Goal: Task Accomplishment & Management: Manage account settings

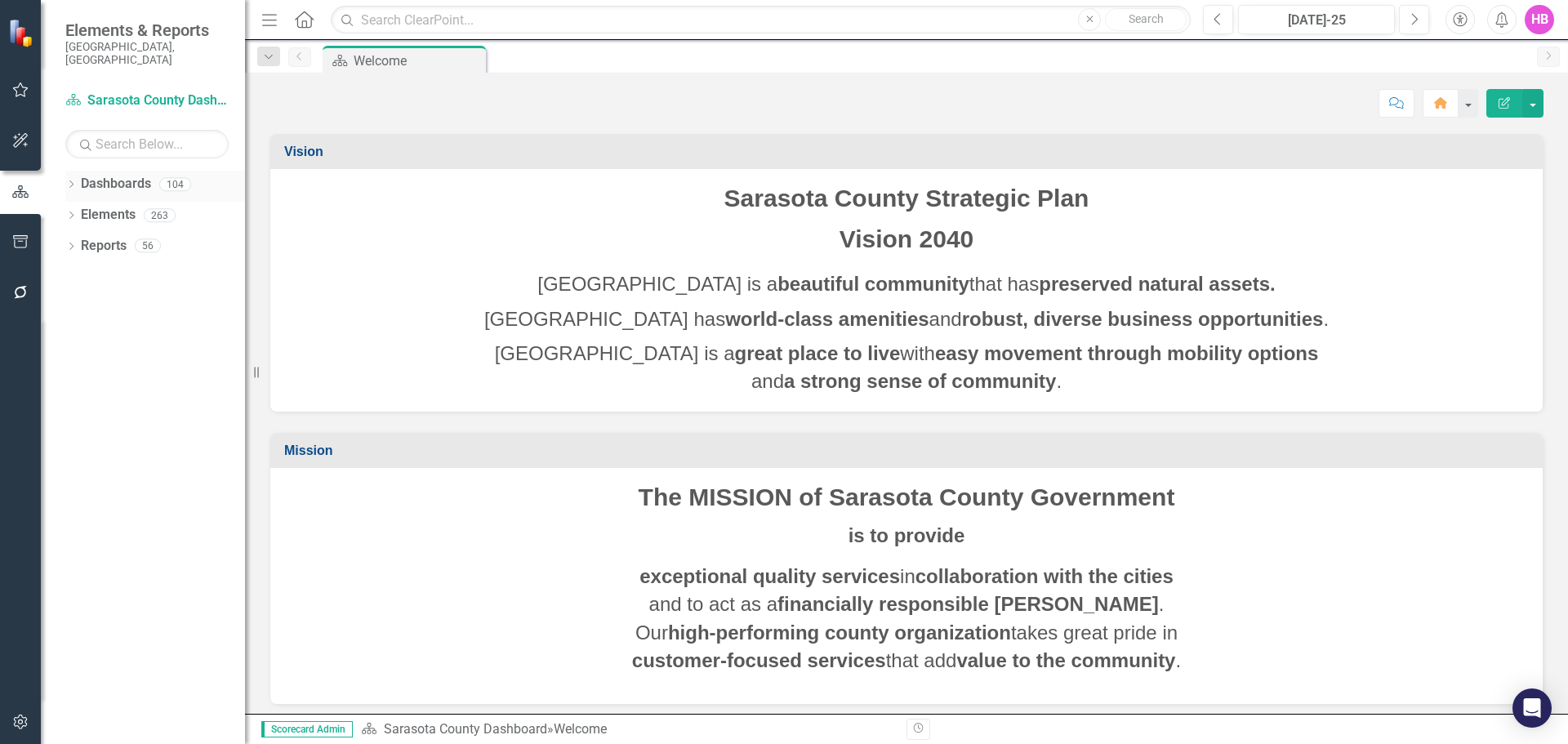
click at [70, 181] on icon "Dropdown" at bounding box center [71, 185] width 12 height 9
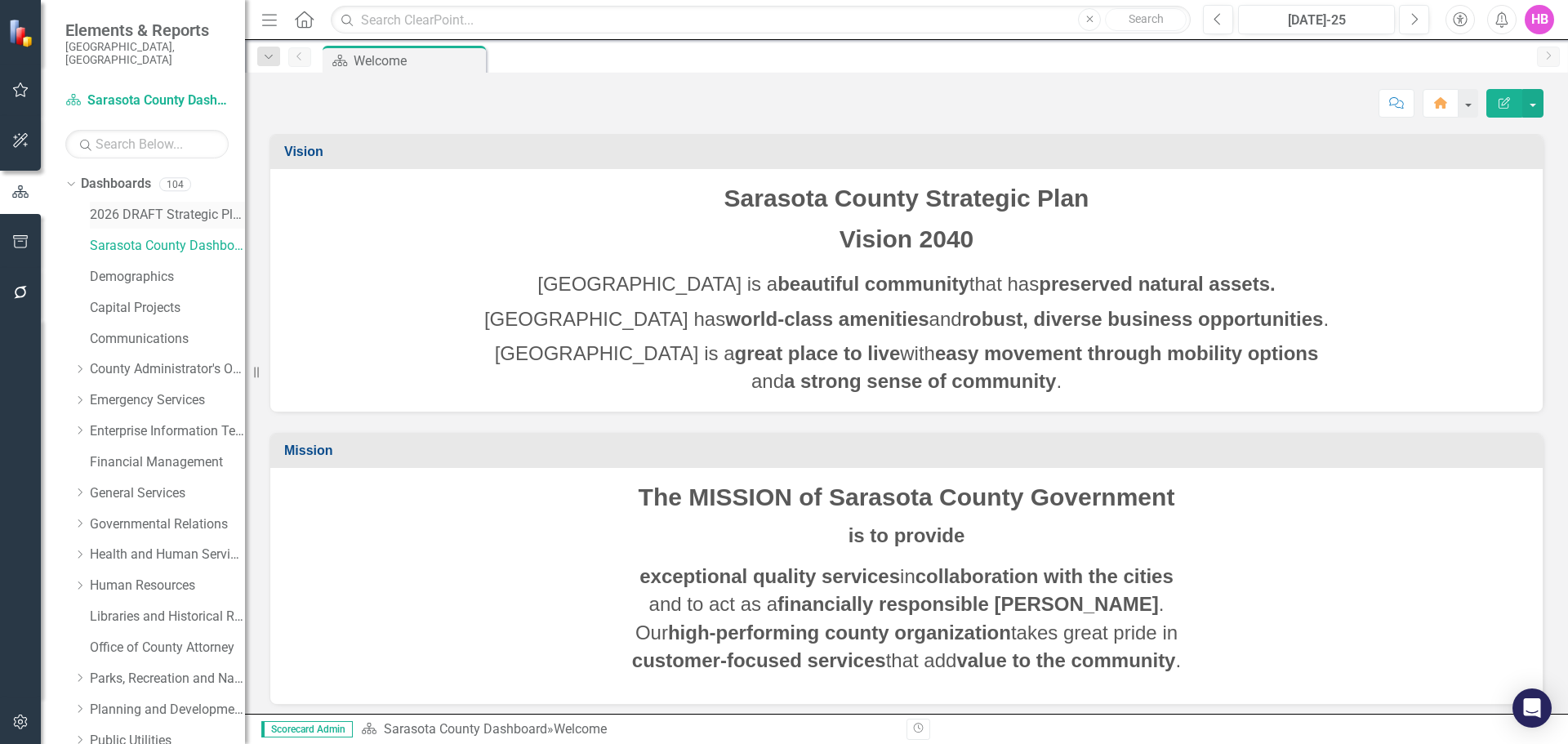
click at [132, 206] on link "2026 DRAFT Strategic Plan" at bounding box center [167, 215] width 156 height 19
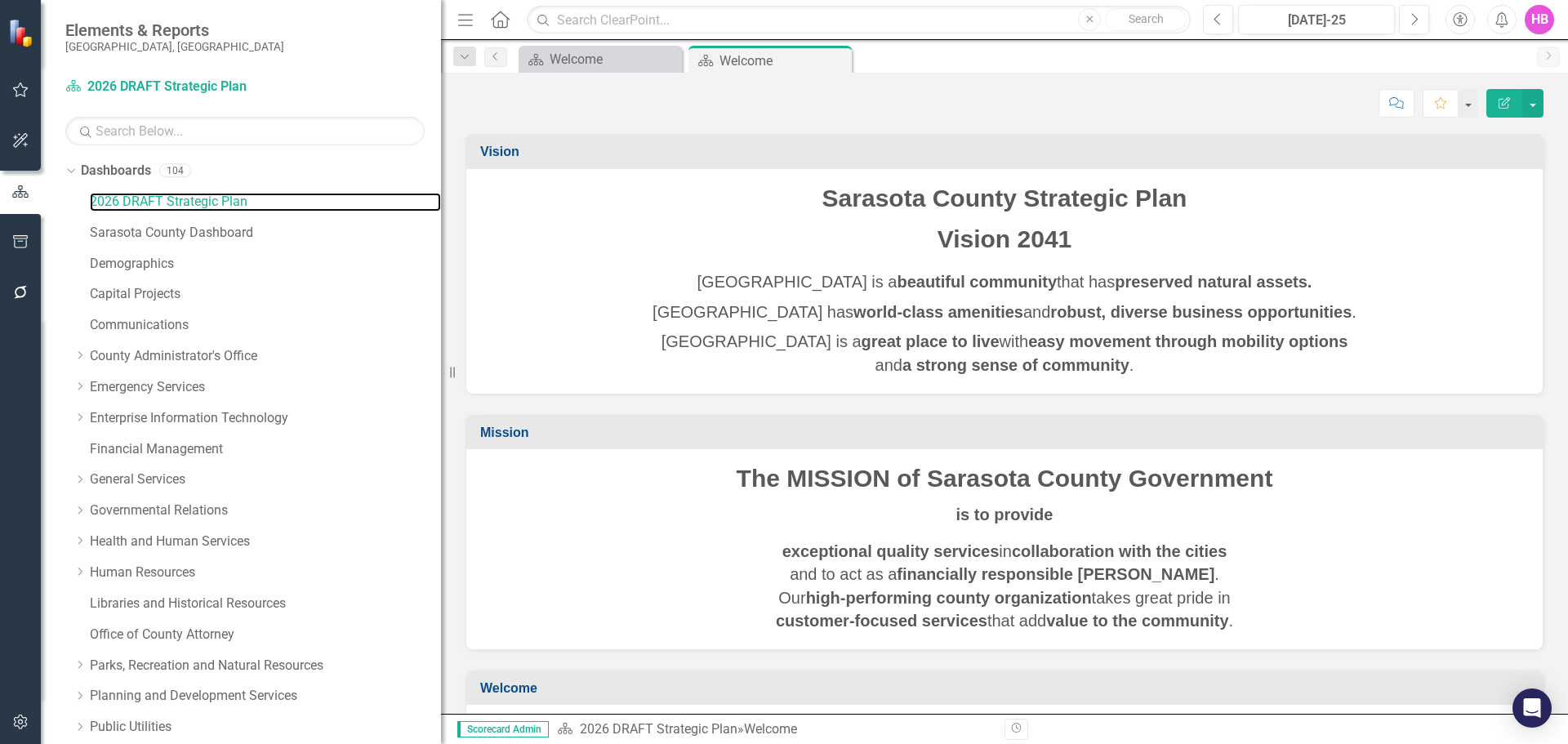
drag, startPoint x: 246, startPoint y: 237, endPoint x: 441, endPoint y: 247, distance: 195.3
click at [441, 247] on div "Resize" at bounding box center [447, 372] width 13 height 744
click at [117, 203] on link "2026 DRAFT Strategic Plan" at bounding box center [265, 202] width 351 height 19
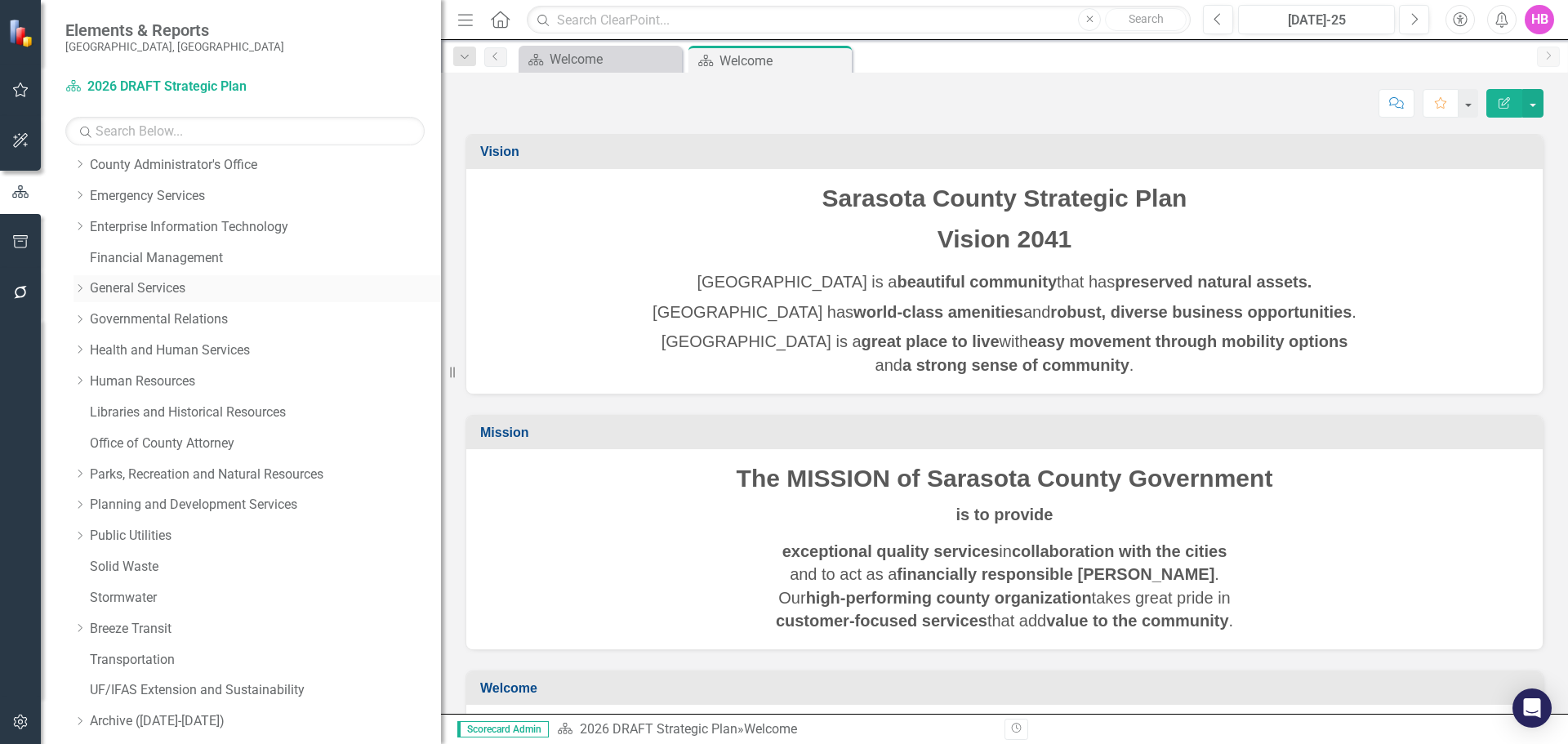
scroll to position [280, 0]
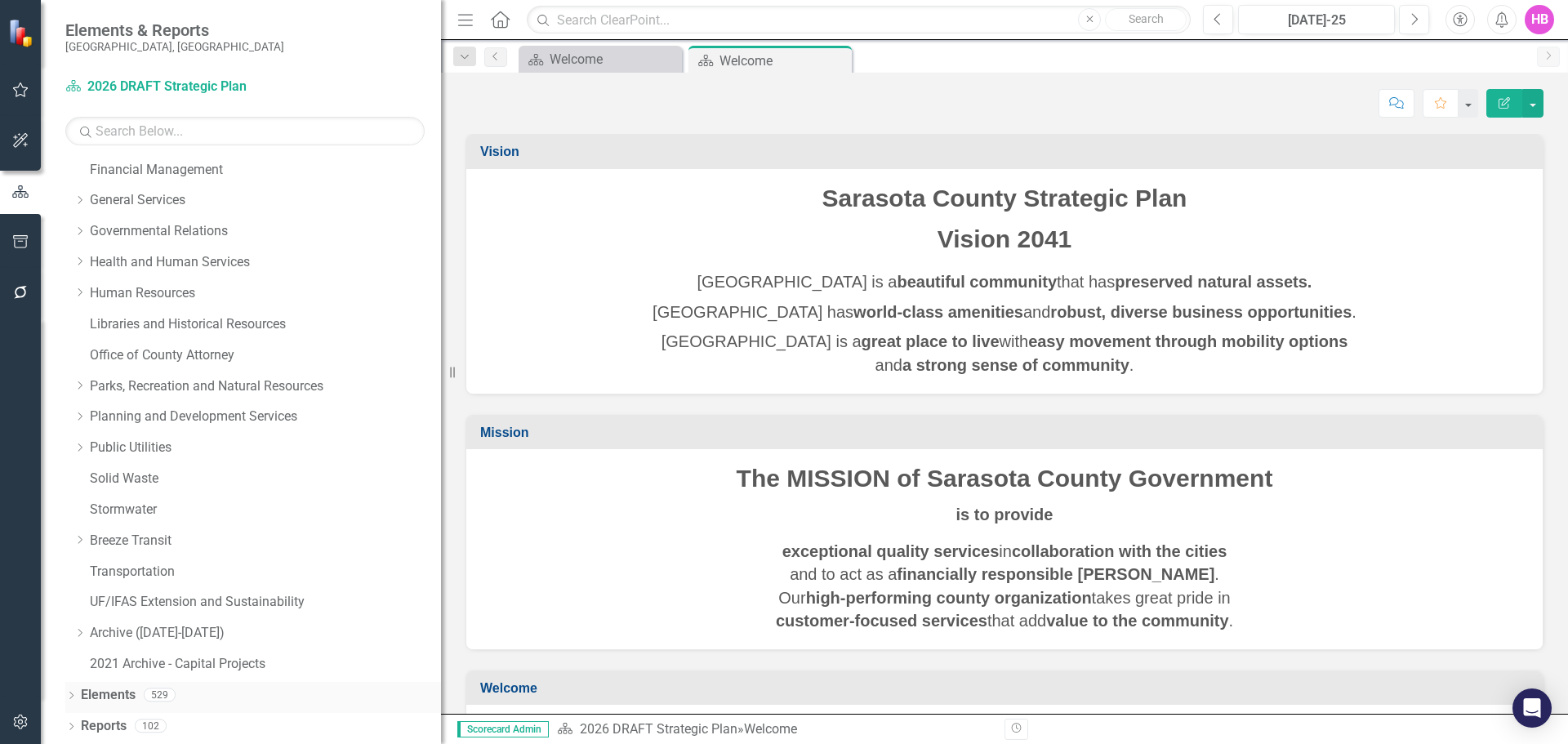
click at [73, 695] on icon at bounding box center [71, 695] width 4 height 7
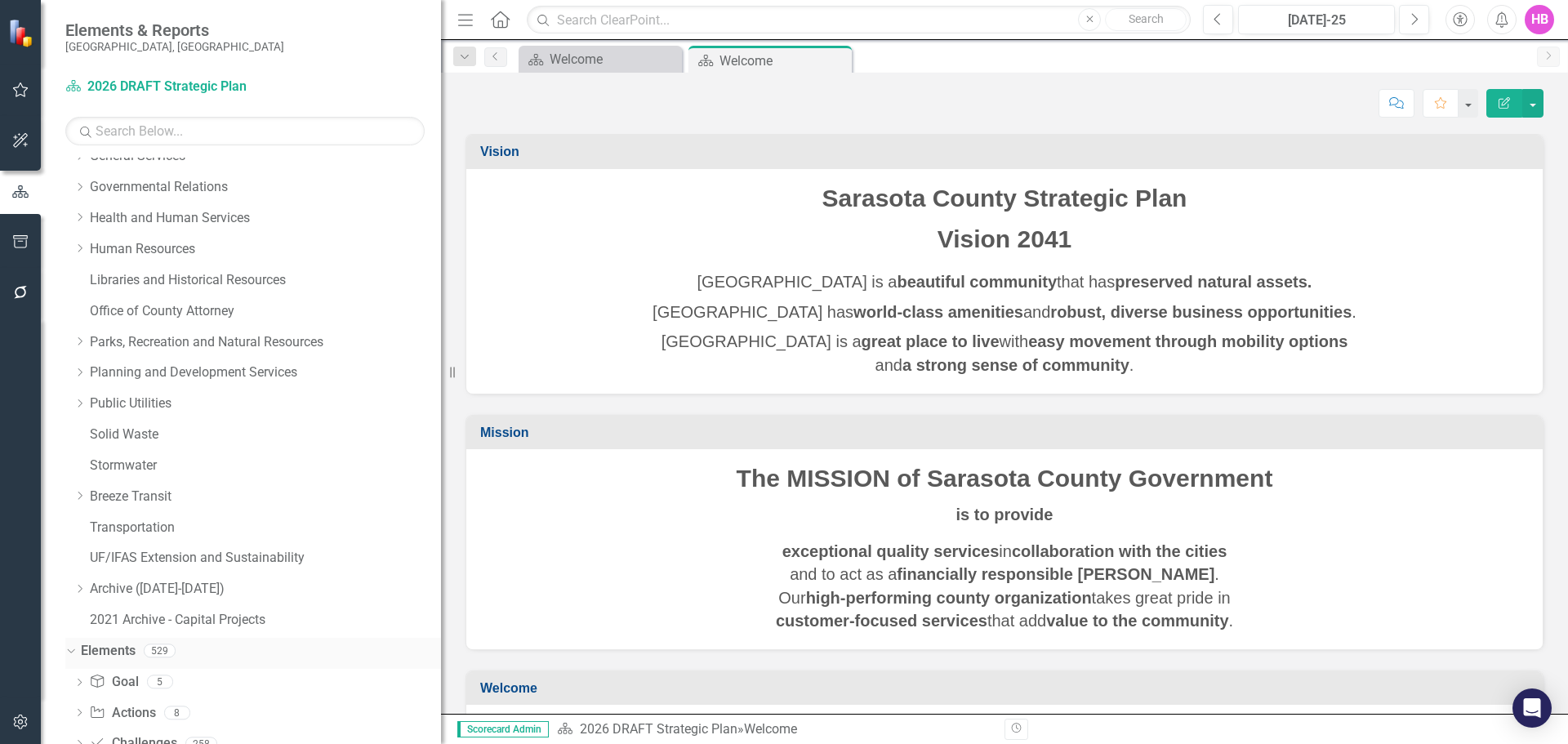
scroll to position [403, 0]
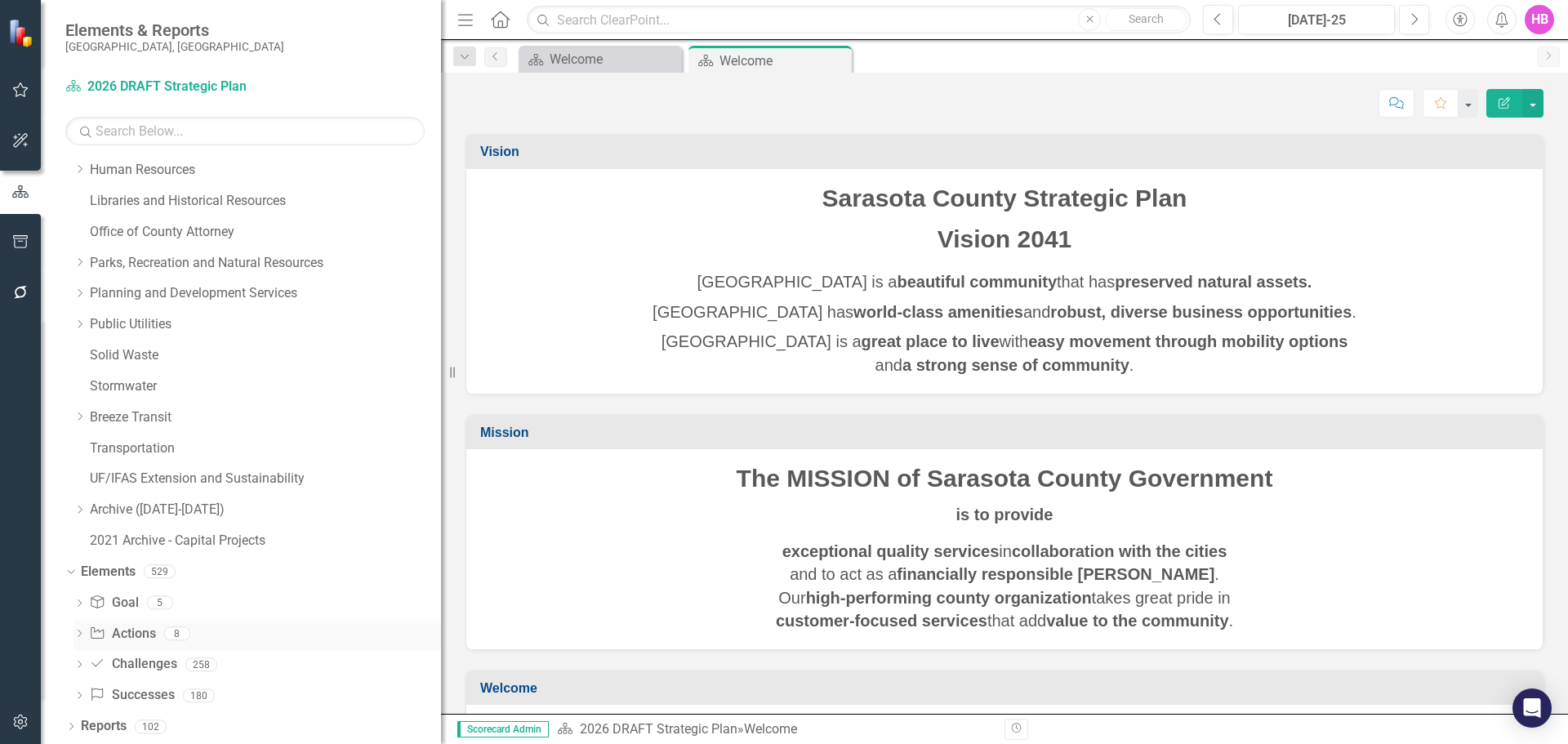
click at [136, 636] on link "Action Actions" at bounding box center [121, 634] width 66 height 19
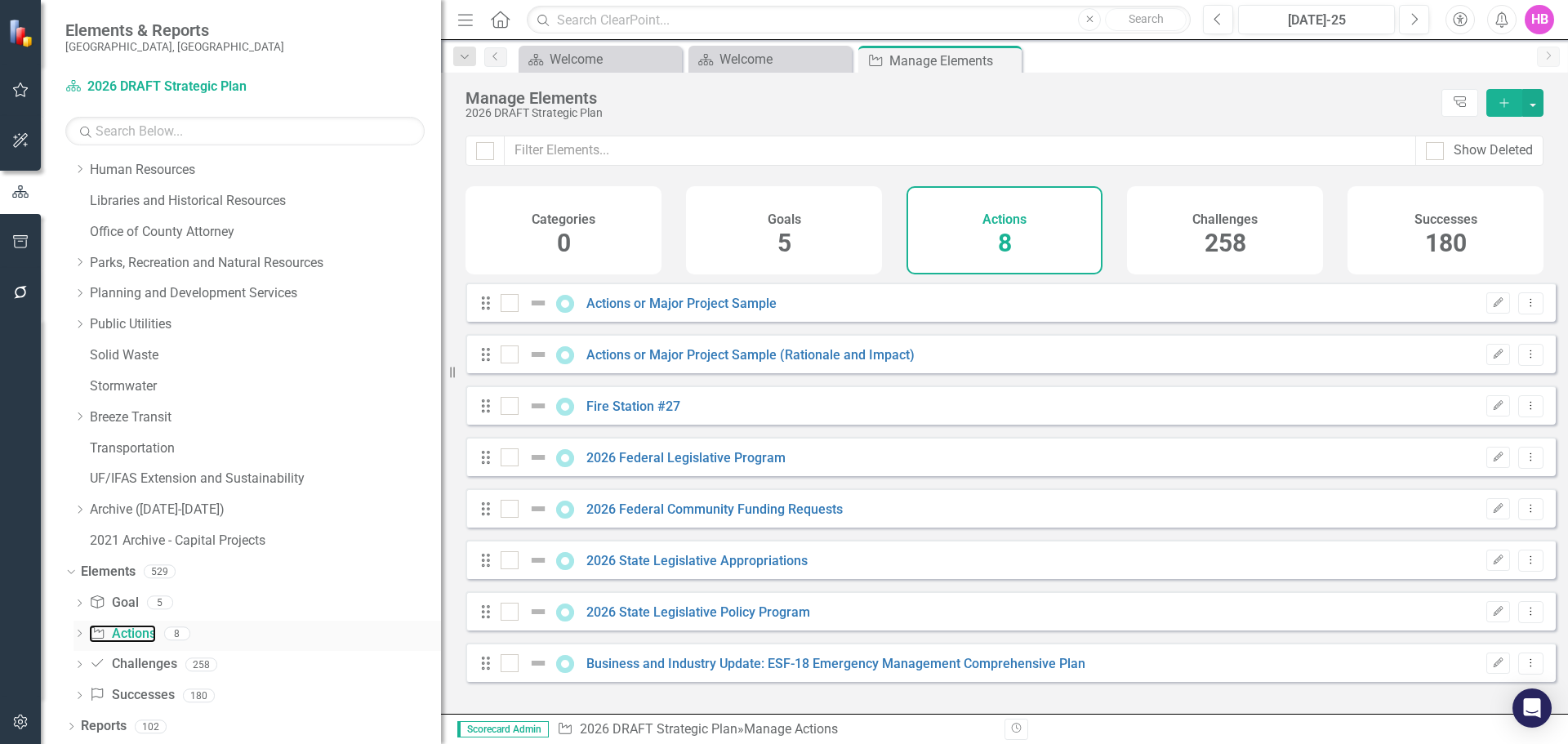
checkbox input "false"
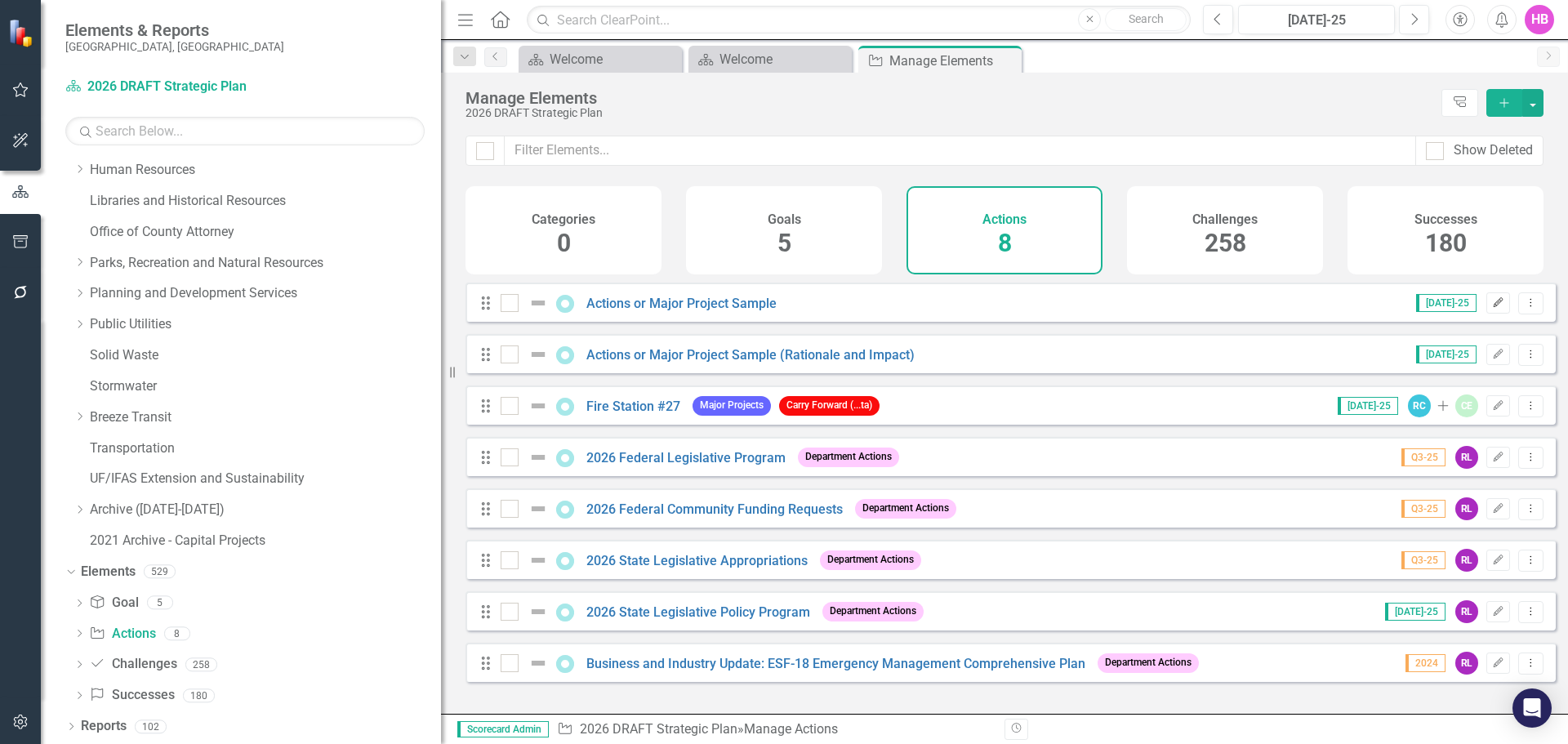
click at [1492, 308] on icon "Edit" at bounding box center [1498, 304] width 12 height 10
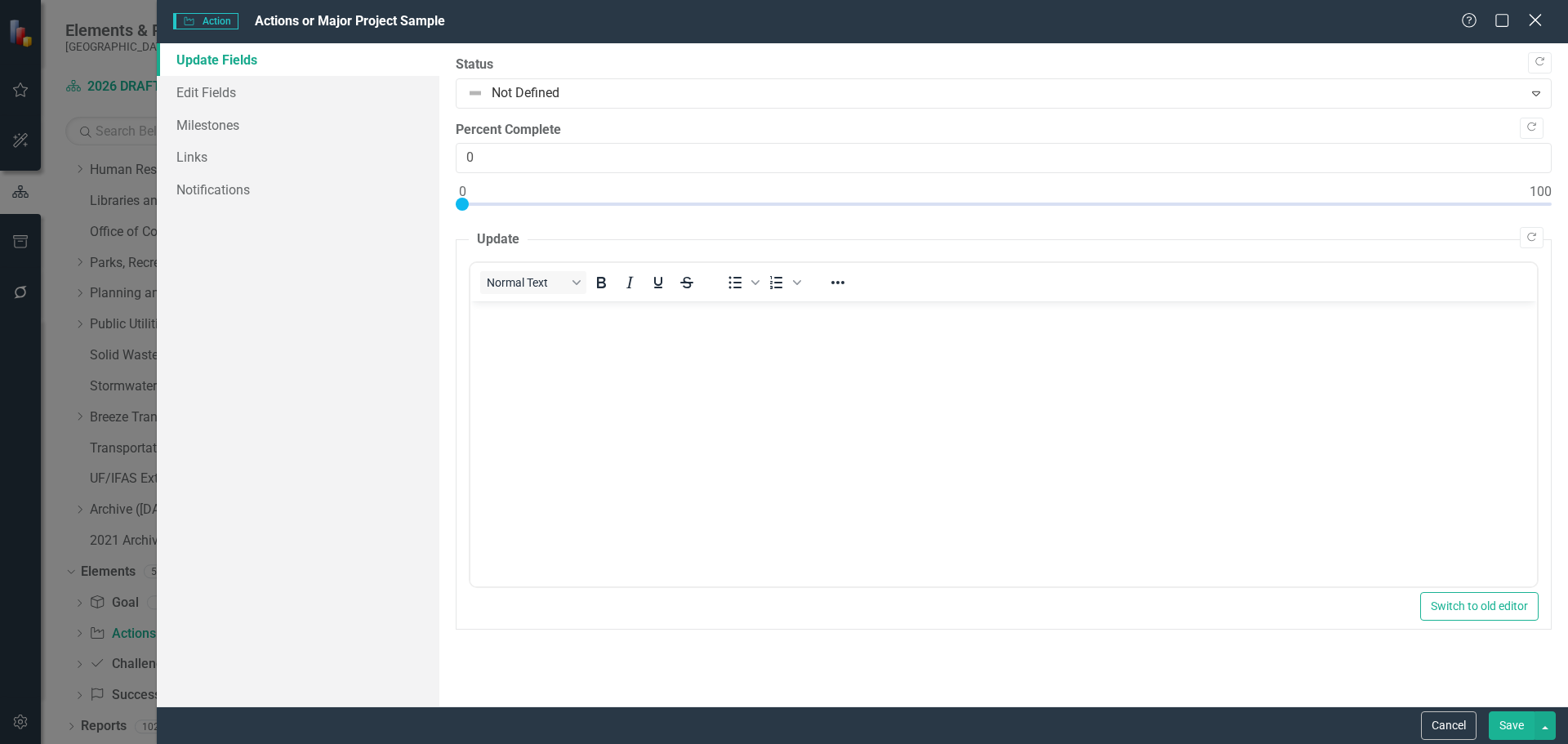
click at [1541, 20] on icon "Close" at bounding box center [1535, 20] width 21 height 16
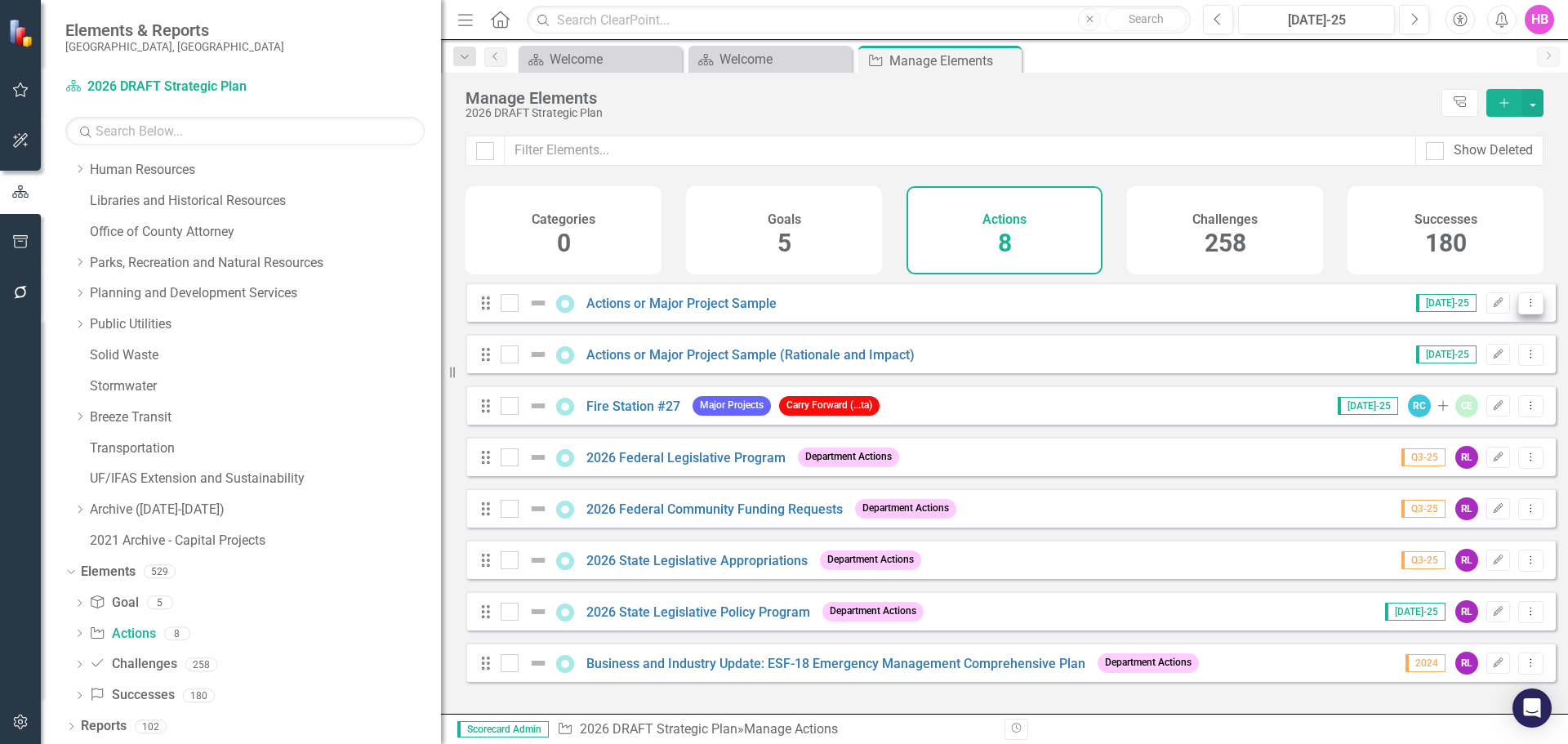
click at [1524, 308] on icon "Dropdown Menu" at bounding box center [1531, 303] width 14 height 11
click at [1489, 402] on link "Copy Duplicate Action" at bounding box center [1464, 403] width 134 height 31
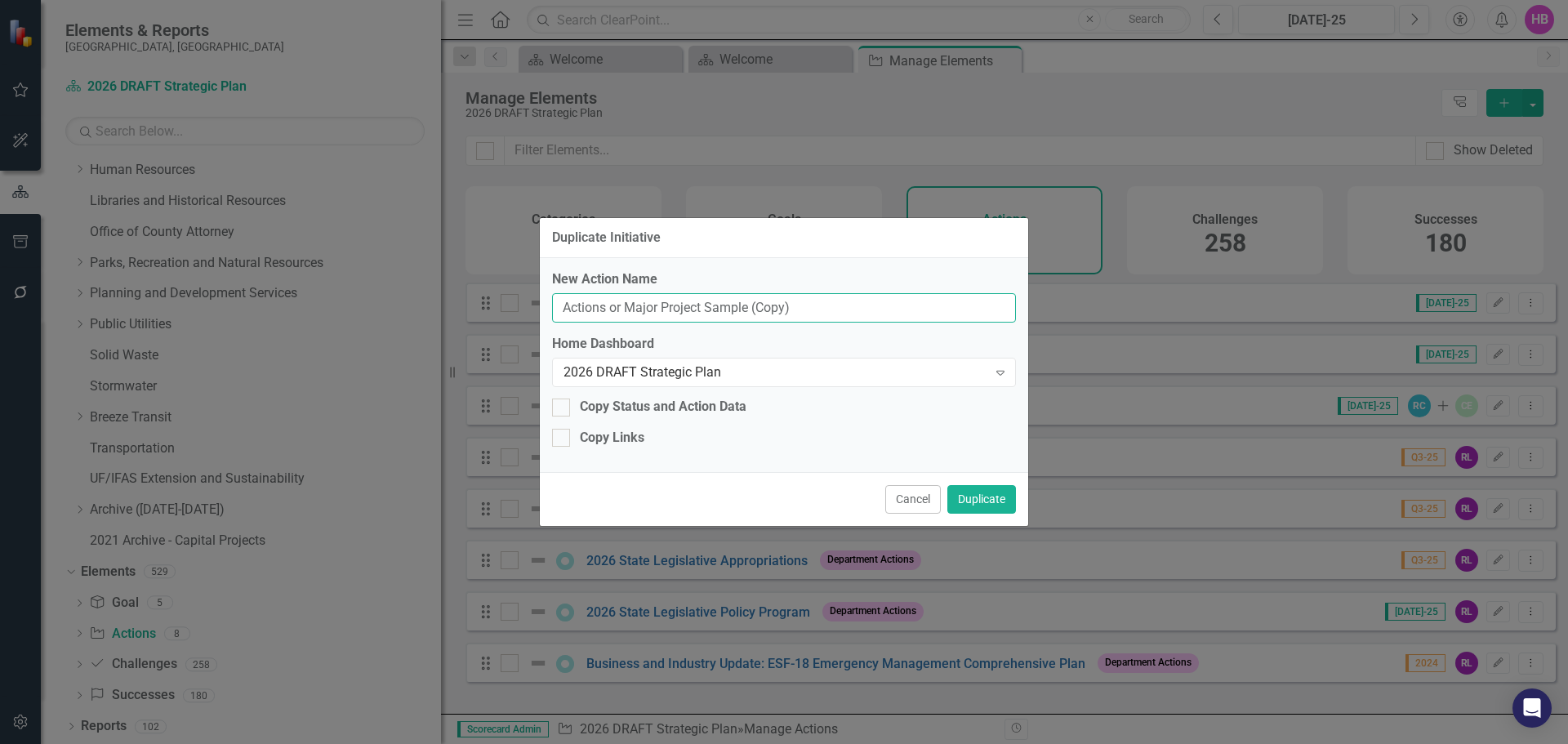
click at [618, 303] on input "Actions or Major Project Sample (Copy)" at bounding box center [783, 308] width 464 height 31
drag, startPoint x: 825, startPoint y: 308, endPoint x: 487, endPoint y: 309, distance: 338.0
click at [487, 309] on div "Duplicate Initiative New Action Name Actions or Major Project Sample (Copy) Hom…" at bounding box center [784, 372] width 1568 height 744
click at [836, 300] on input "Actions or Major Project Sample (Copy)" at bounding box center [783, 308] width 464 height 31
drag, startPoint x: 823, startPoint y: 308, endPoint x: 533, endPoint y: 304, distance: 290.0
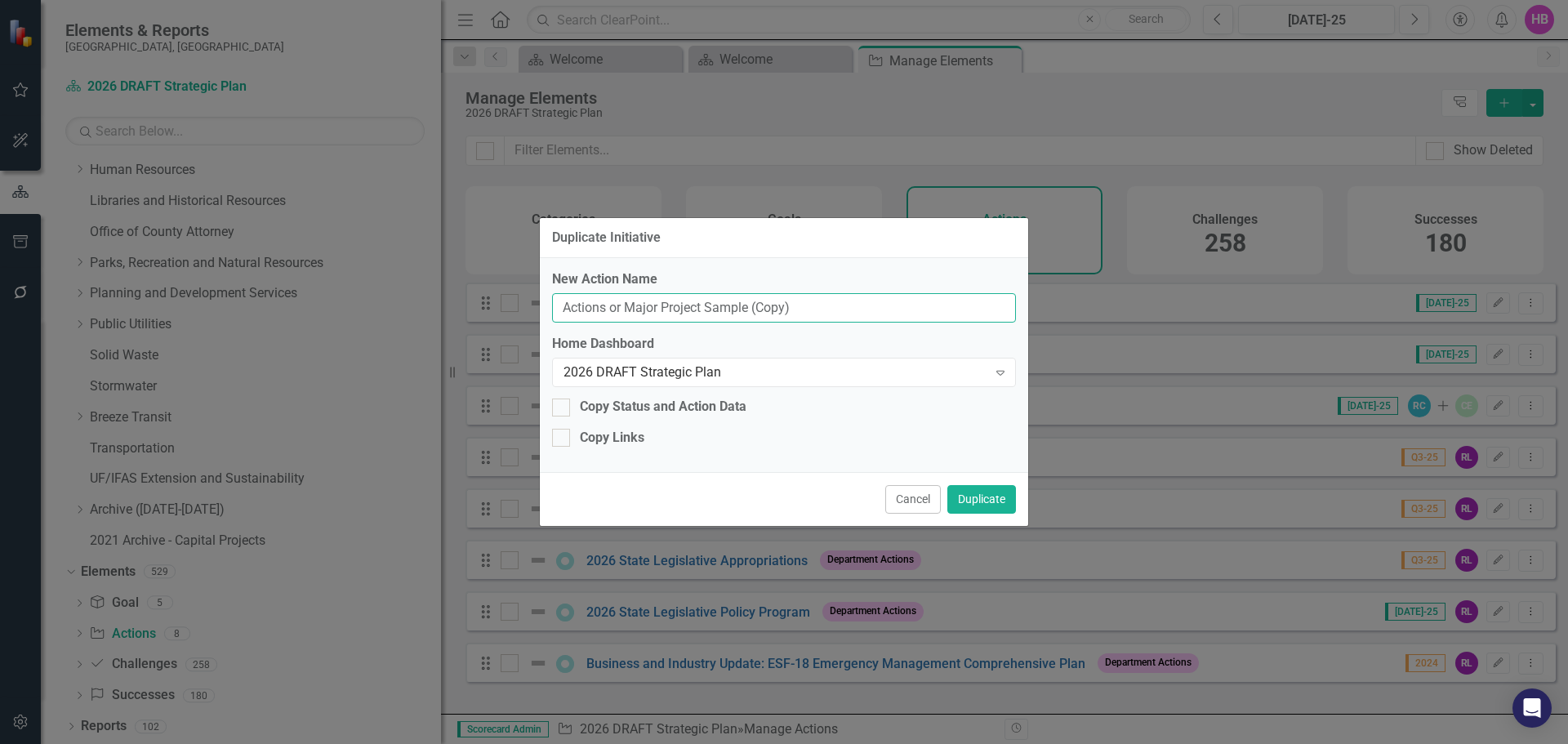
click at [533, 304] on div "Duplicate Initiative New Action Name Actions or Major Project Sample (Copy) Hom…" at bounding box center [784, 372] width 1568 height 744
paste input "[PERSON_NAME][GEOGRAPHIC_DATA]"
type input "[PERSON_NAME][GEOGRAPHIC_DATA]"
click at [982, 502] on button "Duplicate" at bounding box center [982, 499] width 69 height 29
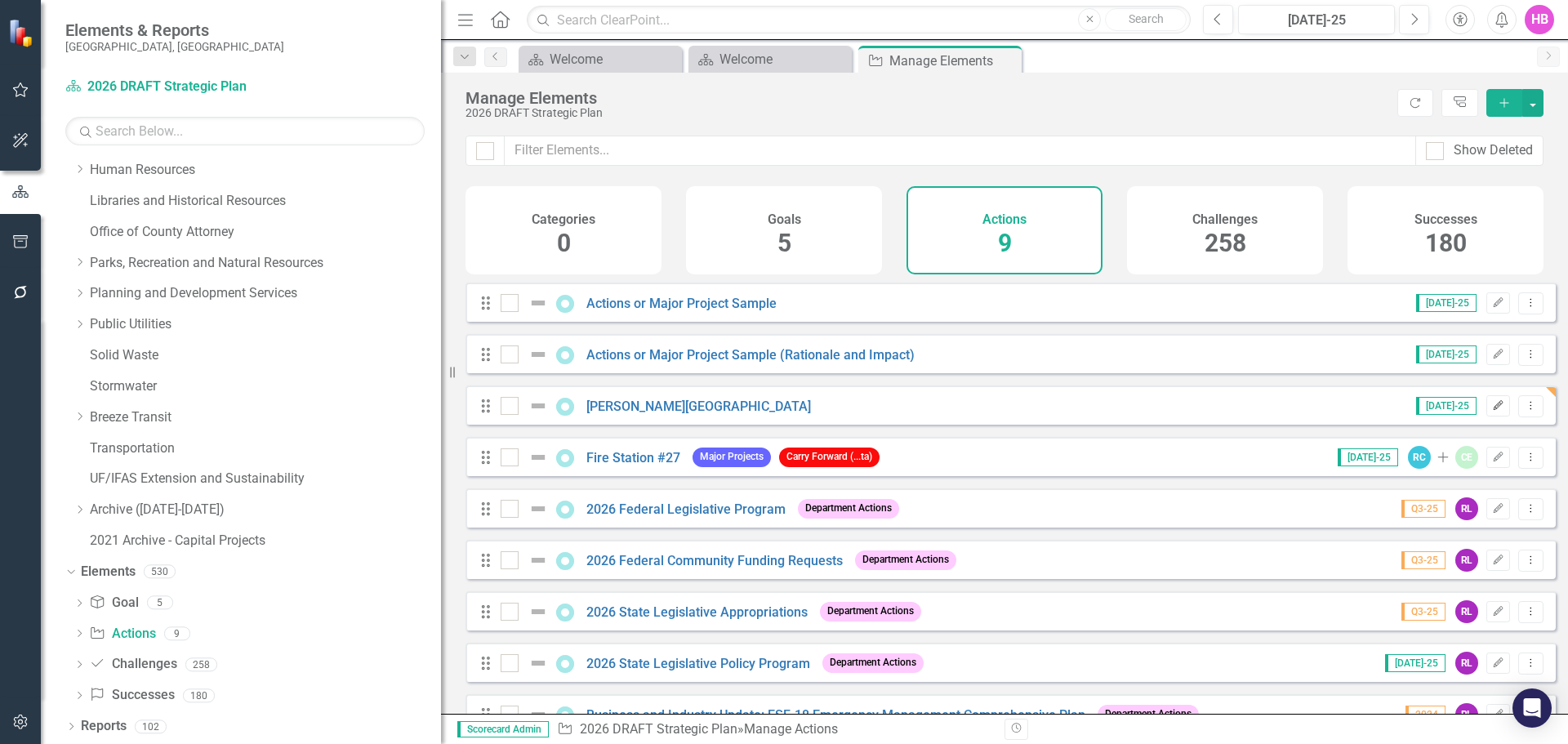
click at [1492, 411] on icon "Edit" at bounding box center [1498, 406] width 12 height 10
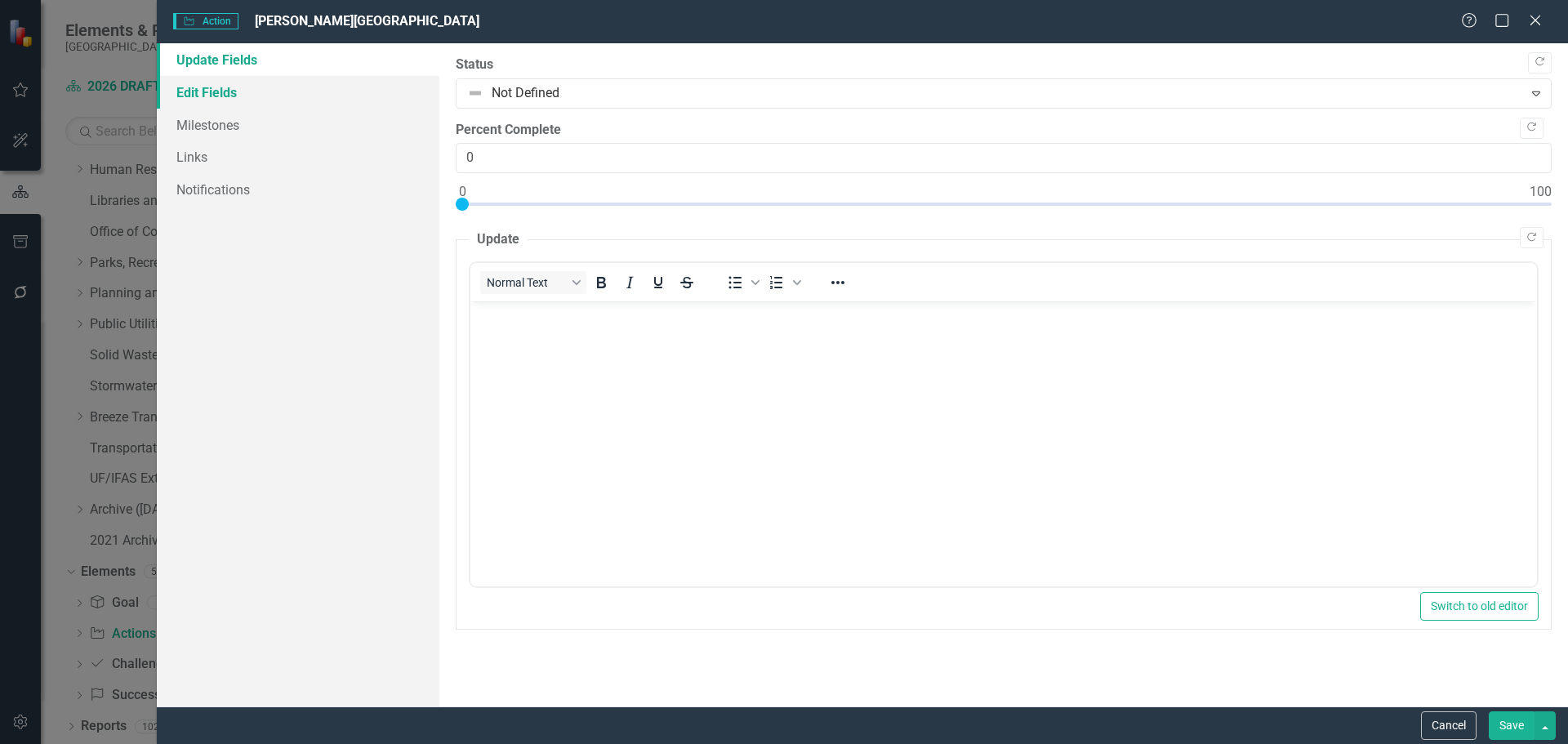
click at [234, 91] on link "Edit Fields" at bounding box center [297, 92] width 283 height 33
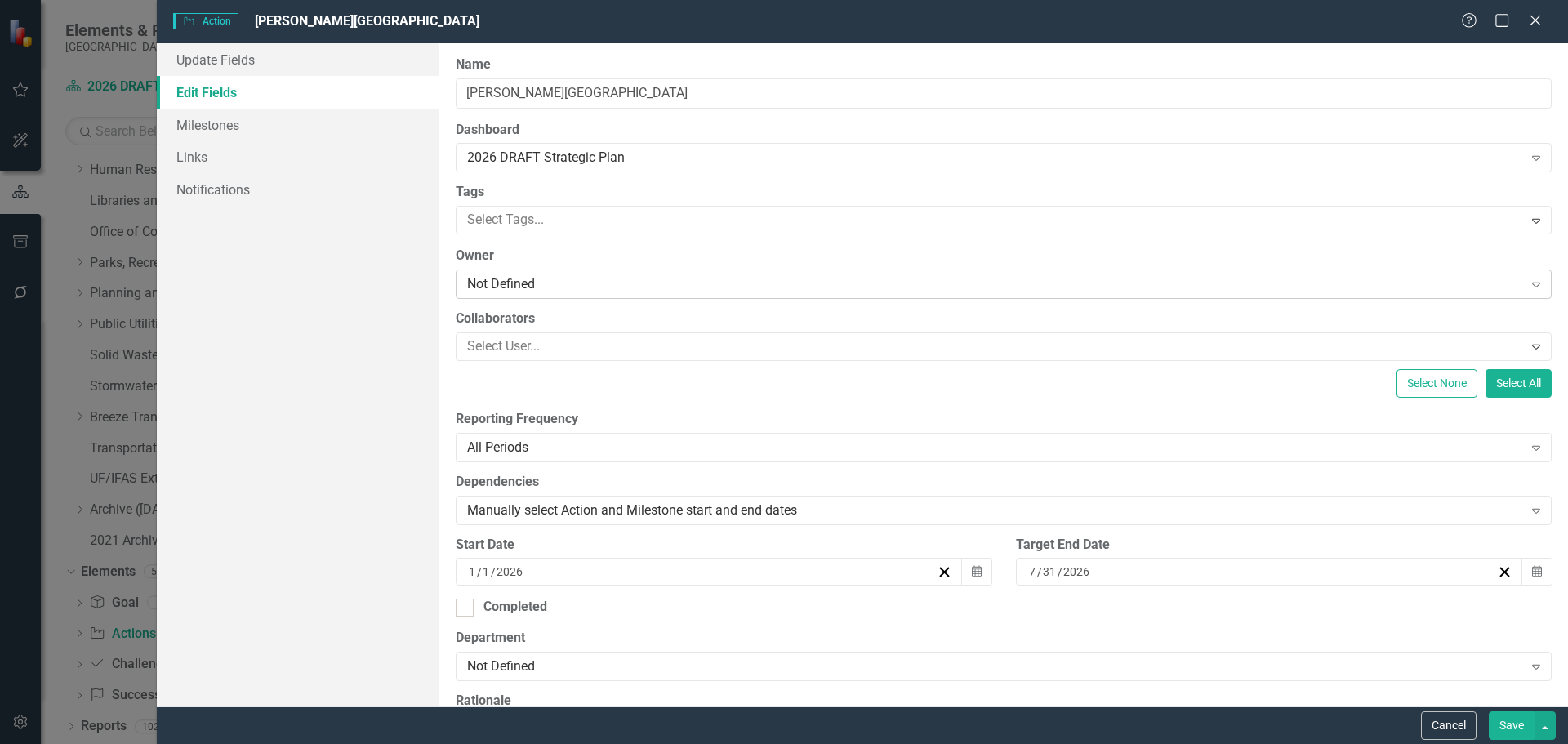
click at [537, 280] on div "Not Defined" at bounding box center [995, 284] width 1056 height 19
click at [481, 284] on div "Not Defined" at bounding box center [995, 284] width 1056 height 19
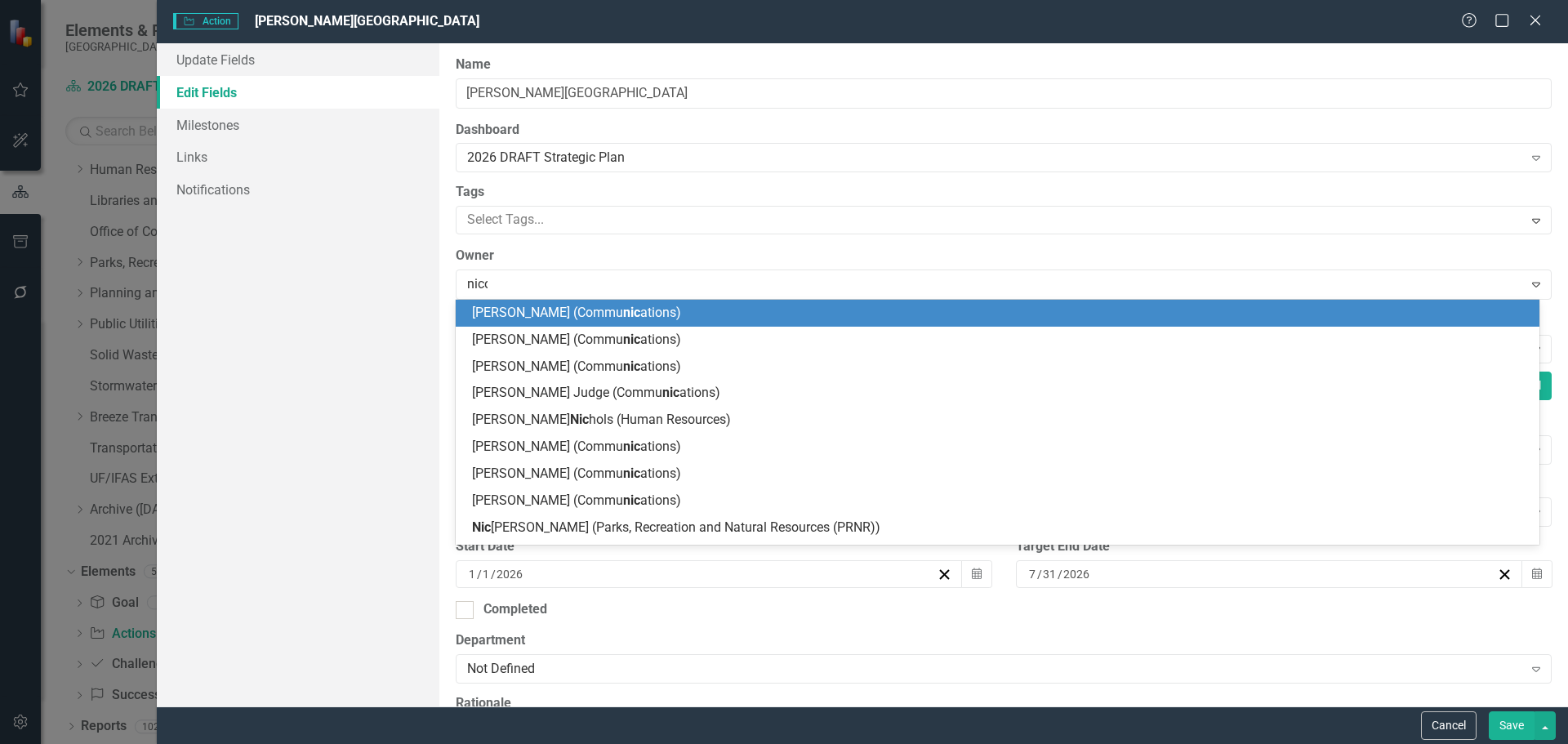
type input "nicol"
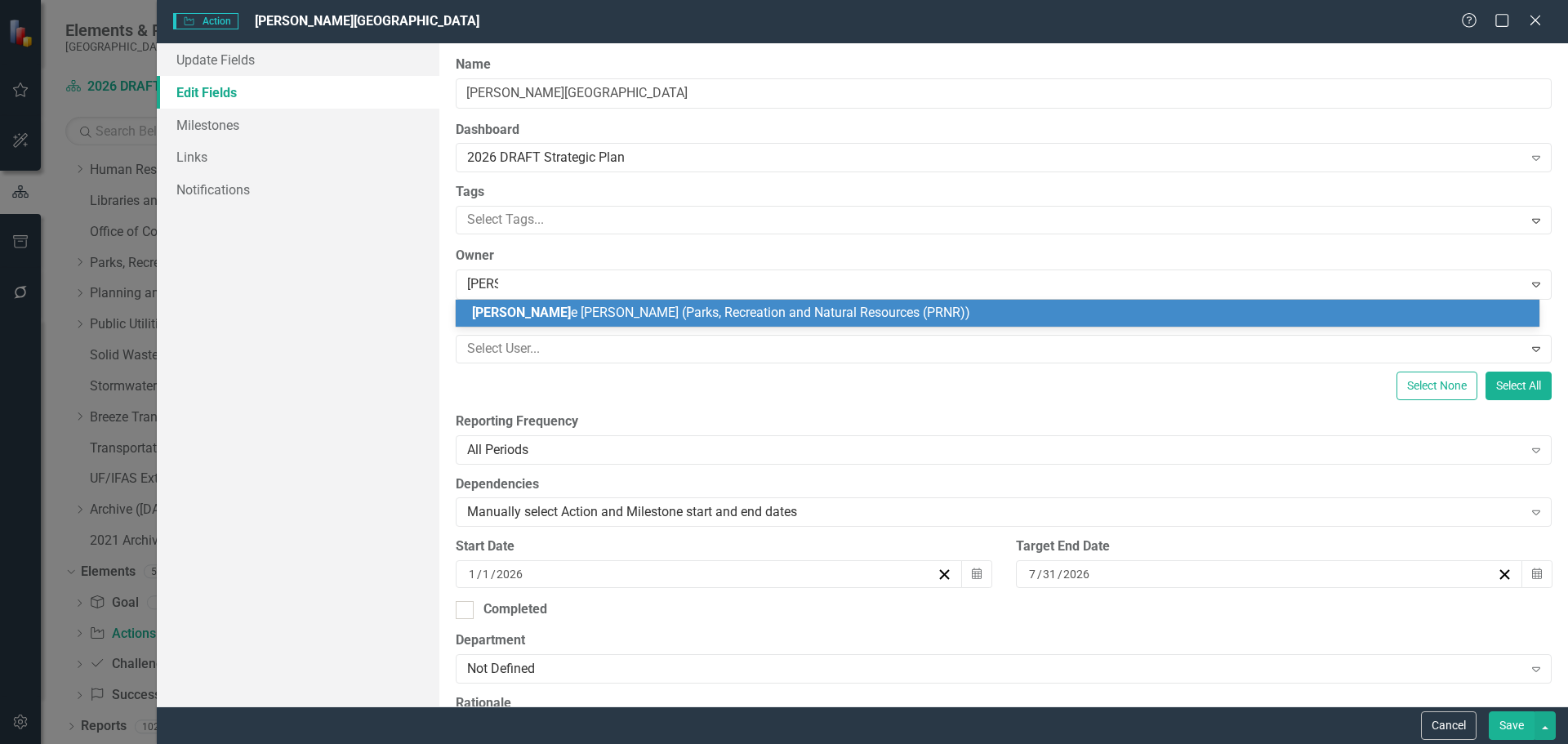
click at [480, 308] on span "Nicol" at bounding box center [521, 312] width 98 height 16
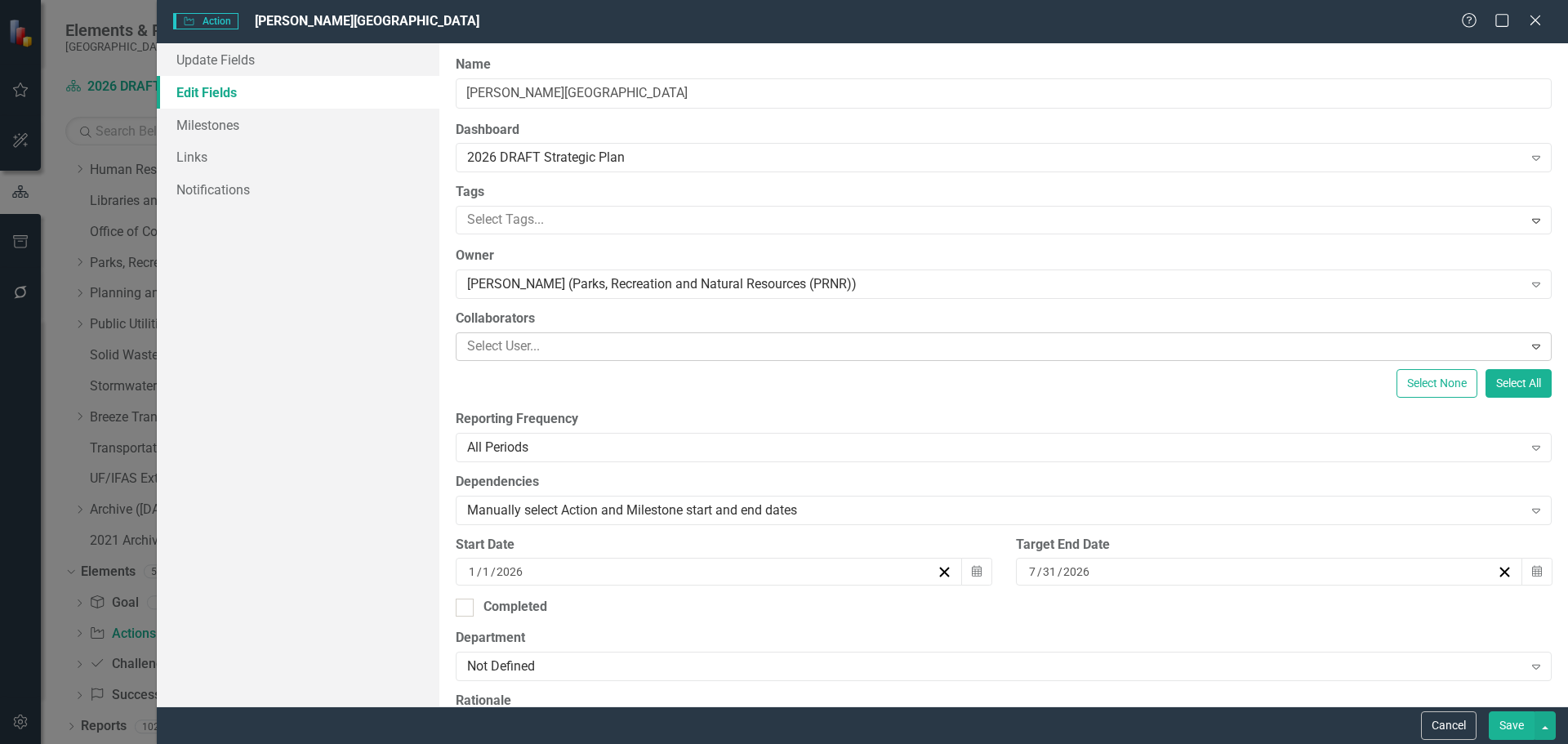
click at [497, 345] on div at bounding box center [992, 347] width 1063 height 22
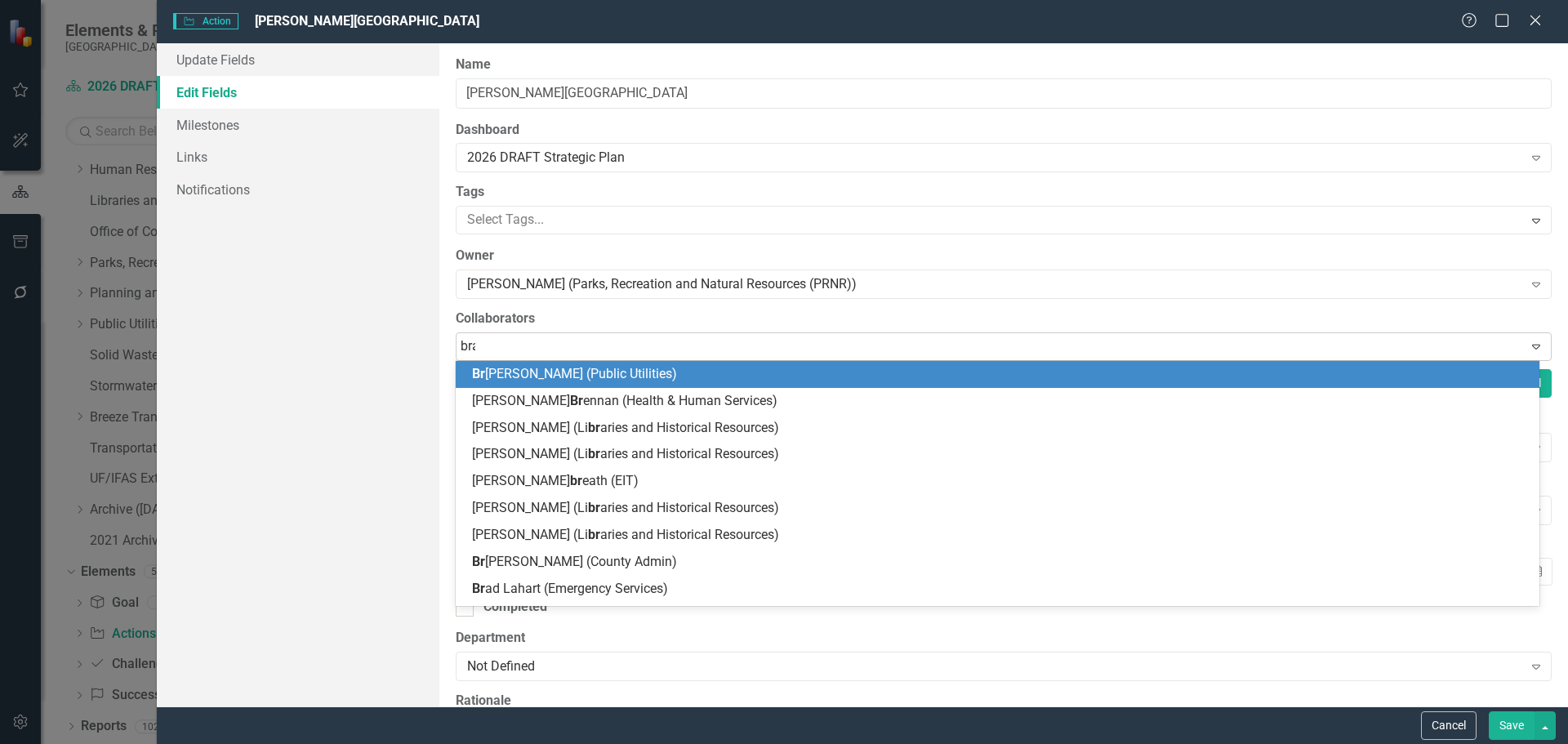
type input "brad"
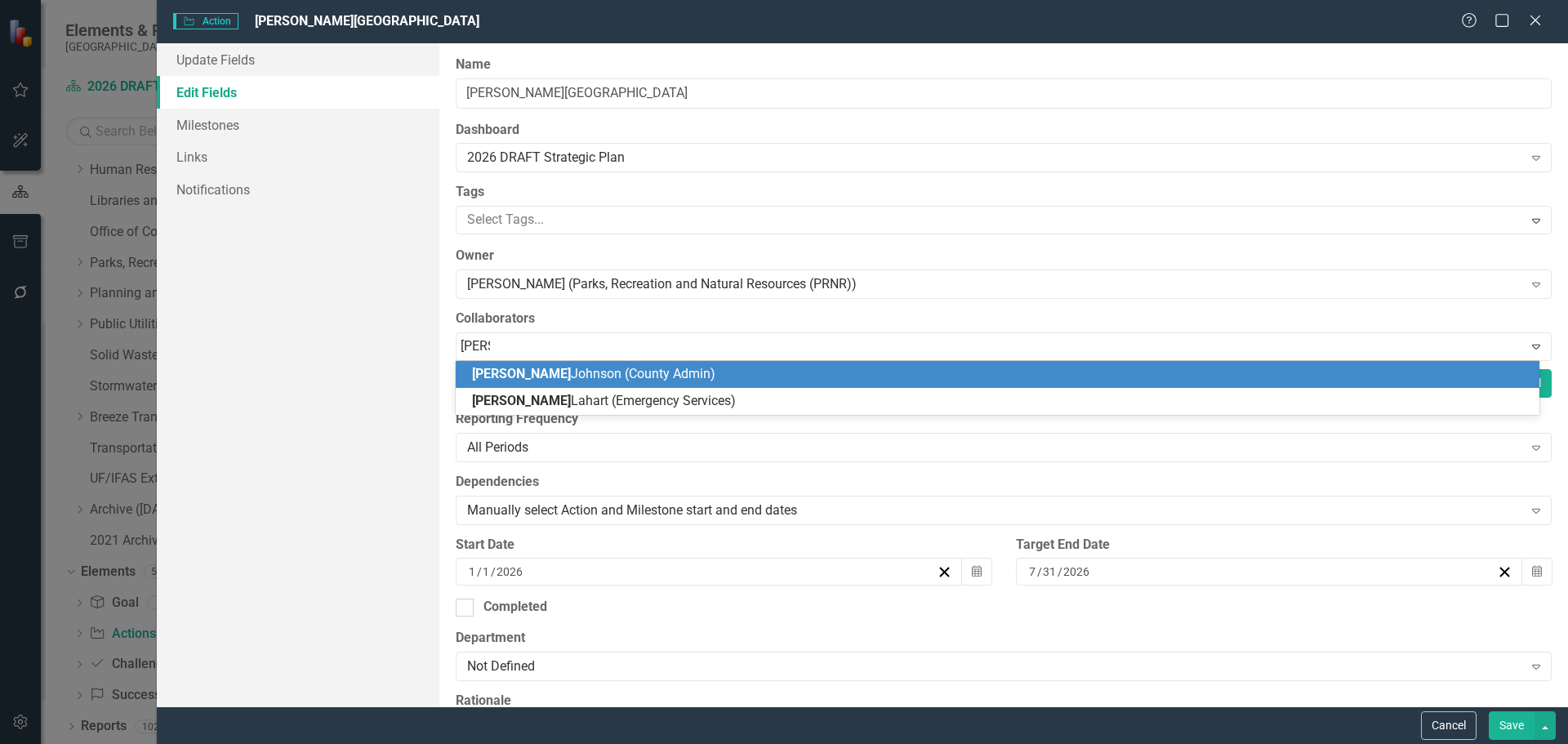
click at [512, 375] on span "Brad Johnson (County Admin)" at bounding box center [593, 373] width 243 height 16
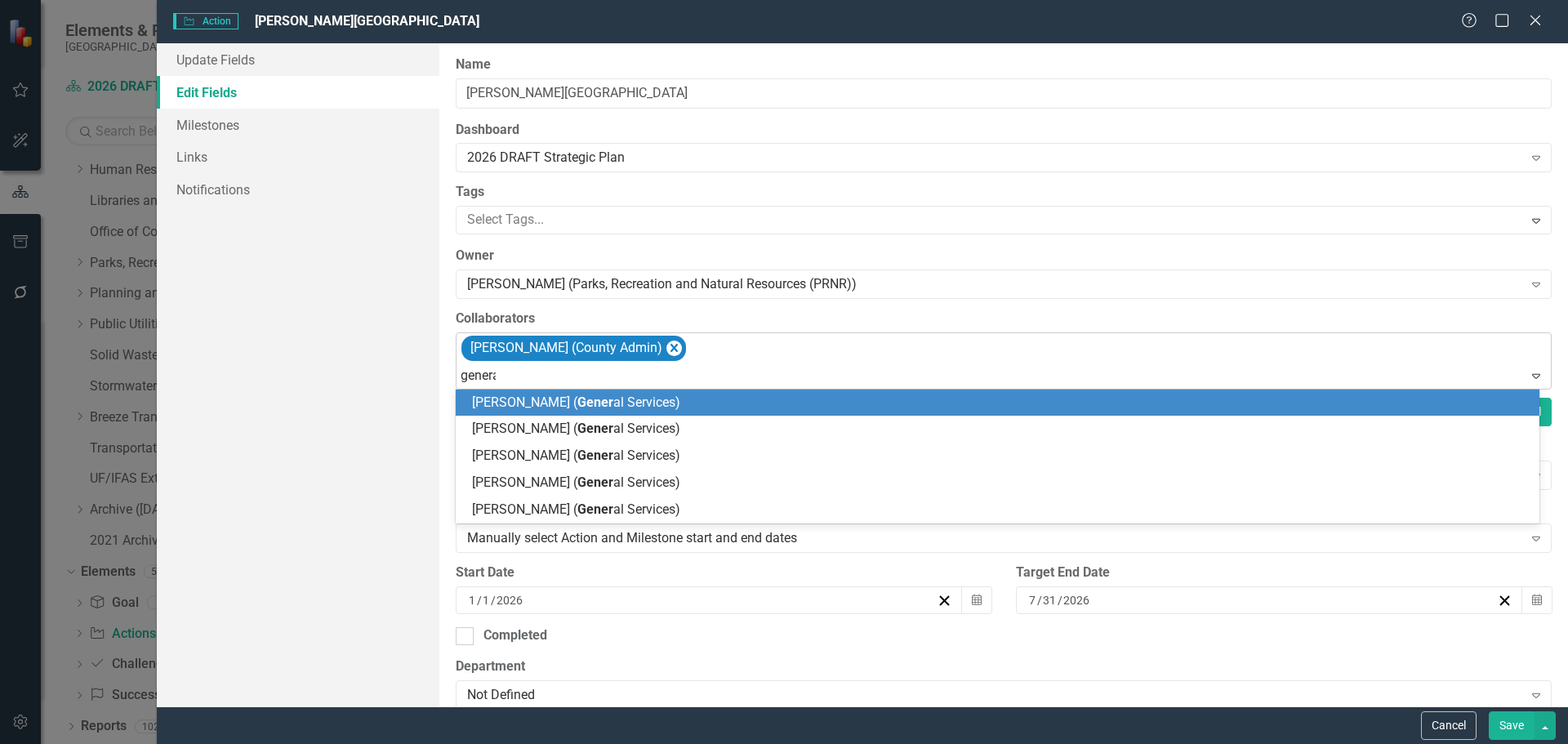
type input "general"
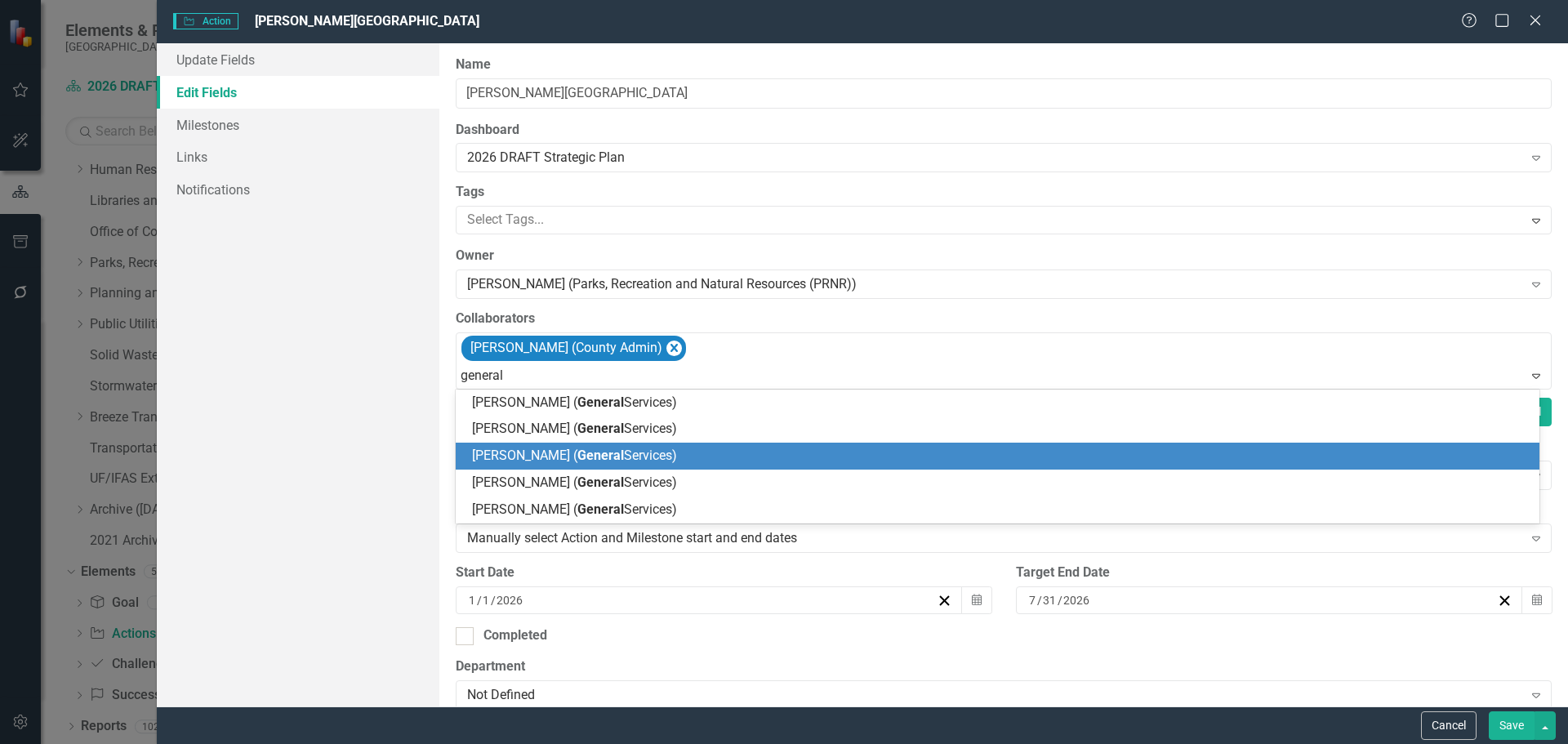
click at [518, 452] on span "Dan Rodriguez ( General Services)" at bounding box center [574, 455] width 205 height 16
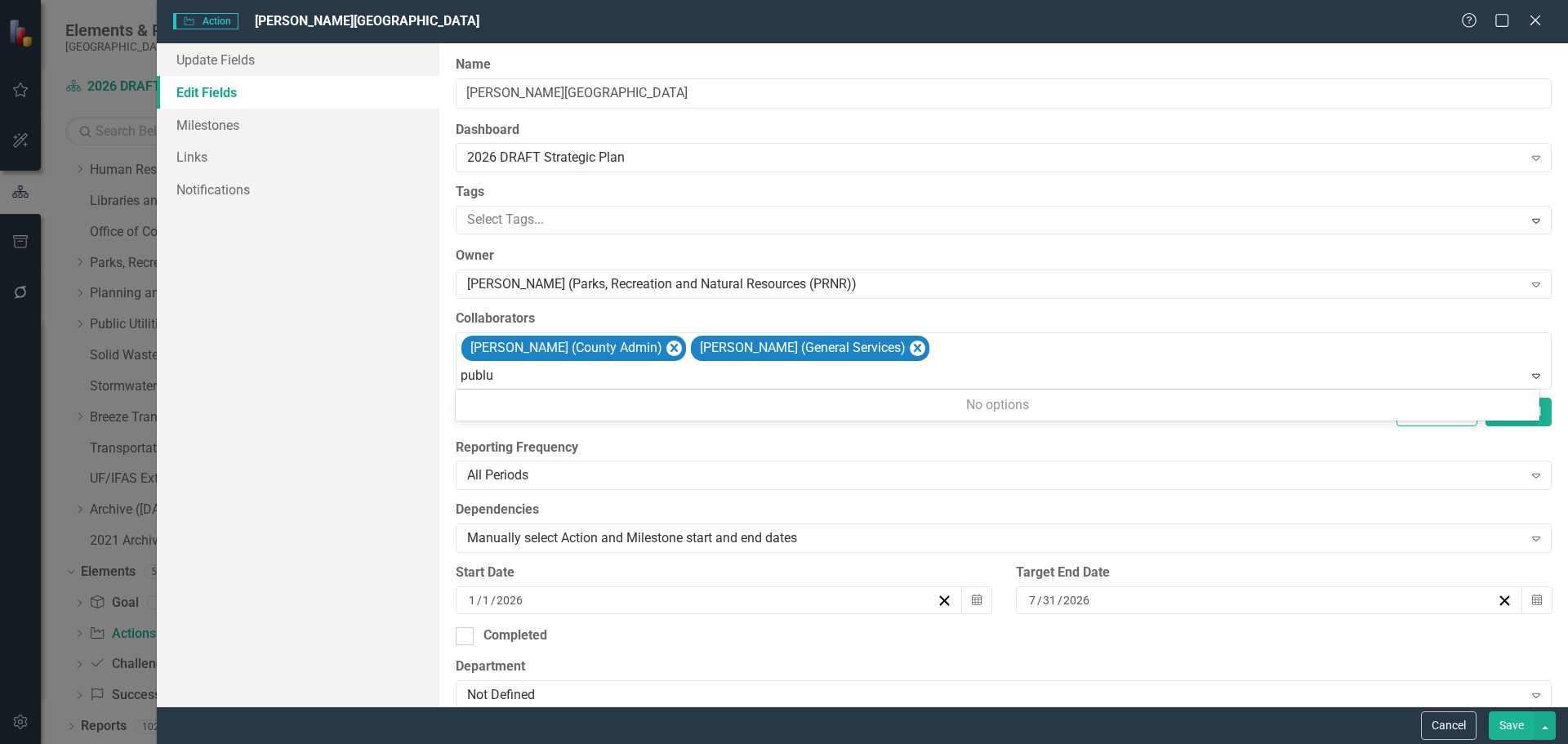
type input "publ"
drag, startPoint x: 499, startPoint y: 375, endPoint x: 464, endPoint y: 376, distance: 35.0
click at [461, 375] on div at bounding box center [1005, 376] width 1088 height 22
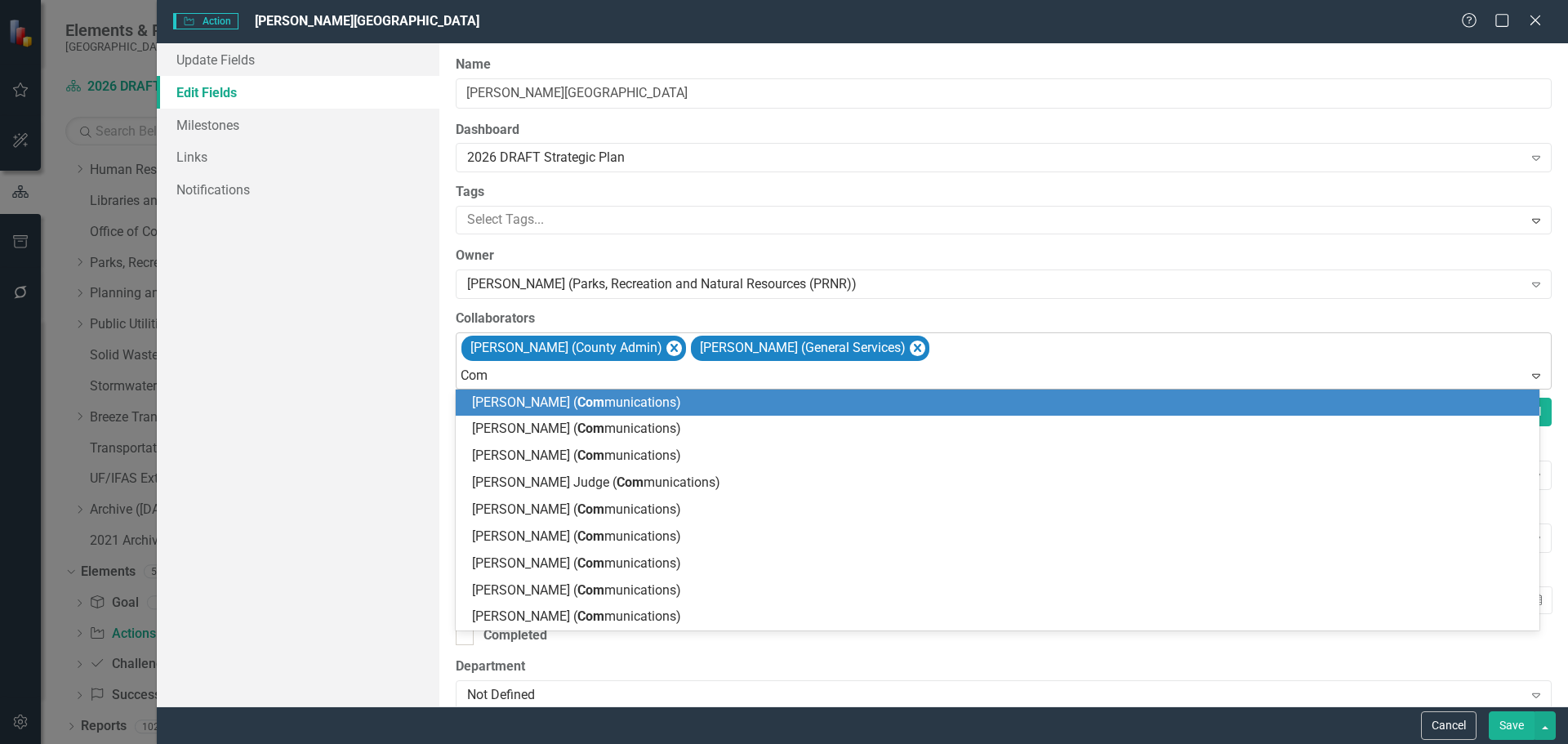
type input "Comm"
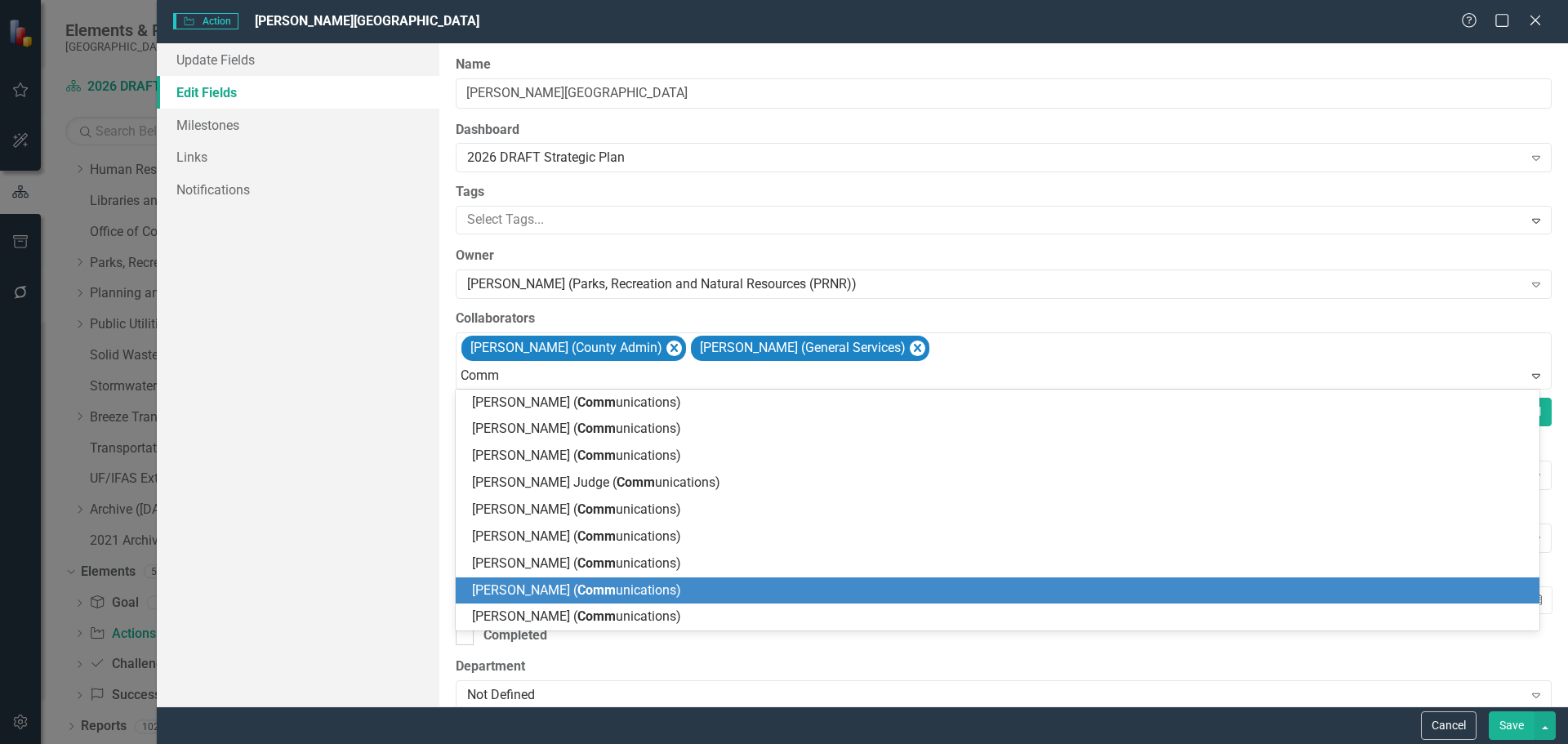
click at [580, 594] on span "Comm" at bounding box center [596, 590] width 38 height 16
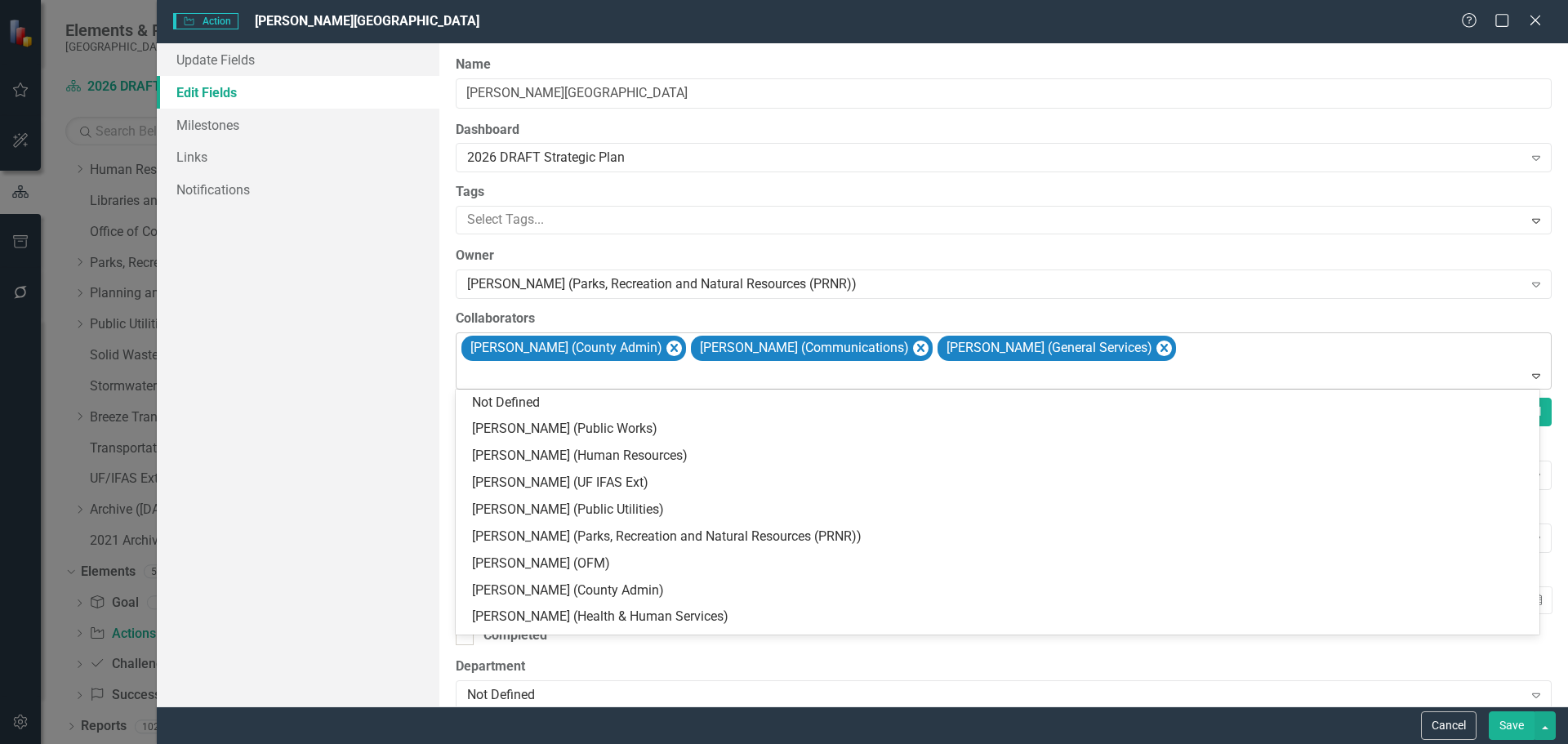
click at [776, 379] on div at bounding box center [1005, 376] width 1088 height 22
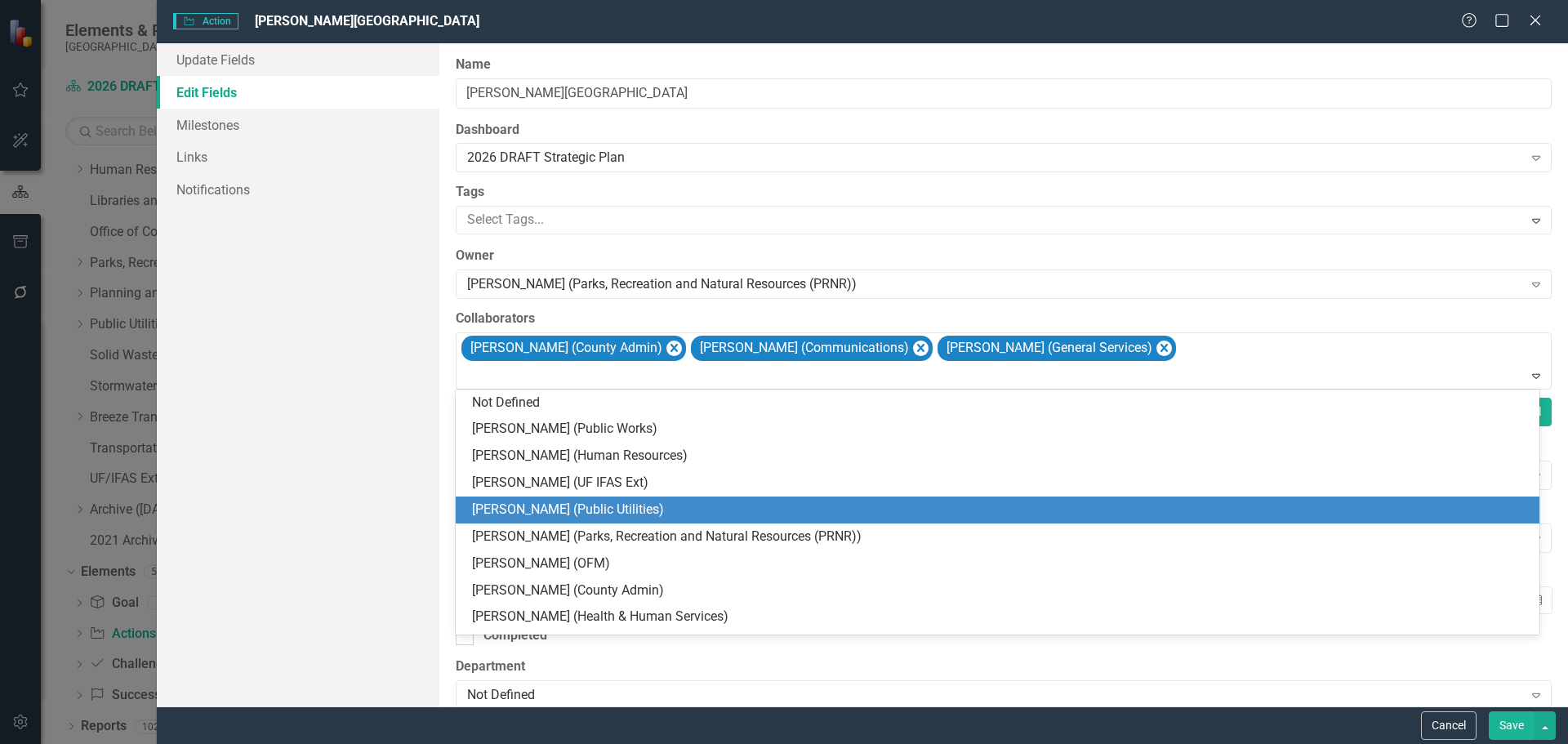
click at [521, 508] on div "[PERSON_NAME] (Public Utilities)" at bounding box center [1001, 509] width 1058 height 19
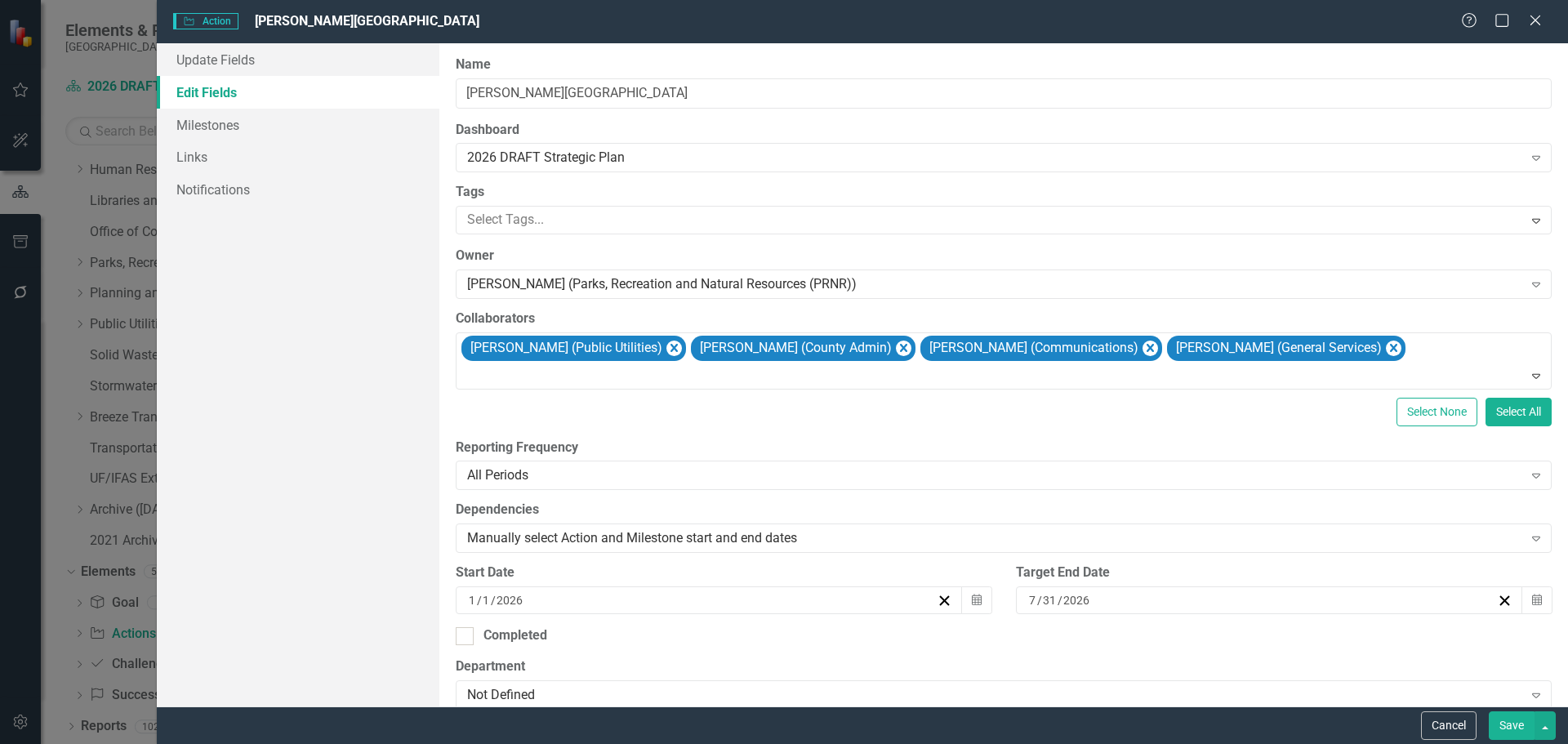
click at [1063, 603] on input "2026" at bounding box center [1077, 600] width 29 height 17
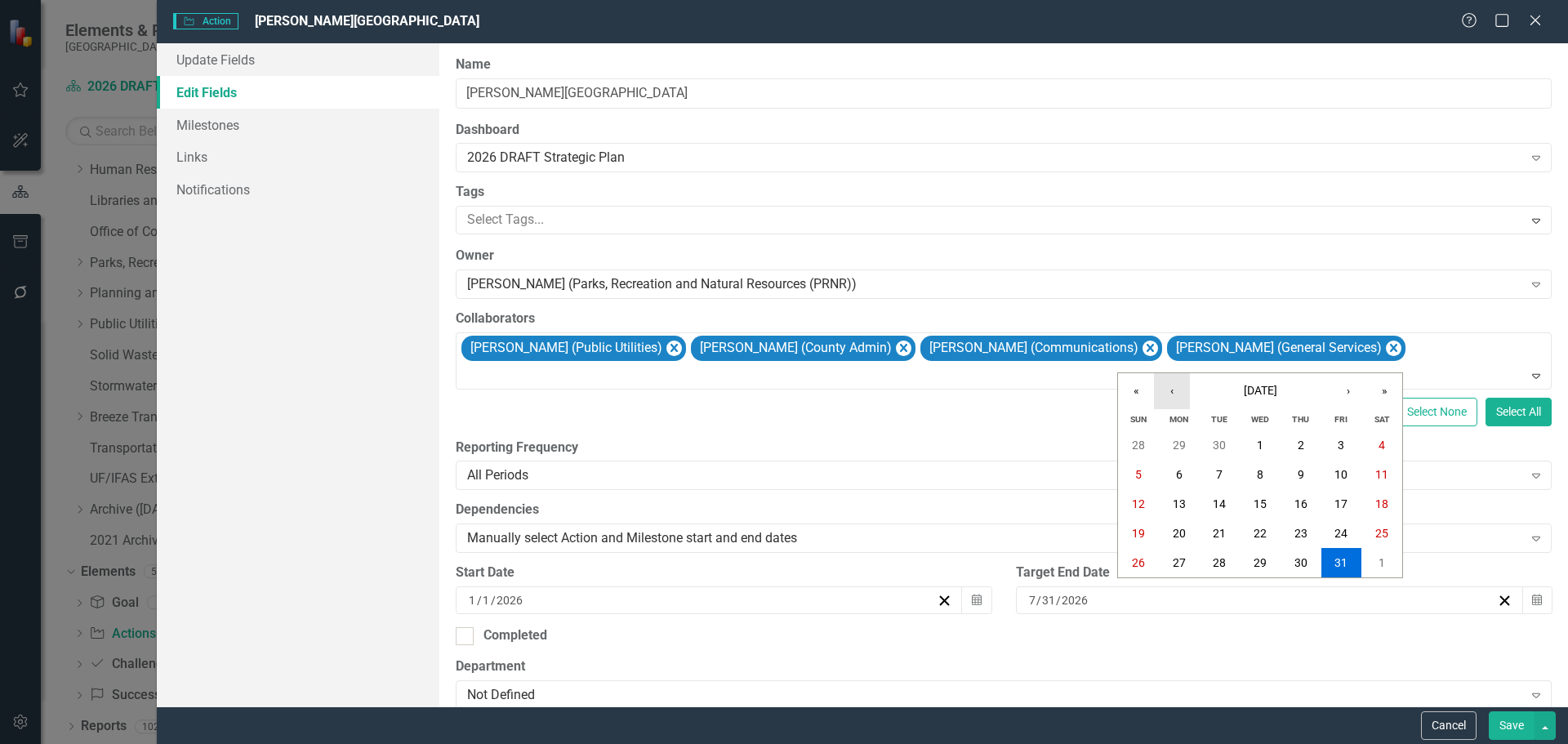
click at [1173, 395] on button "‹" at bounding box center [1171, 391] width 35 height 35
click at [1141, 585] on abbr "31" at bounding box center [1138, 591] width 13 height 13
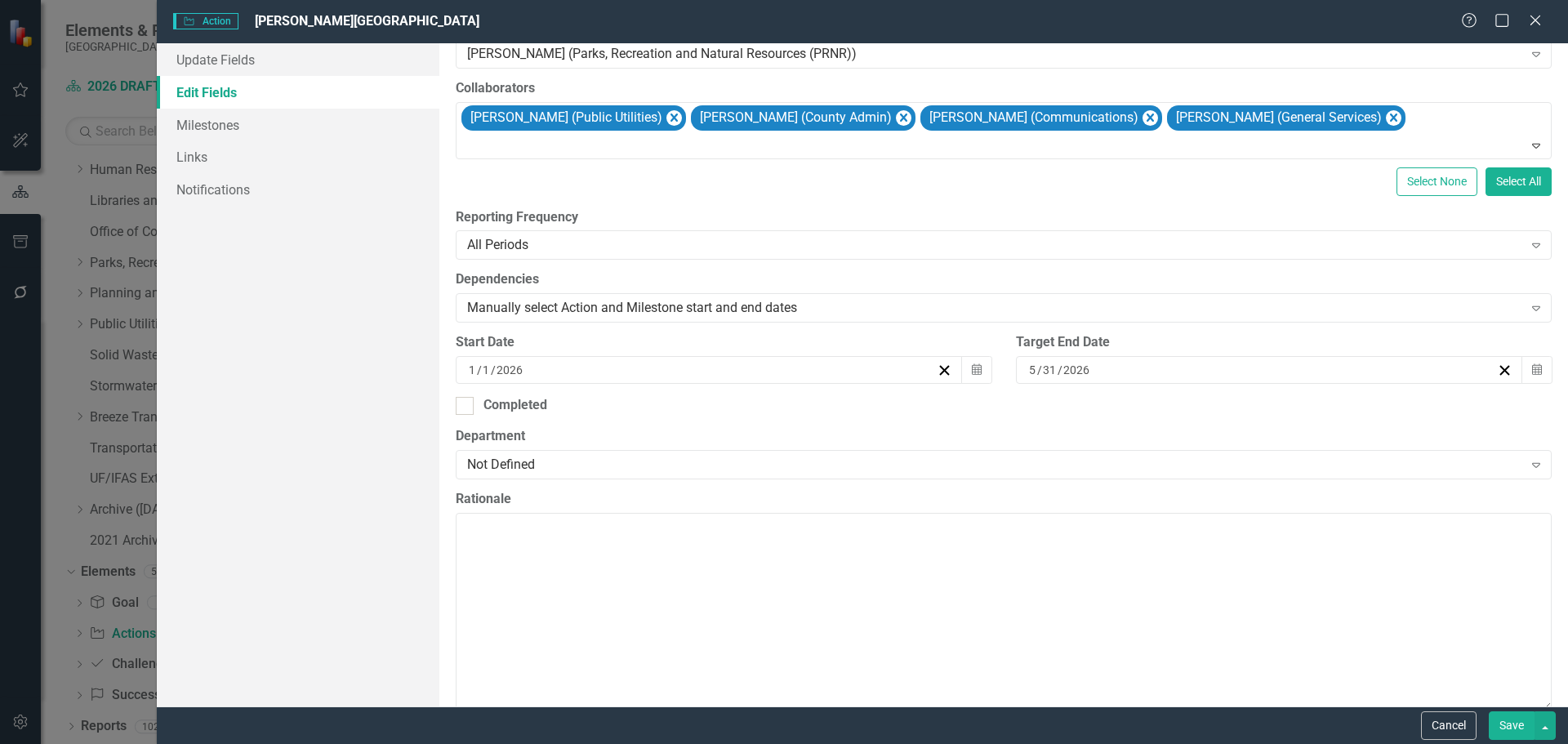
scroll to position [245, 0]
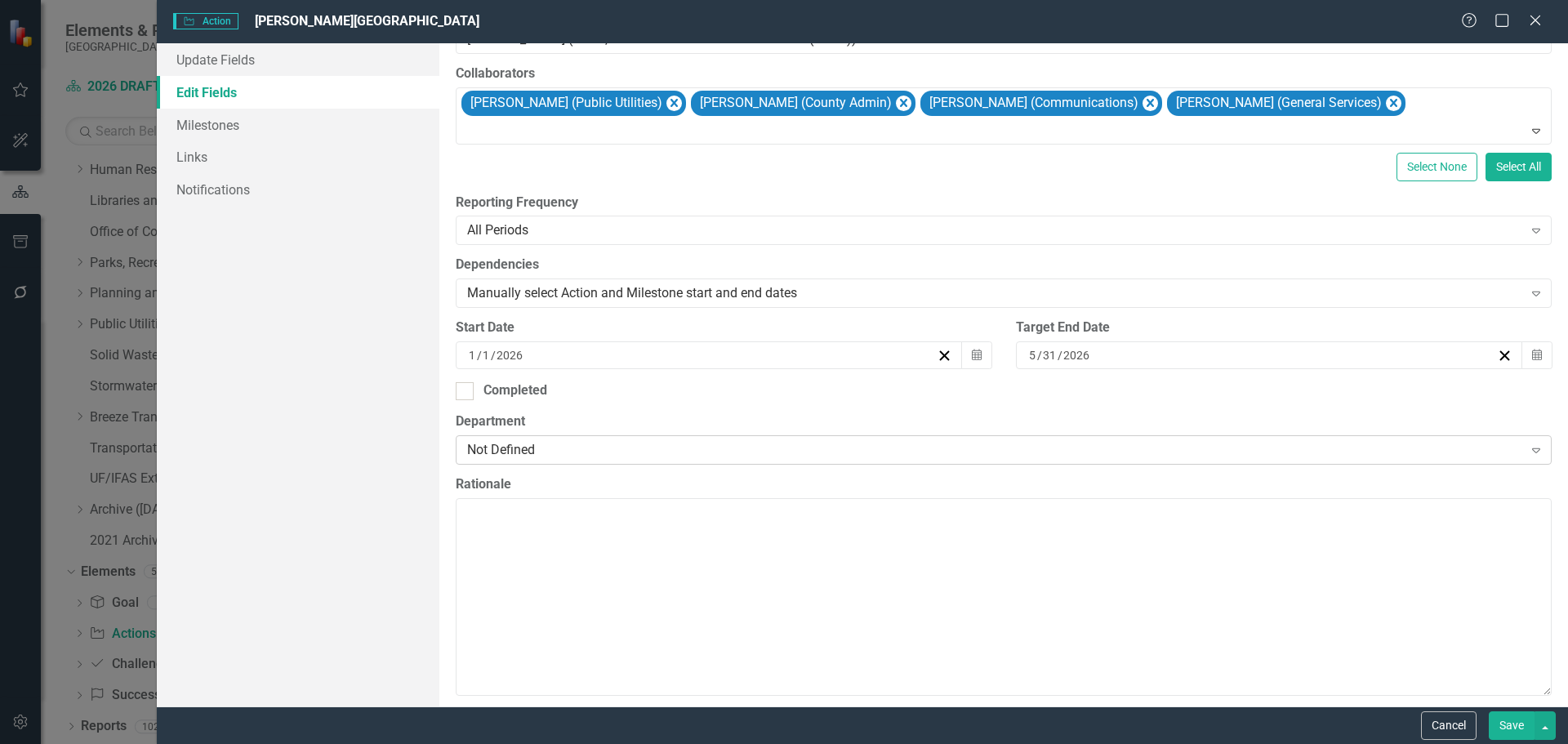
click at [728, 451] on div "Not Defined" at bounding box center [995, 449] width 1056 height 19
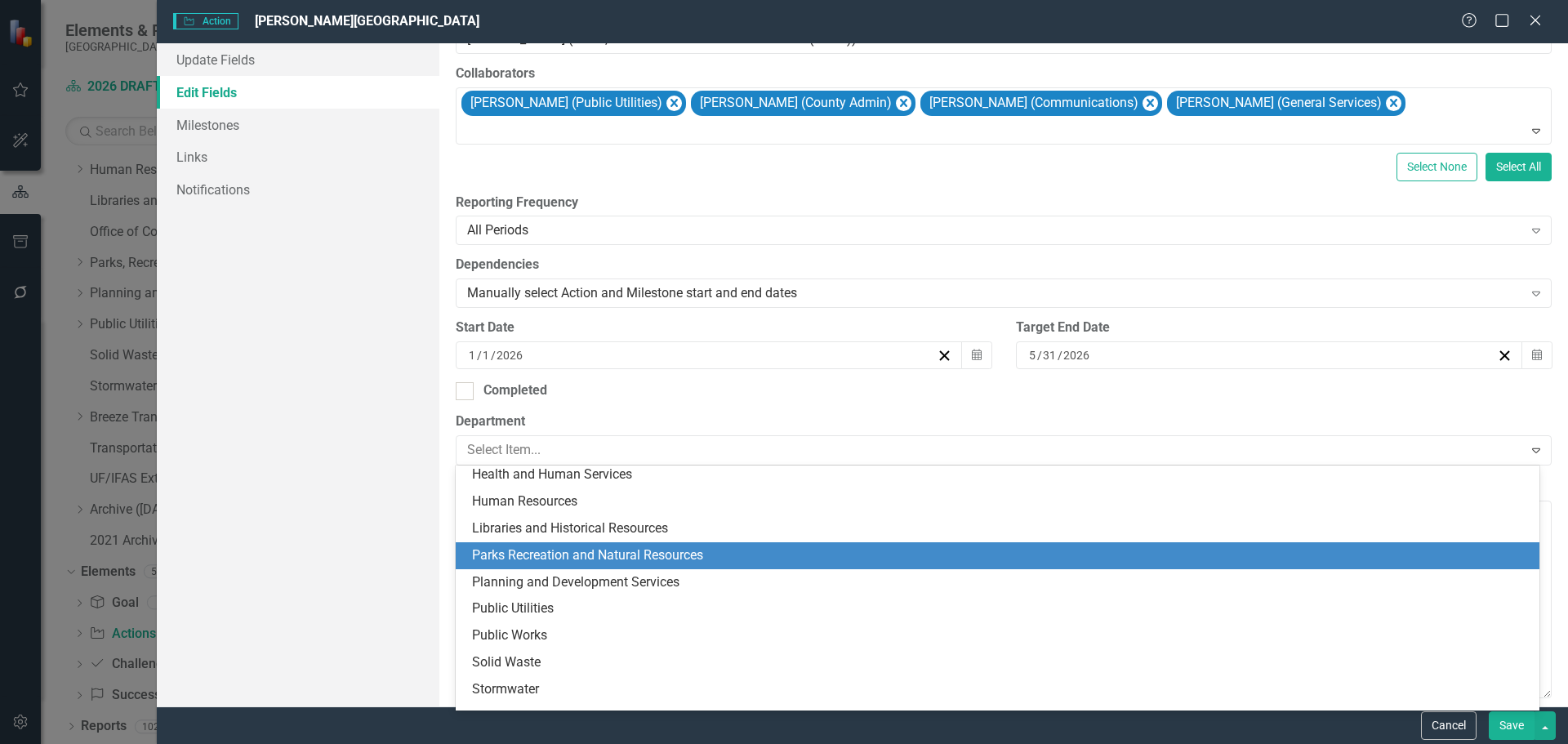
click at [744, 556] on div "Parks Recreation and Natural Resources" at bounding box center [1001, 556] width 1058 height 19
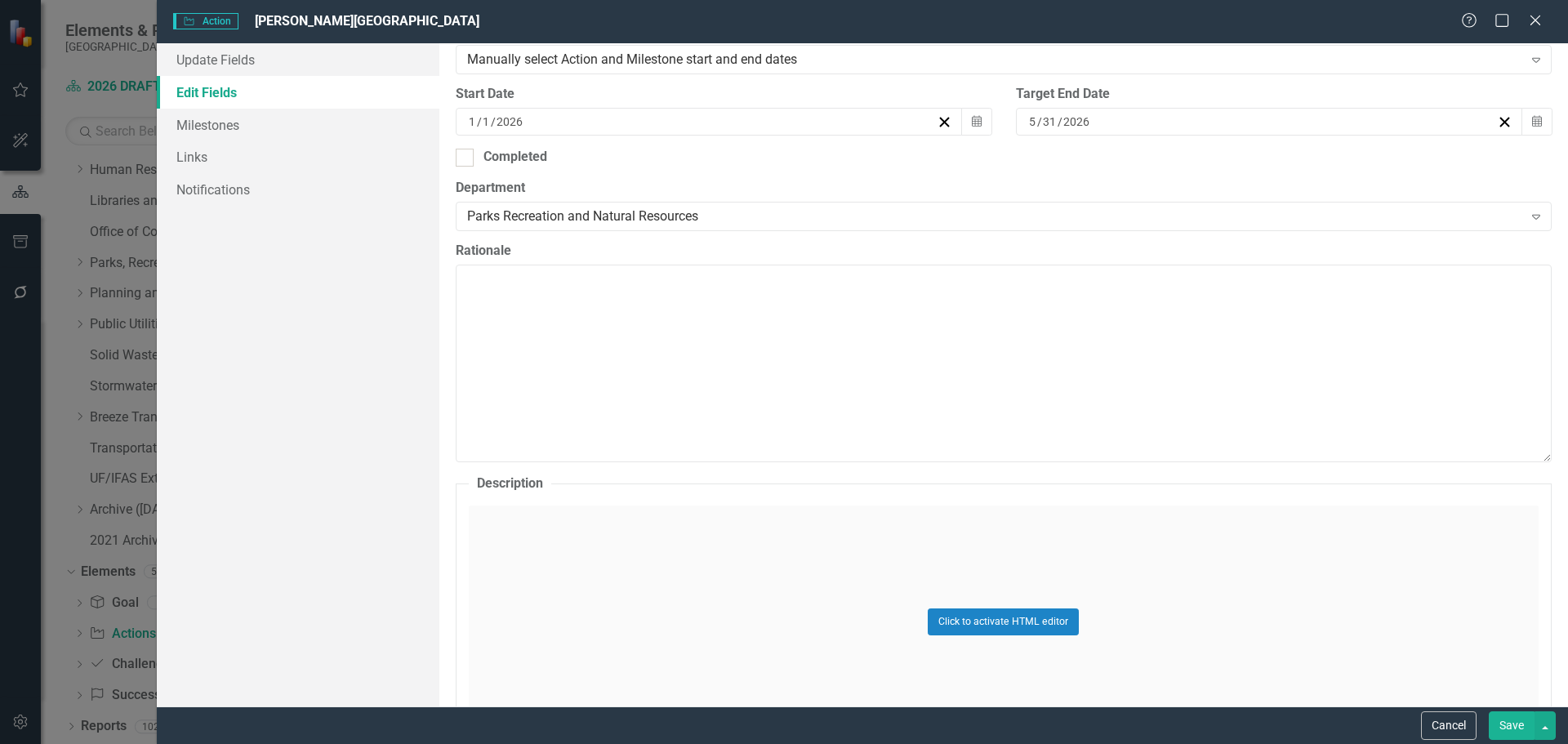
scroll to position [653, 0]
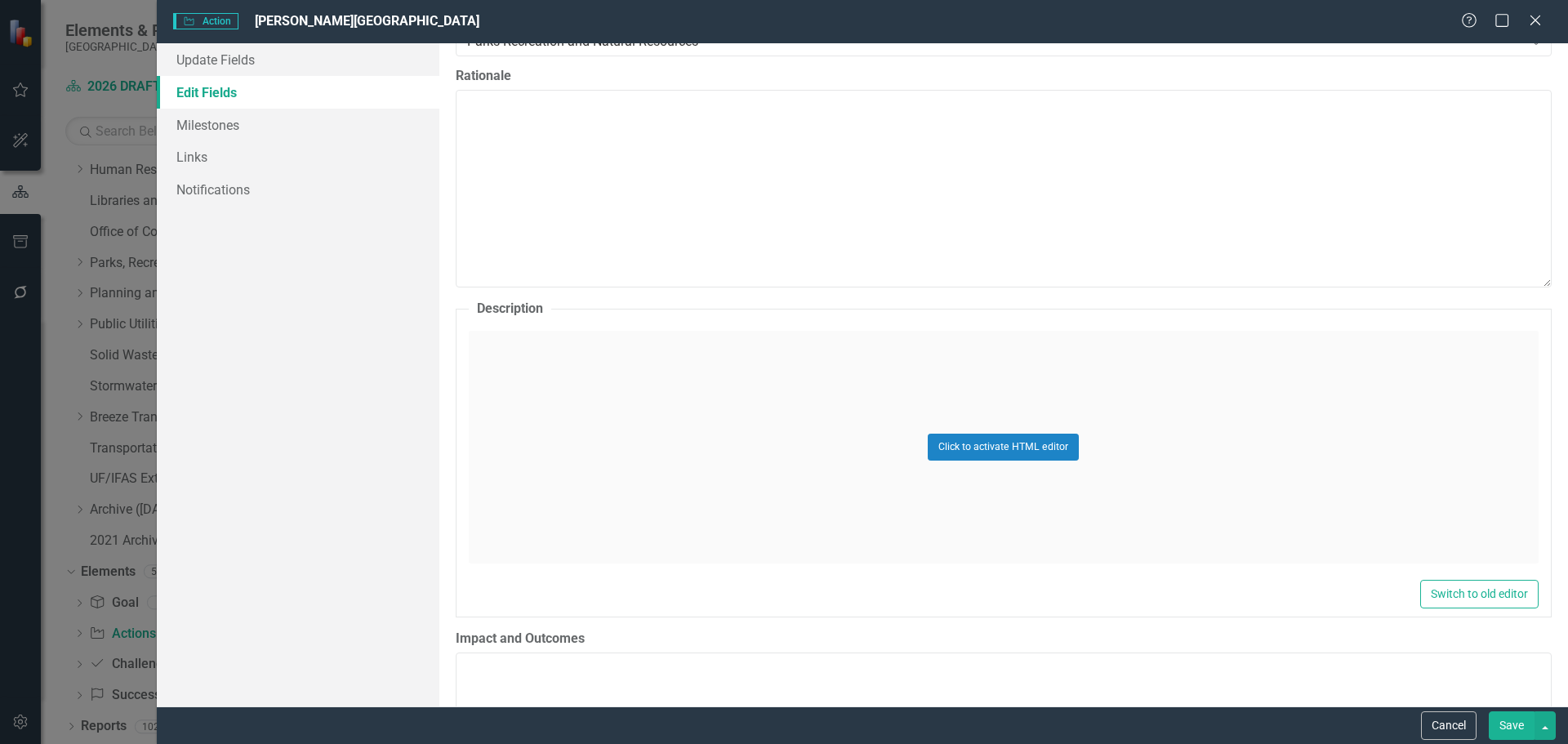
click at [530, 458] on div "Click to activate HTML editor" at bounding box center [1004, 447] width 1070 height 233
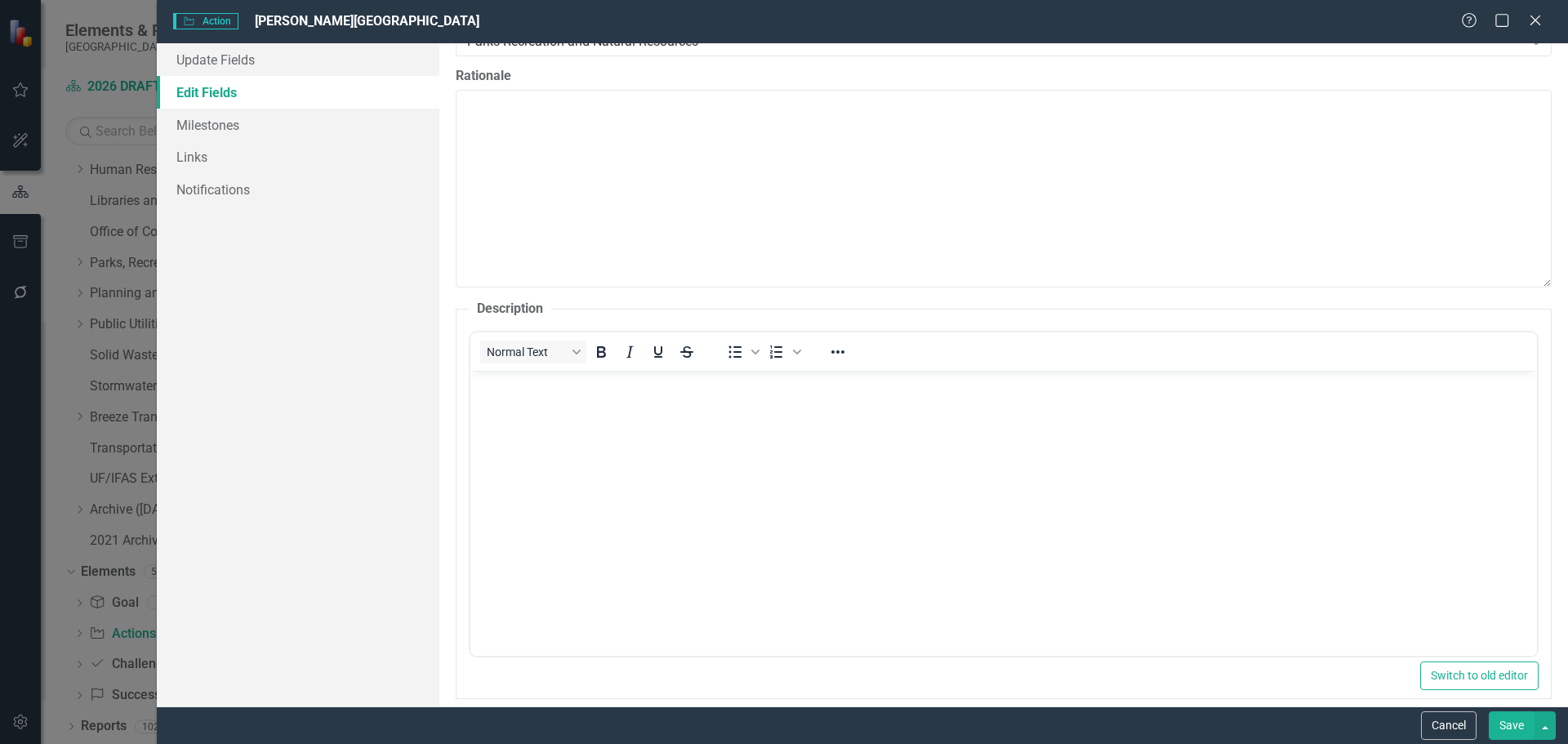
scroll to position [0, 0]
click at [505, 491] on body "Rich Text Area. Press ALT-0 for help." at bounding box center [1003, 493] width 1067 height 245
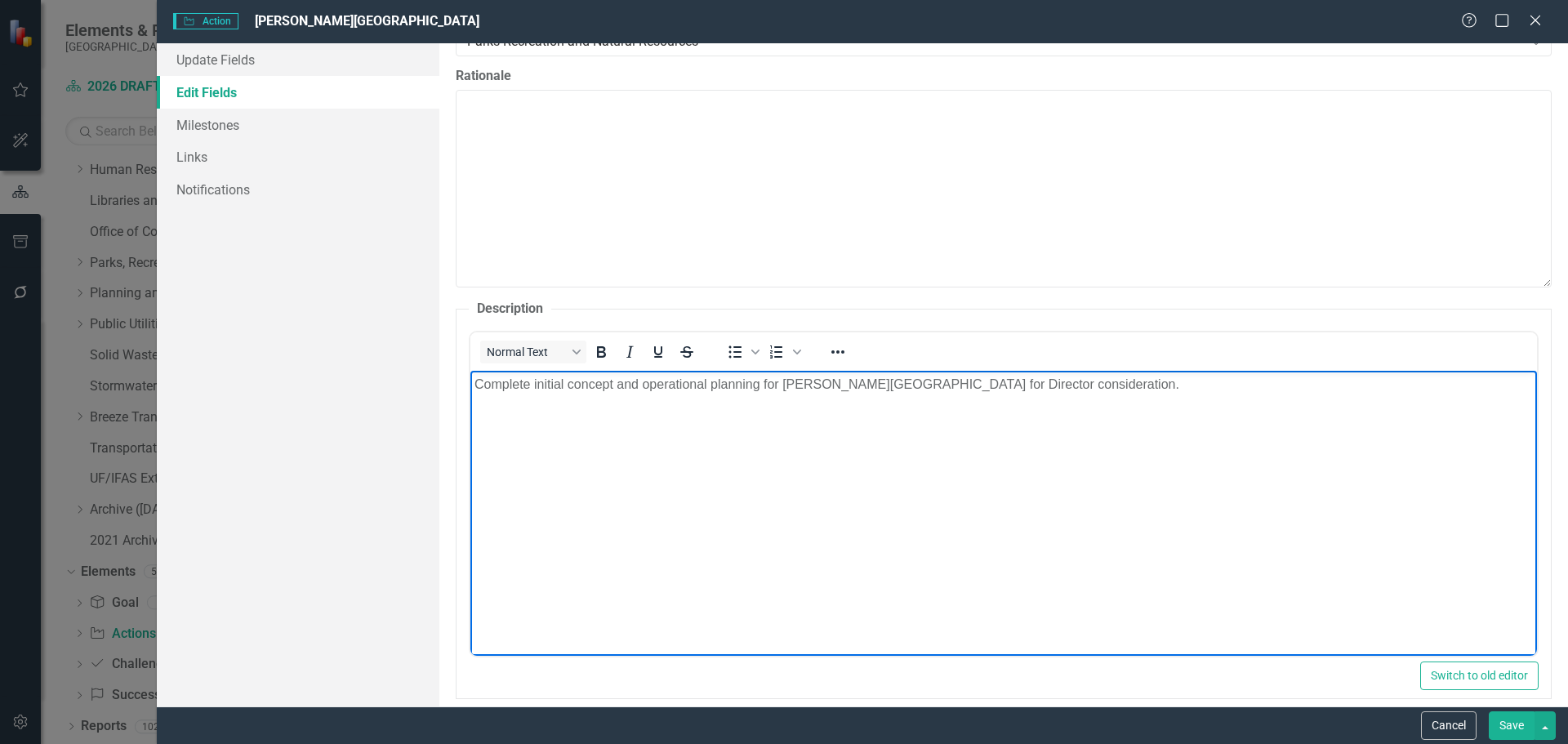
click at [632, 523] on body "Complete initial concept and operational planning for Snook Haven Regional Park…" at bounding box center [1003, 493] width 1067 height 245
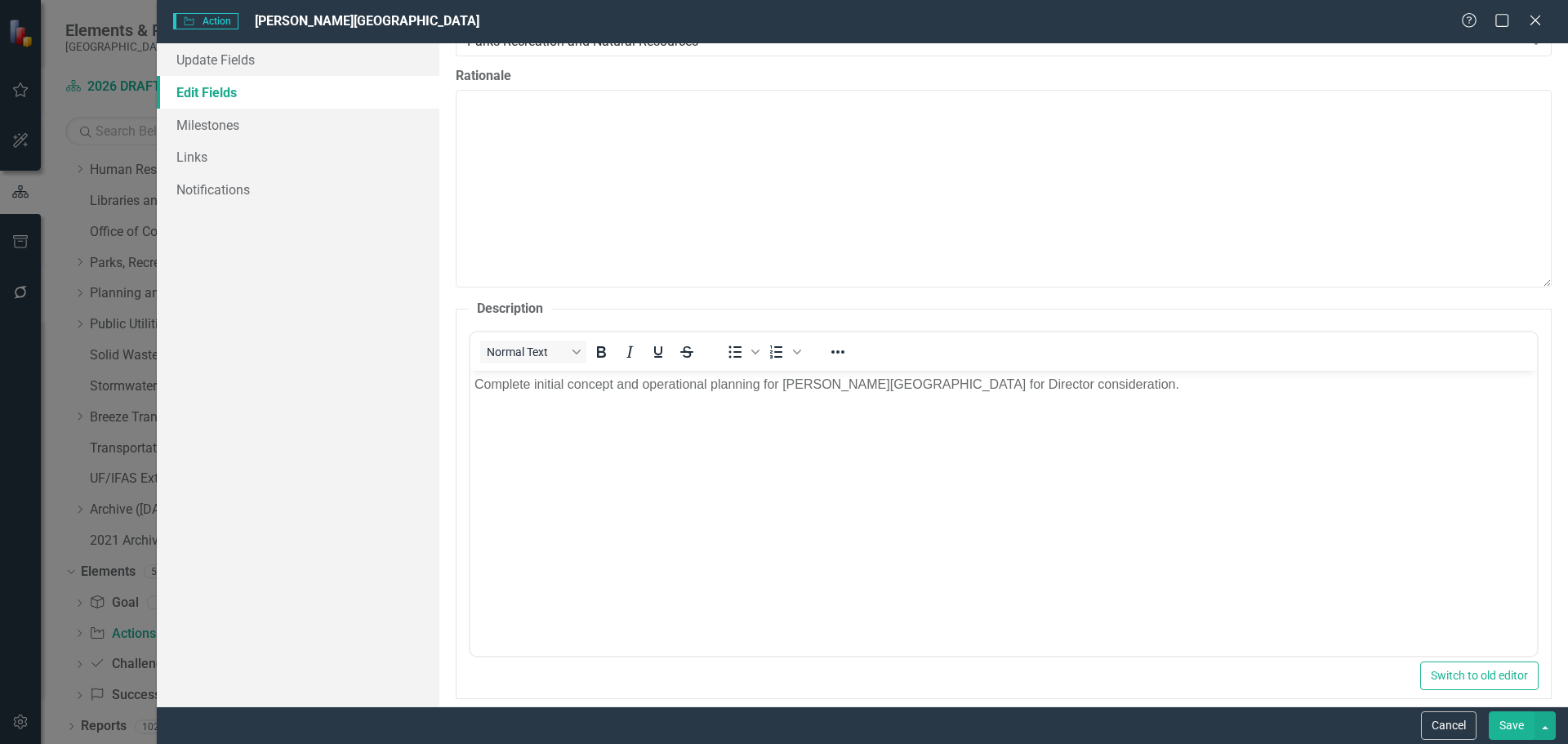
drag, startPoint x: 1975, startPoint y: 1093, endPoint x: 1468, endPoint y: 542, distance: 748.8
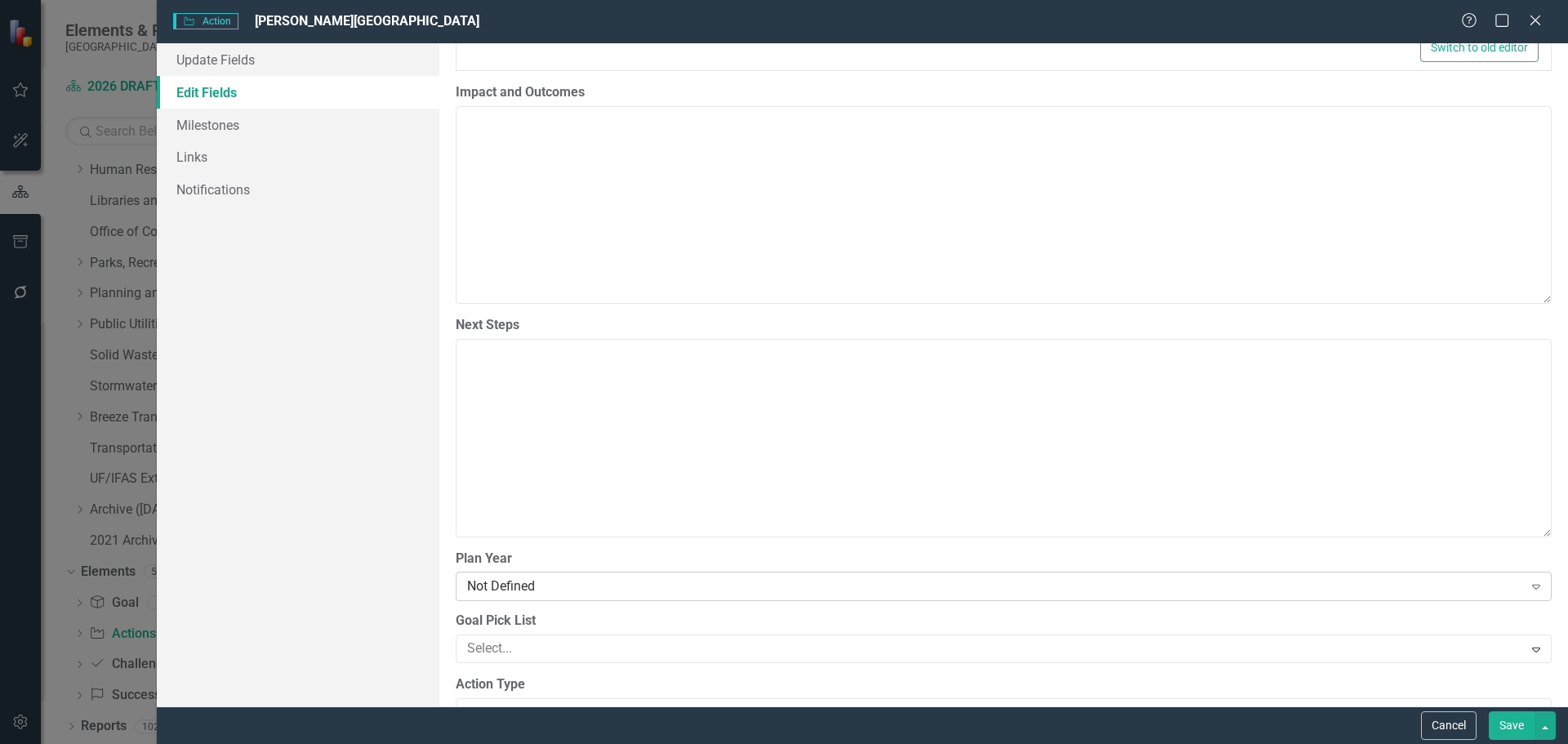
scroll to position [1307, 0]
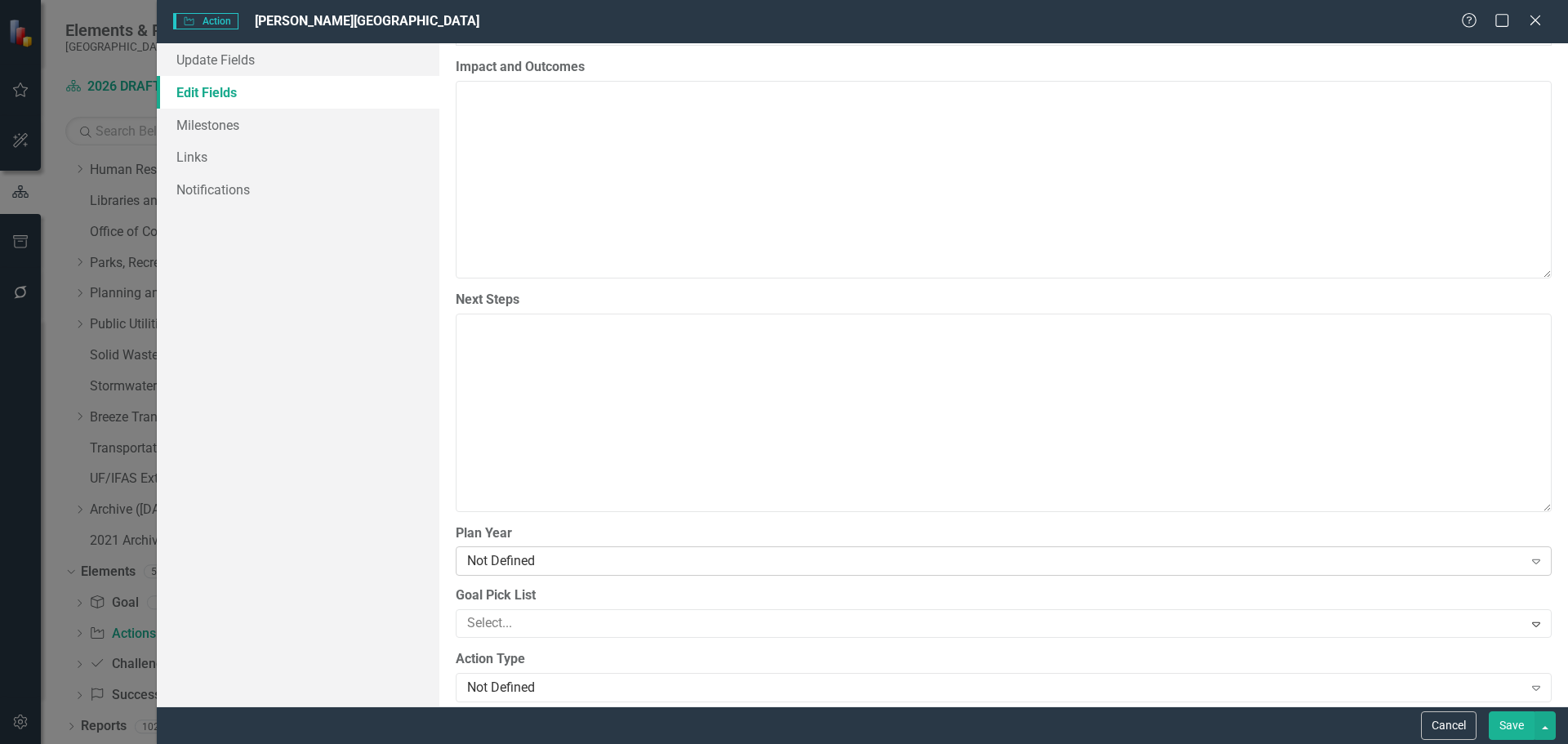
click at [686, 563] on div "Not Defined" at bounding box center [995, 561] width 1056 height 19
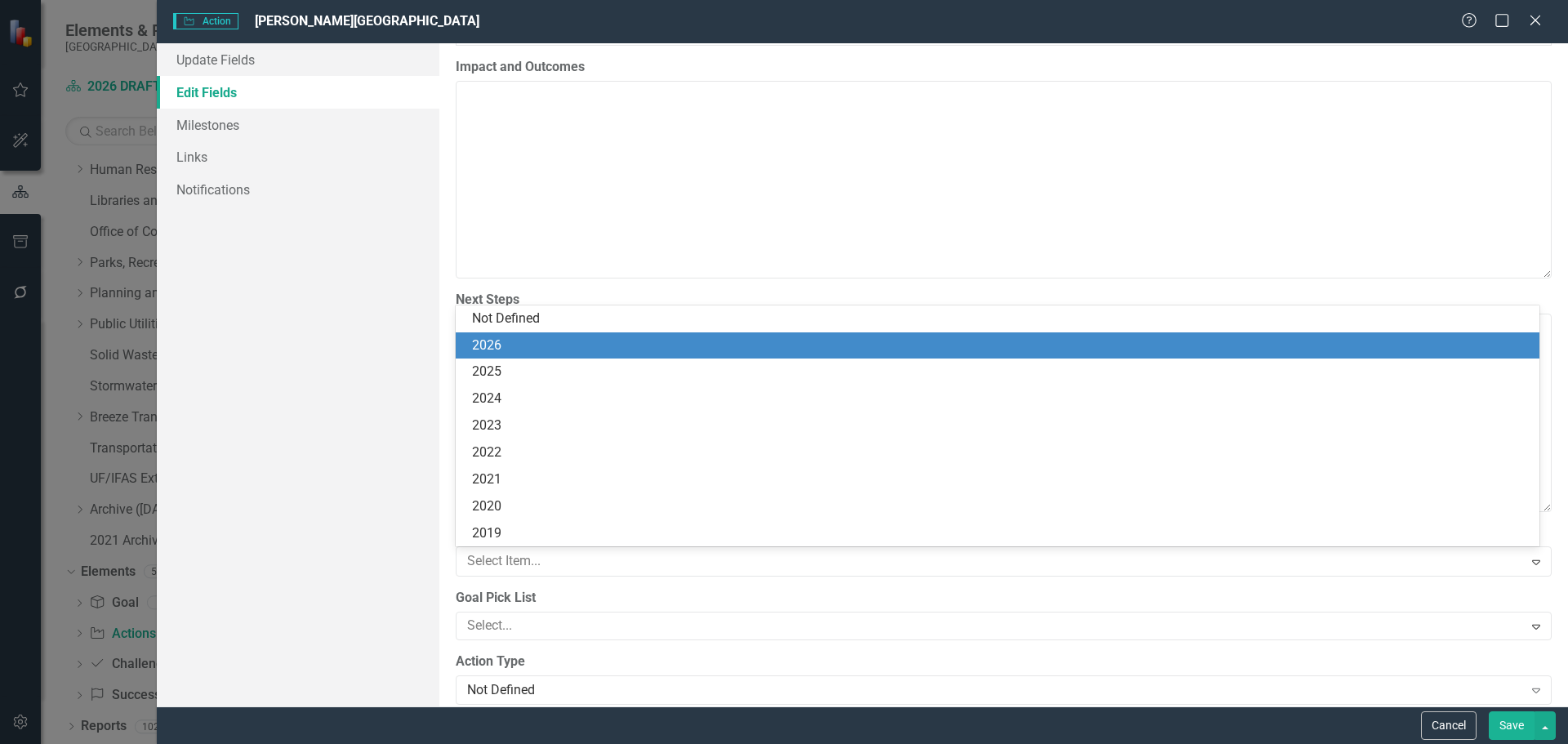
click at [521, 345] on div "2026" at bounding box center [1001, 346] width 1058 height 19
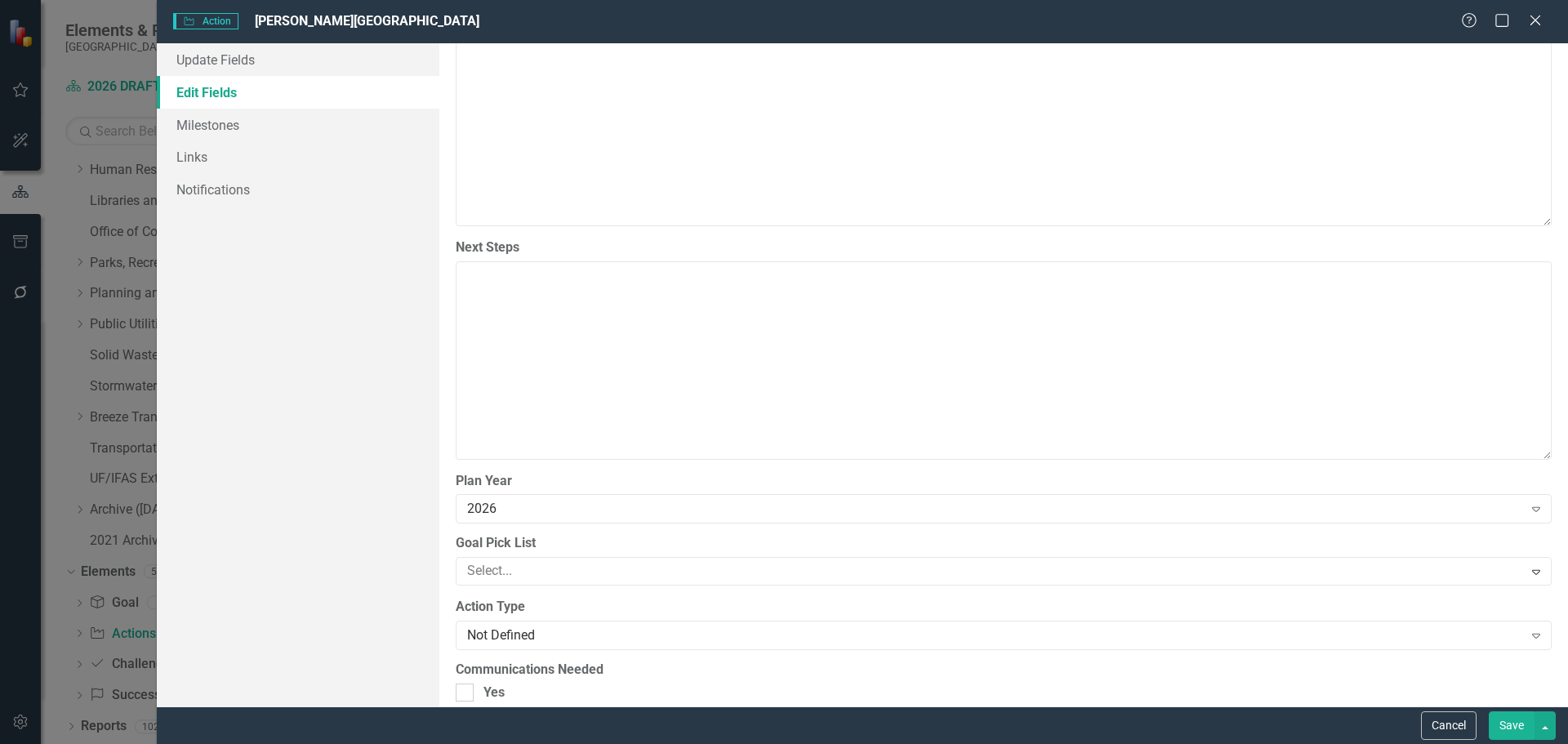
scroll to position [1388, 0]
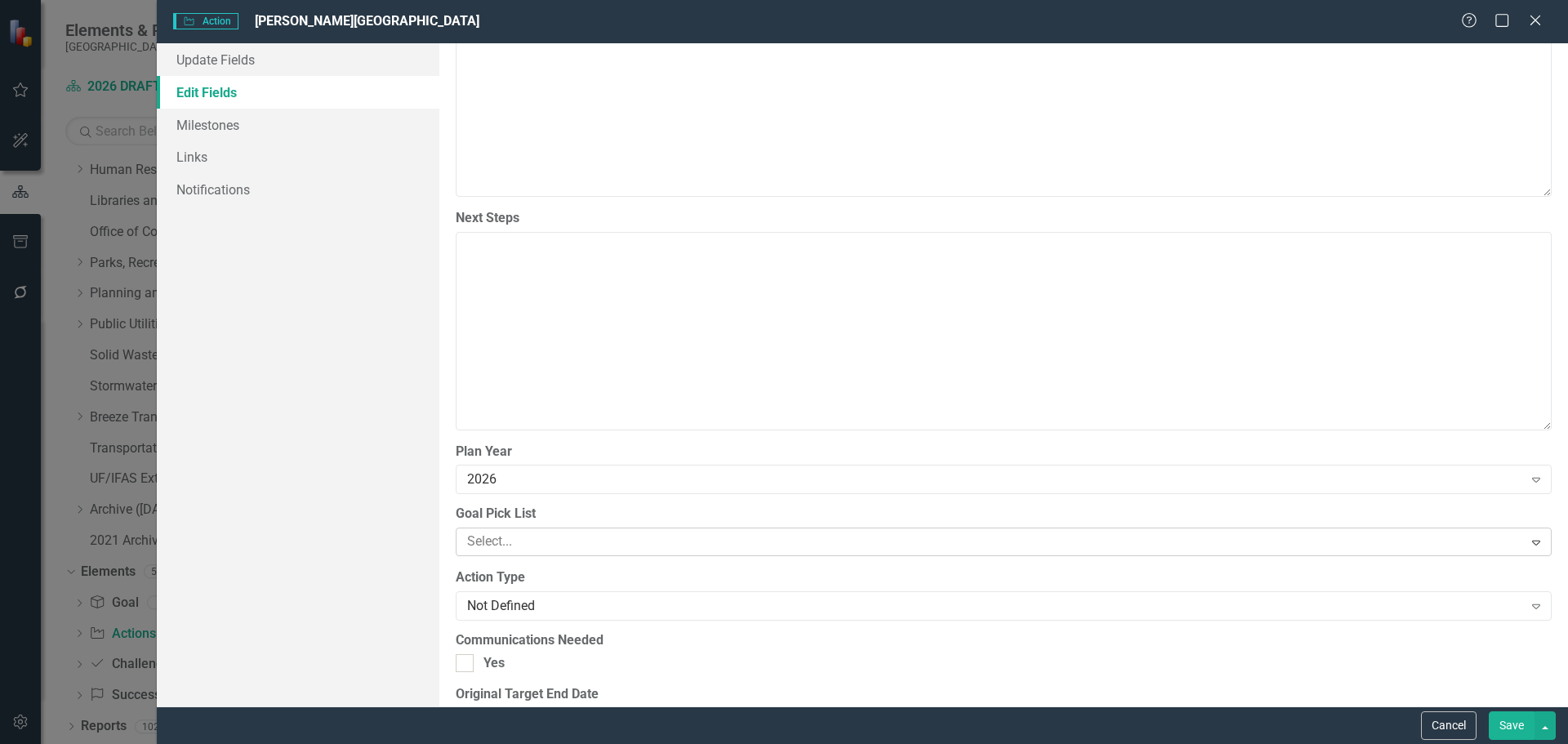
click at [524, 543] on div at bounding box center [992, 542] width 1063 height 22
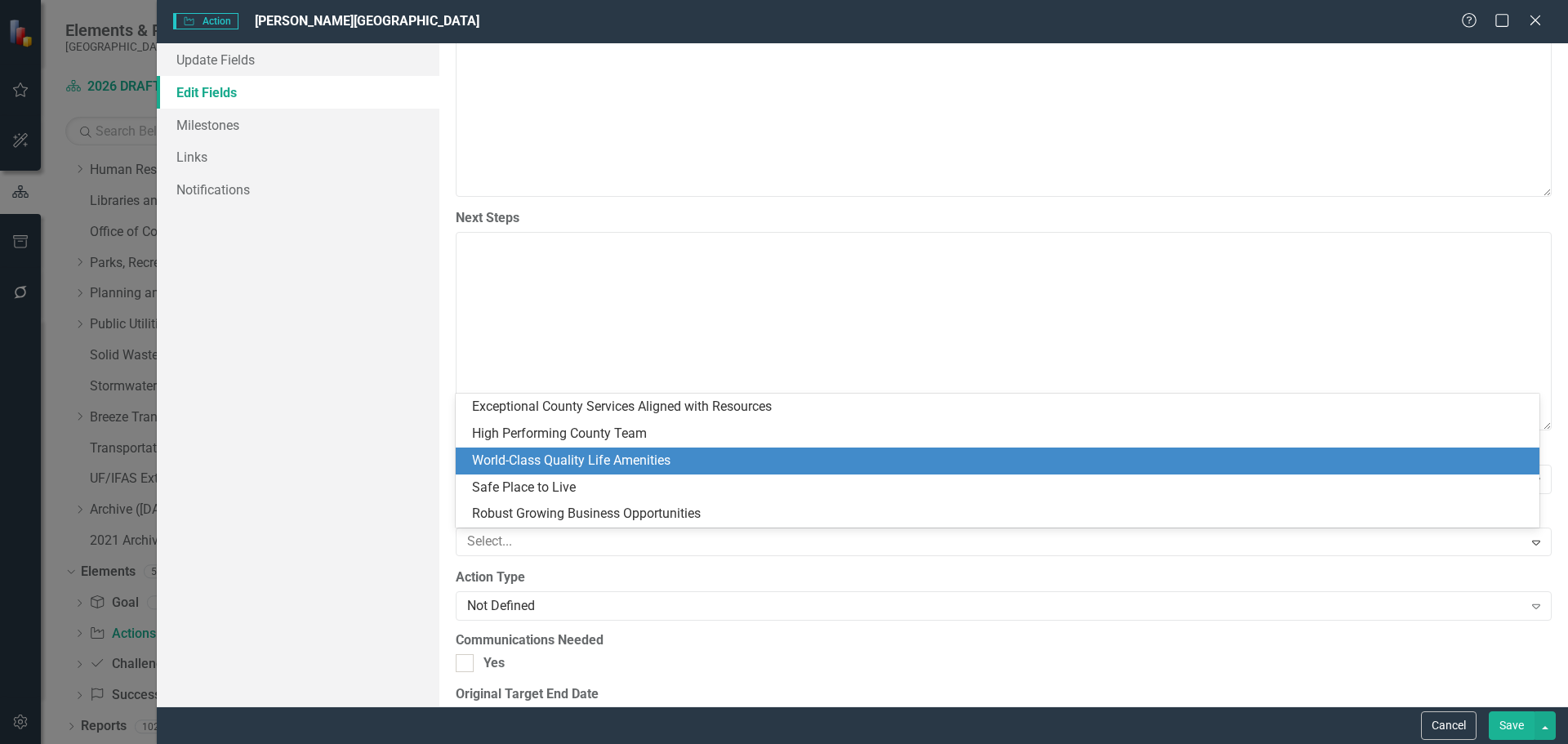
click at [524, 460] on div "World-Class Quality Life Amenities" at bounding box center [1001, 460] width 1058 height 19
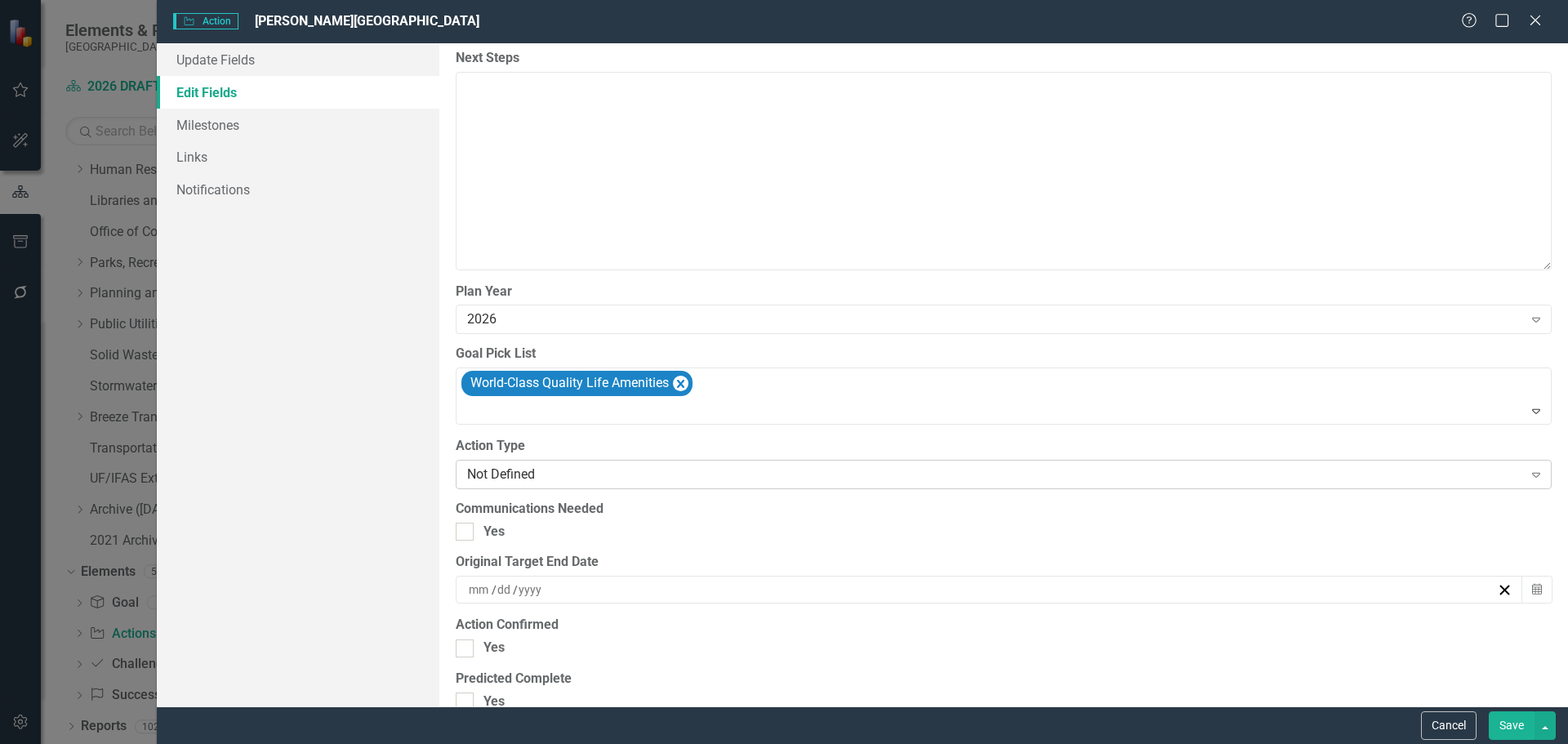
scroll to position [1552, 0]
click at [488, 461] on div "Not Defined" at bounding box center [995, 470] width 1056 height 19
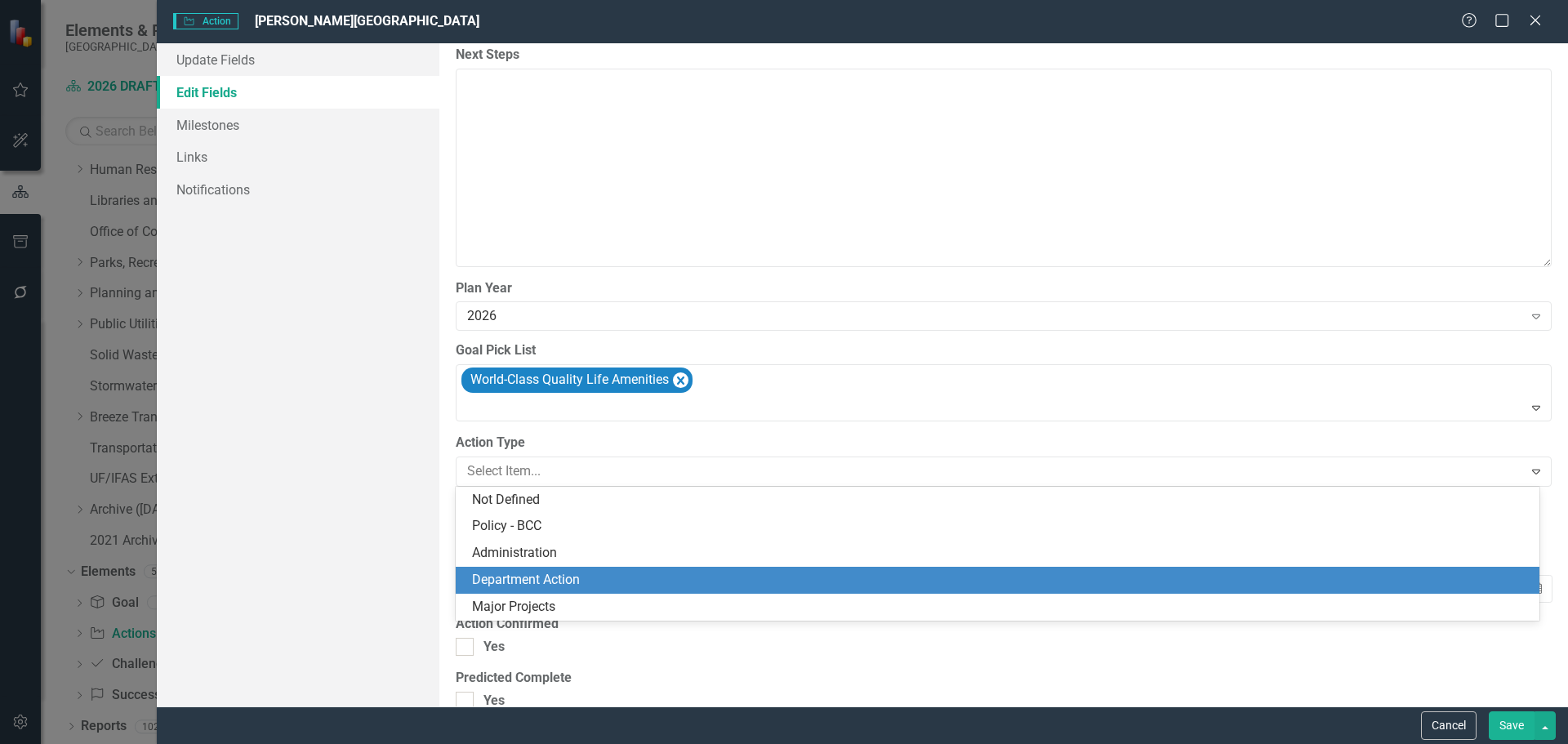
click at [519, 577] on div "Department Action" at bounding box center [1001, 579] width 1058 height 19
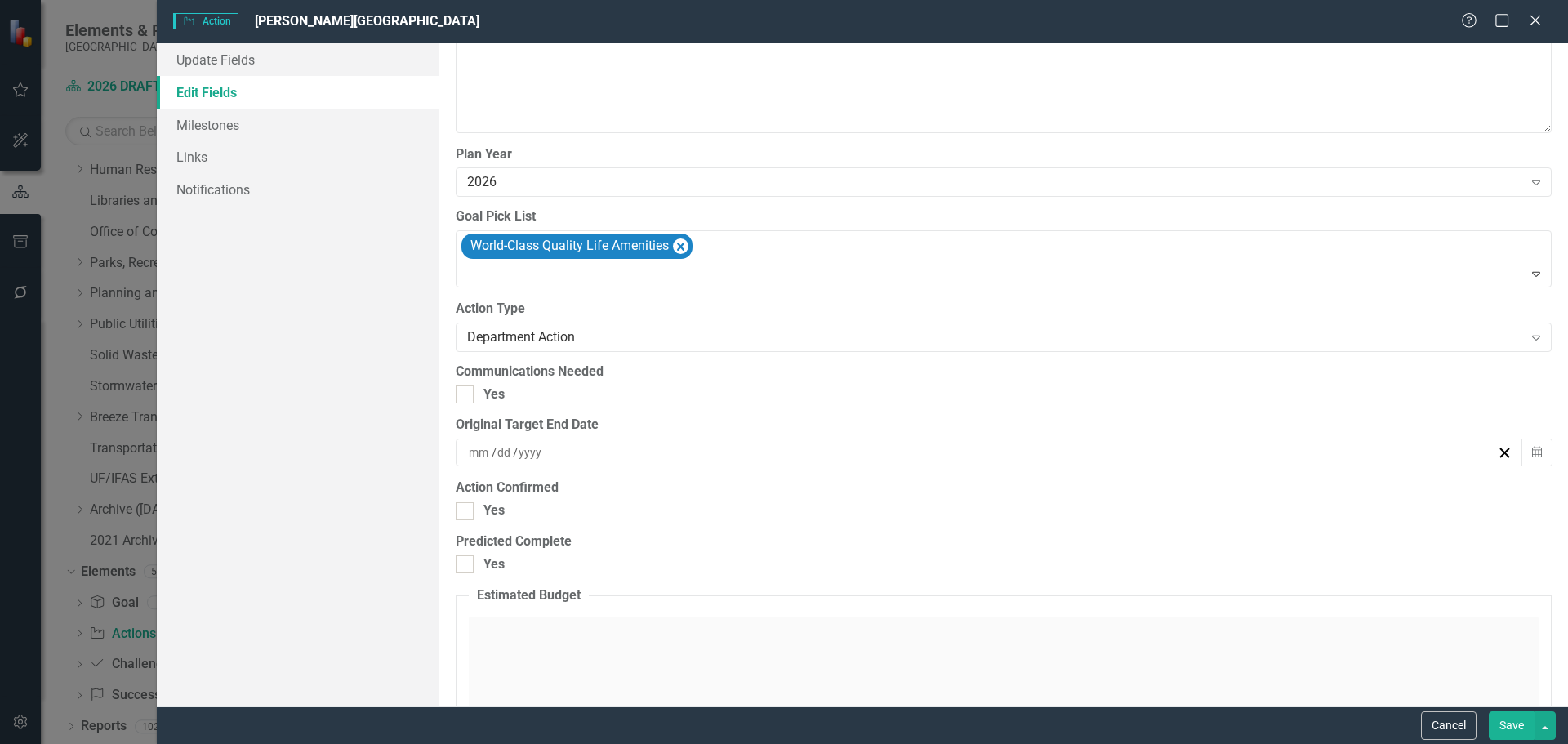
scroll to position [1716, 0]
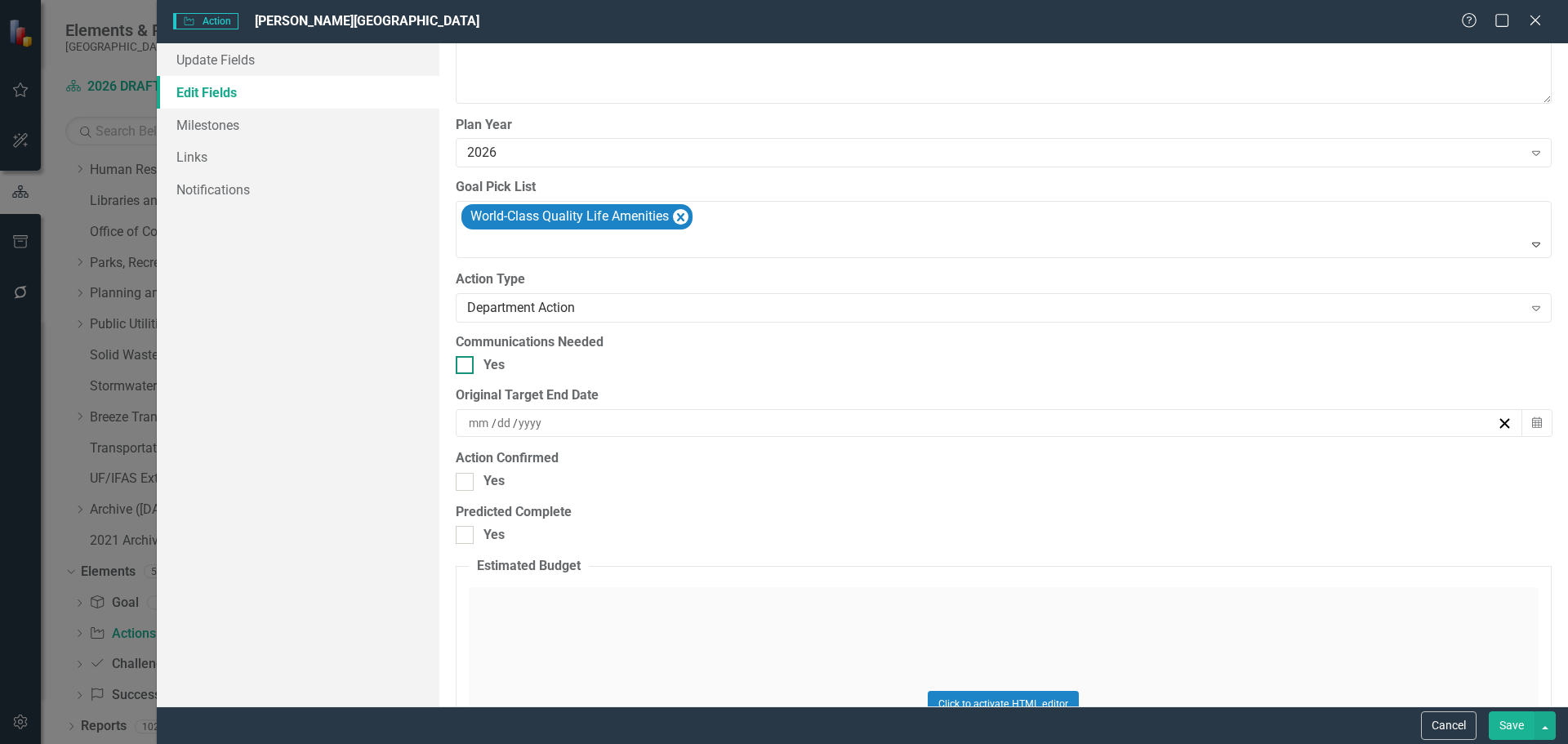
click at [470, 361] on div at bounding box center [465, 365] width 18 height 18
click at [466, 361] on input "Yes" at bounding box center [461, 361] width 11 height 11
checkbox input "true"
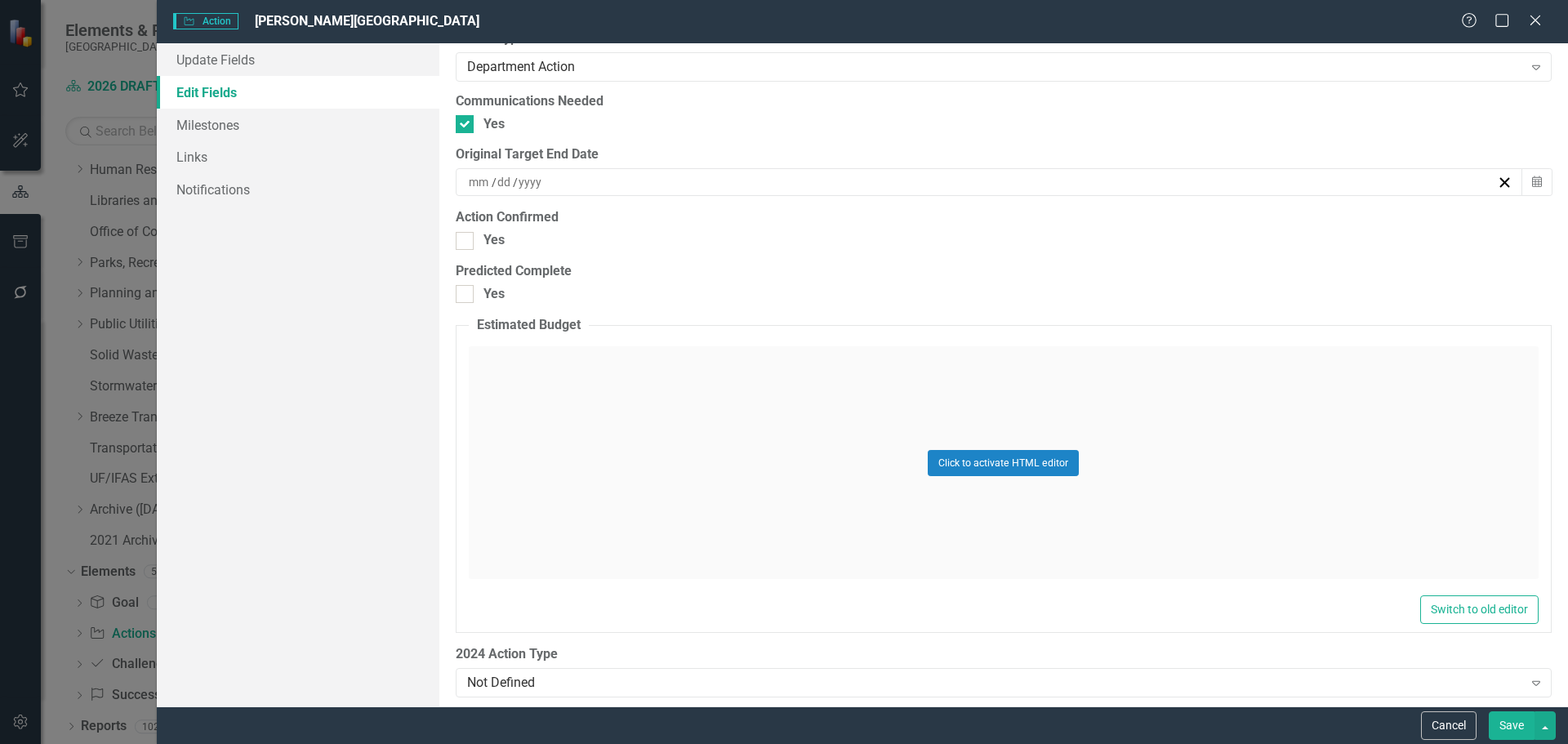
scroll to position [1961, 0]
click at [1511, 722] on button "Save" at bounding box center [1511, 725] width 45 height 29
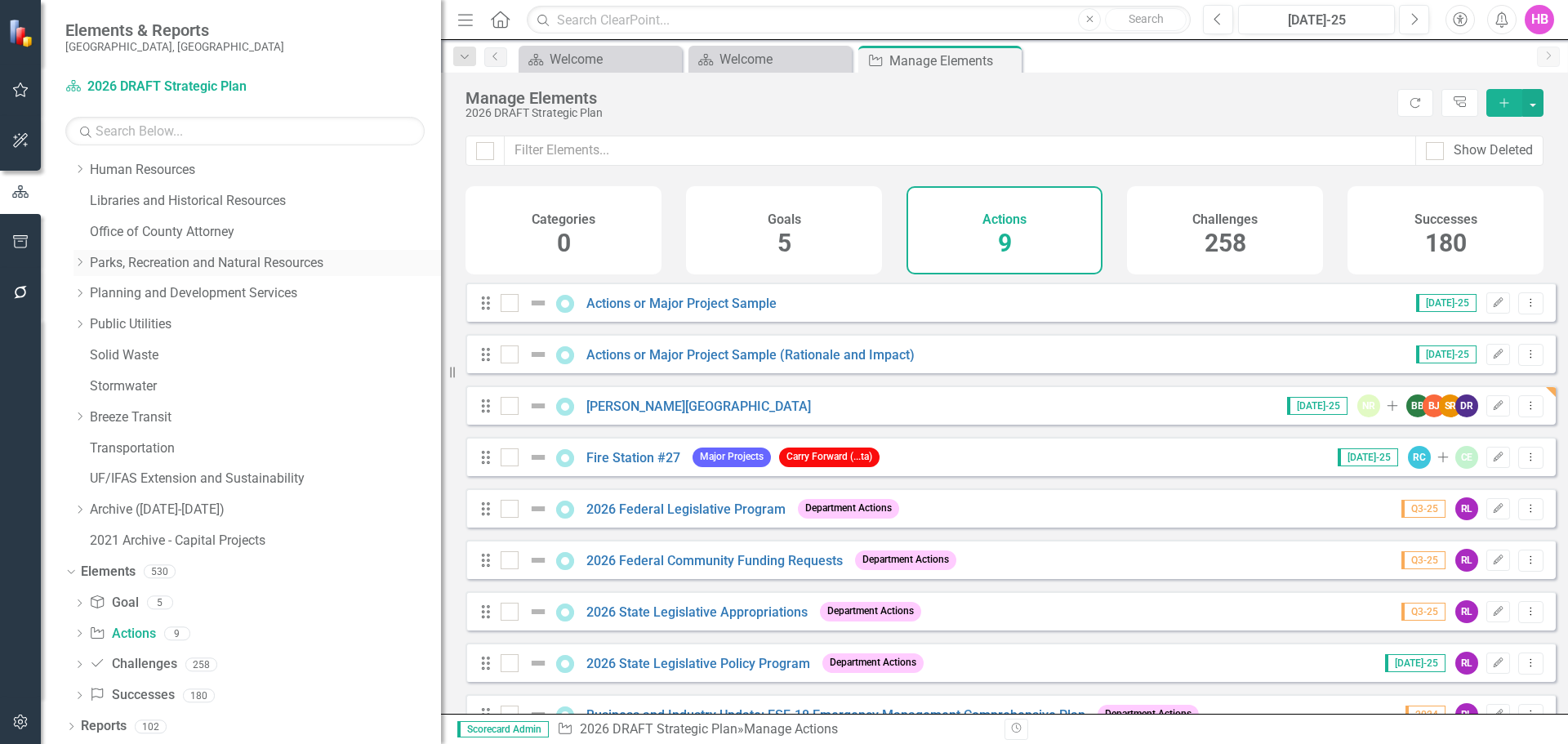
click at [78, 262] on icon "Dropdown" at bounding box center [80, 262] width 12 height 10
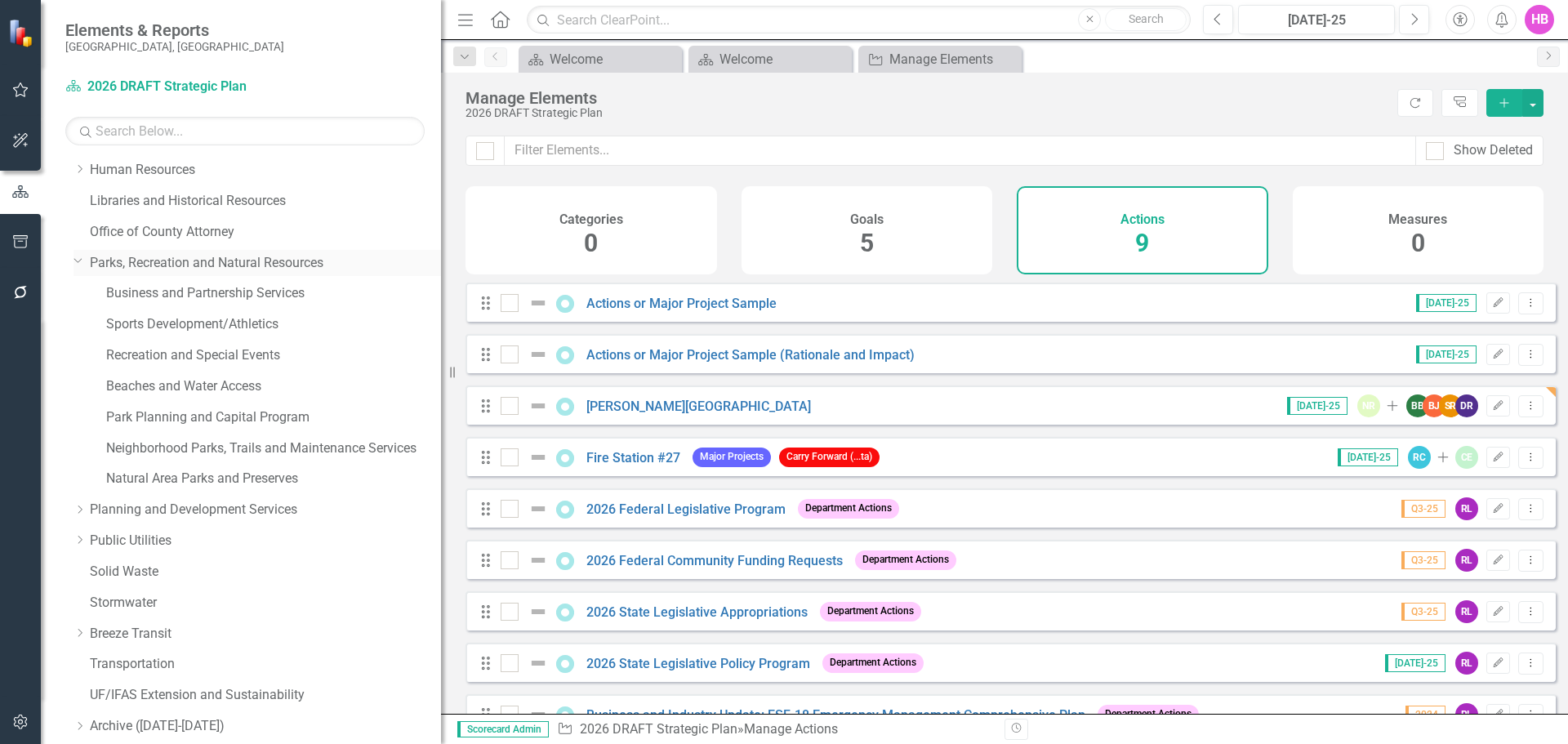
click at [78, 262] on icon at bounding box center [78, 261] width 8 height 4
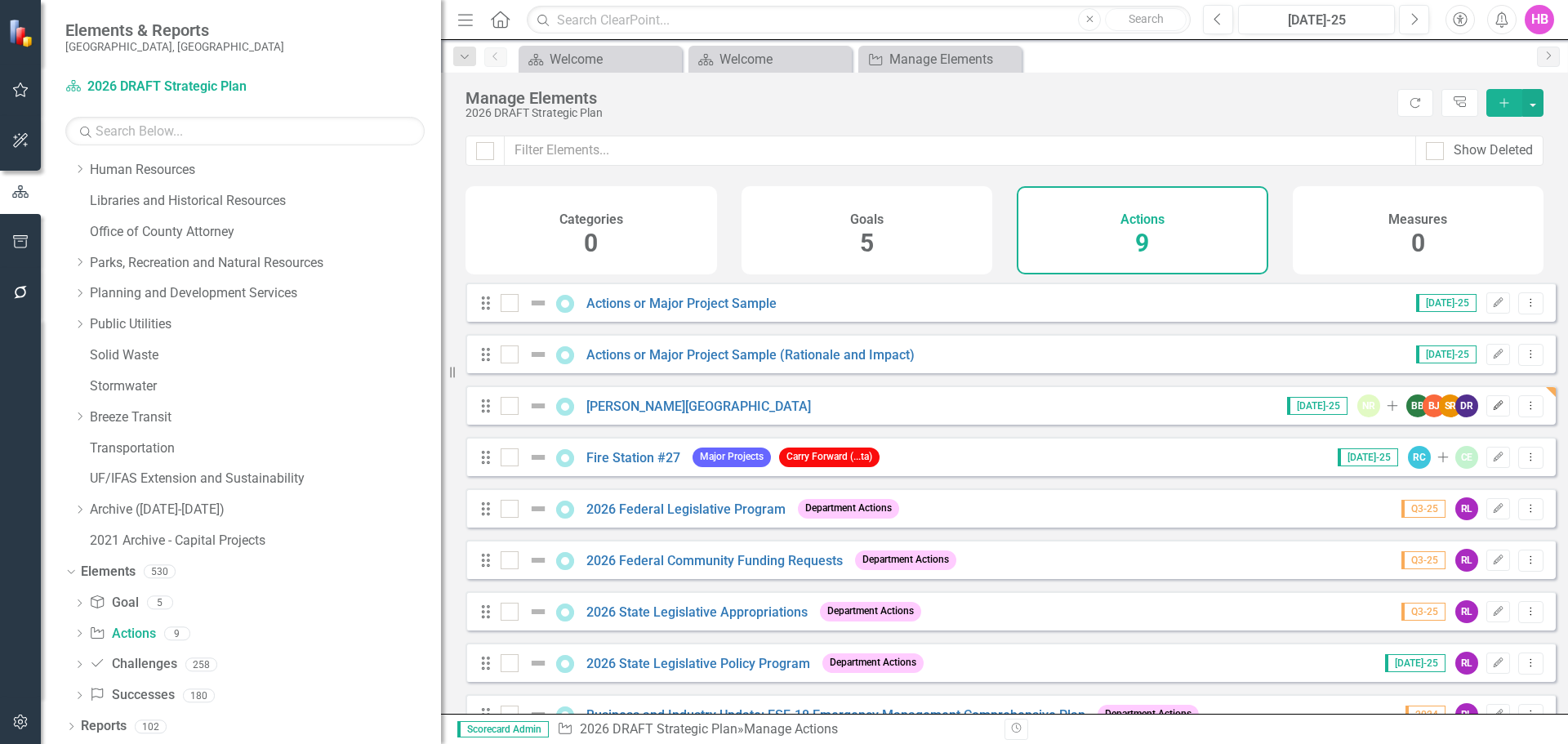
click at [1493, 410] on icon "button" at bounding box center [1498, 405] width 10 height 10
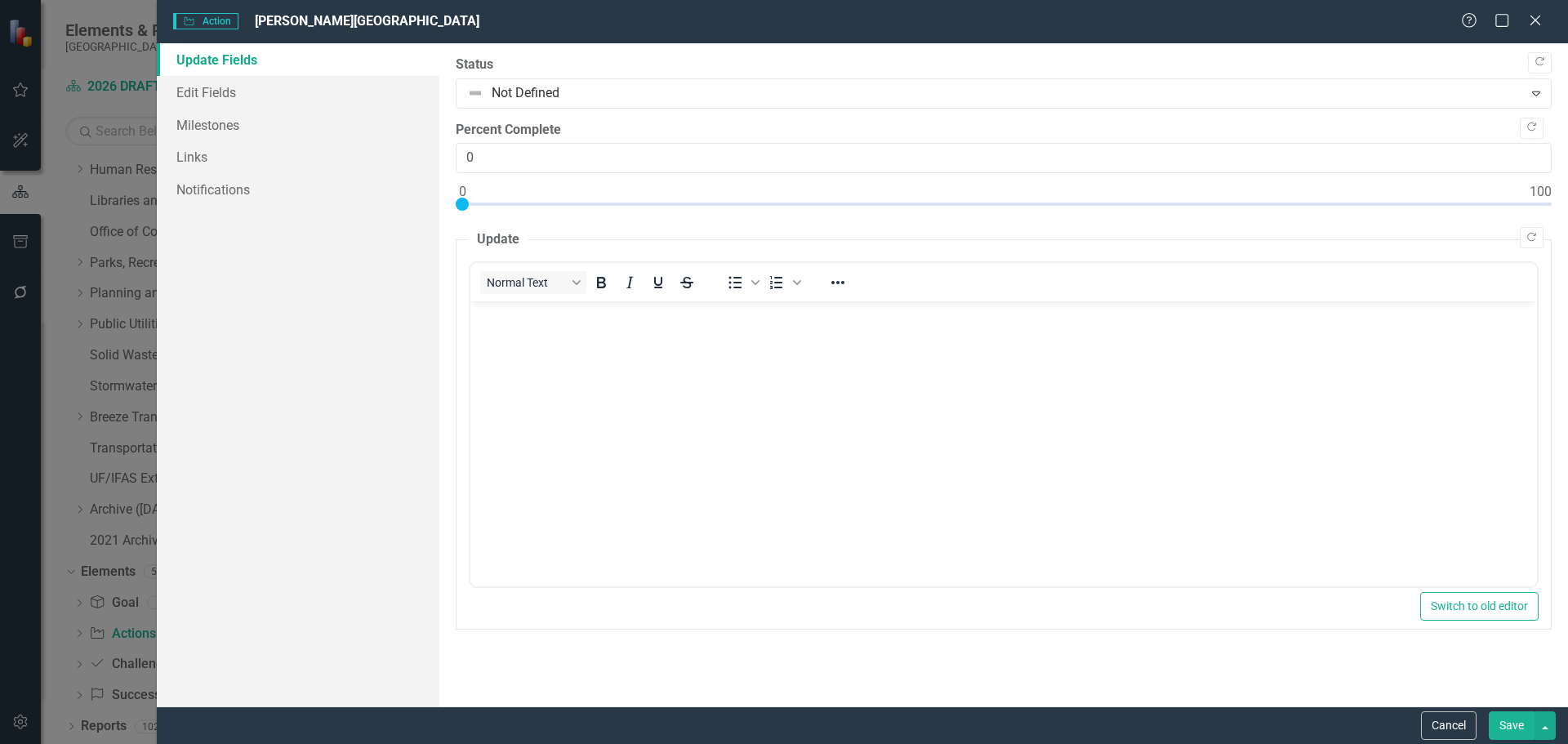
scroll to position [0, 0]
click at [244, 81] on link "Edit Fields" at bounding box center [297, 92] width 283 height 33
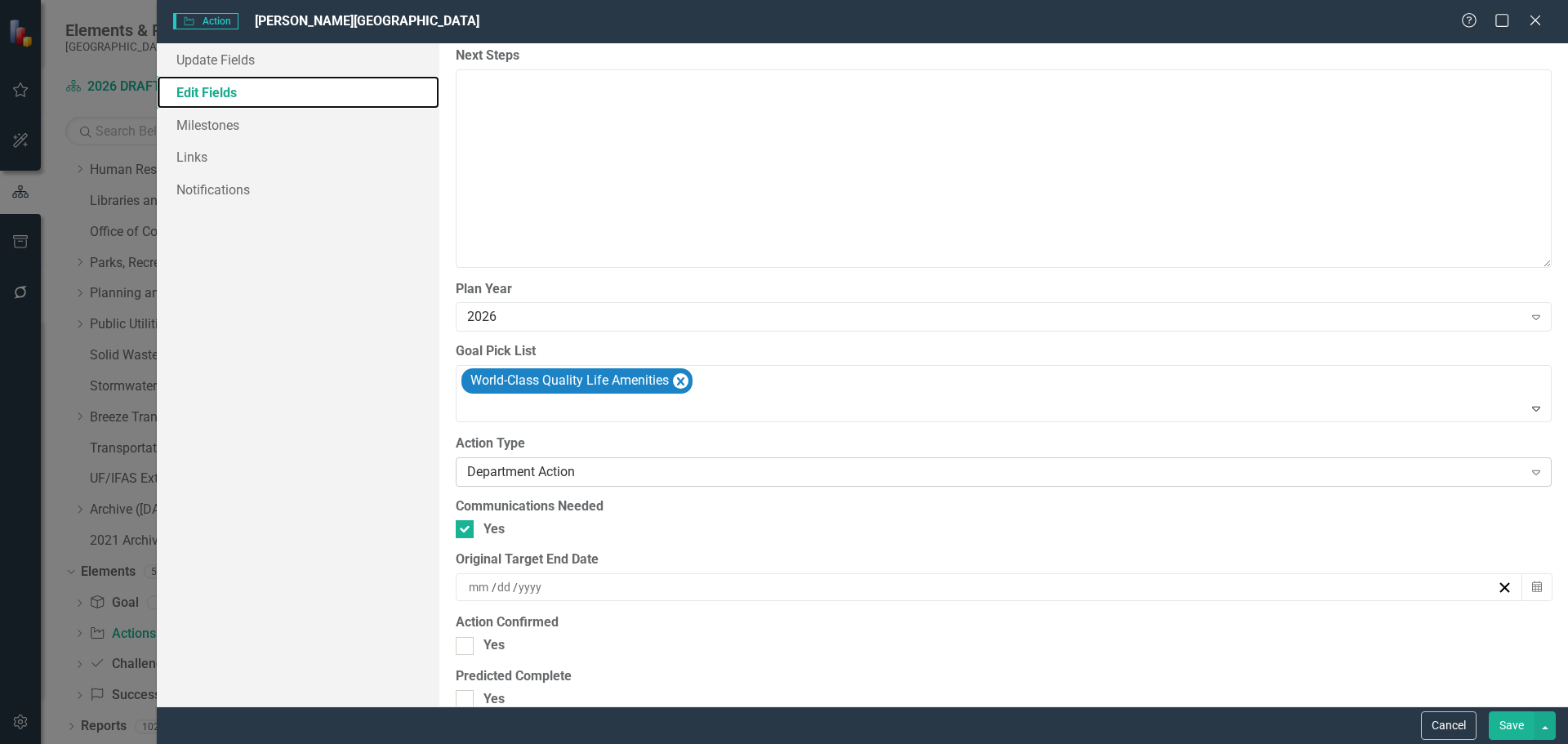
scroll to position [1470, 0]
click at [1531, 24] on icon "Close" at bounding box center [1535, 20] width 21 height 16
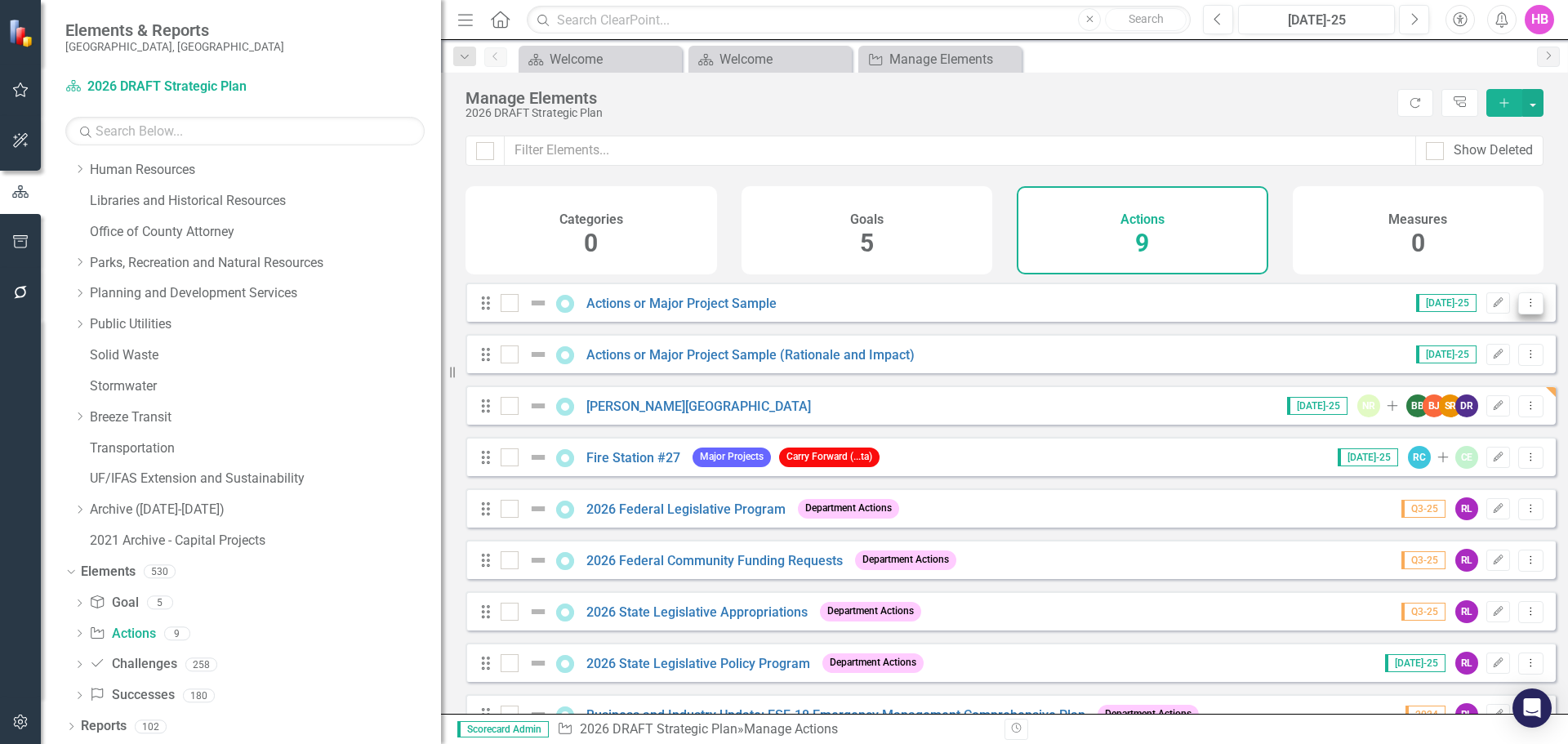
click at [1531, 306] on icon at bounding box center [1532, 303] width 2 height 8
click at [1463, 404] on link "Copy Duplicate Action" at bounding box center [1464, 403] width 134 height 31
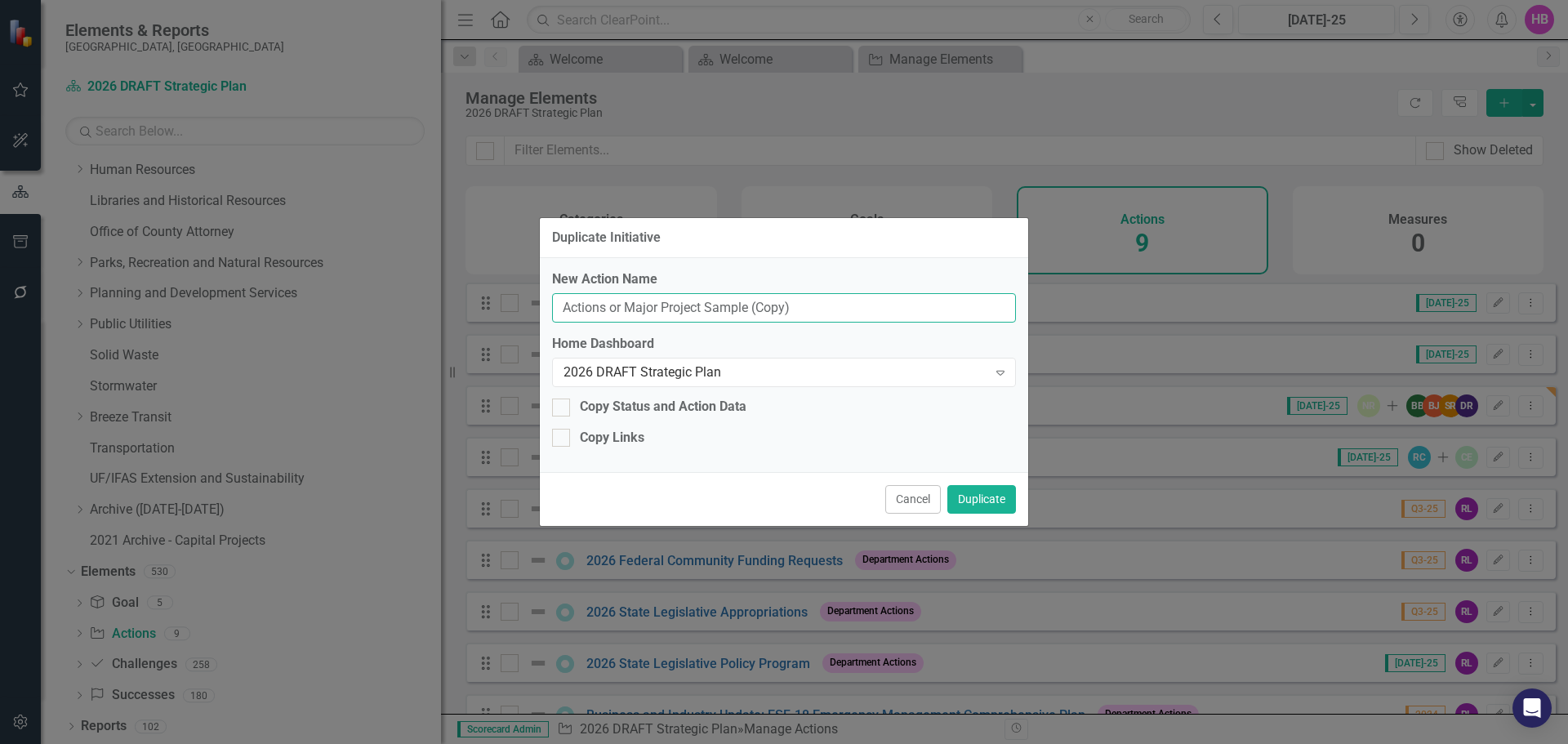
click at [661, 310] on input "Actions or Major Project Sample (Copy)" at bounding box center [783, 308] width 464 height 31
type input "Land Acquisition and Management Program"
click at [968, 499] on button "Duplicate" at bounding box center [982, 499] width 69 height 29
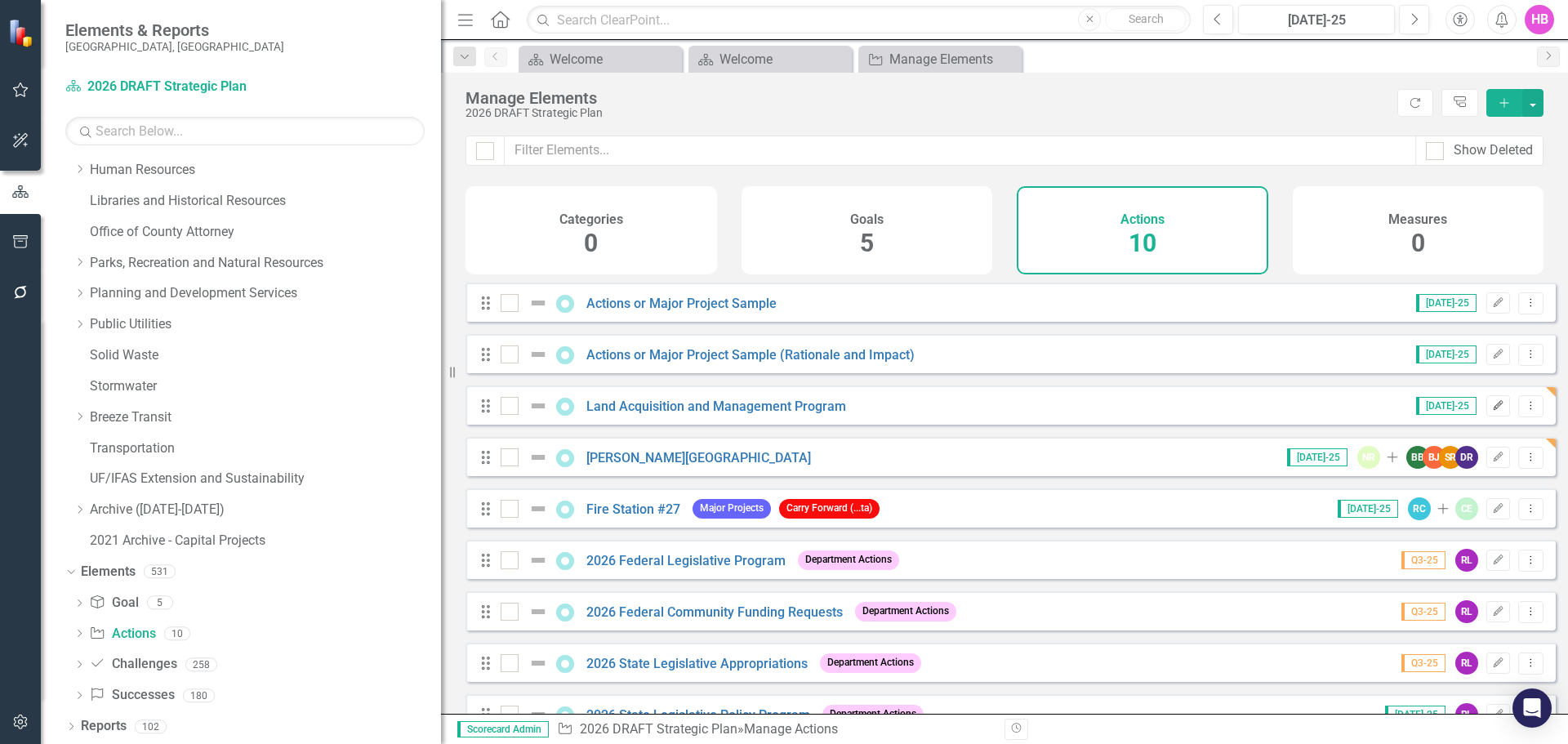
click at [1492, 411] on icon "Edit" at bounding box center [1498, 406] width 12 height 10
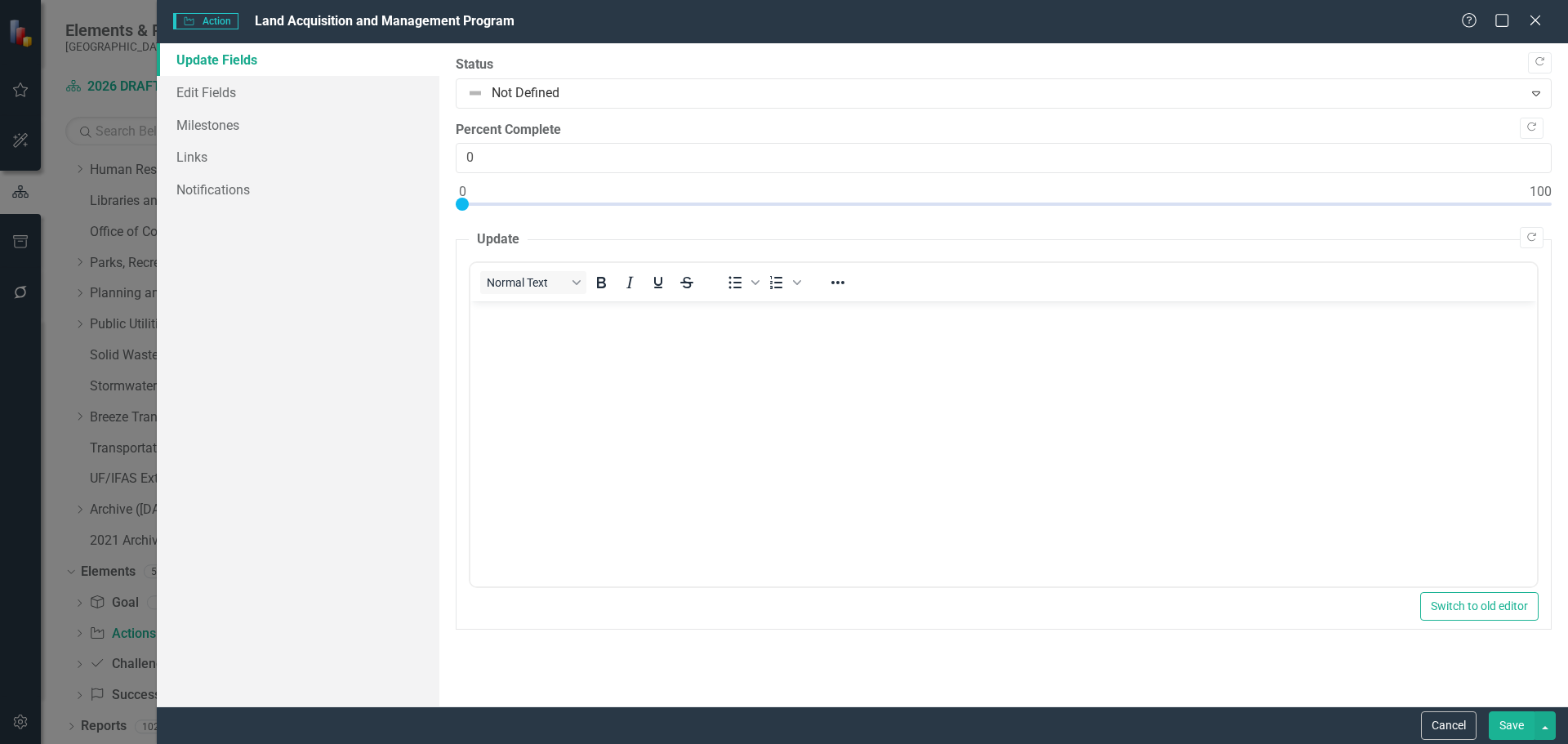
scroll to position [0, 0]
click at [216, 90] on link "Edit Fields" at bounding box center [297, 92] width 283 height 33
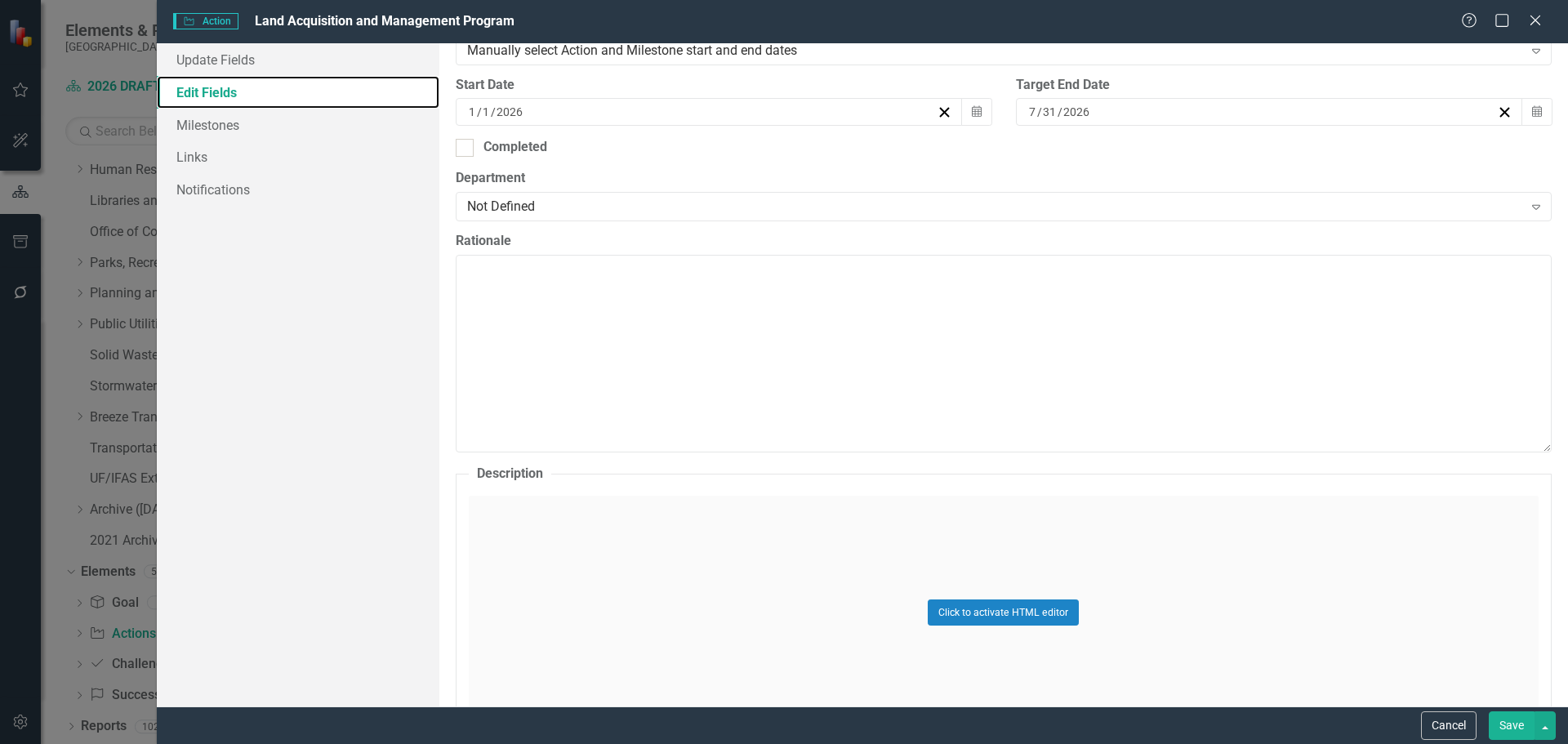
scroll to position [490, 0]
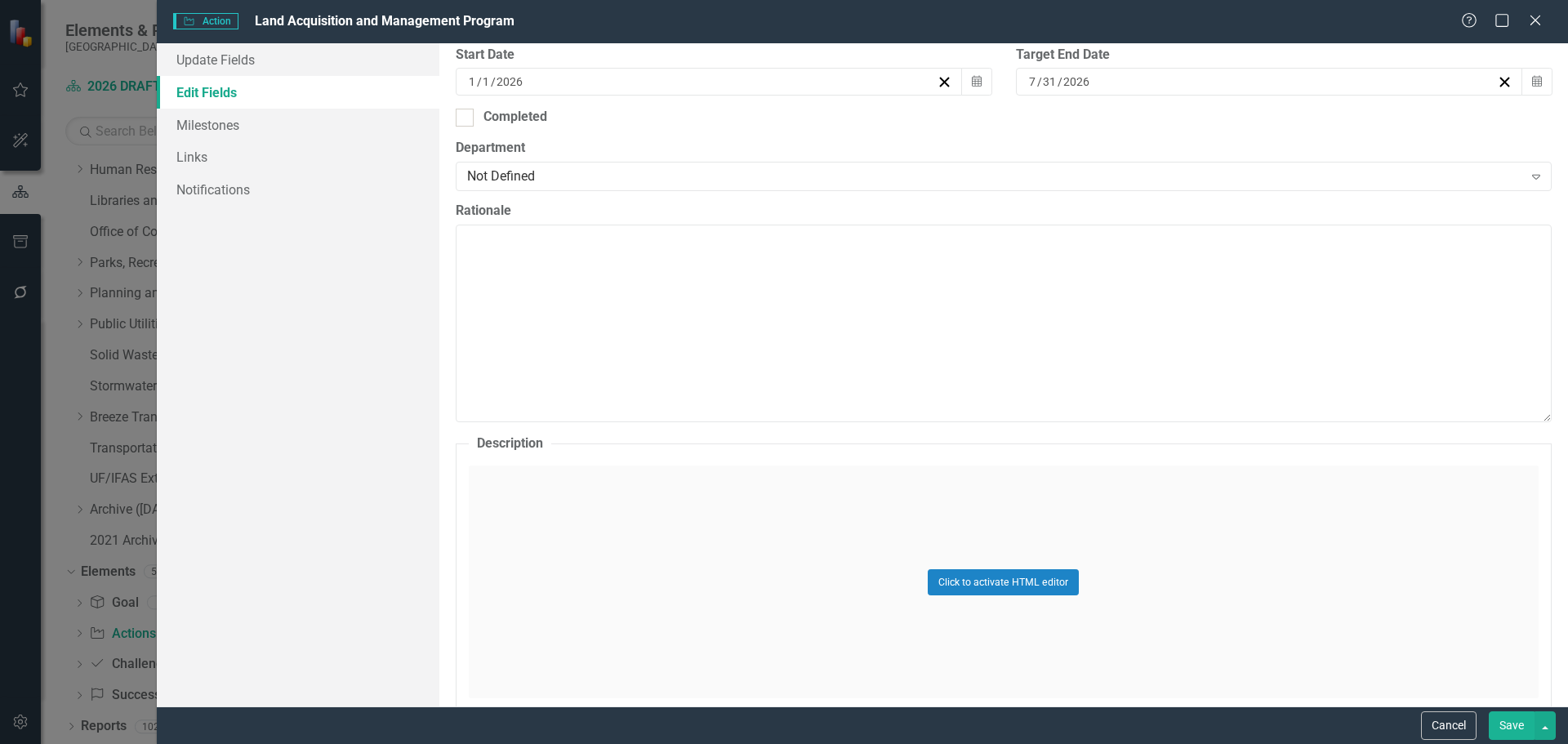
click at [622, 524] on div "Click to activate HTML editor" at bounding box center [1004, 582] width 1070 height 233
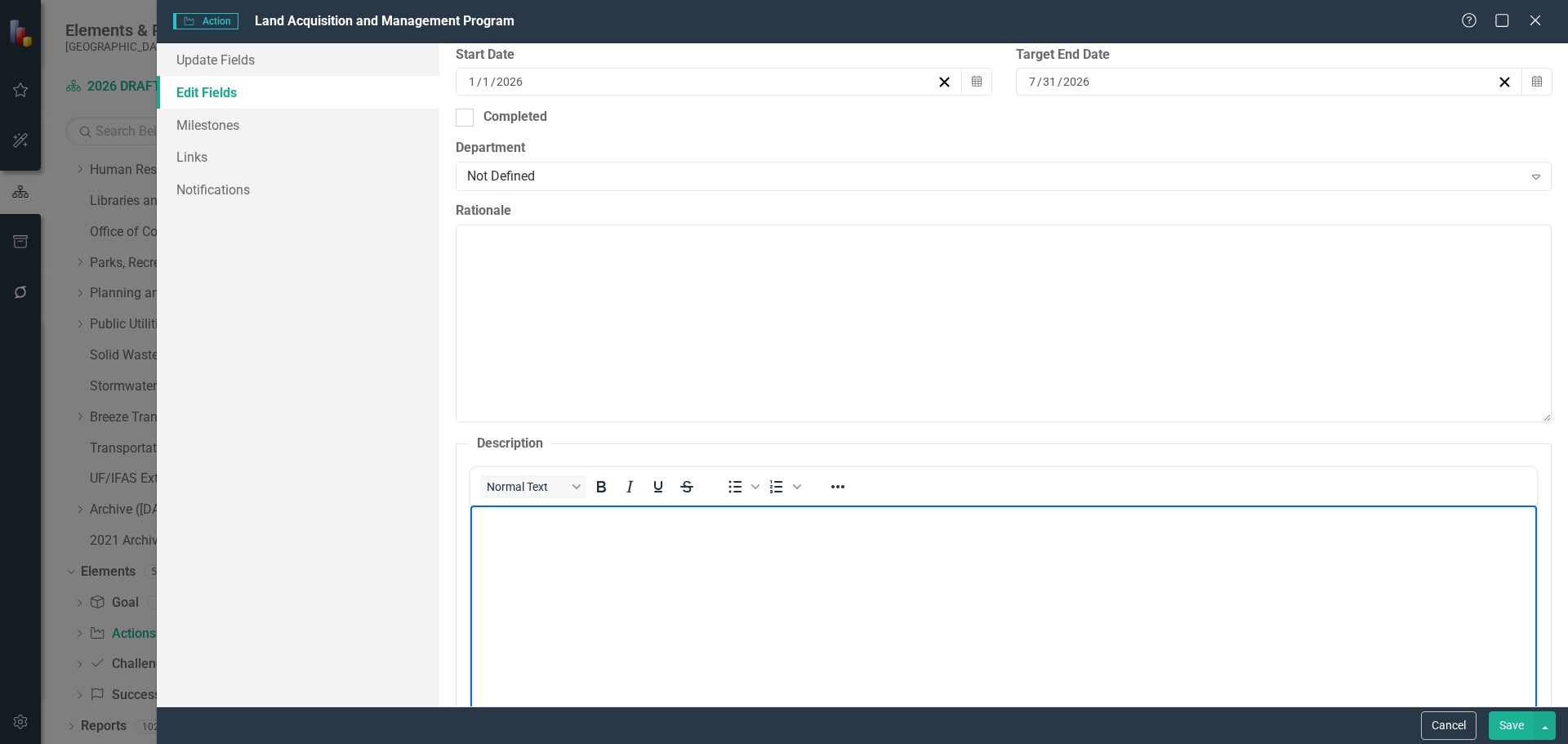
click at [612, 541] on body "Rich Text Area. Press ALT-0 for help." at bounding box center [1003, 628] width 1067 height 245
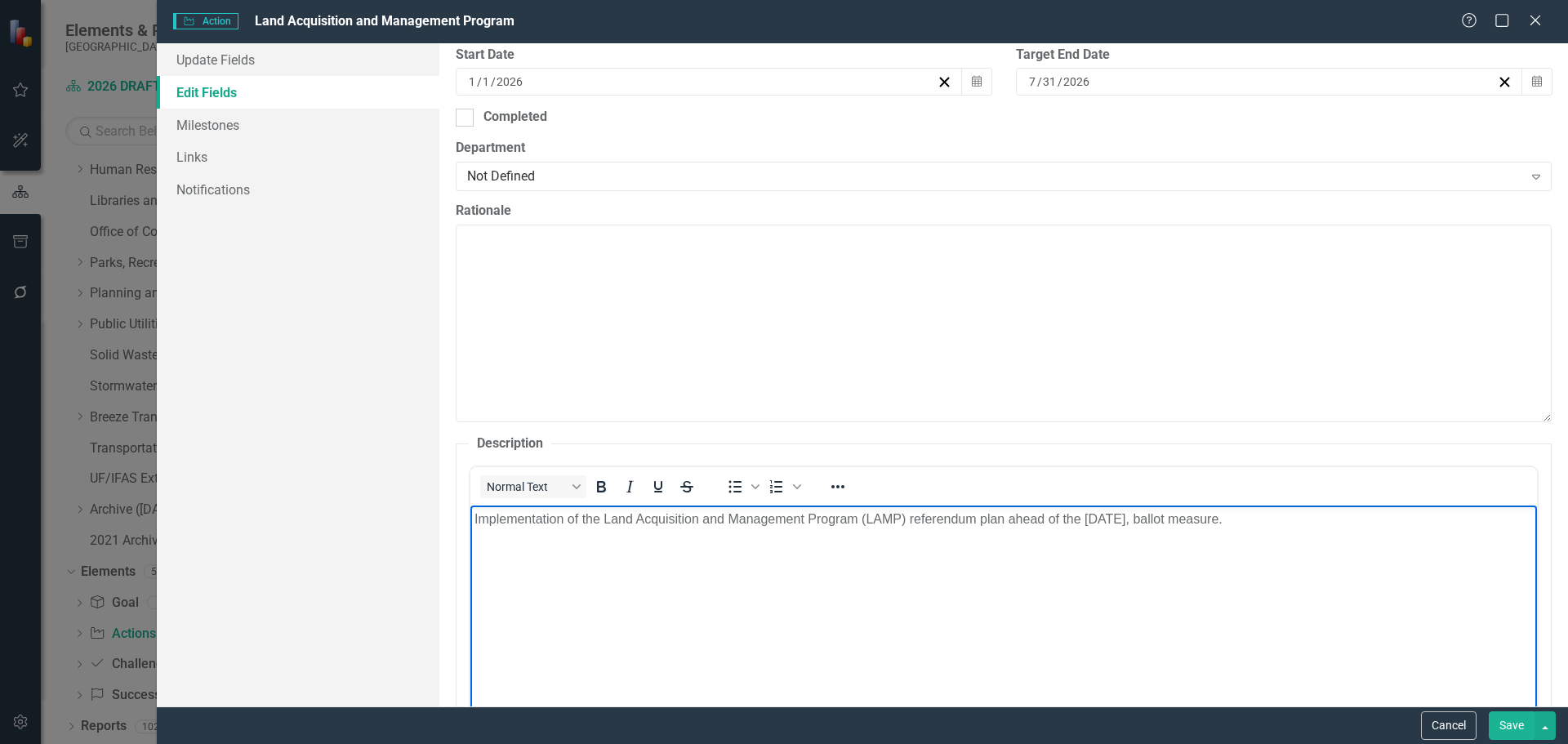
click at [968, 535] on body "Implementation of the Land Acquisition and Management Program (LAMP) referendum…" at bounding box center [1003, 628] width 1067 height 245
click at [1285, 533] on body "Implementation of the Land Acquisition and Management Program (LAMP) referendum…" at bounding box center [1003, 628] width 1067 height 245
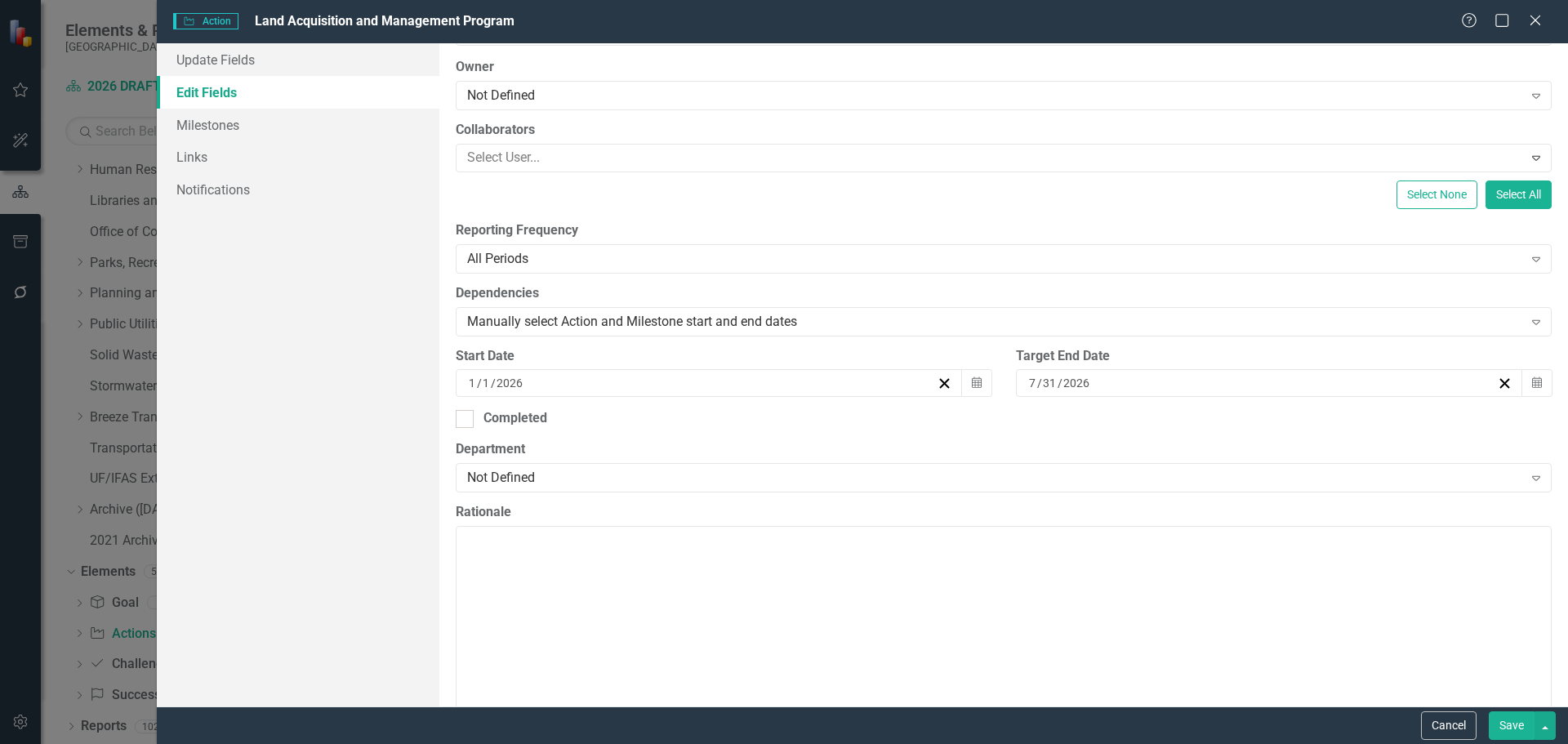
scroll to position [164, 0]
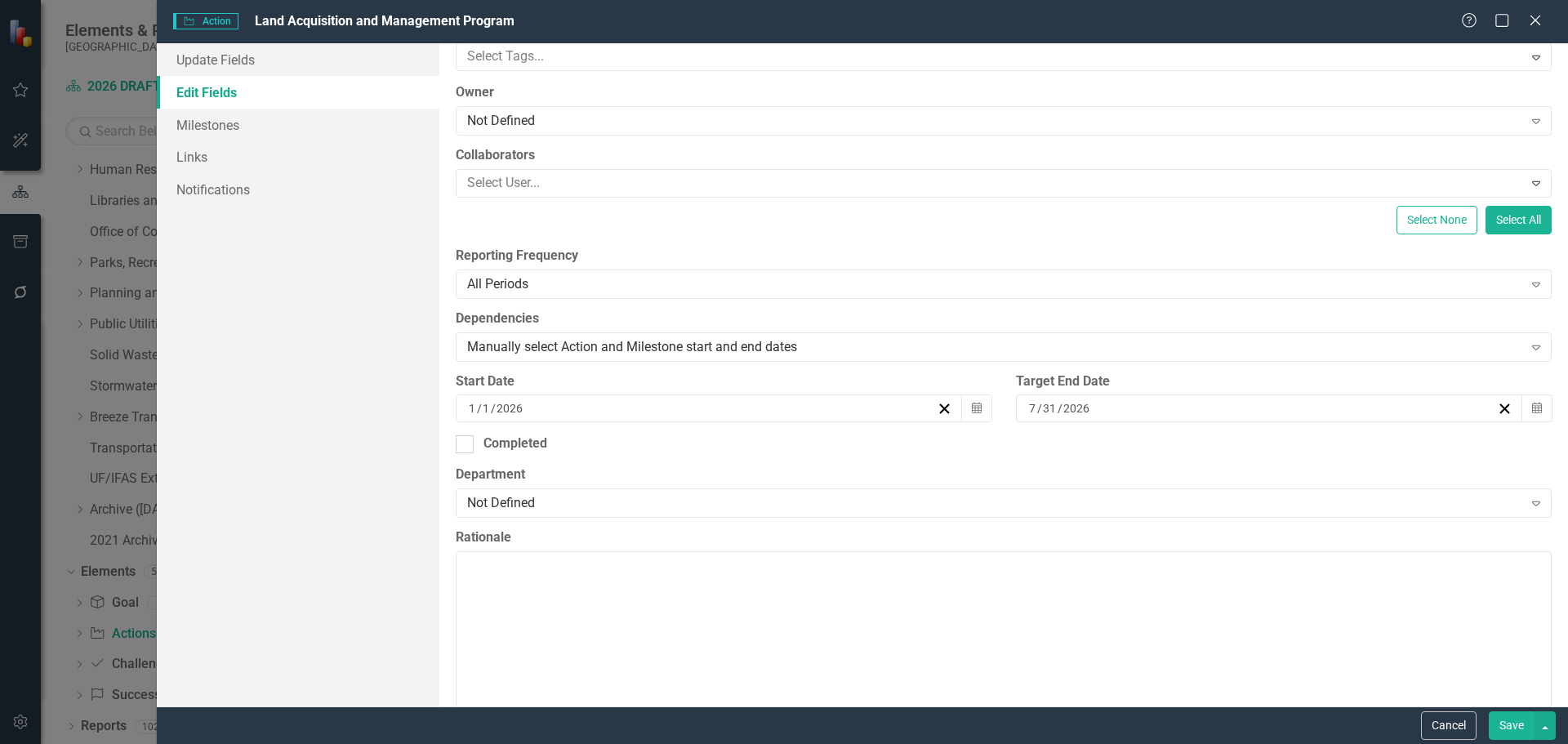
click at [1381, 409] on div "7 / 31 / 2026" at bounding box center [1262, 408] width 471 height 17
click at [1342, 448] on div "Completed" at bounding box center [1004, 443] width 1096 height 19
click at [466, 446] on input "Completed" at bounding box center [461, 440] width 11 height 11
click at [1151, 412] on div "7 / 31 / 2026" at bounding box center [1262, 408] width 471 height 17
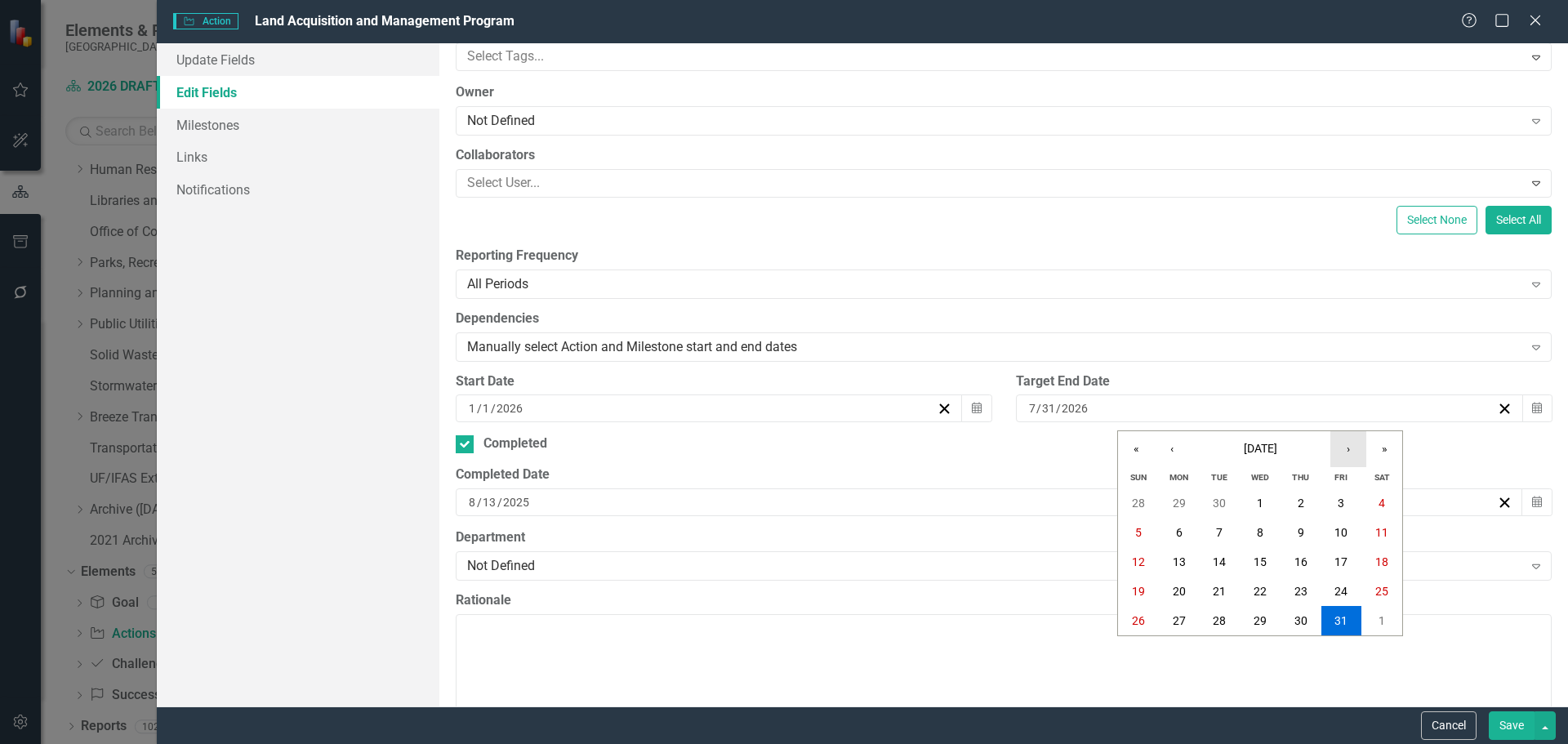
click at [1359, 445] on button "›" at bounding box center [1347, 449] width 35 height 35
click at [1357, 445] on button "›" at bounding box center [1347, 449] width 35 height 35
click at [1187, 615] on button "30" at bounding box center [1178, 621] width 40 height 30
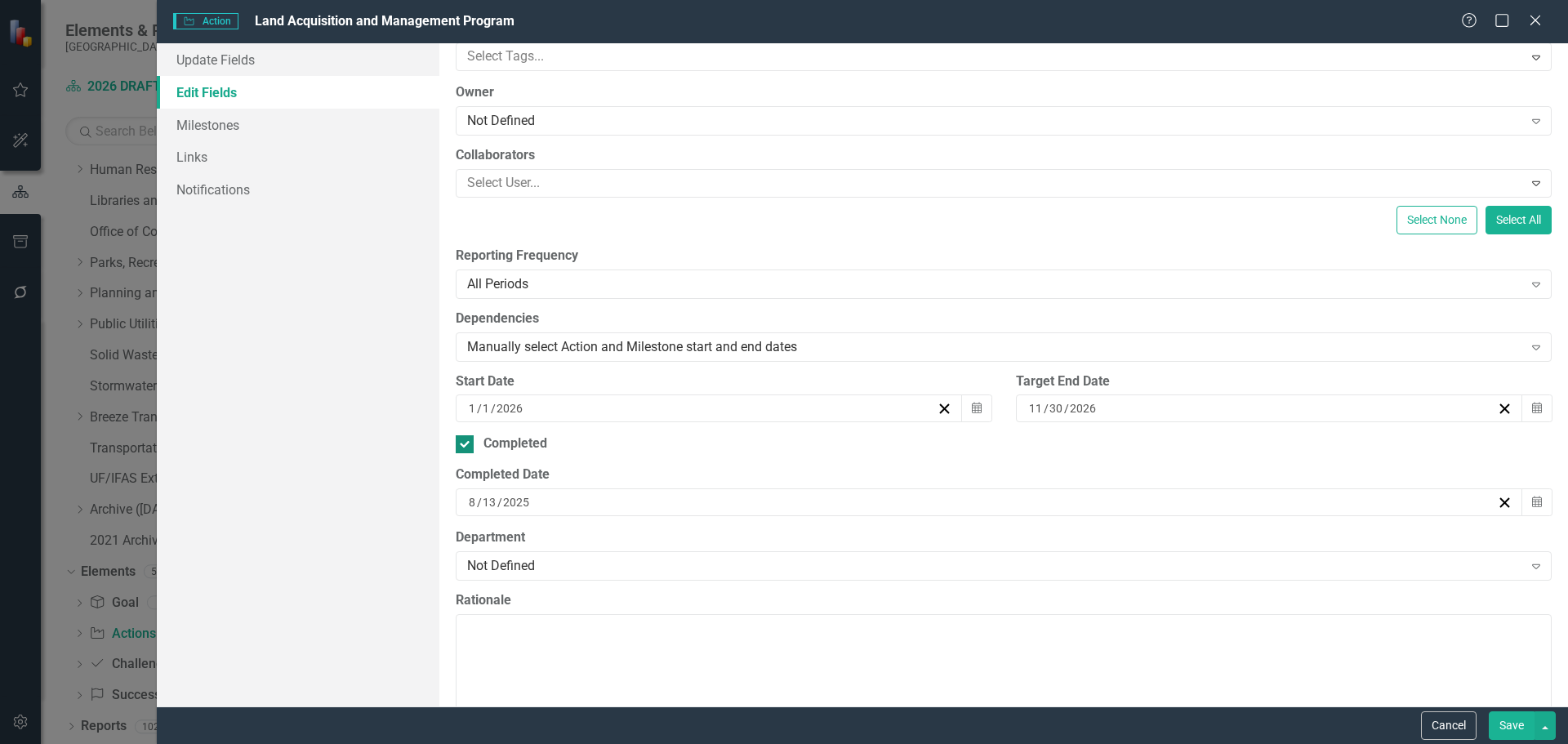
click at [466, 442] on input "Completed" at bounding box center [461, 440] width 11 height 11
checkbox input "false"
click at [557, 505] on div "Not Defined" at bounding box center [995, 504] width 1056 height 19
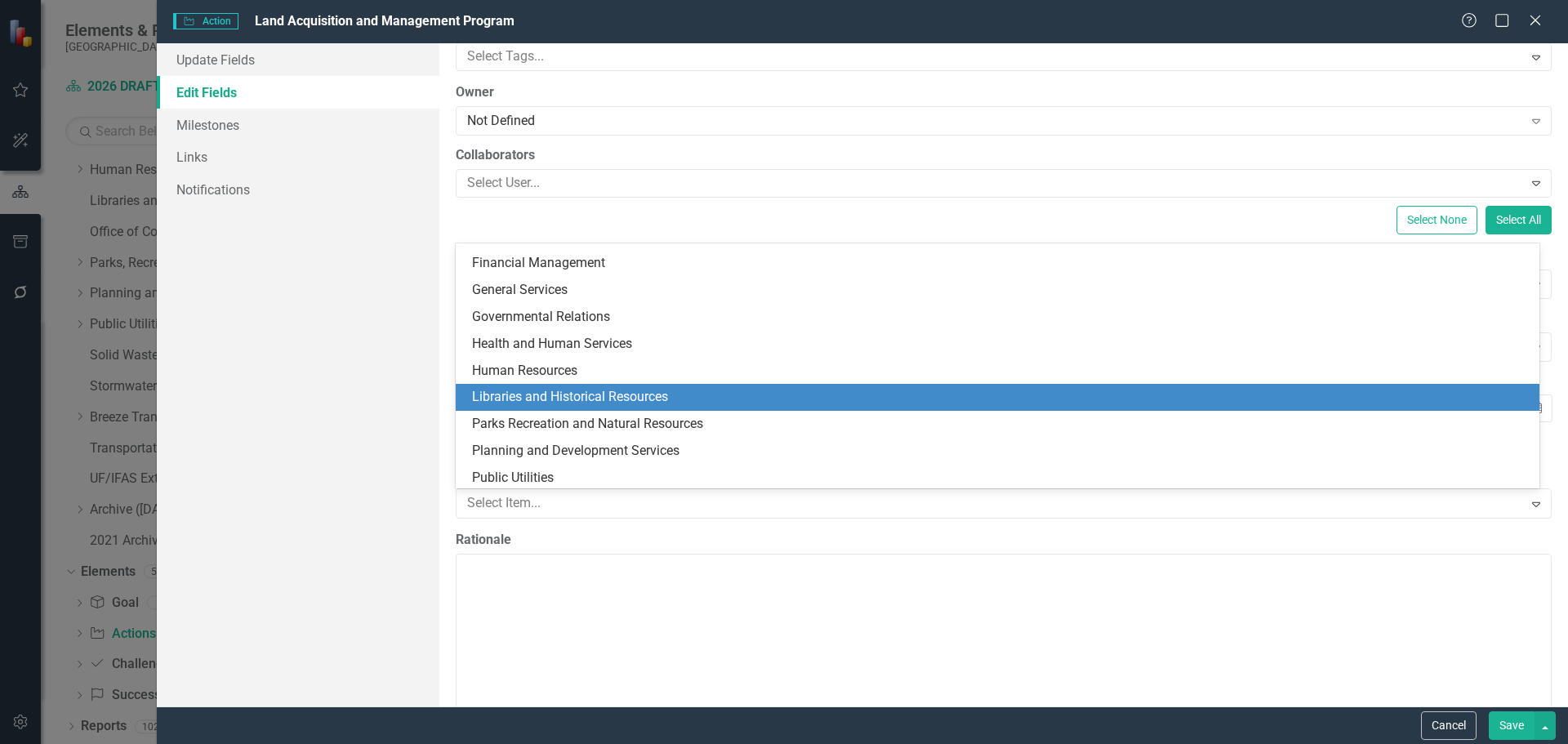
scroll to position [245, 0]
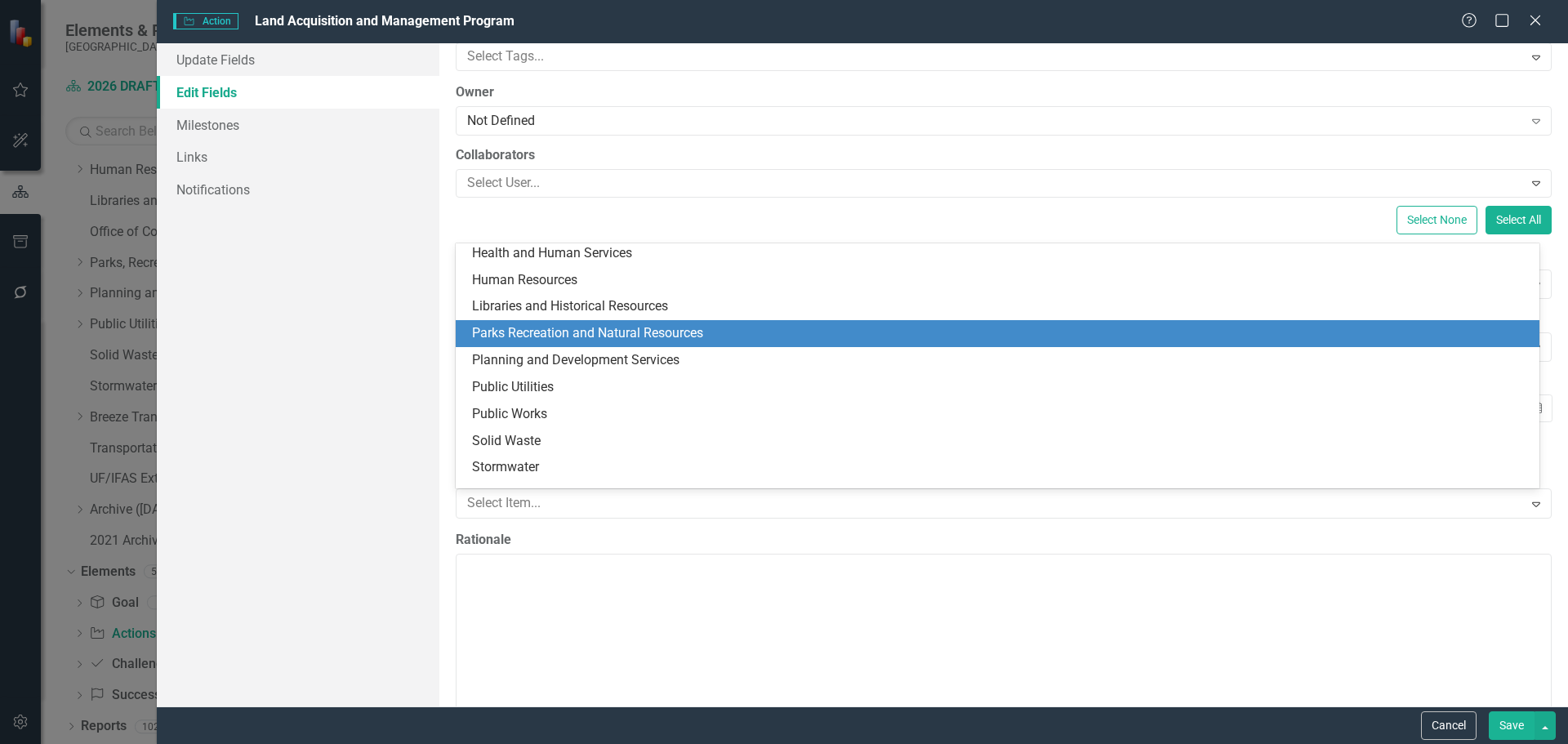
click at [534, 337] on div "Parks Recreation and Natural Resources" at bounding box center [1001, 333] width 1058 height 19
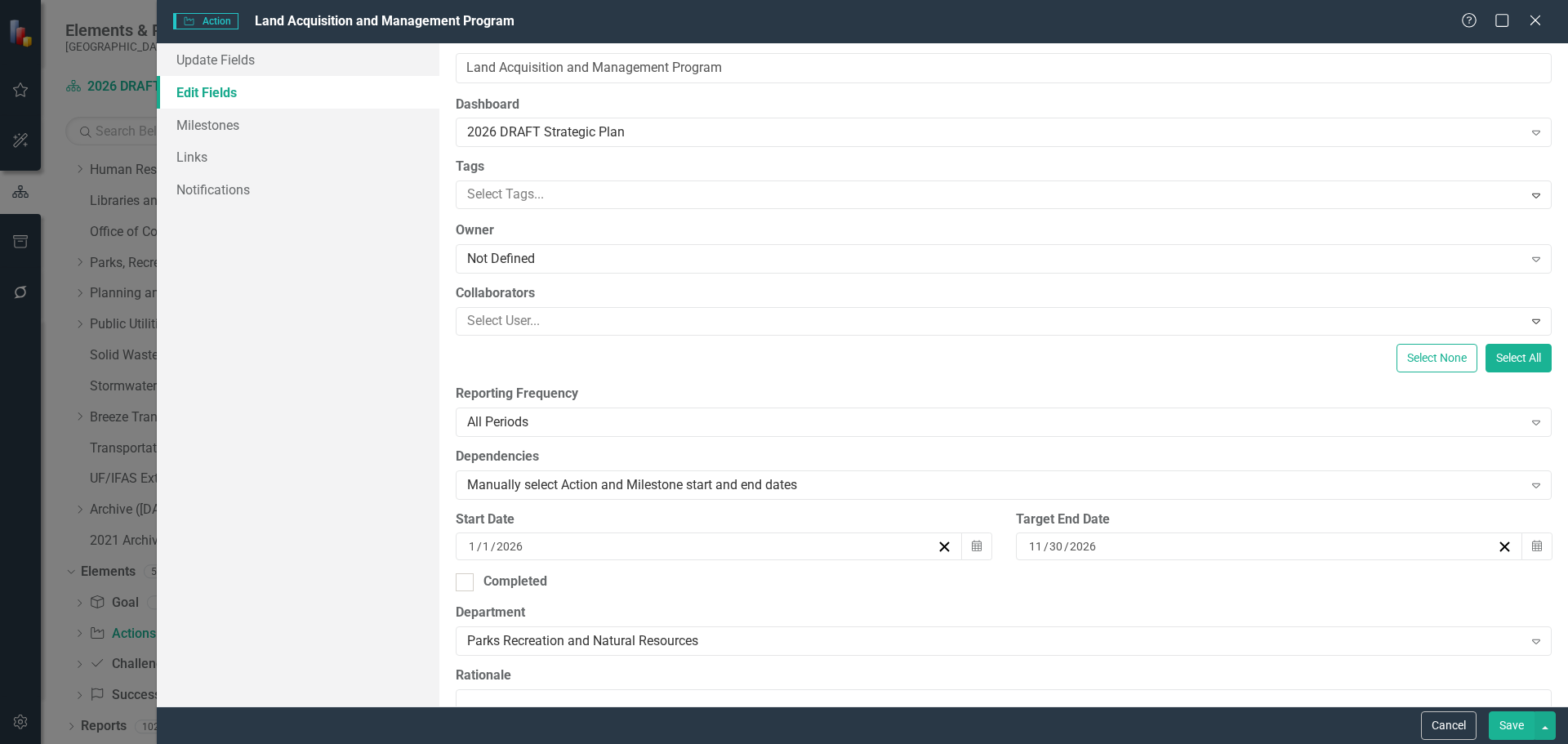
scroll to position [0, 0]
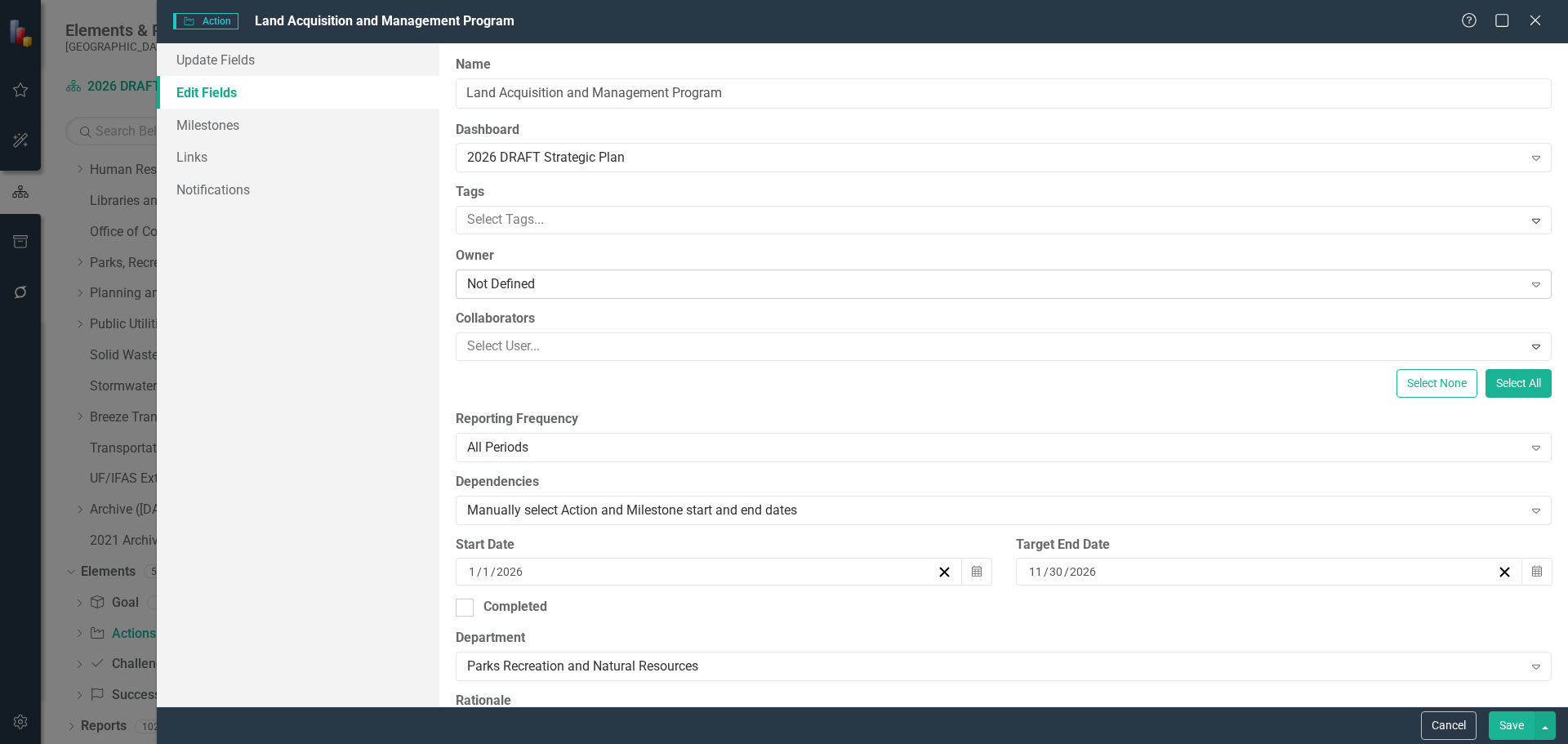
click at [521, 277] on div "Not Defined" at bounding box center [995, 284] width 1056 height 19
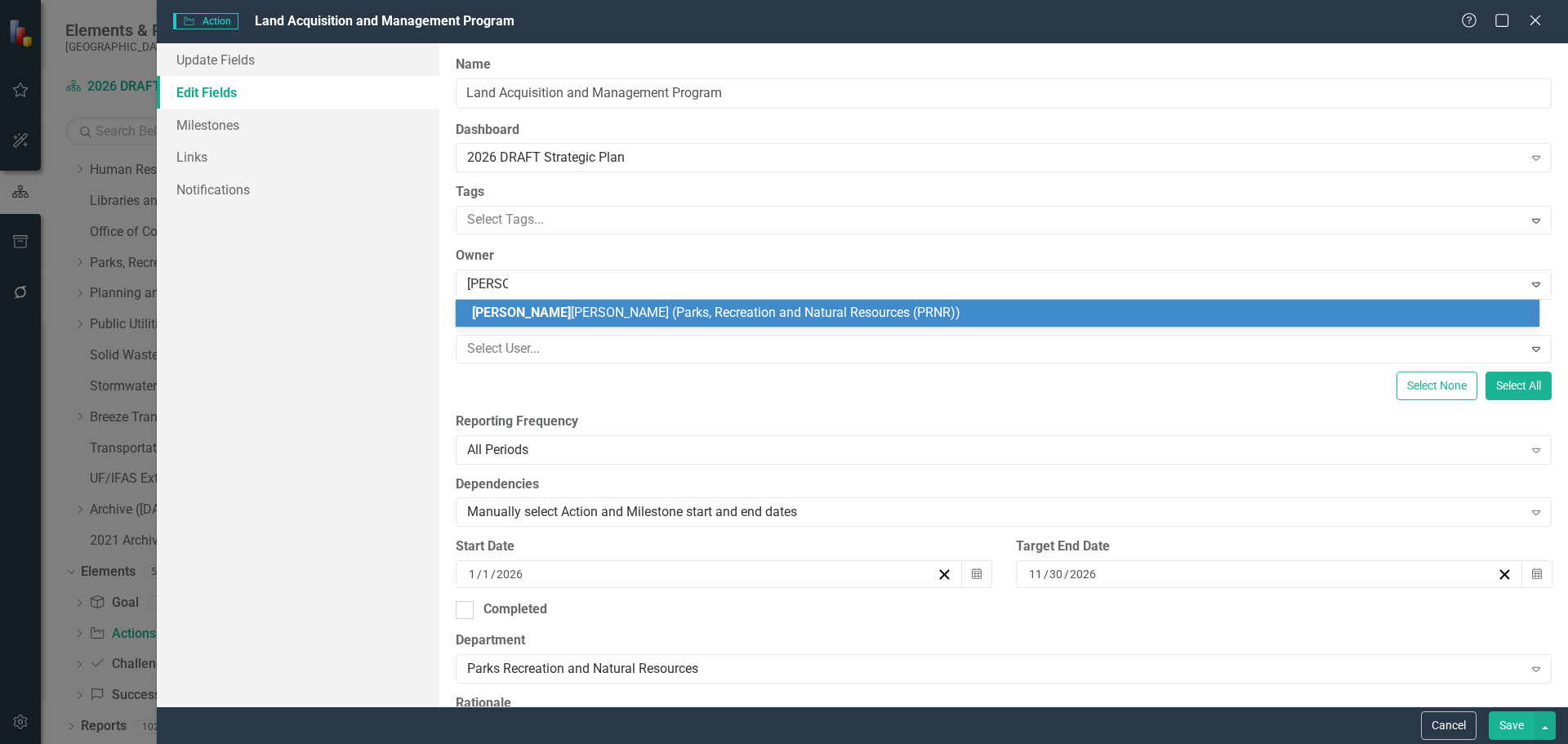
type input "nicole ri"
click at [523, 306] on span "Nicole Ri" at bounding box center [521, 312] width 98 height 16
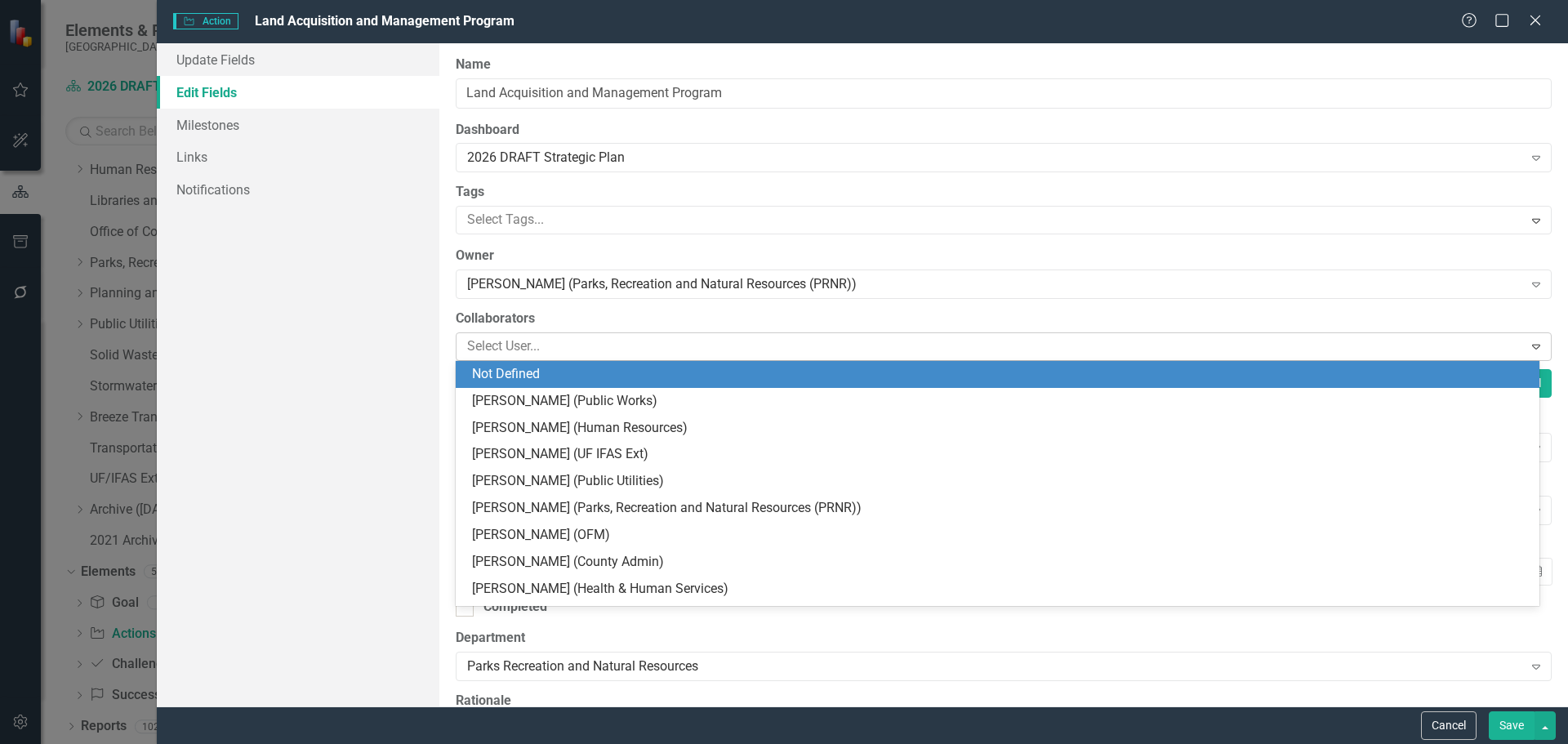
click at [834, 350] on div at bounding box center [992, 347] width 1063 height 22
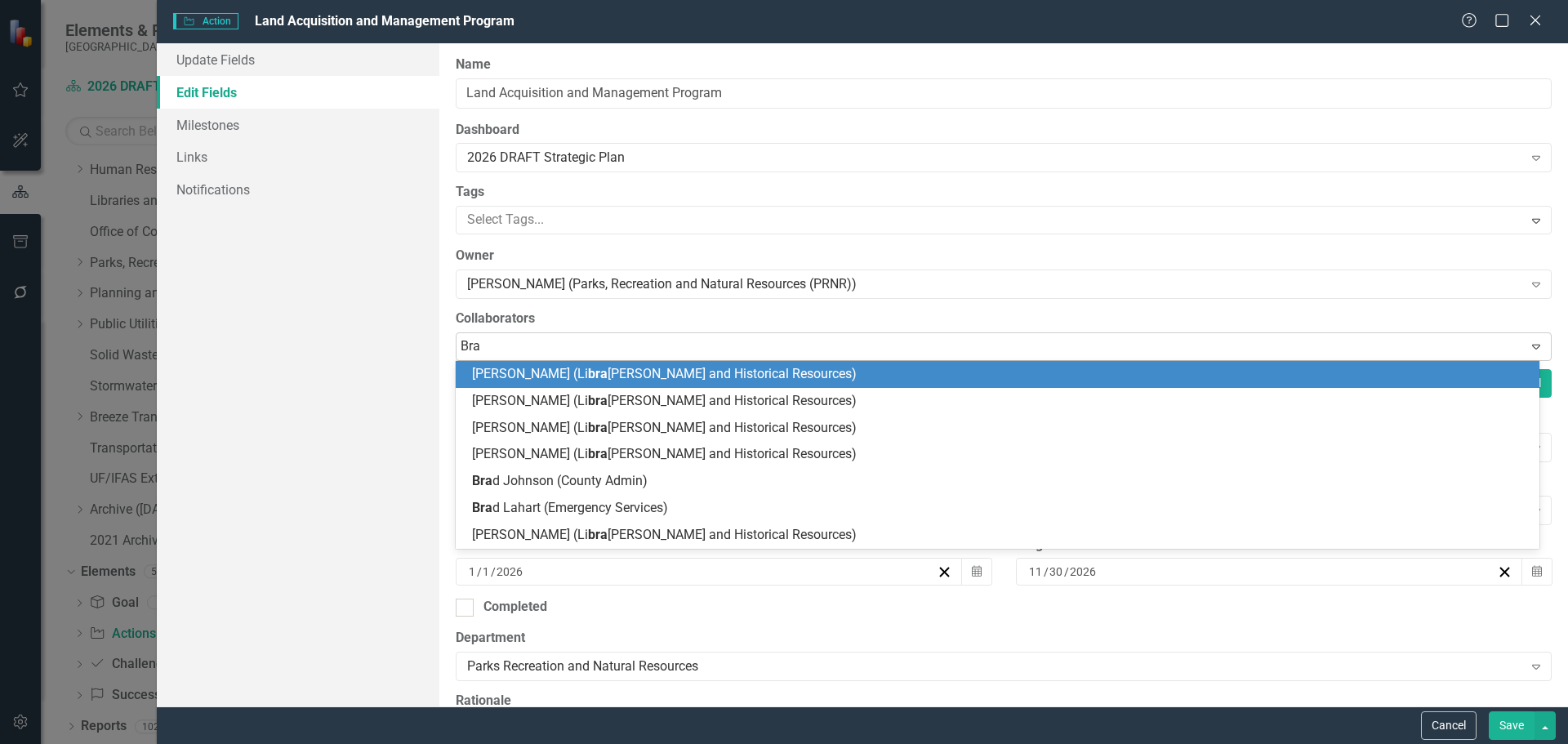
type input "Brad"
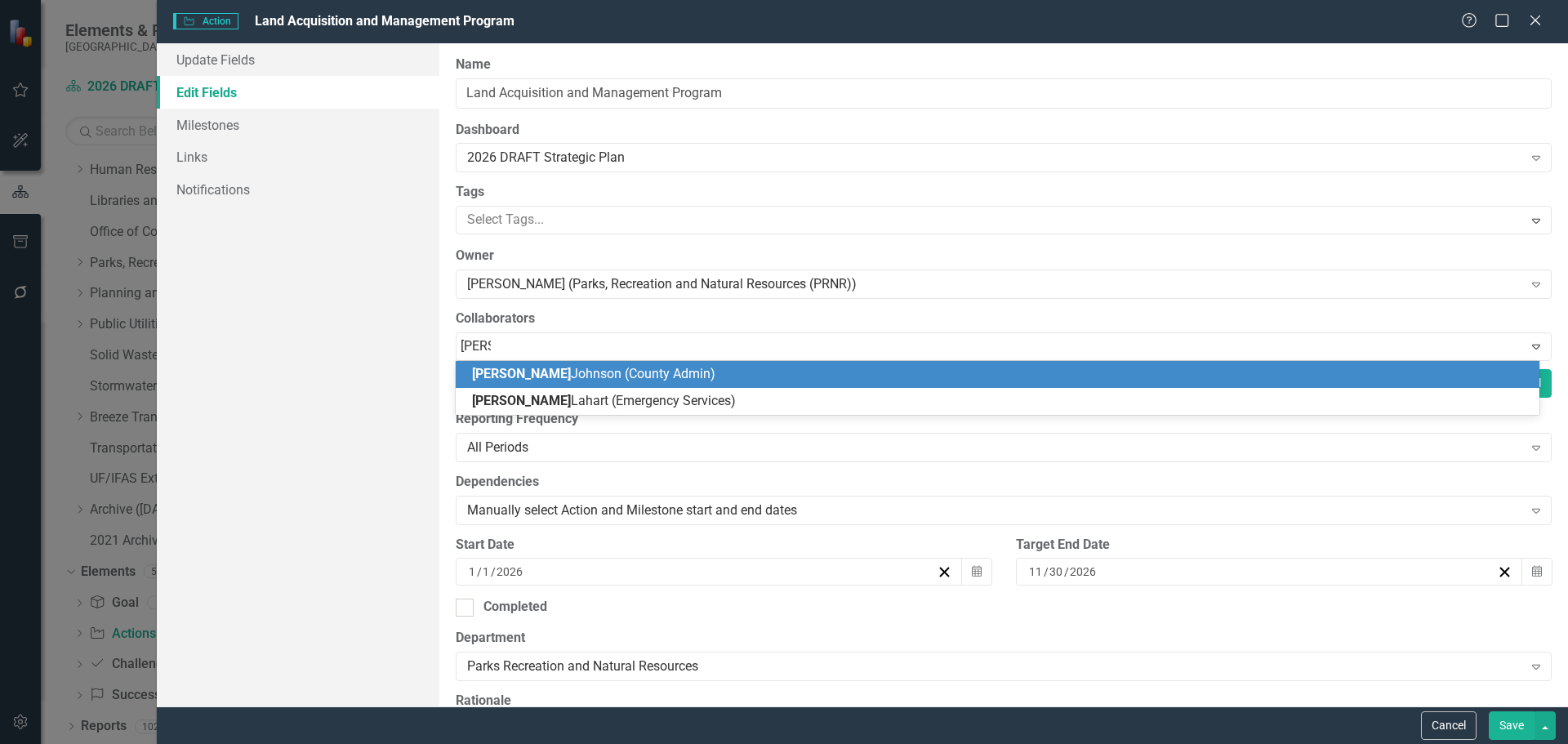
click at [711, 372] on div "Brad Johnson (County Admin)" at bounding box center [1001, 374] width 1058 height 19
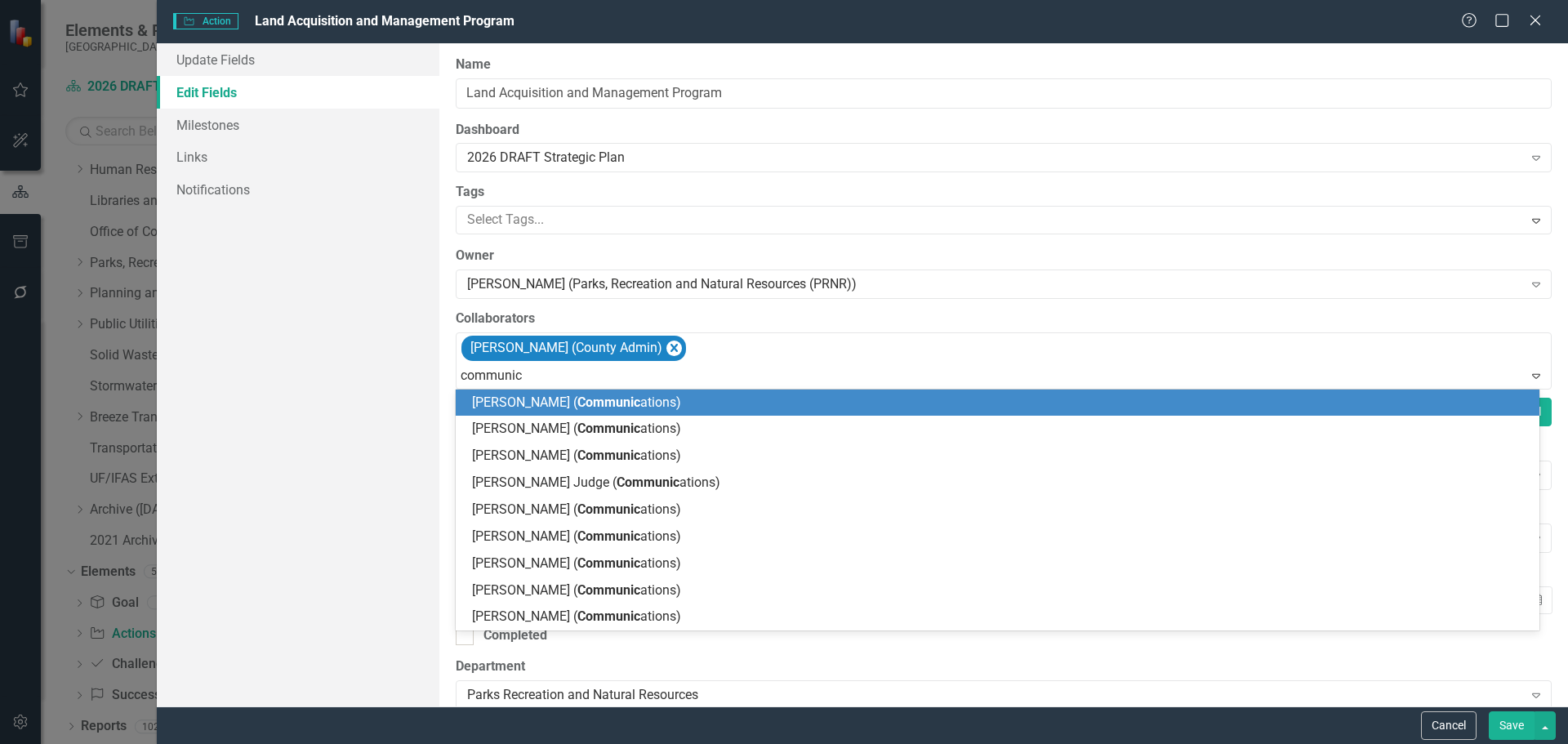
type input "communica"
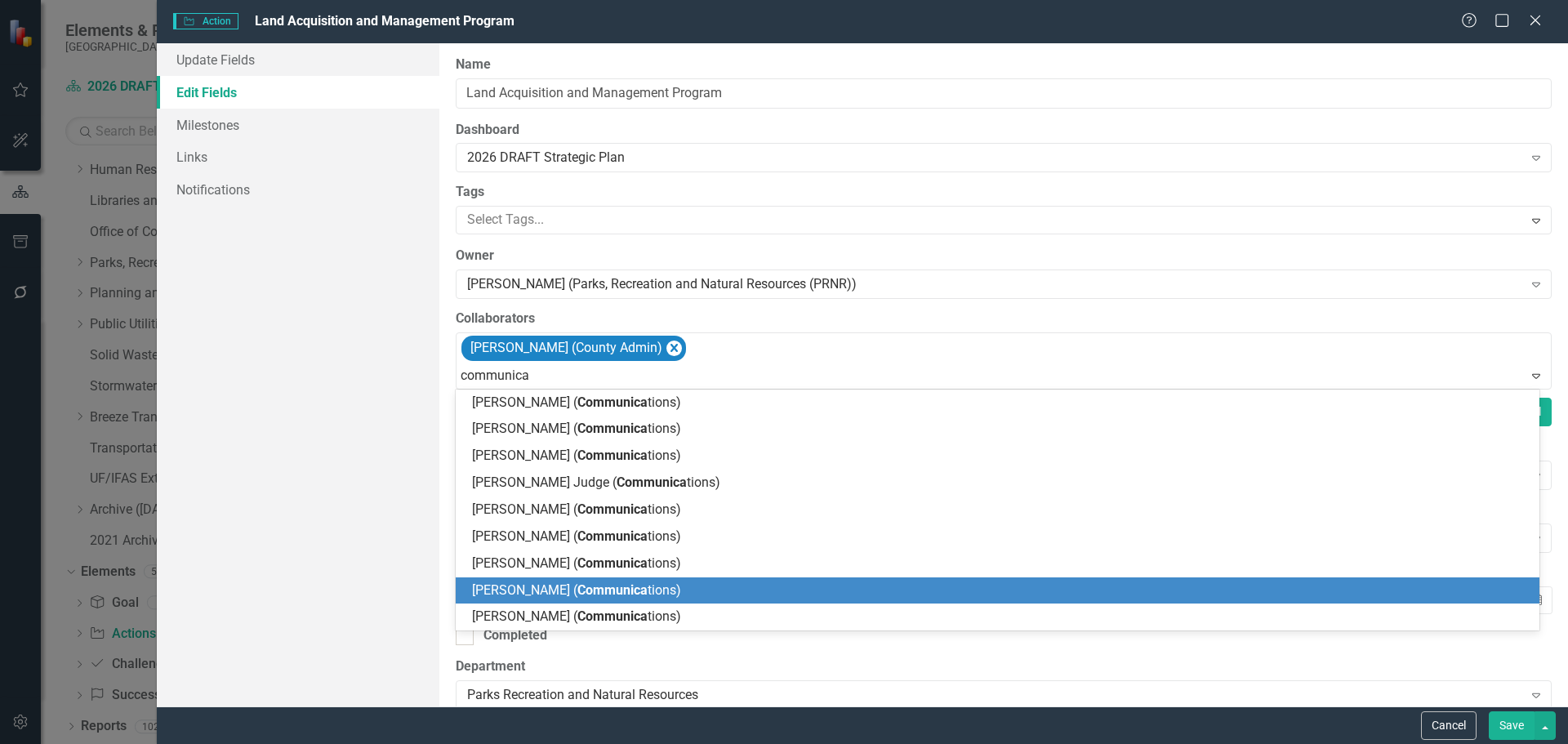
click at [639, 583] on span "Communica" at bounding box center [612, 590] width 70 height 16
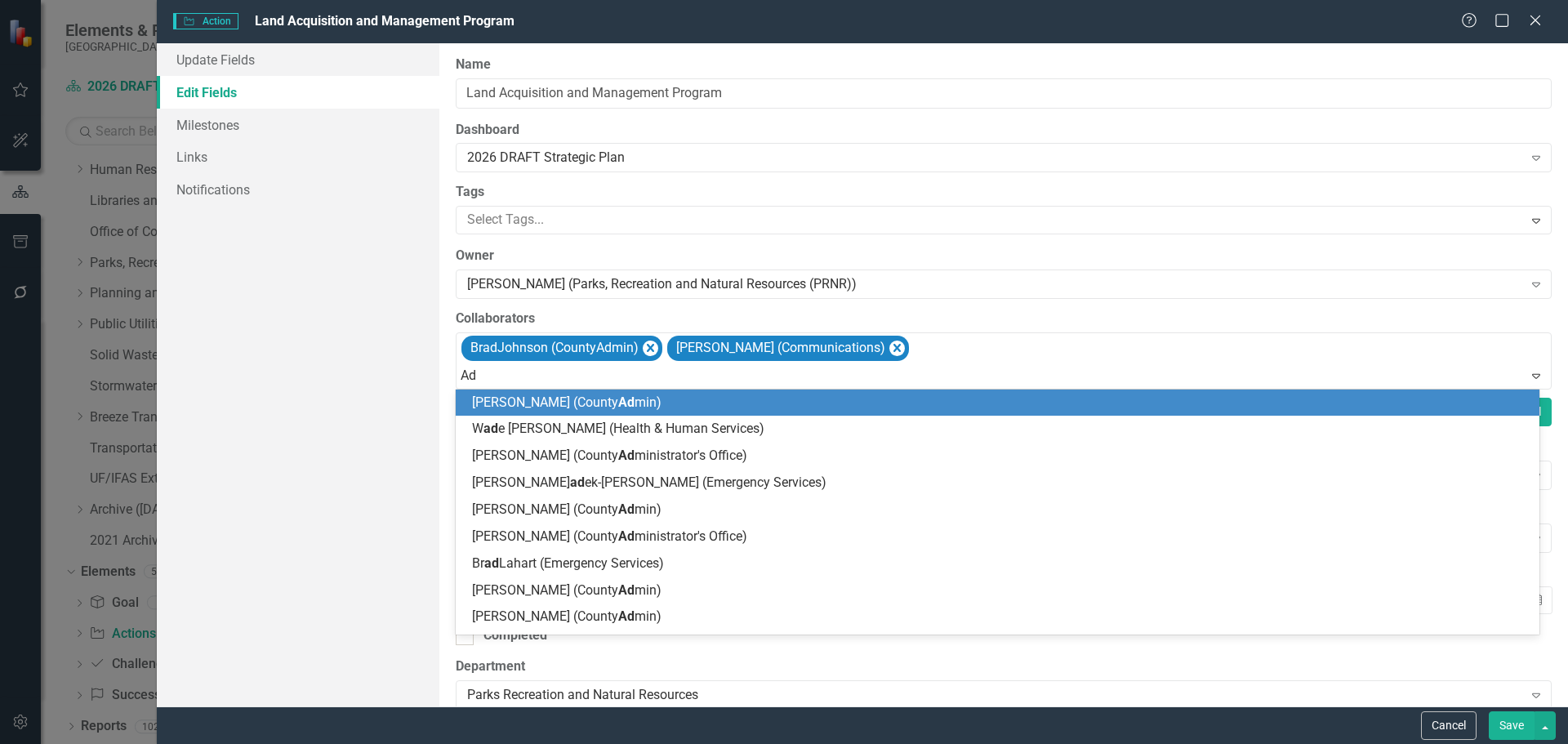
type input "A"
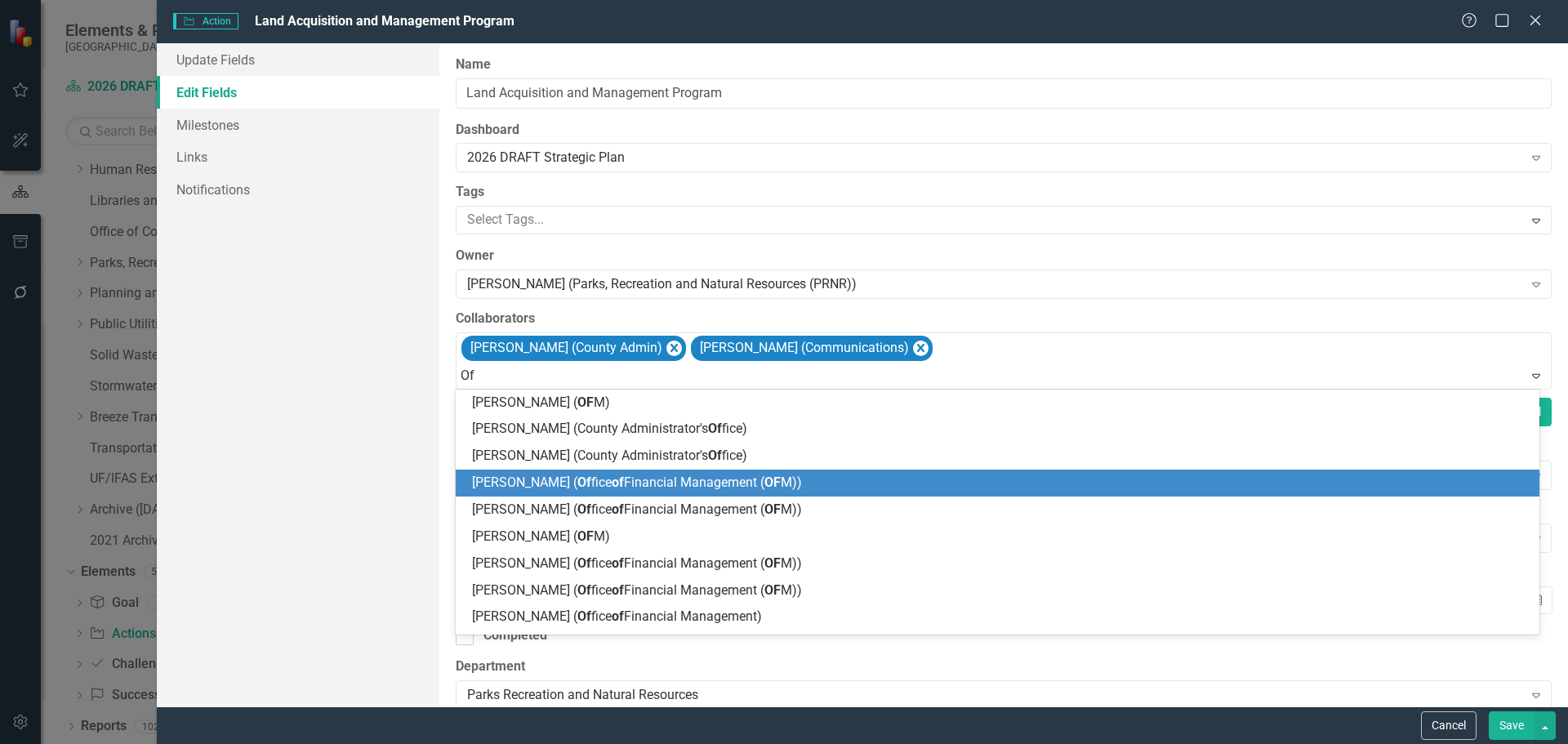
type input "O"
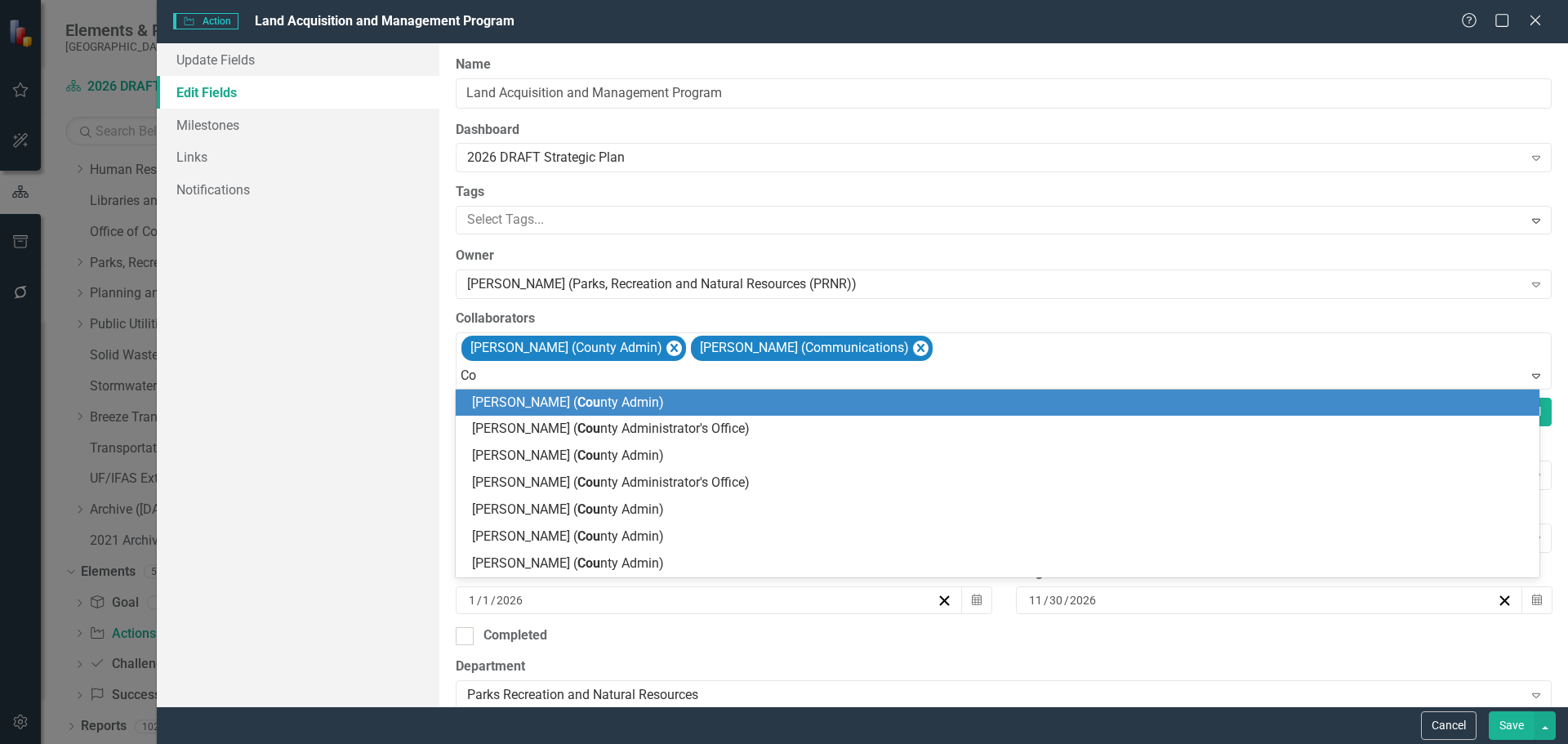
type input "C"
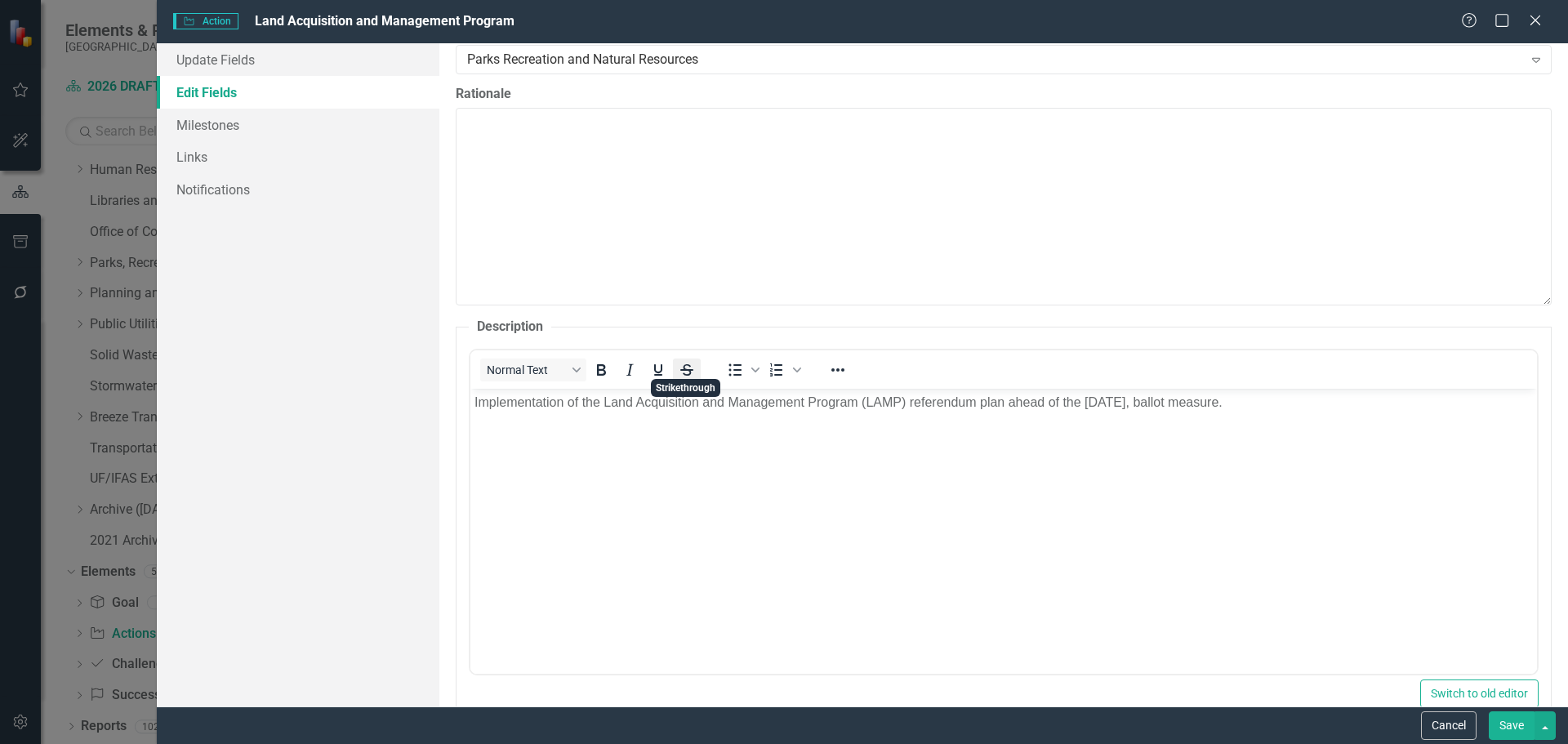
scroll to position [653, 0]
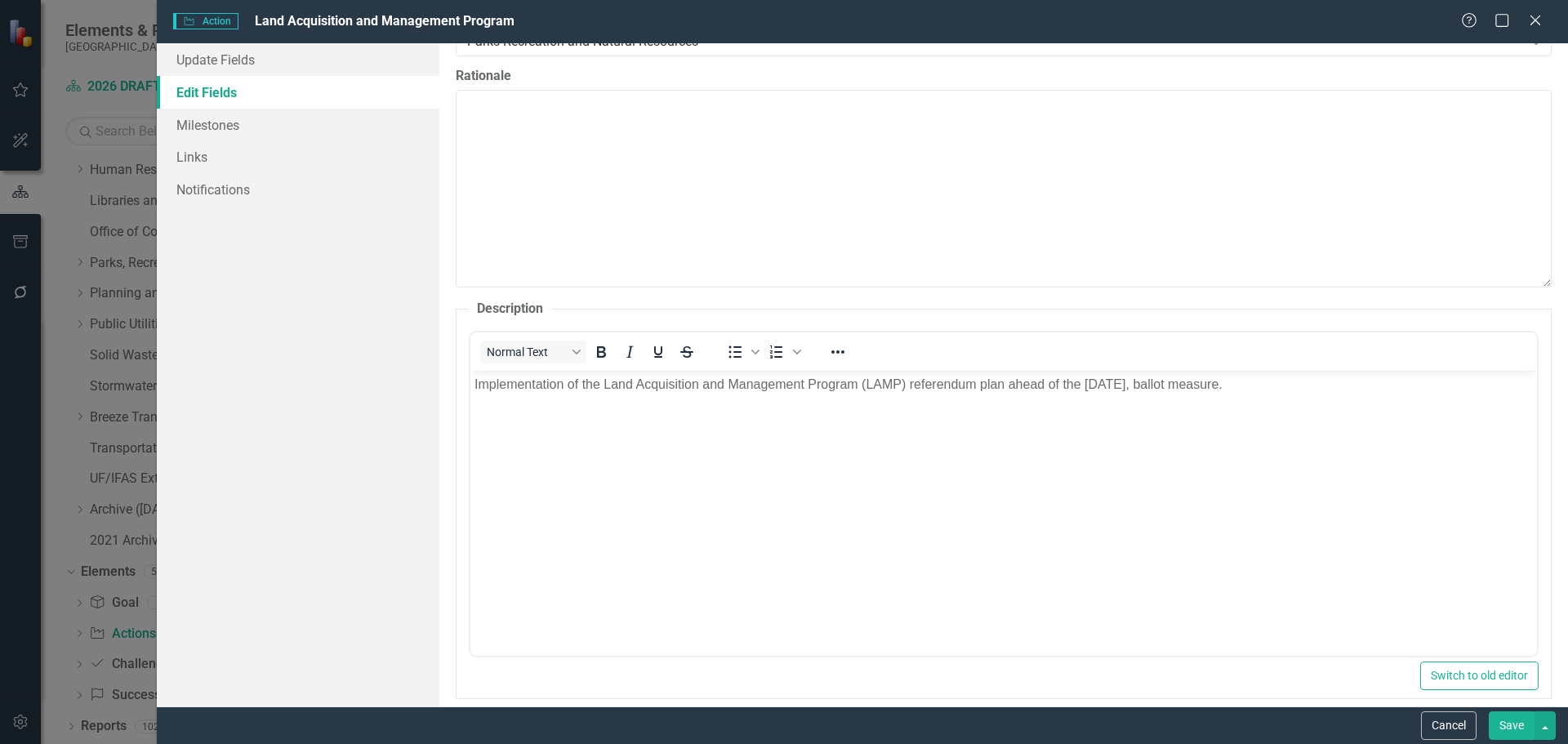
click at [690, 567] on body "Implementation of the Land Acquisition and Management Program (LAMP) referendum…" at bounding box center [1003, 493] width 1067 height 245
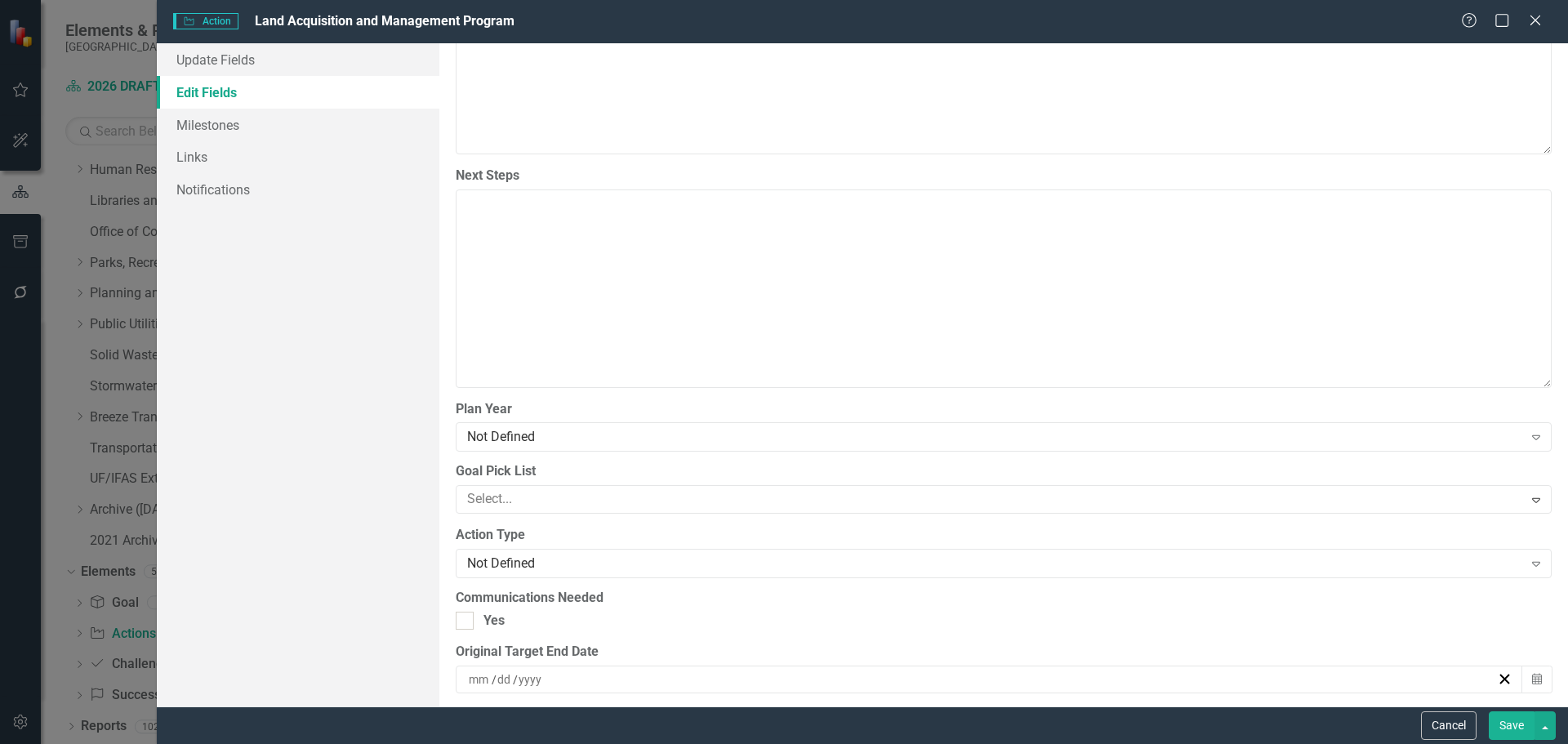
scroll to position [1470, 0]
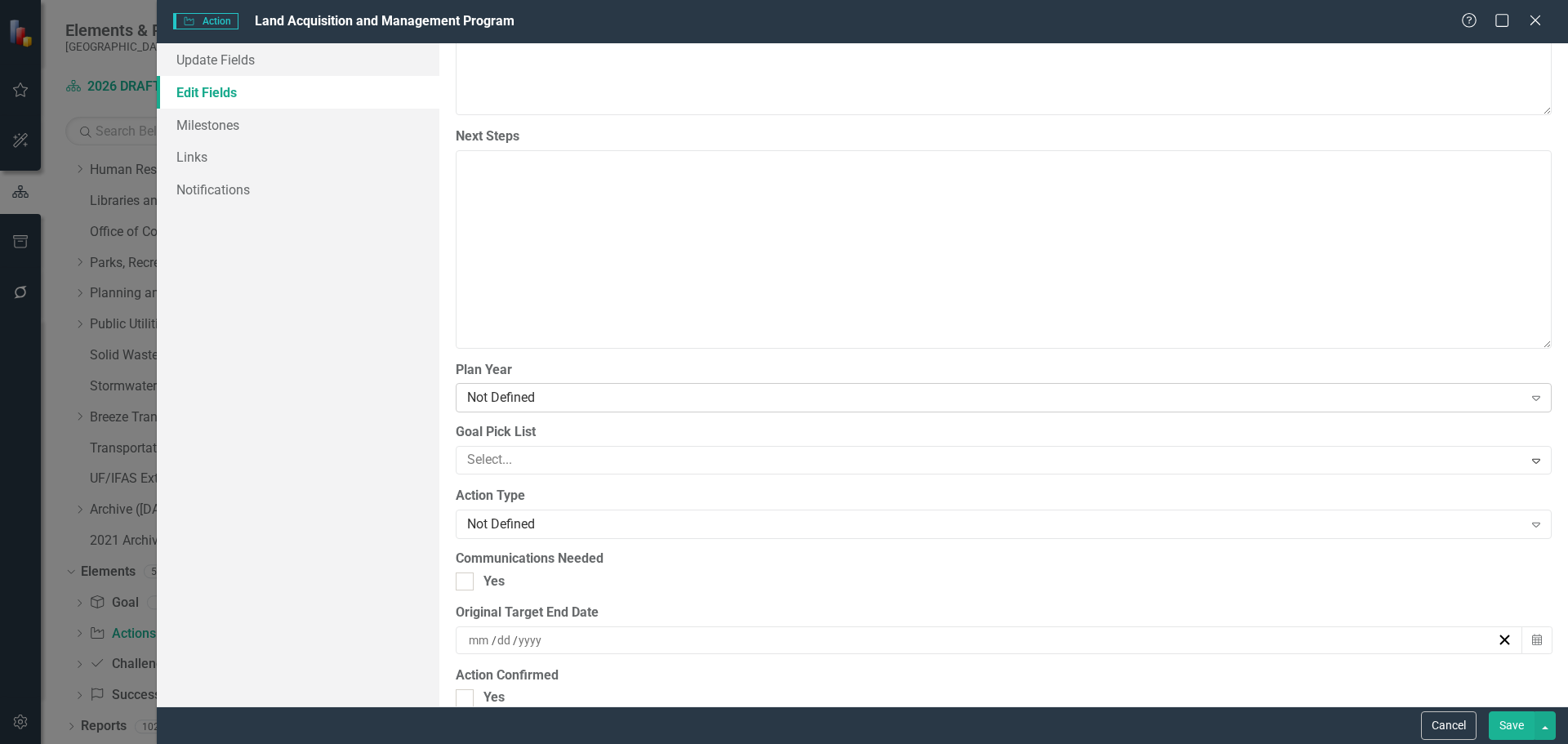
click at [479, 398] on div "Not Defined" at bounding box center [995, 398] width 1056 height 19
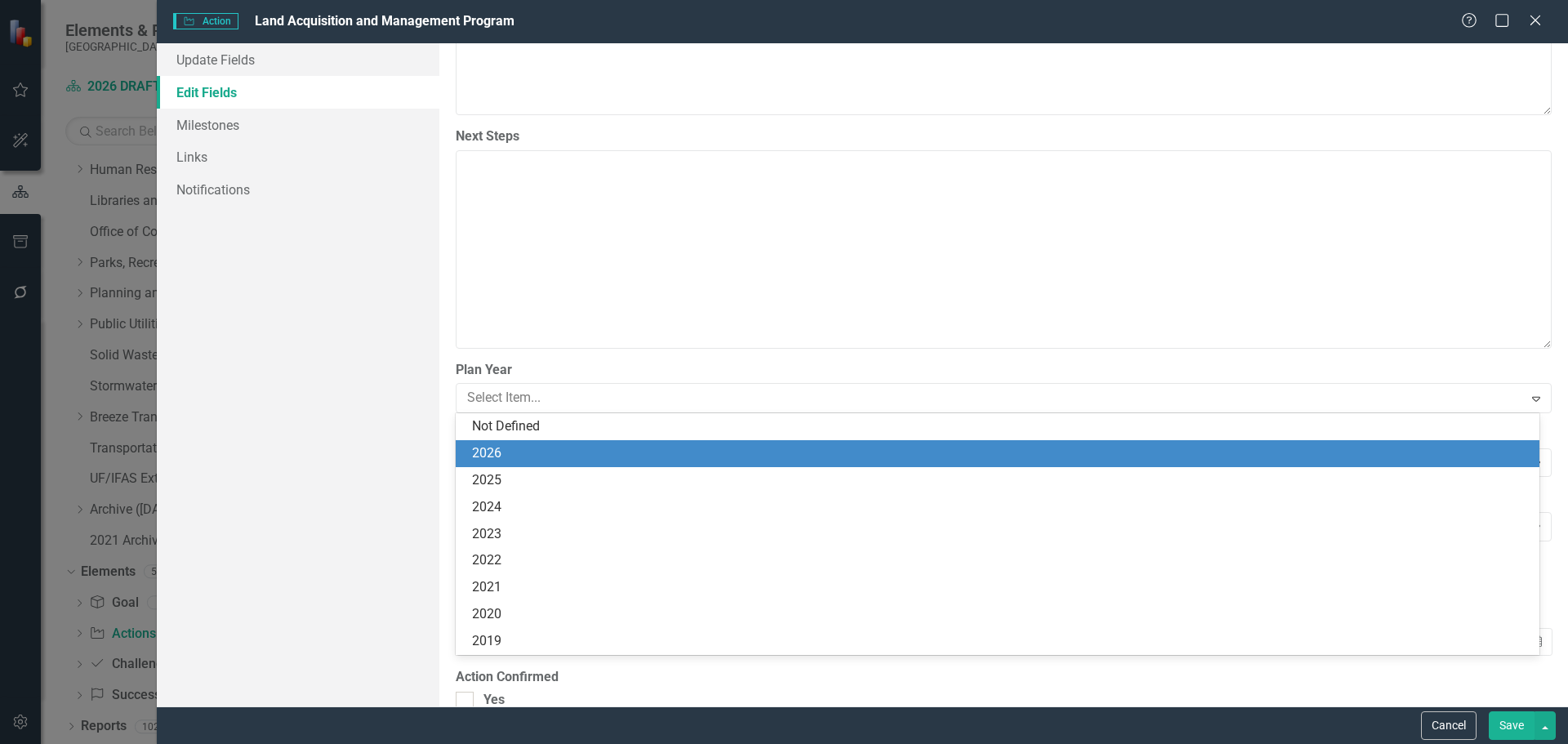
click at [496, 451] on div "2026" at bounding box center [1001, 453] width 1058 height 19
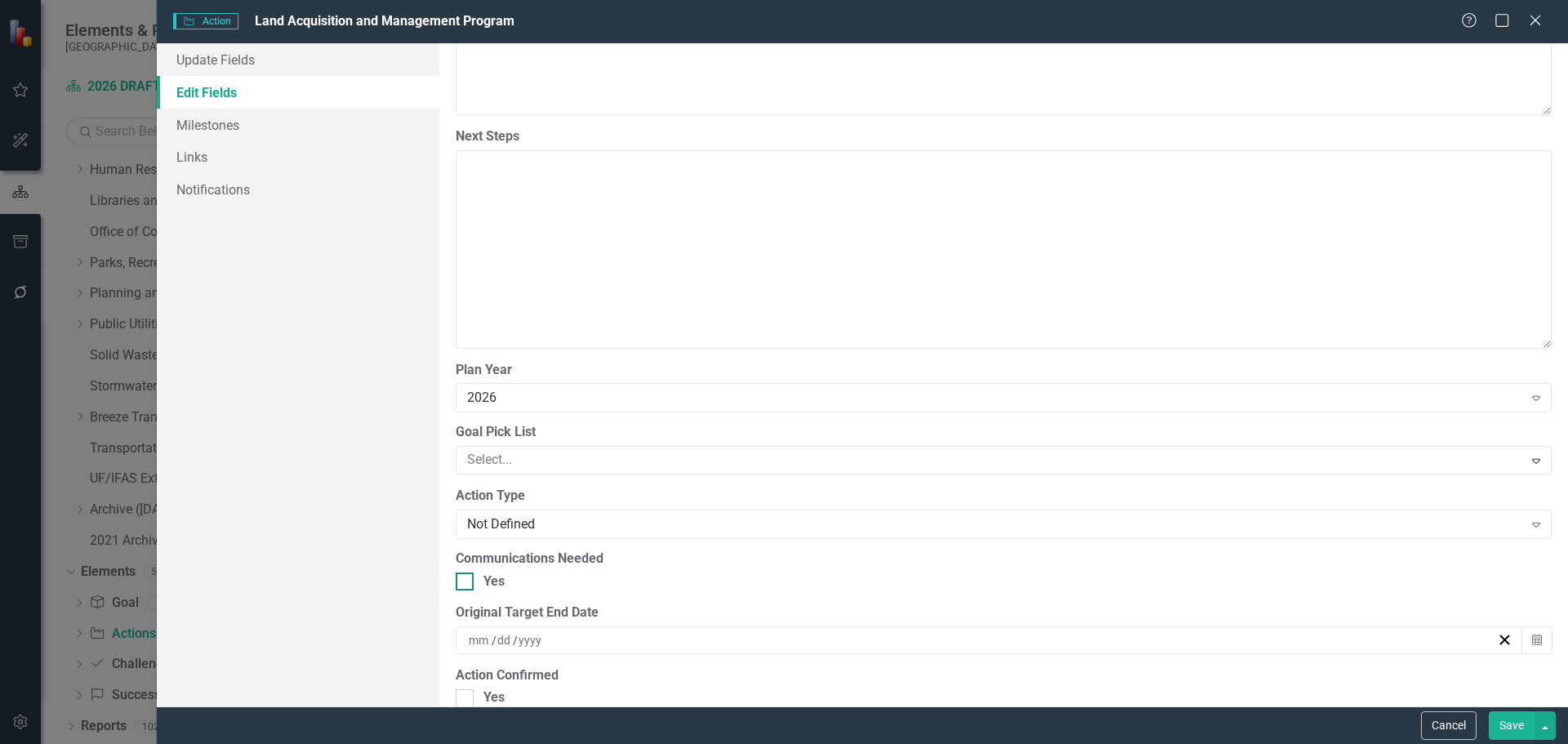
click at [461, 586] on div at bounding box center [465, 581] width 18 height 18
click at [461, 583] on input "Yes" at bounding box center [461, 577] width 11 height 11
checkbox input "true"
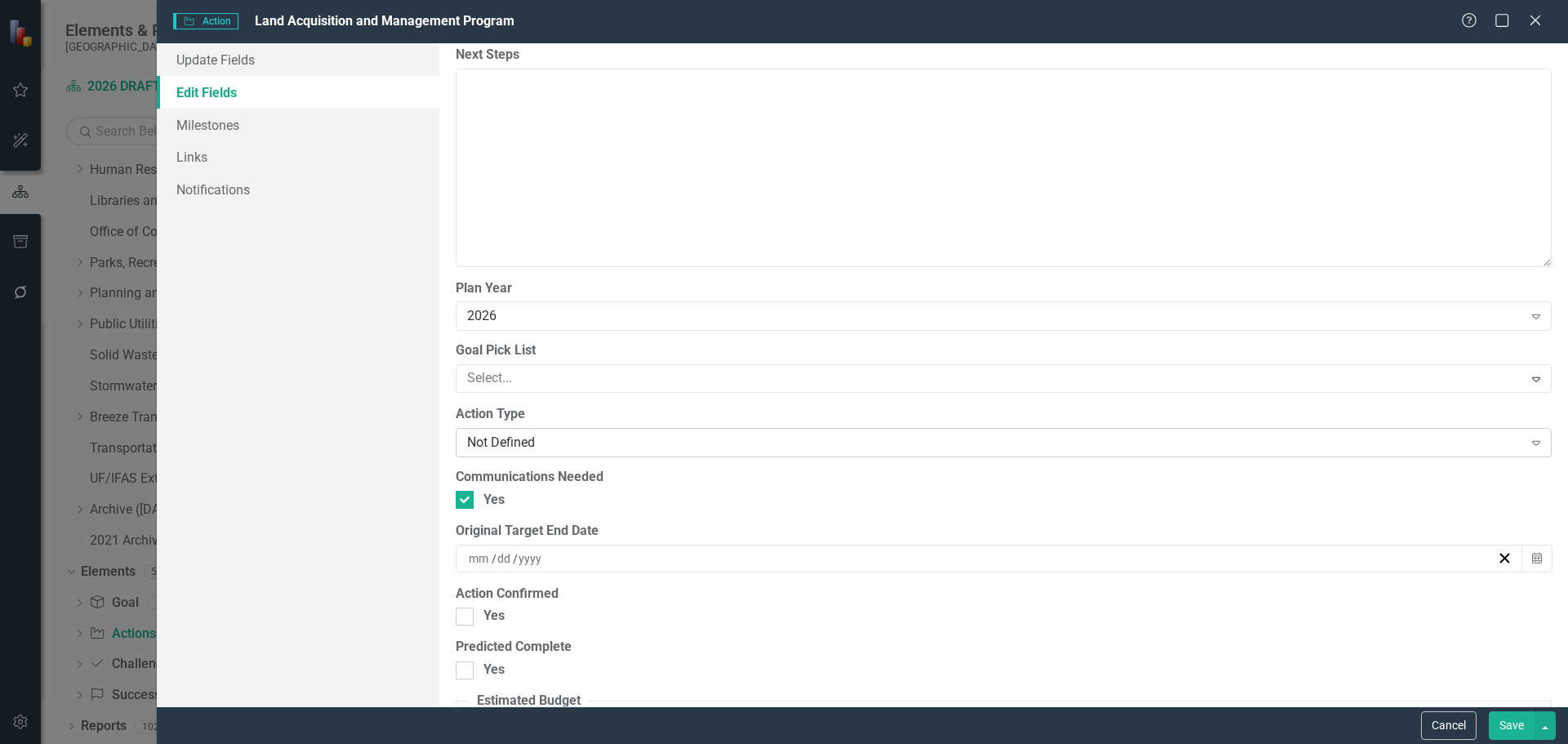
click at [525, 434] on div "Not Defined" at bounding box center [995, 442] width 1056 height 19
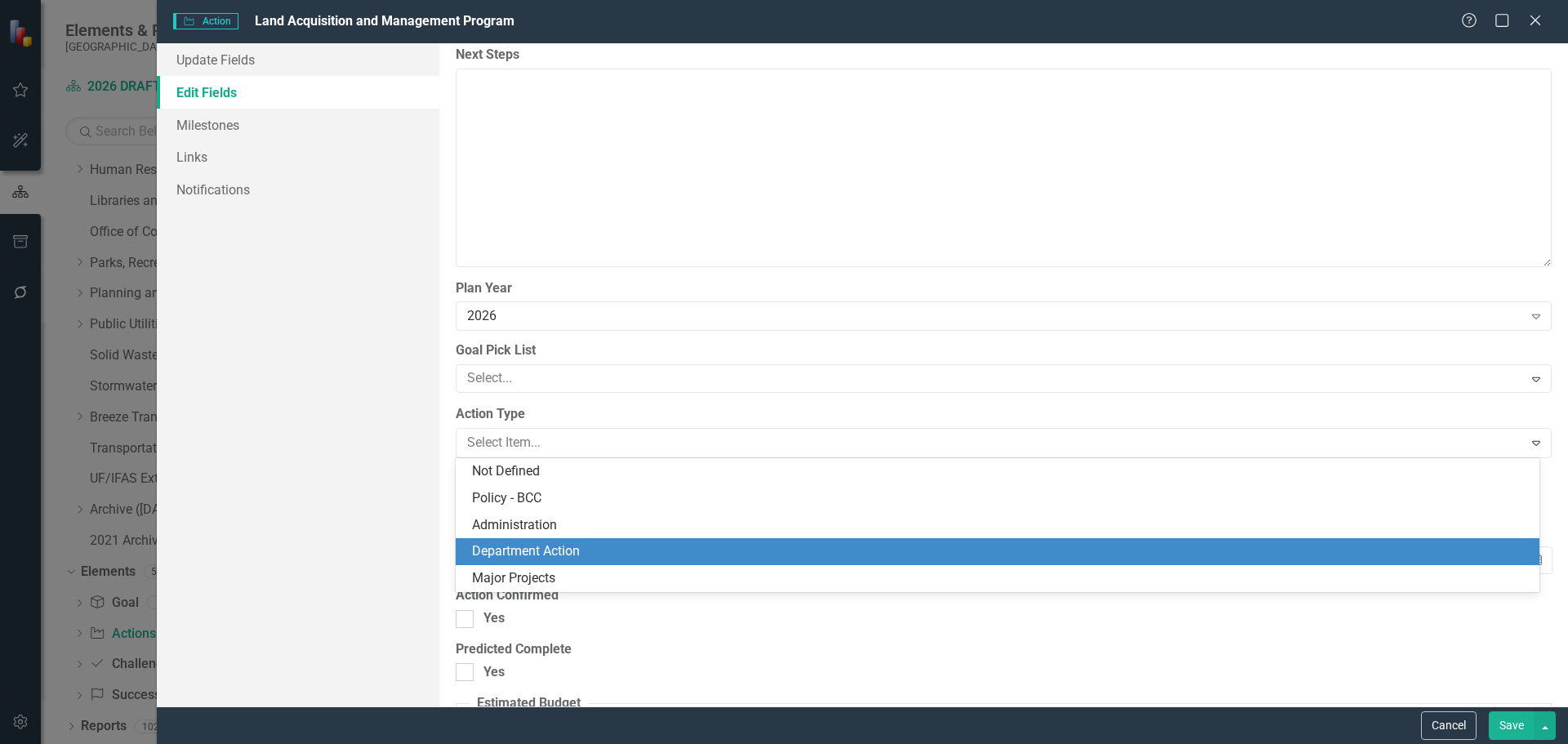
click at [510, 547] on div "Department Action" at bounding box center [1001, 551] width 1058 height 19
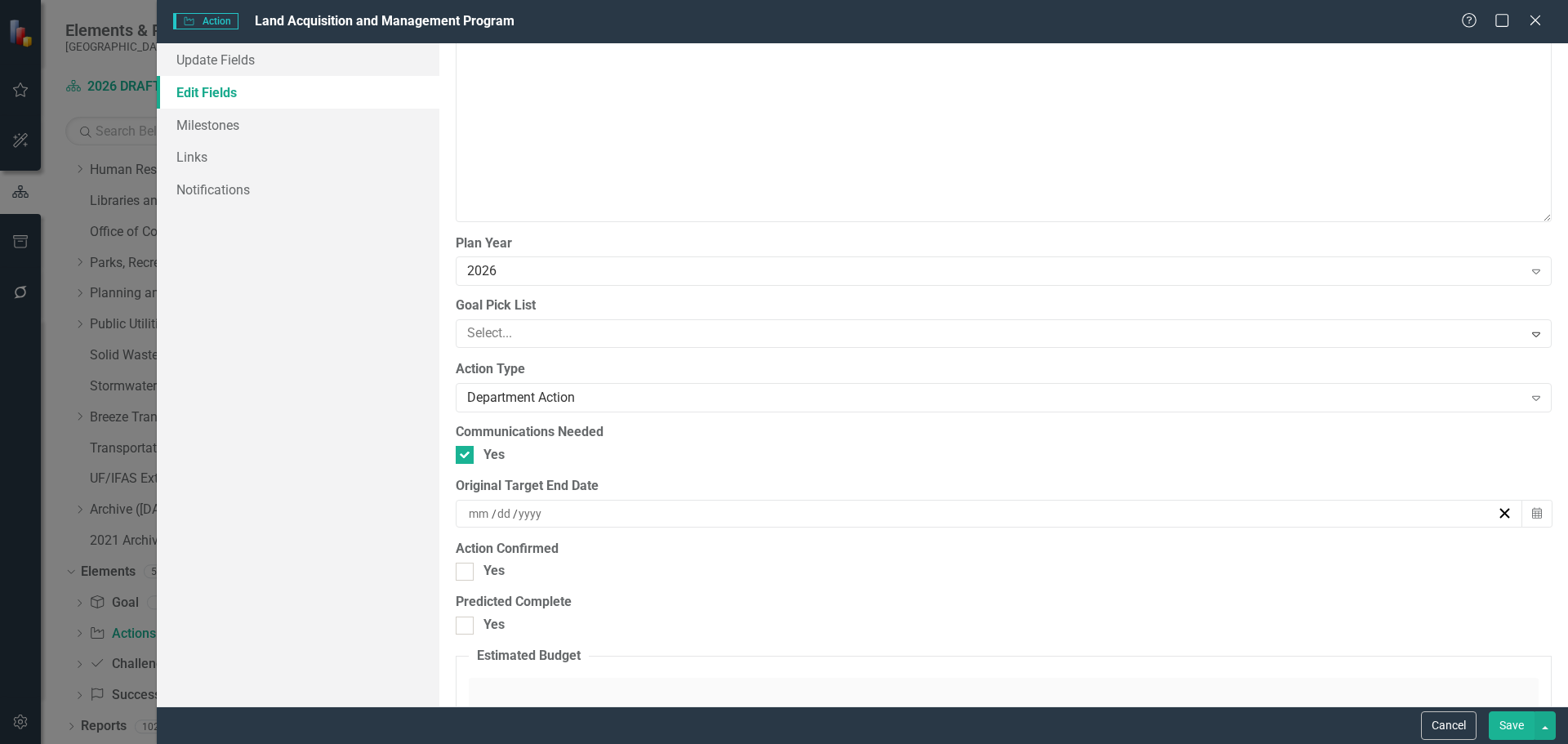
scroll to position [1634, 0]
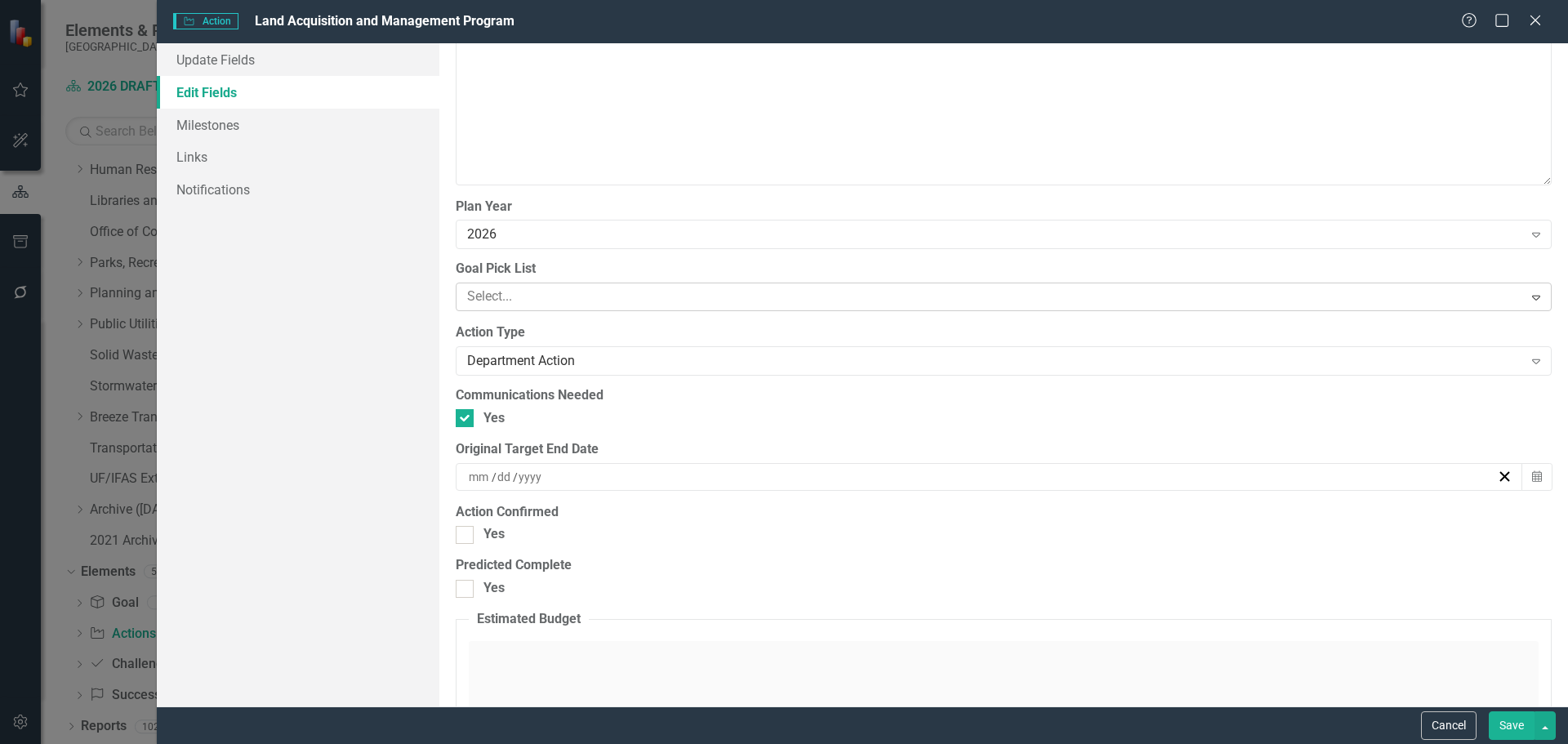
click at [504, 296] on div at bounding box center [992, 297] width 1063 height 22
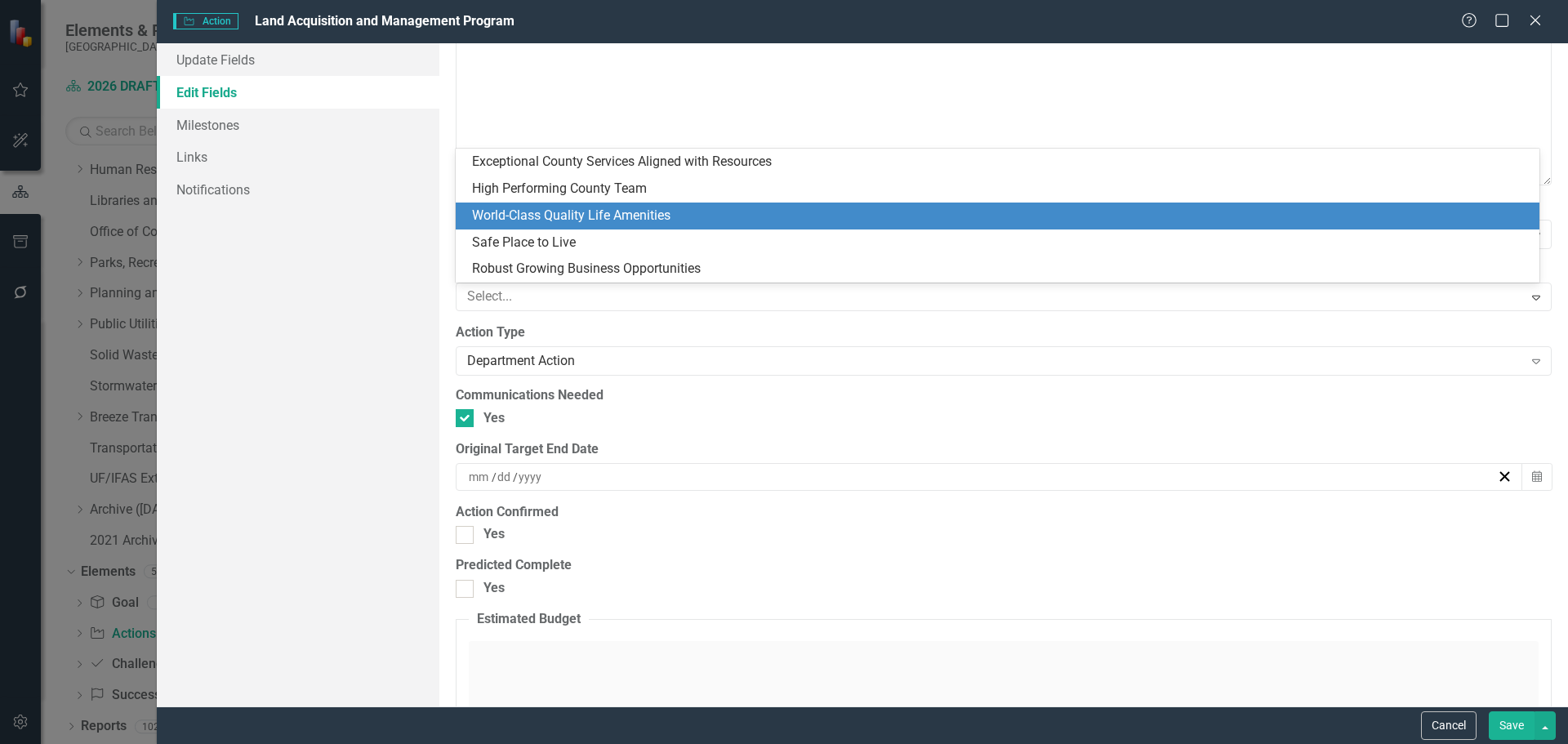
click at [618, 211] on div "World-Class Quality Life Amenities" at bounding box center [1001, 216] width 1058 height 19
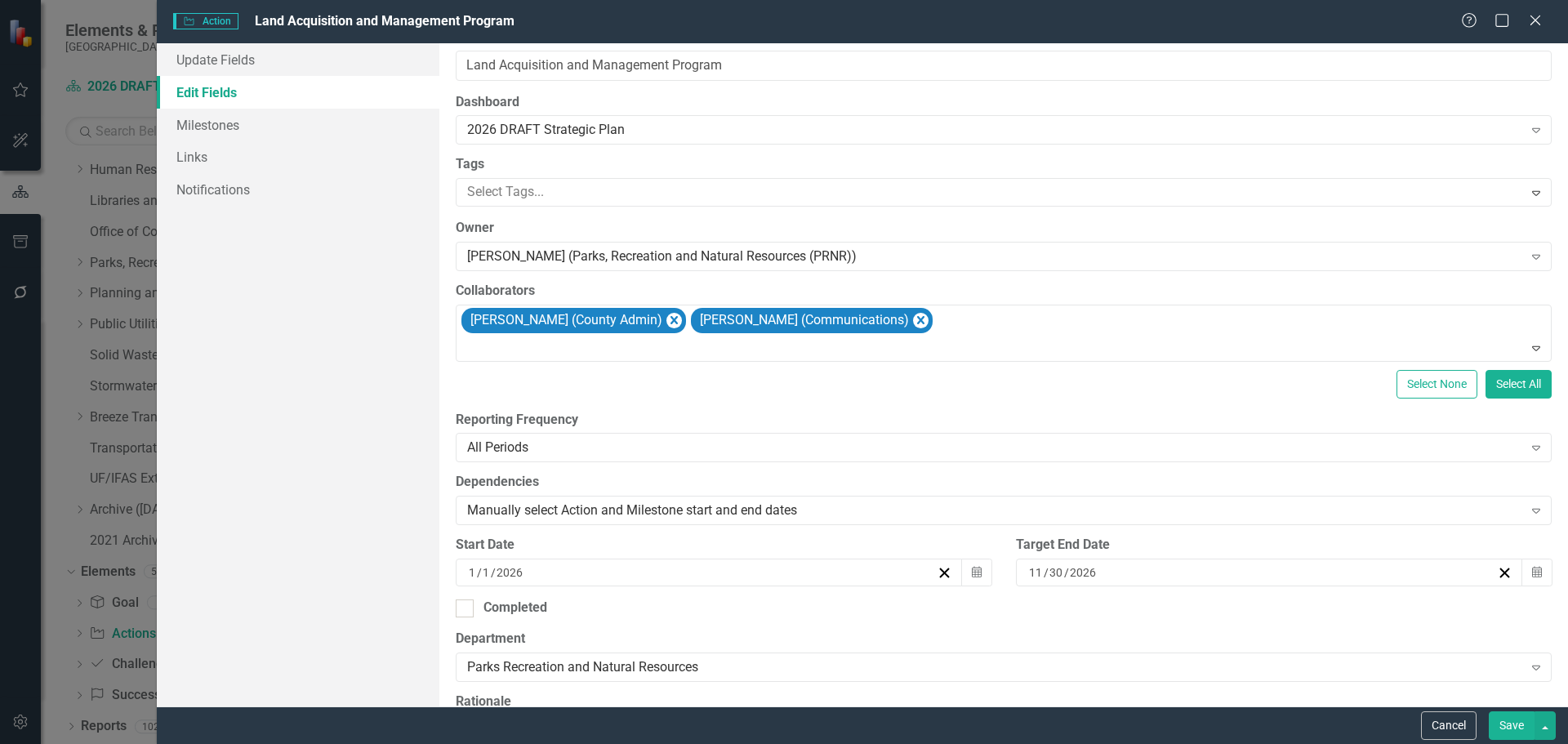
scroll to position [0, 0]
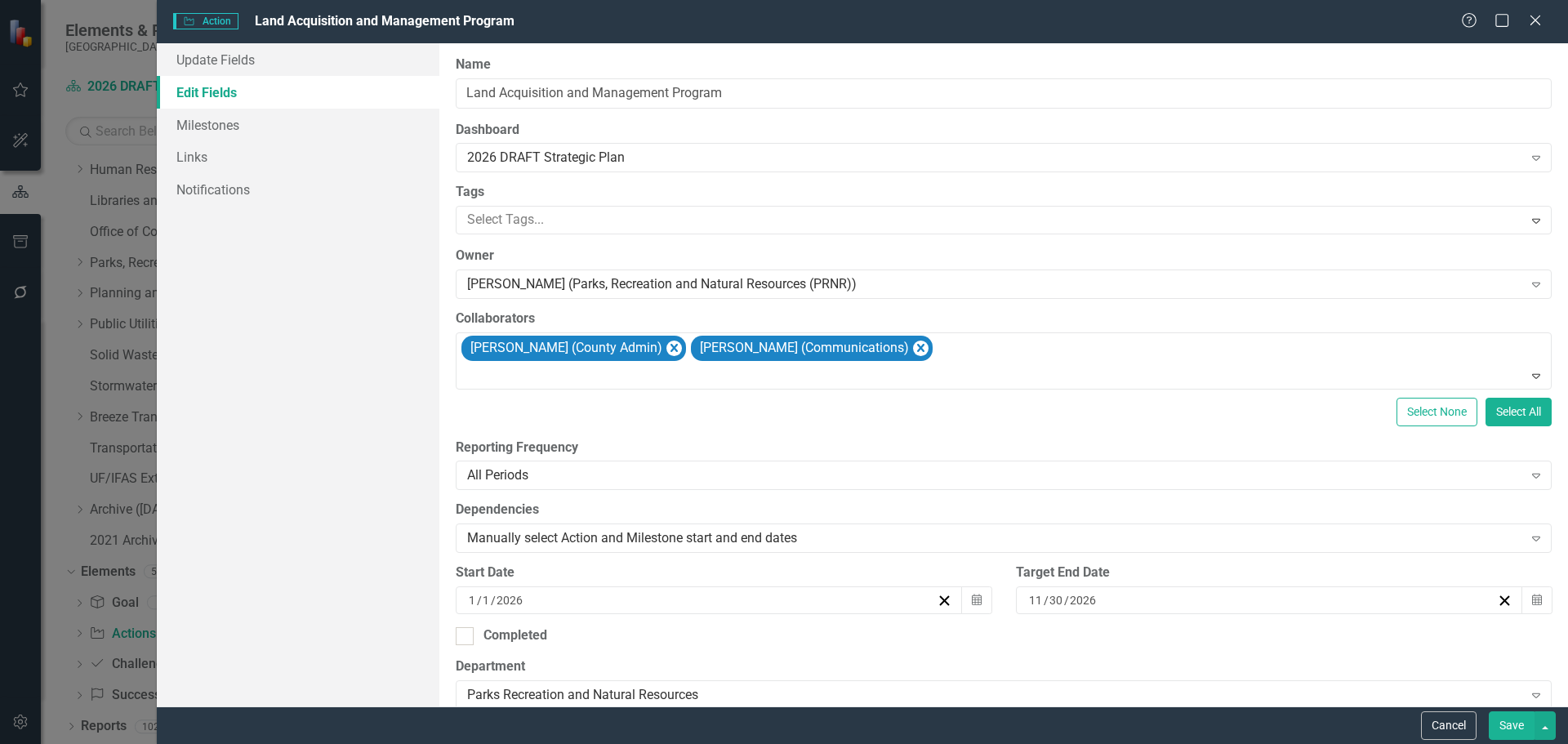
click at [1506, 719] on button "Save" at bounding box center [1511, 725] width 45 height 29
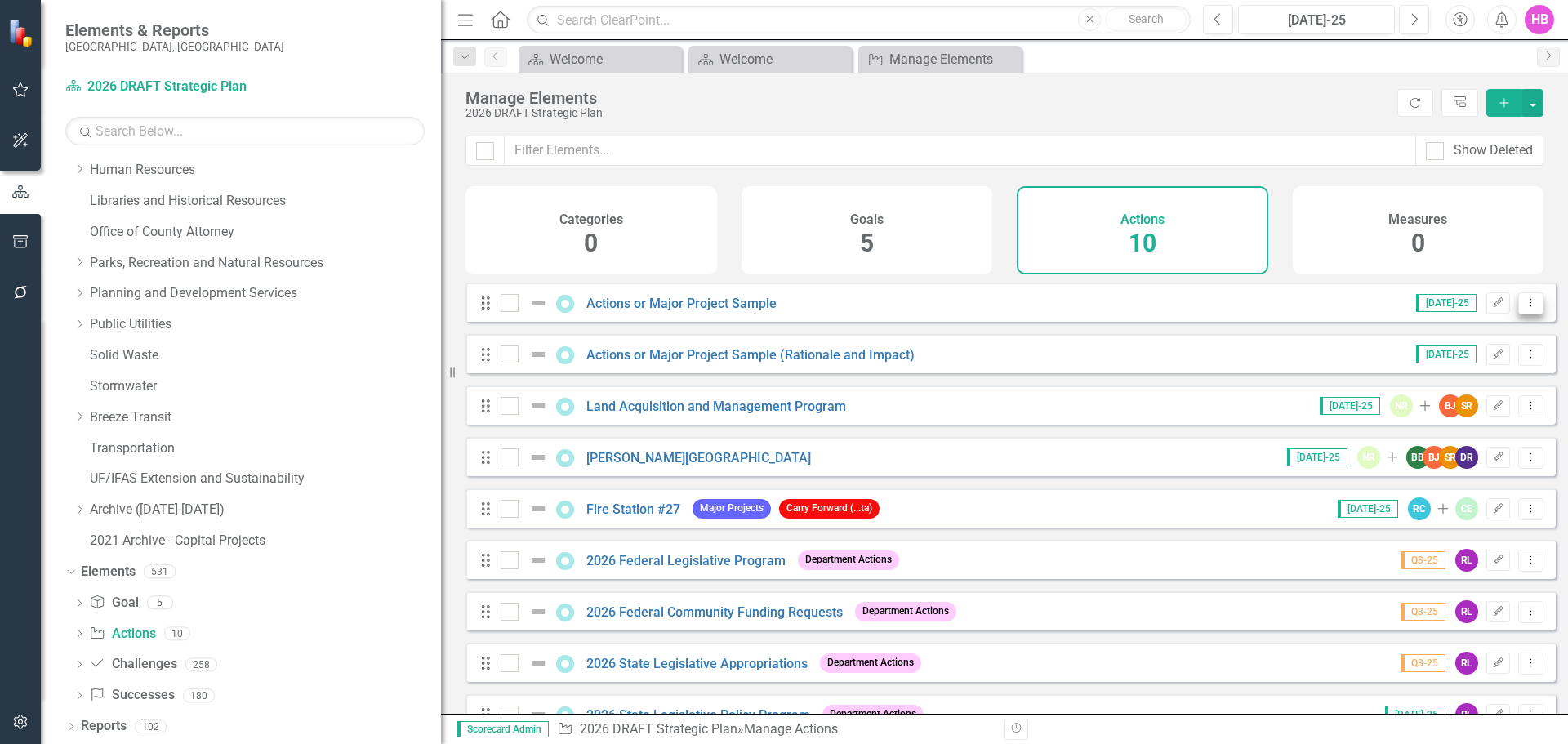
click at [1524, 308] on icon "Dropdown Menu" at bounding box center [1531, 303] width 14 height 11
click at [1457, 409] on link "Copy Duplicate Action" at bounding box center [1464, 403] width 134 height 31
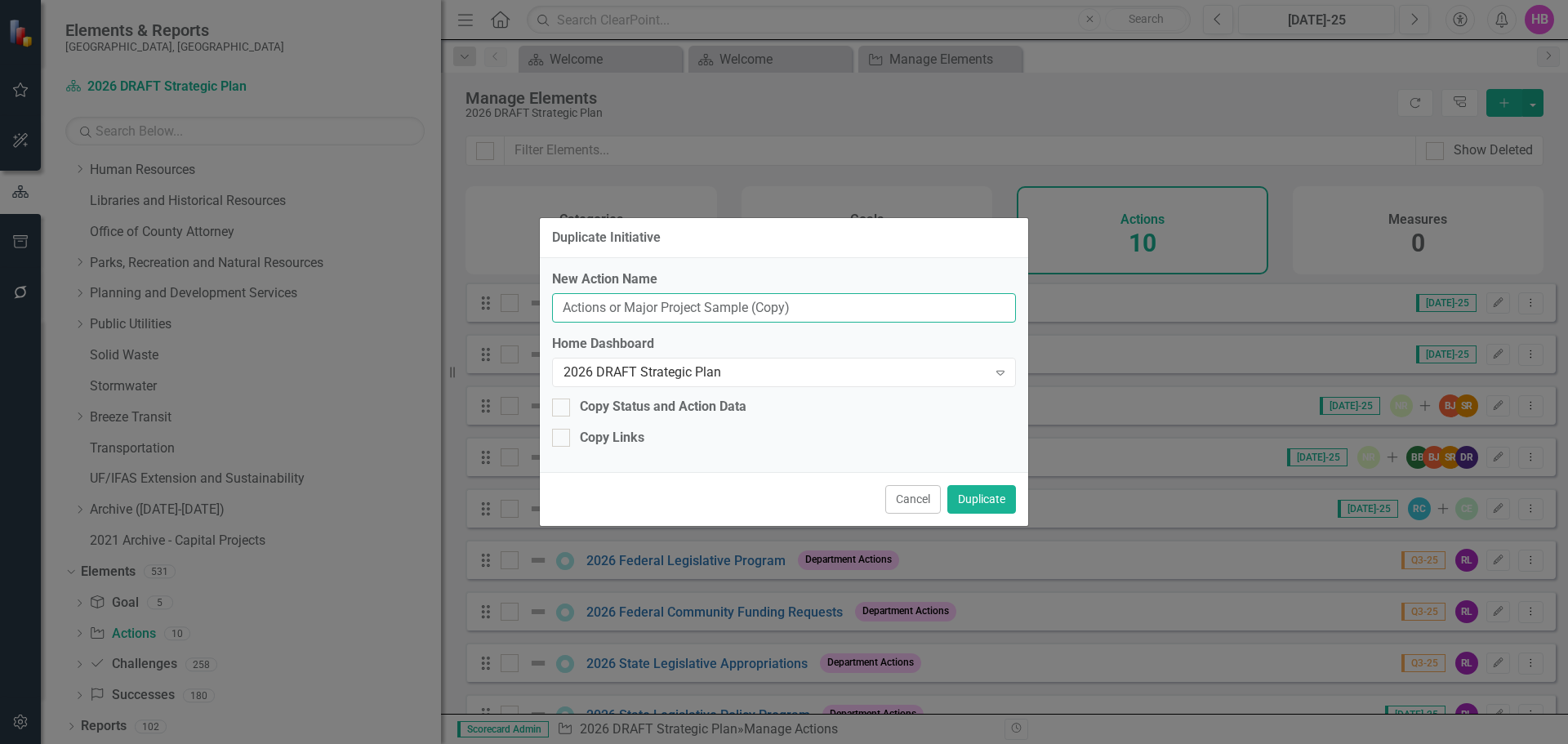
drag, startPoint x: 805, startPoint y: 308, endPoint x: 425, endPoint y: 335, distance: 381.0
click at [425, 335] on div "Duplicate Initiative New Action Name Actions or Major Project Sample (Copy) Hom…" at bounding box center [784, 372] width 1568 height 744
type input "Sponsorships and Naming of Park Amenities and Facilities"
click at [986, 499] on button "Duplicate" at bounding box center [982, 499] width 69 height 29
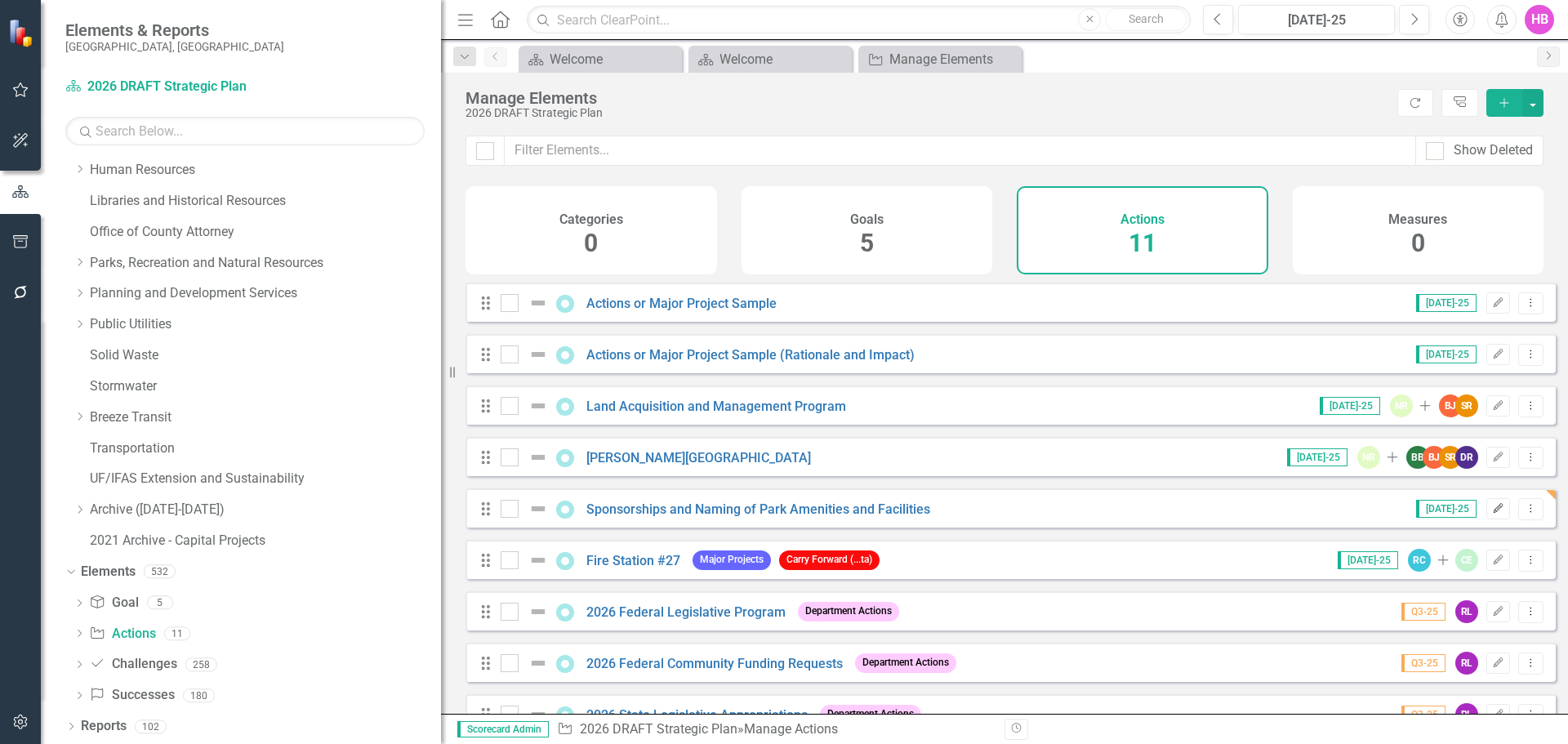
click at [1493, 513] on icon "button" at bounding box center [1498, 508] width 10 height 10
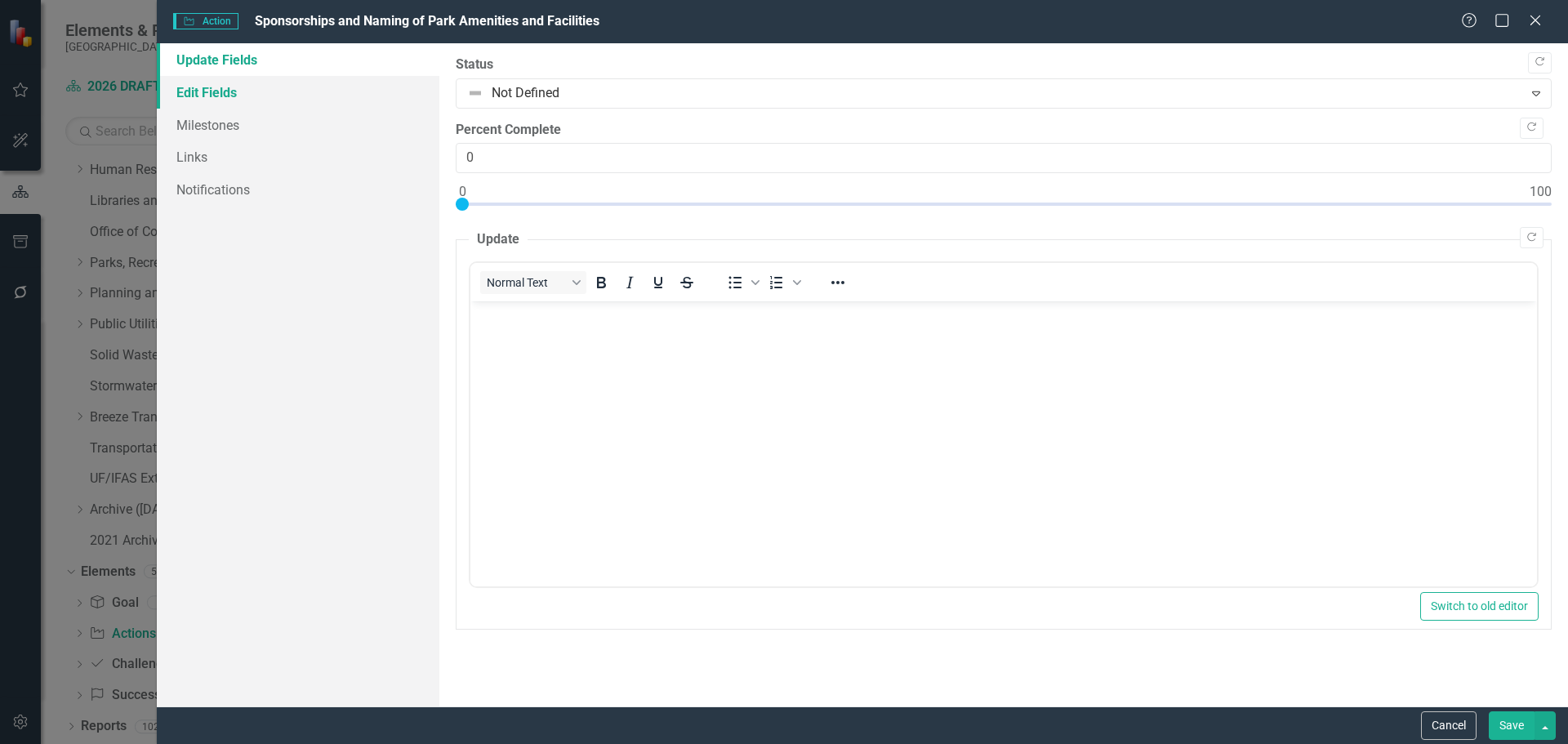
click at [262, 97] on link "Edit Fields" at bounding box center [297, 92] width 283 height 33
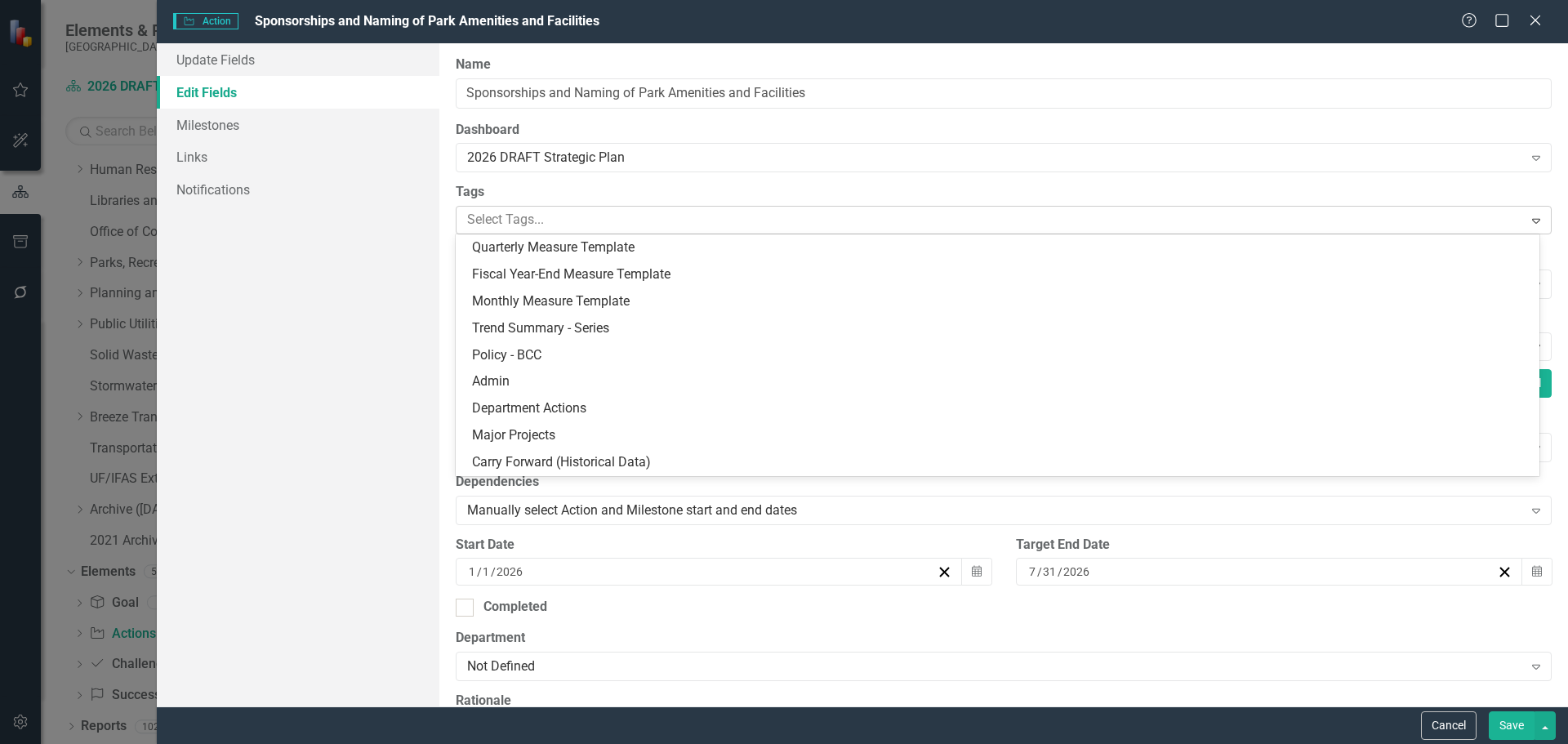
click at [549, 224] on div at bounding box center [992, 220] width 1063 height 22
click at [549, 219] on div at bounding box center [992, 220] width 1063 height 22
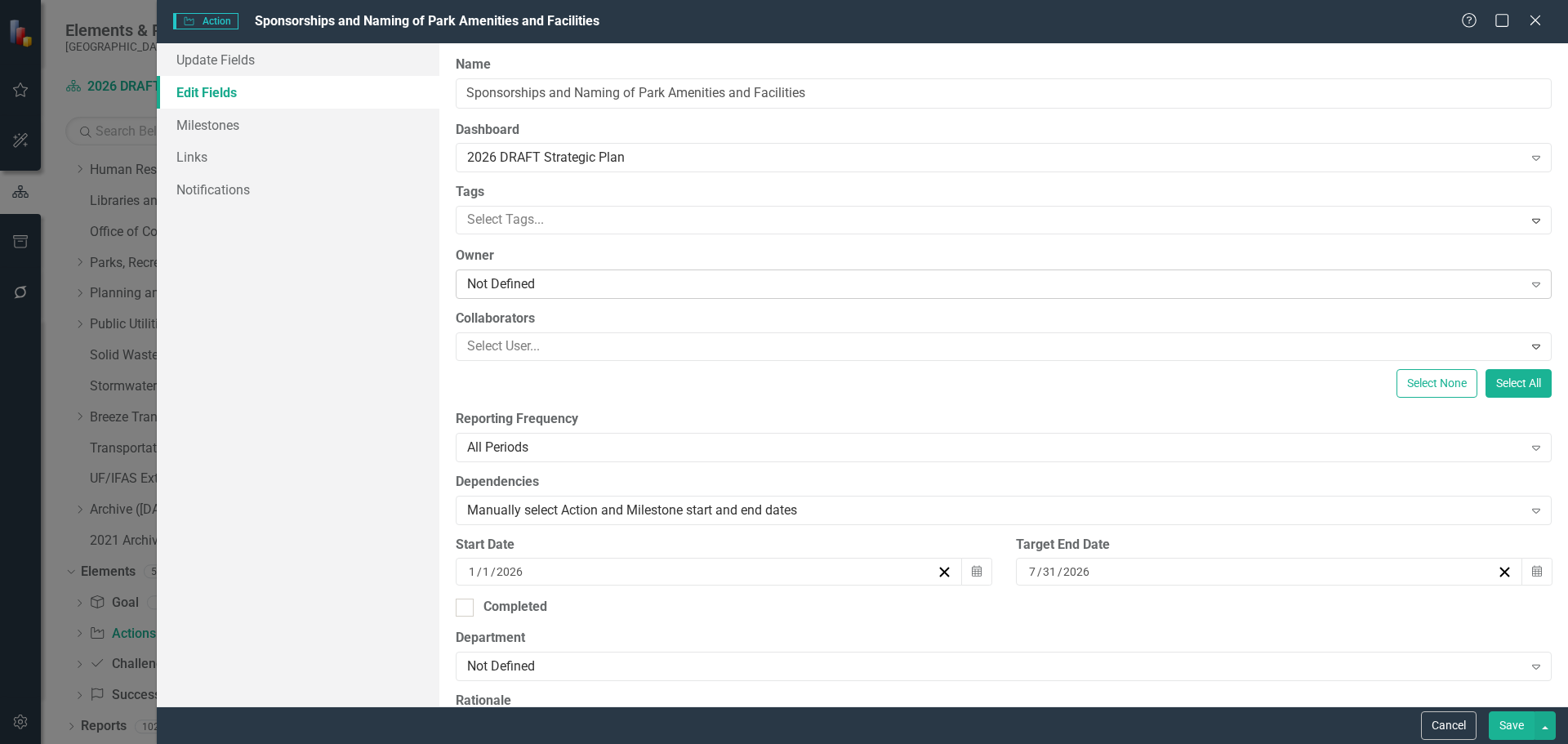
click at [502, 289] on div "Not Defined" at bounding box center [995, 284] width 1056 height 19
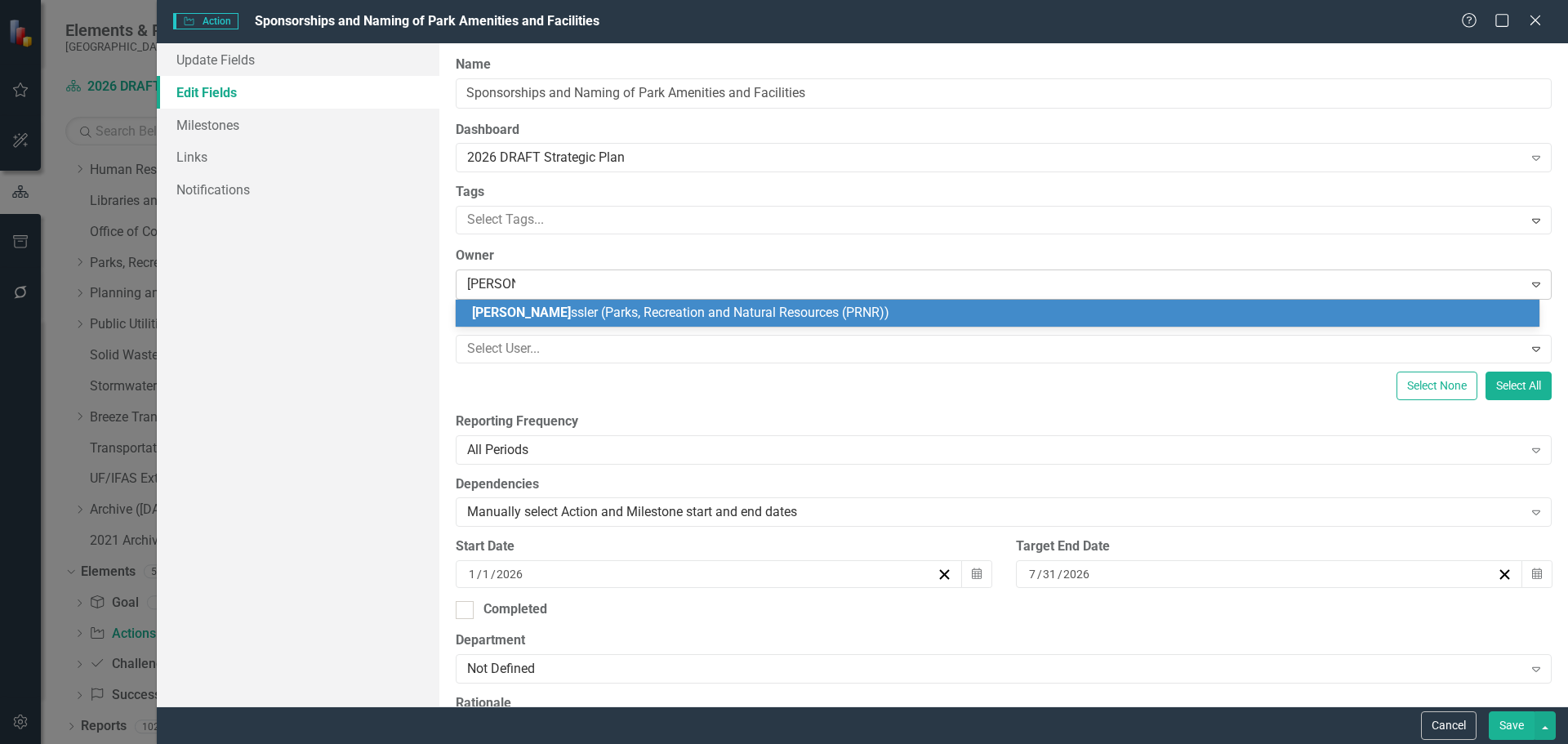
type input "nicole riss"
click at [586, 308] on span "Nicole Riss ler (Parks, Recreation and Natural Resources (PRNR))" at bounding box center [674, 312] width 404 height 16
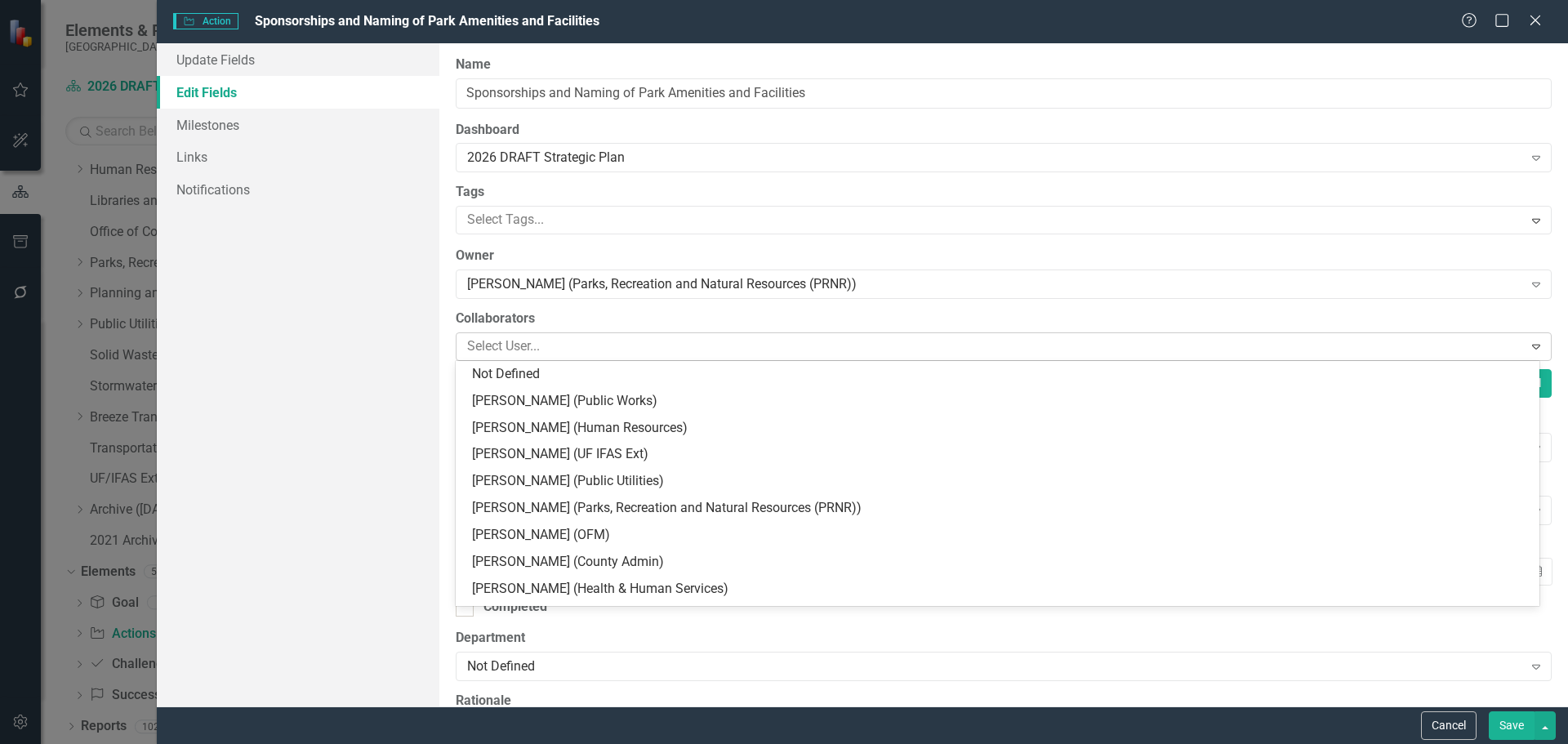
click at [560, 350] on div at bounding box center [992, 347] width 1063 height 22
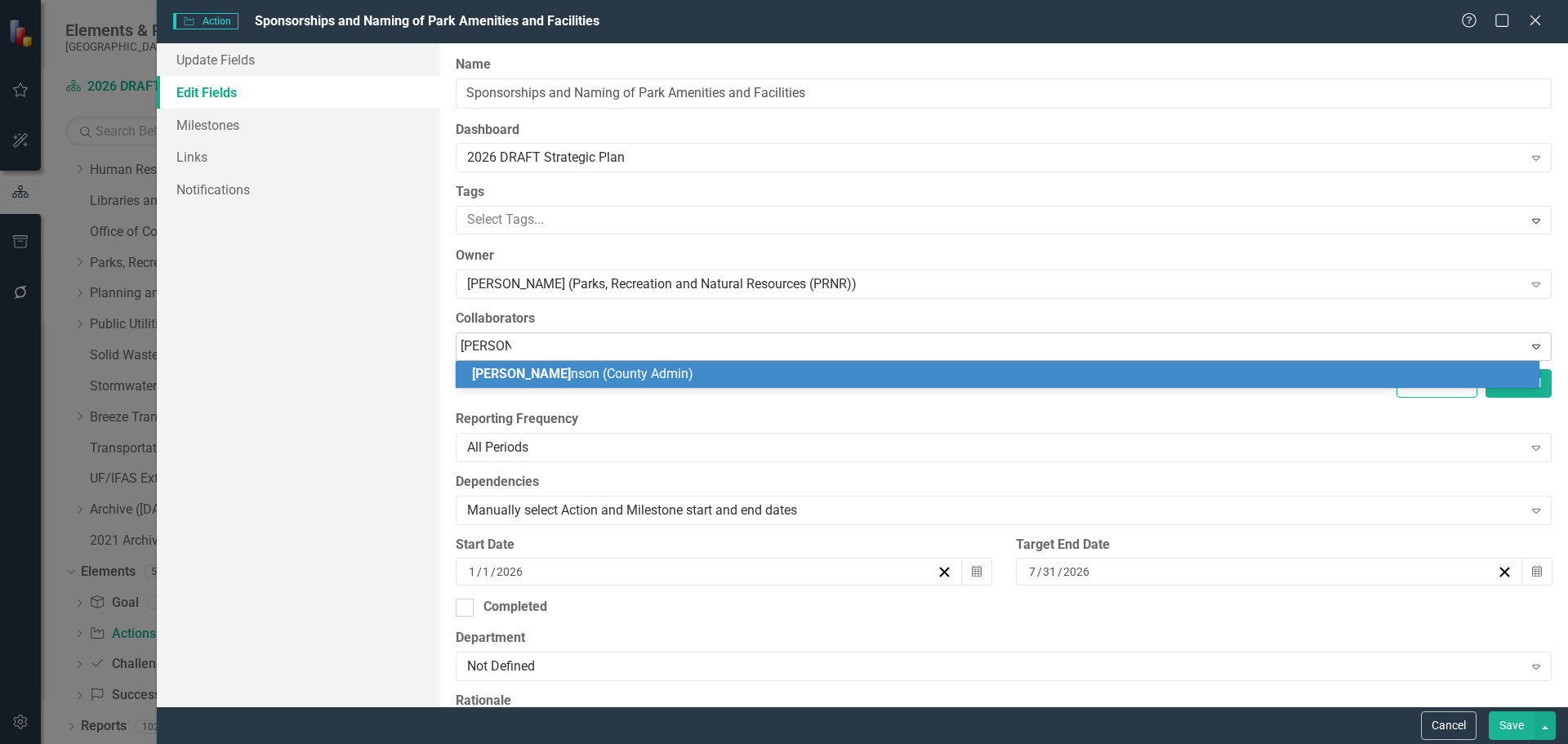
type input "brad john"
click at [561, 375] on span "Brad John son (County Admin)" at bounding box center [578, 373] width 214 height 16
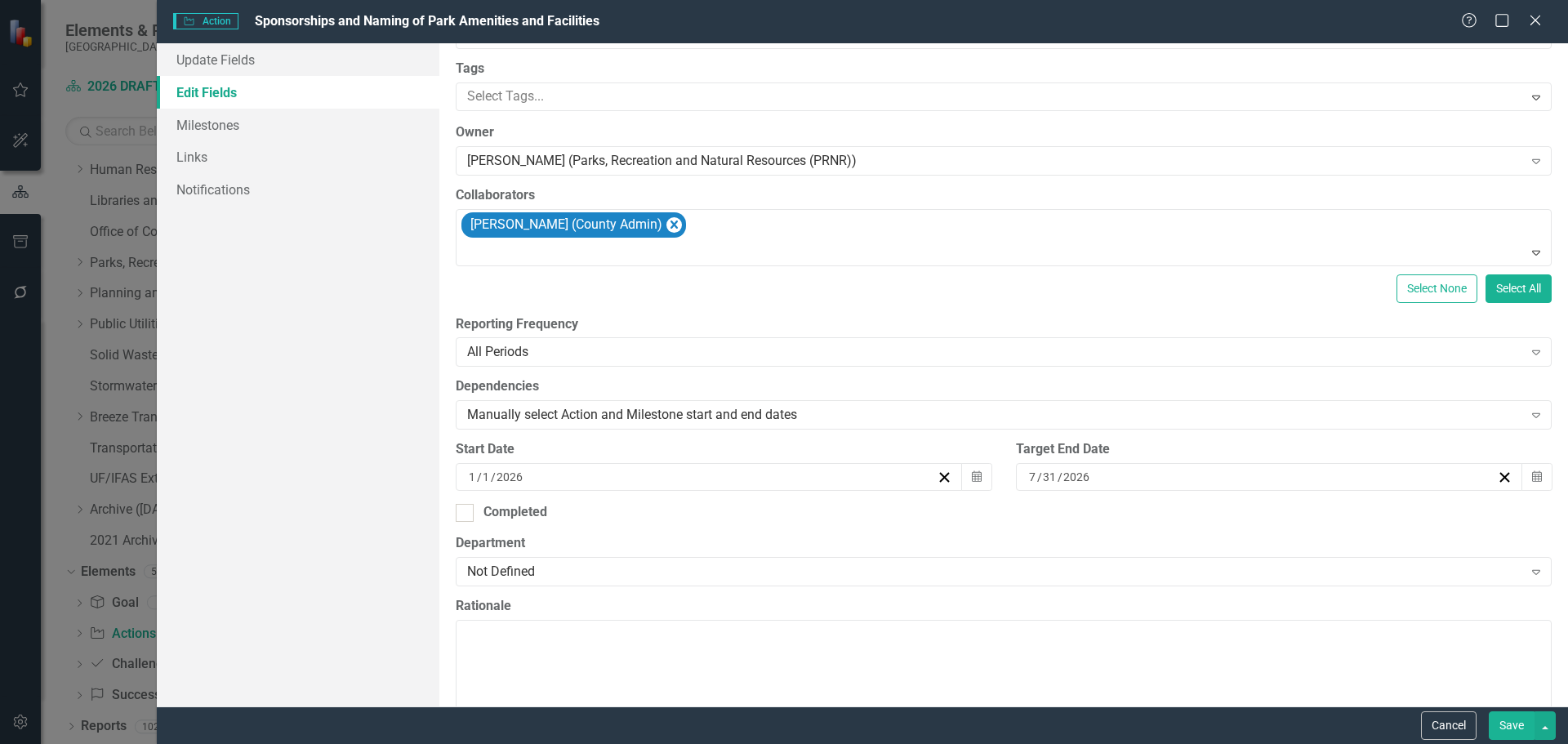
scroll to position [164, 0]
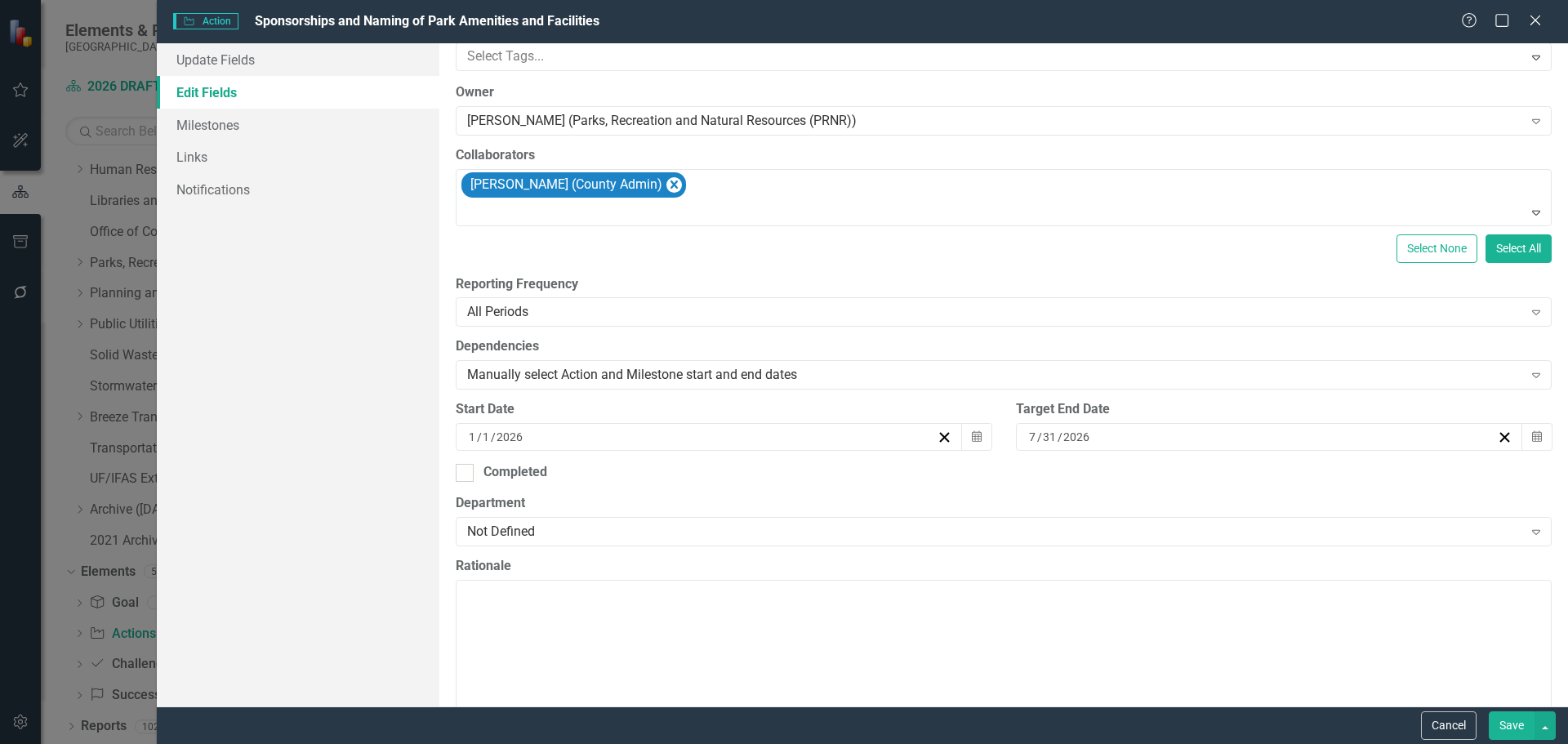
click at [1064, 427] on div "7 / 31 / 2026" at bounding box center [1269, 437] width 507 height 28
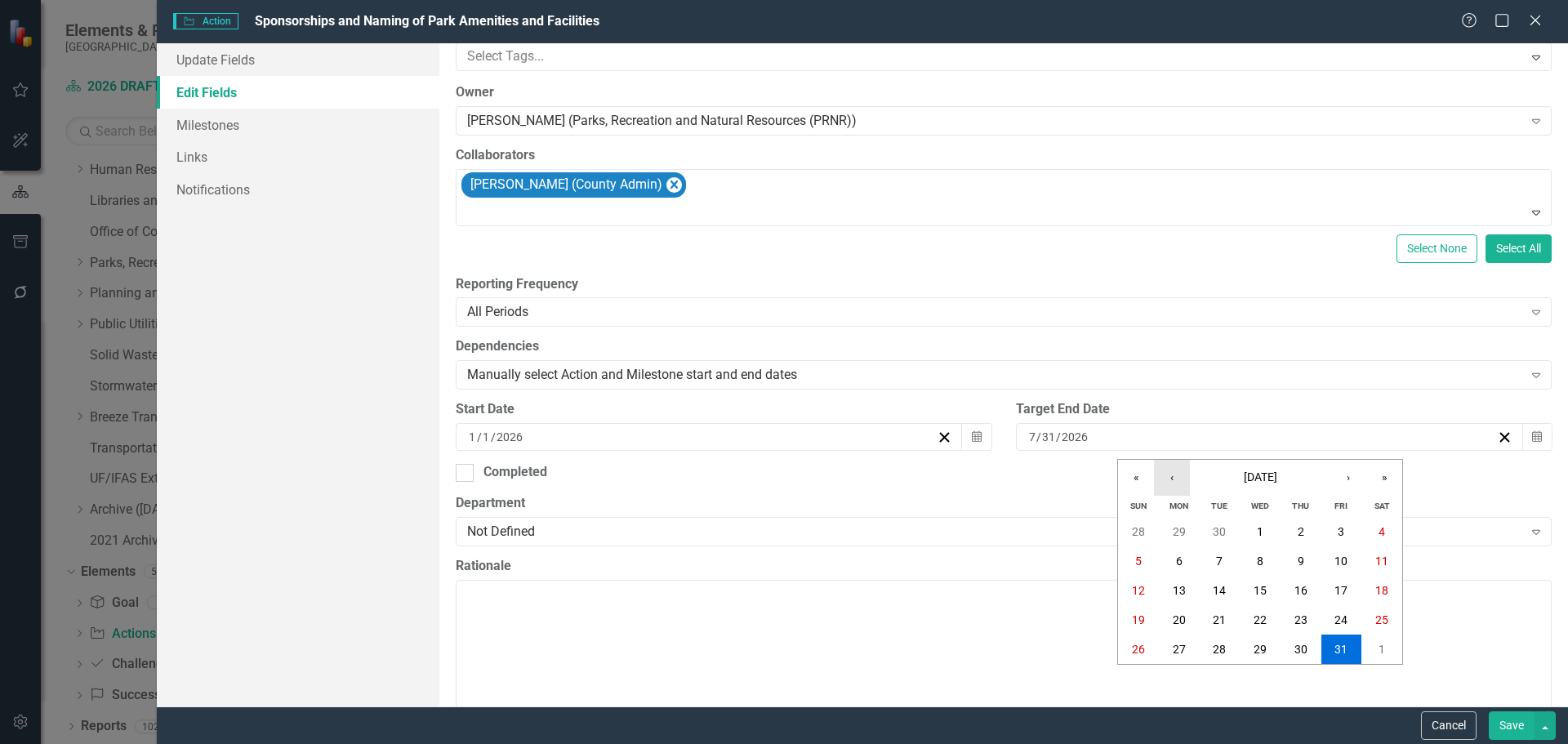
click at [1176, 483] on button "‹" at bounding box center [1171, 478] width 35 height 35
click at [1175, 483] on button "‹" at bounding box center [1171, 478] width 35 height 35
click at [1216, 652] on abbr "31" at bounding box center [1218, 648] width 13 height 13
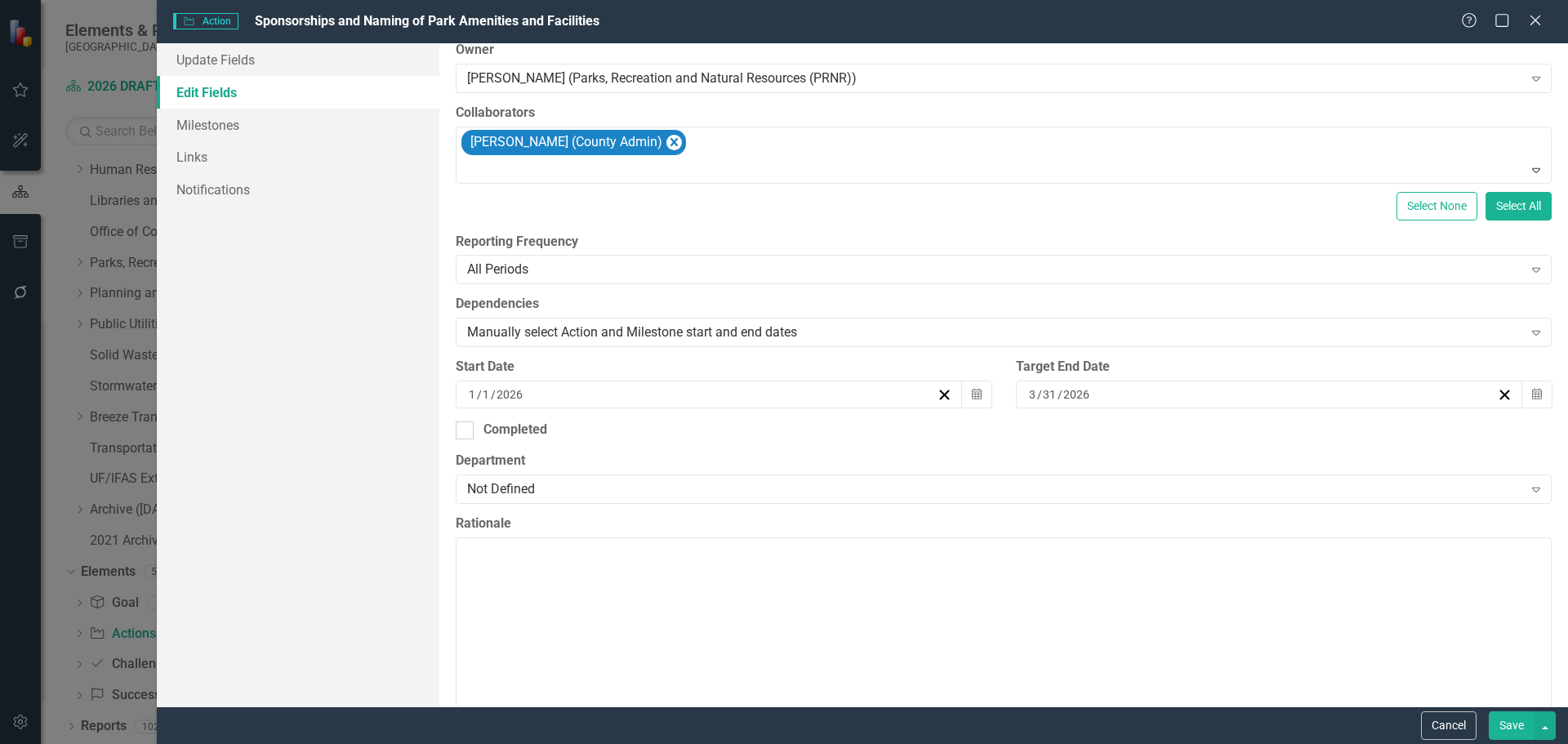
scroll to position [245, 0]
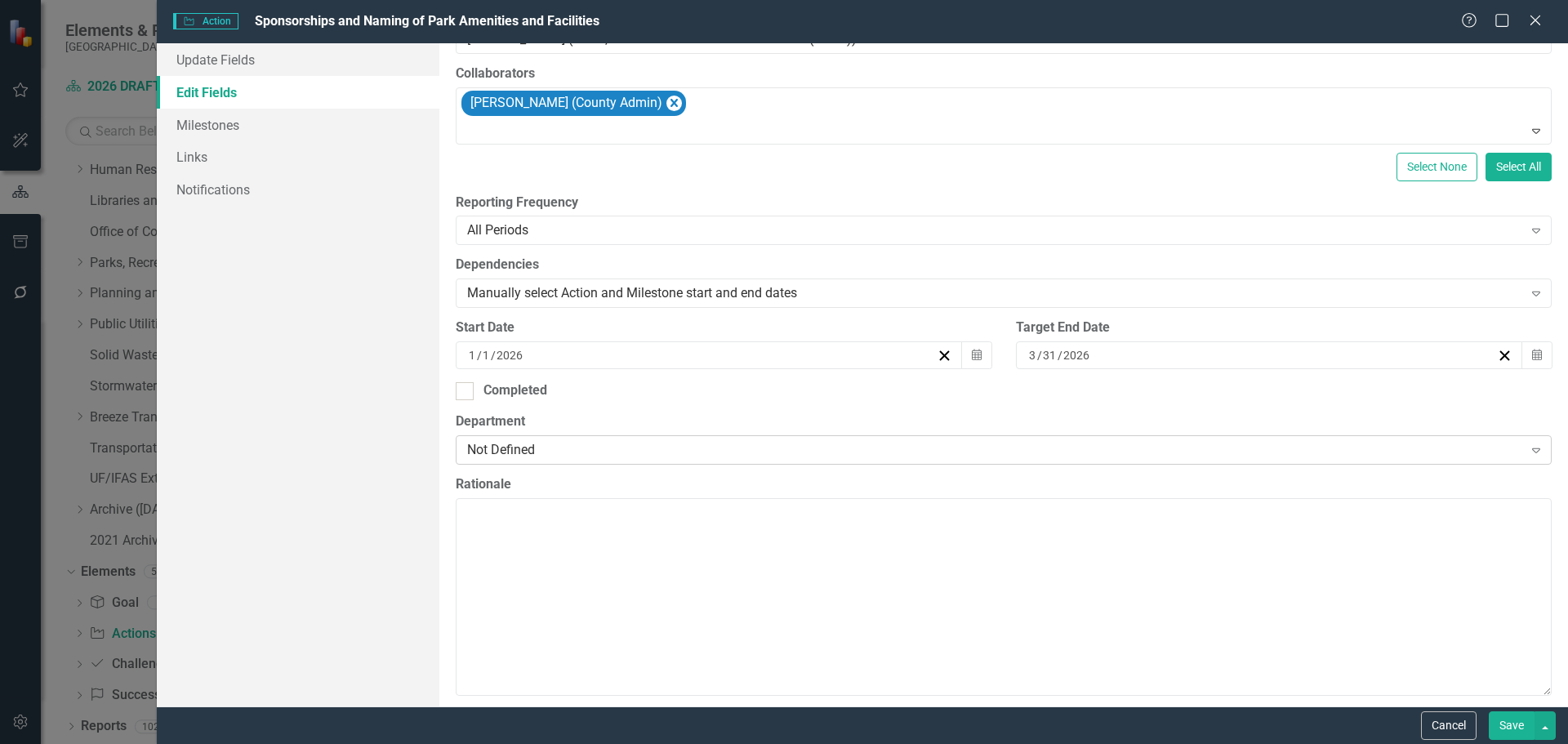
click at [580, 458] on div "Not Defined" at bounding box center [995, 449] width 1056 height 19
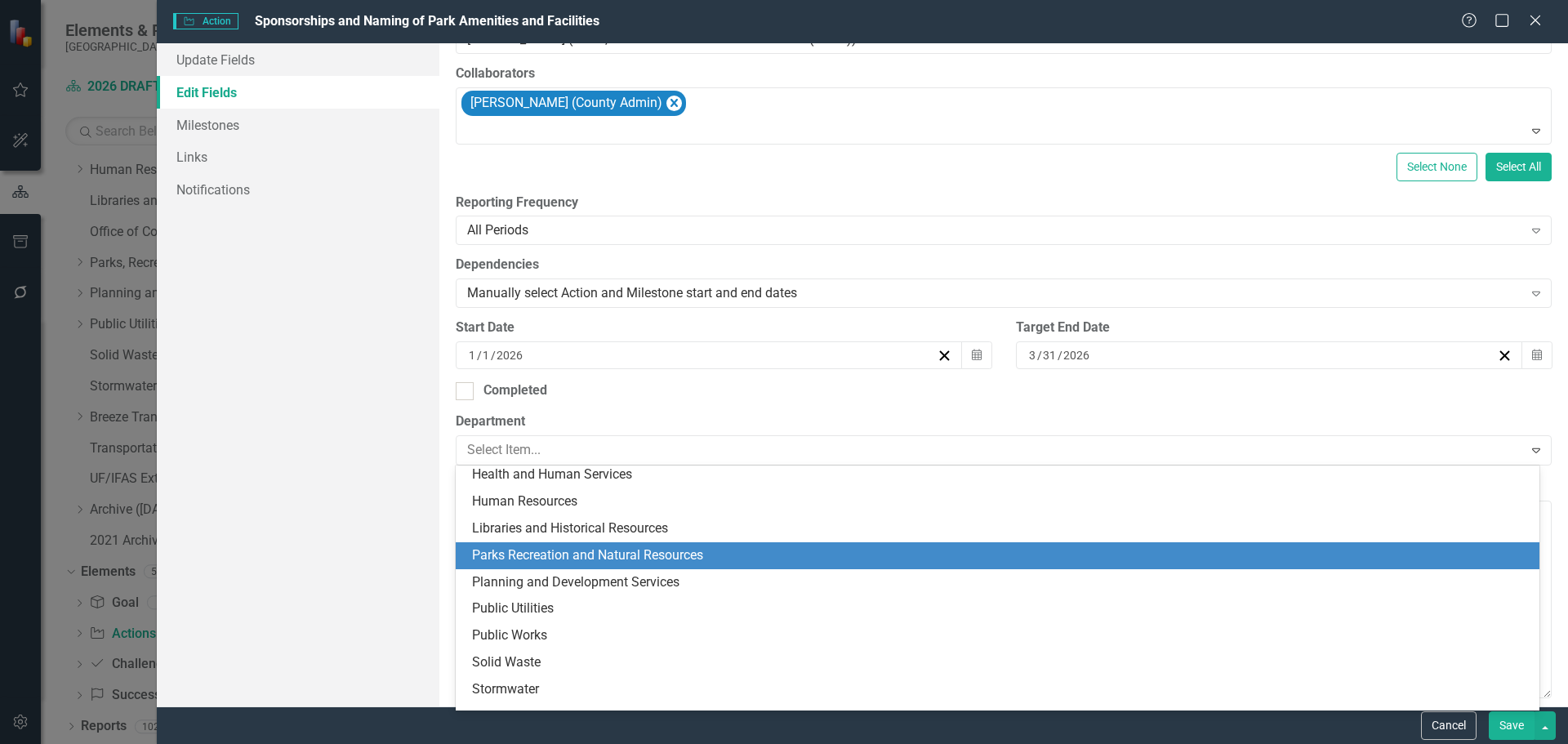
click at [555, 557] on div "Parks Recreation and Natural Resources" at bounding box center [1001, 556] width 1058 height 19
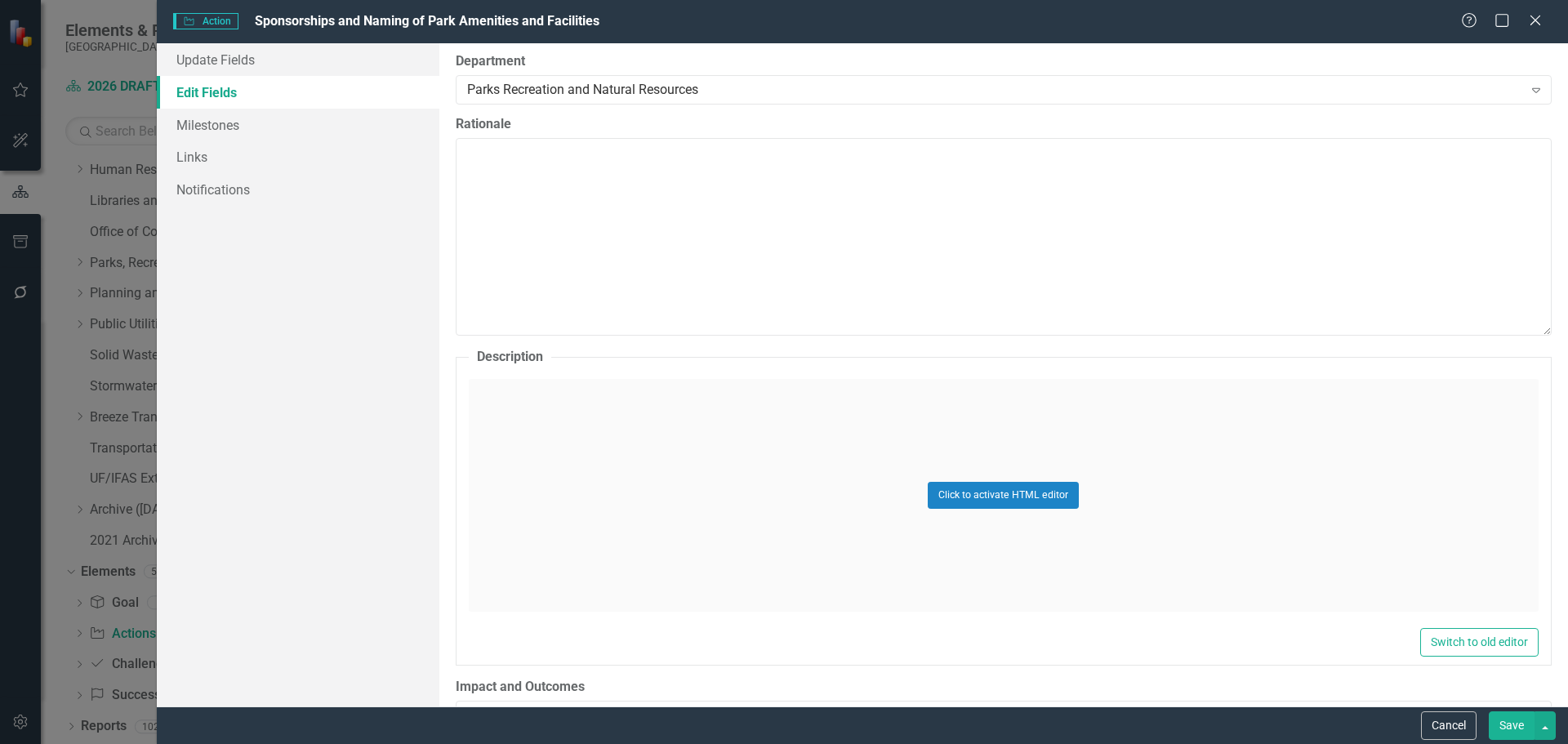
scroll to position [653, 0]
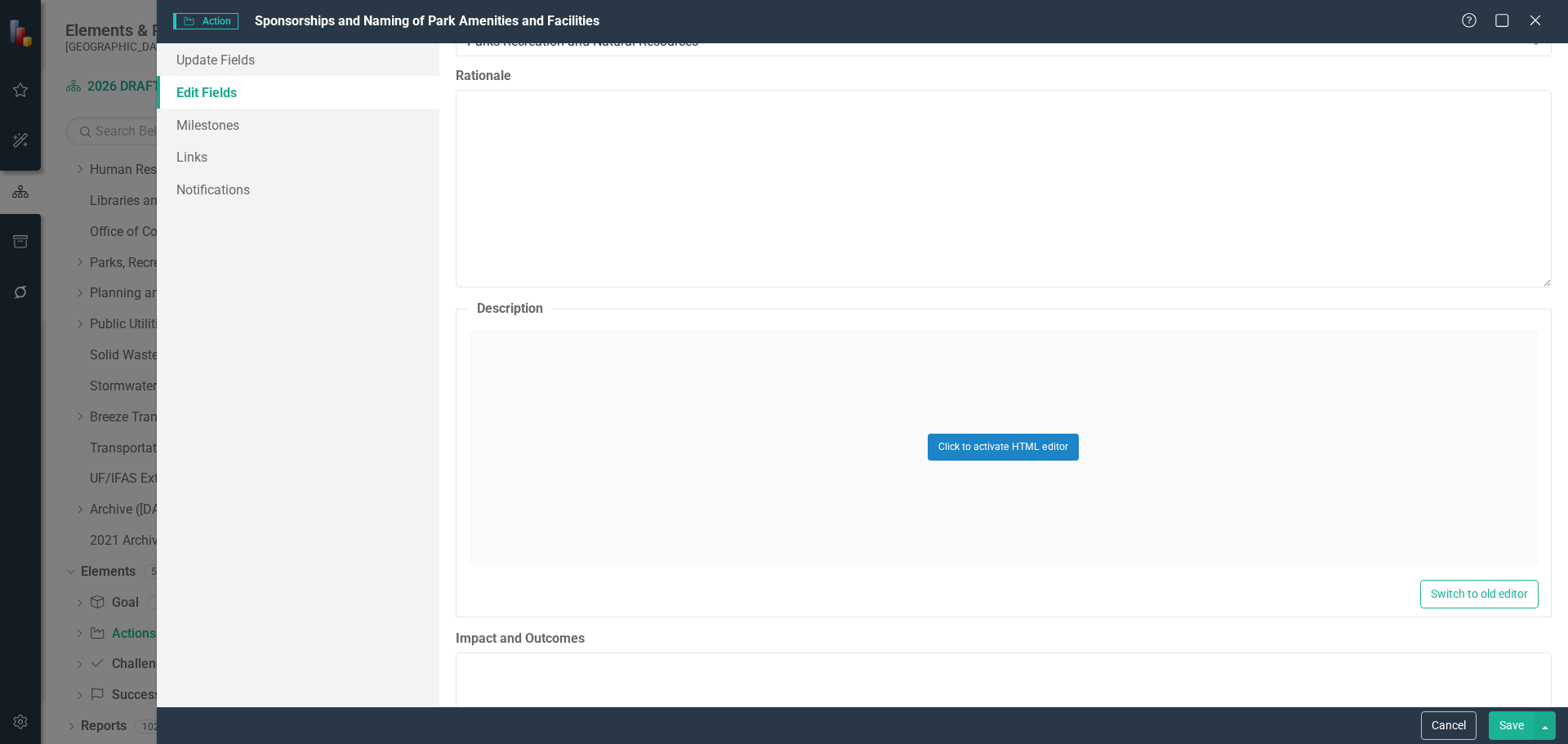
click at [581, 533] on div "Click to activate HTML editor" at bounding box center [1004, 447] width 1070 height 233
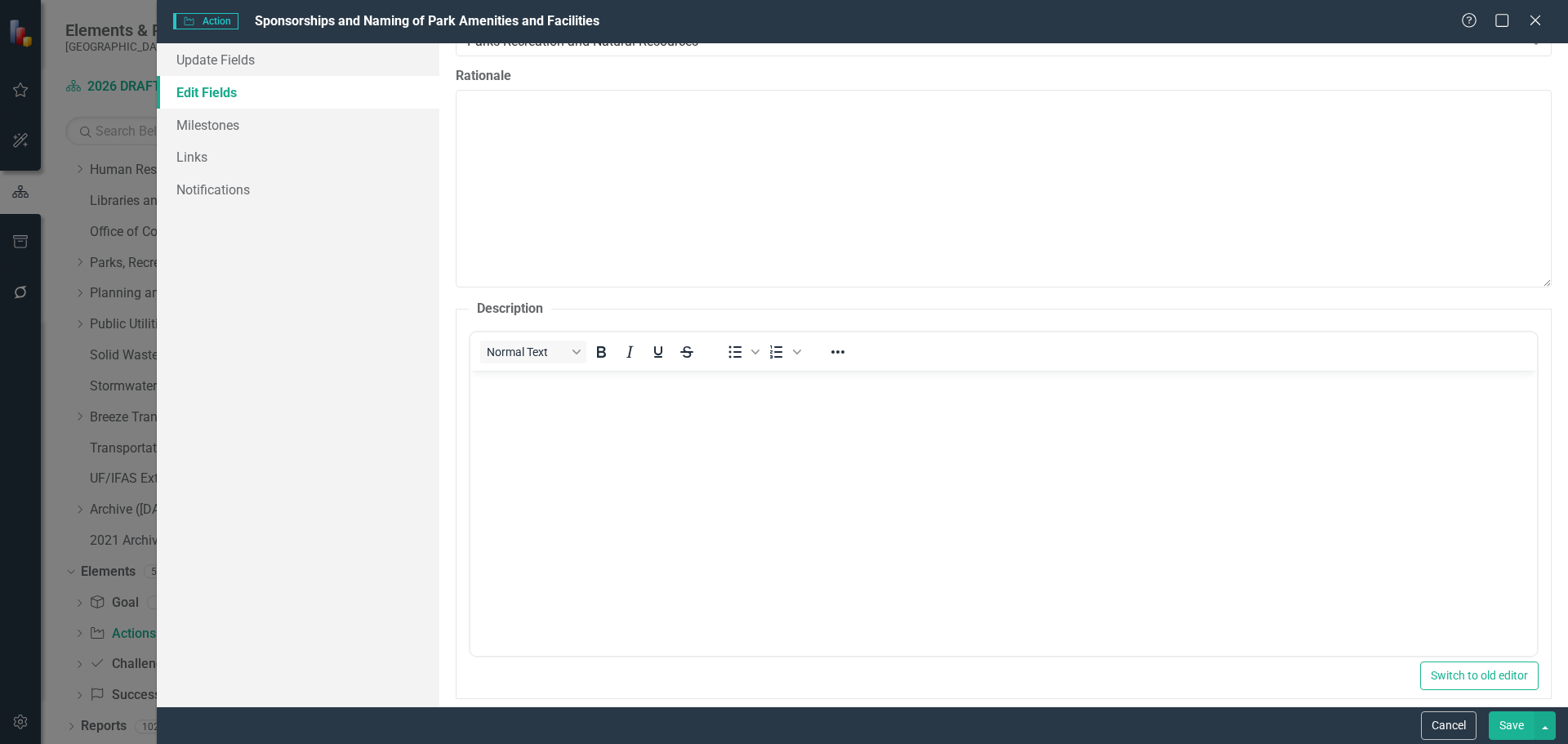
scroll to position [0, 0]
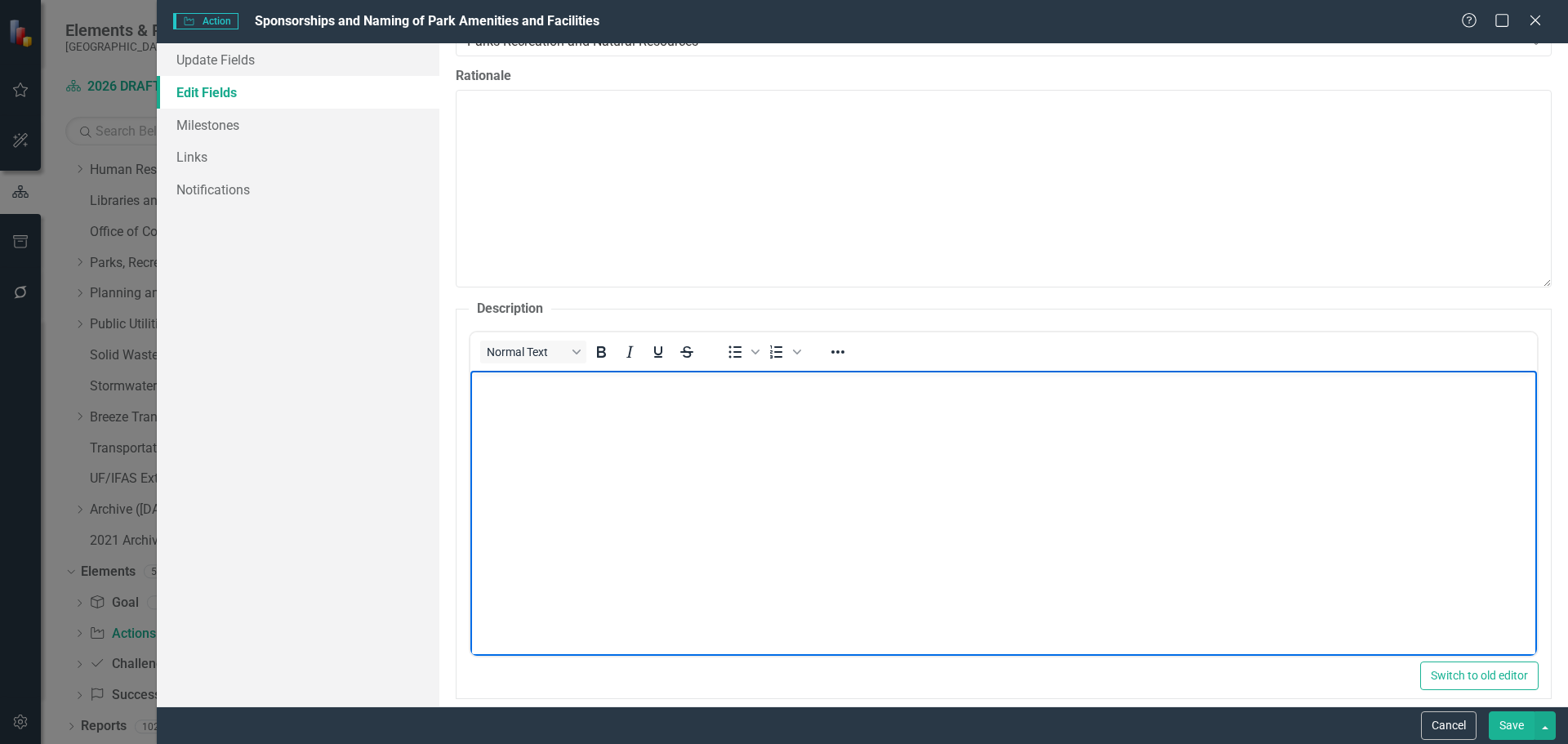
click at [683, 537] on body "Rich Text Area. Press ALT-0 for help." at bounding box center [1003, 493] width 1067 height 245
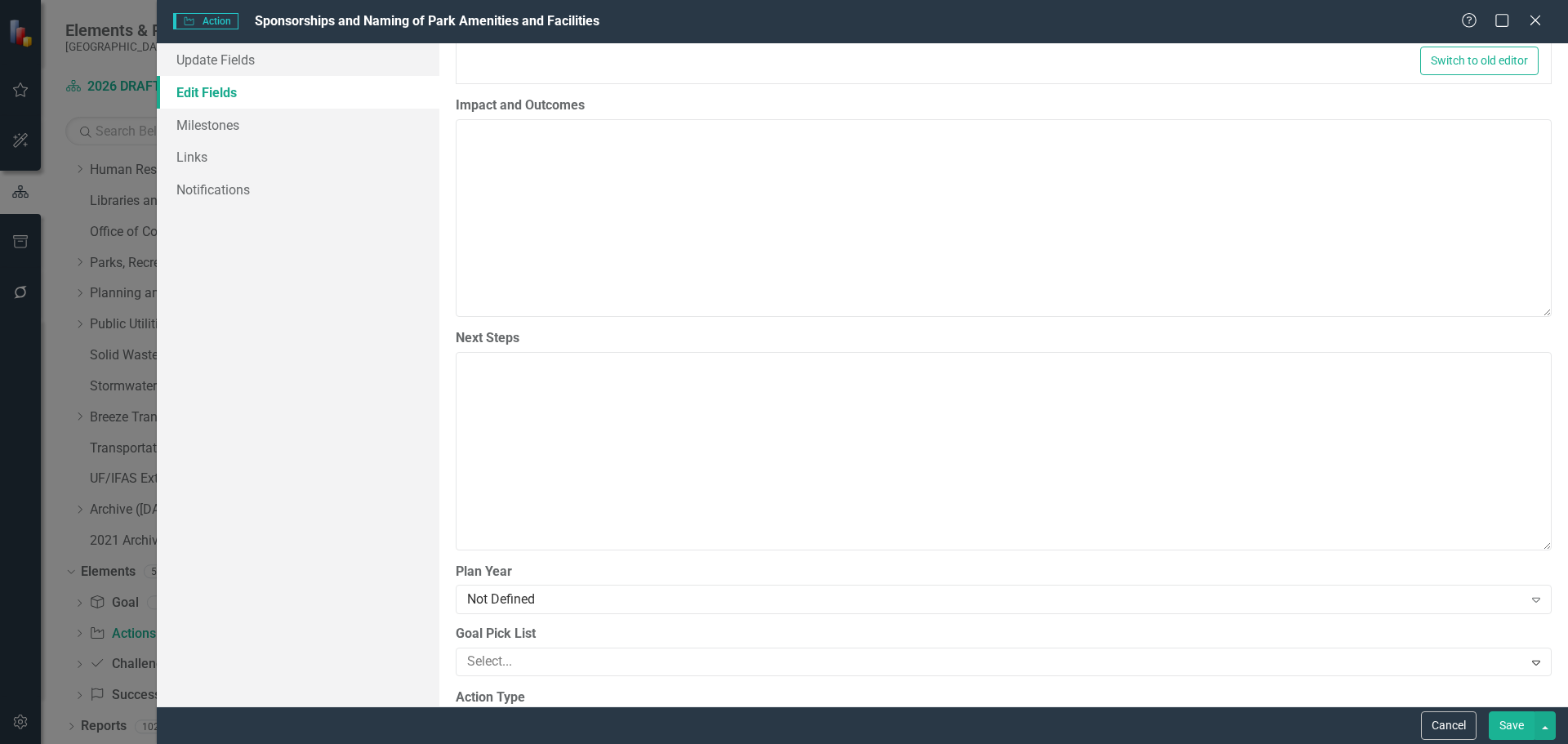
scroll to position [1388, 0]
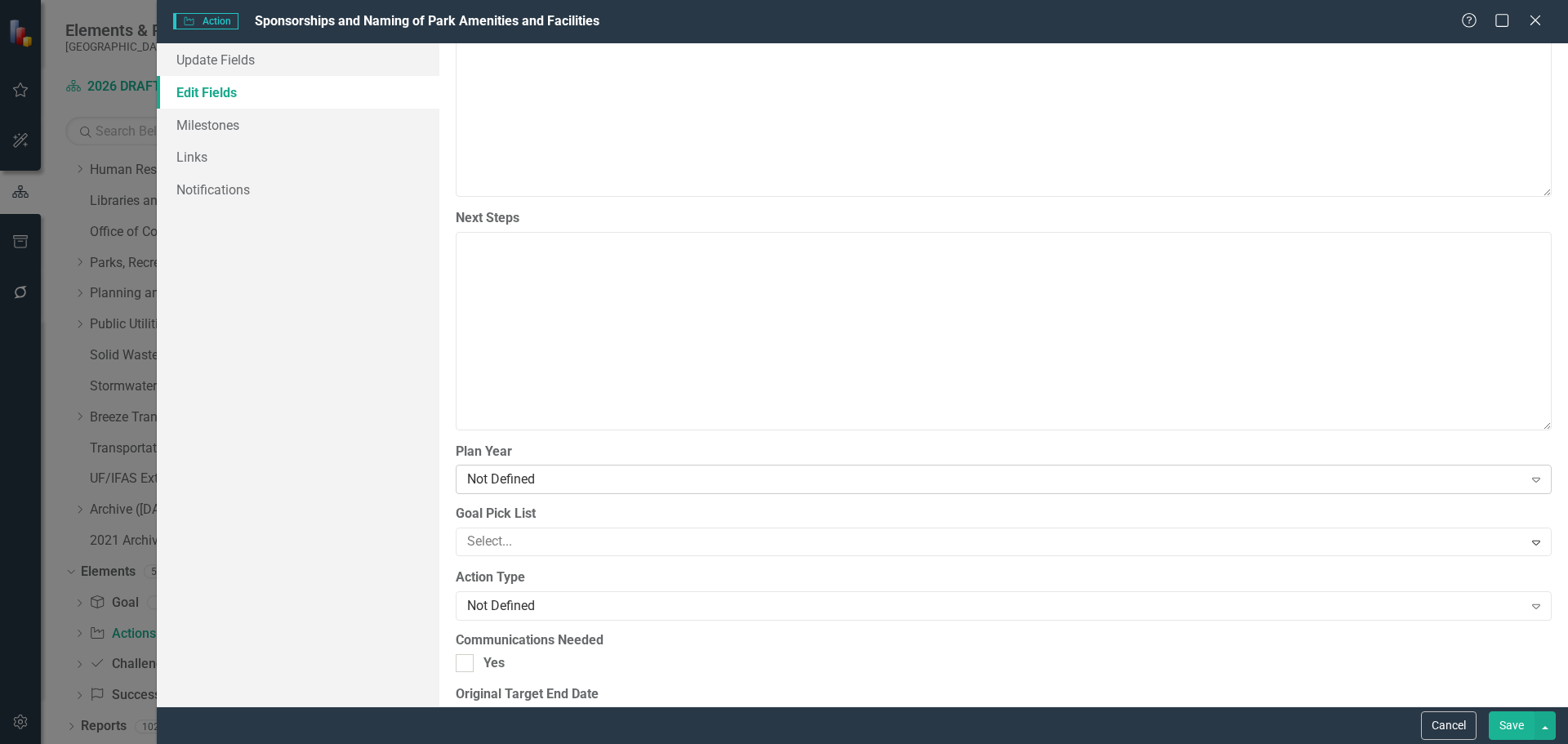
click at [546, 481] on div "Not Defined" at bounding box center [995, 480] width 1056 height 19
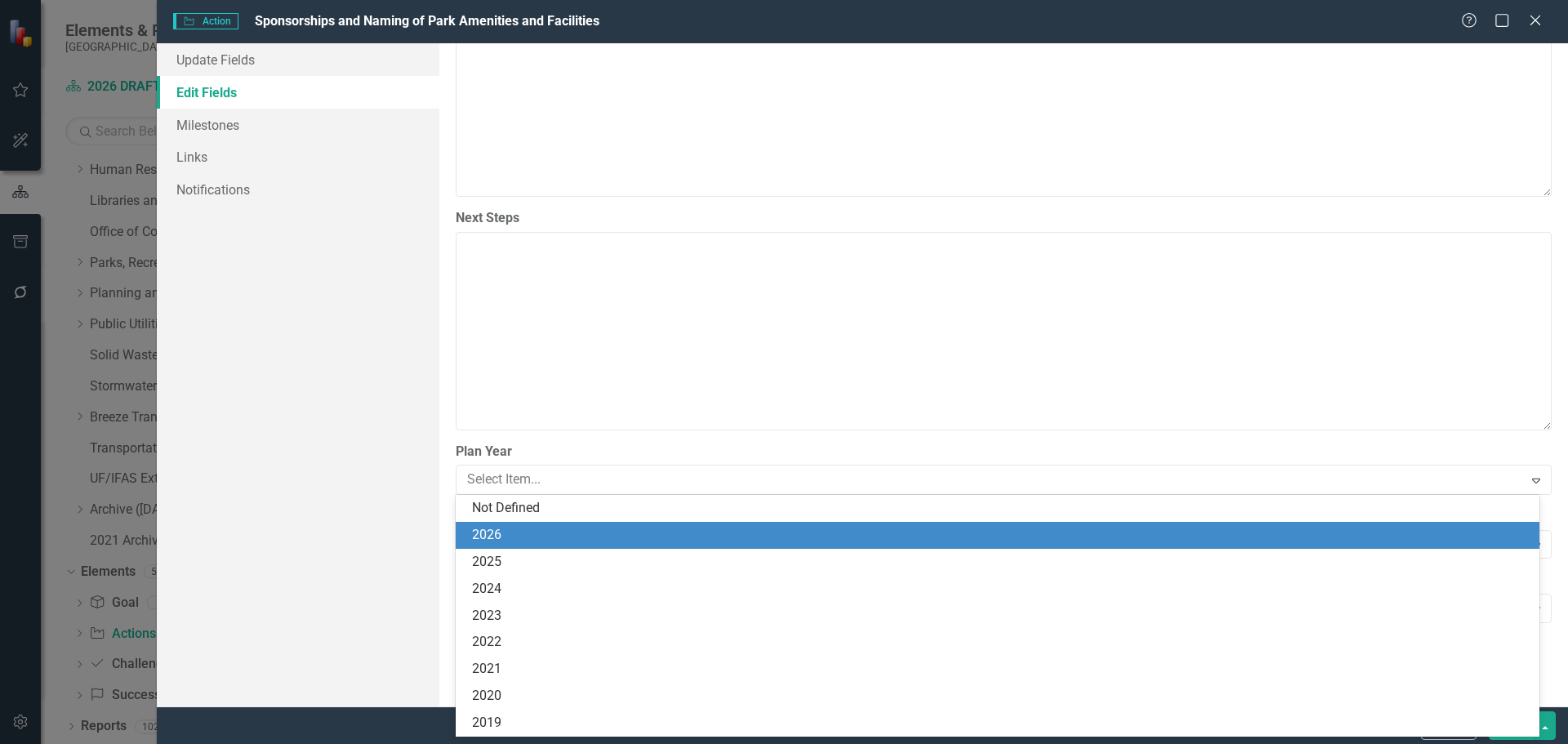
click at [548, 527] on div "2026" at bounding box center [1001, 535] width 1058 height 19
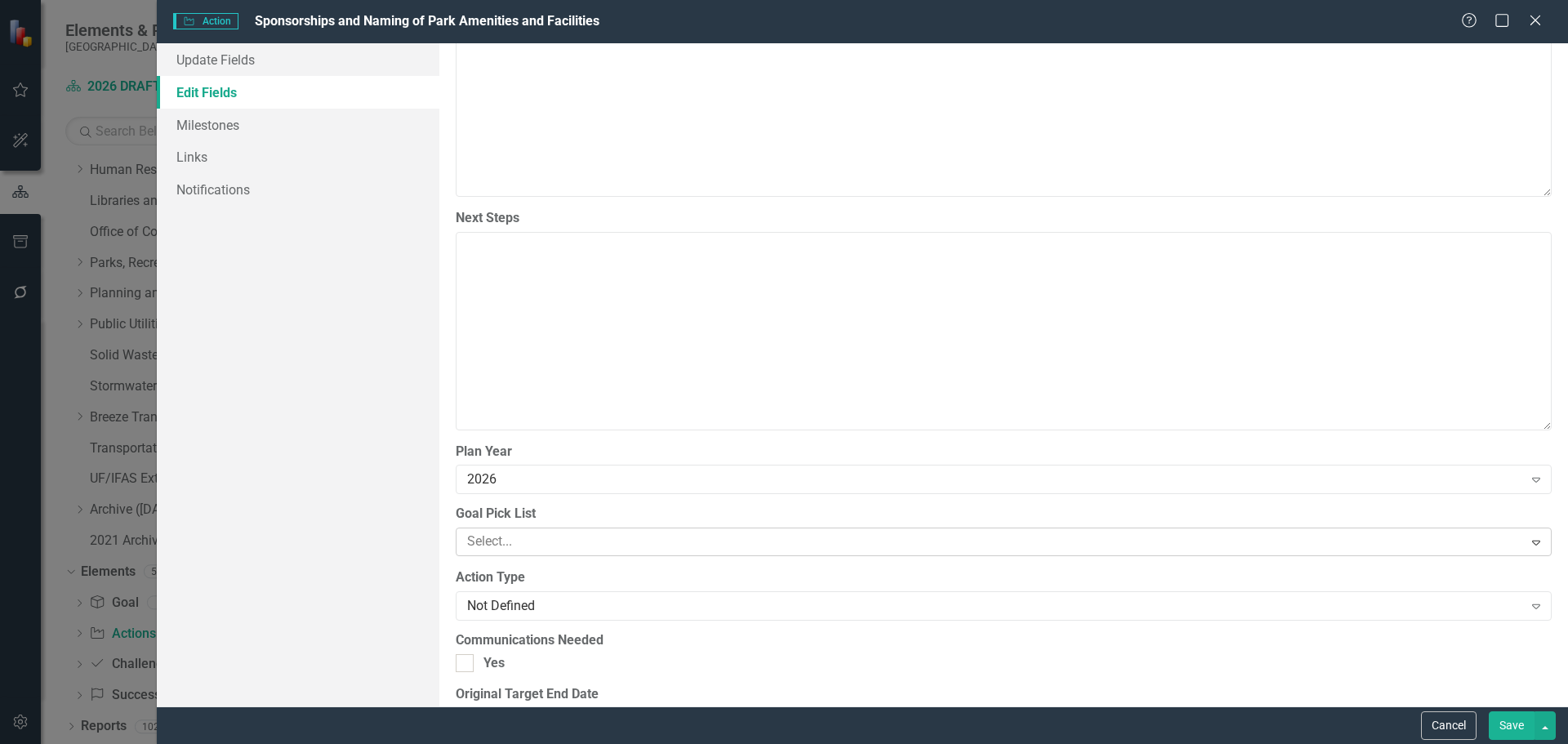
click at [552, 539] on div at bounding box center [992, 542] width 1063 height 22
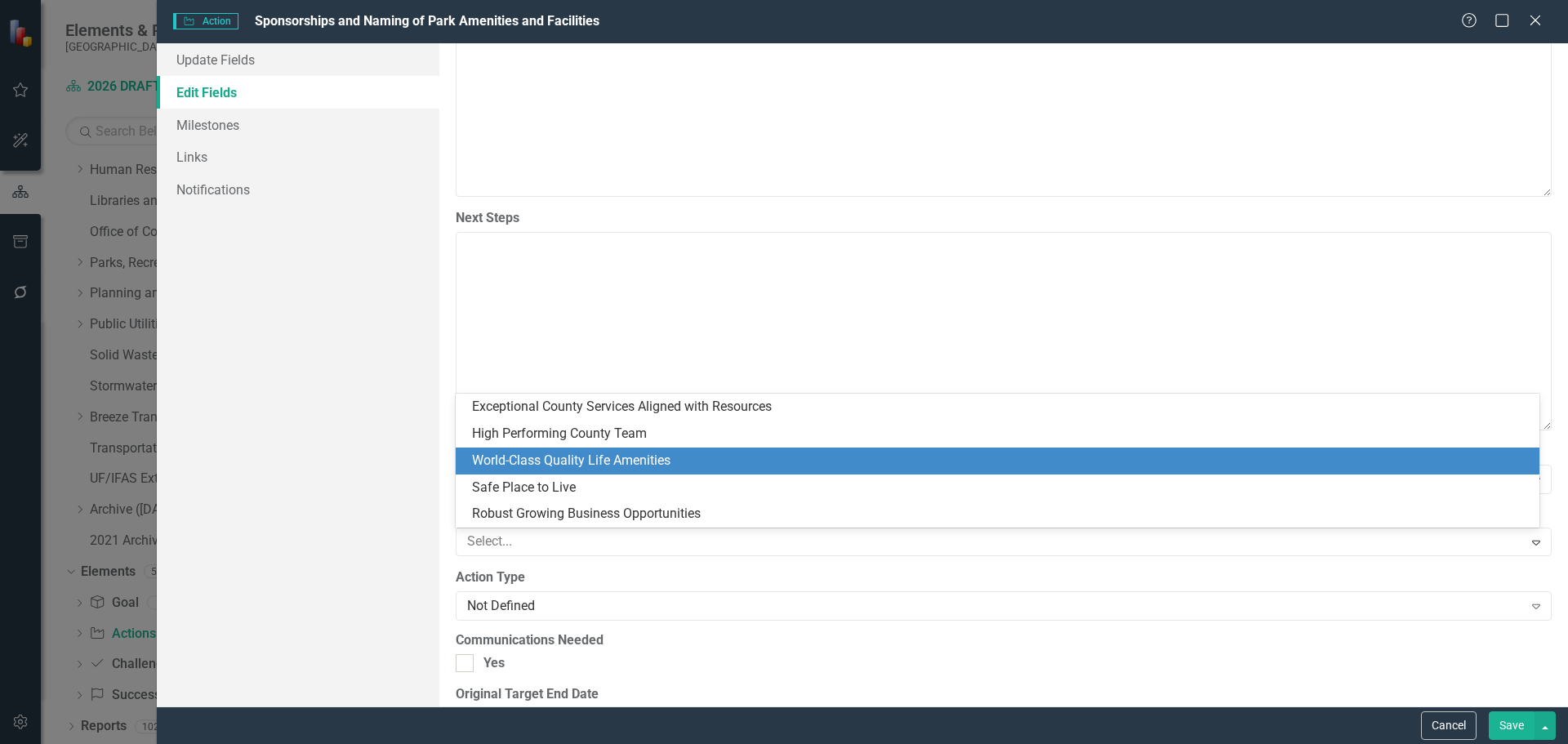
click at [515, 453] on div "World-Class Quality Life Amenities" at bounding box center [1001, 460] width 1058 height 19
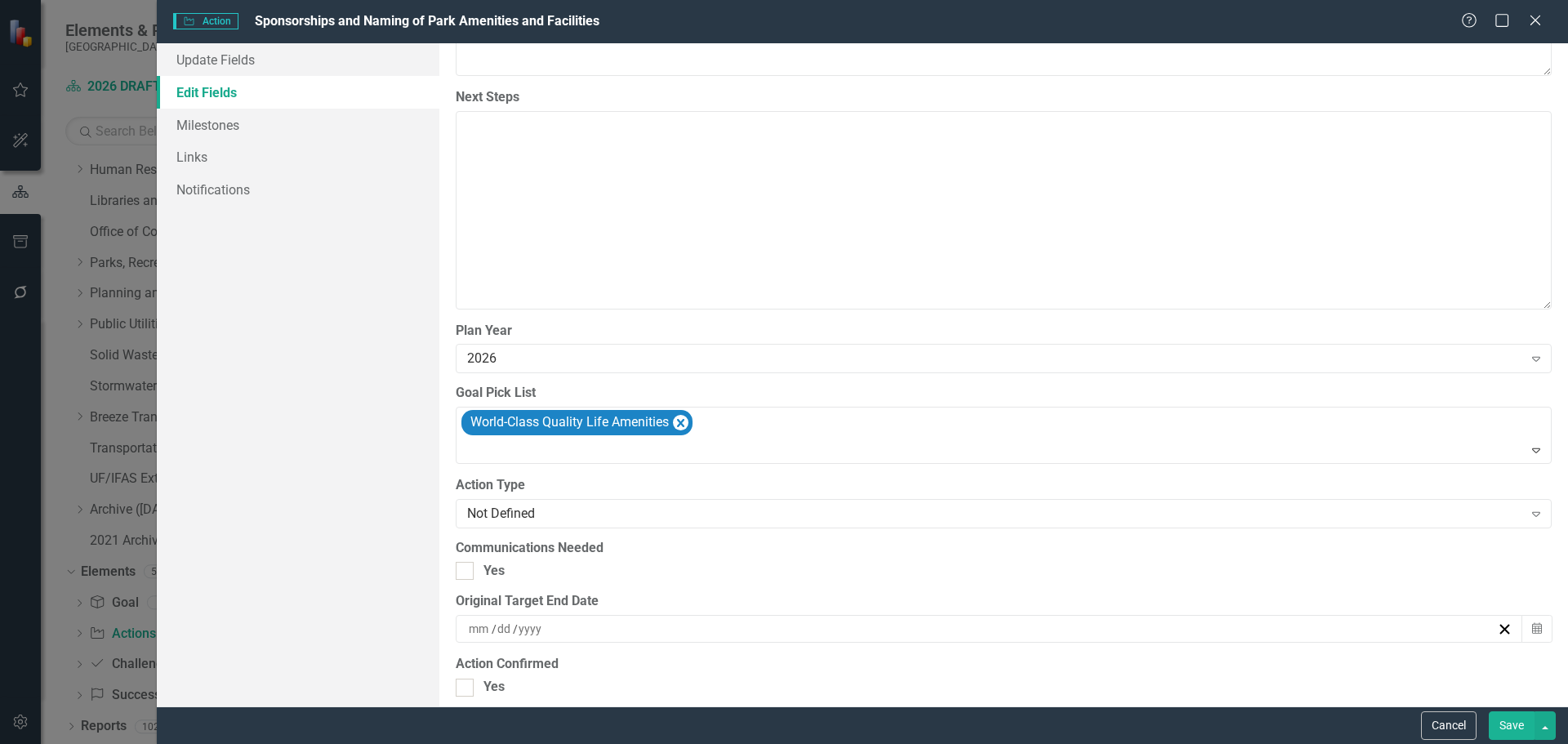
scroll to position [1552, 0]
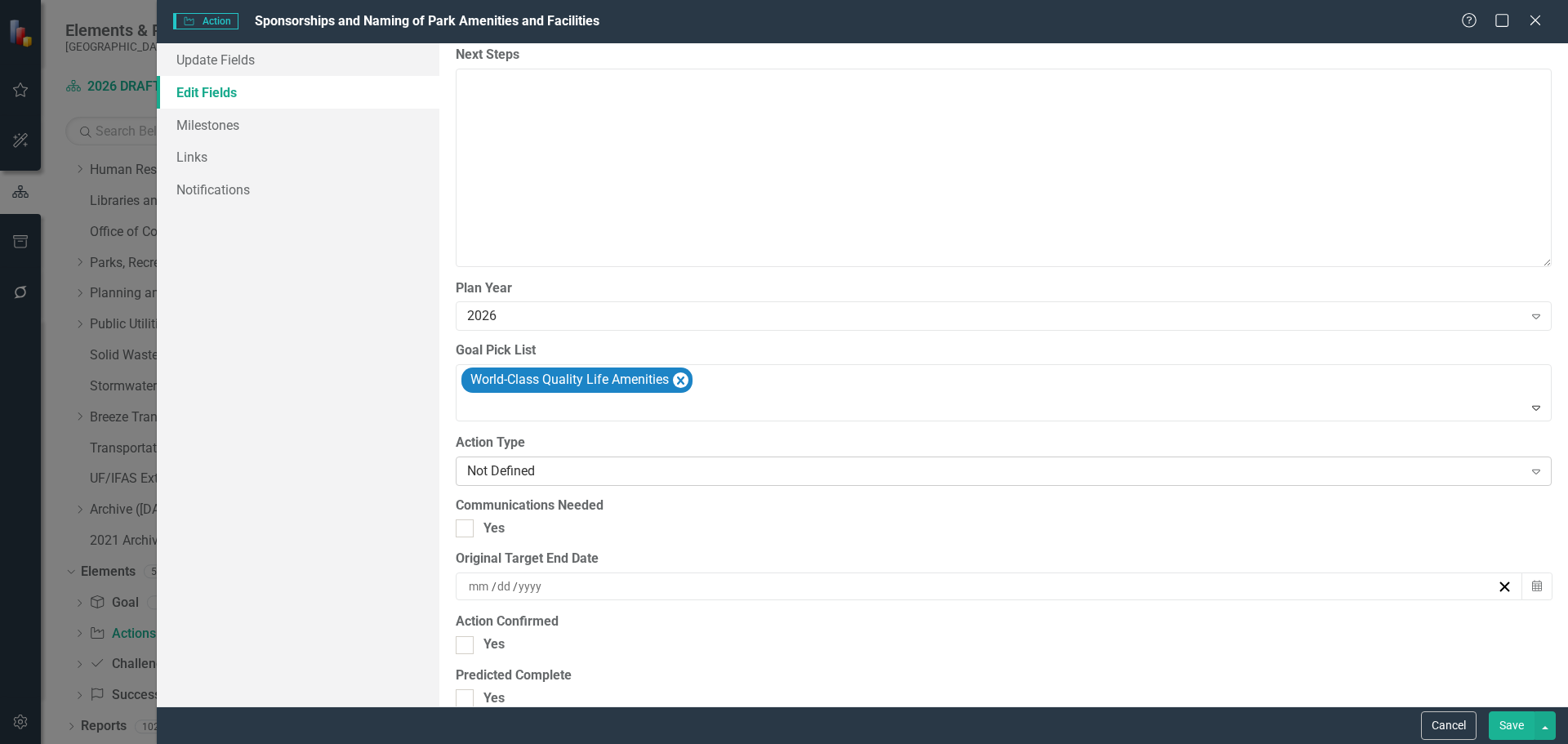
click at [517, 467] on div "Not Defined" at bounding box center [995, 470] width 1056 height 19
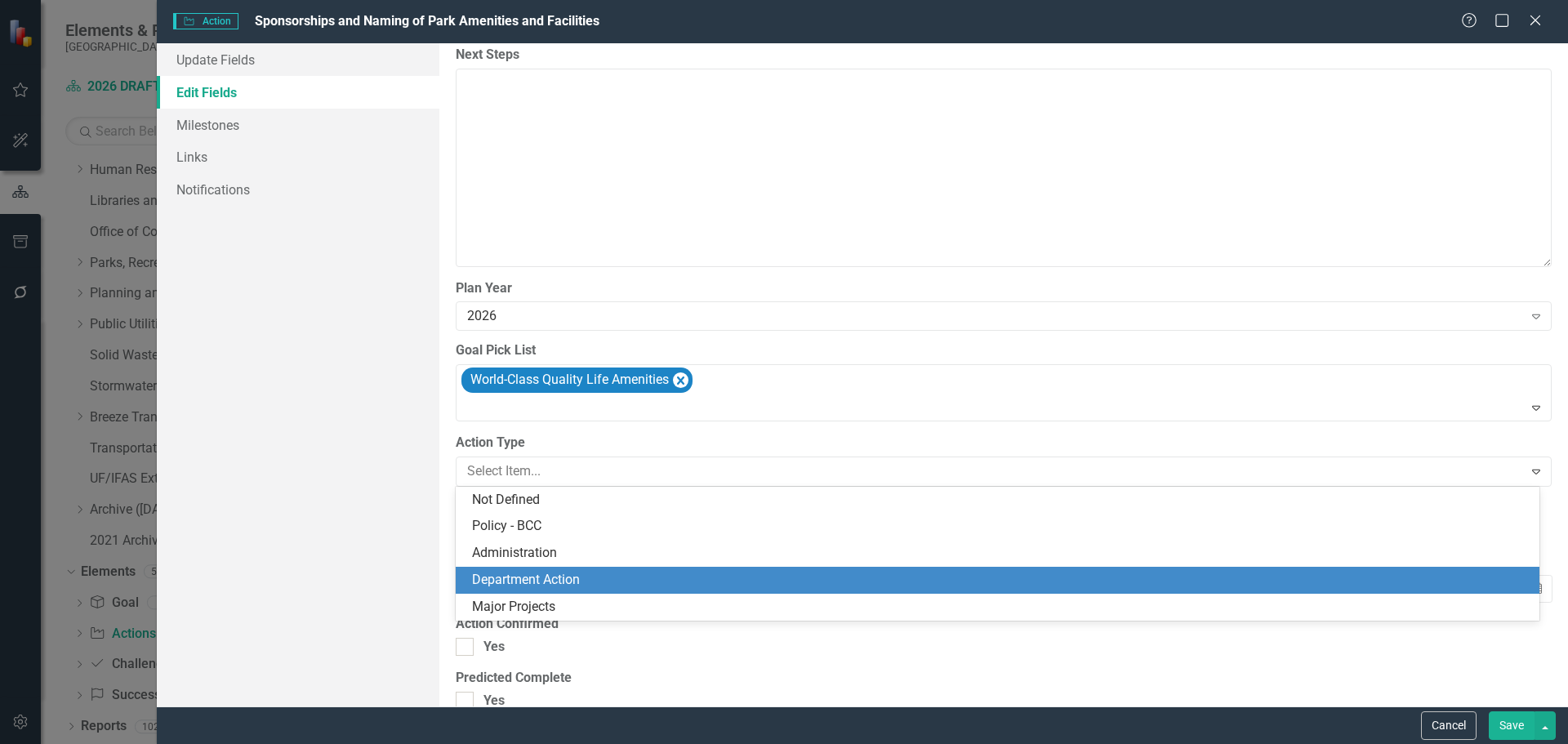
click at [506, 581] on div "Department Action" at bounding box center [1001, 579] width 1058 height 19
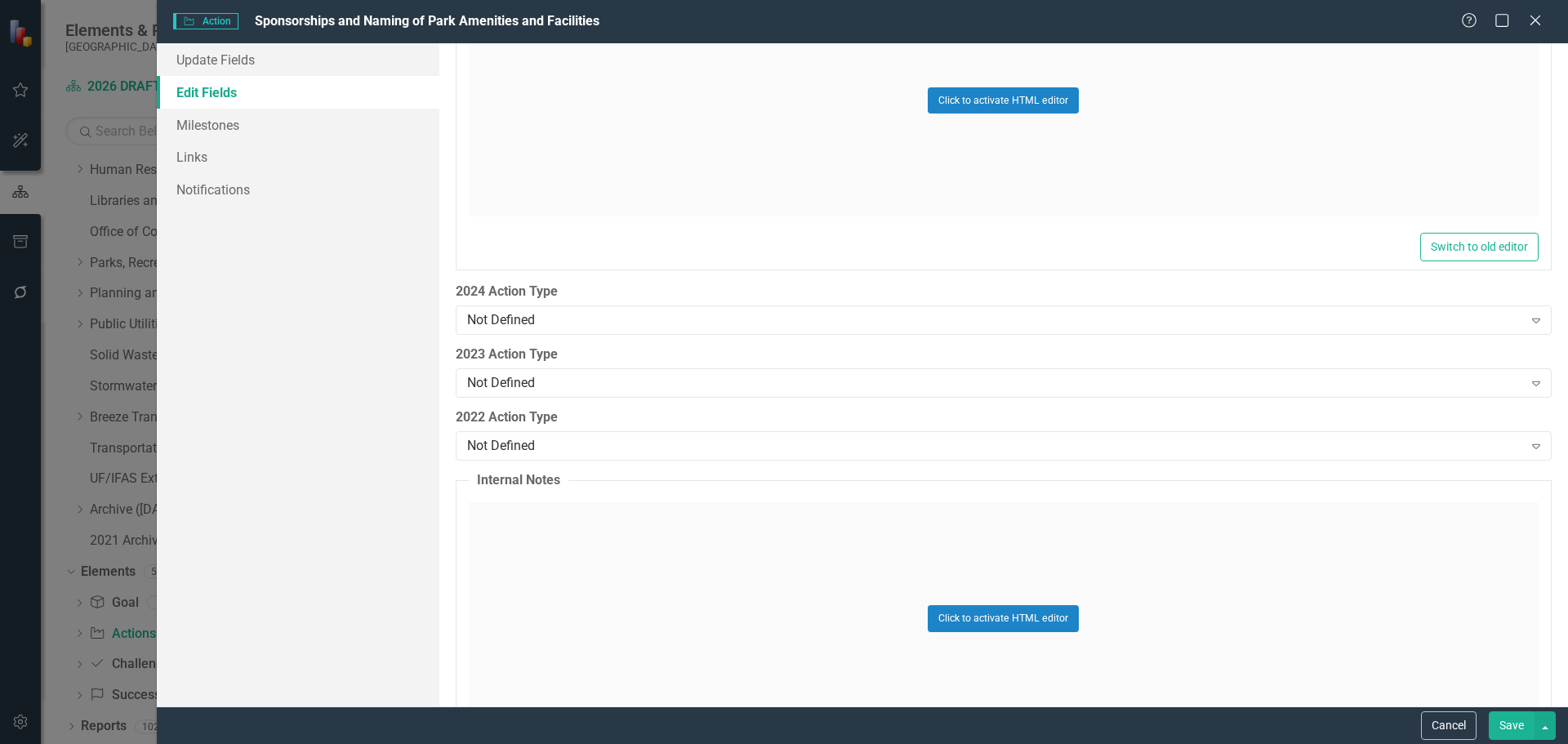
scroll to position [2426, 0]
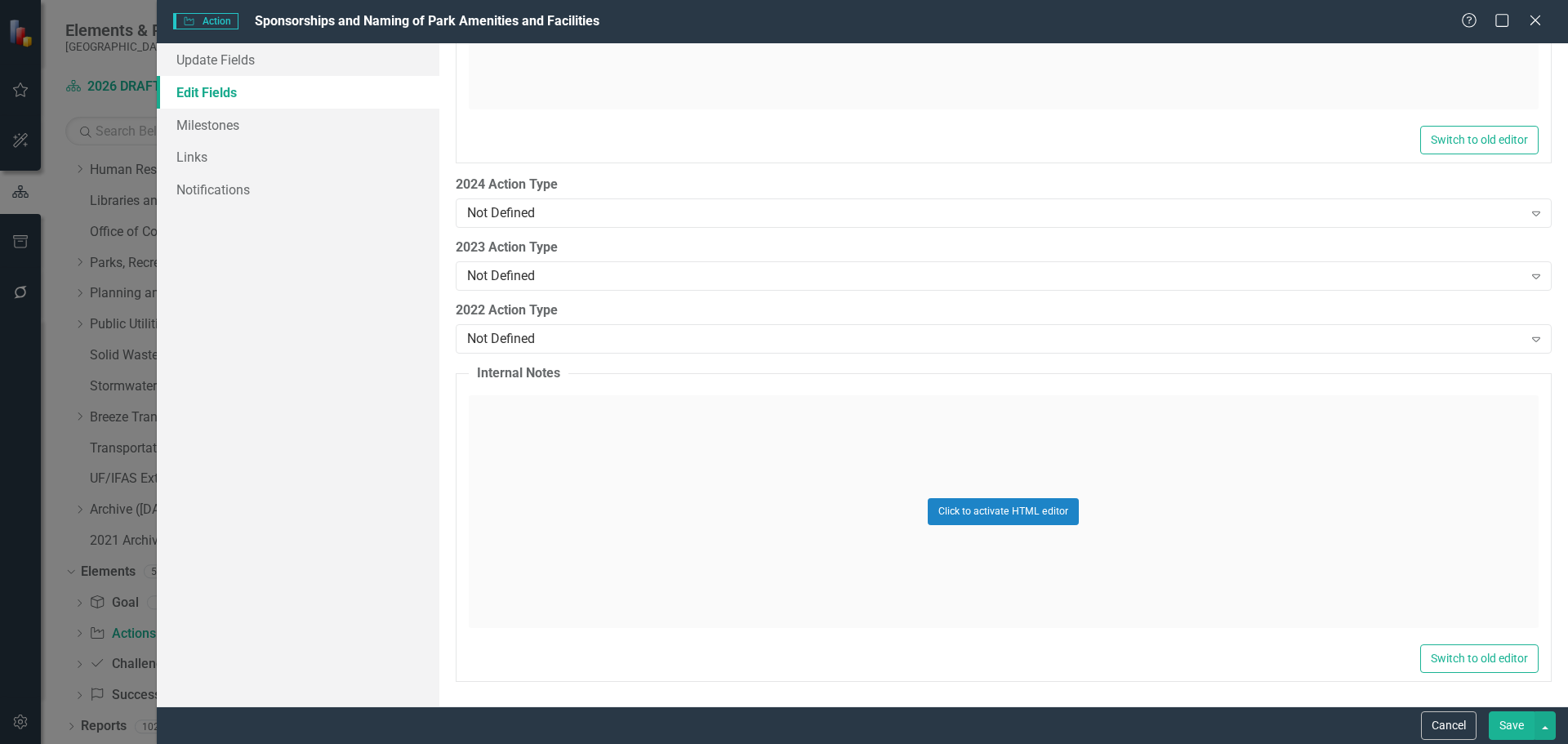
click at [1505, 729] on button "Save" at bounding box center [1511, 725] width 45 height 29
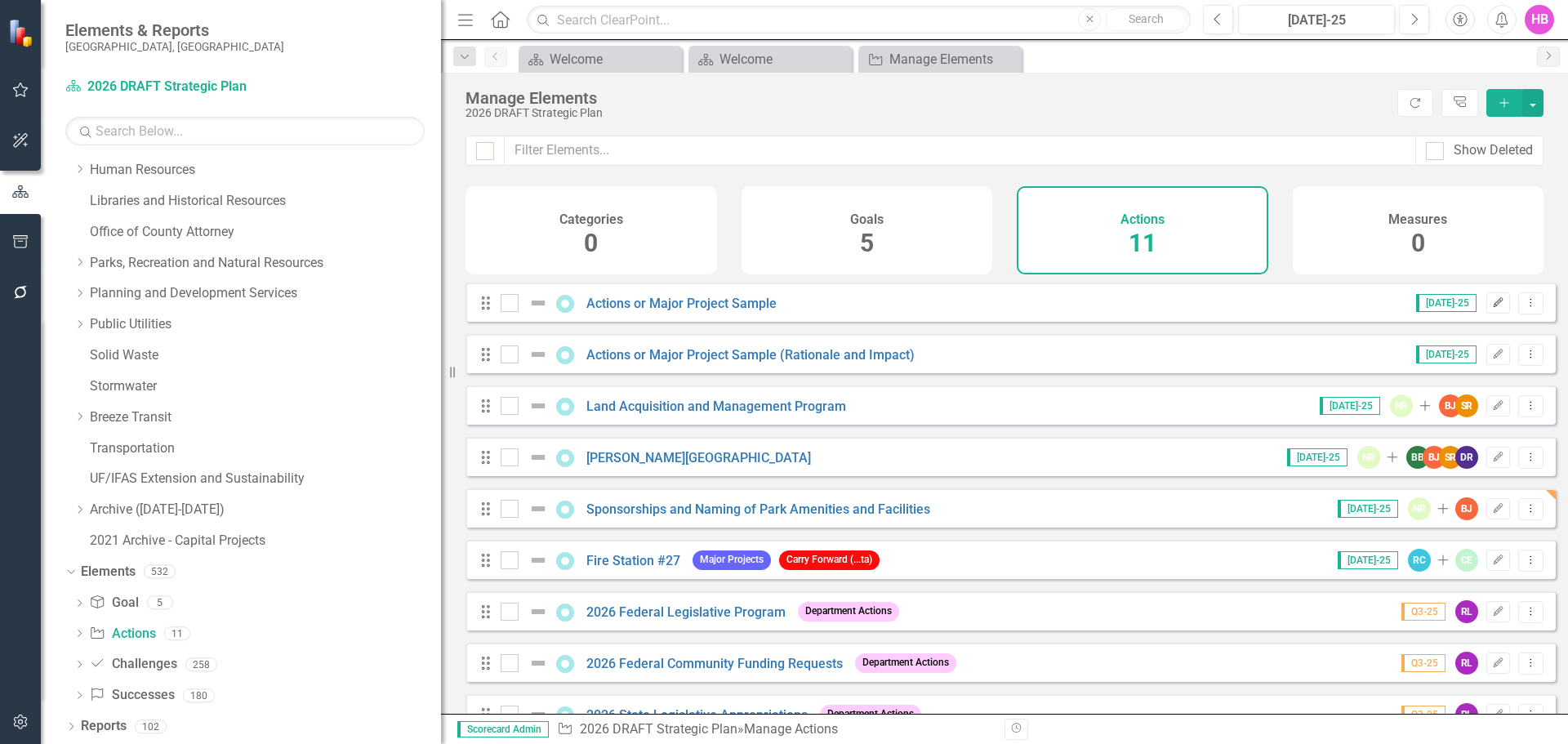
click at [1492, 308] on icon "Edit" at bounding box center [1498, 304] width 12 height 10
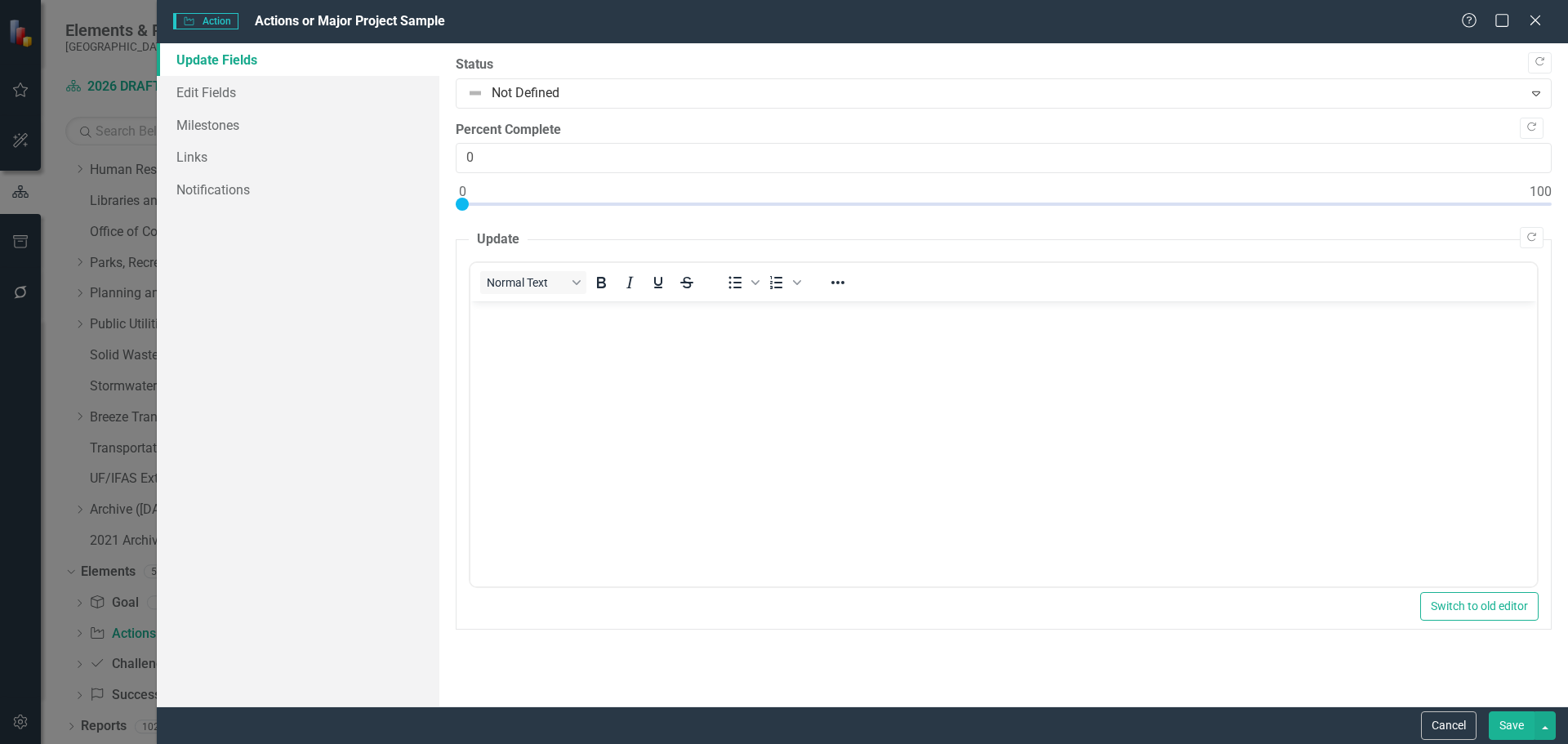
scroll to position [0, 0]
click at [1544, 17] on div "Help Maximize Close" at bounding box center [1506, 21] width 91 height 19
click at [1535, 15] on icon "Close" at bounding box center [1535, 20] width 21 height 16
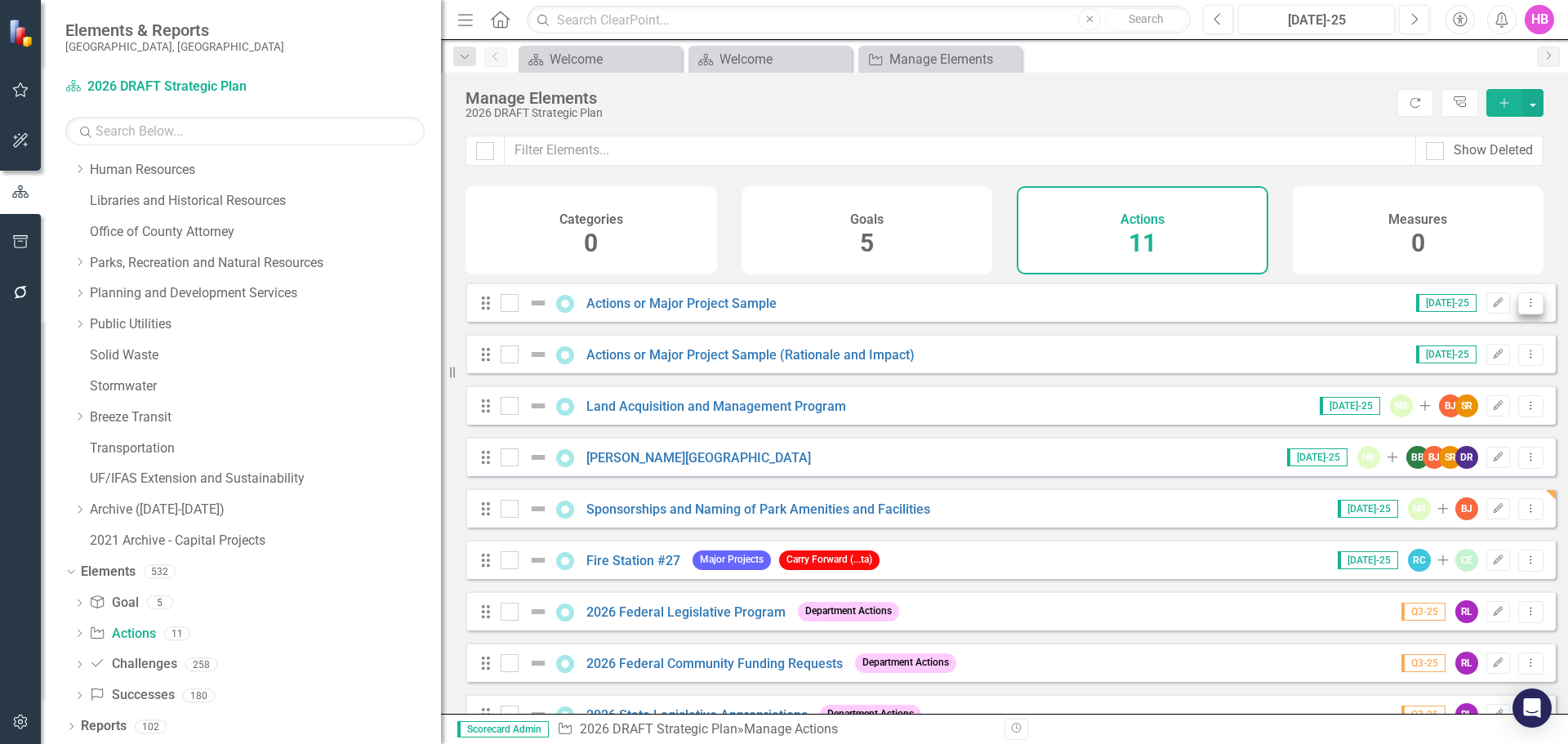
click at [1524, 308] on icon "Dropdown Menu" at bounding box center [1531, 303] width 14 height 11
click at [1463, 395] on link "Copy Duplicate Action" at bounding box center [1464, 403] width 134 height 31
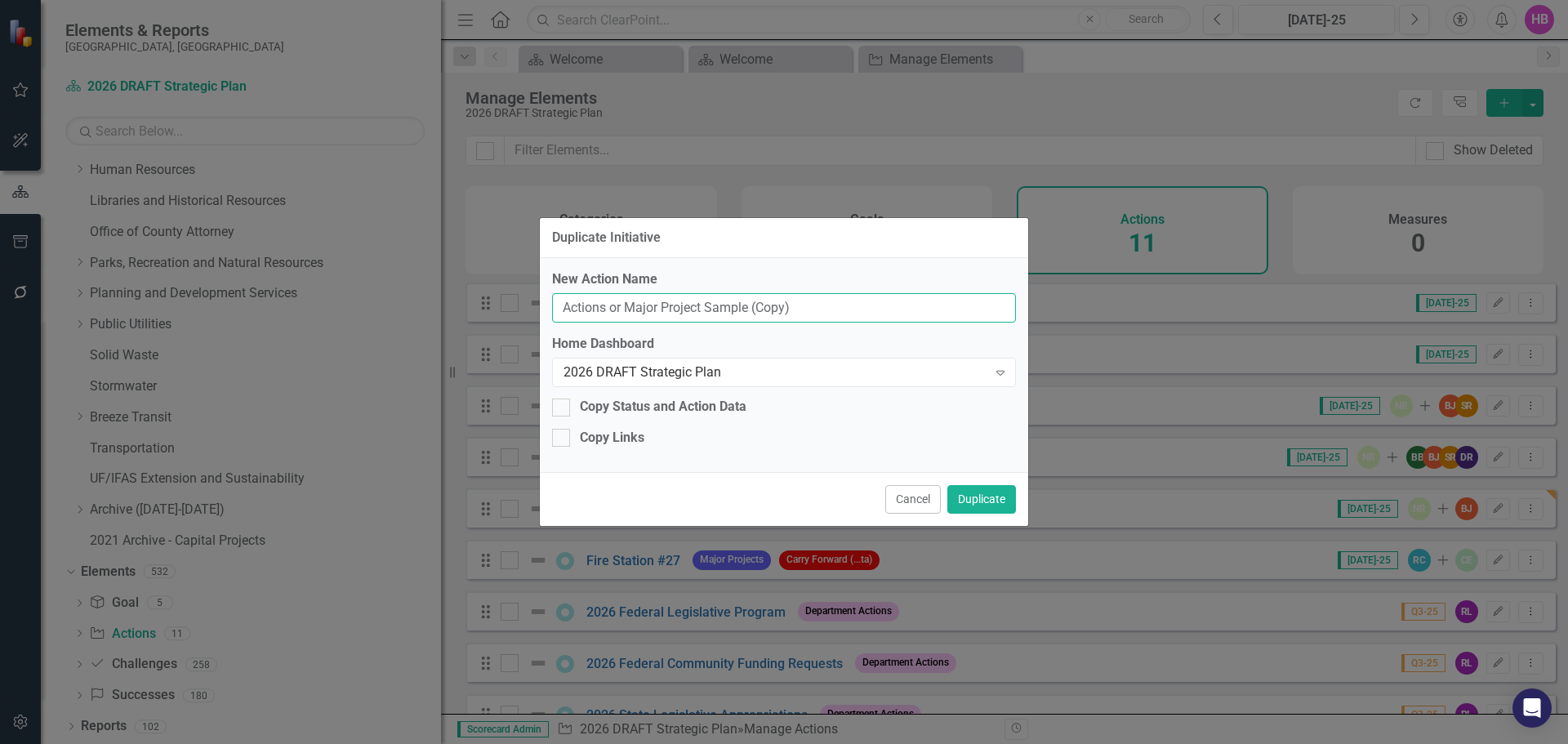
drag, startPoint x: 823, startPoint y: 313, endPoint x: 533, endPoint y: 317, distance: 290.0
click at [533, 319] on div "Duplicate Initiative New Action Name Actions or Major Project Sample (Copy) Hom…" at bounding box center [784, 372] width 1568 height 744
type input "[PERSON_NAME][GEOGRAPHIC_DATA] and Boathouse"
click at [977, 500] on button "Duplicate" at bounding box center [982, 499] width 69 height 29
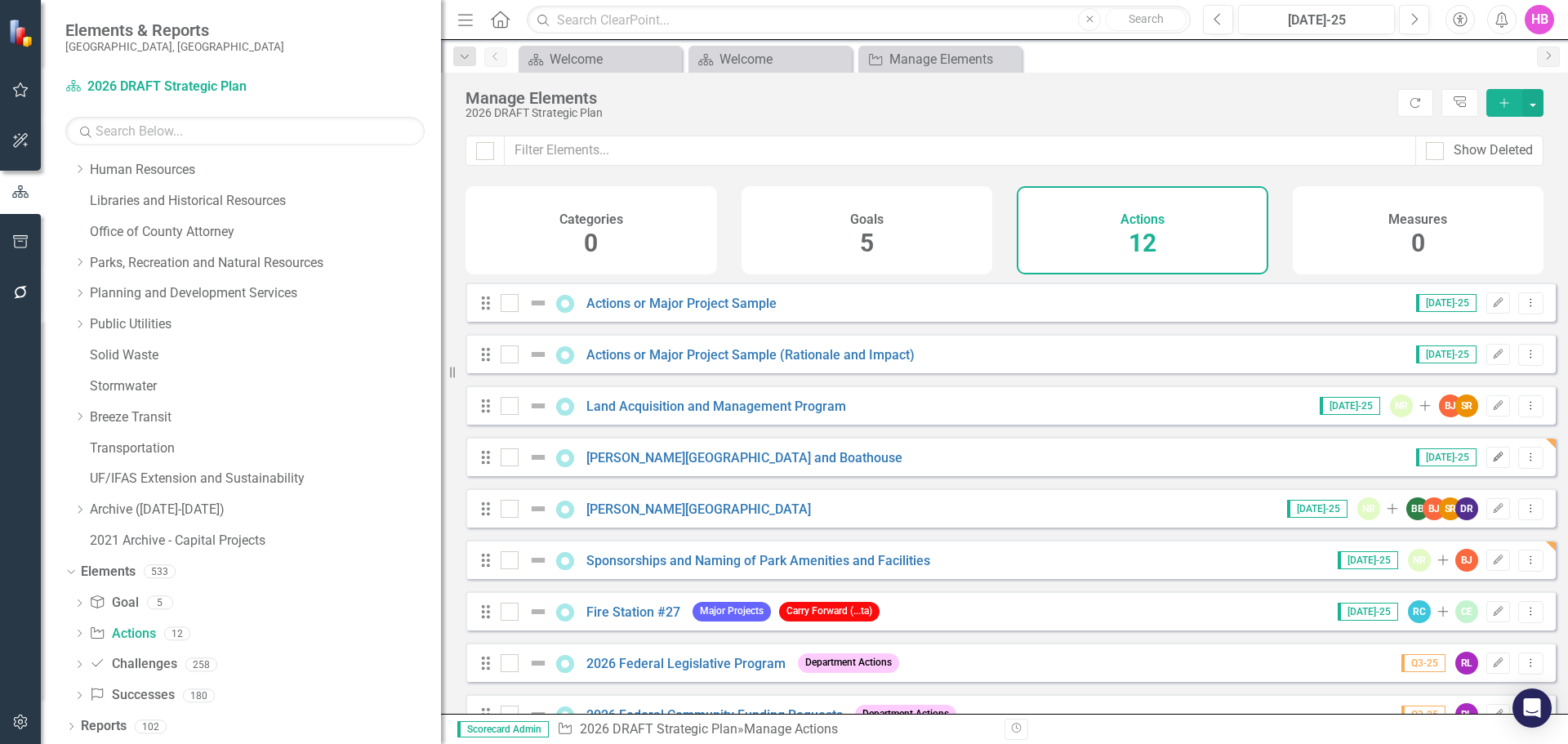
click at [1492, 462] on icon "Edit" at bounding box center [1498, 457] width 12 height 10
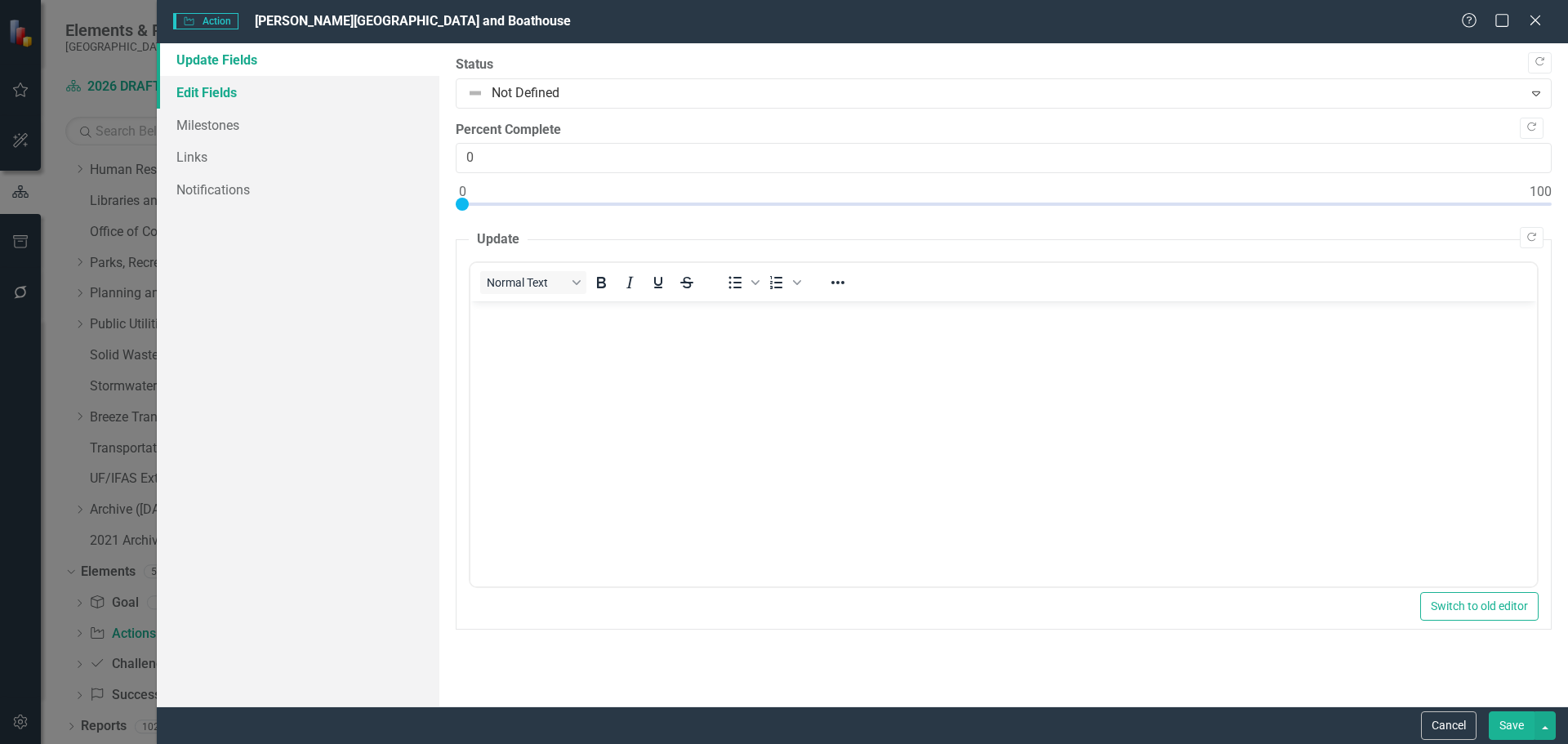
click at [231, 98] on link "Edit Fields" at bounding box center [297, 92] width 283 height 33
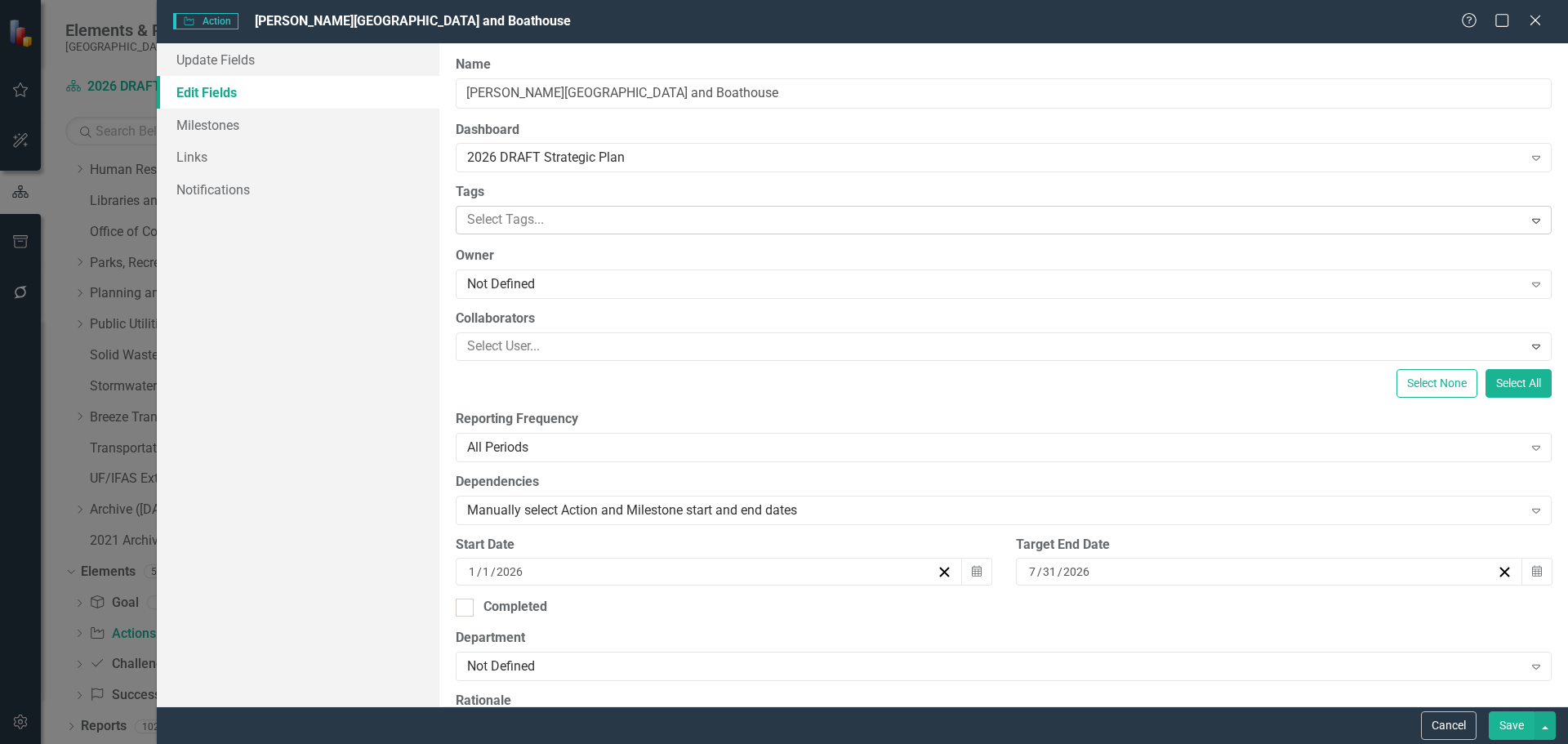
click at [488, 210] on div at bounding box center [992, 220] width 1063 height 22
click at [480, 275] on div "Not Defined" at bounding box center [995, 284] width 1056 height 19
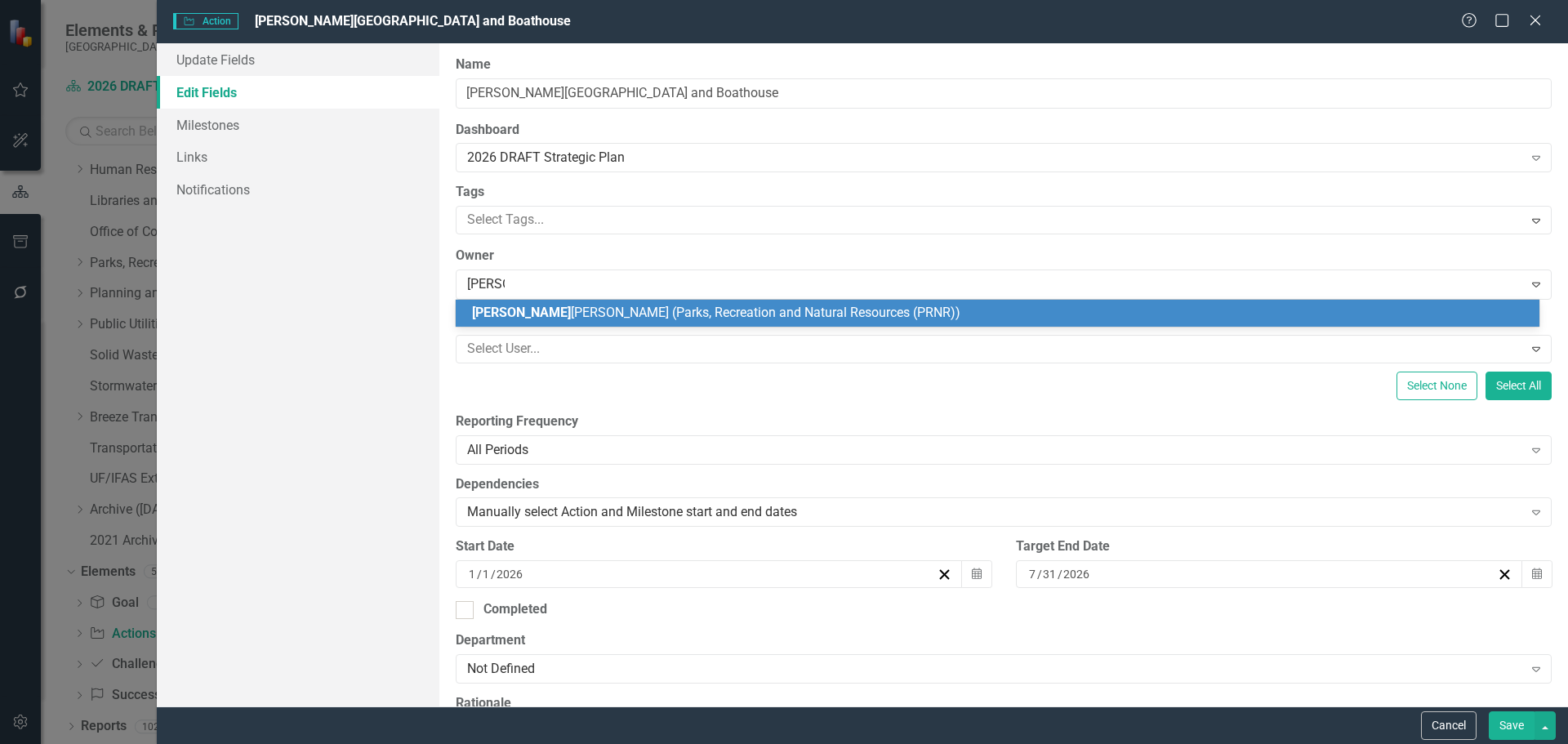
type input "nicole"
click at [507, 311] on span "Nicole" at bounding box center [521, 312] width 98 height 16
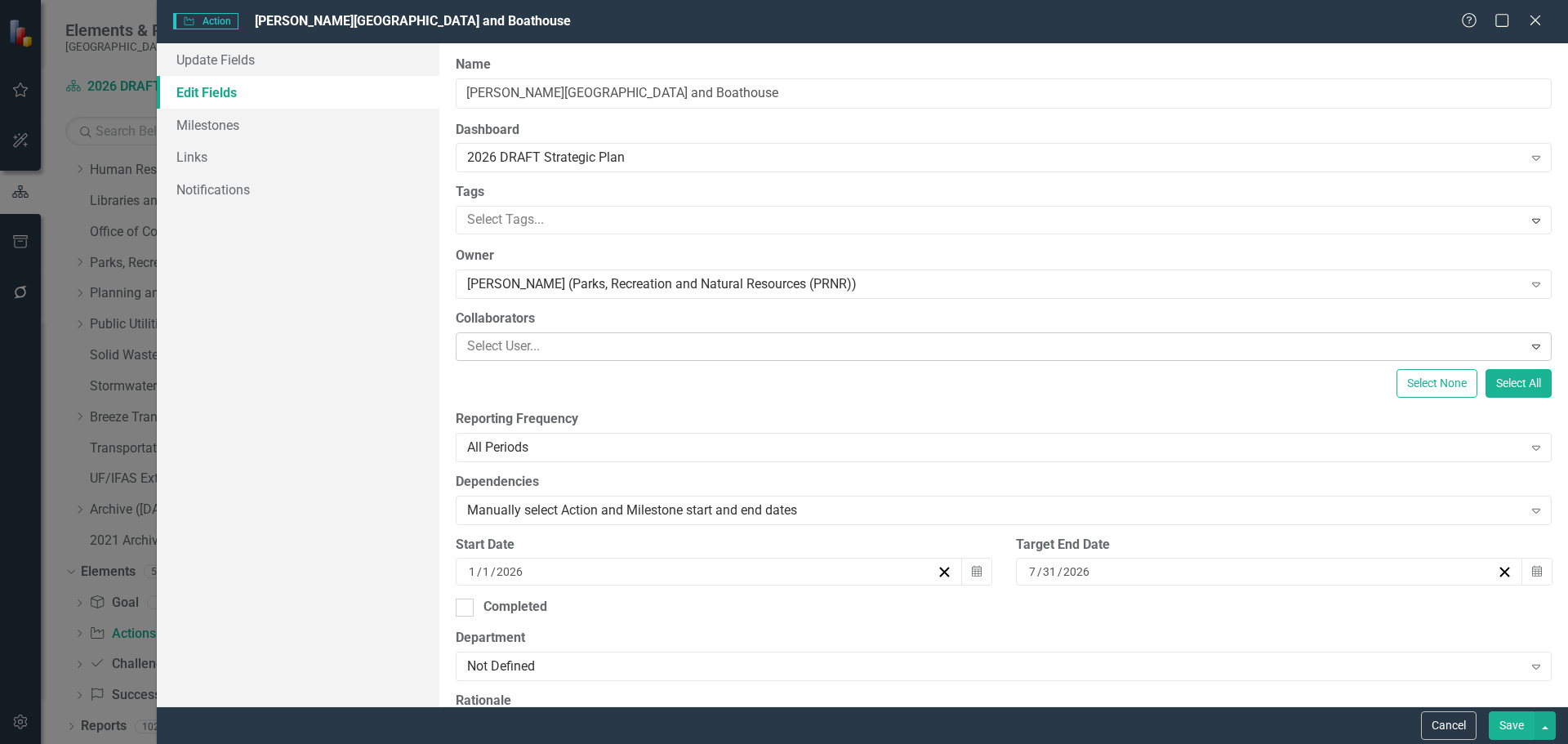
click at [500, 352] on div at bounding box center [992, 347] width 1063 height 22
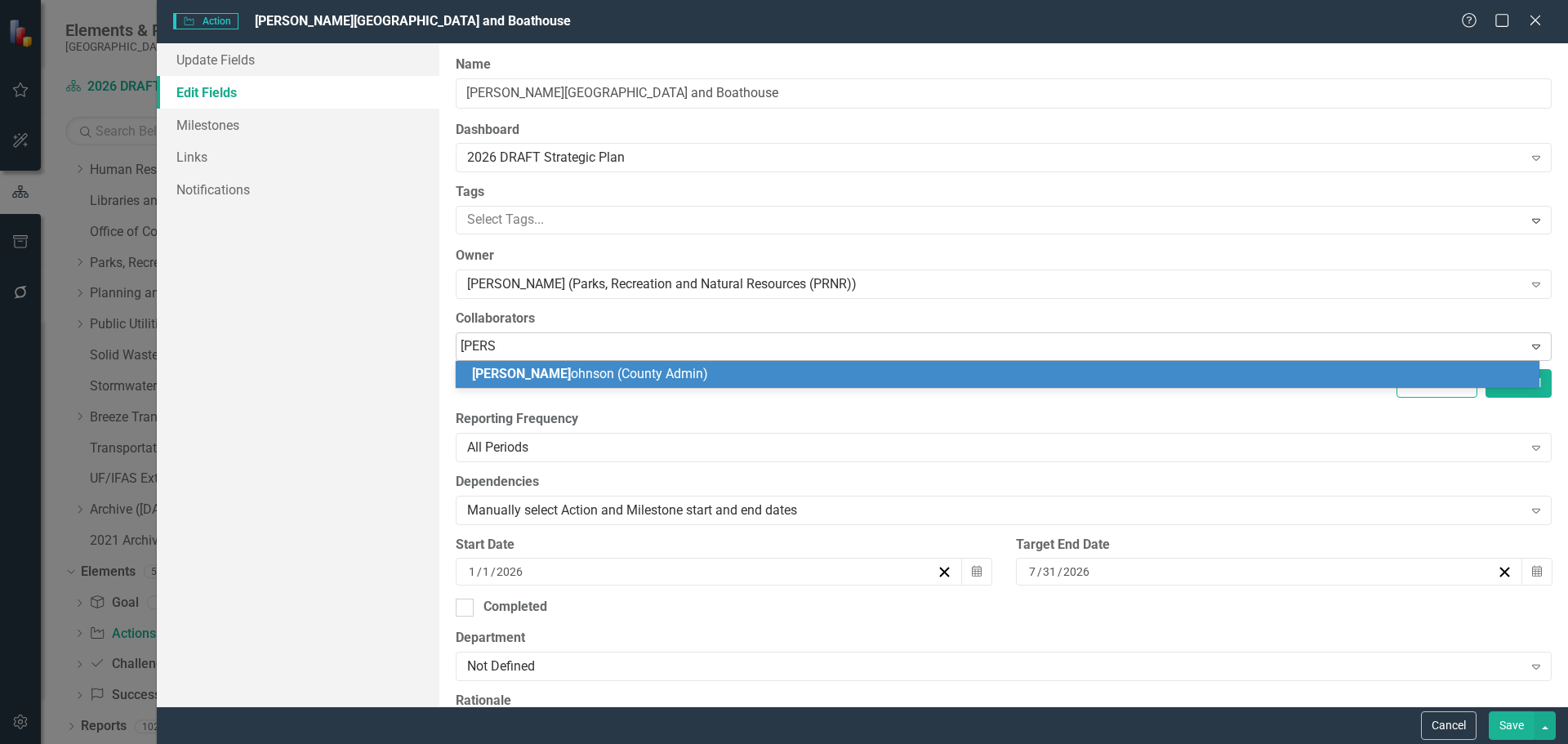
type input "brad jo"
click at [516, 370] on span "Brad Jo" at bounding box center [572, 373] width 201 height 16
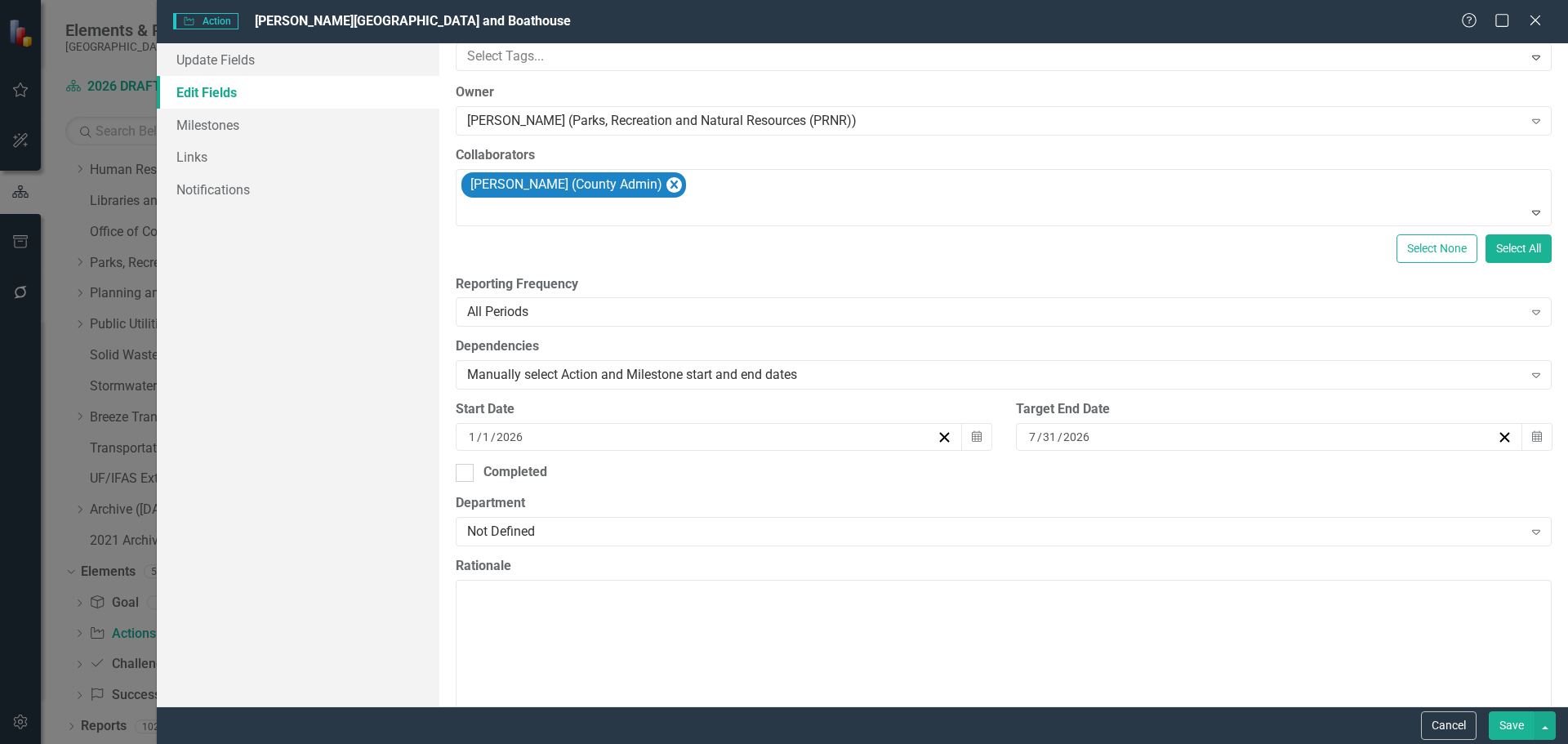
scroll to position [245, 0]
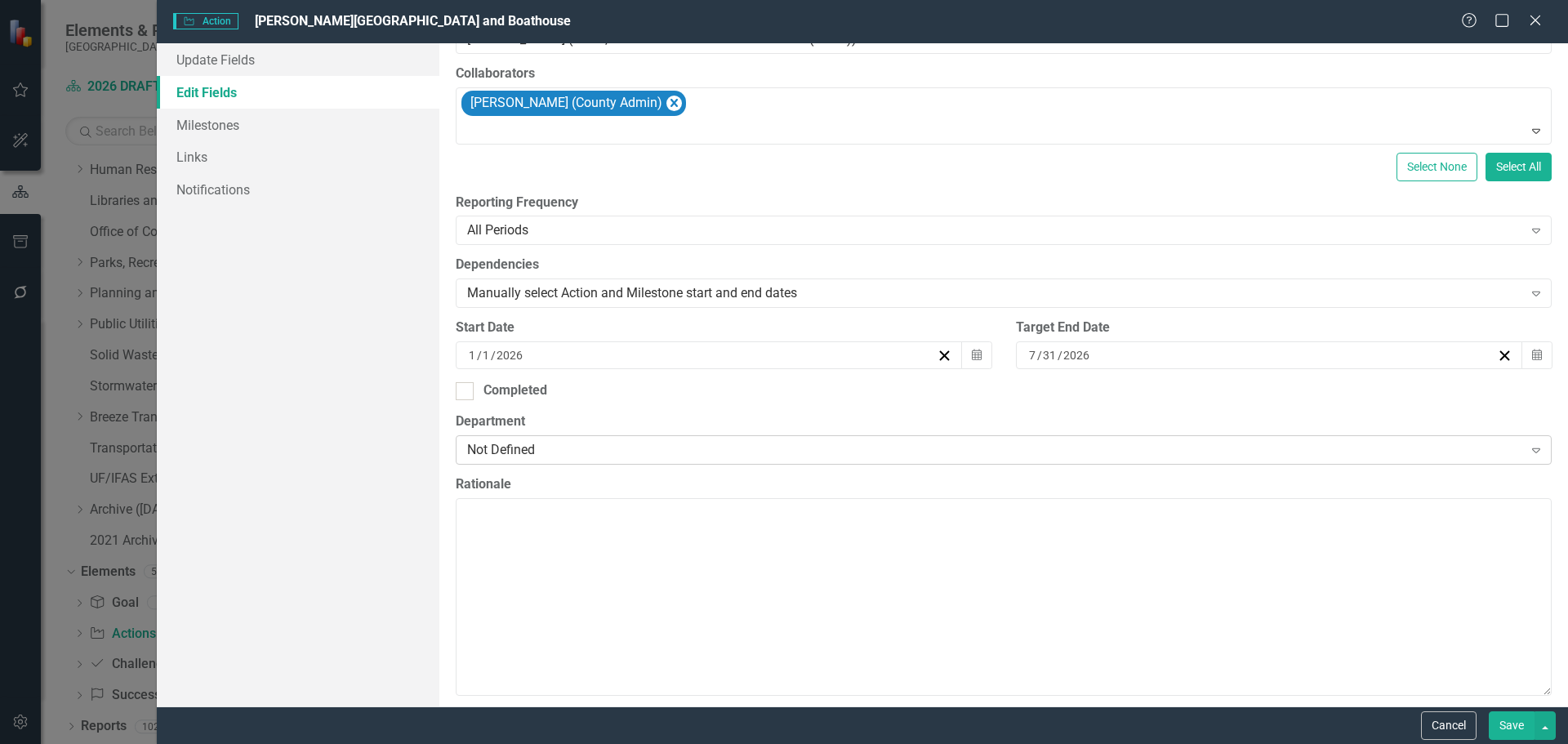
click at [478, 455] on div "Not Defined" at bounding box center [995, 449] width 1056 height 19
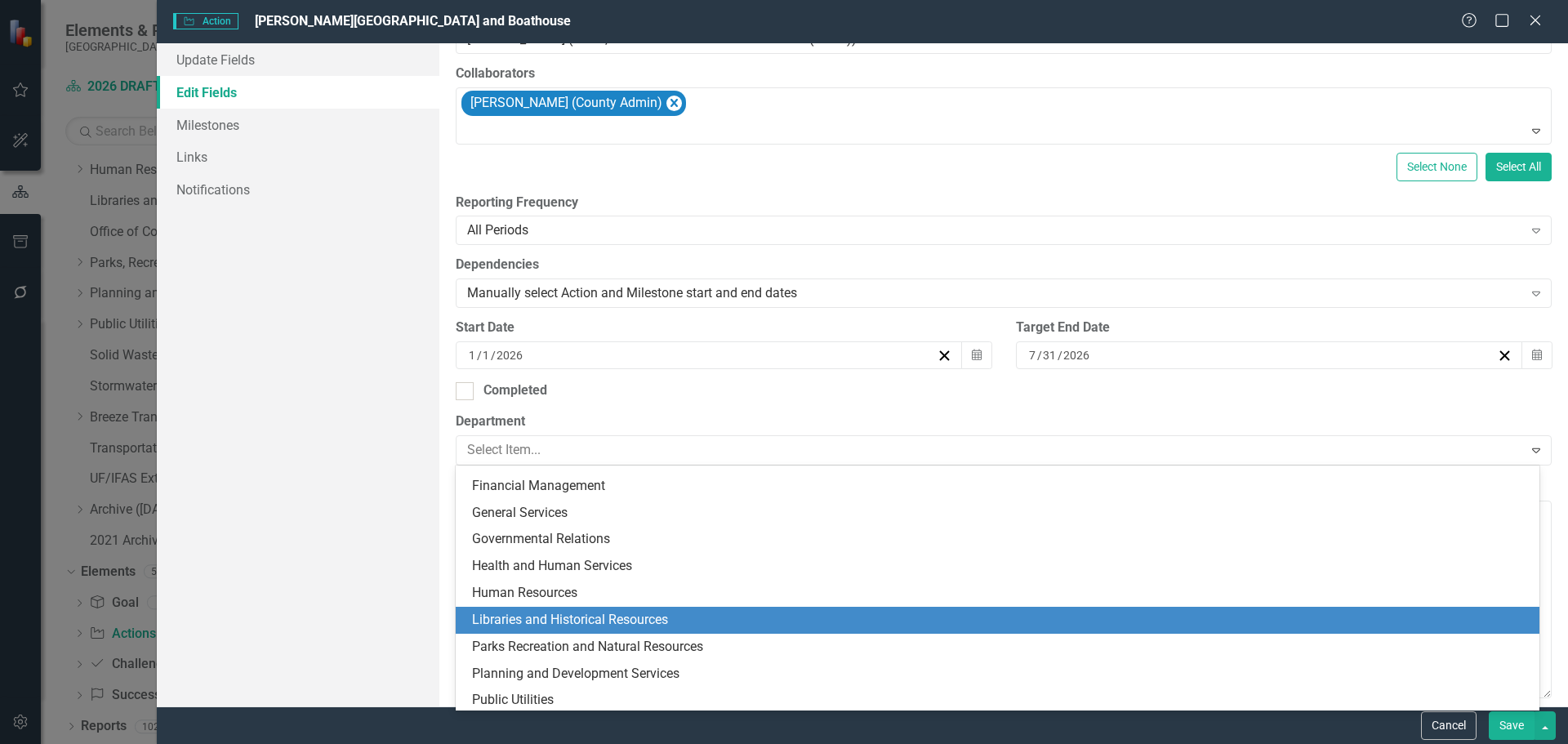
scroll to position [164, 0]
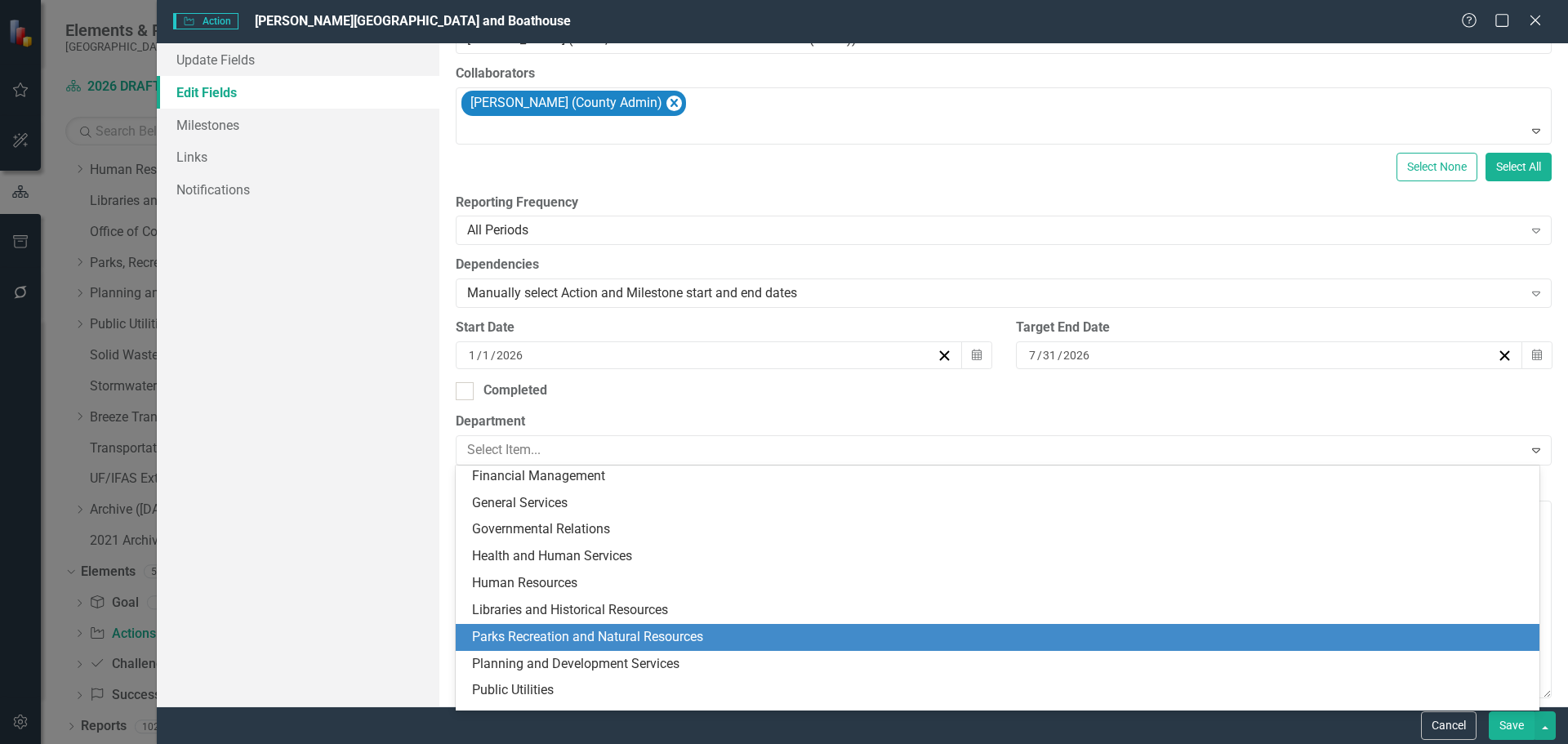
click at [533, 643] on div "Parks Recreation and Natural Resources" at bounding box center [1001, 638] width 1058 height 19
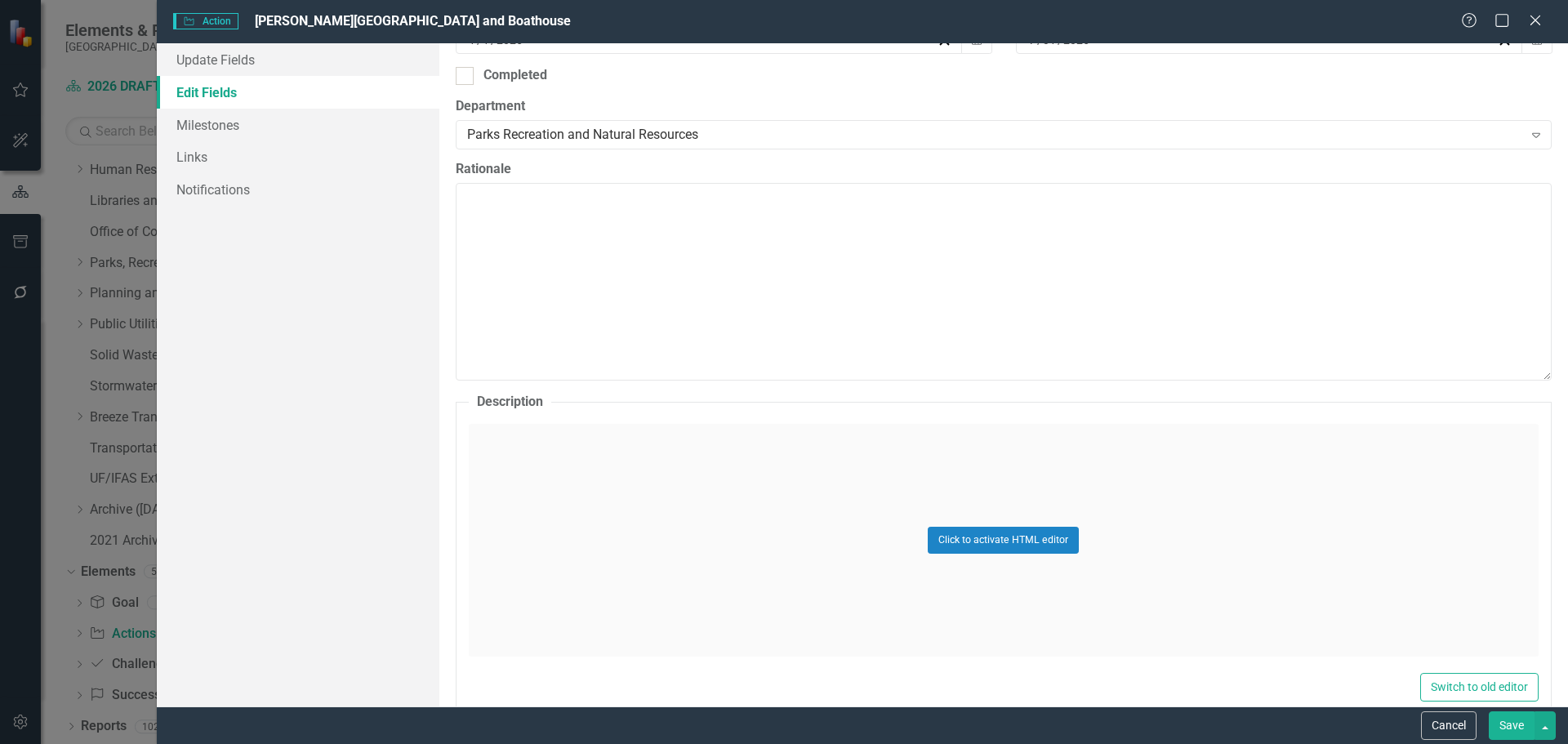
scroll to position [817, 0]
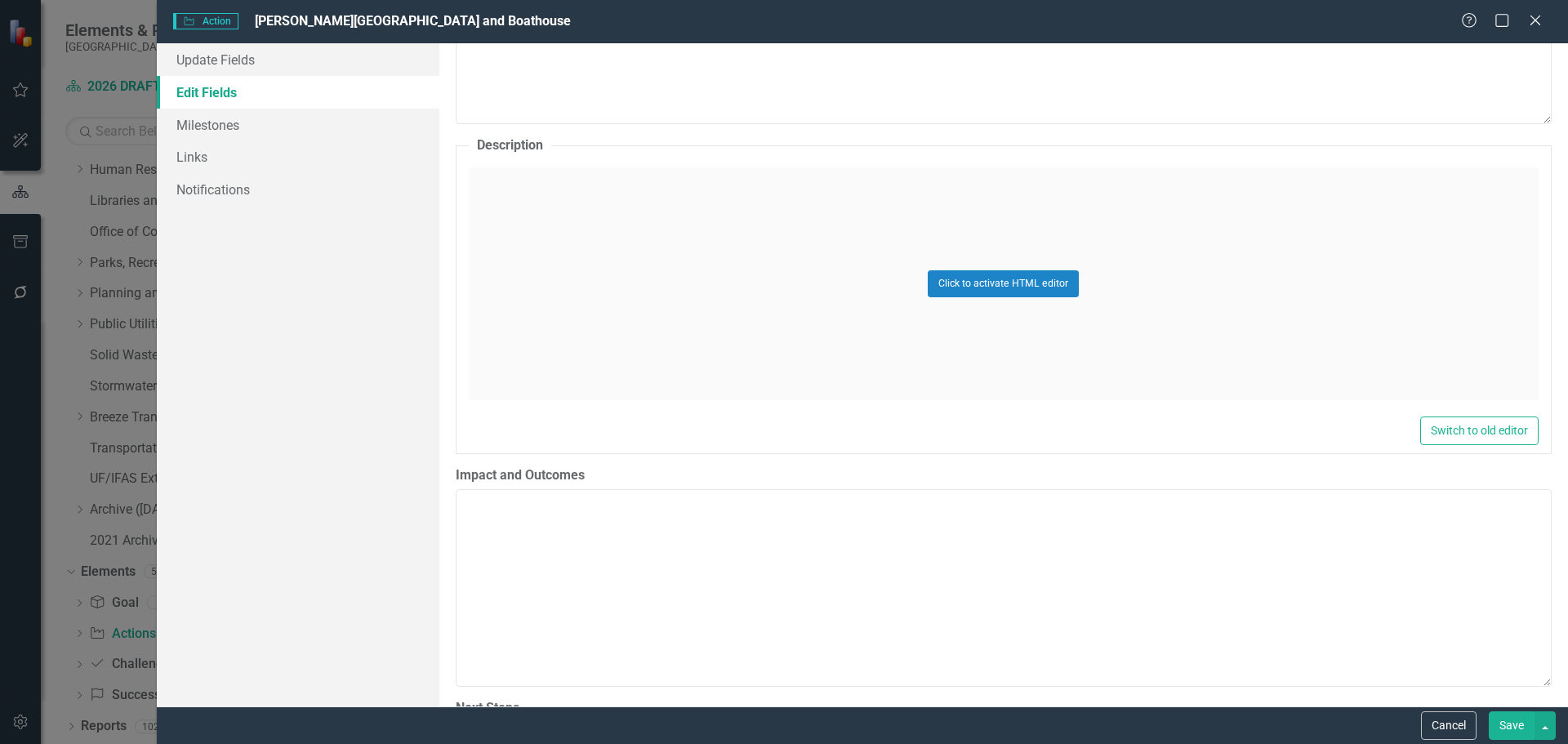
click at [528, 349] on div "Click to activate HTML editor" at bounding box center [1004, 284] width 1070 height 233
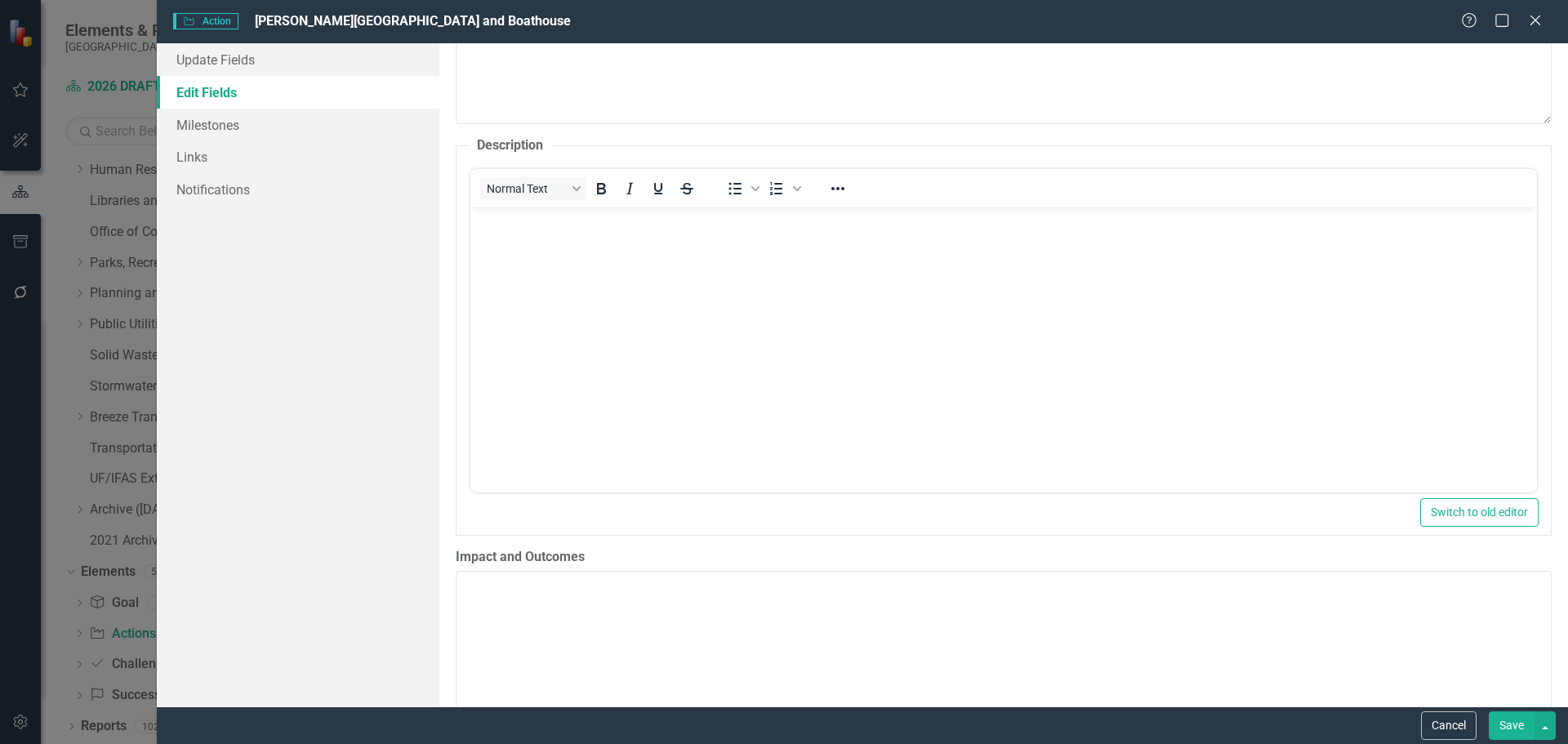
scroll to position [0, 0]
click at [643, 340] on body "Rich Text Area. Press ALT-0 for help." at bounding box center [1003, 329] width 1067 height 245
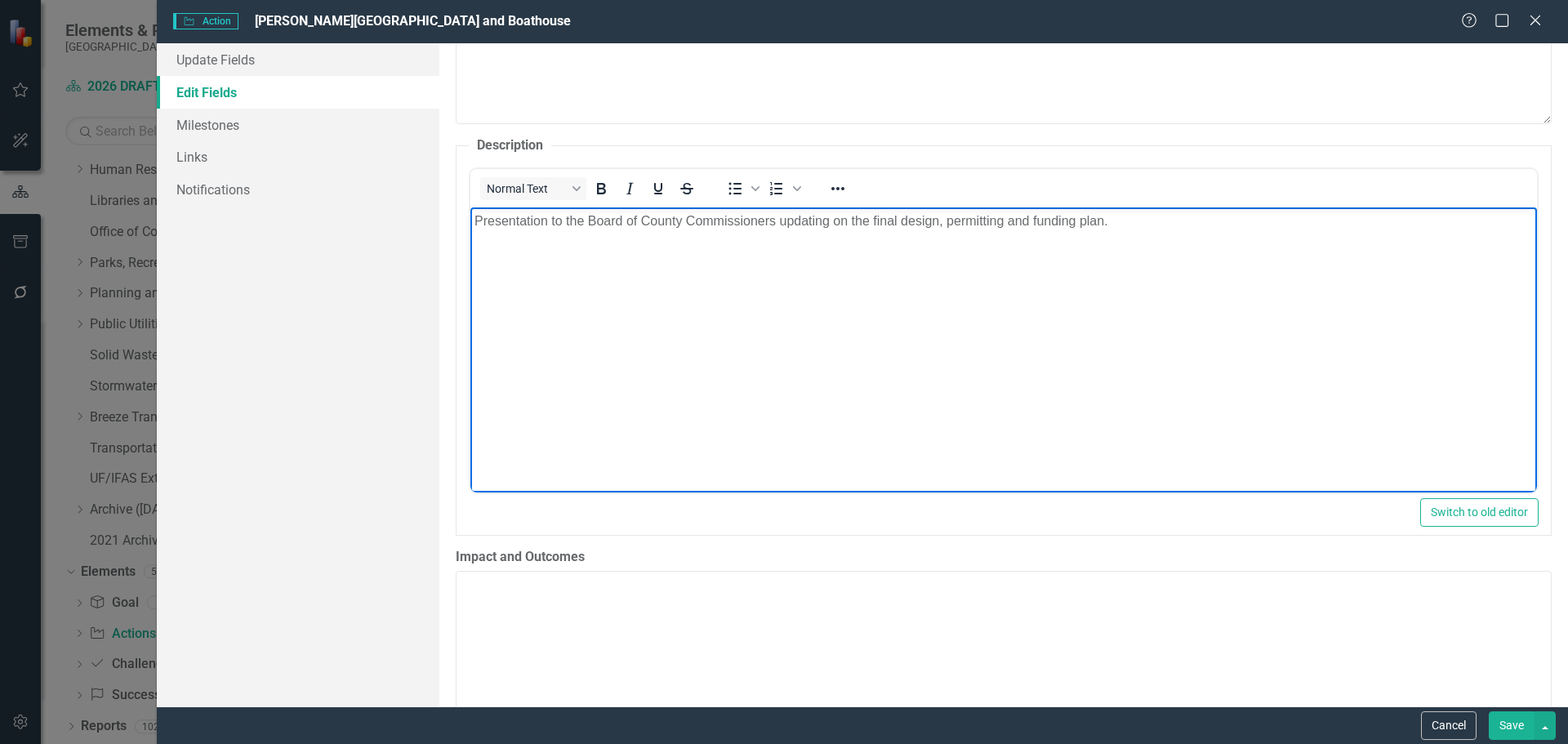
click at [480, 221] on p "Presentation to the Board of County Commissioners updating on the final design,…" at bounding box center [1003, 221] width 1058 height 20
click at [753, 342] on body "Provide a presentation to the Board of County Commissioners updating on the fin…" at bounding box center [1003, 329] width 1067 height 245
click at [836, 221] on p "Provide a presentation to the Board of County Commissioners updating on the fin…" at bounding box center [1003, 221] width 1058 height 20
click at [1158, 310] on body "Provide a presentation to the Board of County Commissioners with an update on t…" at bounding box center [1003, 329] width 1067 height 245
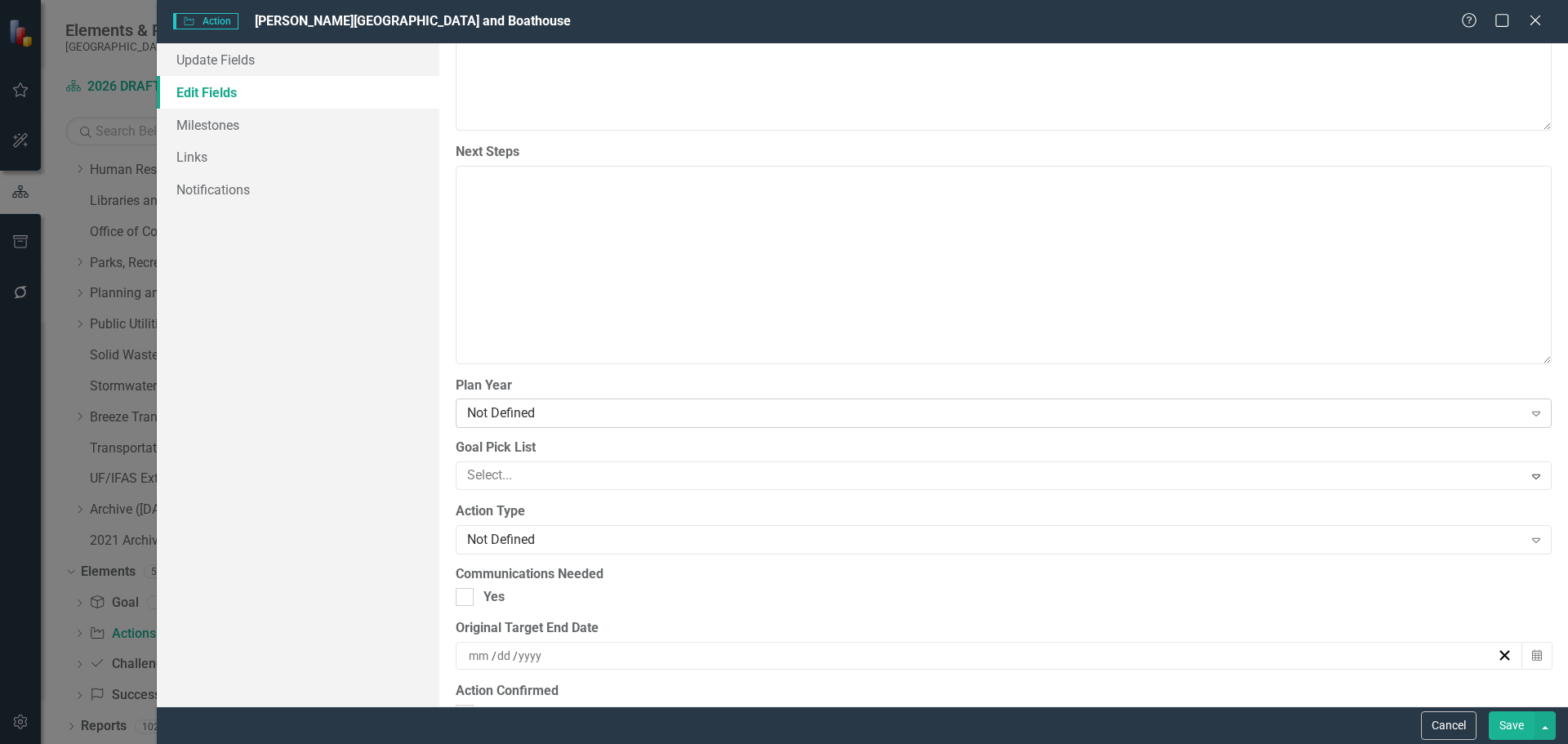
scroll to position [1470, 0]
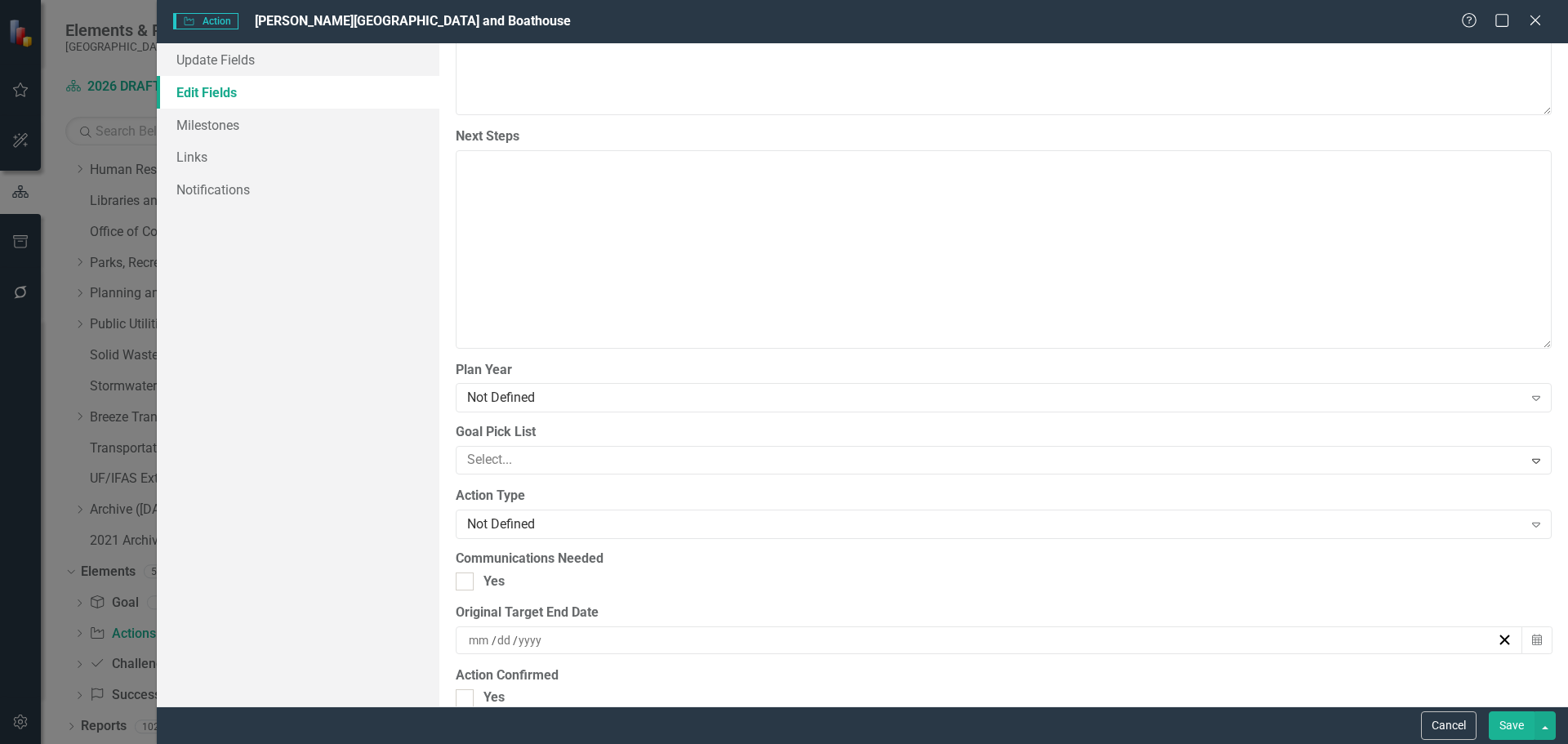
click at [506, 379] on div "Plan Year Not Defined Expand" at bounding box center [1004, 385] width 1096 height 50
click at [506, 393] on div "Not Defined" at bounding box center [995, 398] width 1056 height 19
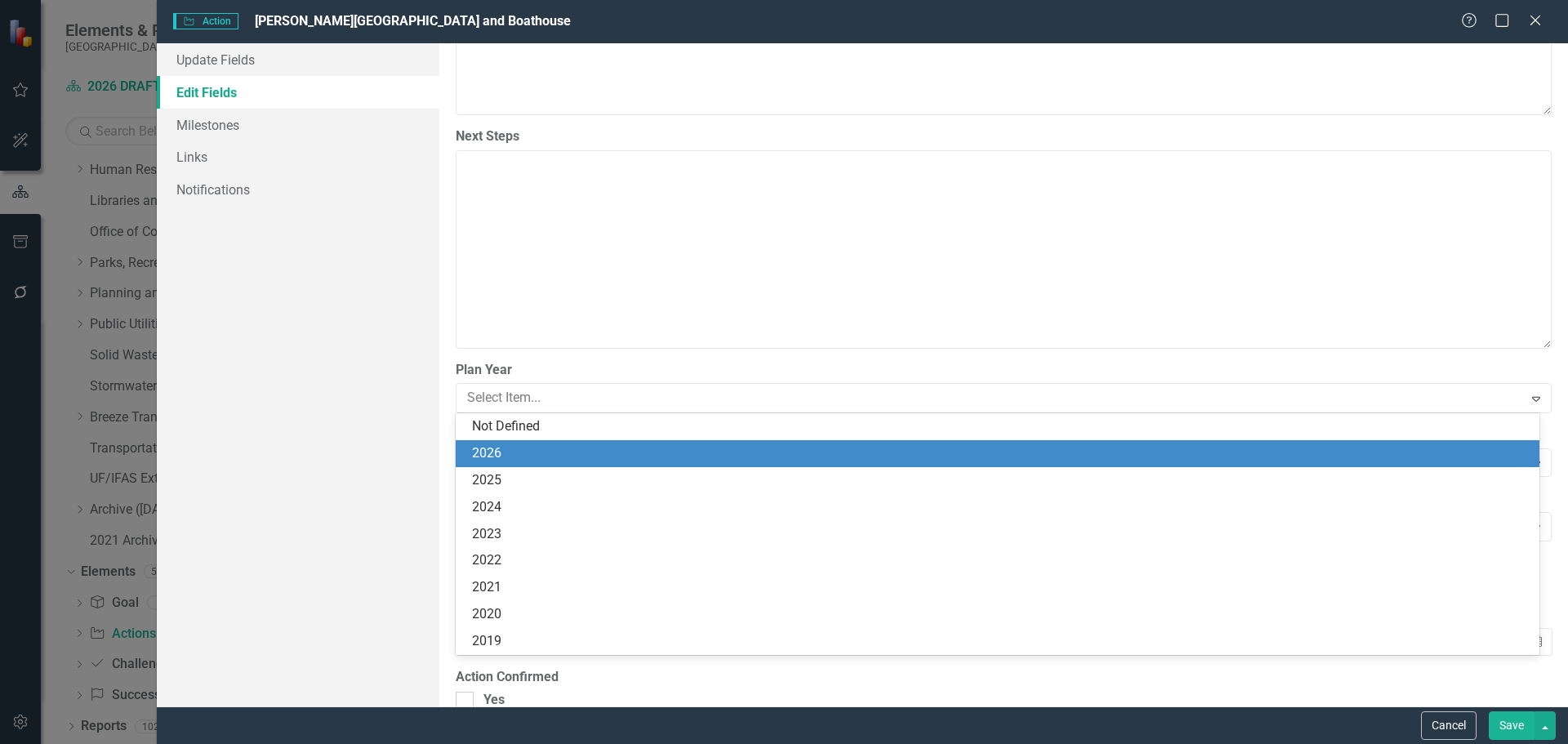
click at [508, 447] on div "2026" at bounding box center [1001, 453] width 1058 height 19
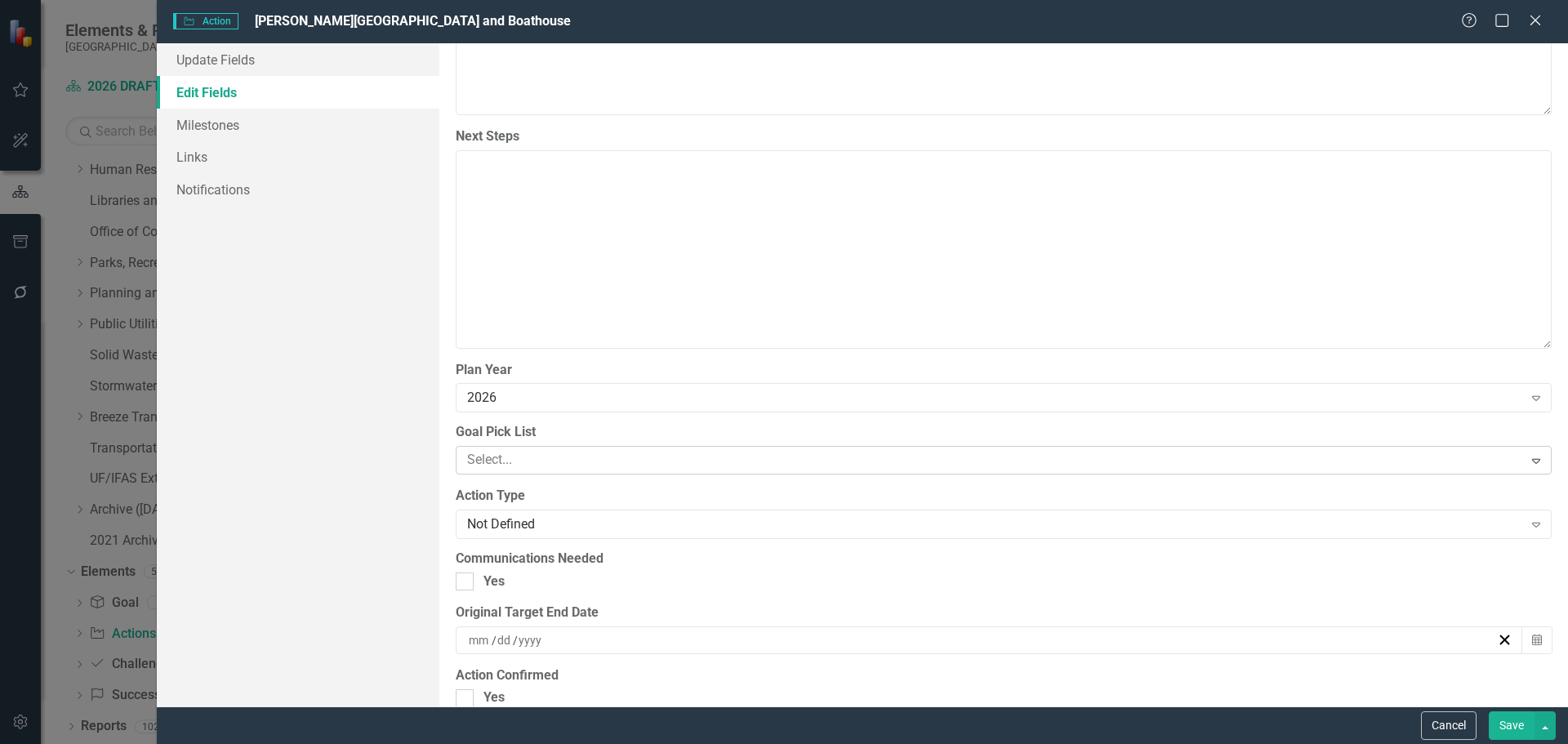
click at [508, 463] on div at bounding box center [992, 460] width 1063 height 22
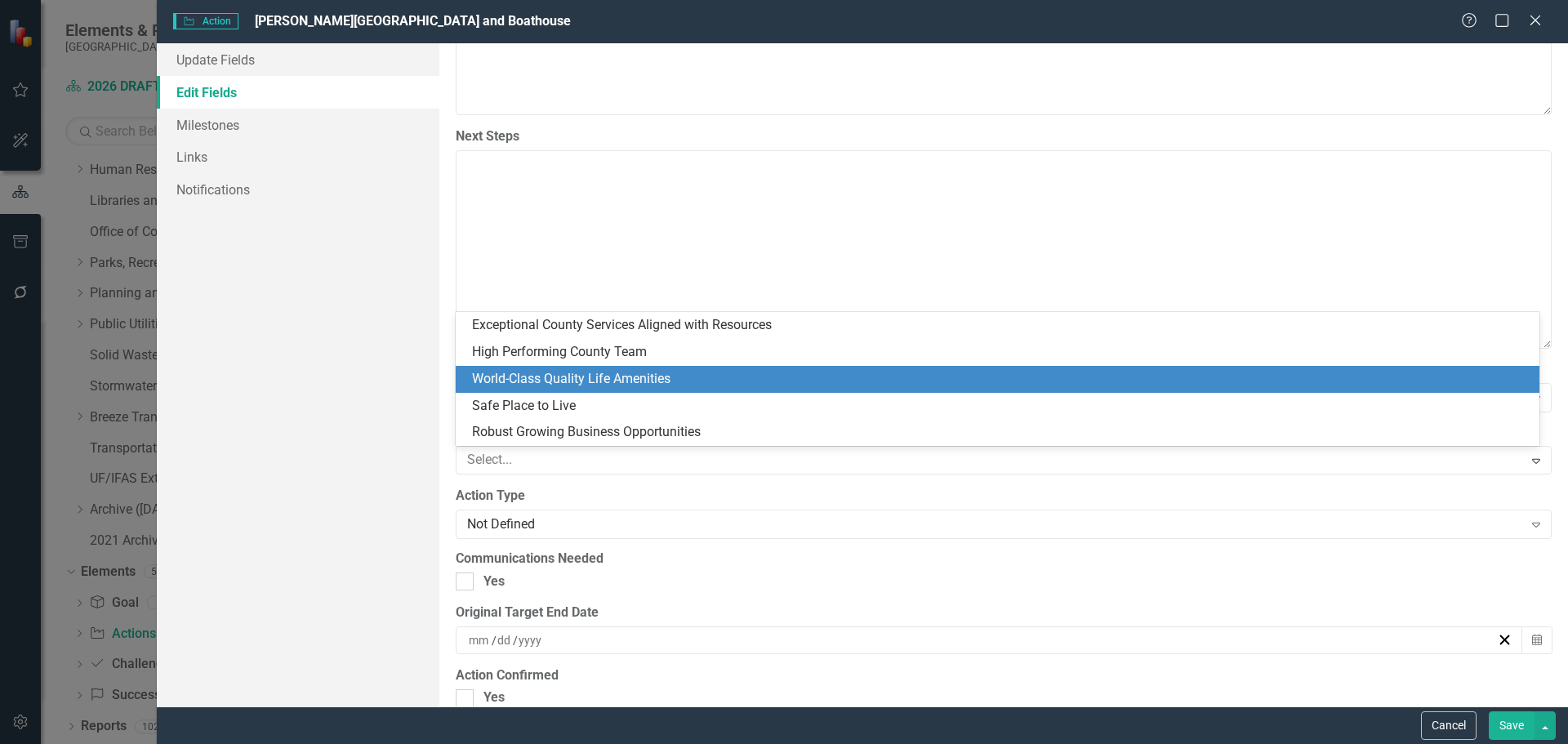
click at [511, 374] on div "World-Class Quality Life Amenities" at bounding box center [1001, 379] width 1058 height 19
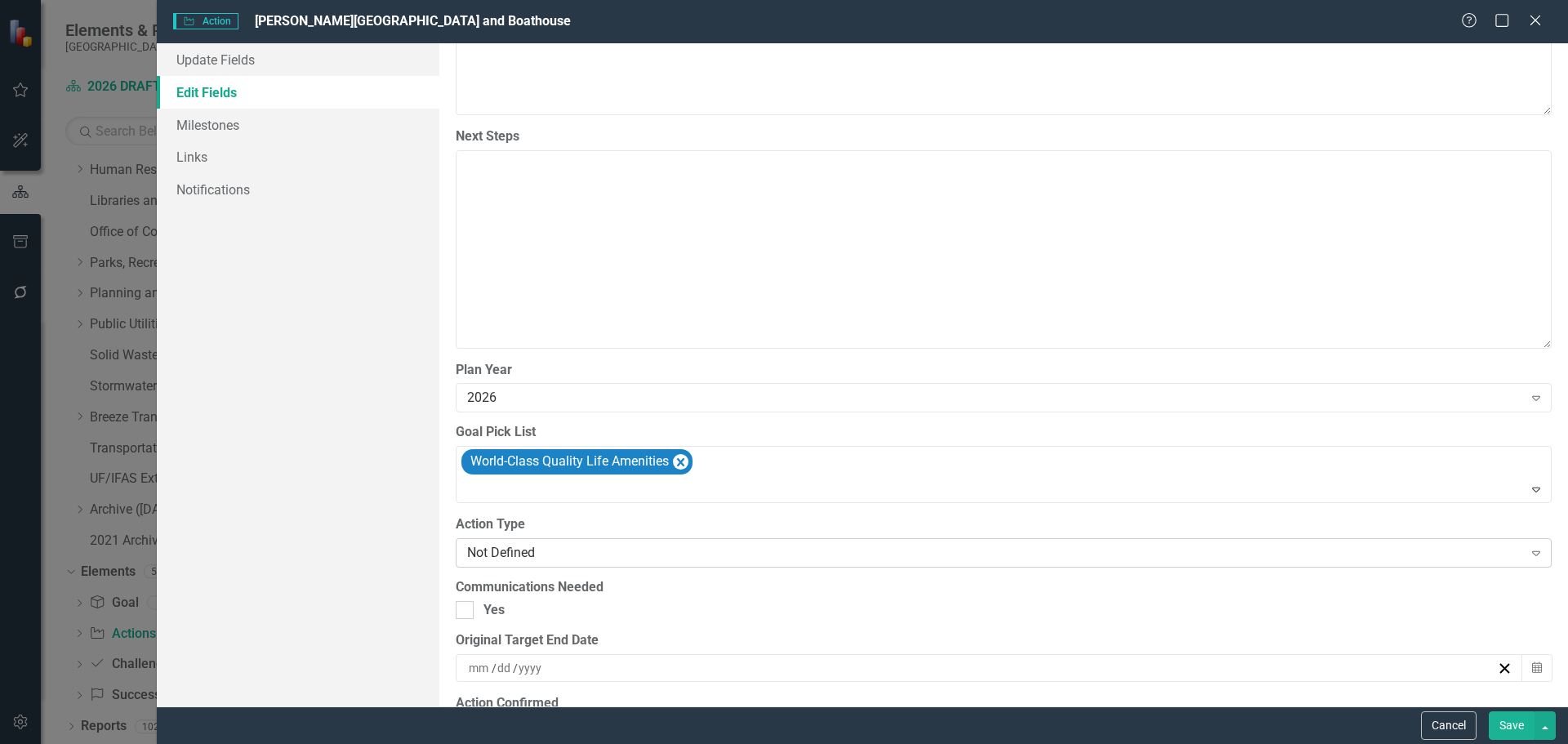
click at [528, 552] on div "Not Defined" at bounding box center [995, 552] width 1056 height 19
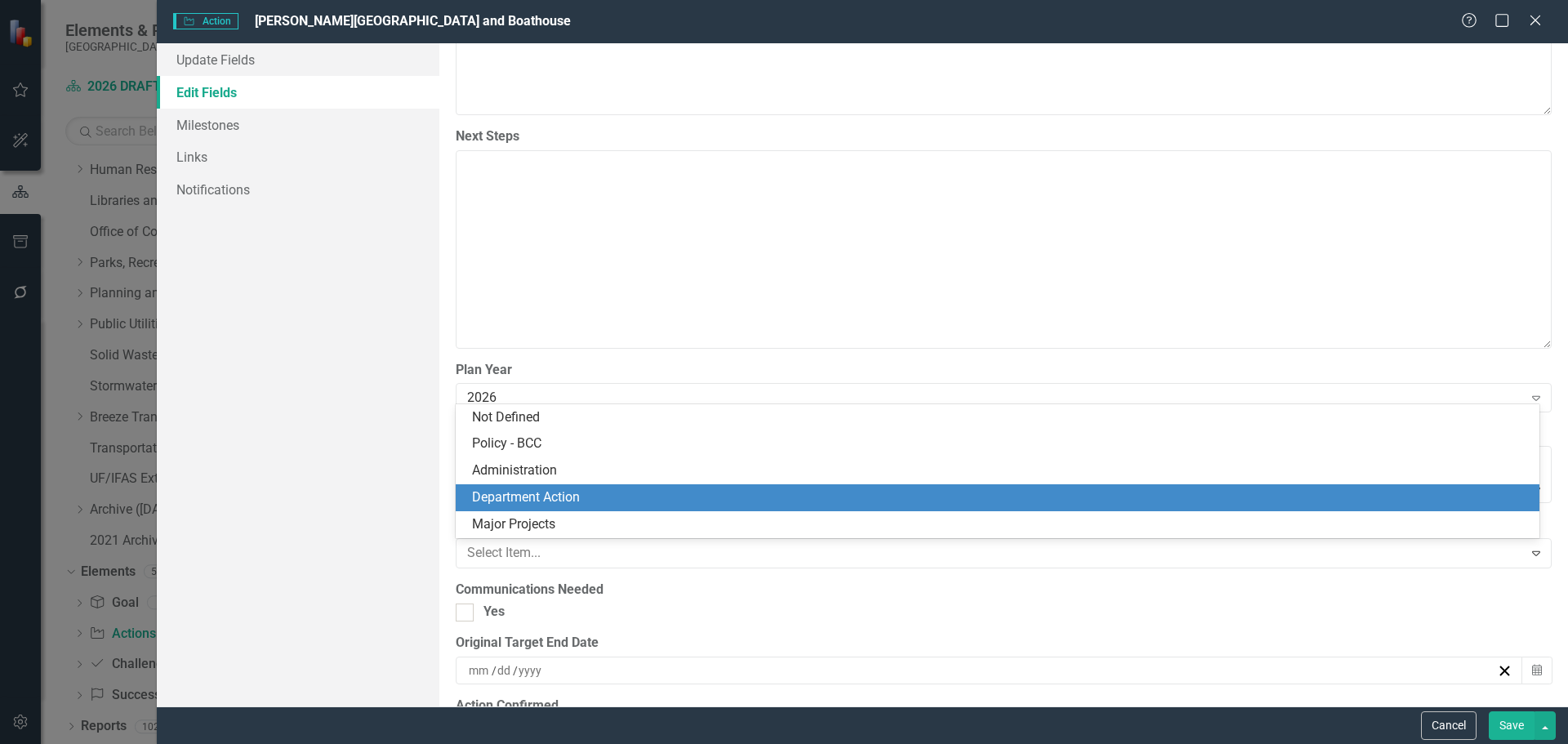
click at [515, 495] on div "Department Action" at bounding box center [1001, 498] width 1058 height 19
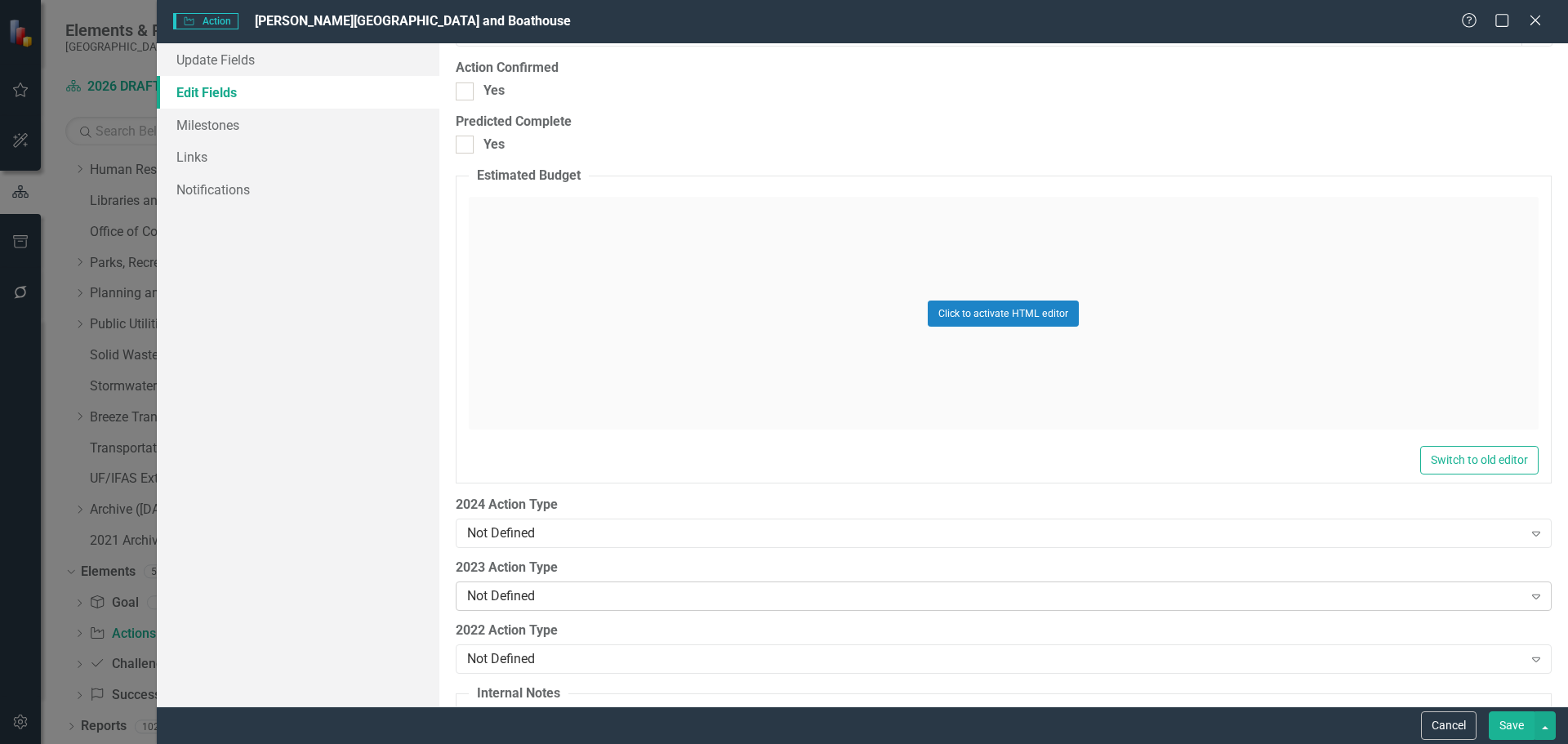
scroll to position [2124, 0]
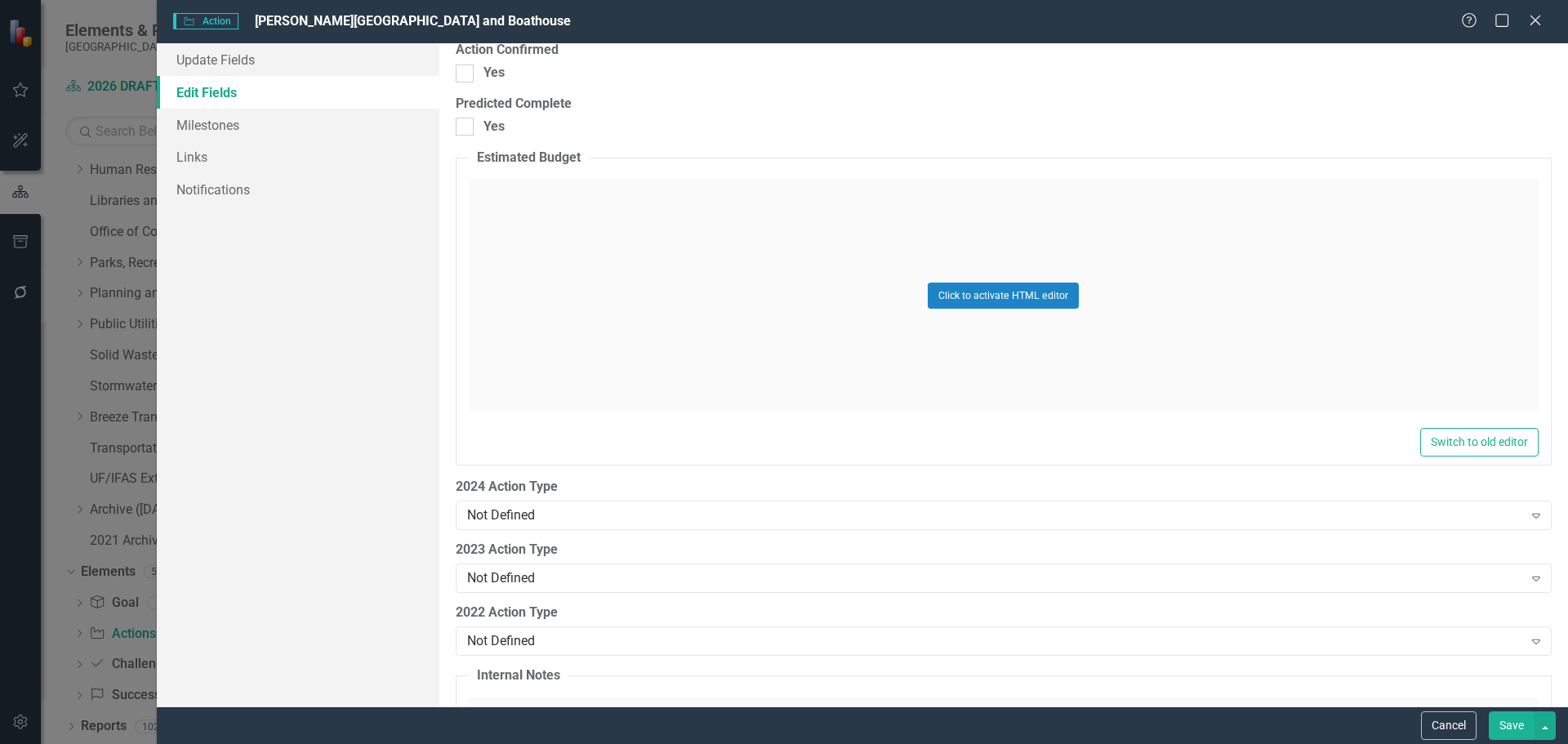
click at [1517, 724] on button "Save" at bounding box center [1511, 725] width 45 height 29
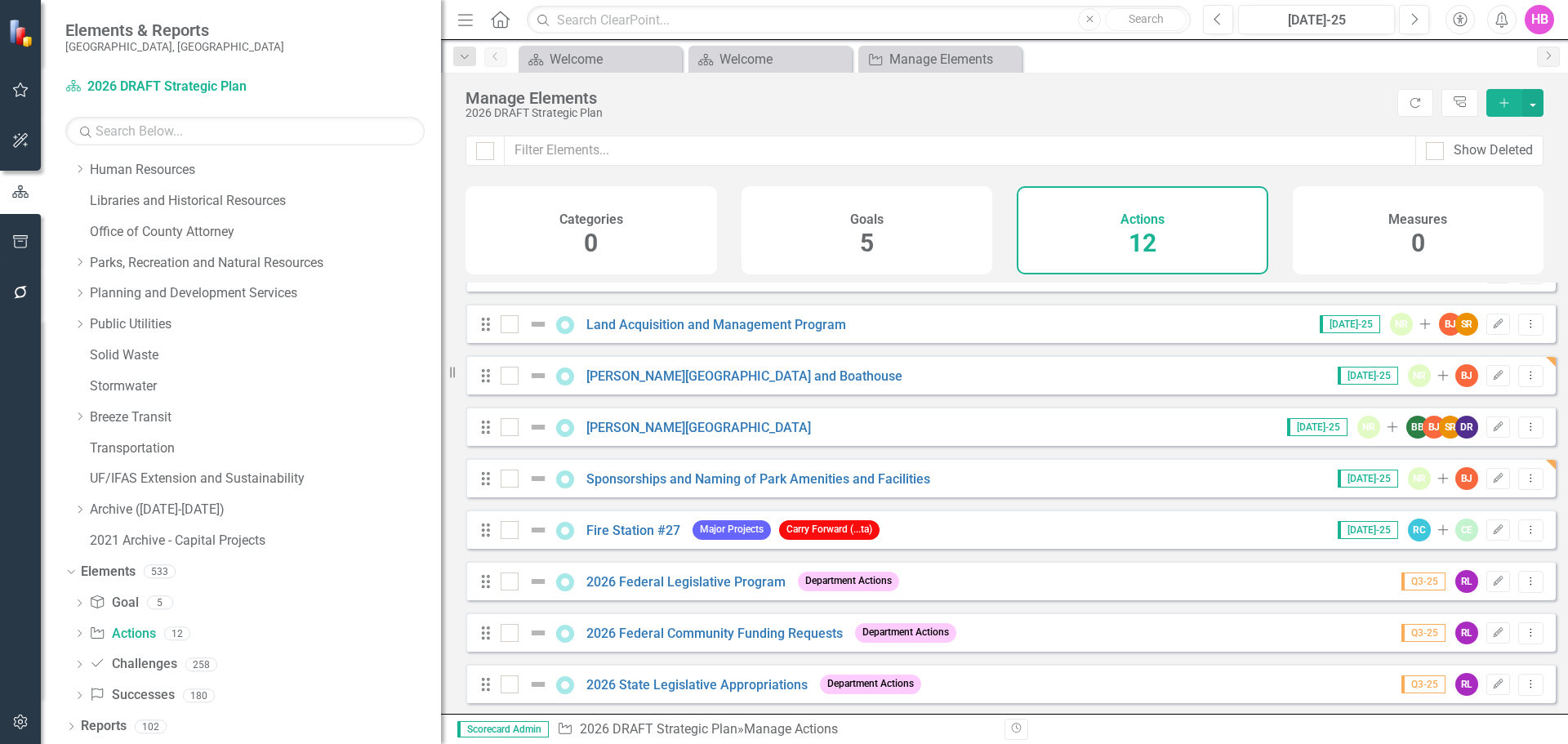
scroll to position [0, 0]
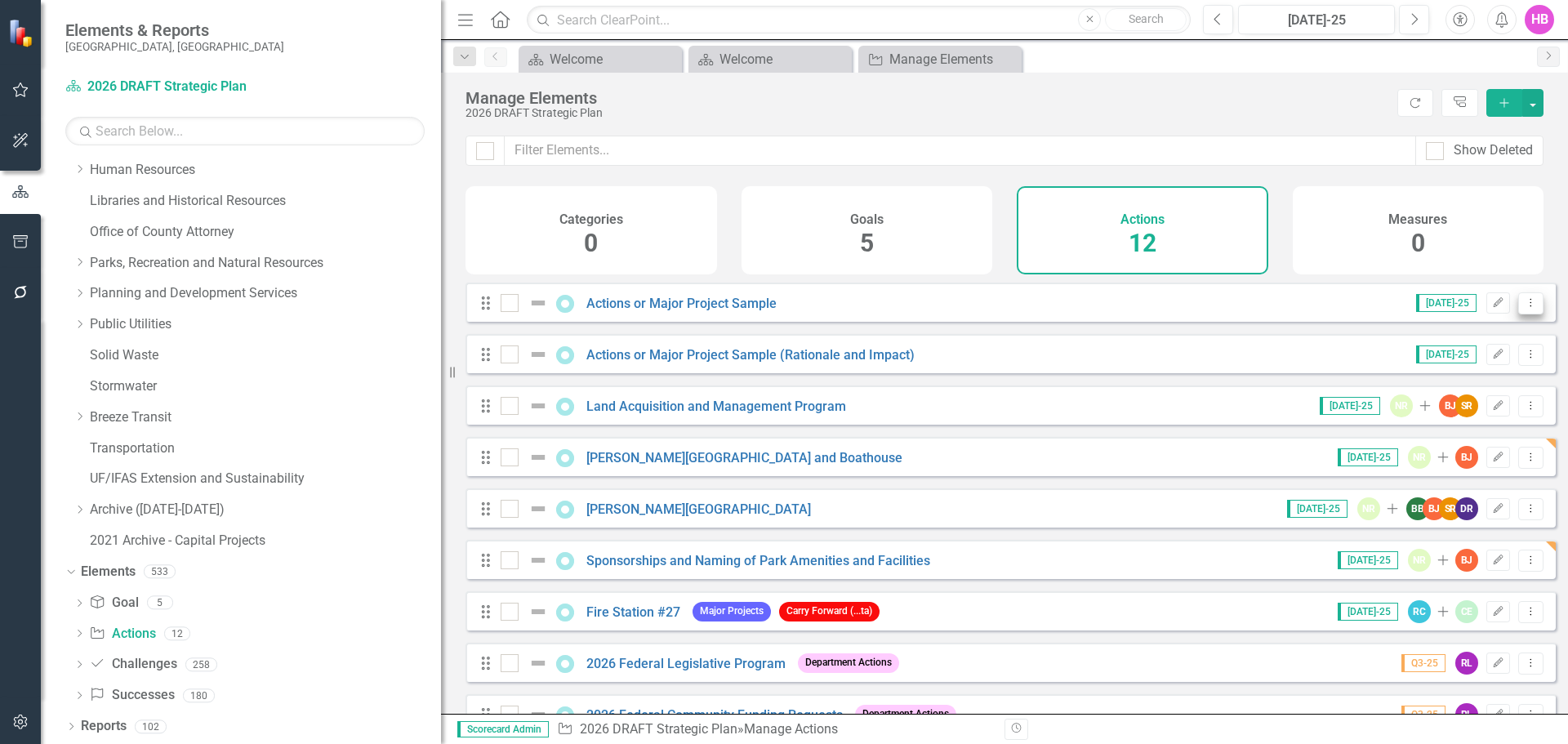
click at [1524, 308] on icon "Dropdown Menu" at bounding box center [1531, 303] width 14 height 11
click at [1462, 401] on link "Copy Duplicate Action" at bounding box center [1464, 403] width 134 height 31
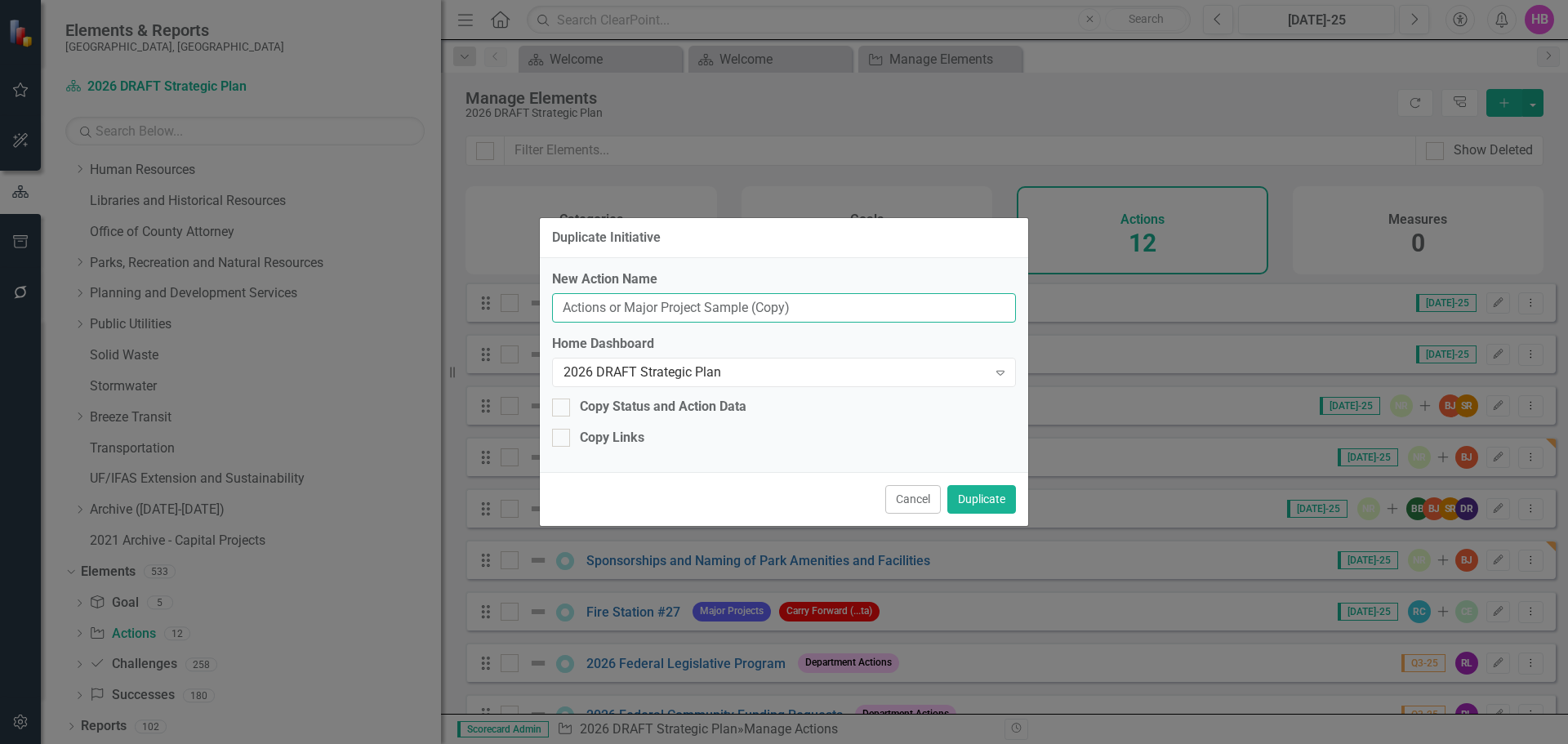
click at [652, 308] on input "Actions or Major Project Sample (Copy)" at bounding box center [783, 308] width 464 height 31
type input "Hurricane Recovery"
click at [991, 497] on button "Duplicate" at bounding box center [982, 499] width 69 height 29
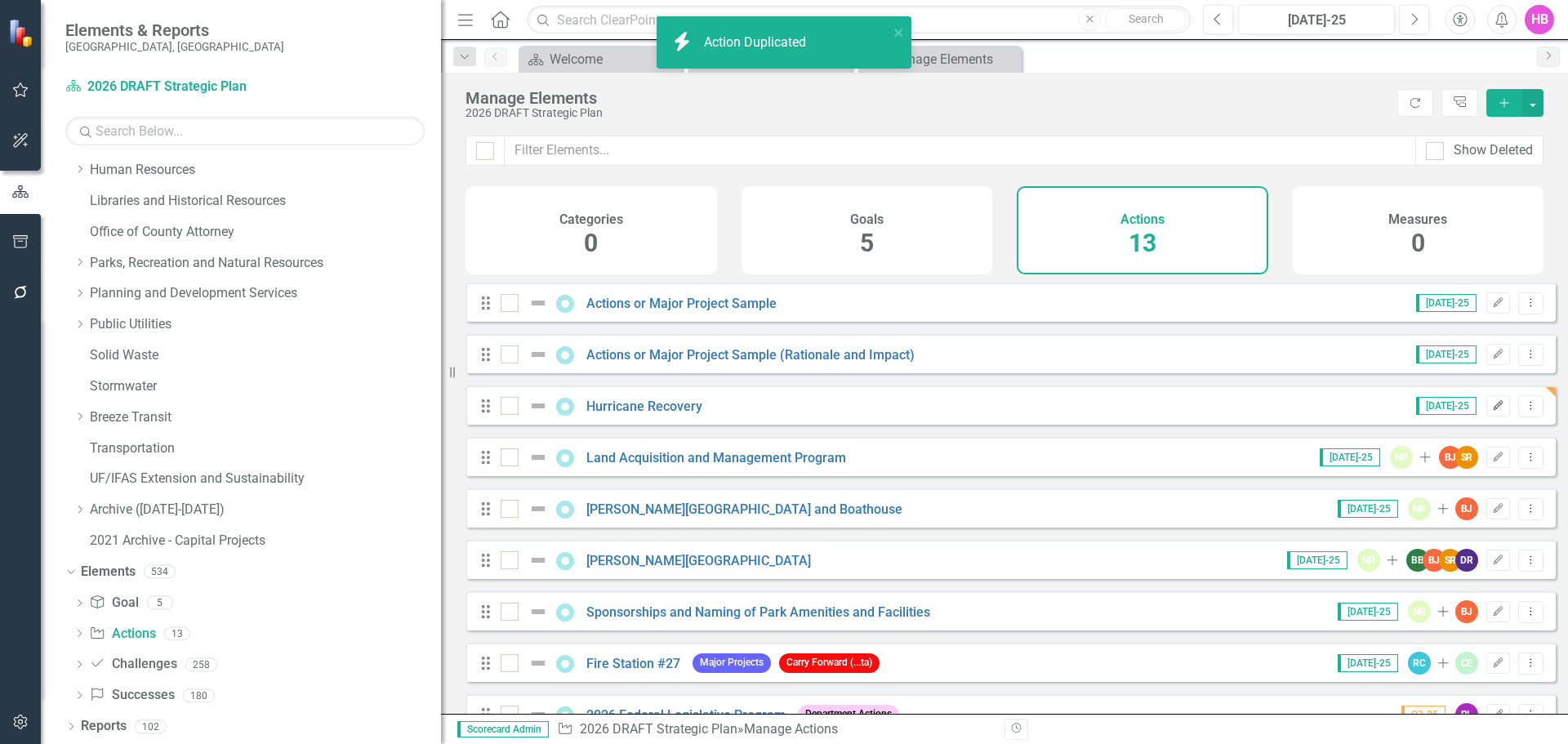
click at [1492, 411] on icon "Edit" at bounding box center [1498, 406] width 12 height 10
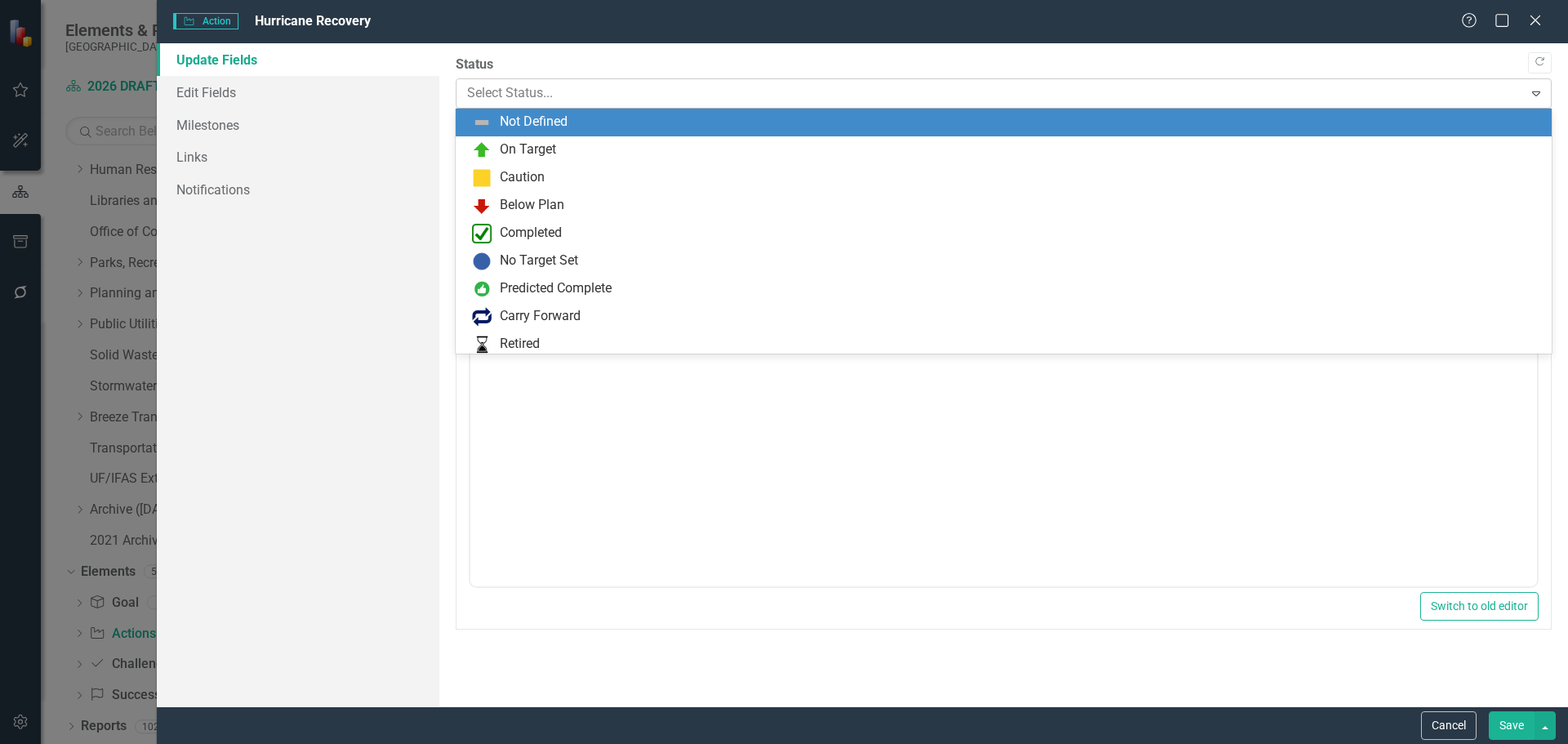
click at [547, 91] on div at bounding box center [990, 94] width 1046 height 22
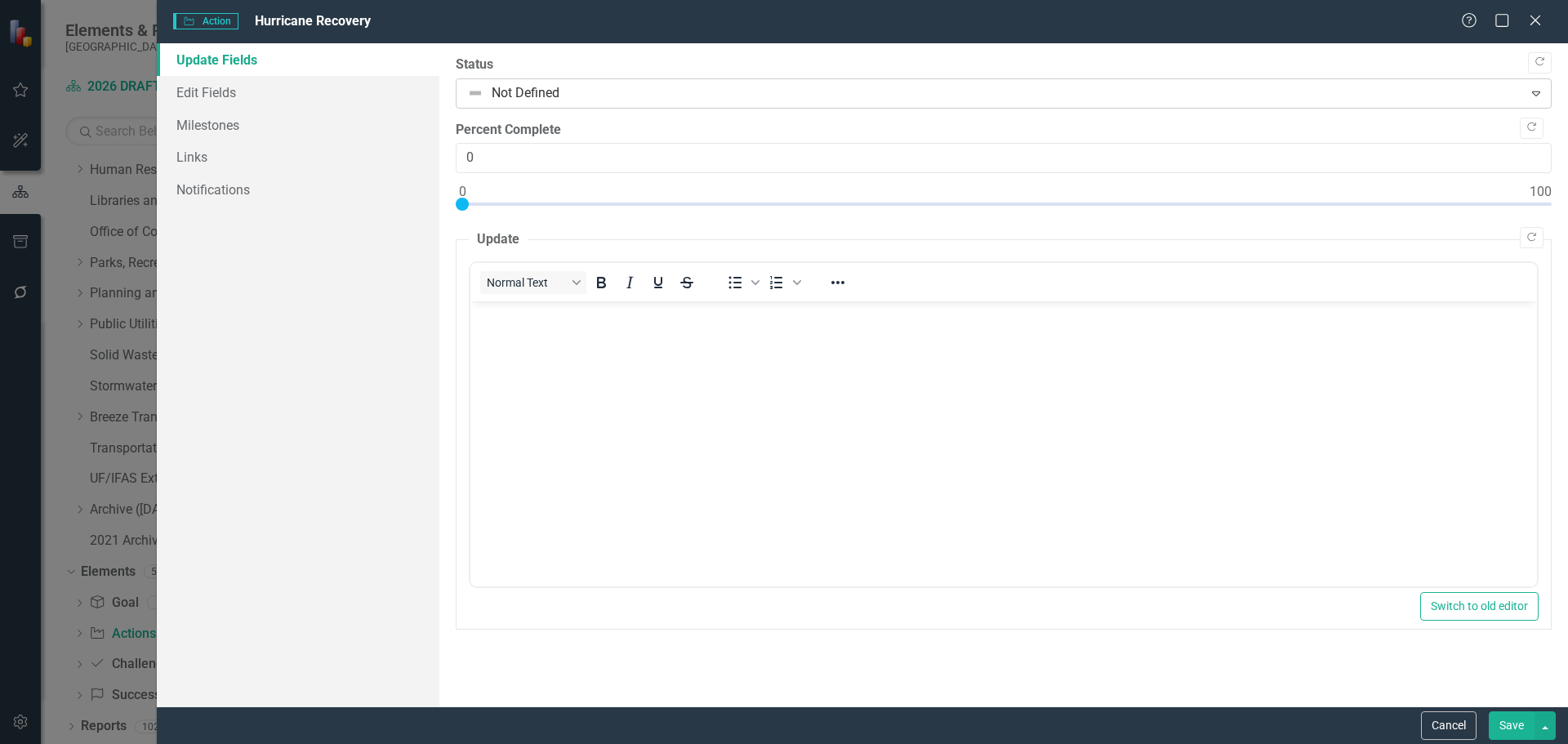
click at [547, 91] on div at bounding box center [990, 94] width 1046 height 22
click at [198, 85] on link "Edit Fields" at bounding box center [297, 92] width 283 height 33
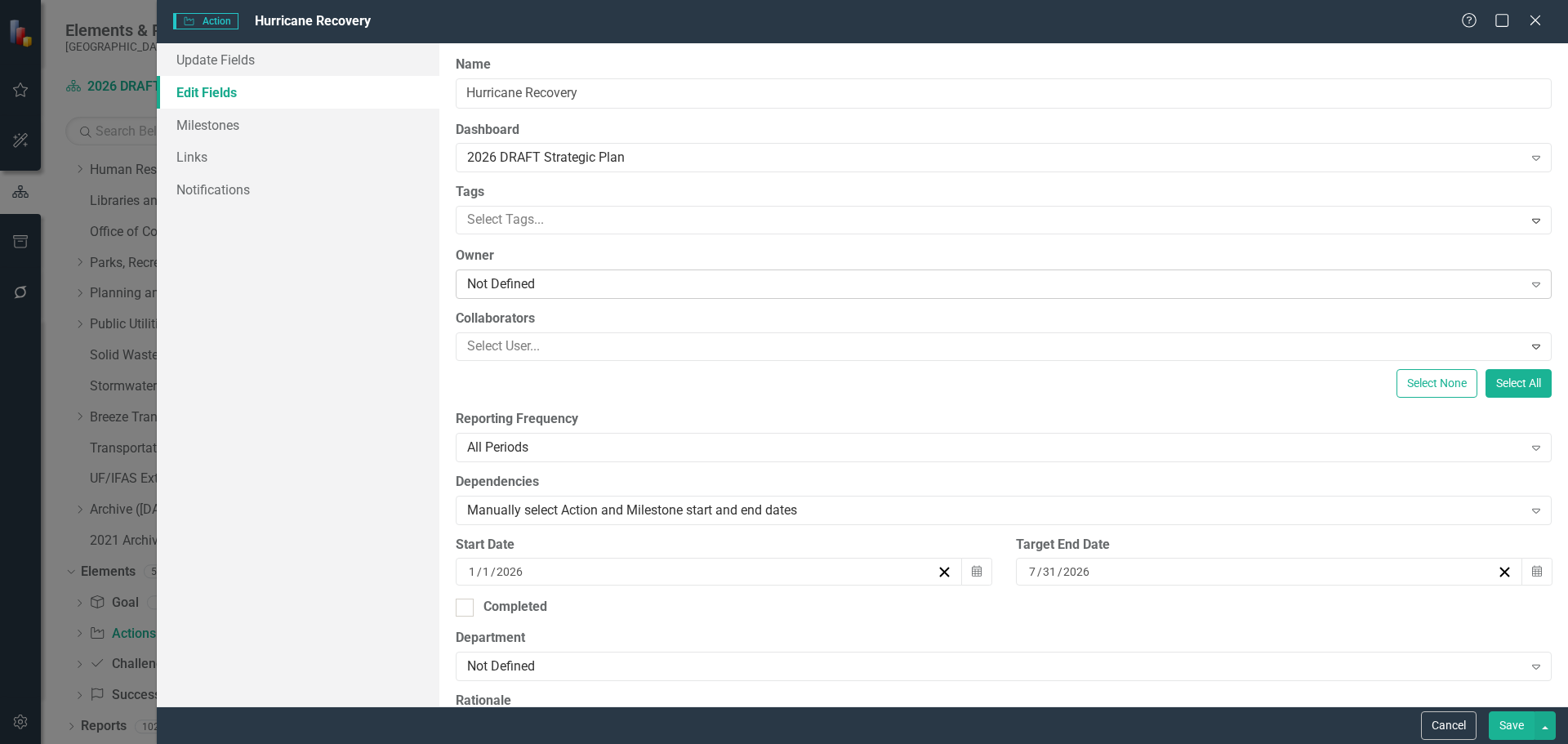
click at [532, 271] on div "Not Defined Expand" at bounding box center [1004, 285] width 1096 height 30
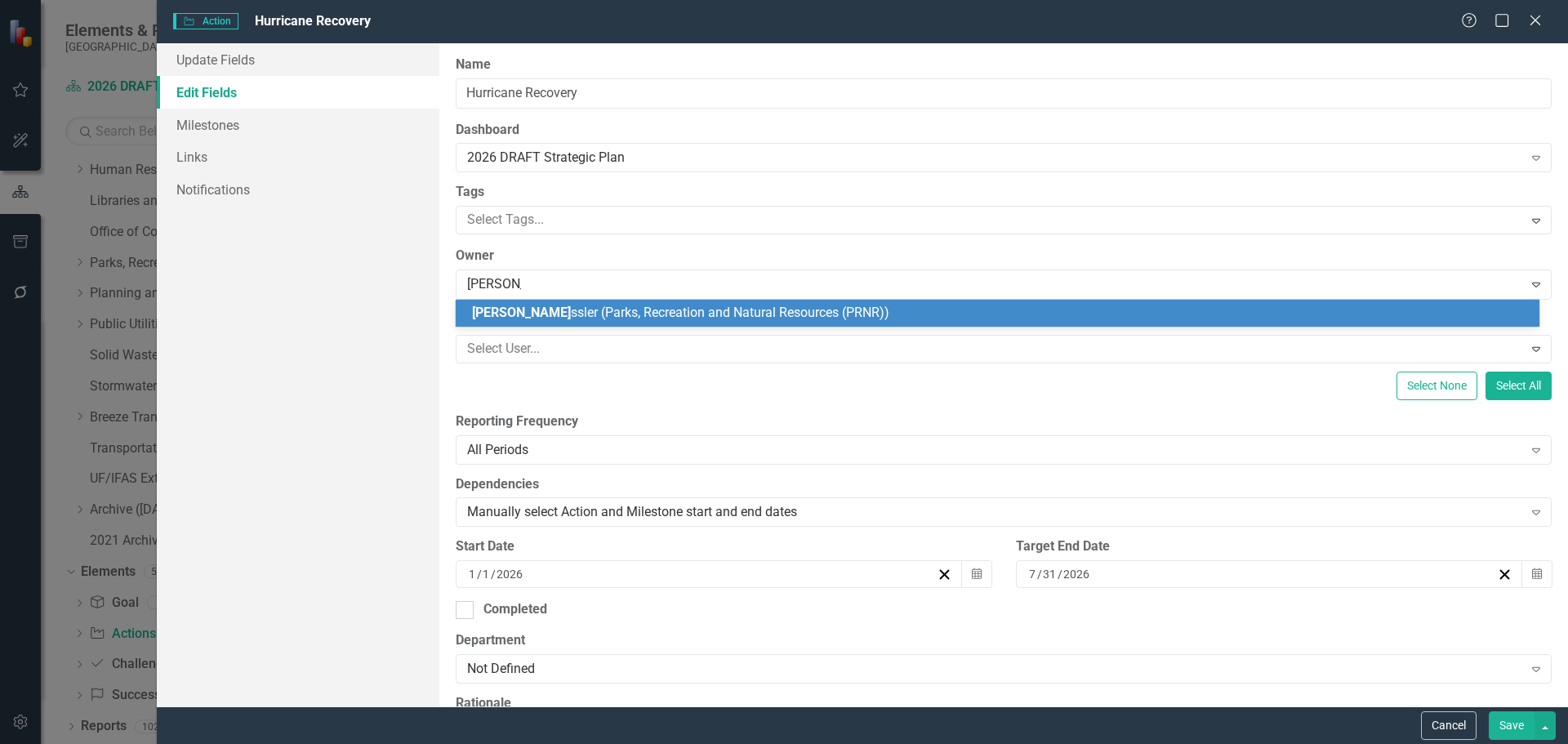
type input "Nicole Ris"
click at [528, 314] on span "Nicole Ris" at bounding box center [521, 312] width 98 height 16
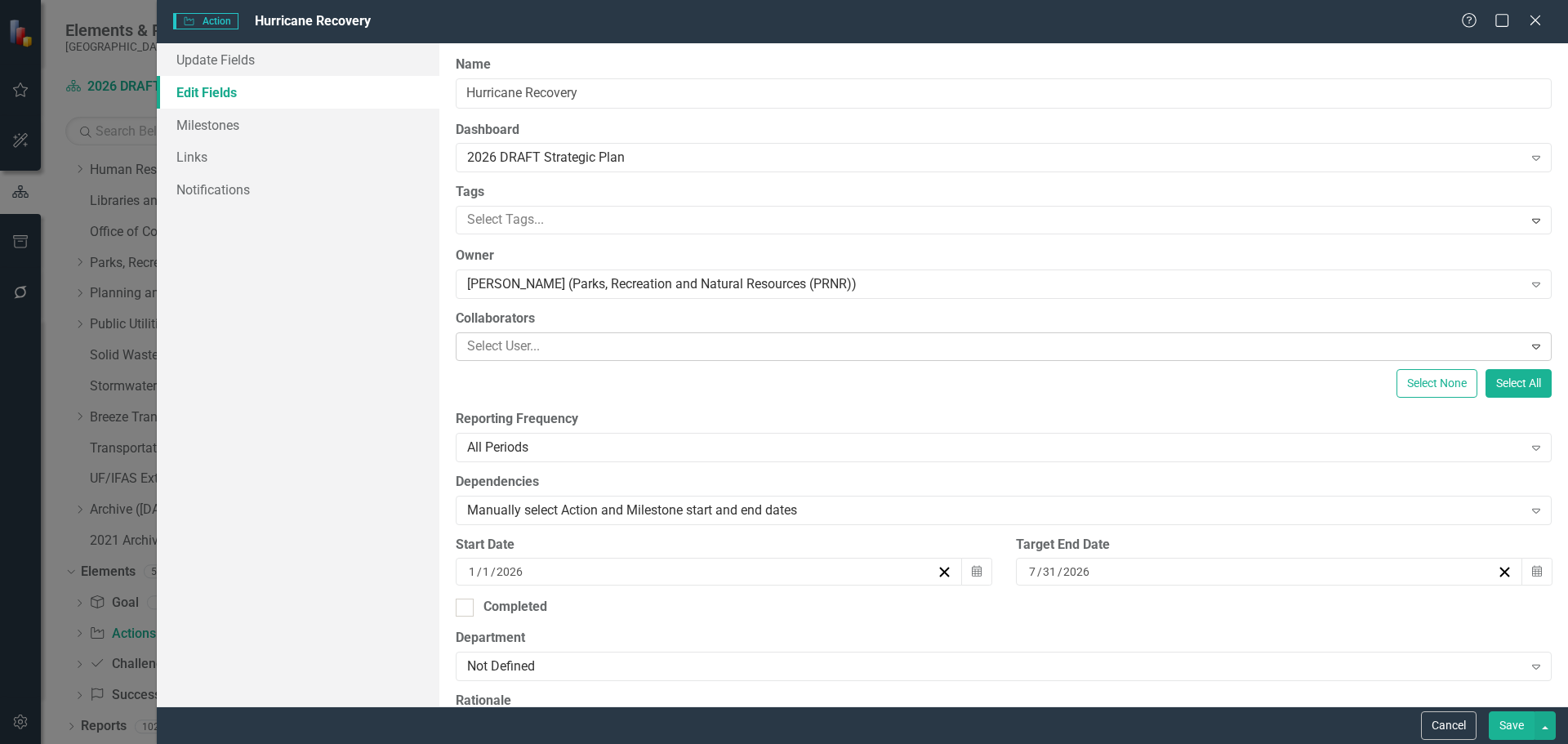
click at [528, 342] on div at bounding box center [992, 347] width 1063 height 22
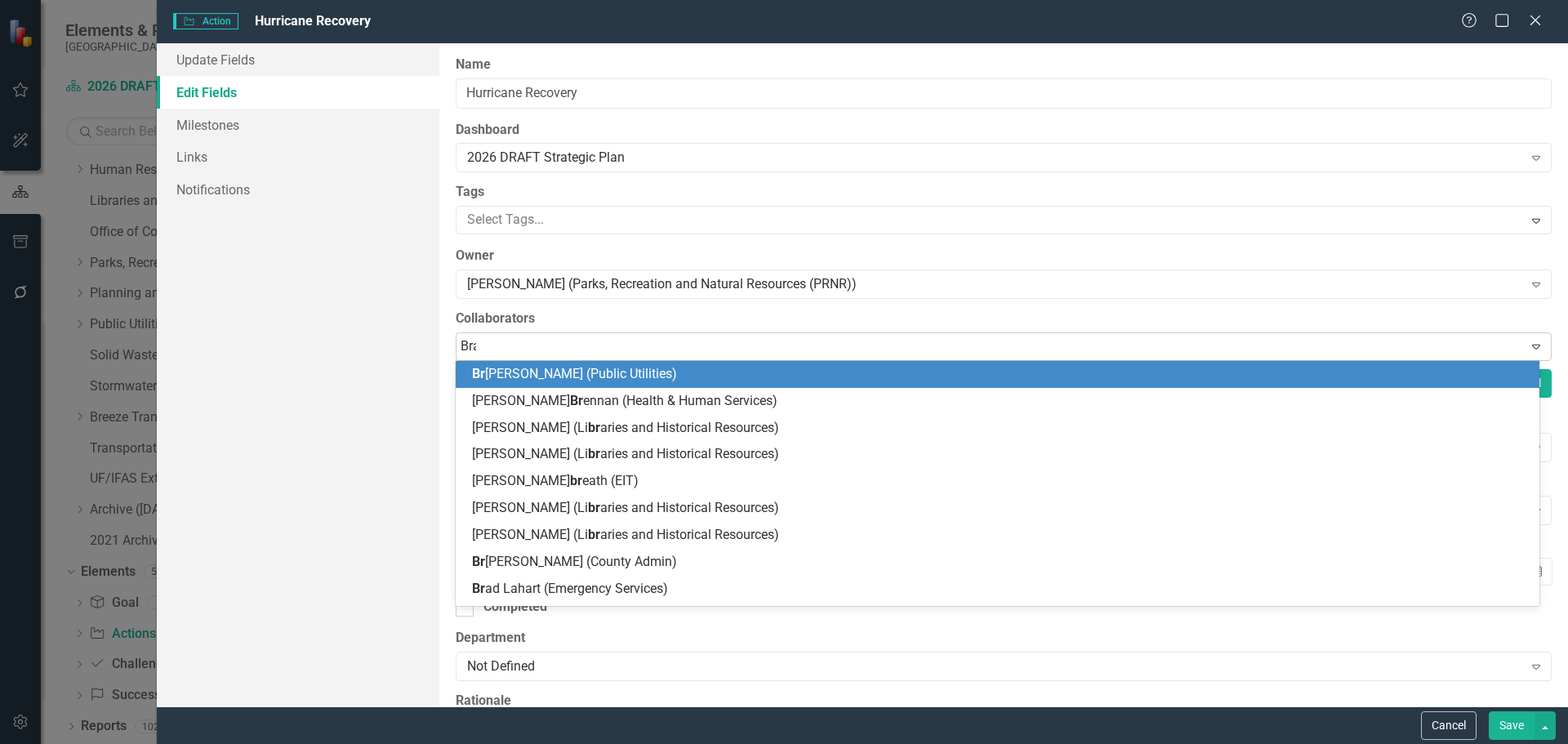
type input "Brad"
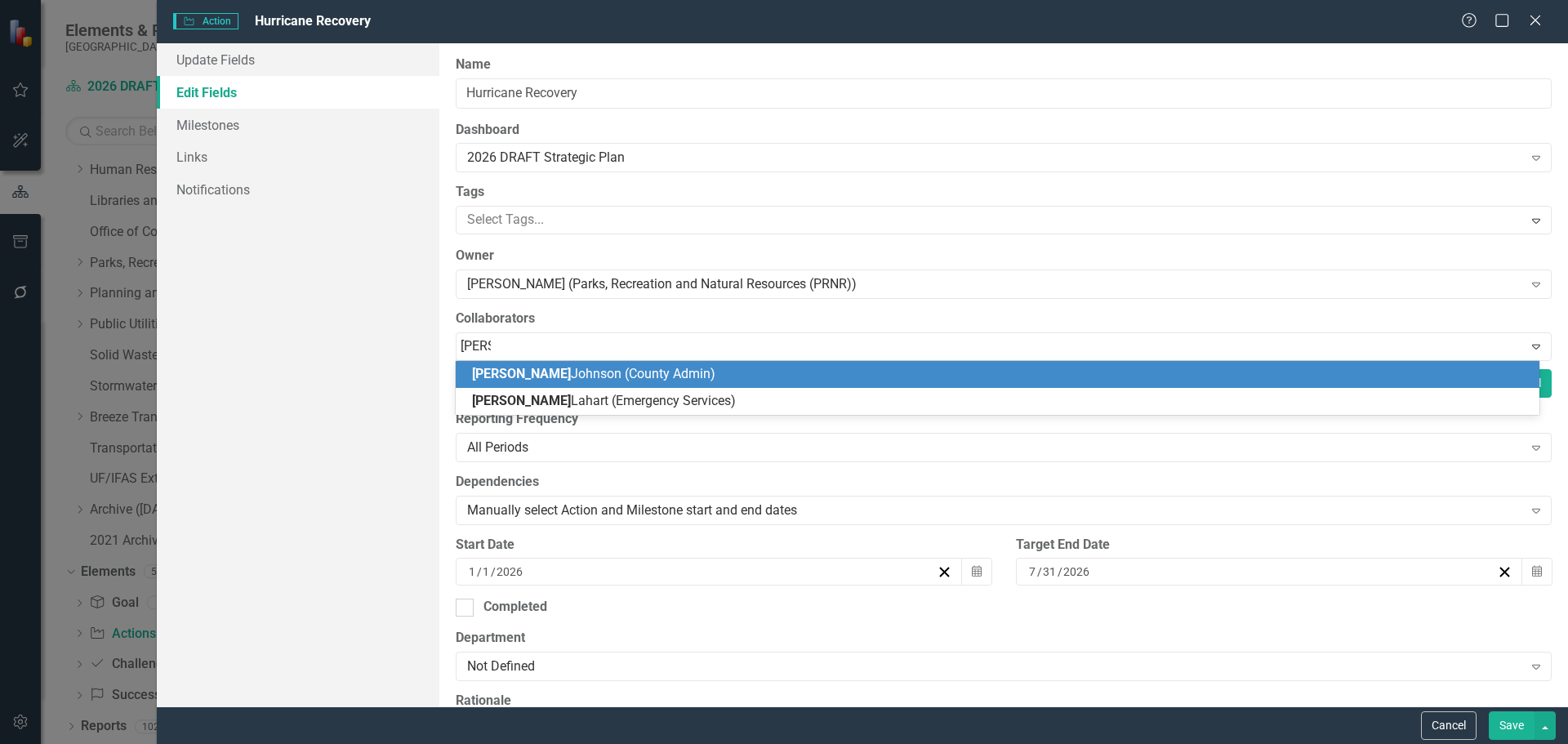
click at [540, 372] on span "Brad Johnson (County Admin)" at bounding box center [593, 373] width 243 height 16
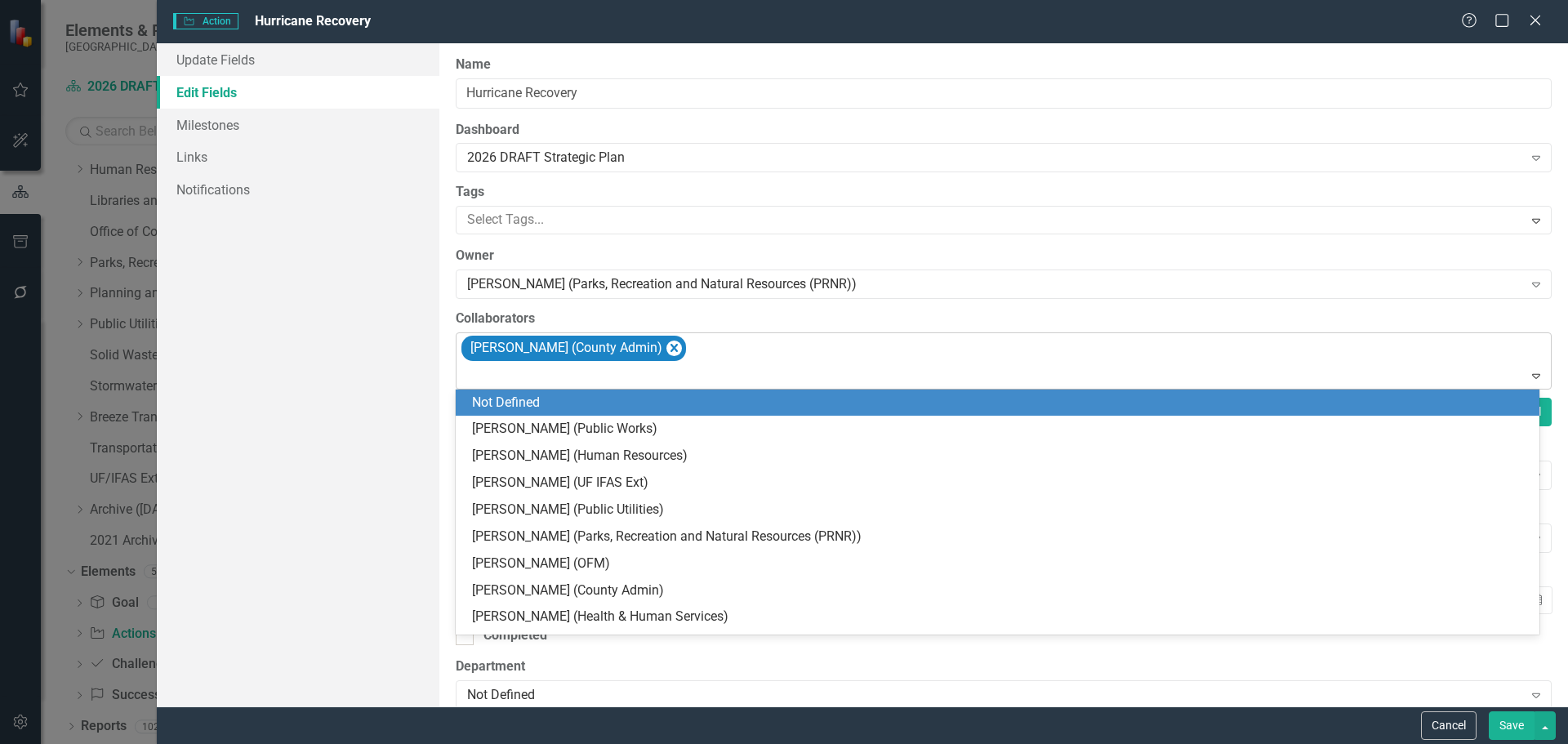
click at [533, 373] on div at bounding box center [1005, 376] width 1088 height 22
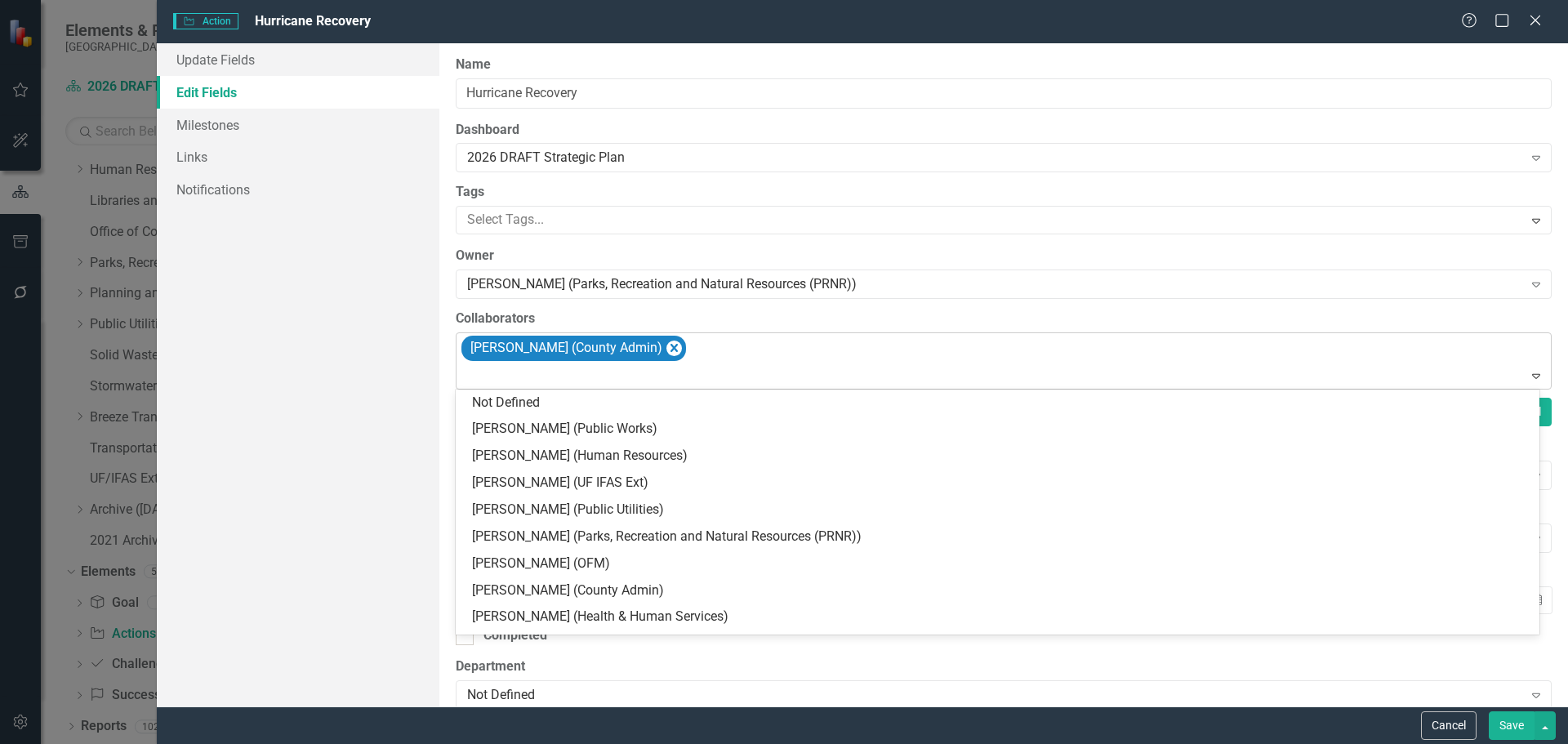
type input "f"
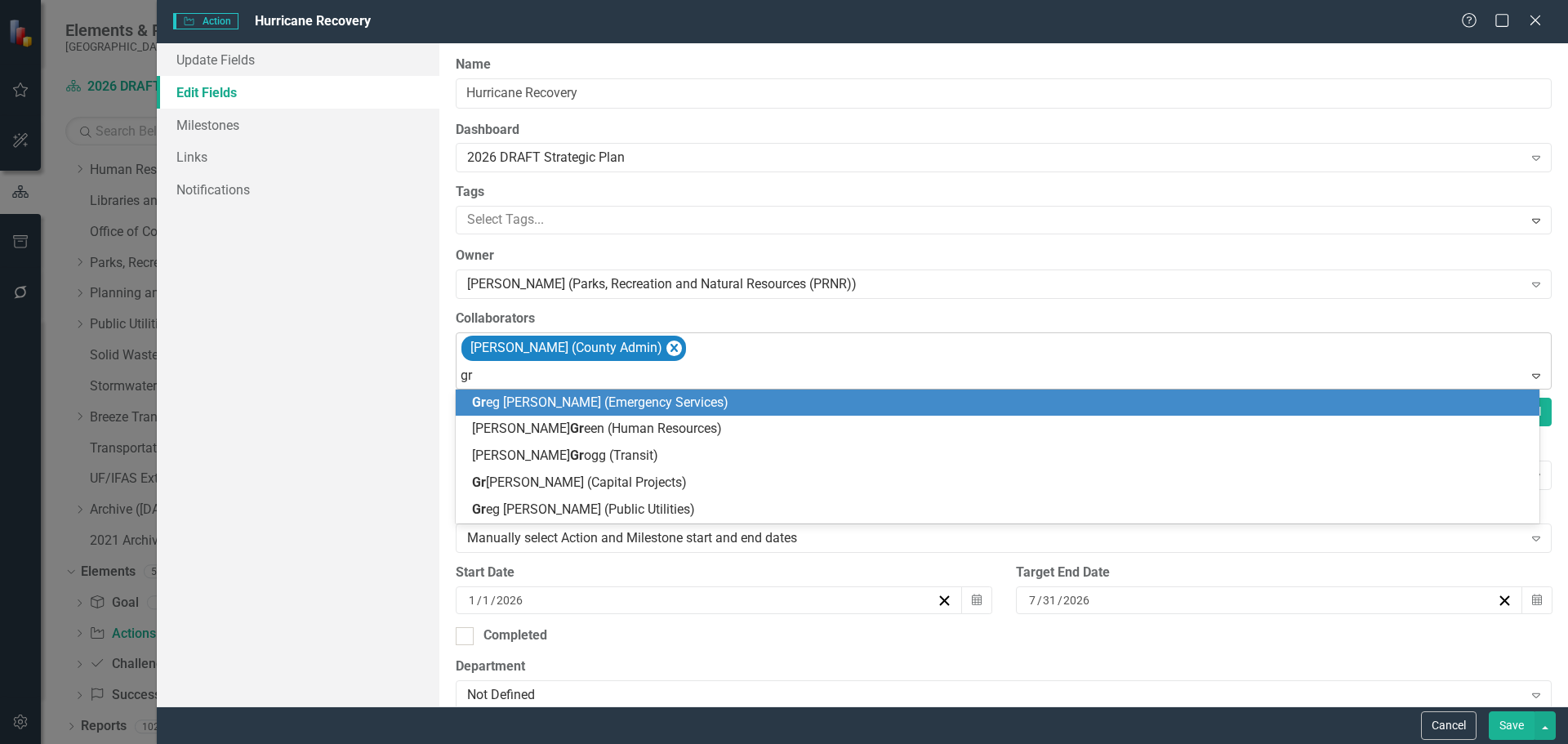
type input "g"
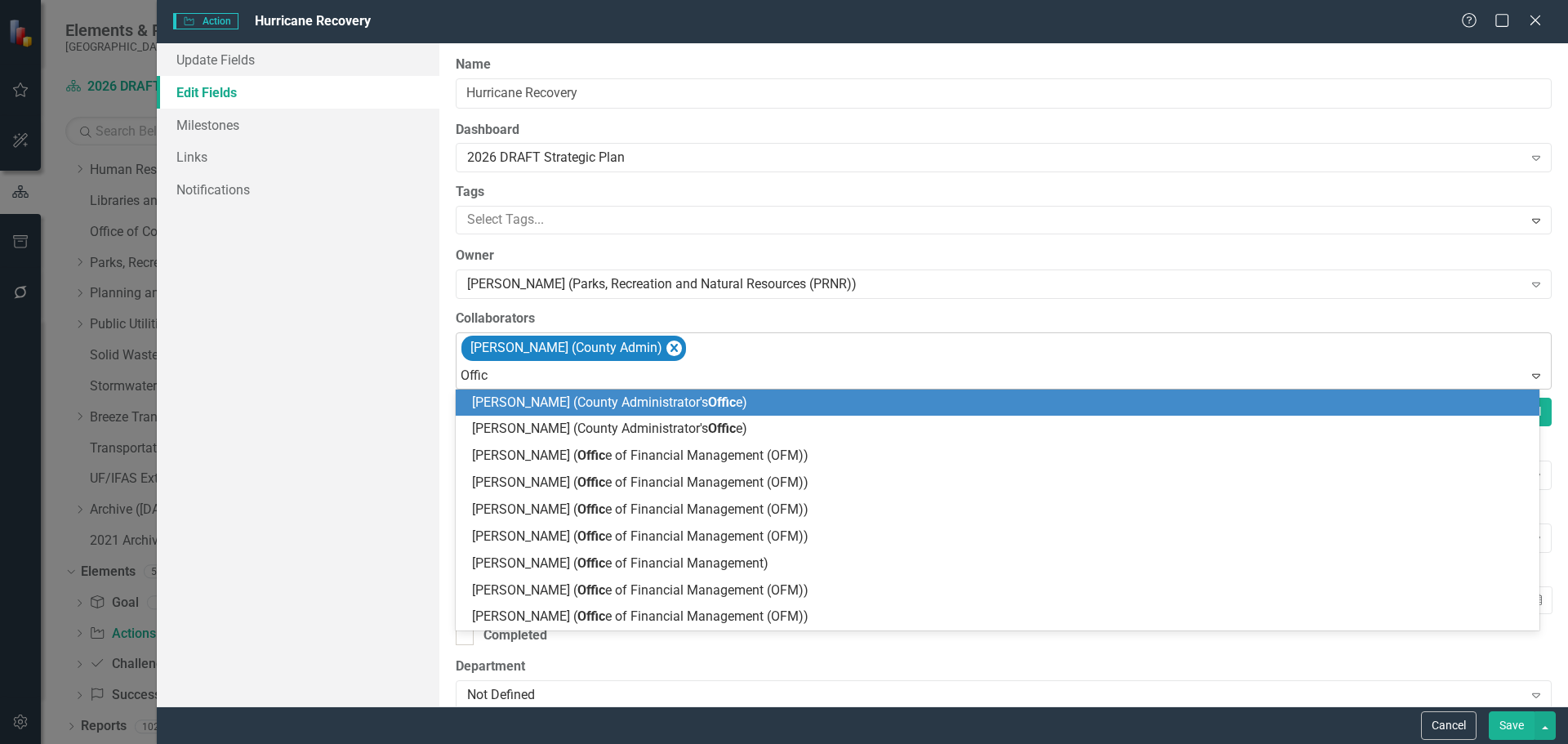
type input "Office"
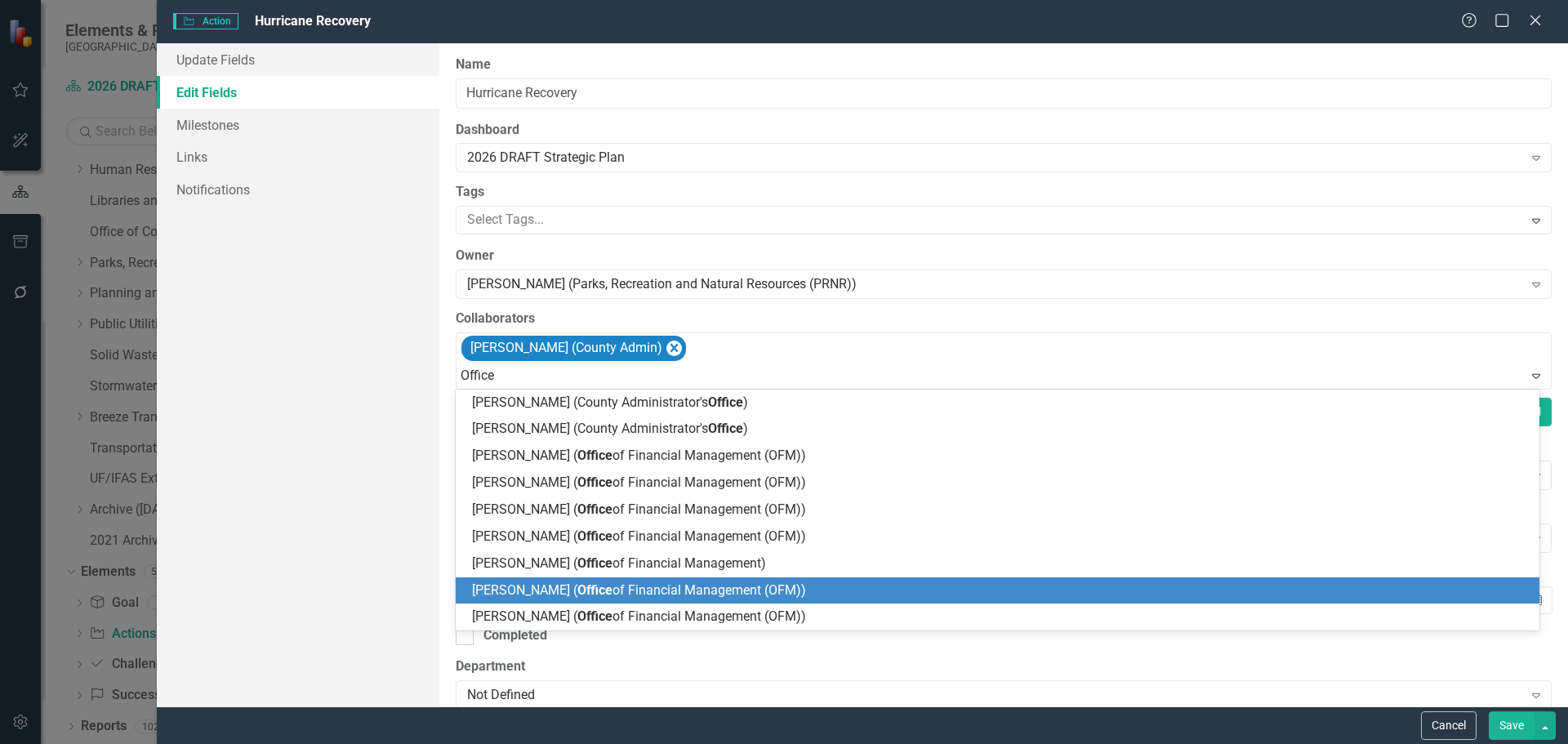
click at [618, 595] on span "Kimberli Radtke ( Office of Financial Management (OFM))" at bounding box center [638, 590] width 334 height 16
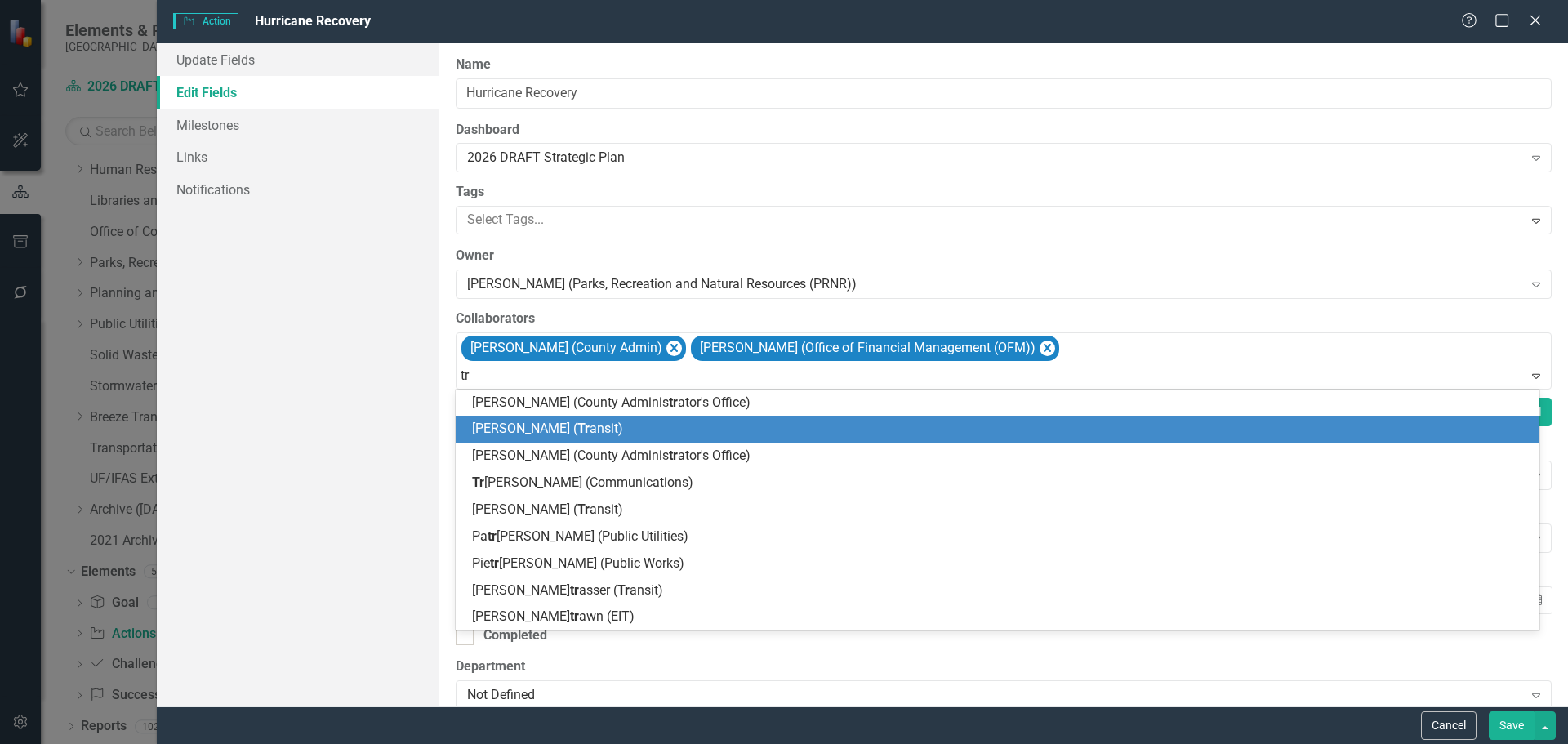
type input "t"
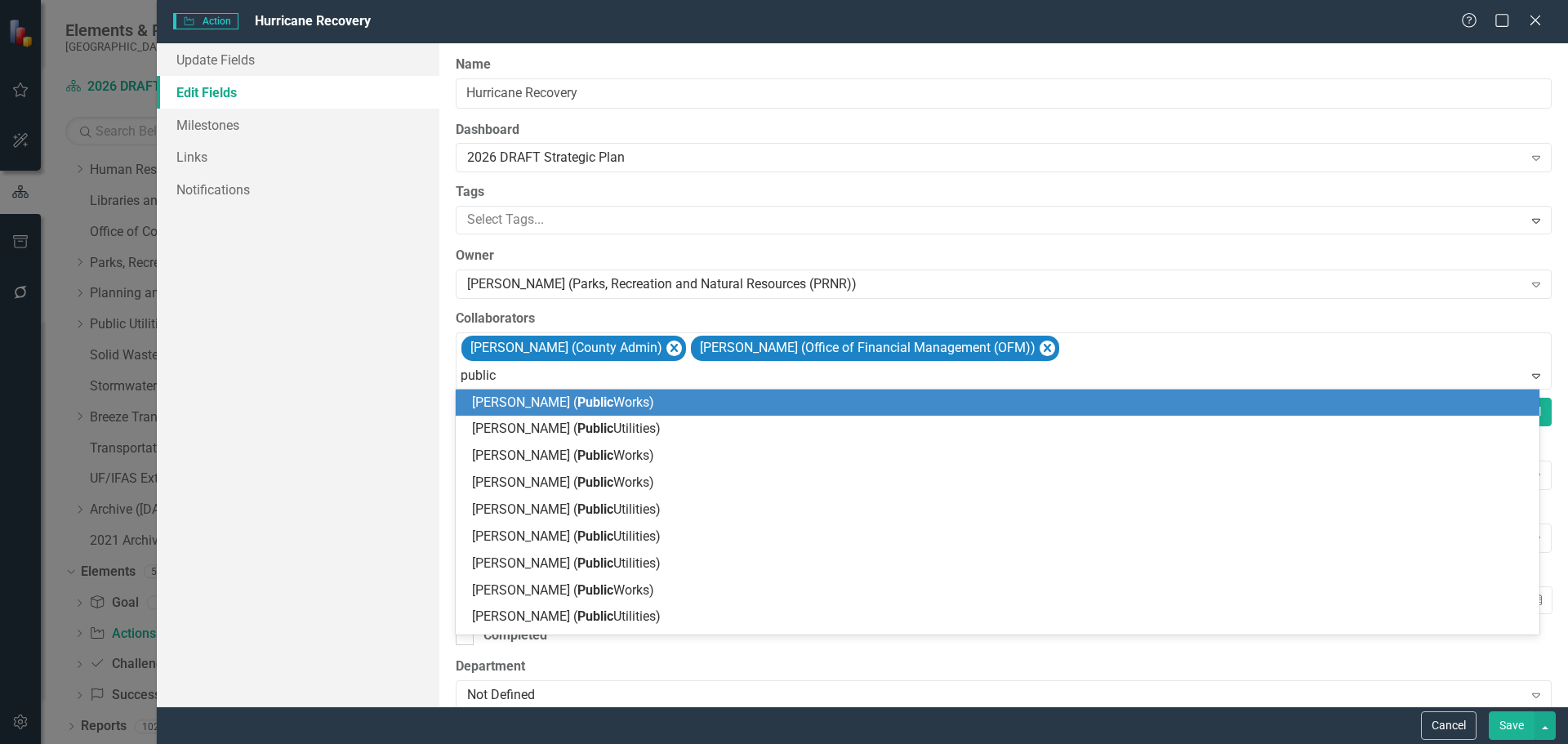
type input "public w"
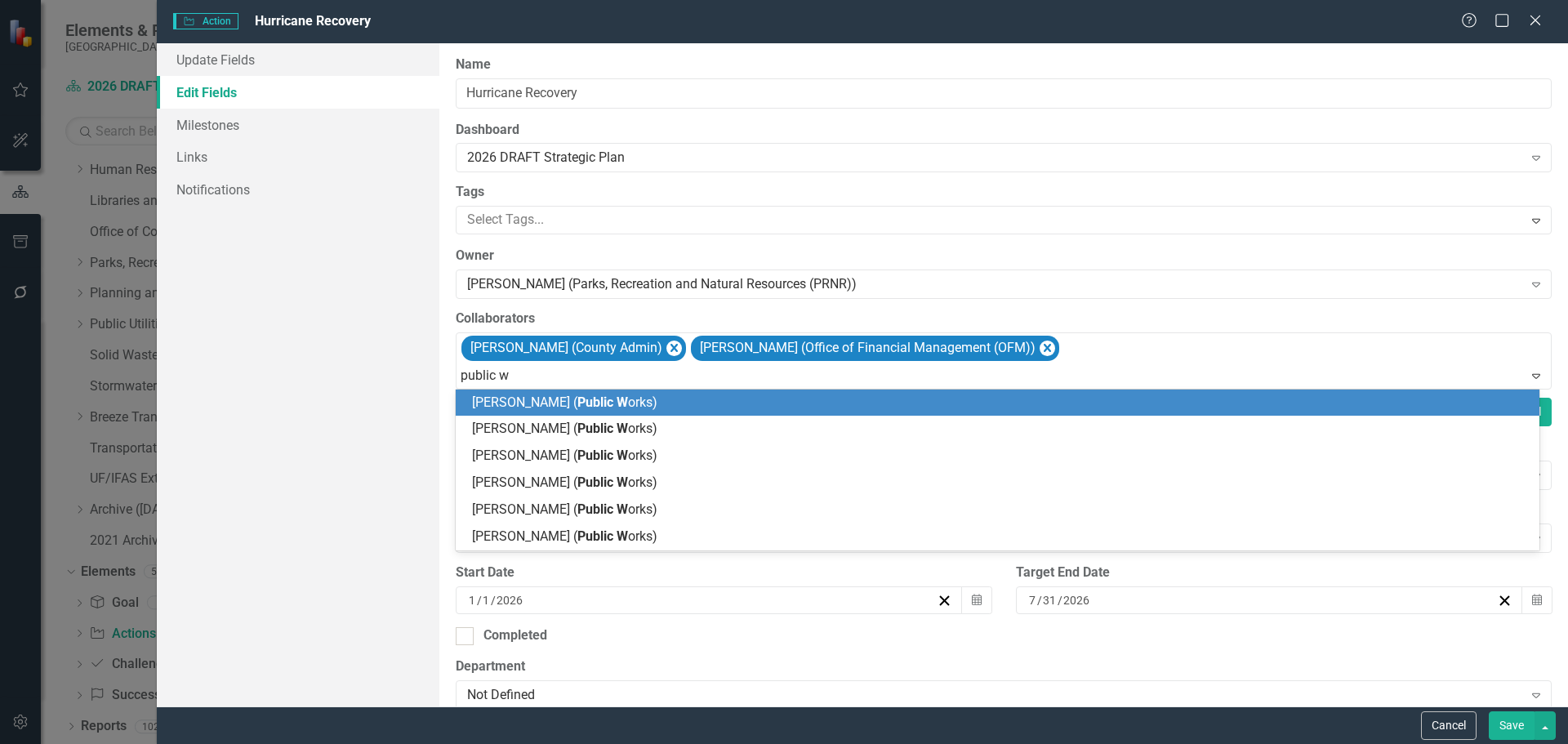
click at [516, 401] on span "Spencer Anderson ( Public W orks)" at bounding box center [564, 402] width 185 height 16
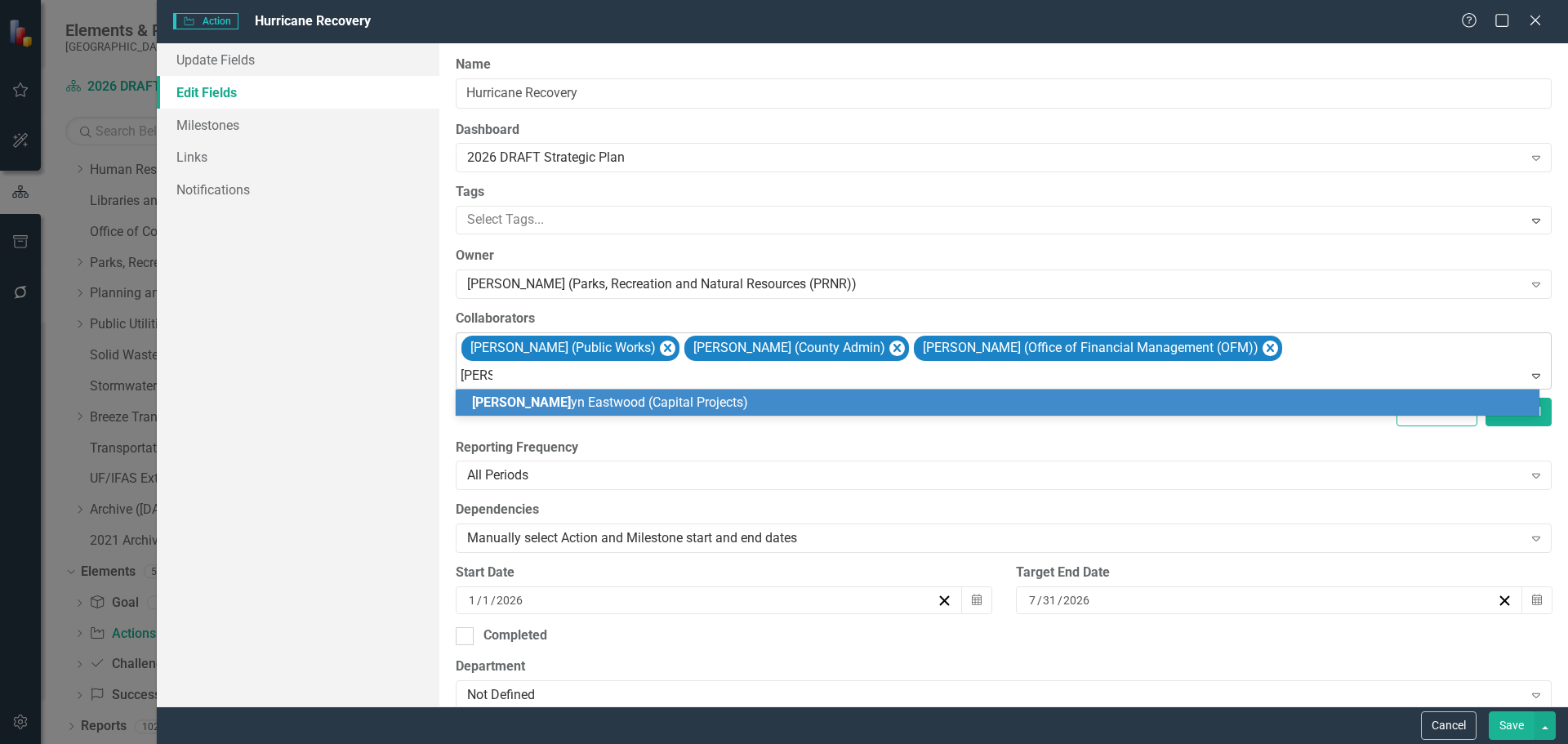
type input "caroly"
click at [746, 401] on div "Caroly n Eastwood (Capital Projects)" at bounding box center [1001, 403] width 1058 height 19
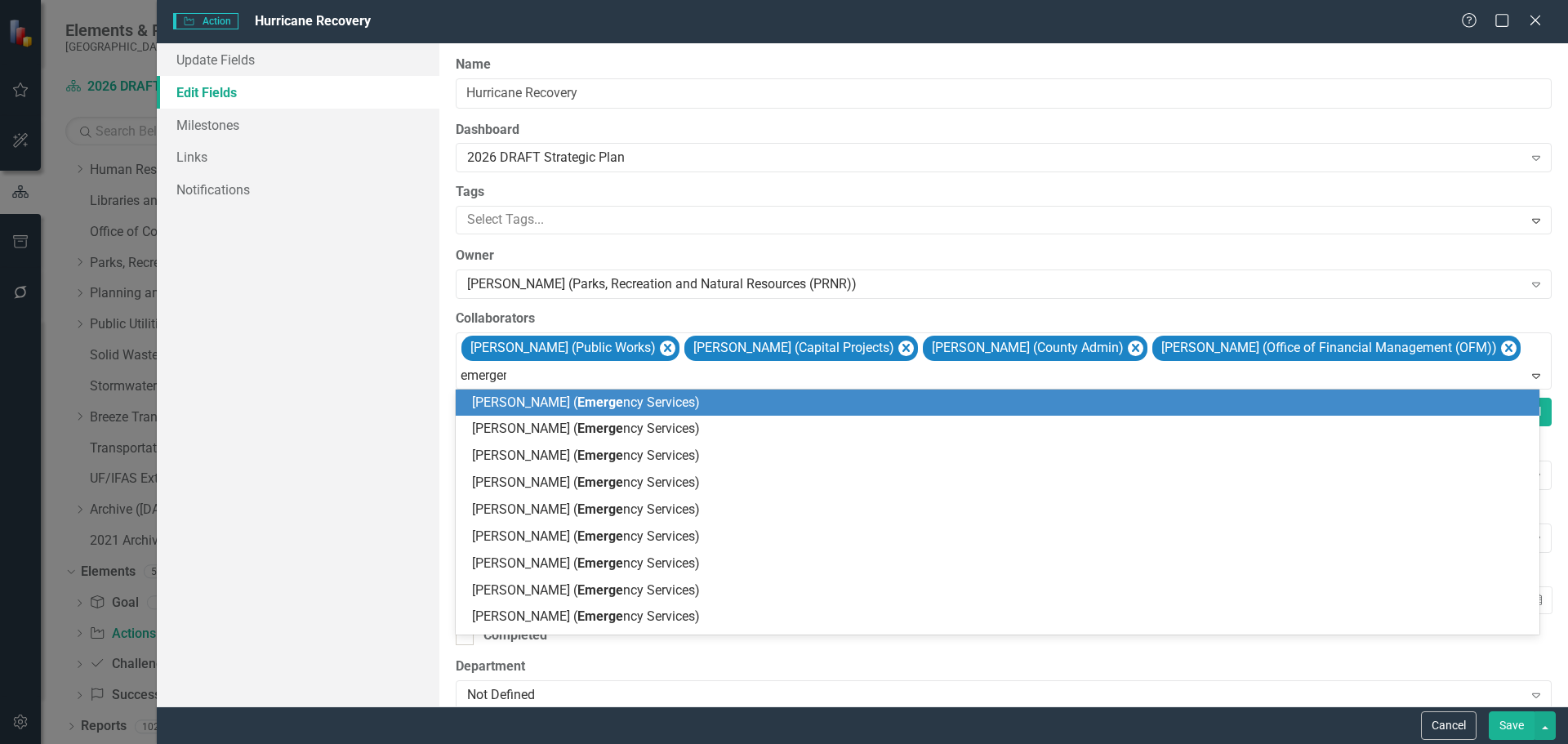
type input "emergency"
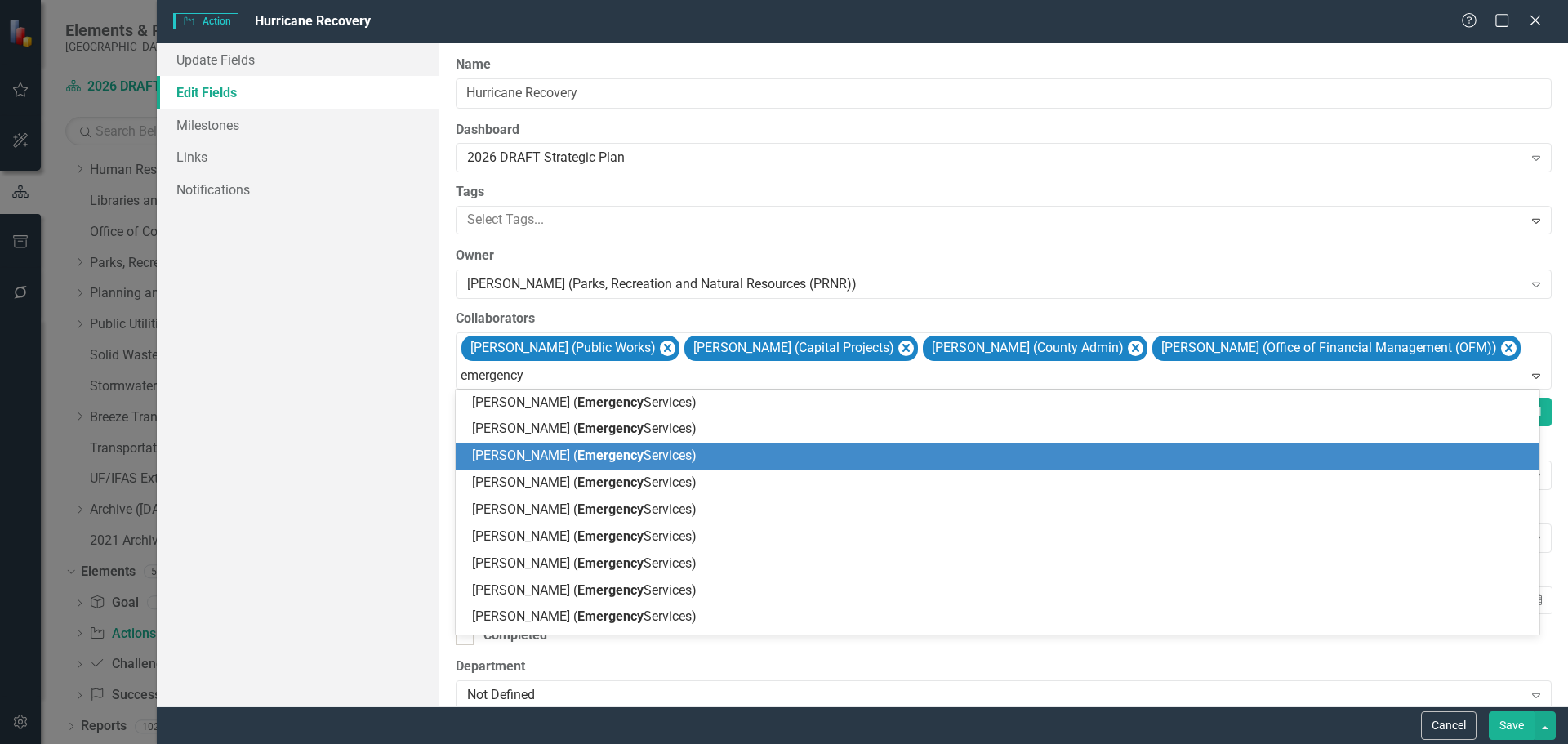
click at [490, 456] on span "Rich Collins ( Emergency Services)" at bounding box center [584, 455] width 225 height 16
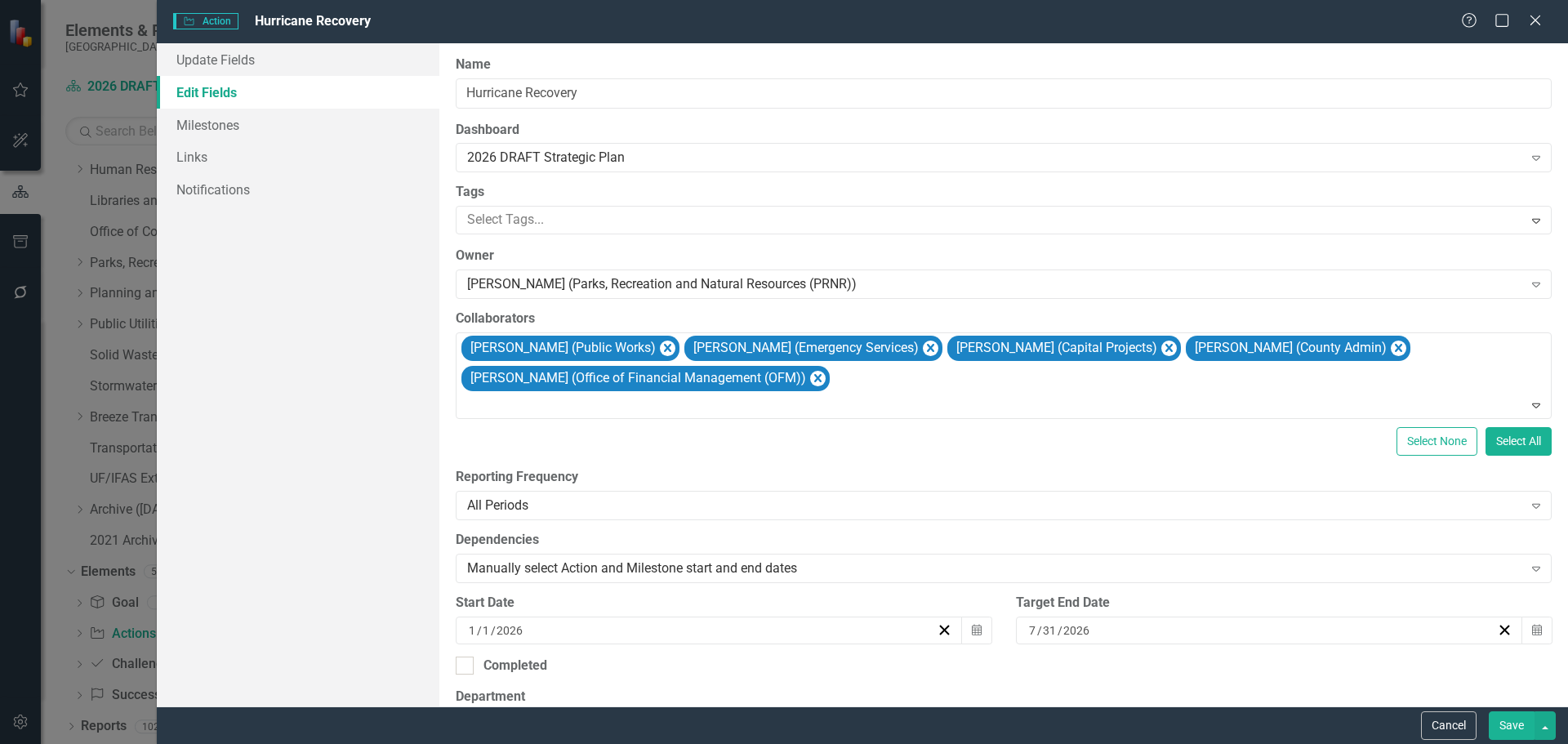
click at [505, 442] on div "Select None Select All" at bounding box center [1004, 441] width 1096 height 29
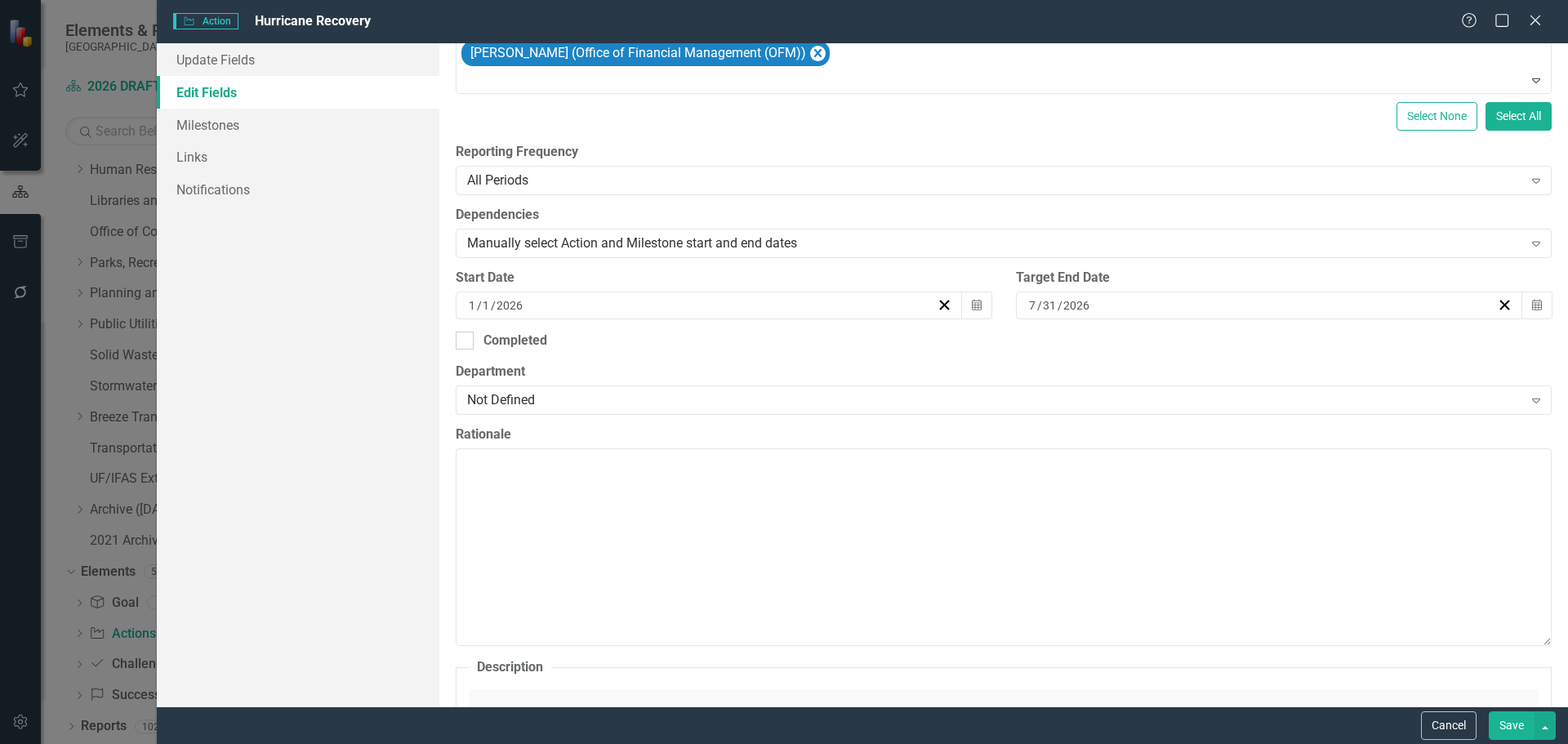
scroll to position [327, 0]
click at [1437, 300] on div "7 / 31 / 2026" at bounding box center [1262, 304] width 471 height 17
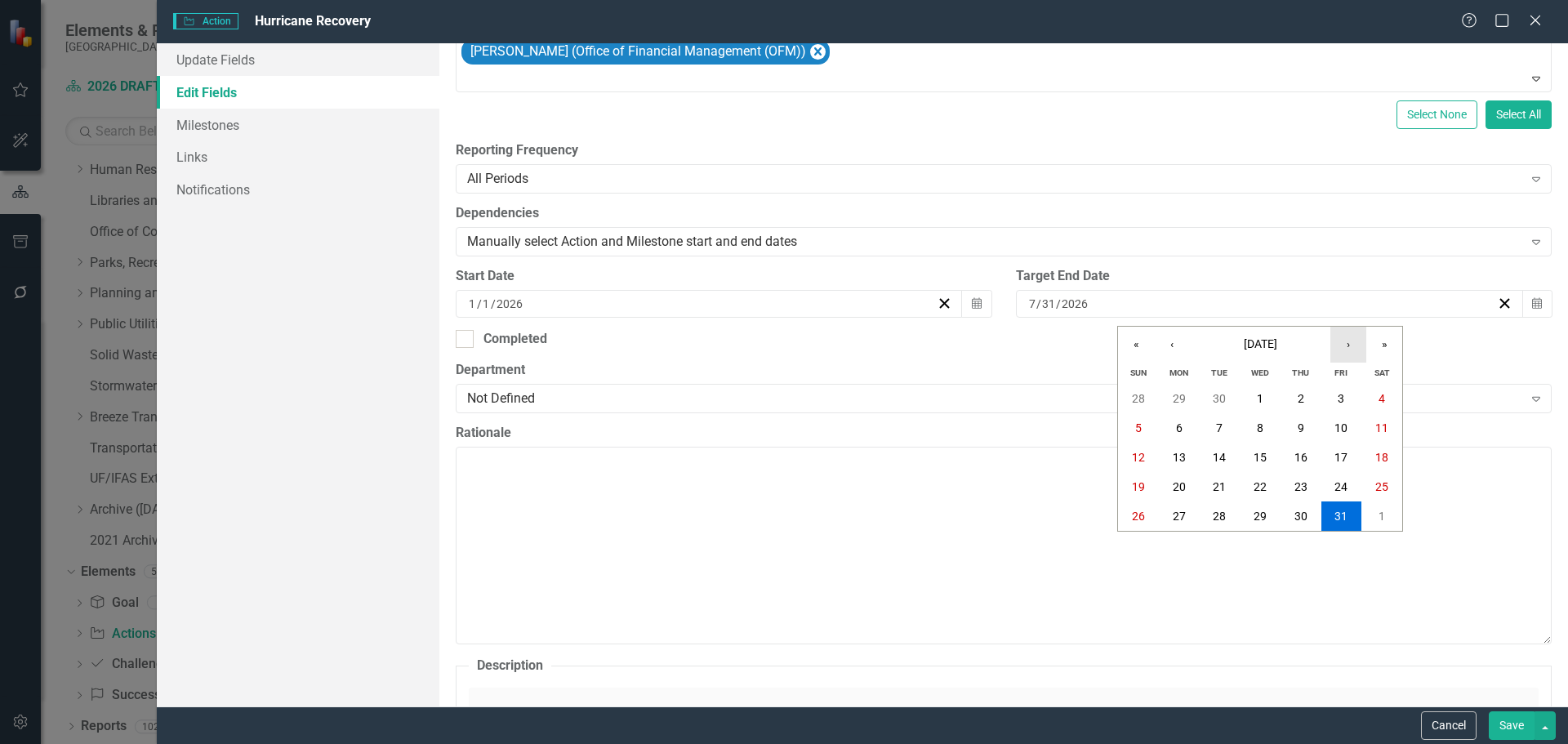
click at [1349, 345] on button "›" at bounding box center [1347, 345] width 35 height 35
click at [1184, 547] on abbr "31" at bounding box center [1178, 545] width 13 height 13
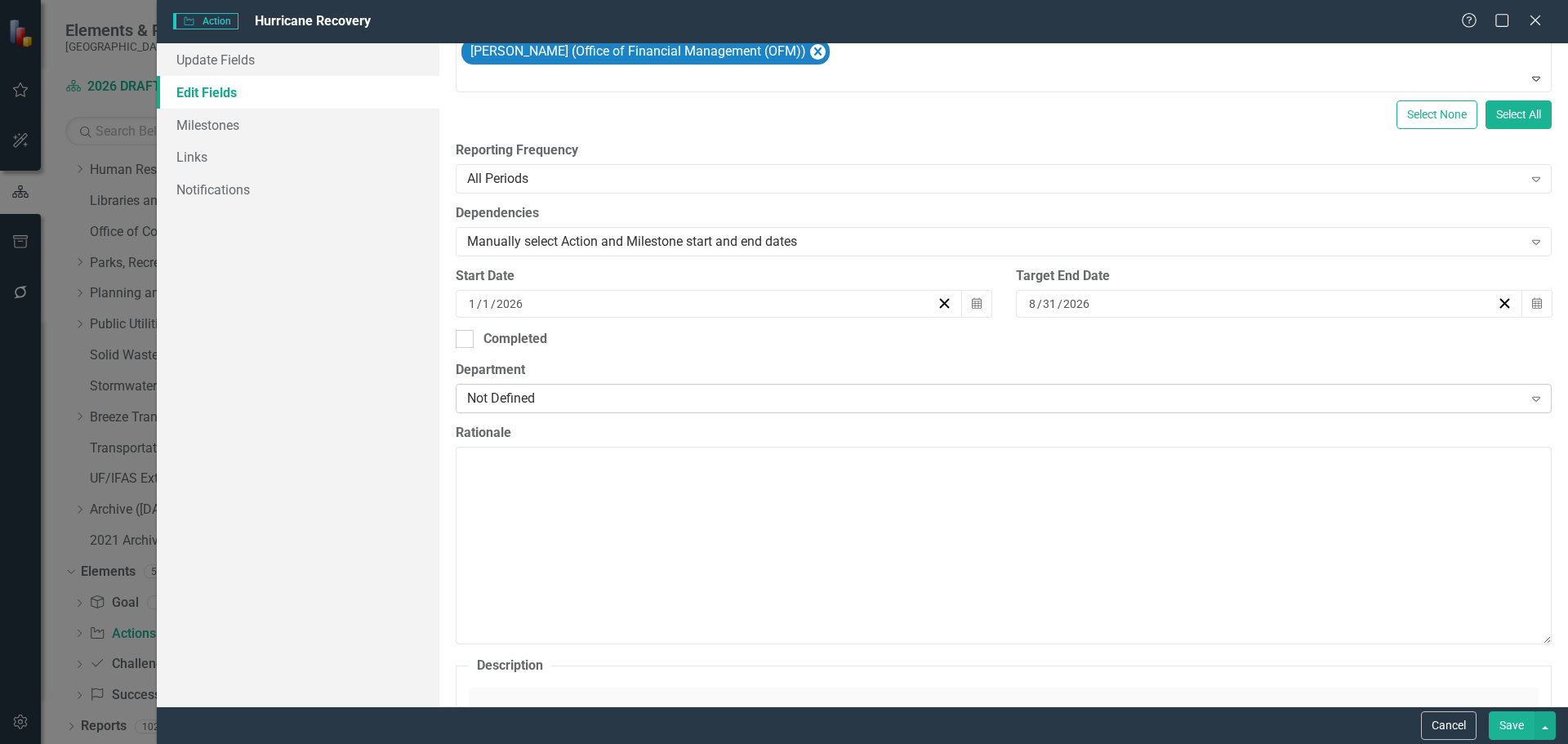
click at [504, 398] on div "Not Defined" at bounding box center [995, 398] width 1056 height 19
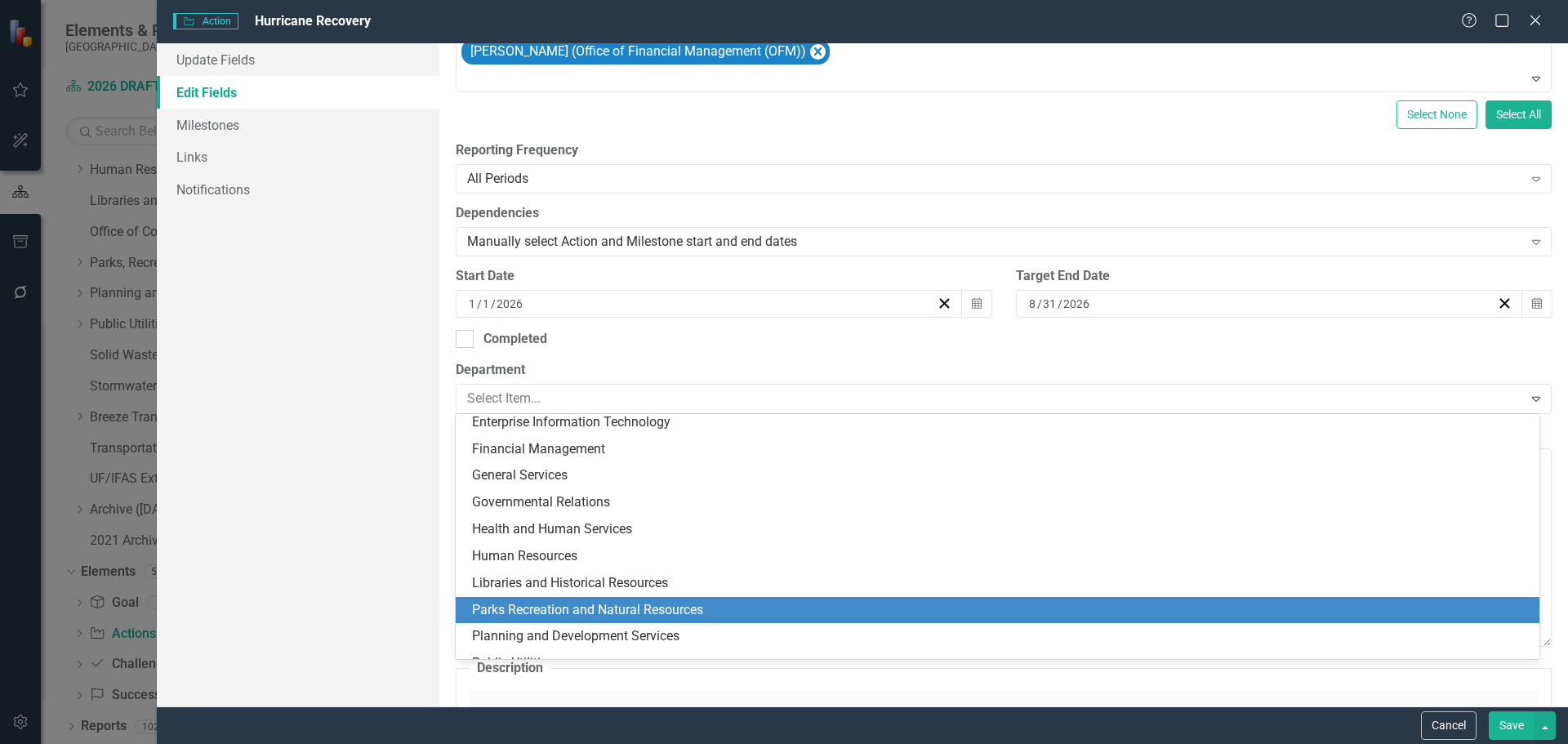
scroll to position [245, 0]
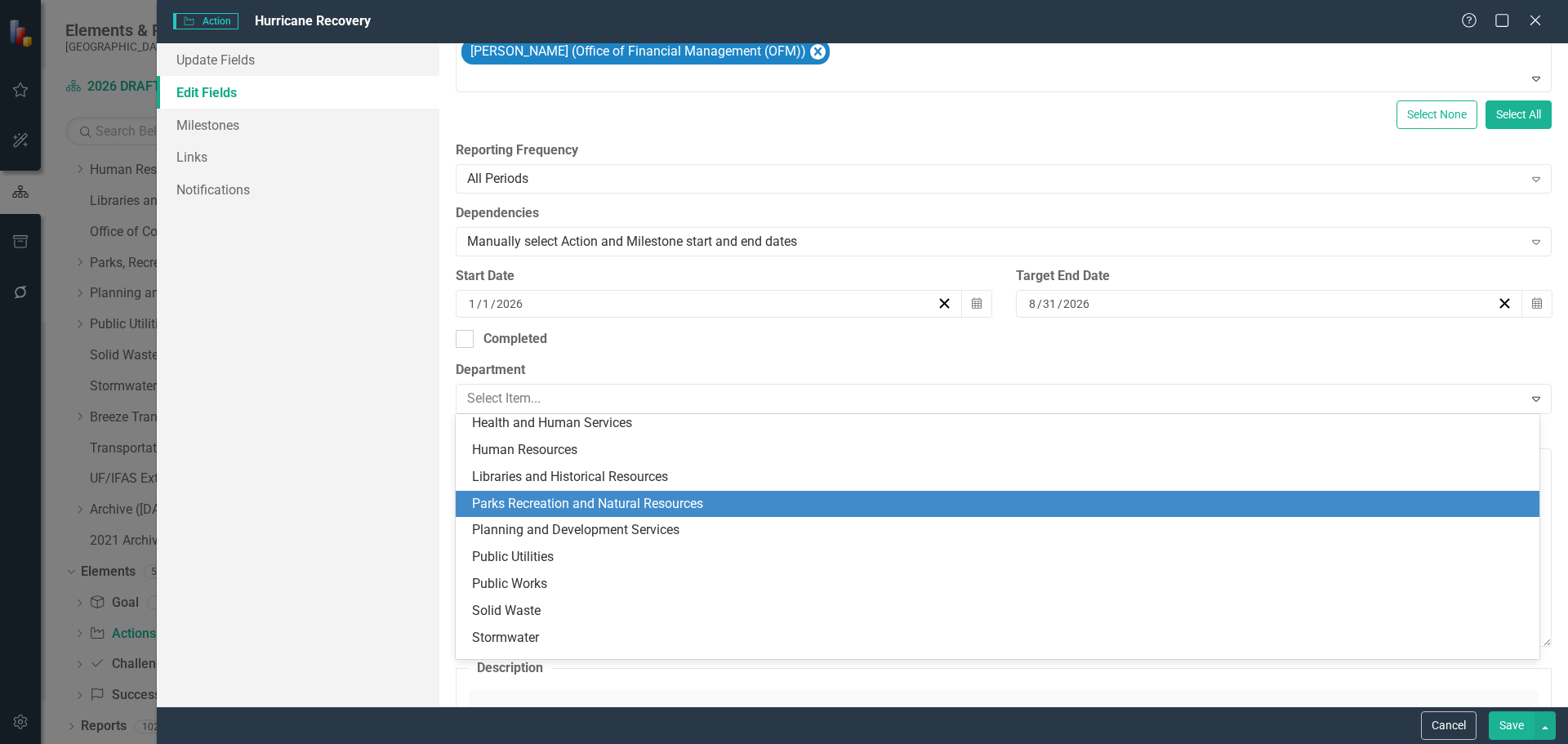
click at [507, 506] on div "Parks Recreation and Natural Resources" at bounding box center [1001, 504] width 1058 height 19
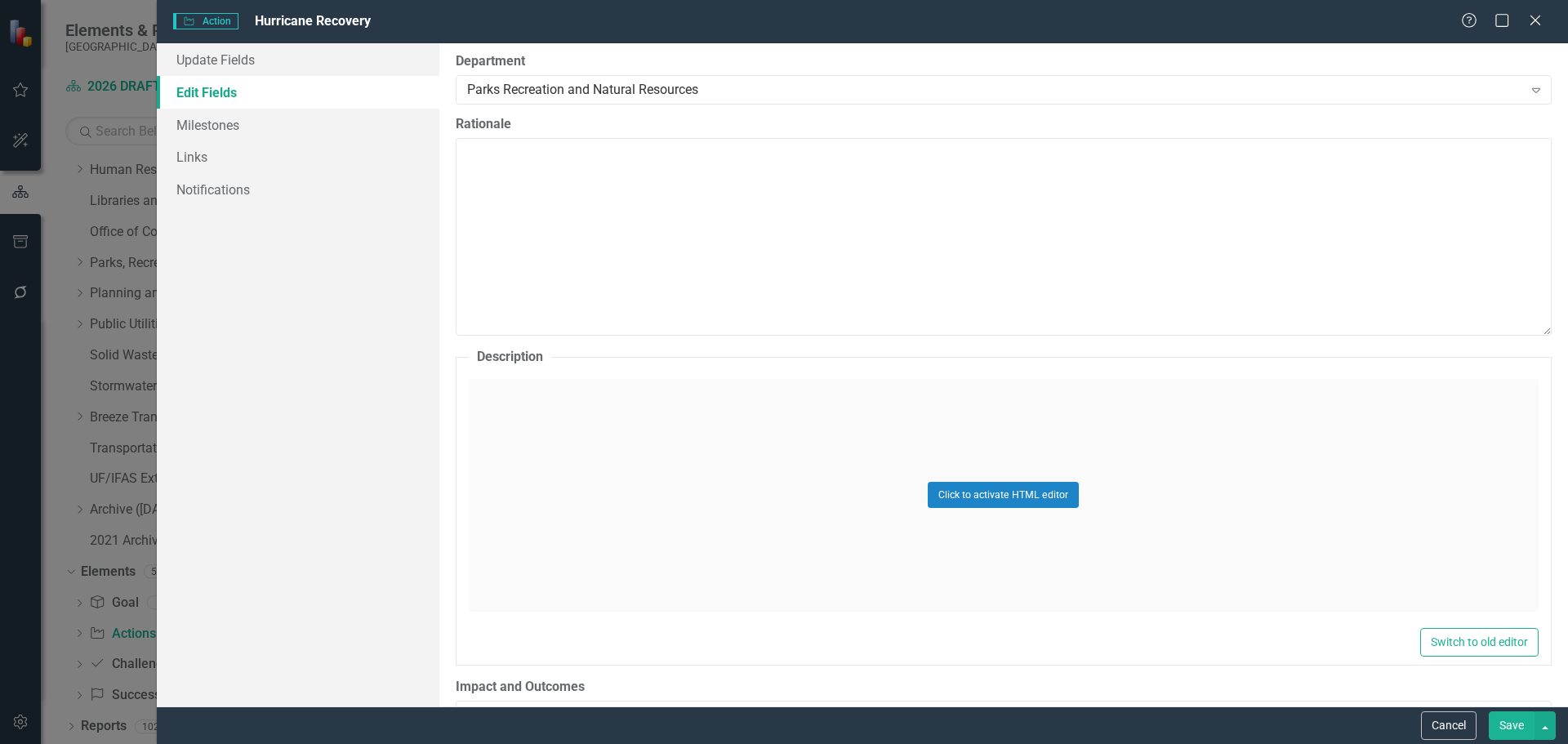
scroll to position [735, 0]
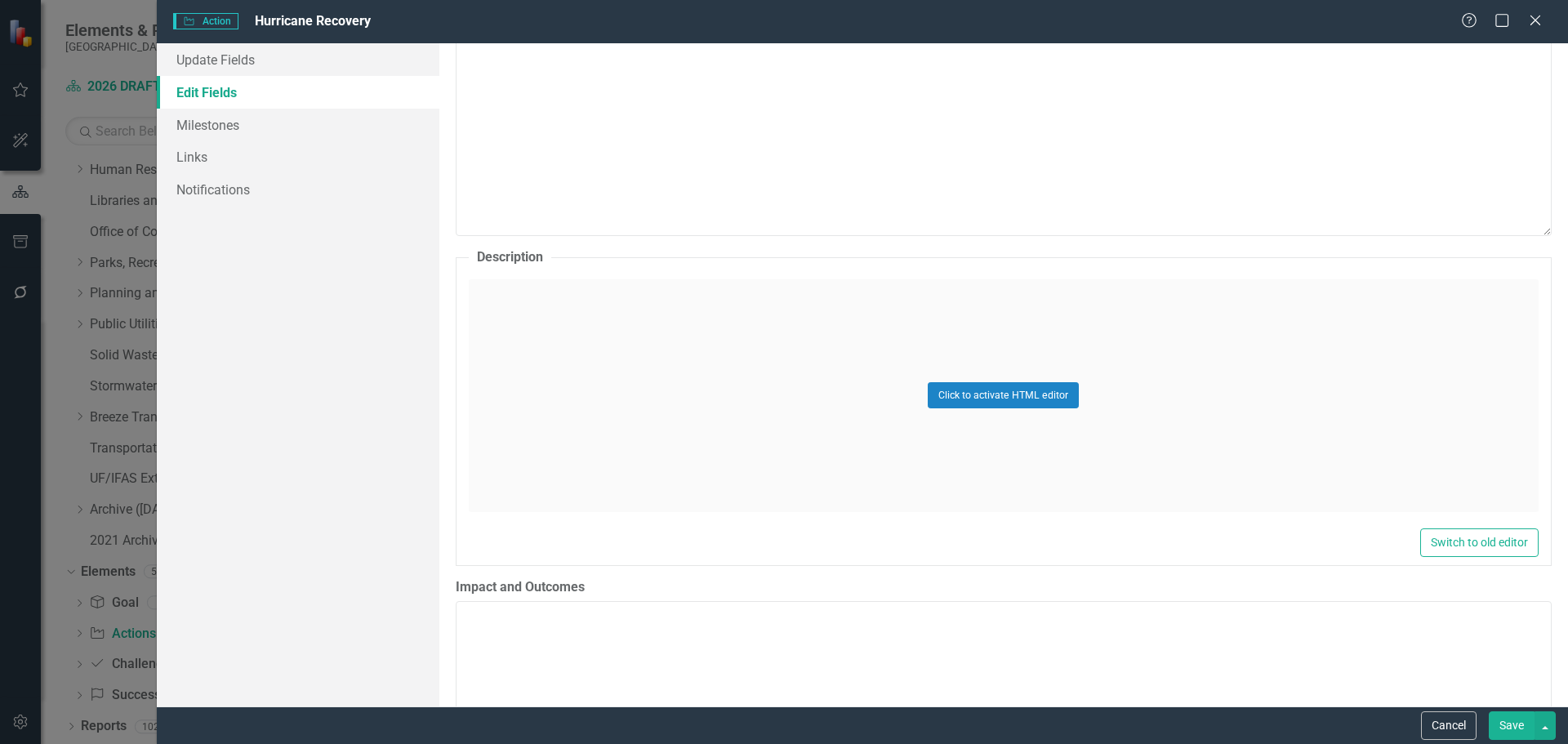
click at [620, 347] on div "Click to activate HTML editor" at bounding box center [1004, 396] width 1070 height 233
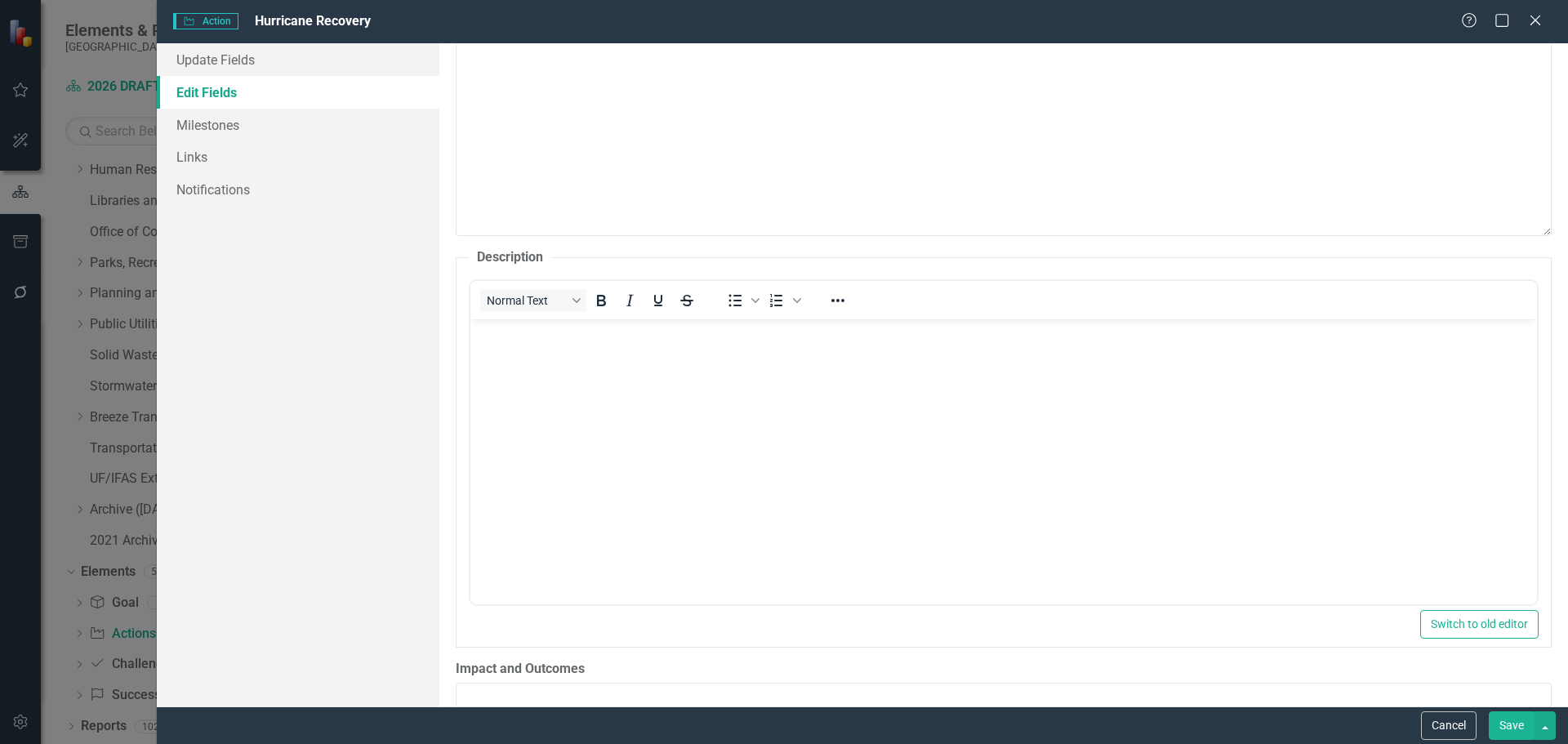
scroll to position [0, 0]
click at [625, 403] on body "Rich Text Area. Press ALT-0 for help." at bounding box center [1003, 440] width 1067 height 245
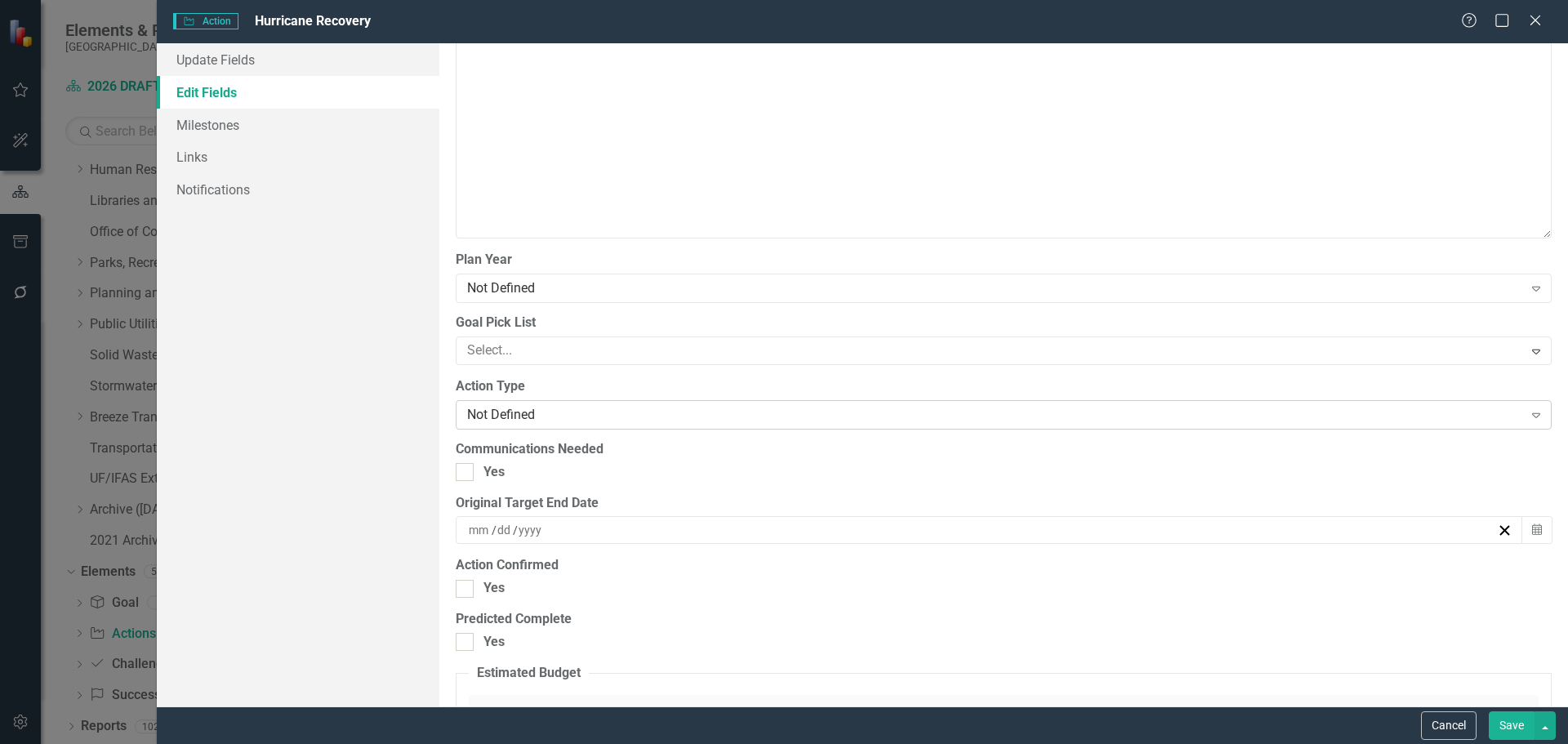
scroll to position [1634, 0]
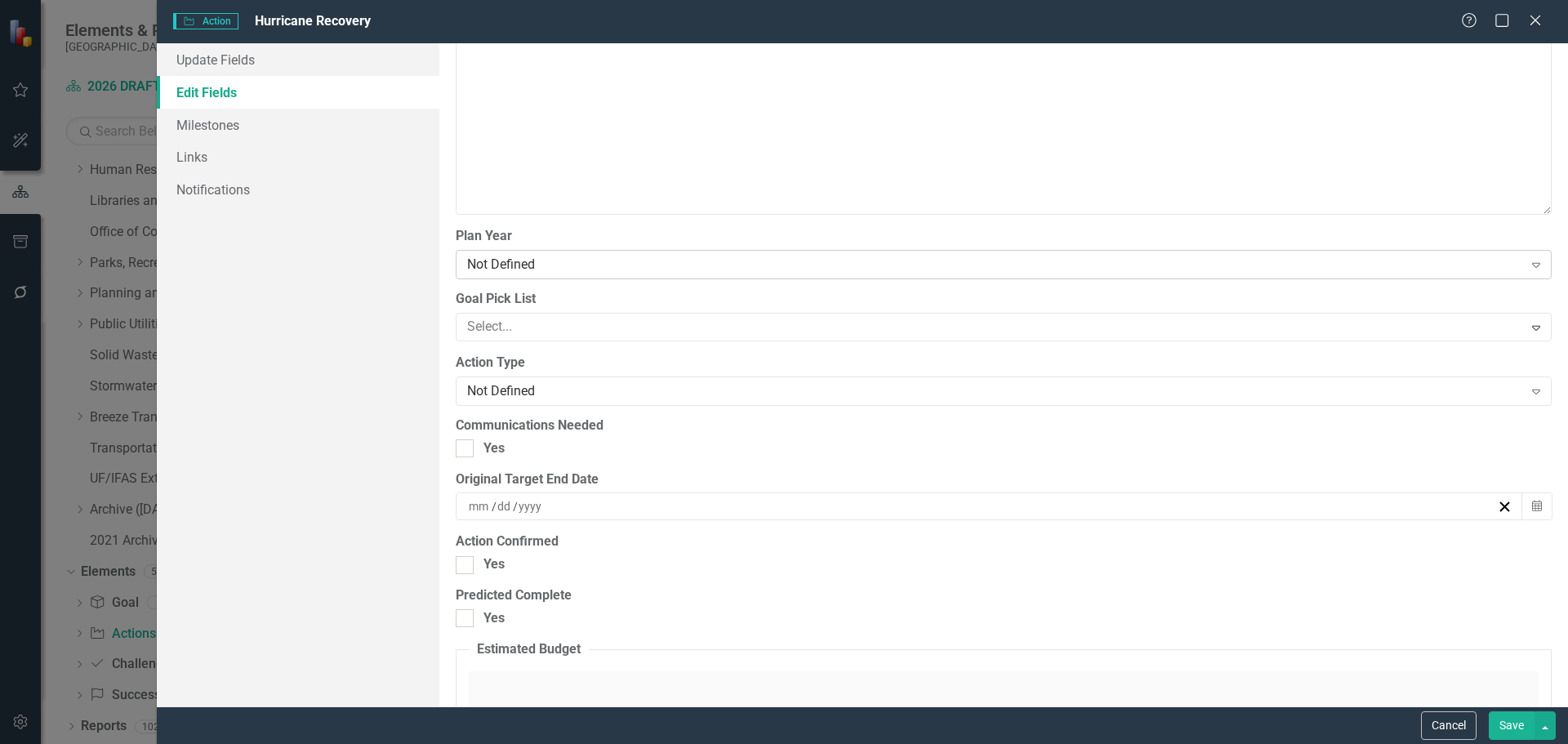
click at [537, 273] on div "Not Defined" at bounding box center [995, 264] width 1056 height 19
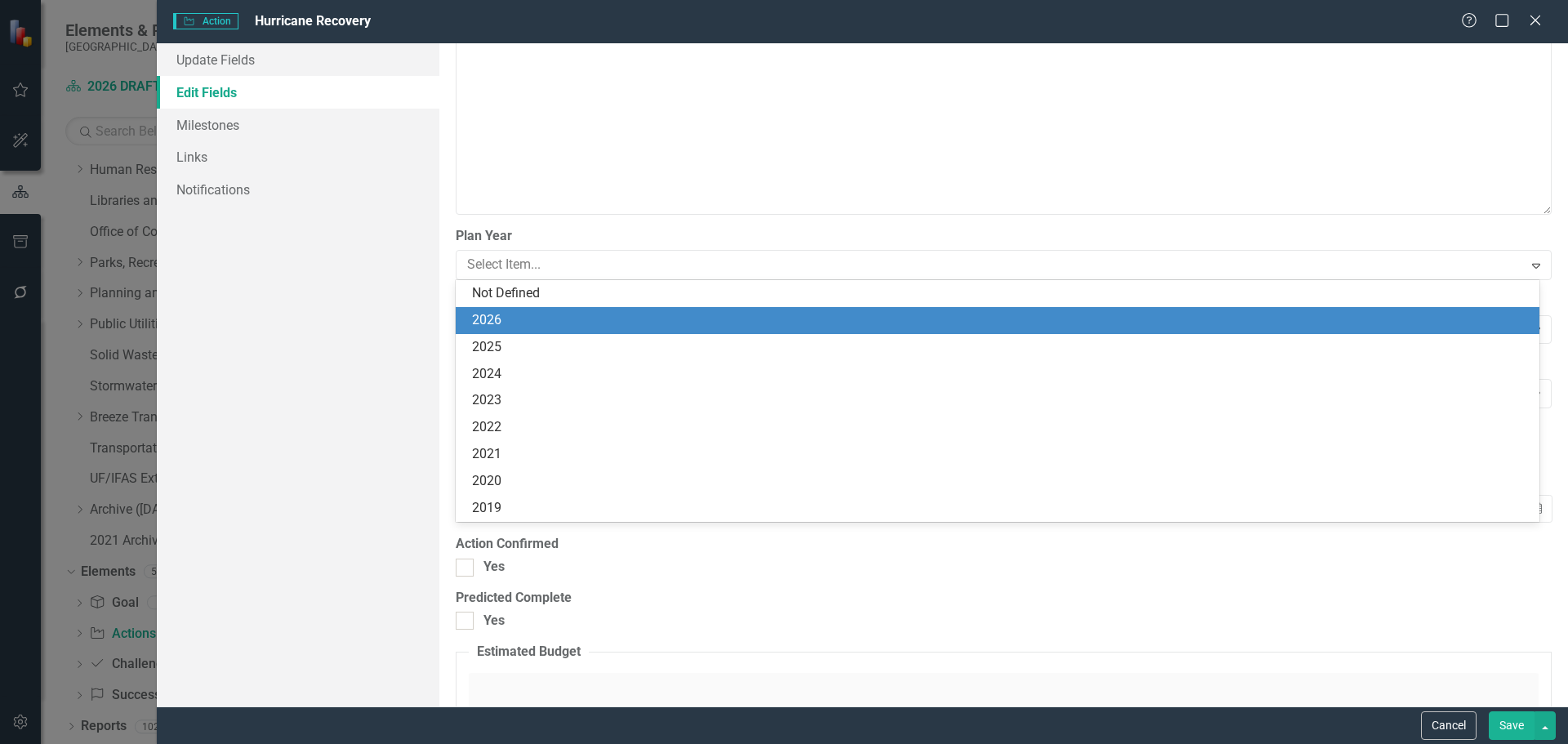
click at [528, 317] on div "2026" at bounding box center [1001, 320] width 1058 height 19
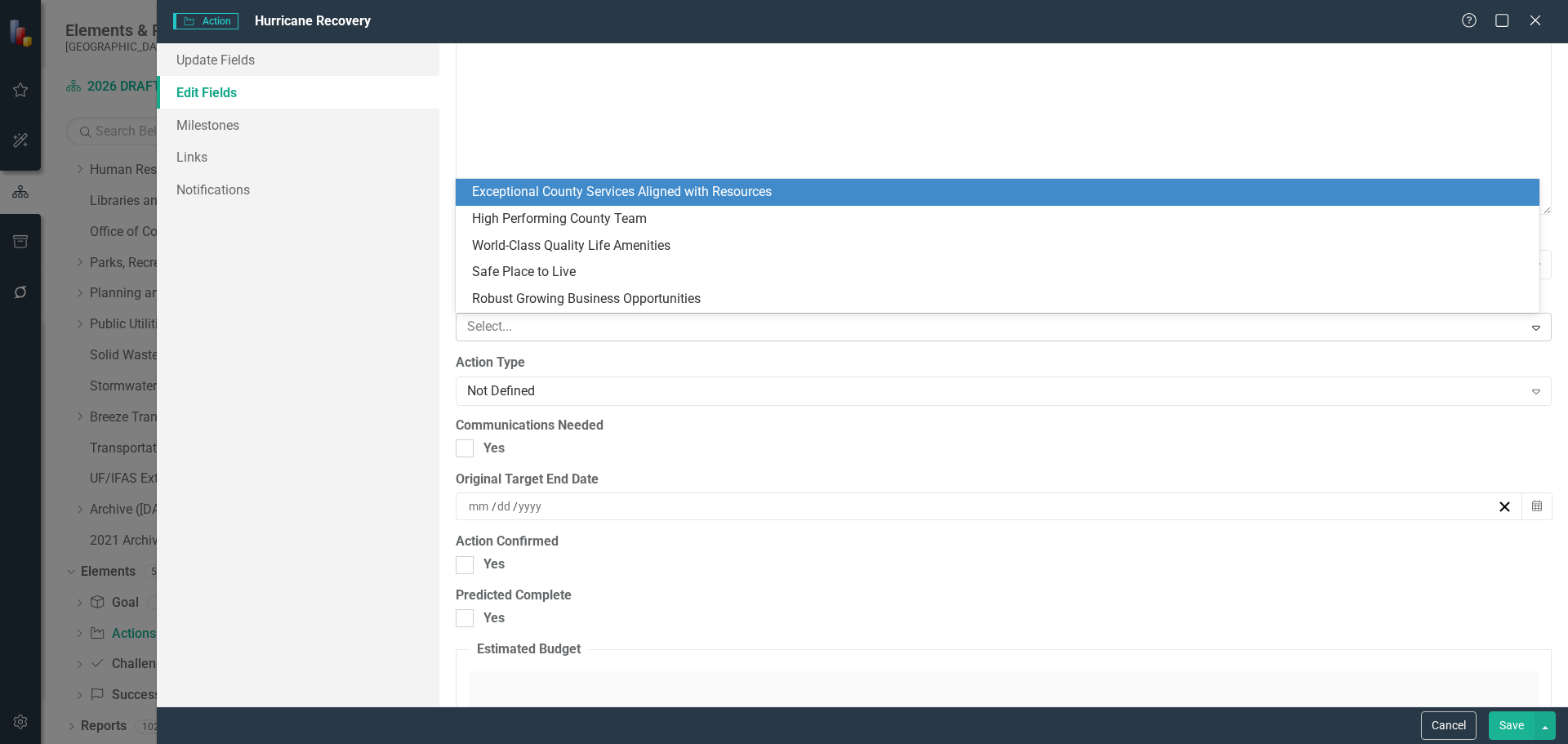
click at [525, 328] on div at bounding box center [992, 327] width 1063 height 22
click at [540, 199] on div "Exceptional County Services Aligned with Resources" at bounding box center [1001, 192] width 1058 height 19
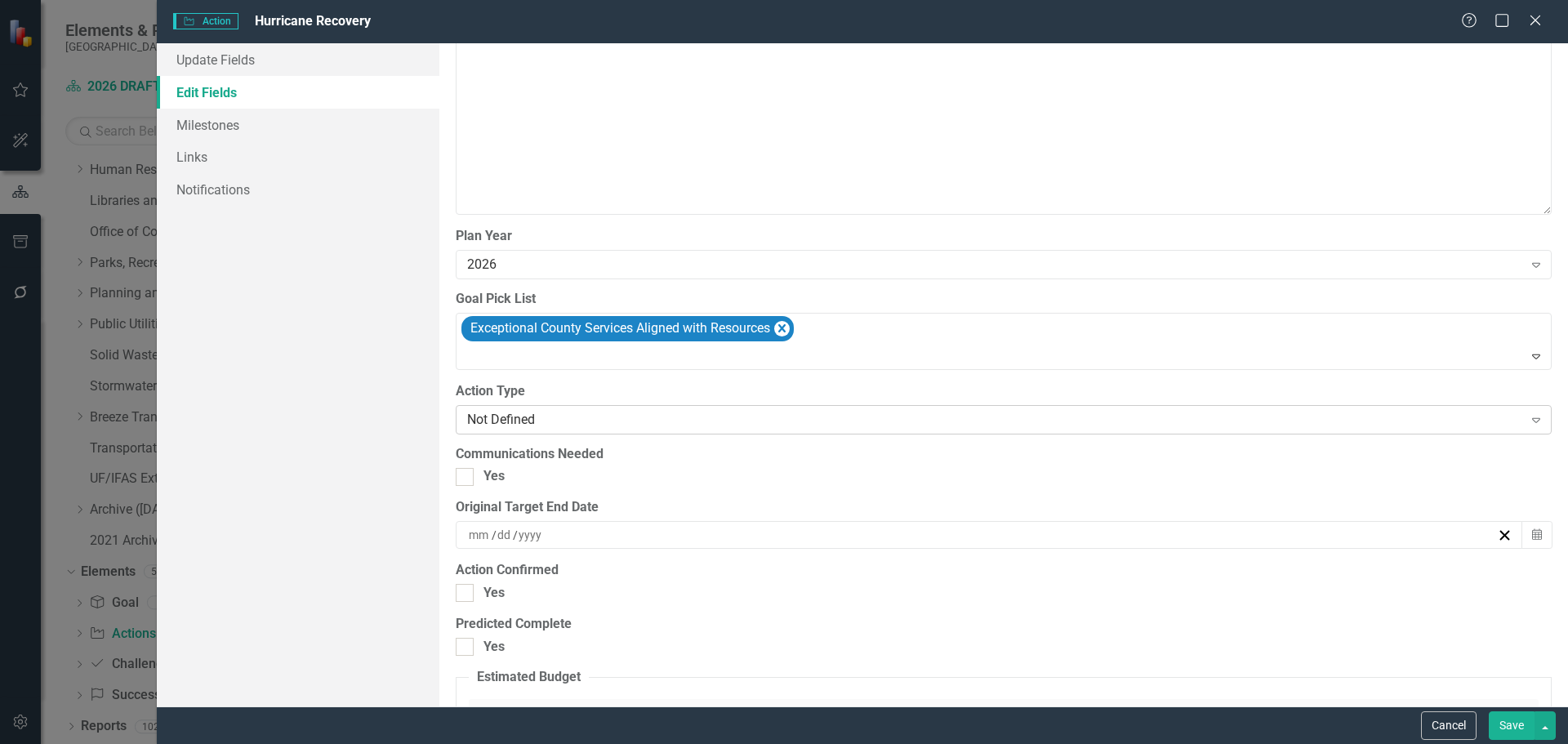
click at [545, 419] on div "Not Defined" at bounding box center [995, 419] width 1056 height 19
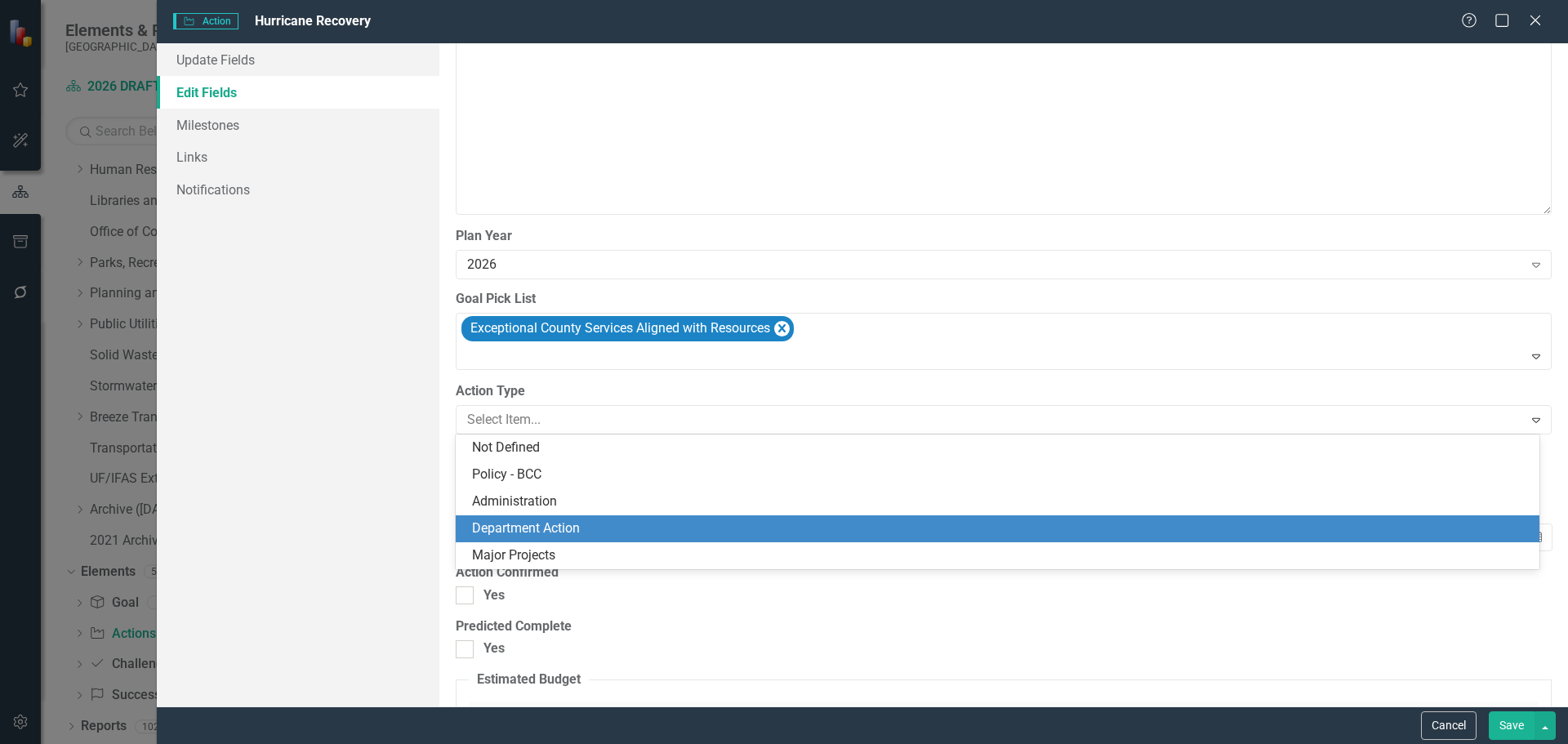
click at [542, 524] on div "Department Action" at bounding box center [1001, 528] width 1058 height 19
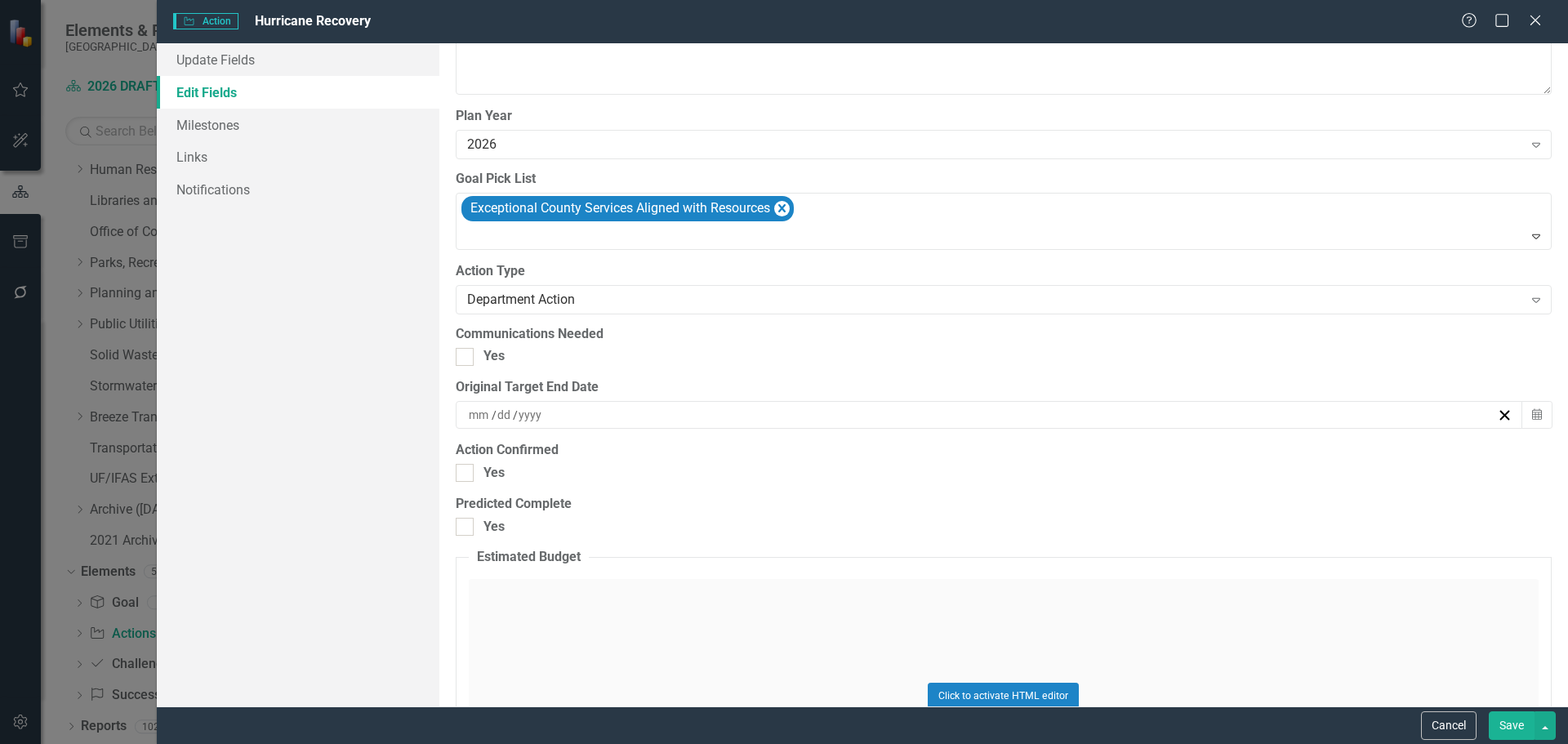
scroll to position [1879, 0]
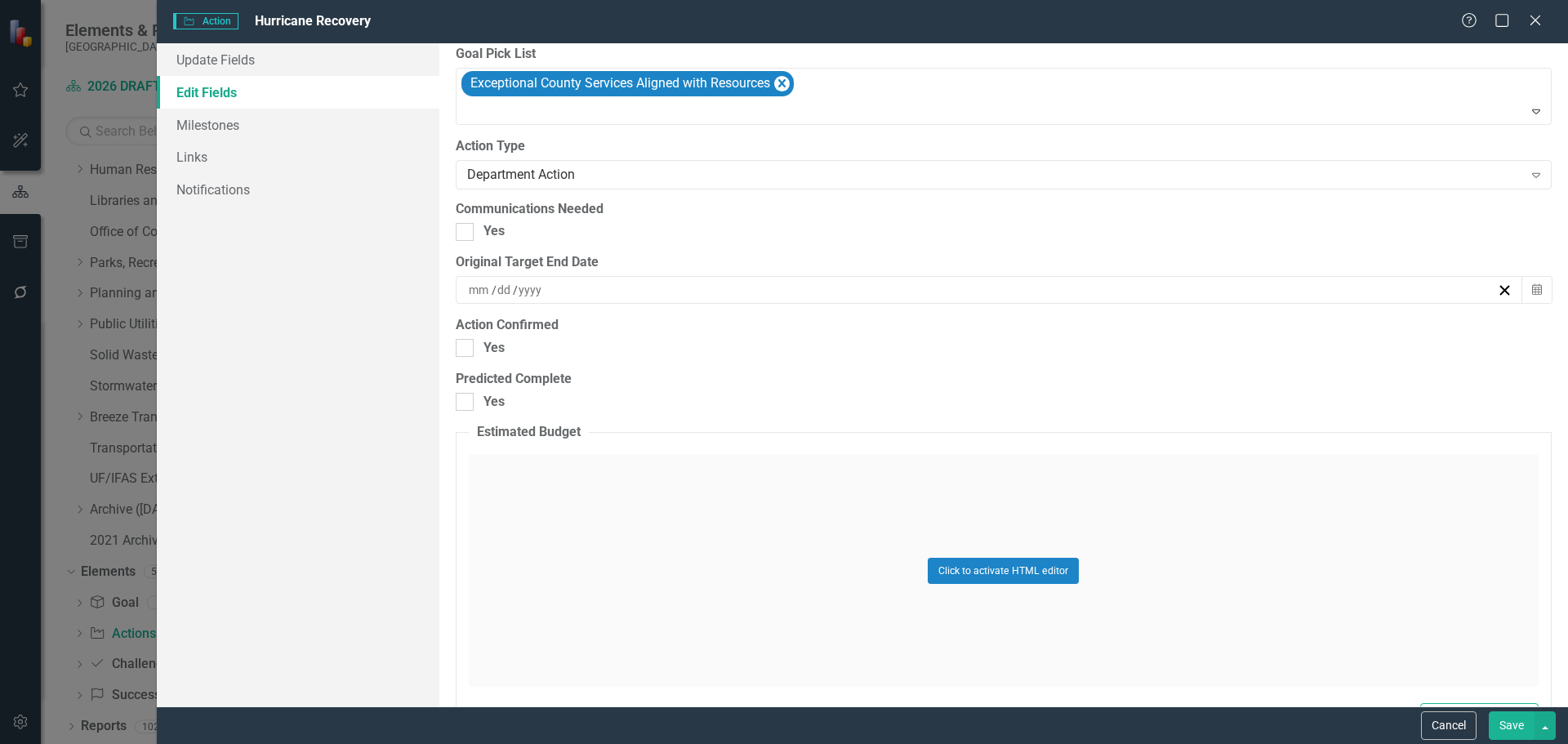
click at [1509, 724] on button "Save" at bounding box center [1511, 725] width 45 height 29
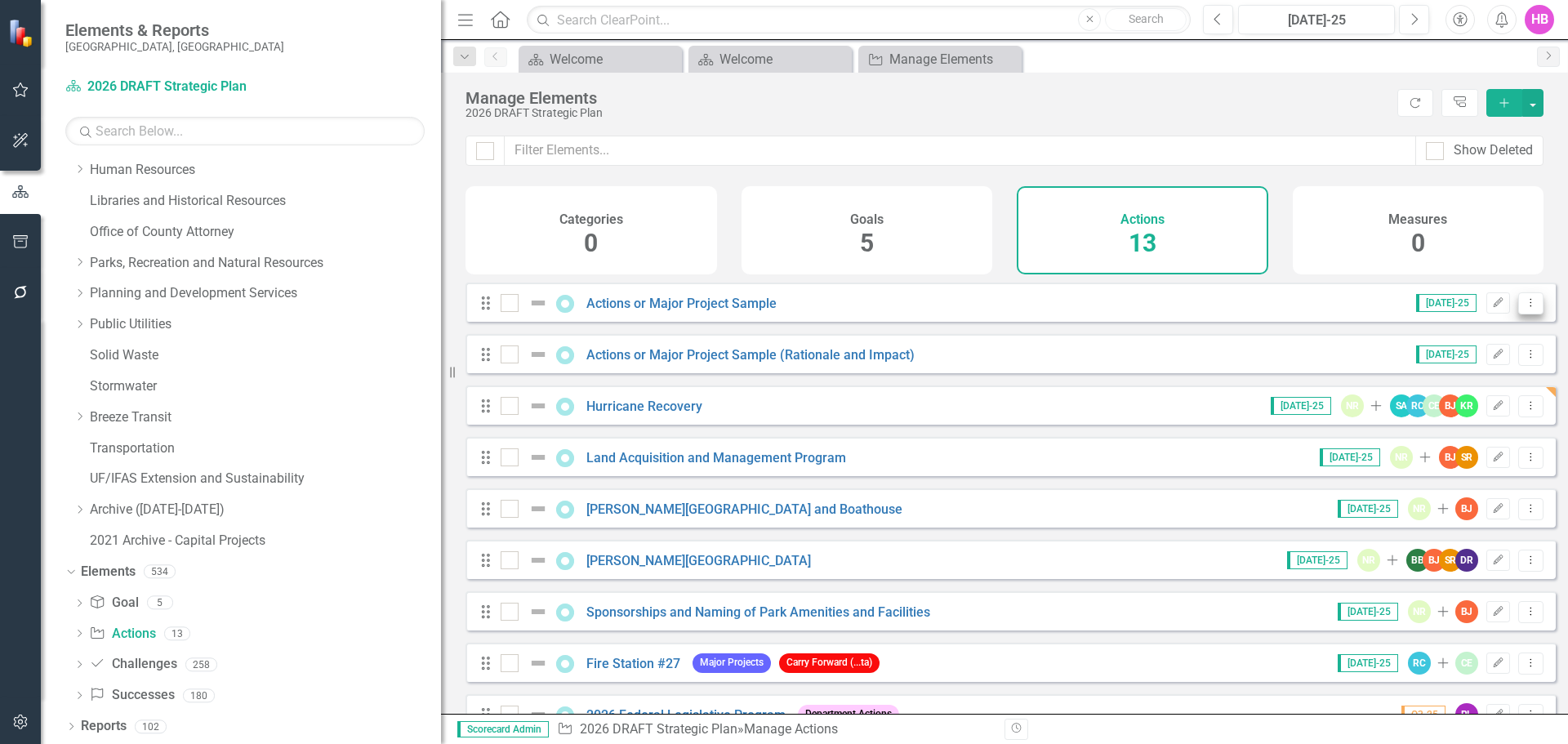
click at [1524, 308] on icon "Dropdown Menu" at bounding box center [1531, 303] width 14 height 11
click at [1450, 396] on link "Copy Duplicate Action" at bounding box center [1464, 403] width 134 height 31
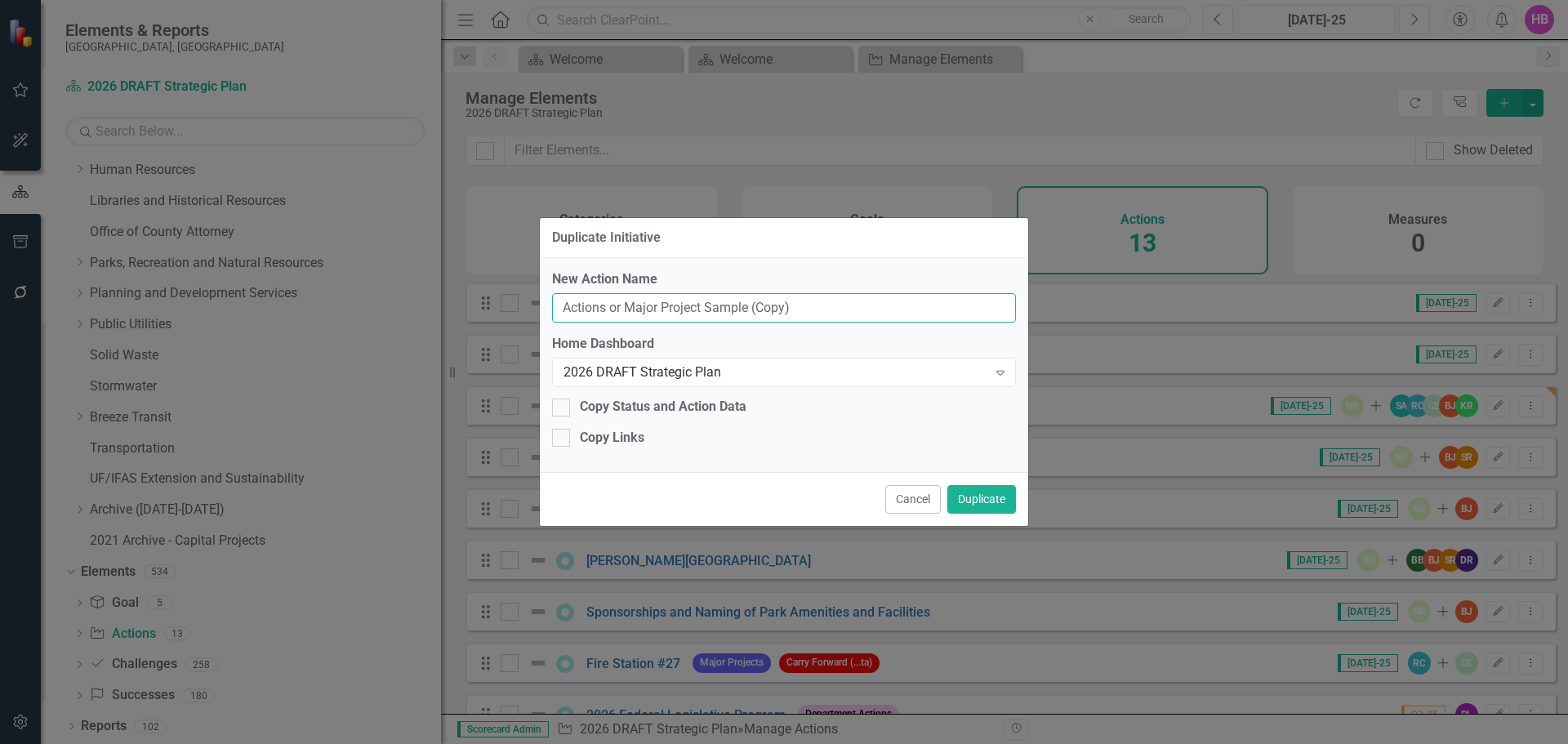
click at [819, 306] on input "Actions or Major Project Sample (Copy)" at bounding box center [783, 308] width 464 height 31
click at [818, 306] on input "Actions or Major Project Sample (Copy)" at bounding box center [783, 308] width 464 height 31
click at [817, 306] on input "Actions or Major Project Sample (Copy)" at bounding box center [783, 308] width 464 height 31
drag, startPoint x: 795, startPoint y: 308, endPoint x: 476, endPoint y: 305, distance: 319.0
click at [477, 308] on div "Duplicate Initiative New Action Name Actions or Major Project Sample (Copy) Hom…" at bounding box center [784, 372] width 1568 height 744
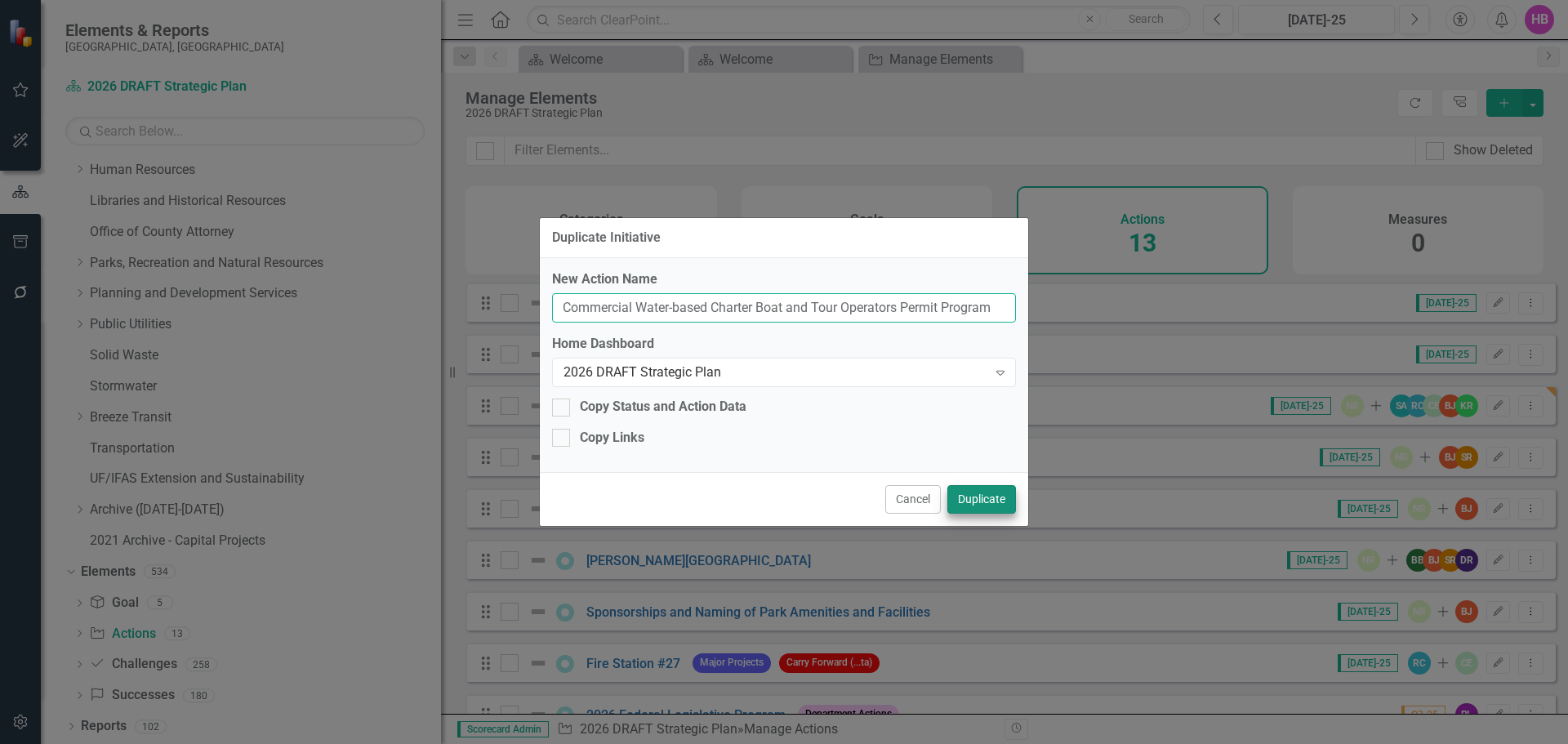
type input "Commercial Water-based Charter Boat and Tour Operators Permit Program"
click at [986, 494] on button "Duplicate" at bounding box center [982, 499] width 69 height 29
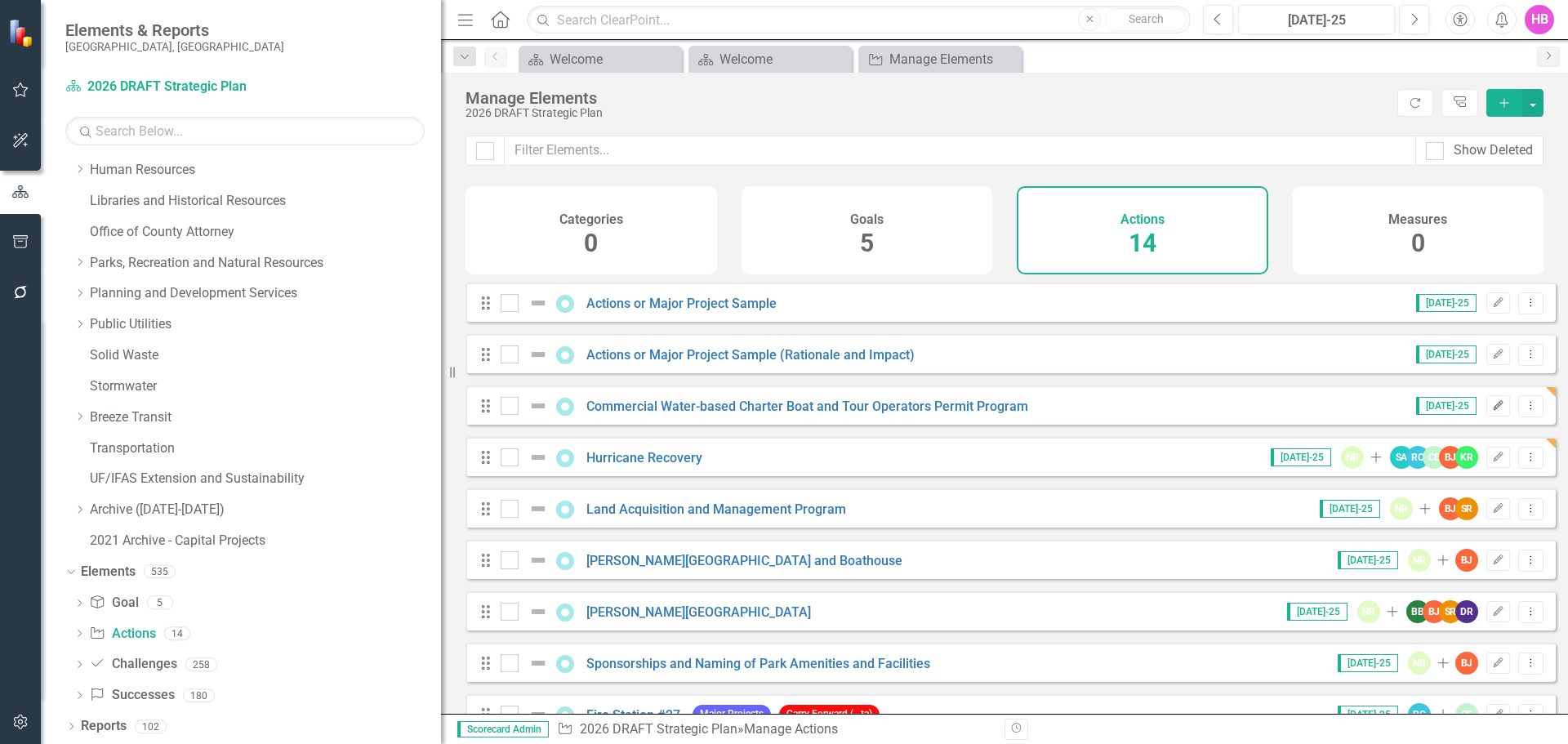
click at [1486, 417] on button "Edit" at bounding box center [1498, 406] width 24 height 22
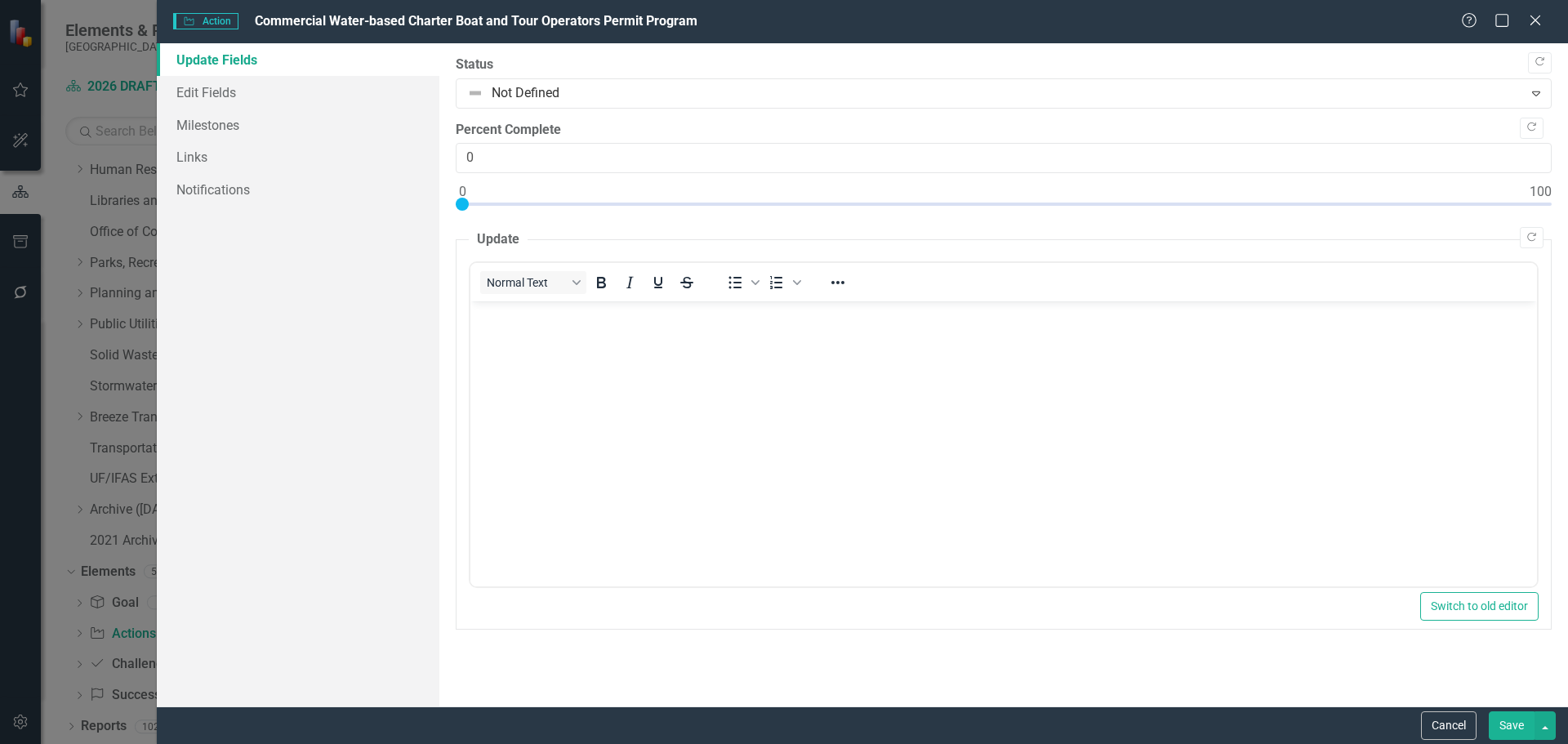
scroll to position [0, 0]
click at [216, 89] on link "Edit Fields" at bounding box center [297, 92] width 283 height 33
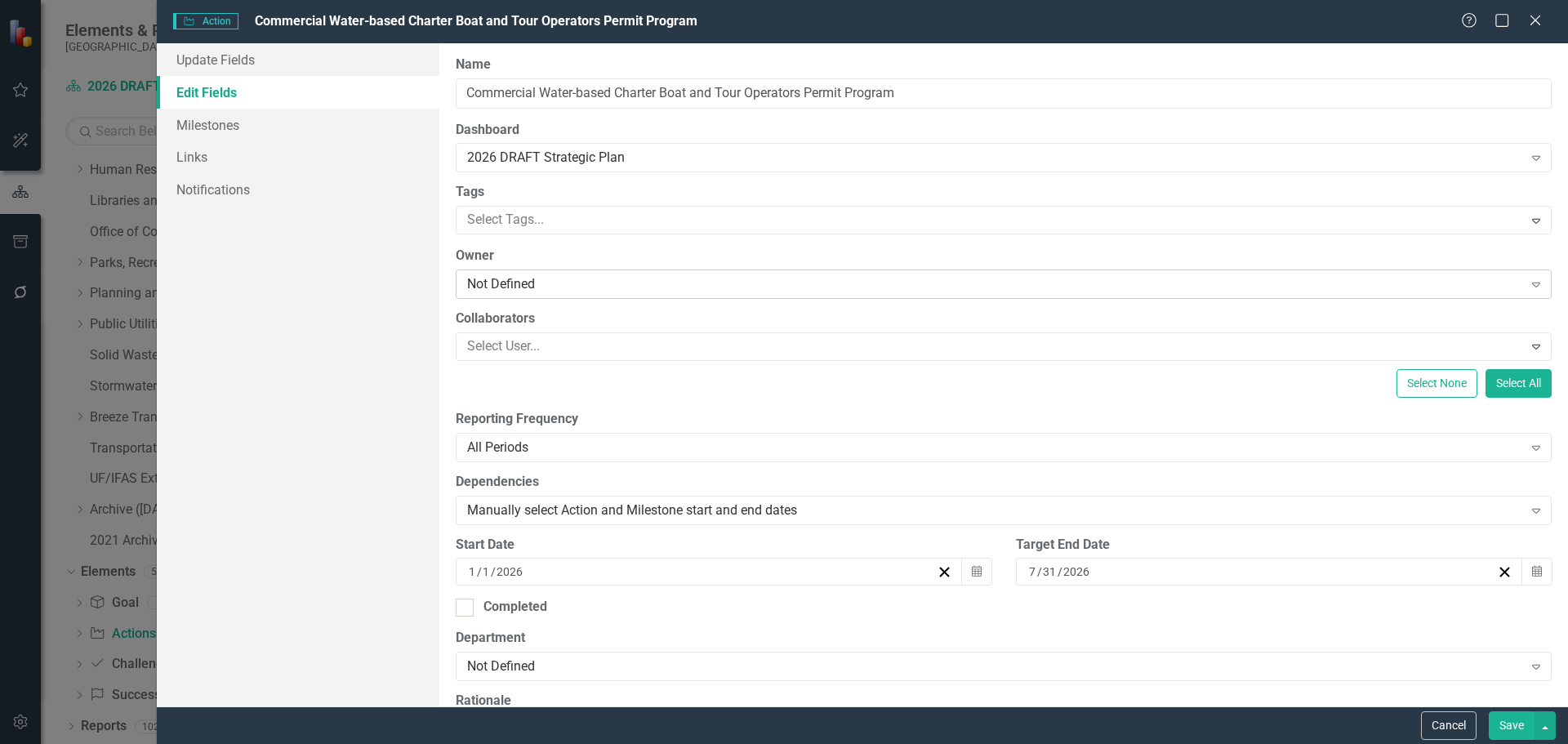
click at [482, 275] on div "Not Defined" at bounding box center [995, 284] width 1056 height 19
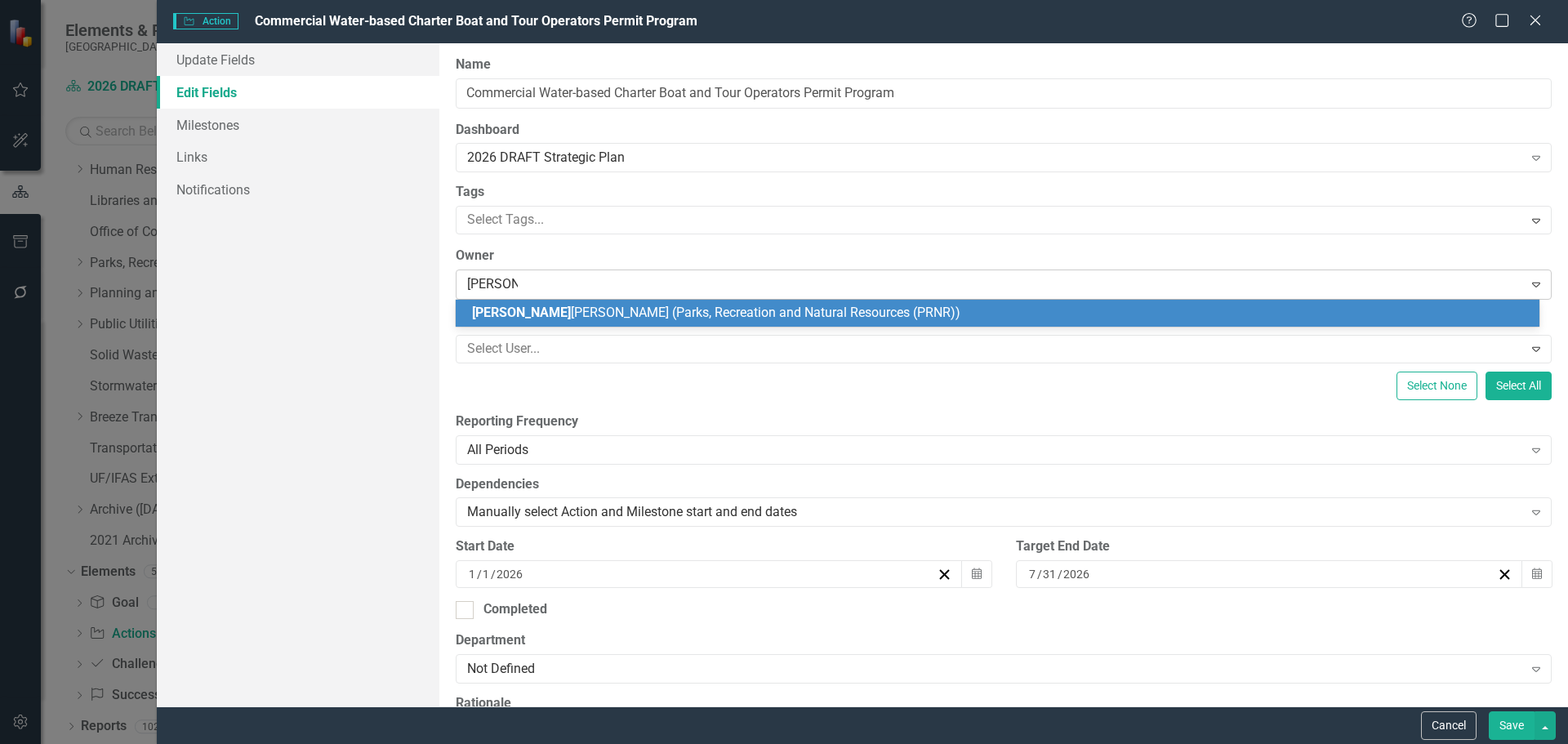
type input "Nicole Ri"
click at [504, 313] on span "Nicole Ri" at bounding box center [521, 312] width 98 height 16
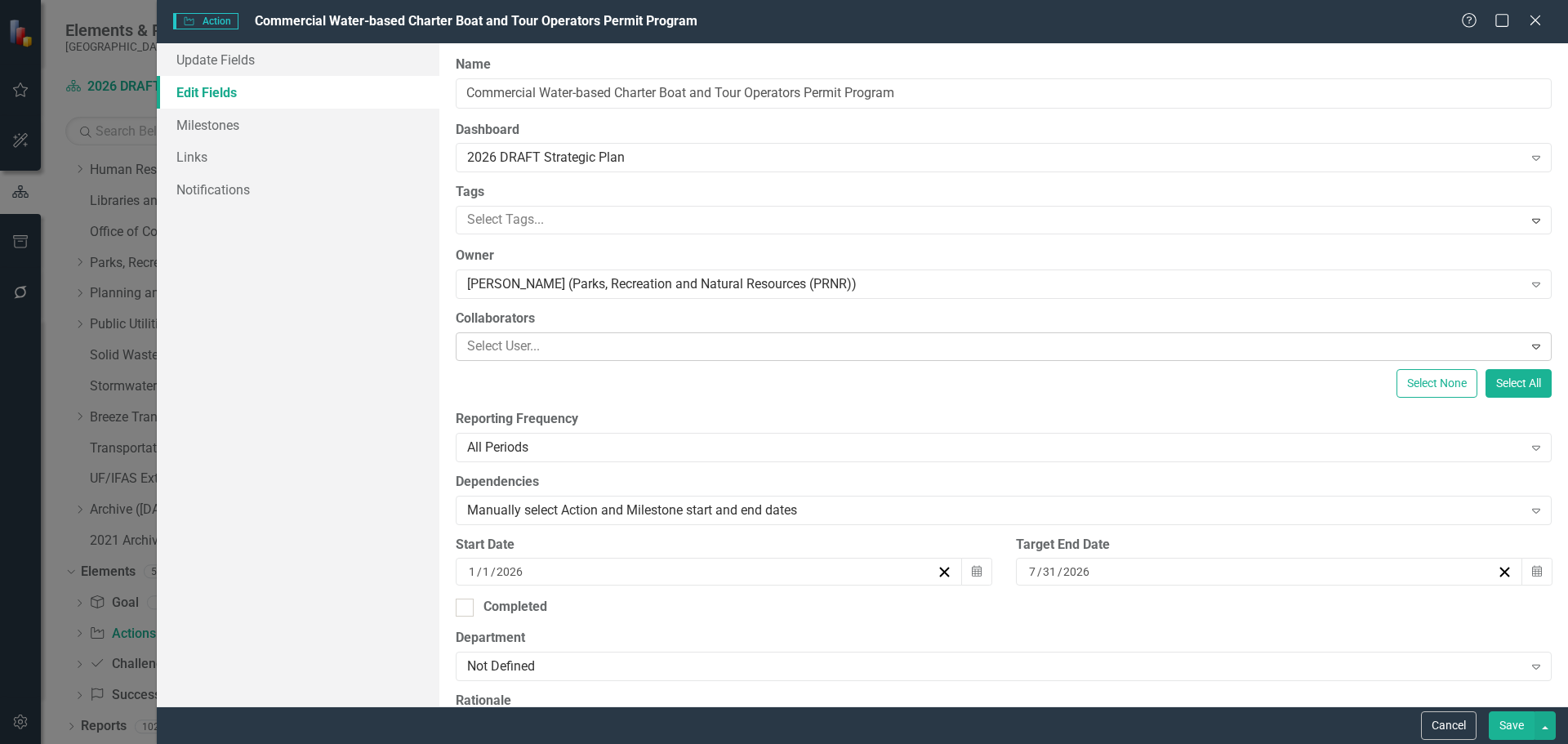
click at [502, 336] on div at bounding box center [992, 347] width 1063 height 22
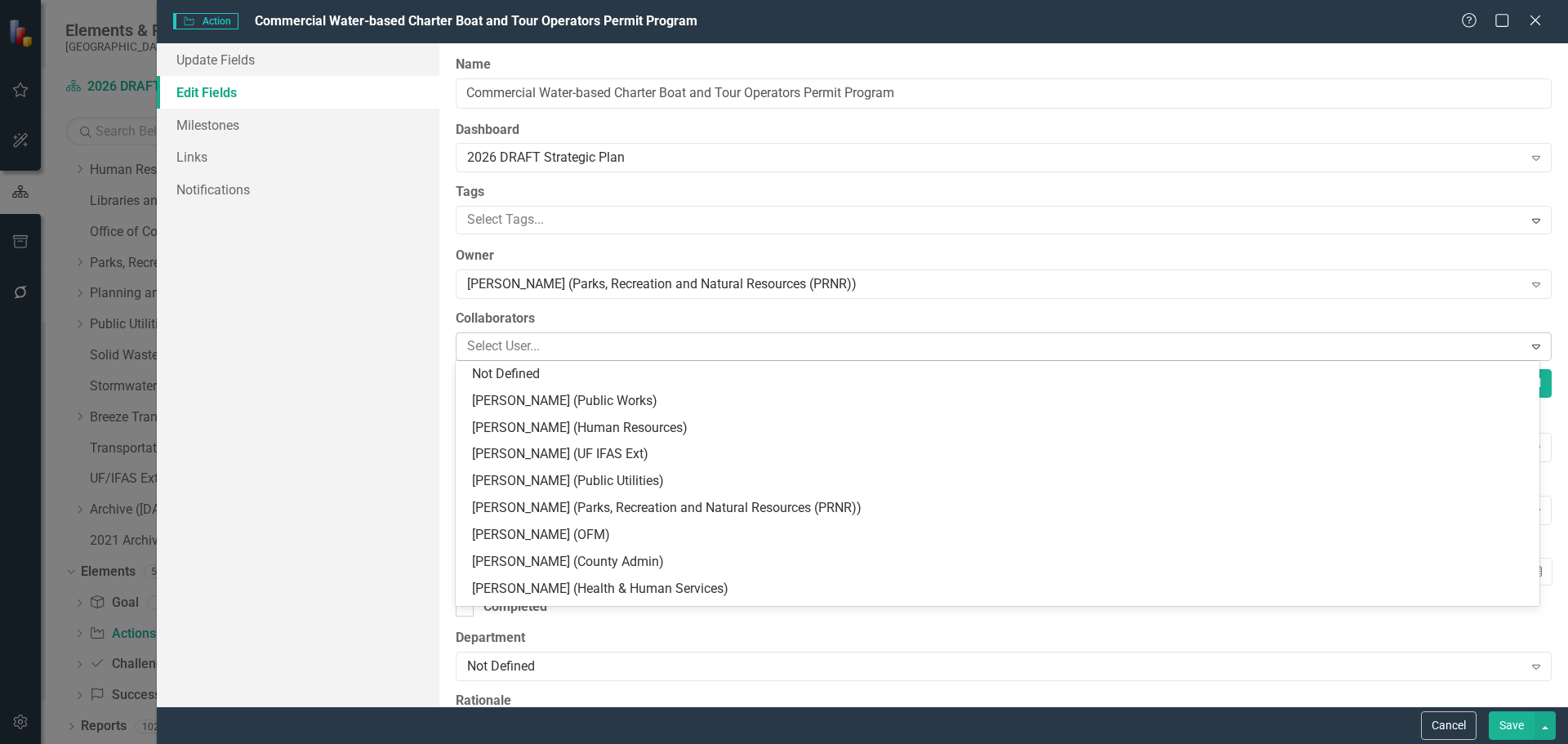
type input "?"
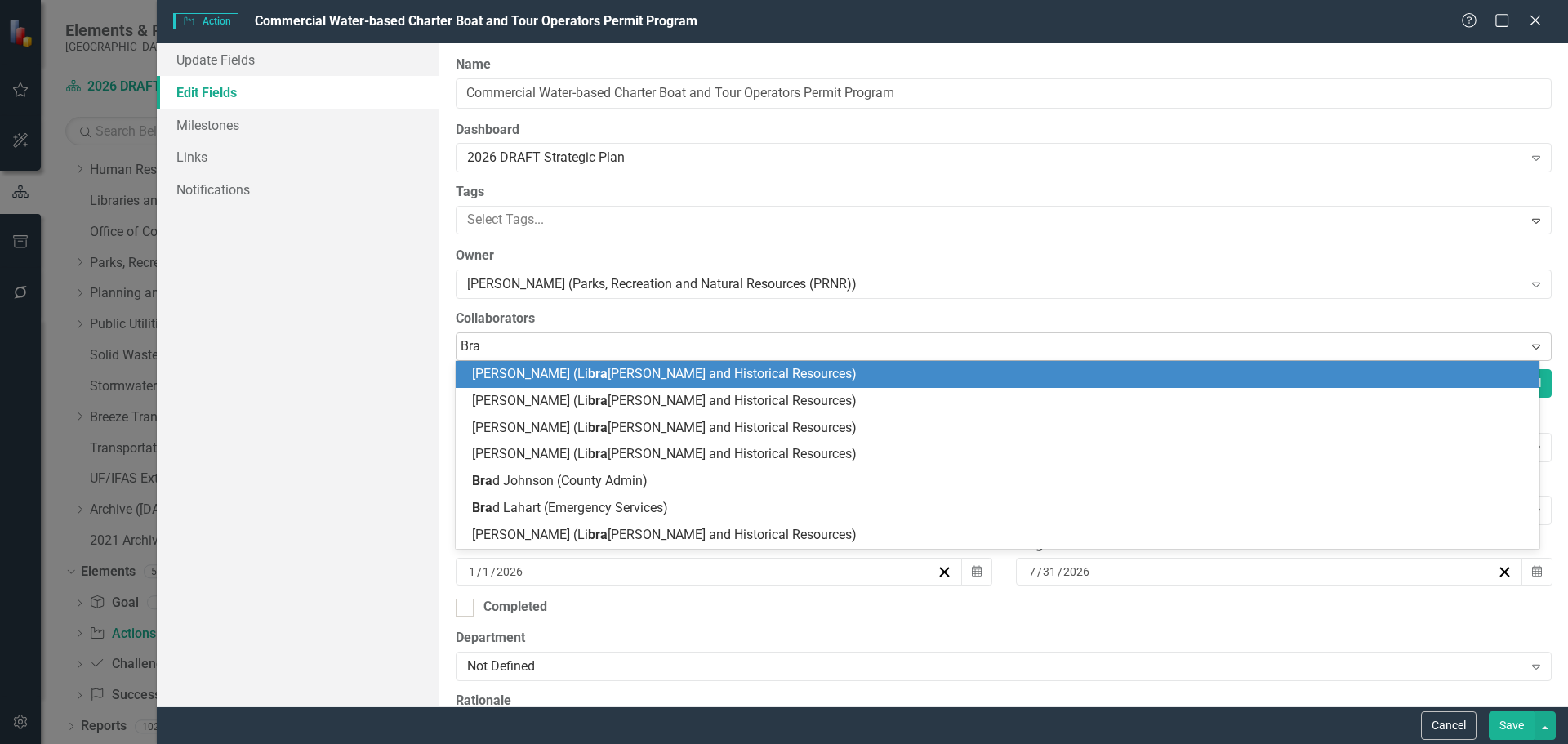
type input "Brad"
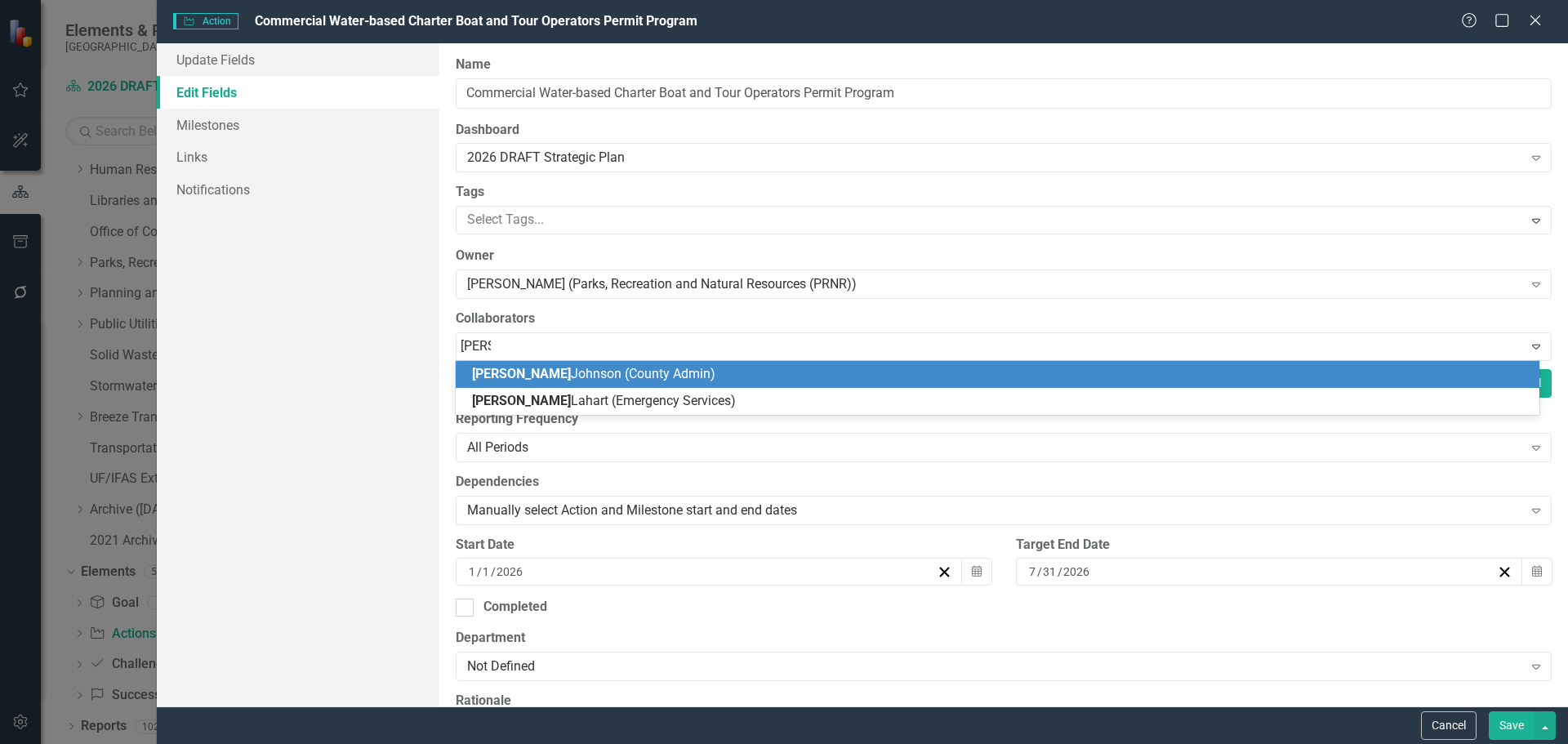
click at [510, 374] on span "Brad Johnson (County Admin)" at bounding box center [593, 373] width 243 height 16
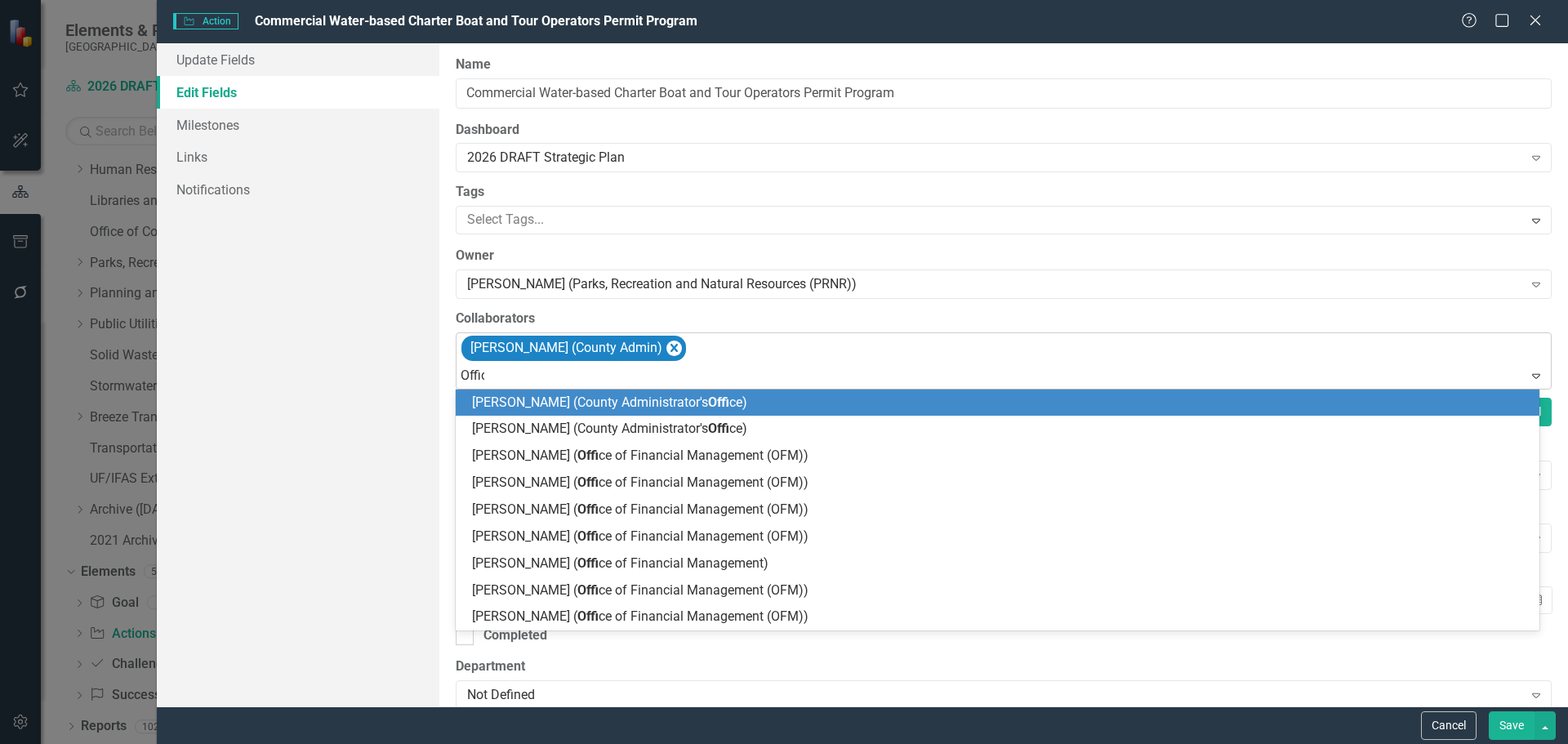
type input "Office"
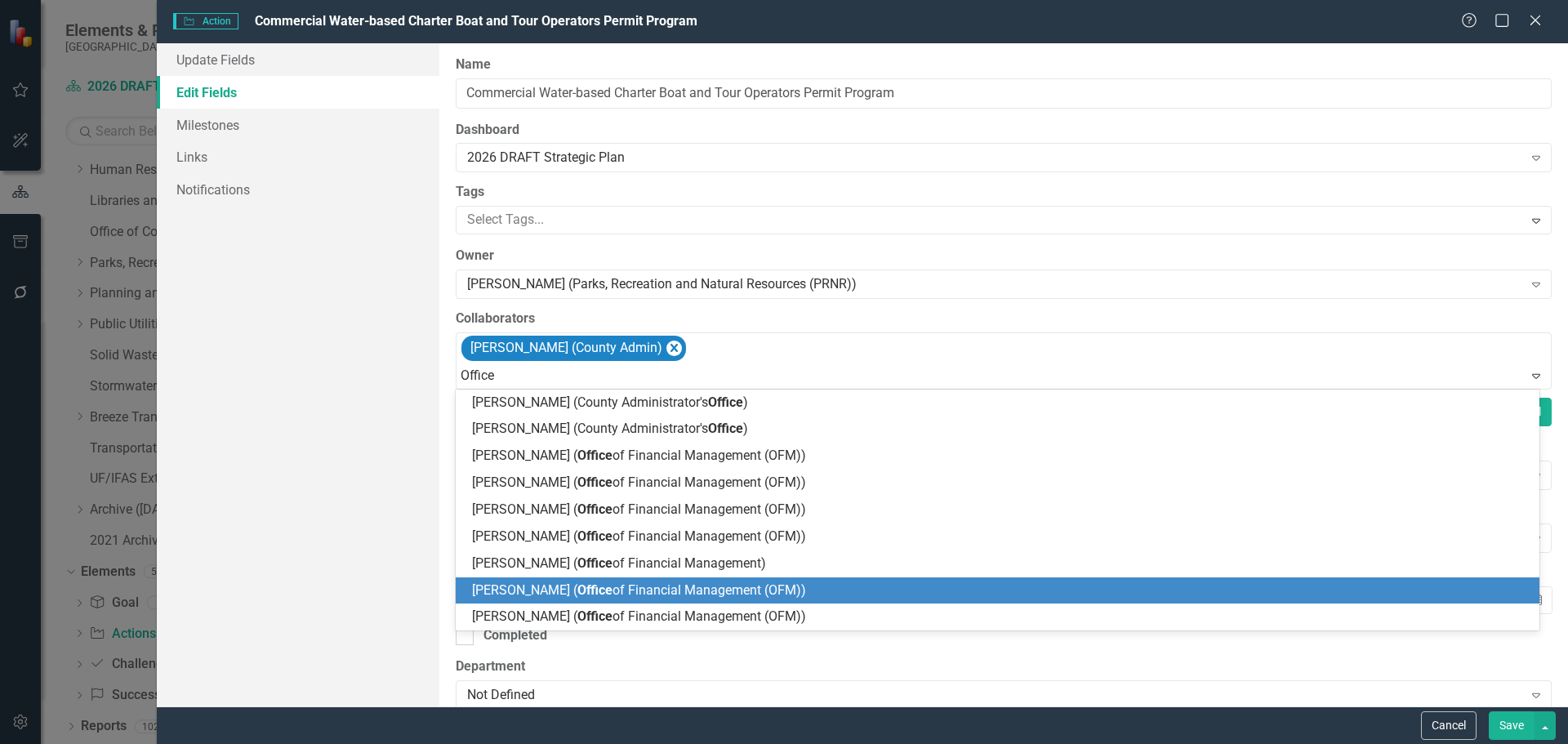
click at [542, 588] on span "Kimberli Radtke ( Office of Financial Management (OFM))" at bounding box center [638, 590] width 334 height 16
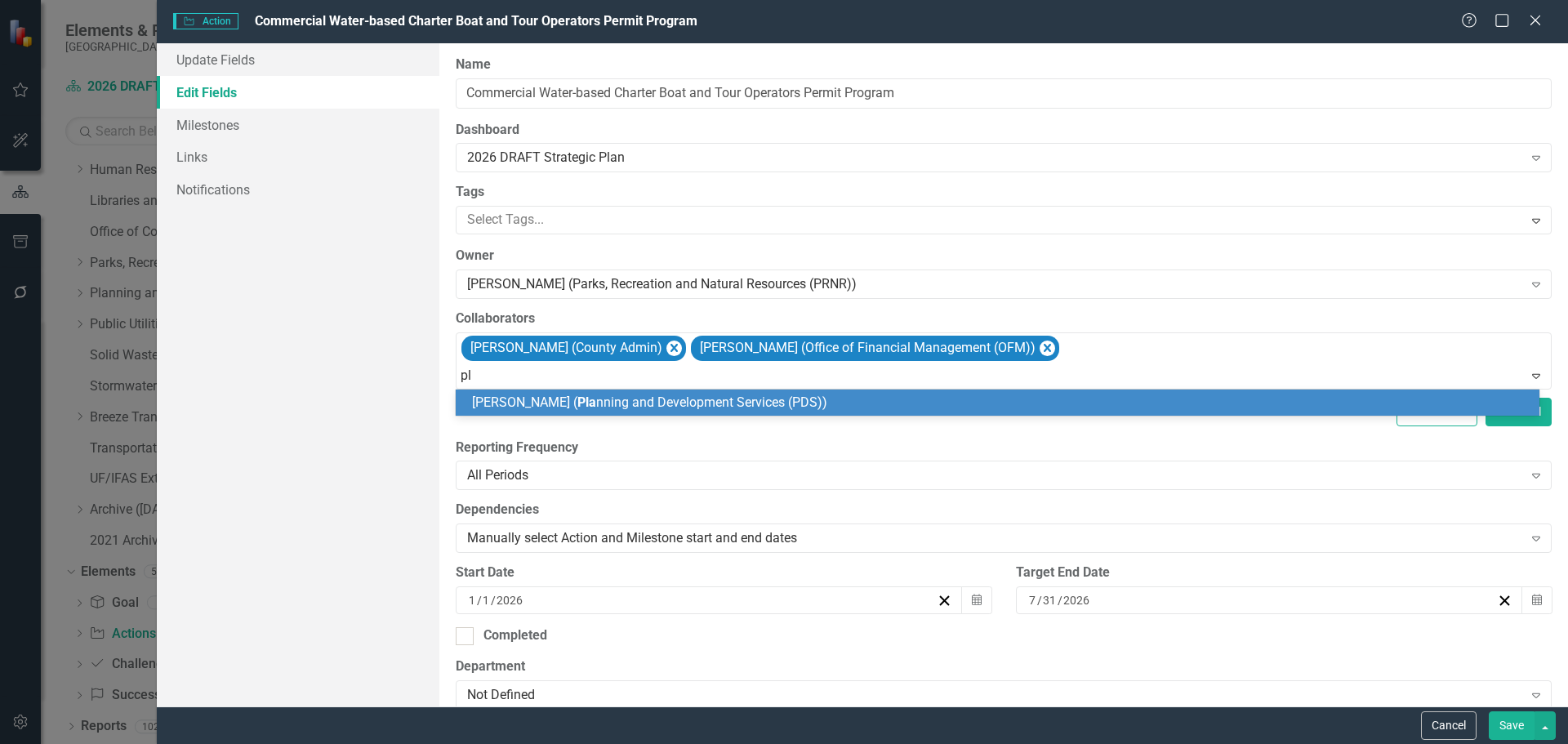
type input "p"
type input "Matt"
click at [583, 399] on span "Matt hew Osterhoudt (PDS)" at bounding box center [589, 402] width 234 height 16
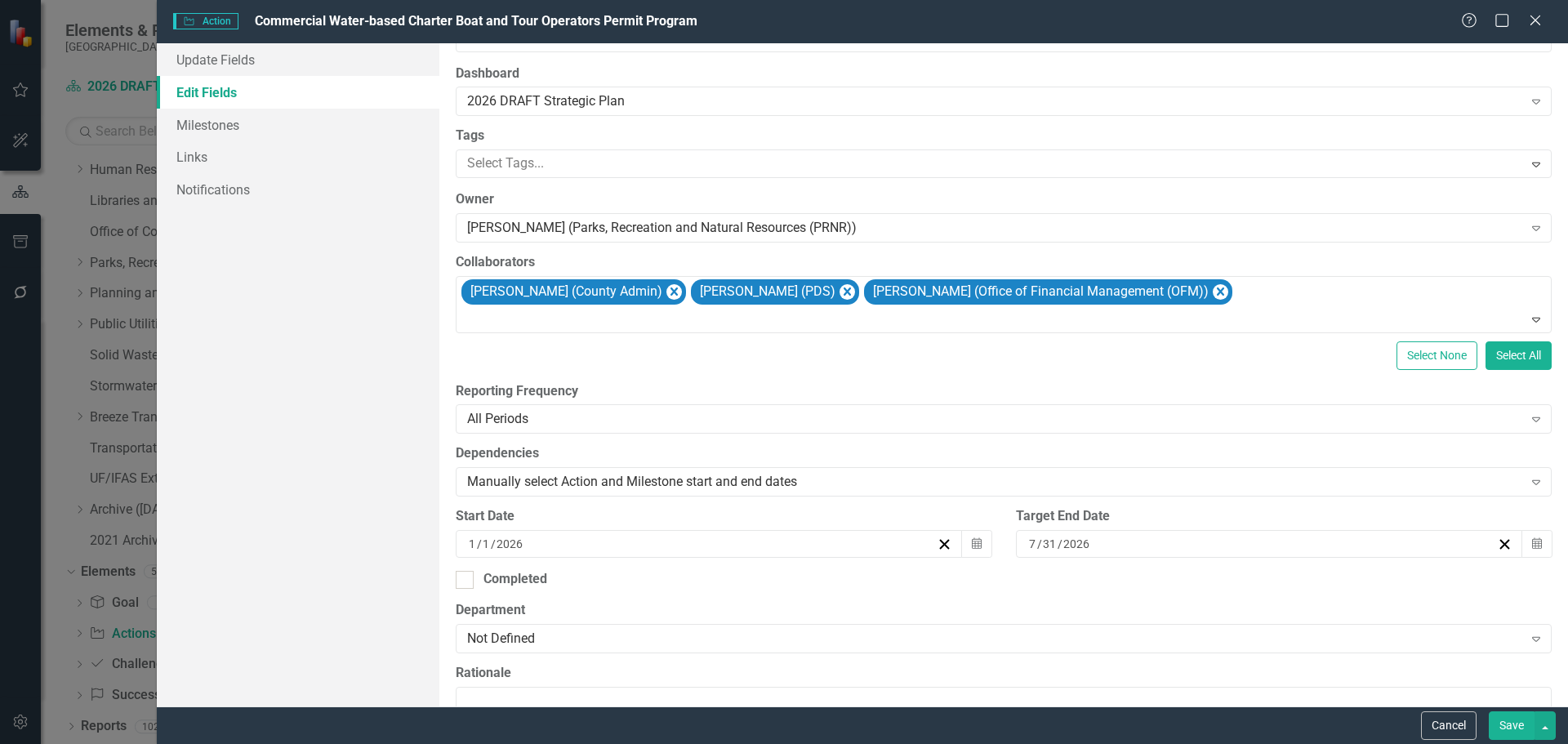
scroll to position [82, 0]
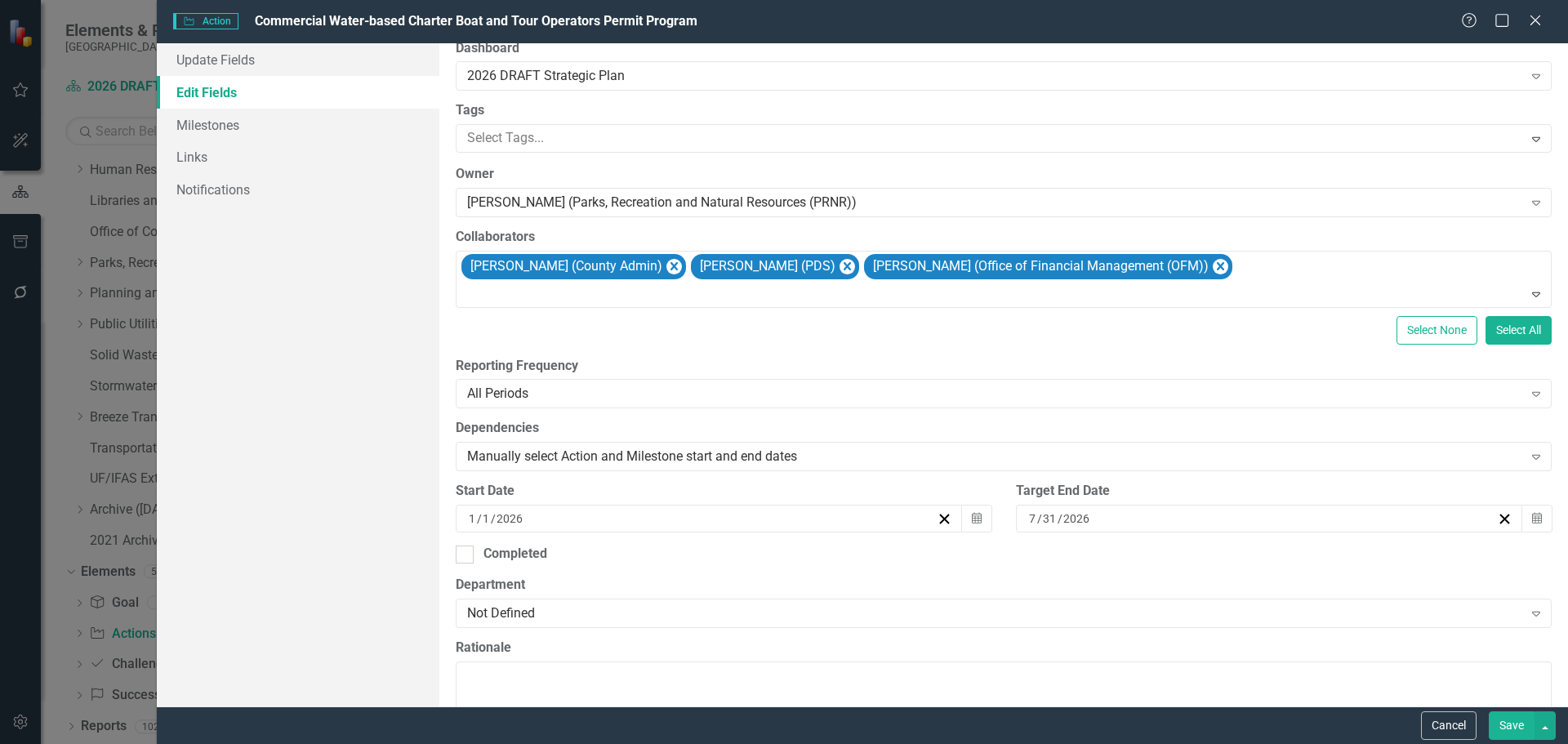
click at [1068, 510] on input "2026" at bounding box center [1077, 518] width 29 height 17
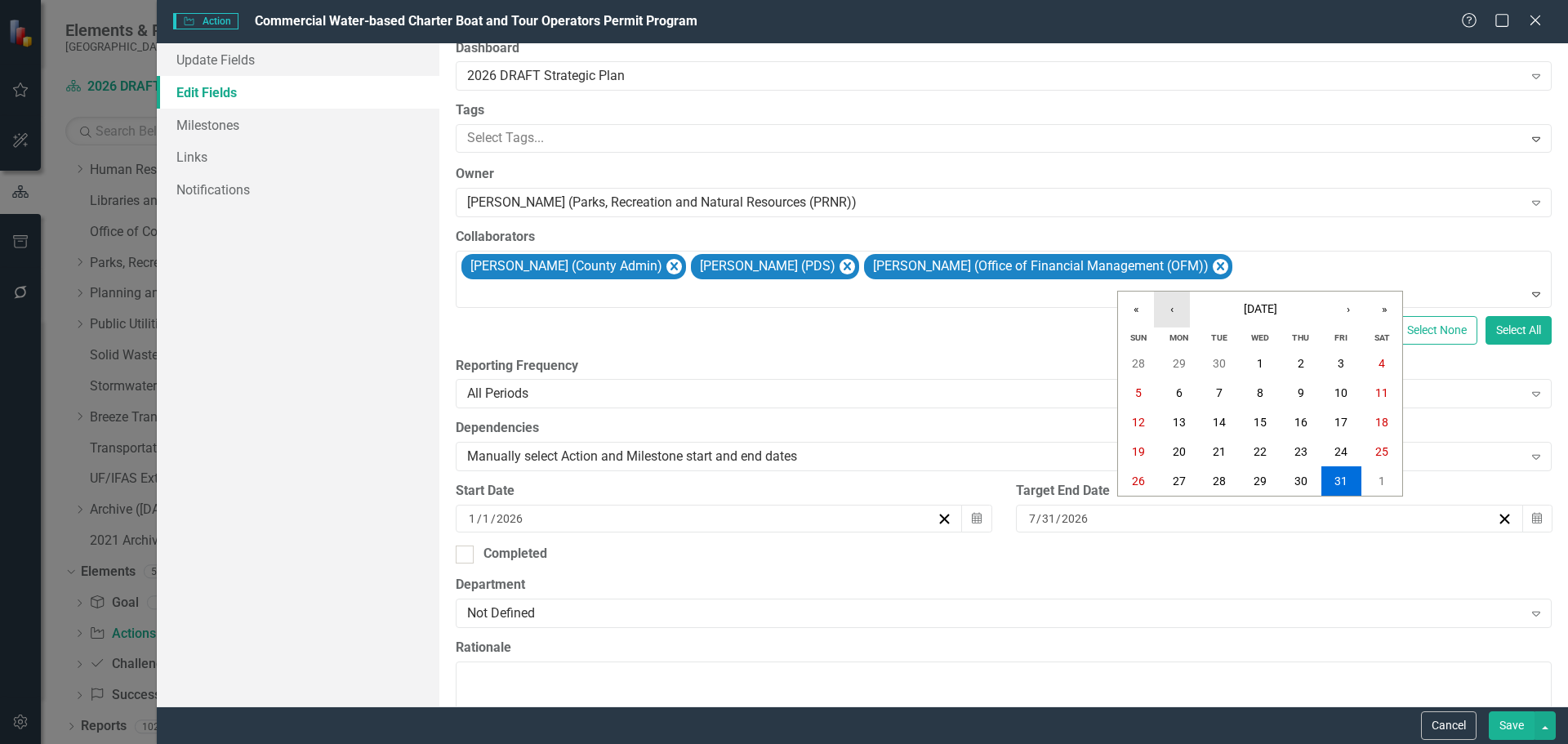
click at [1172, 306] on button "‹" at bounding box center [1171, 309] width 35 height 35
click at [1222, 477] on abbr "31" at bounding box center [1218, 481] width 13 height 13
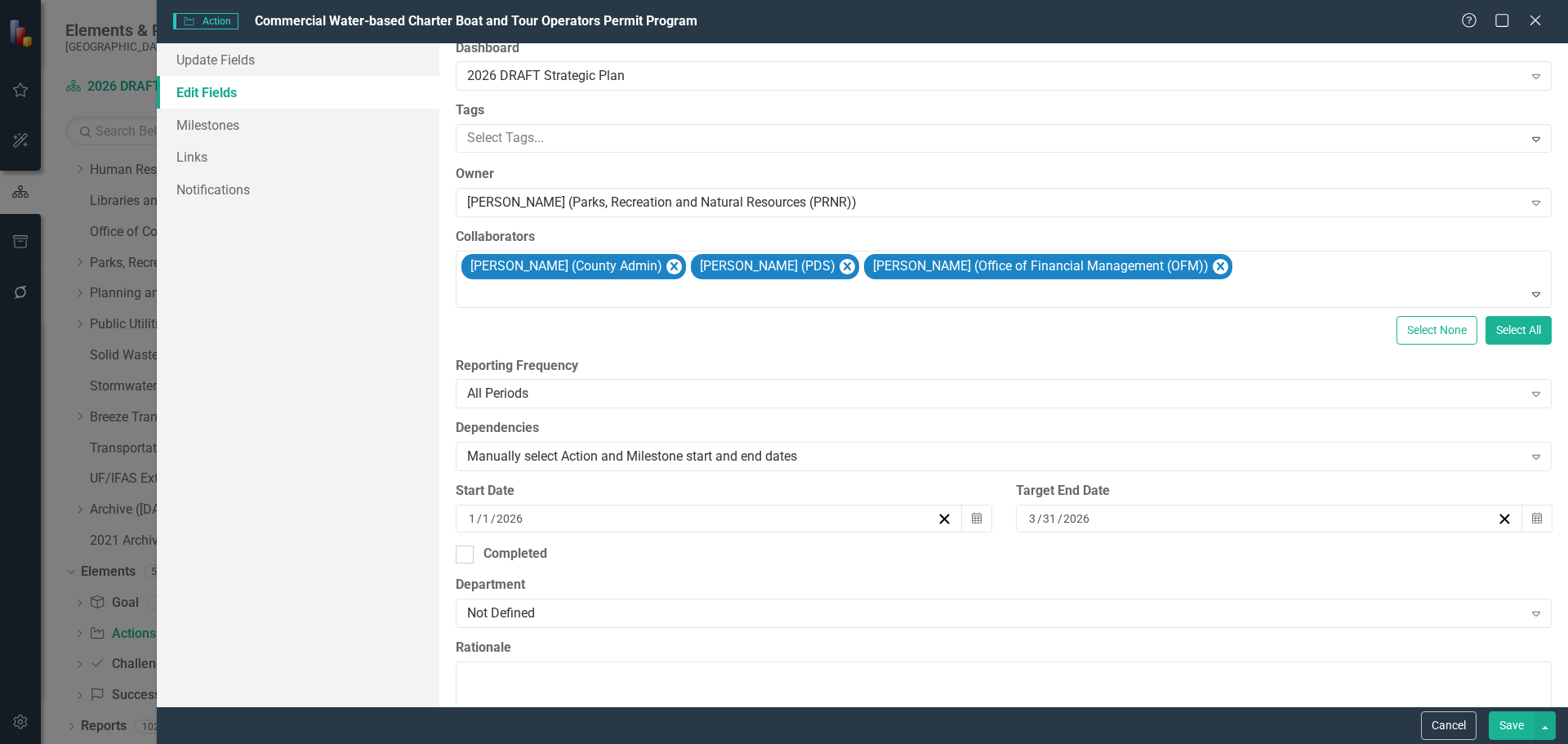
scroll to position [164, 0]
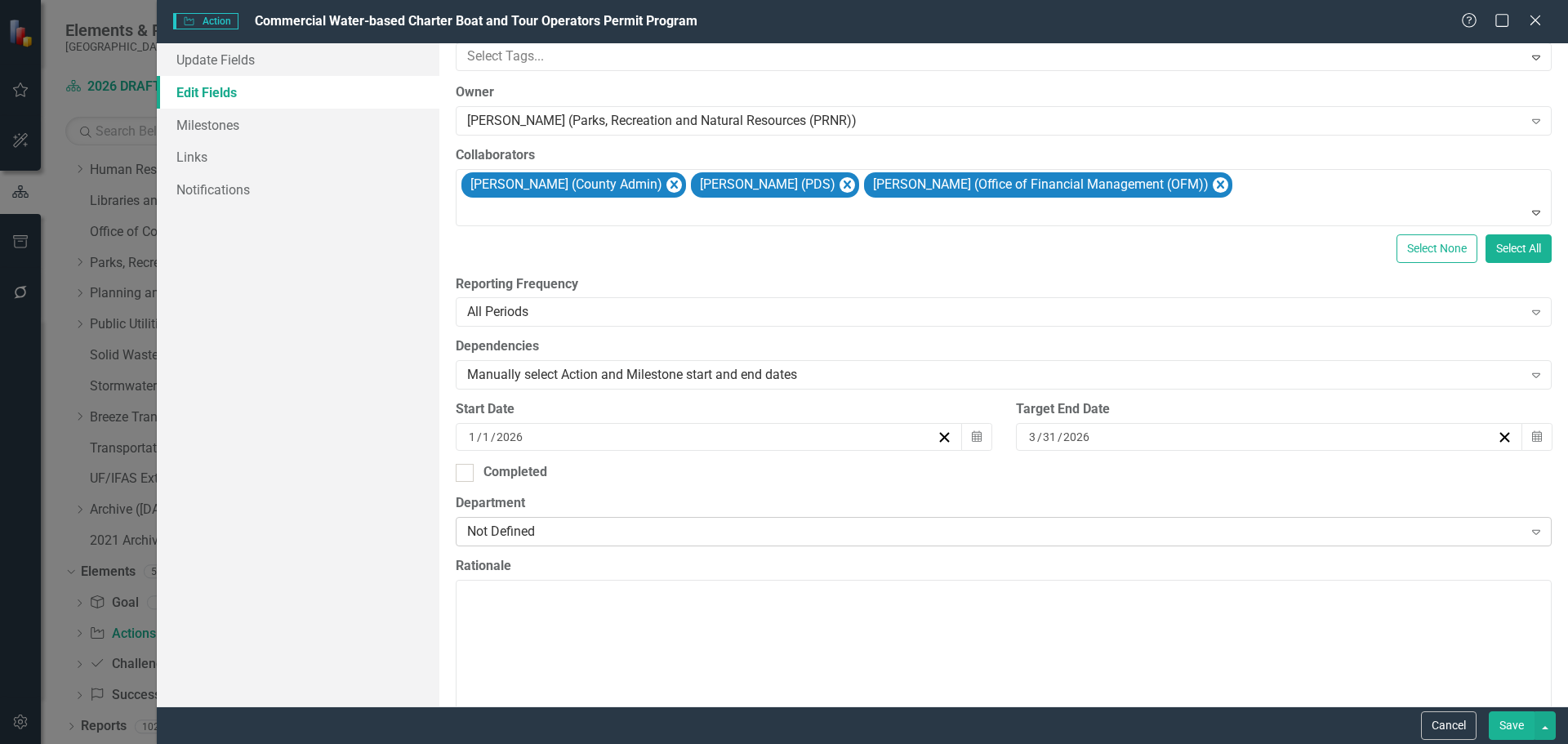
click at [546, 524] on div "Not Defined" at bounding box center [995, 531] width 1056 height 19
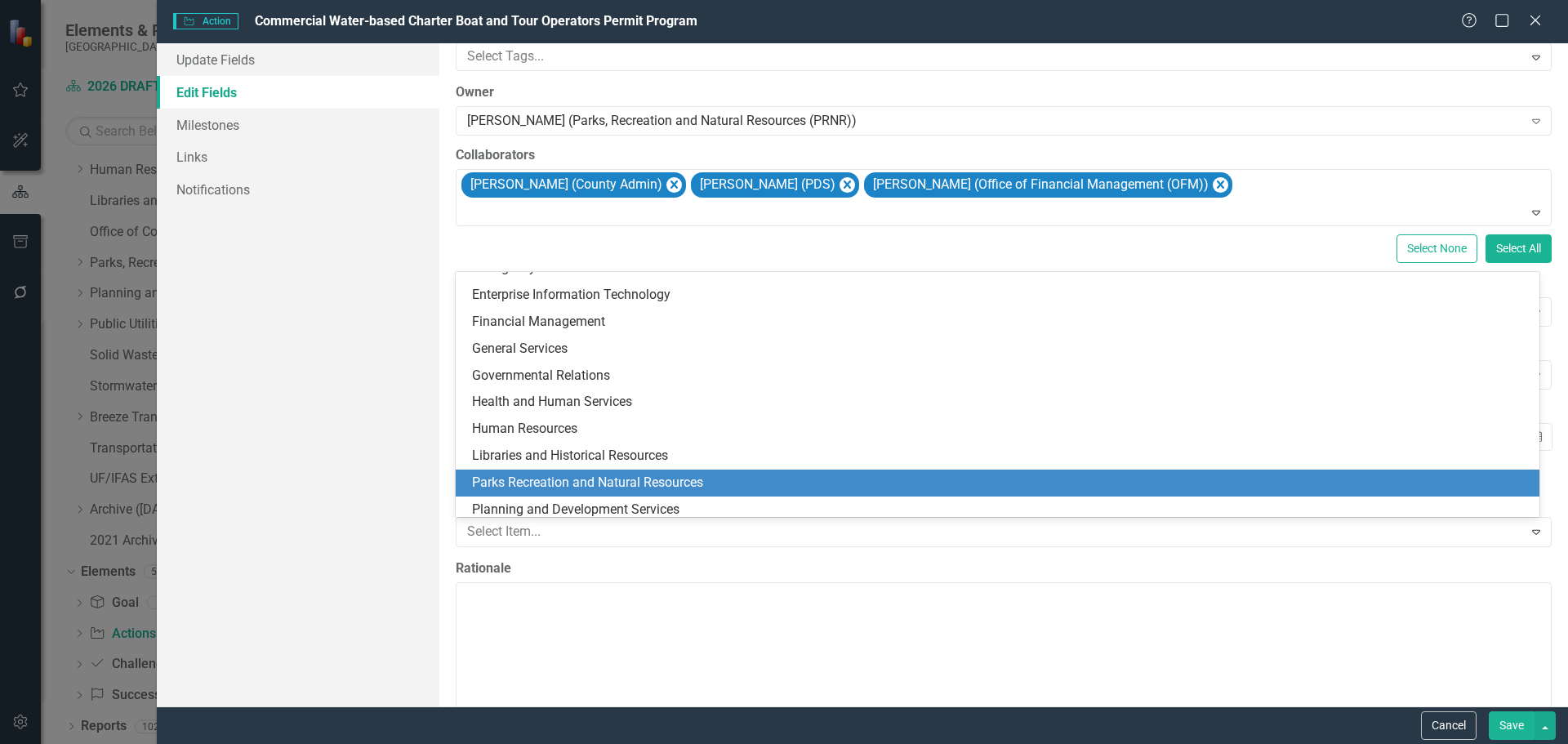
scroll to position [245, 0]
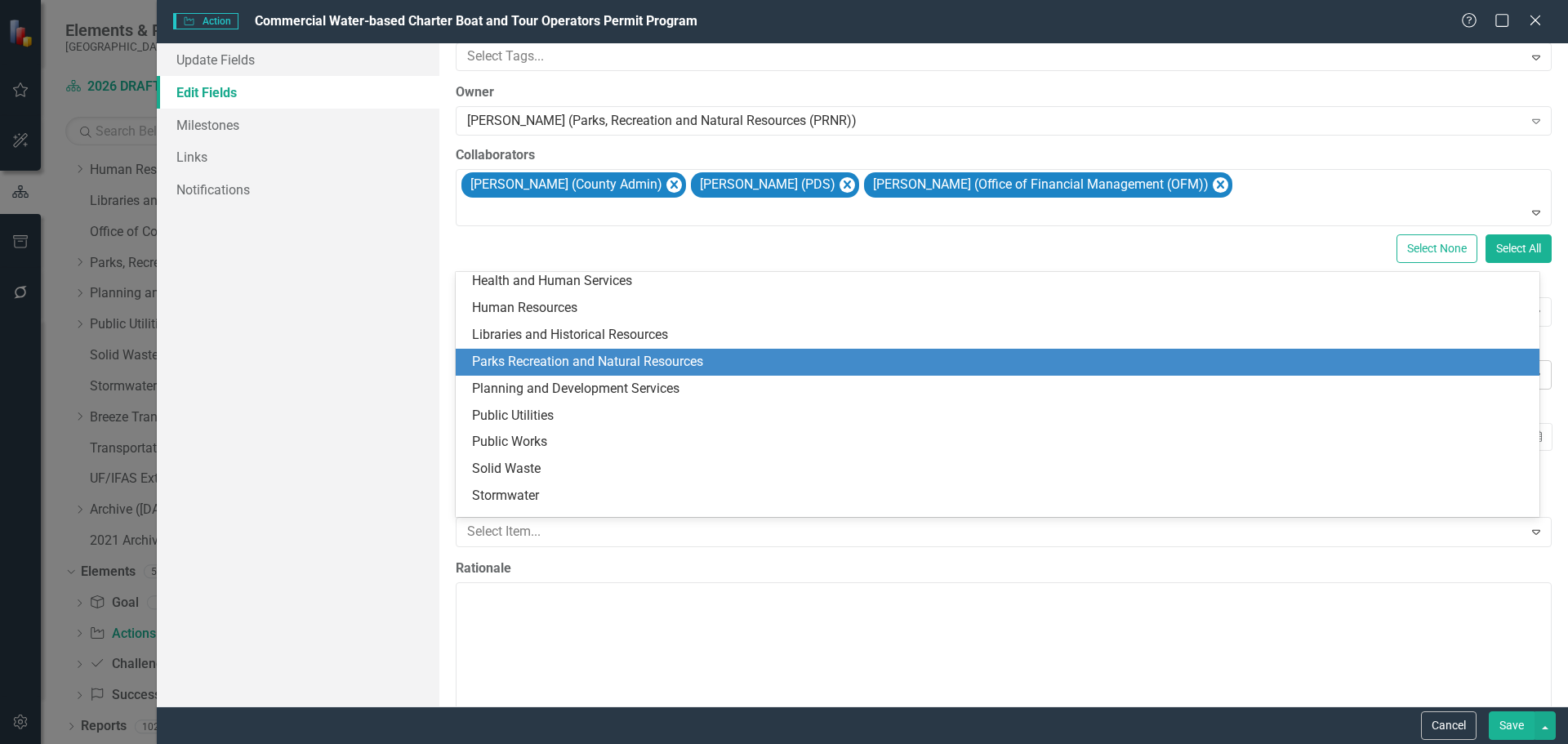
click at [535, 363] on div "Parks Recreation and Natural Resources" at bounding box center [1001, 362] width 1058 height 19
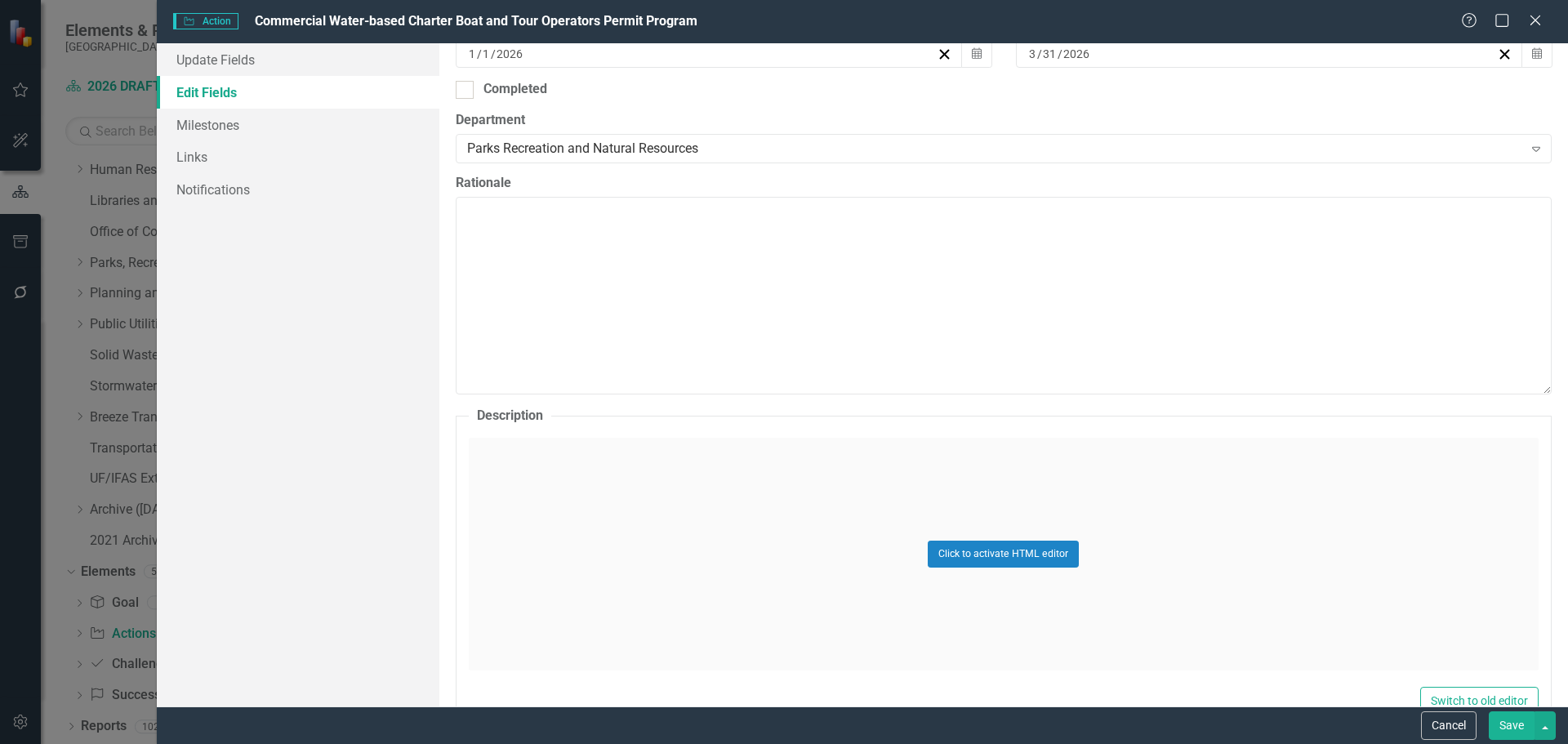
scroll to position [572, 0]
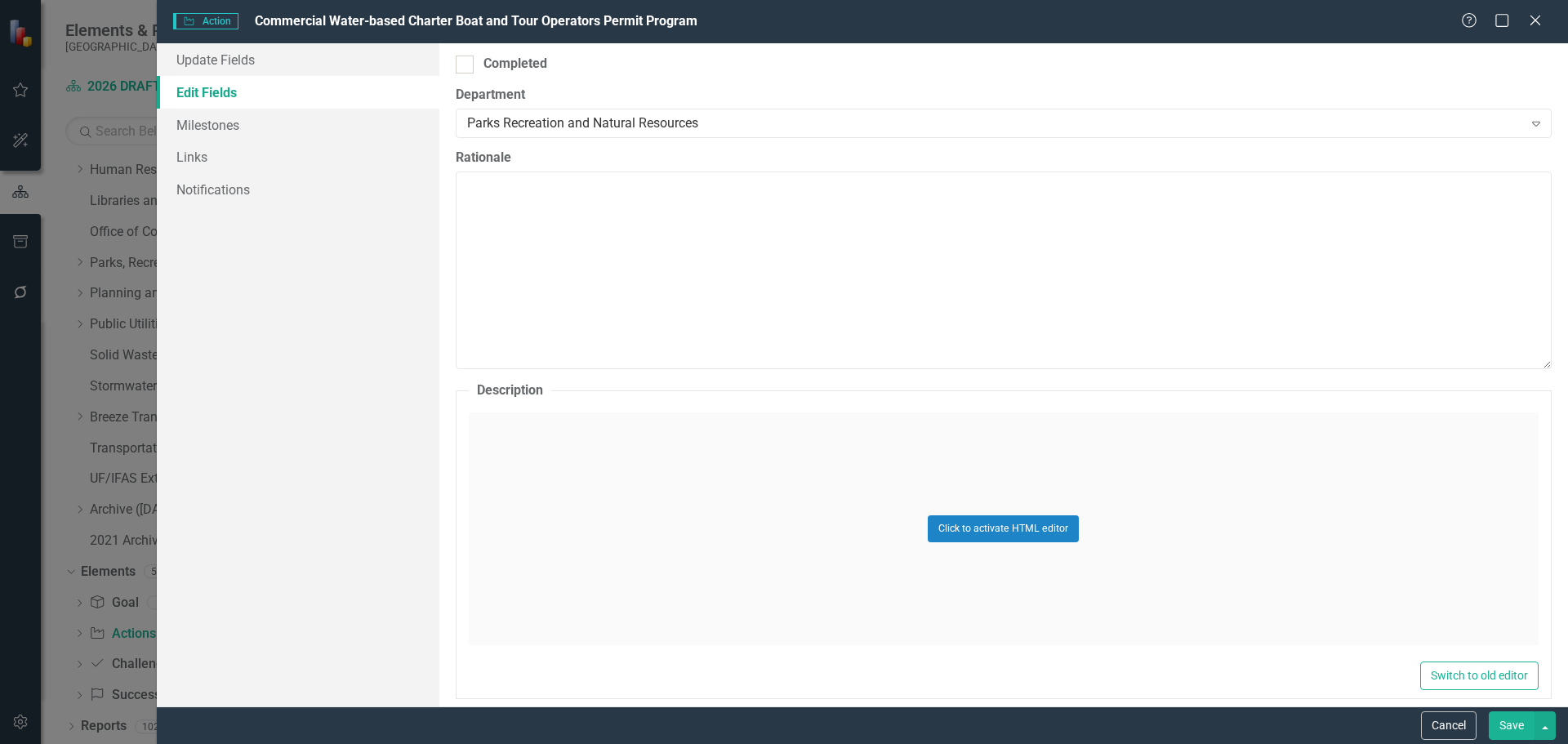
click at [569, 575] on div "Click to activate HTML editor" at bounding box center [1004, 529] width 1070 height 233
click at [671, 581] on body "Rich Text Area. Press ALT-0 for help." at bounding box center [1003, 574] width 1067 height 245
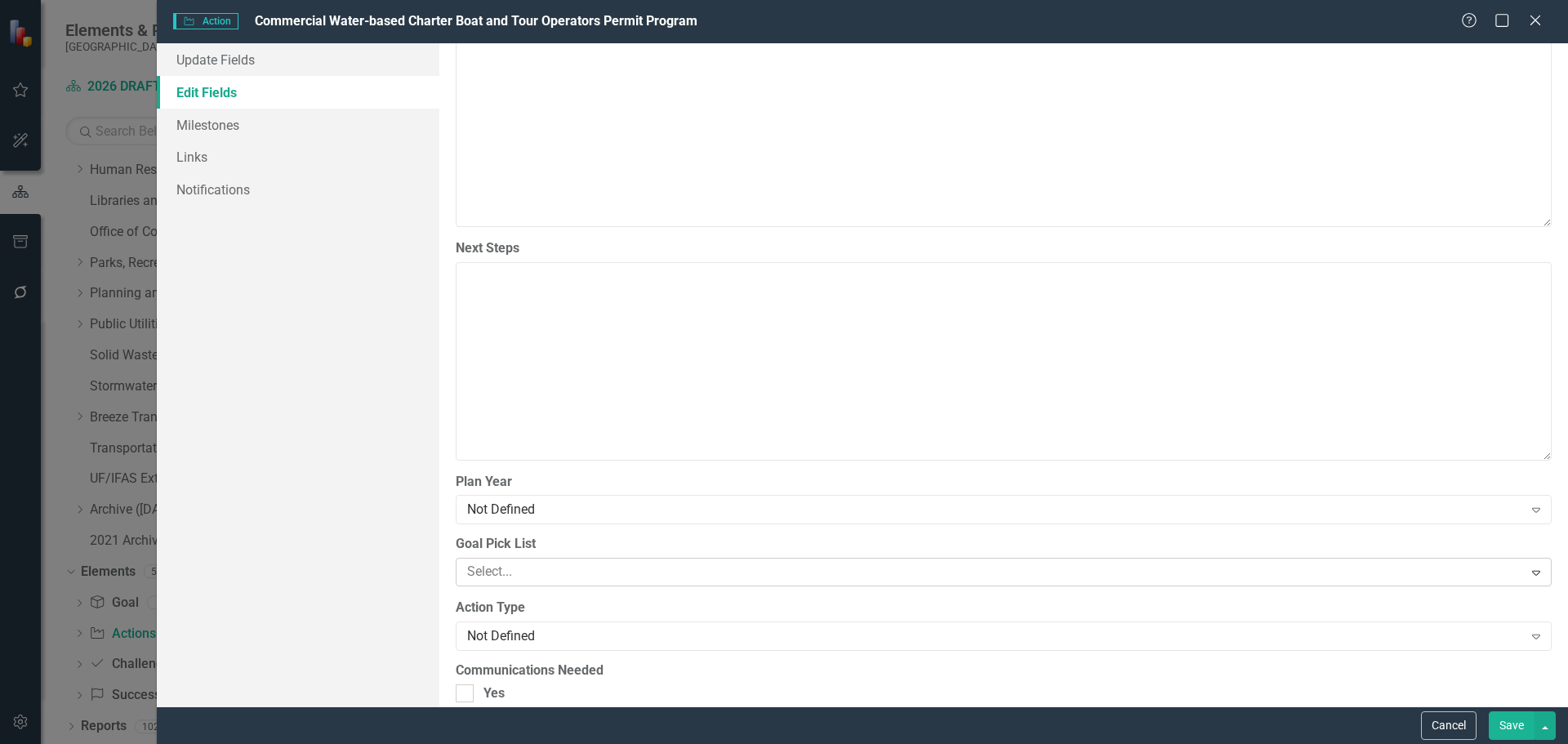
scroll to position [1388, 0]
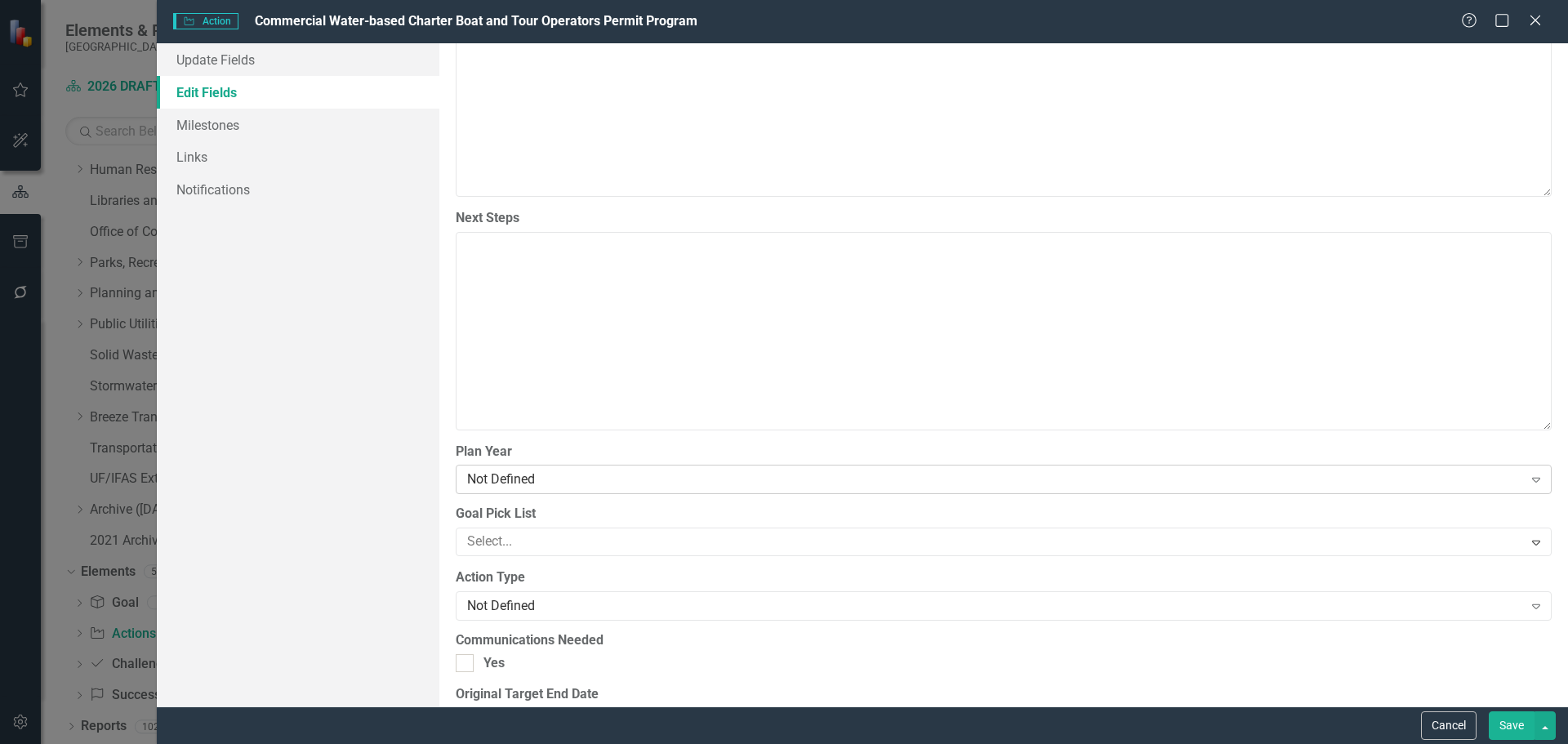
click at [554, 481] on div "Not Defined" at bounding box center [995, 480] width 1056 height 19
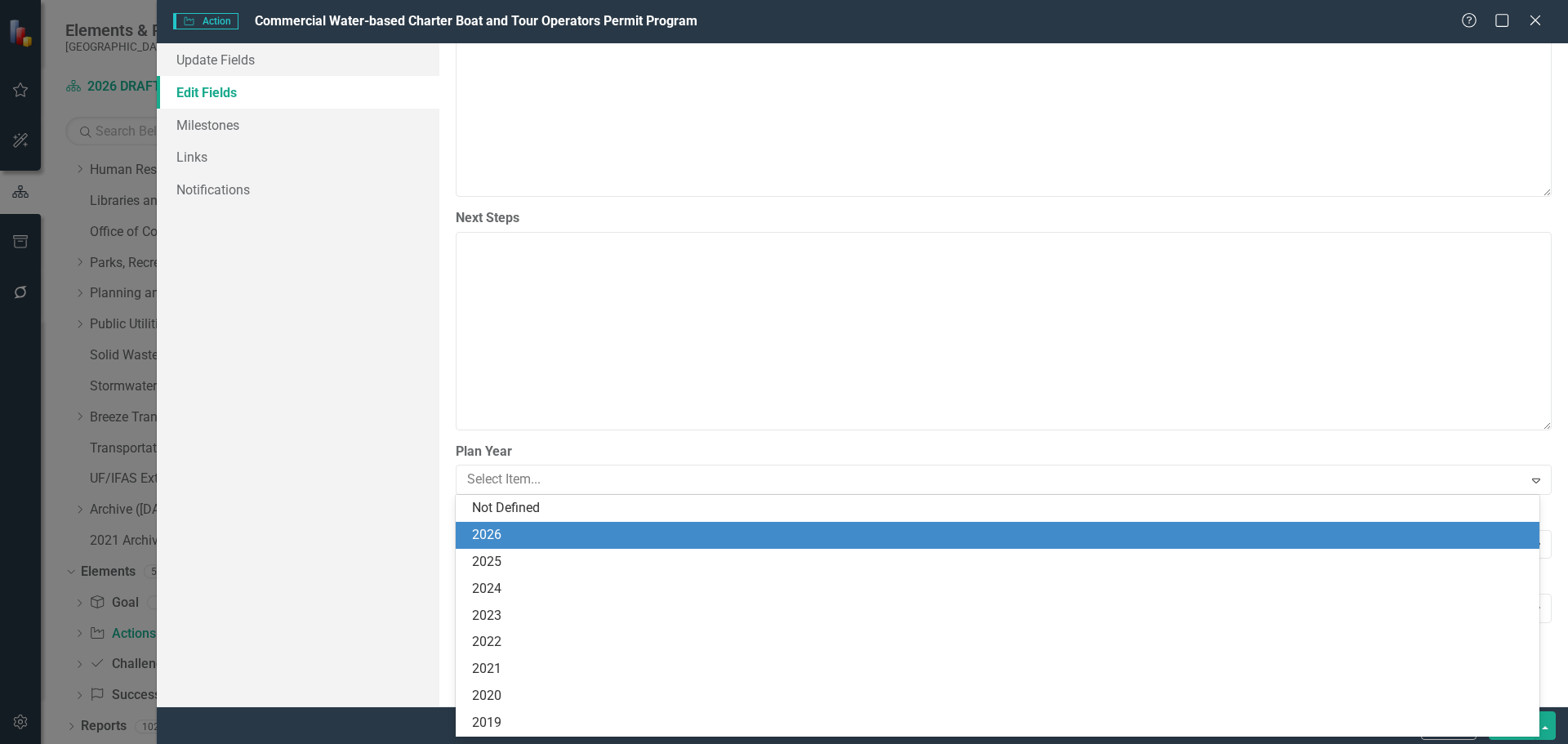
click at [549, 532] on div "2026" at bounding box center [1001, 535] width 1058 height 19
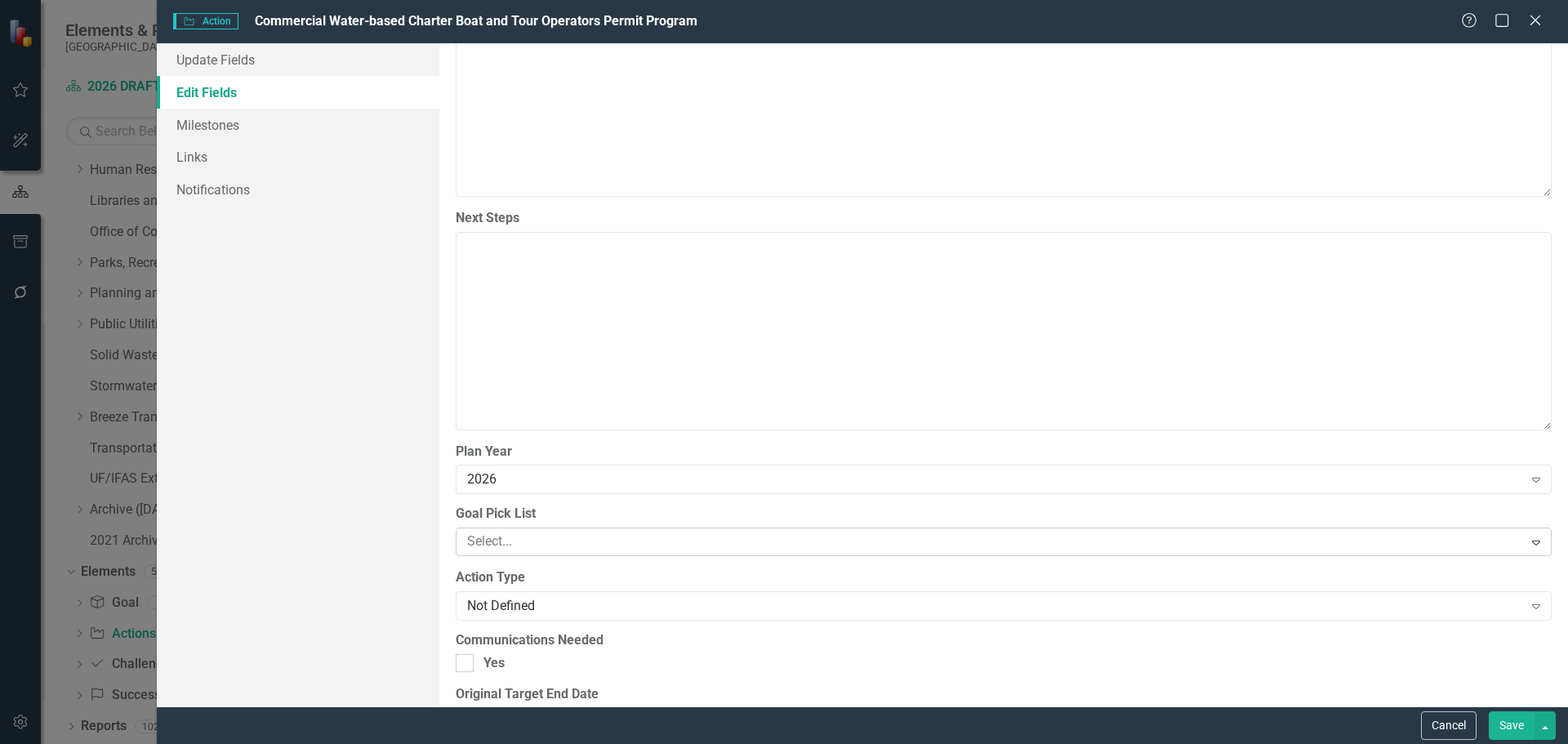
click at [550, 539] on div at bounding box center [992, 542] width 1063 height 22
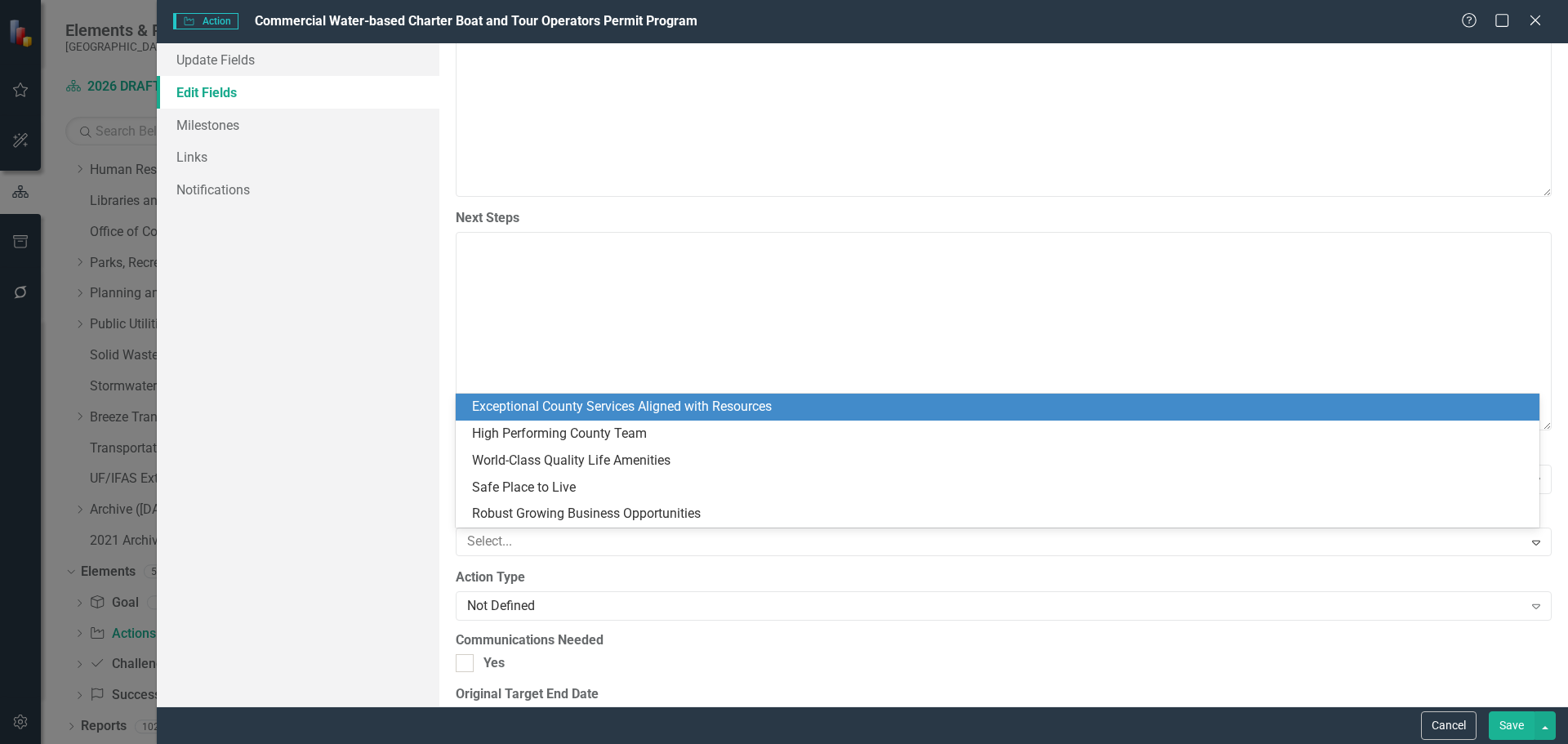
click at [519, 416] on div "Exceptional County Services Aligned with Resources" at bounding box center [1001, 407] width 1058 height 19
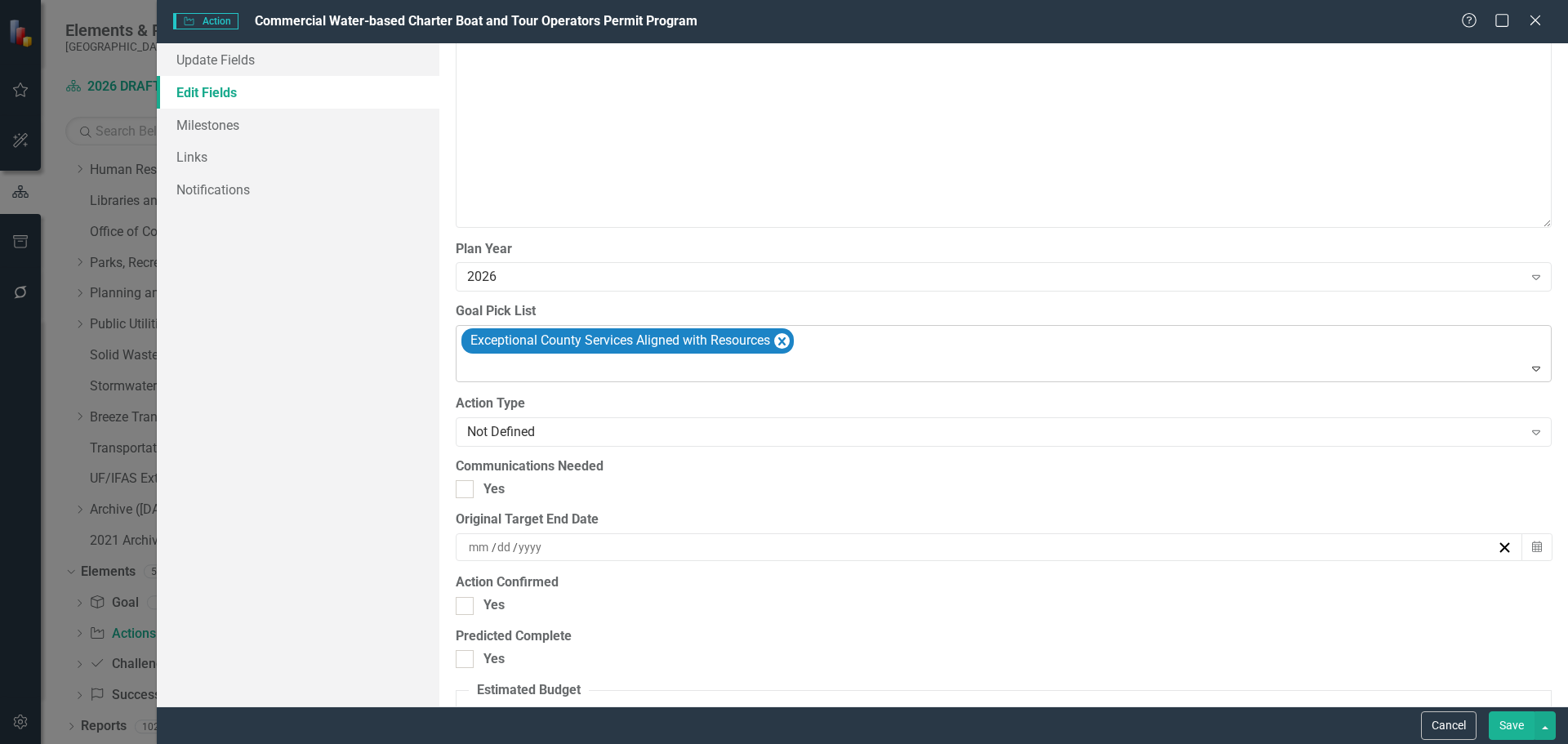
scroll to position [1634, 0]
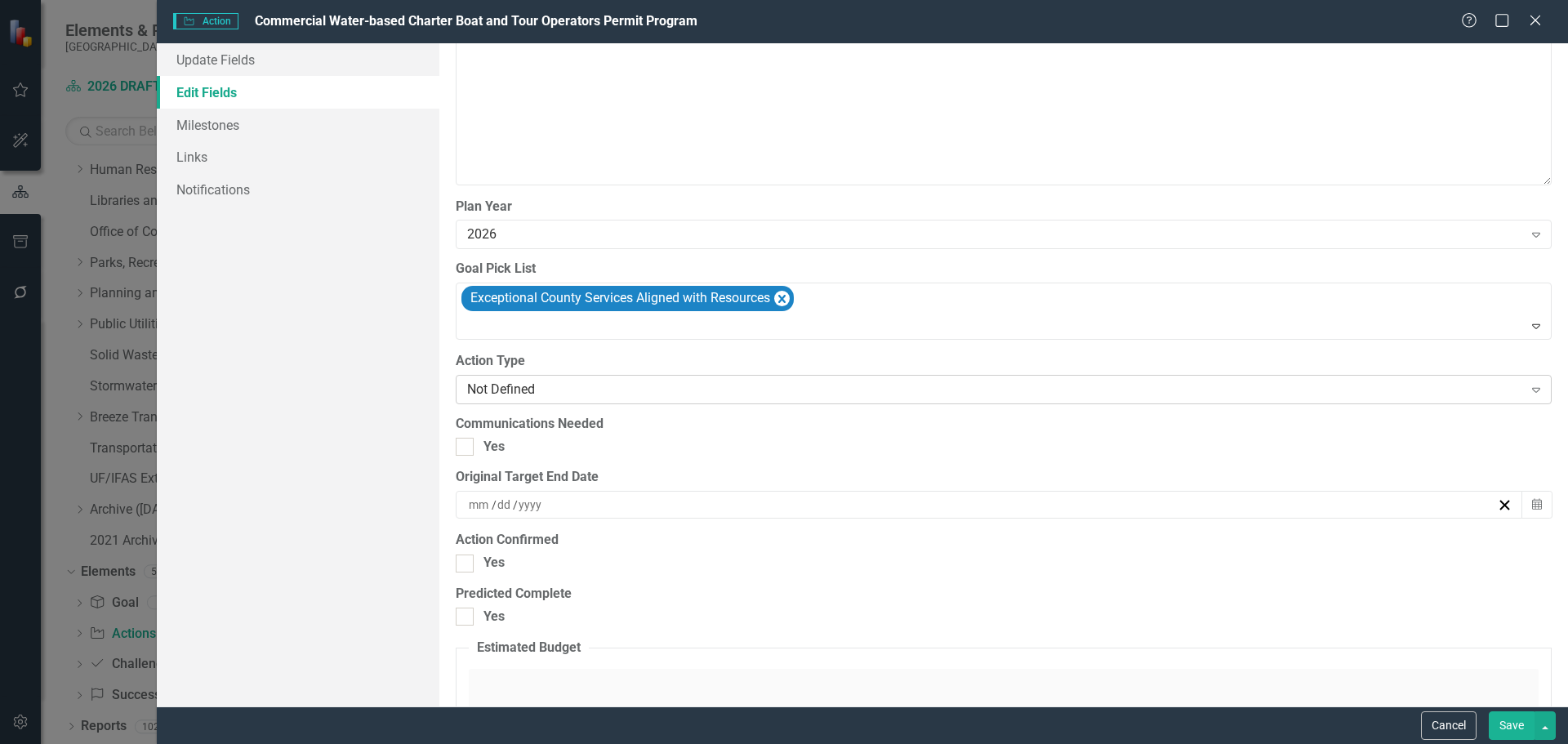
click at [506, 393] on div "Not Defined" at bounding box center [995, 388] width 1056 height 19
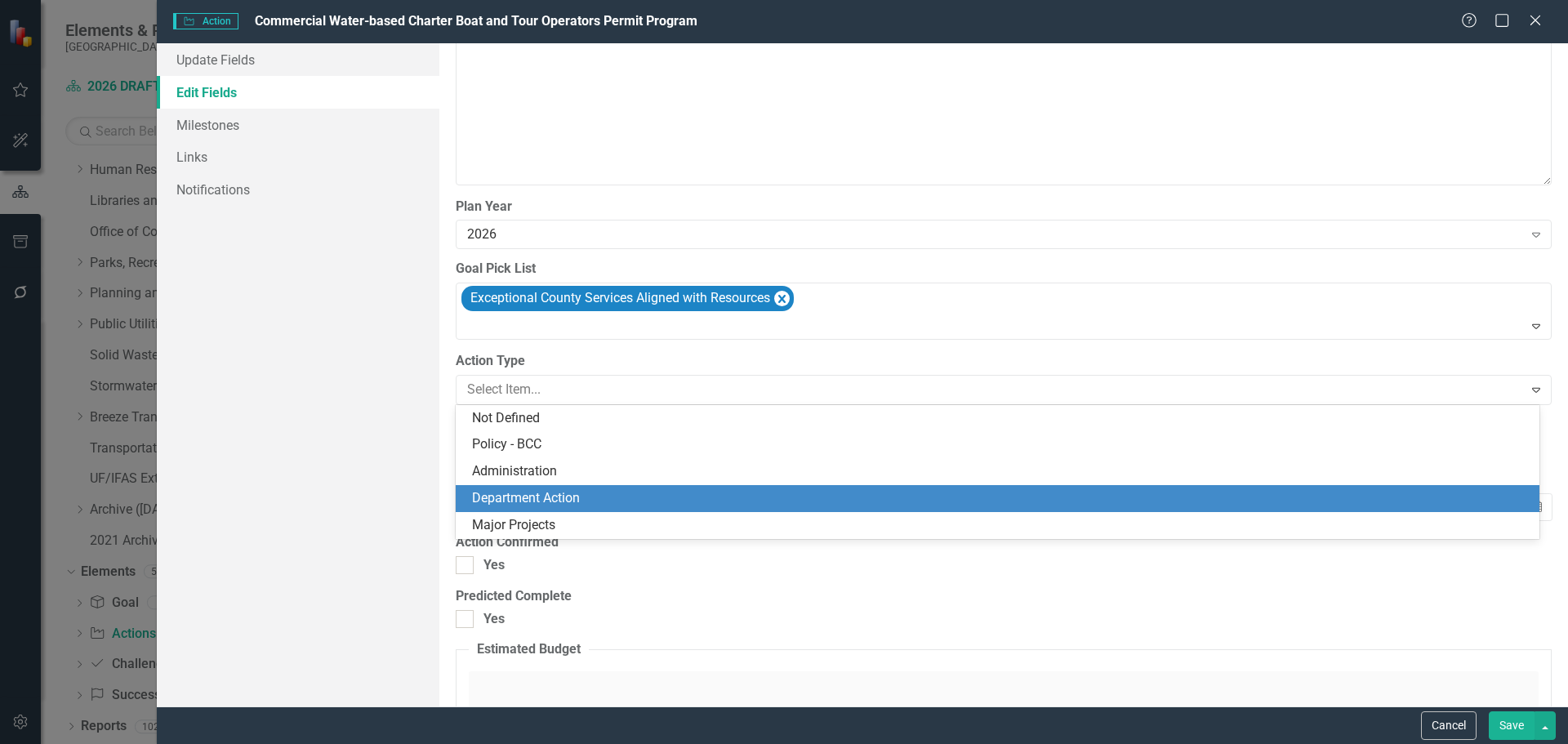
click at [523, 494] on div "Department Action" at bounding box center [1001, 499] width 1058 height 19
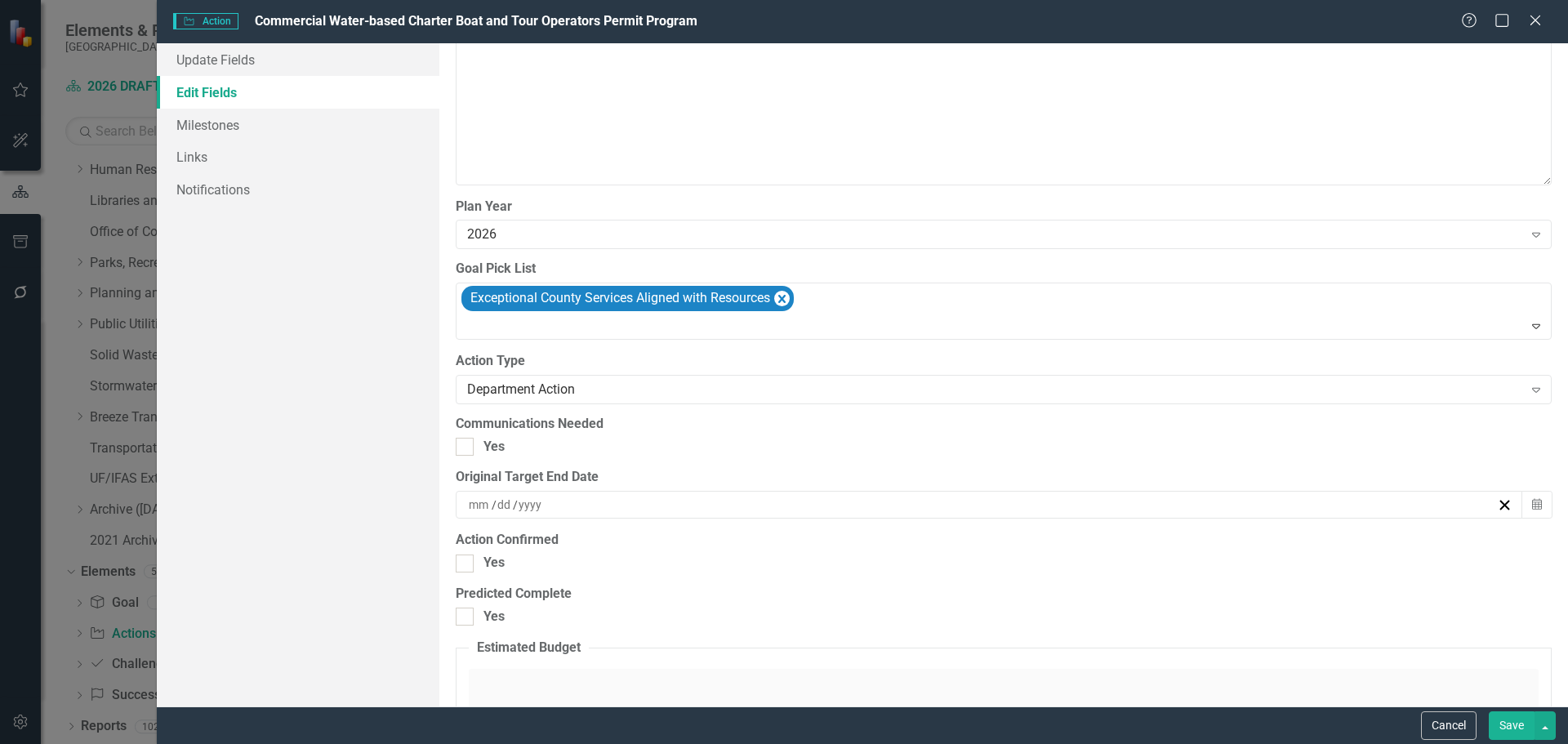
click at [1512, 728] on button "Save" at bounding box center [1511, 725] width 45 height 29
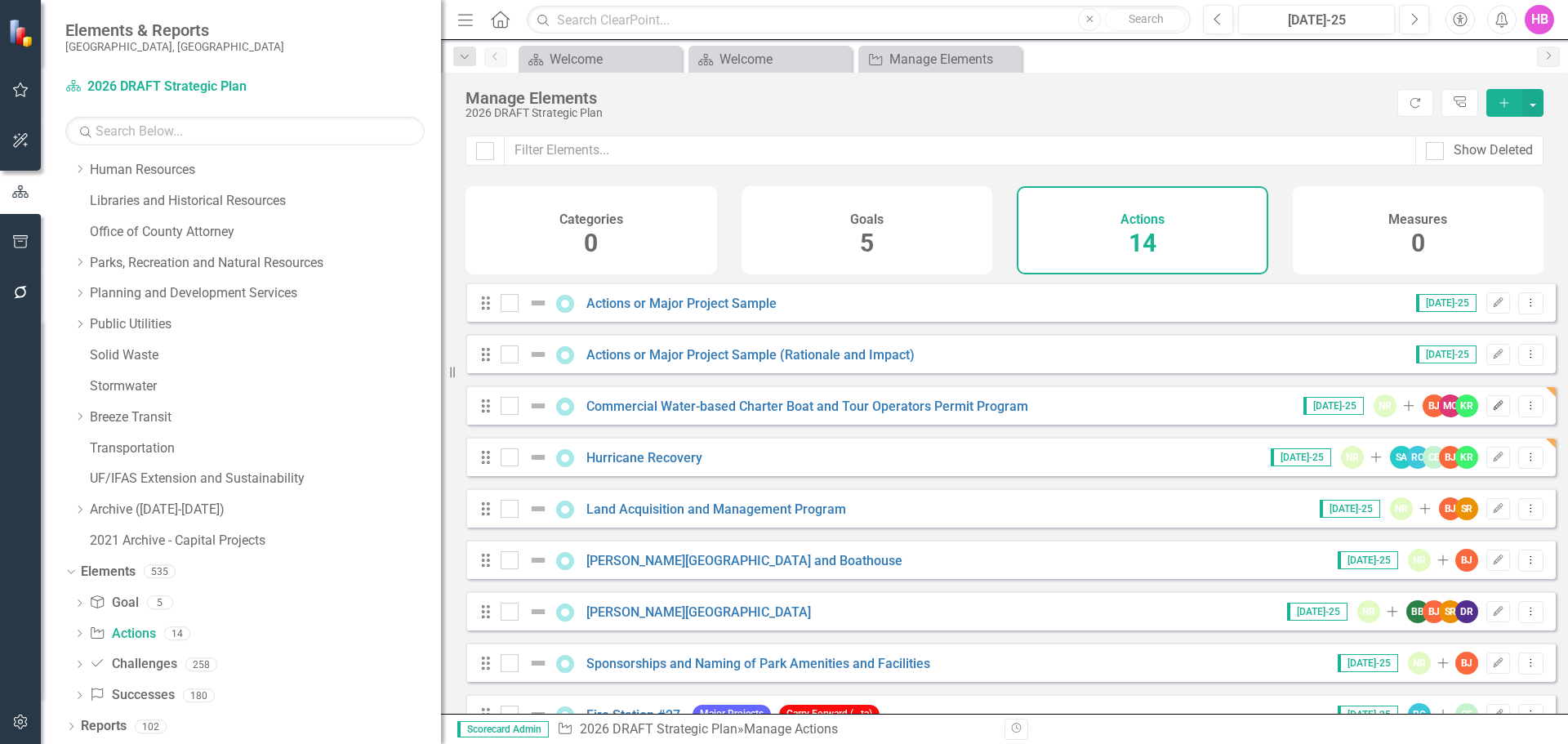
click at [1493, 410] on icon "button" at bounding box center [1498, 405] width 10 height 10
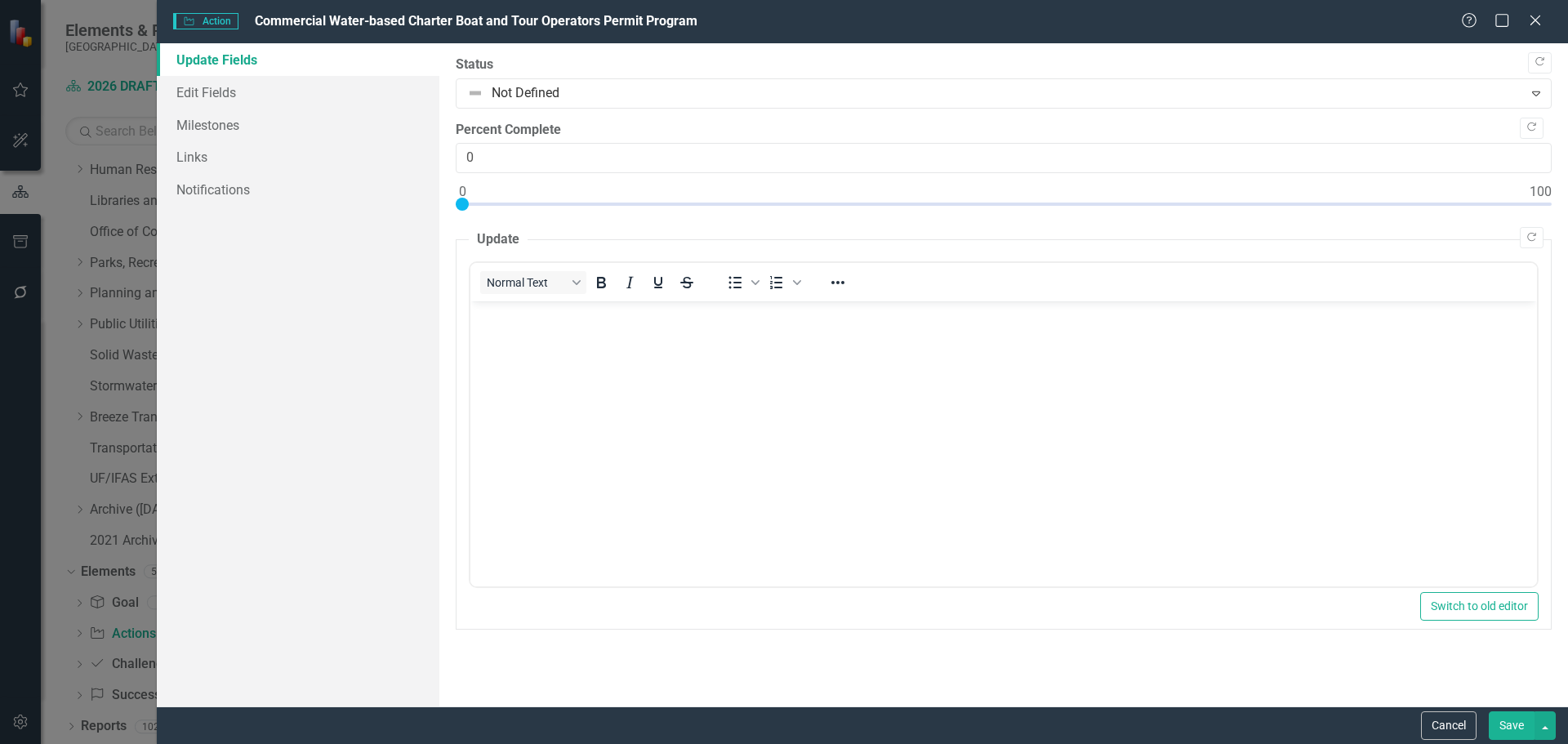
scroll to position [0, 0]
click at [225, 85] on link "Edit Fields" at bounding box center [297, 92] width 283 height 33
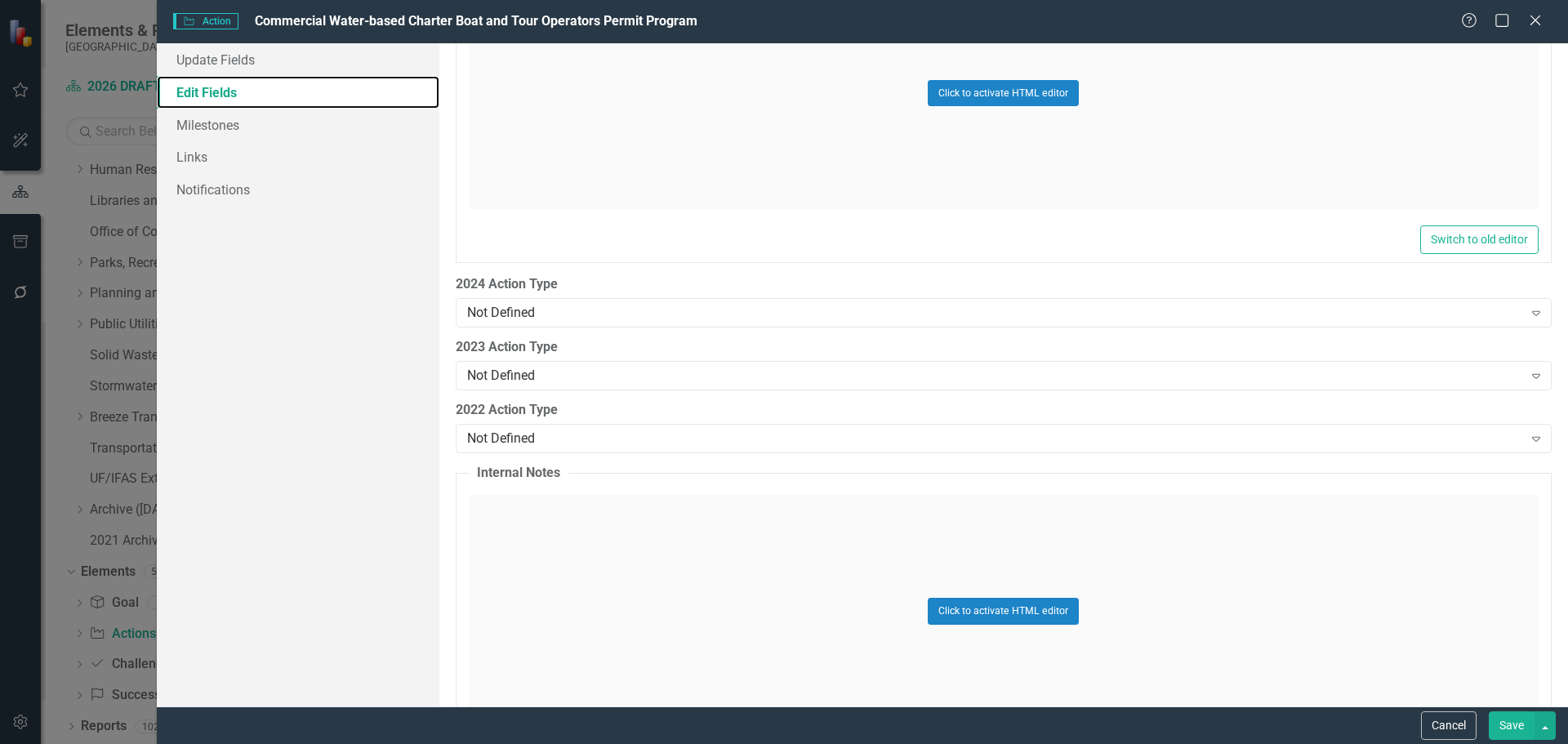
scroll to position [2344, 0]
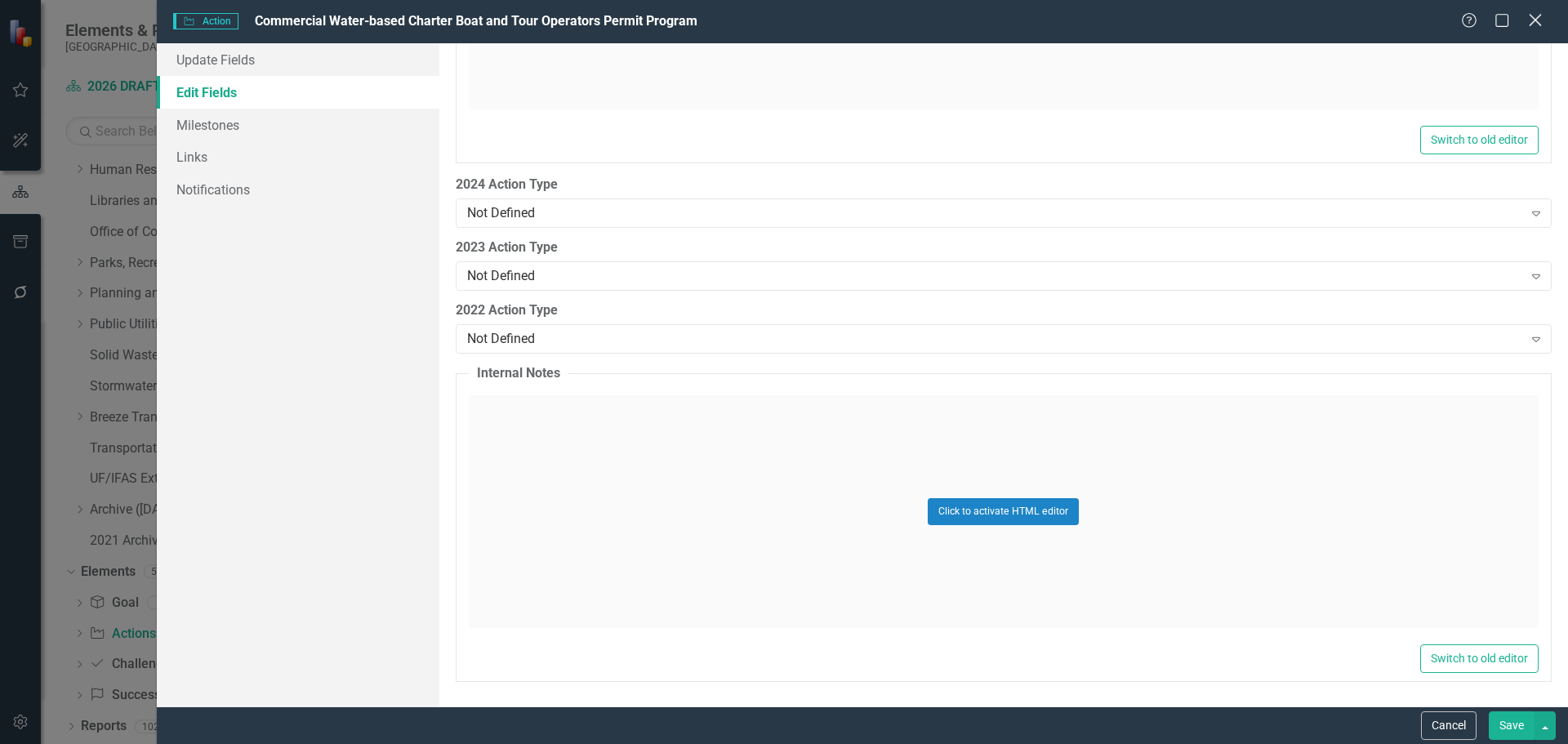
click at [1532, 21] on icon "Close" at bounding box center [1535, 20] width 21 height 16
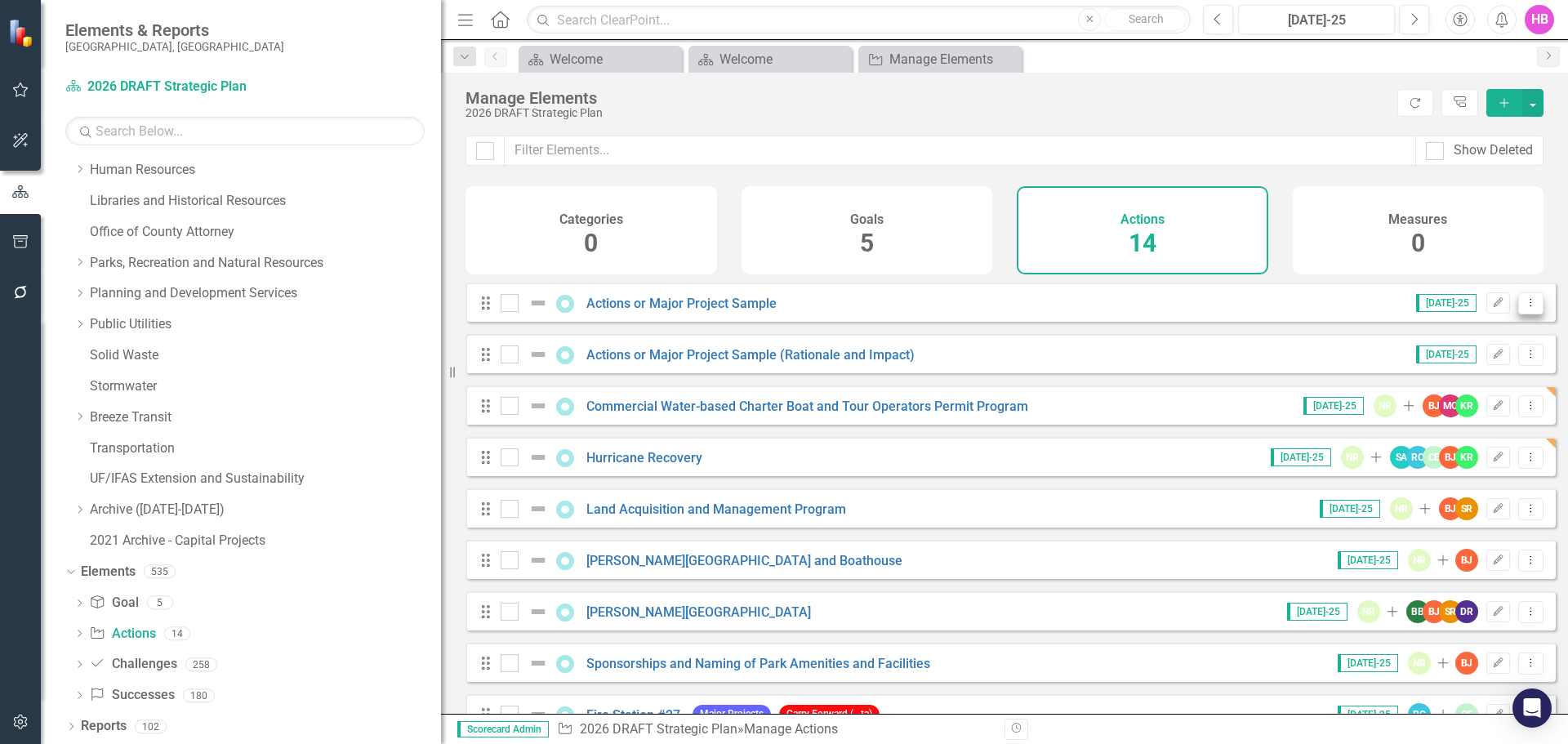
click at [1524, 308] on icon "Dropdown Menu" at bounding box center [1531, 303] width 14 height 11
click at [1473, 404] on link "Copy Duplicate Action" at bounding box center [1464, 403] width 134 height 31
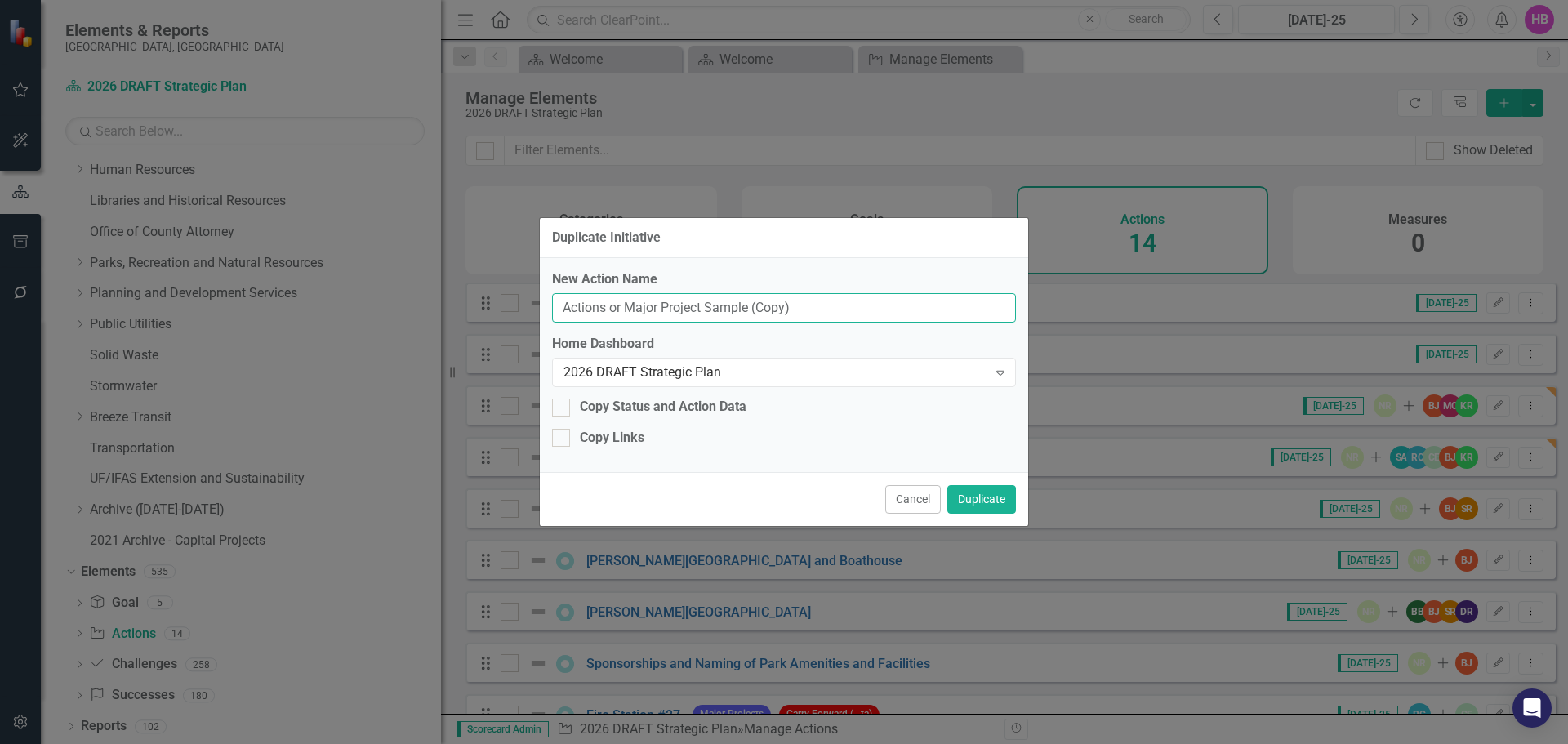
click at [732, 310] on input "Actions or Major Project Sample (Copy)" at bounding box center [783, 308] width 464 height 31
drag, startPoint x: 803, startPoint y: 311, endPoint x: 538, endPoint y: 314, distance: 265.0
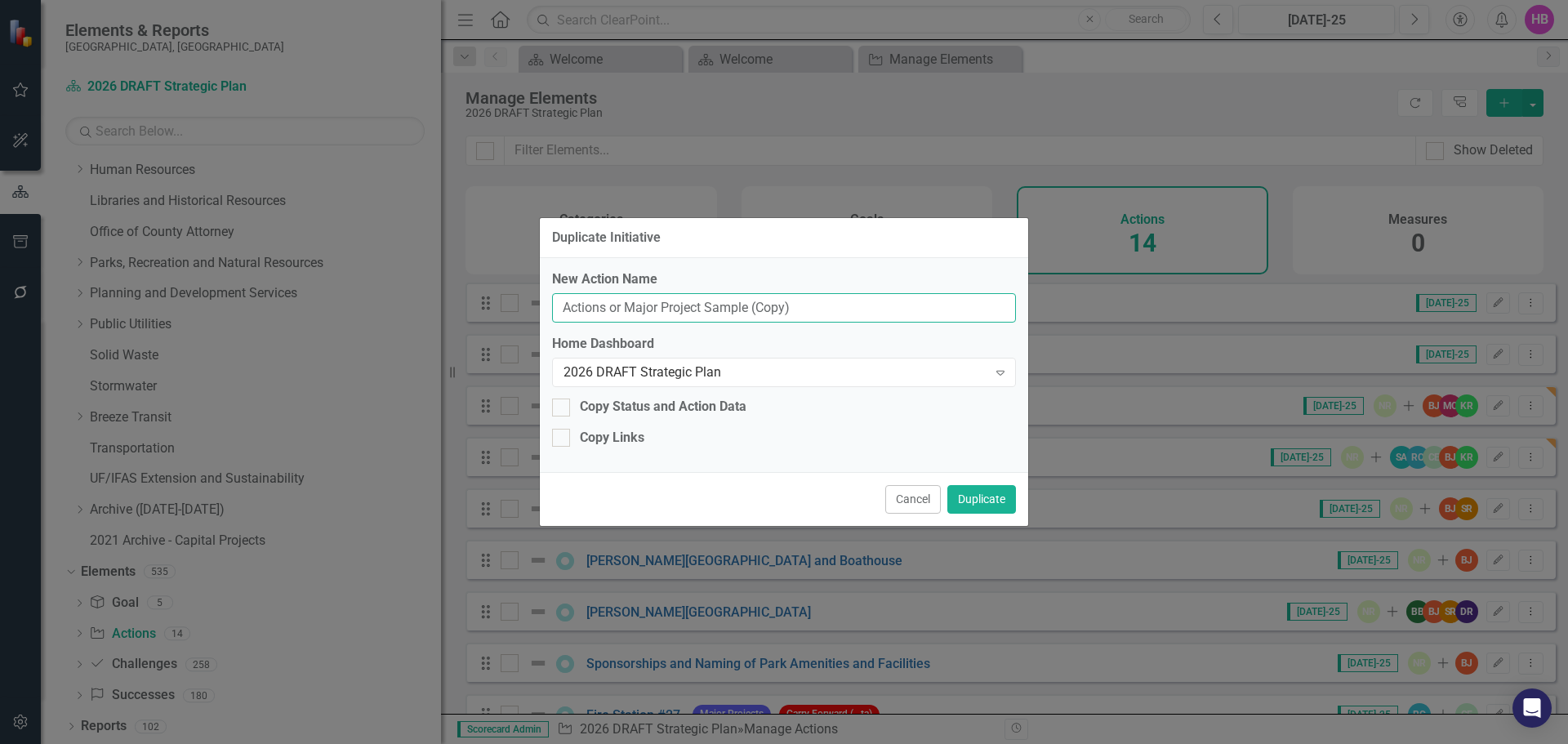
click at [538, 315] on div "Duplicate Initiative New Action Name Actions or Major Project Sample (Copy) Hom…" at bounding box center [784, 372] width 1568 height 744
type input "Mid-County Regional Skatepark Proposal"
click at [1001, 508] on button "Duplicate" at bounding box center [982, 499] width 69 height 29
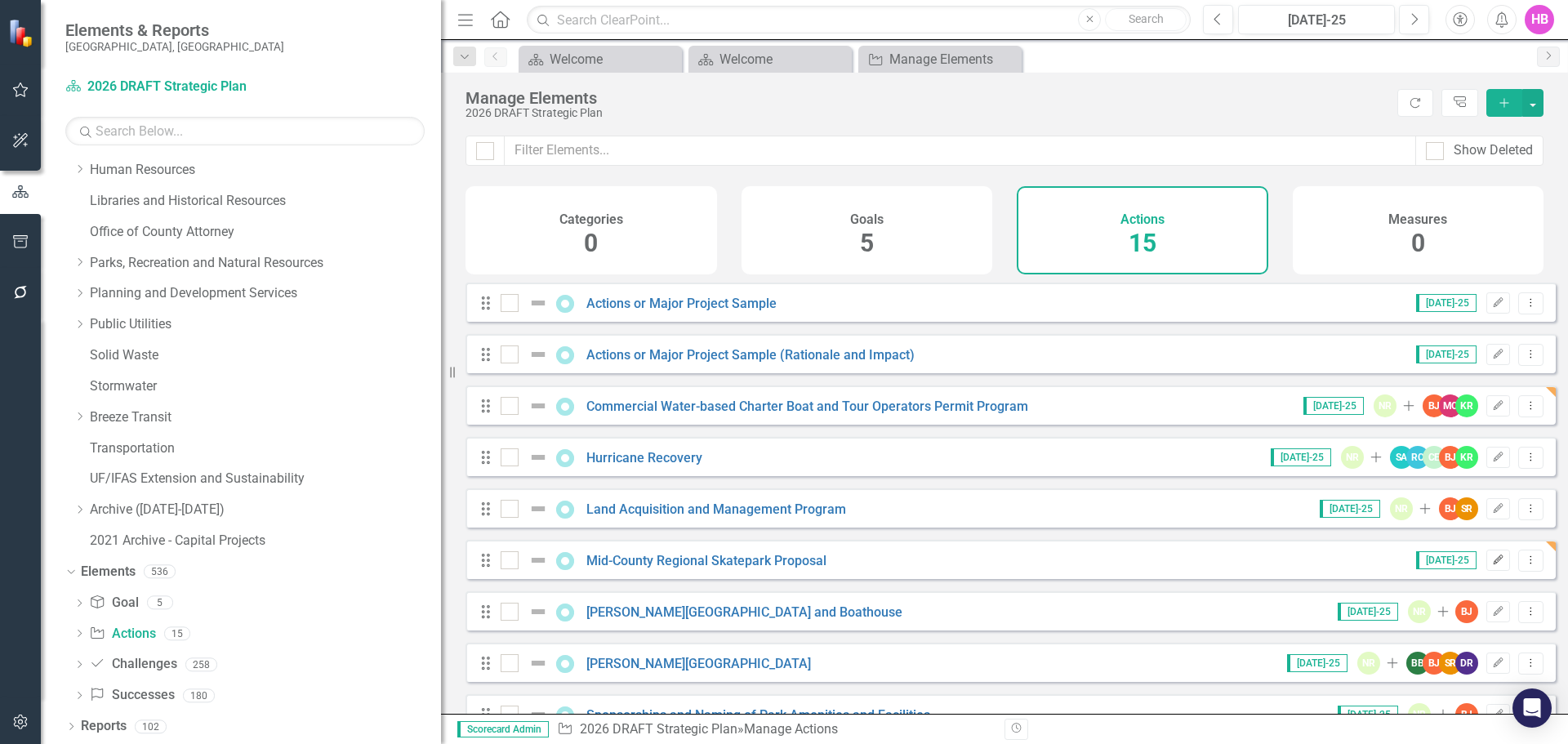
click at [1492, 566] on icon "Edit" at bounding box center [1498, 561] width 12 height 10
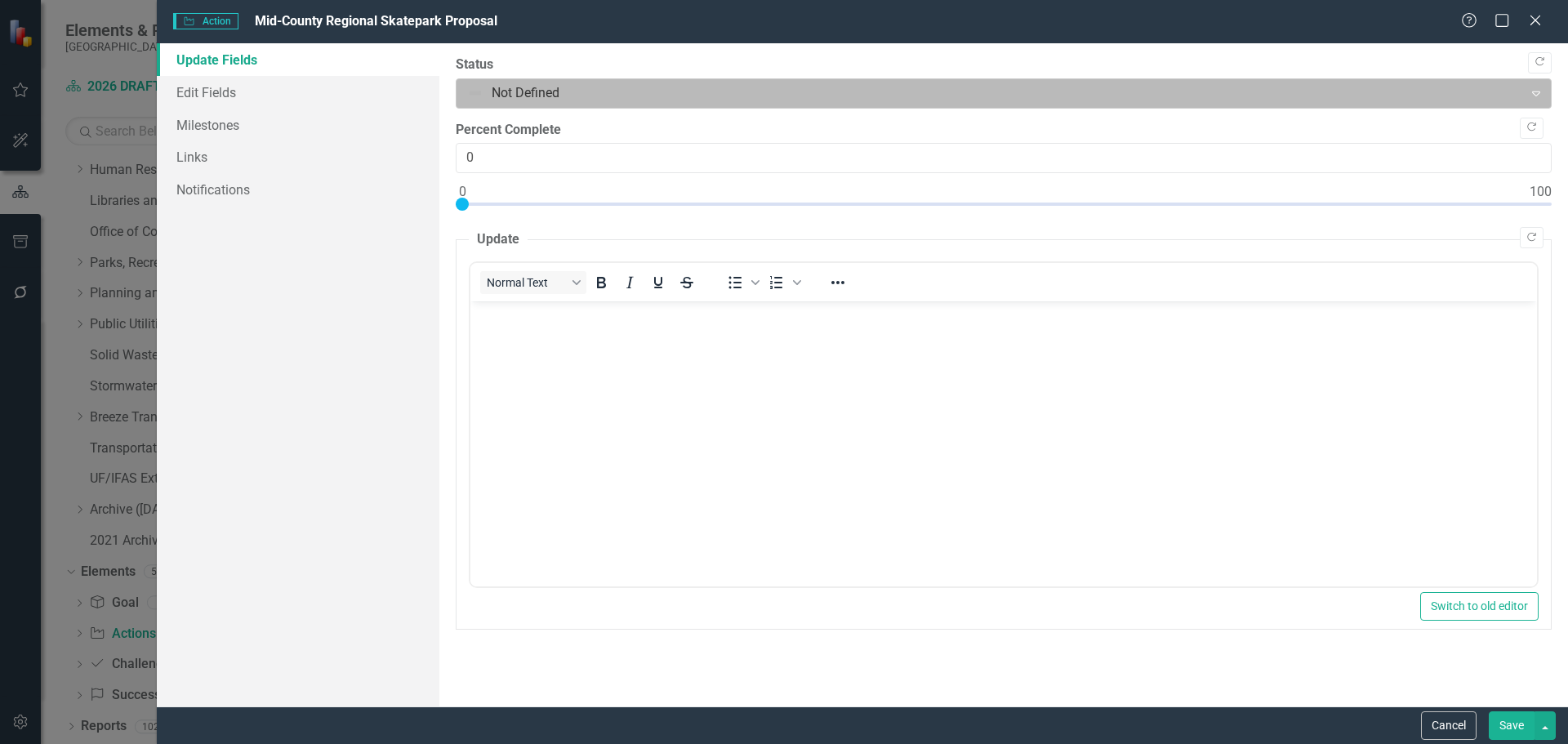
scroll to position [0, 0]
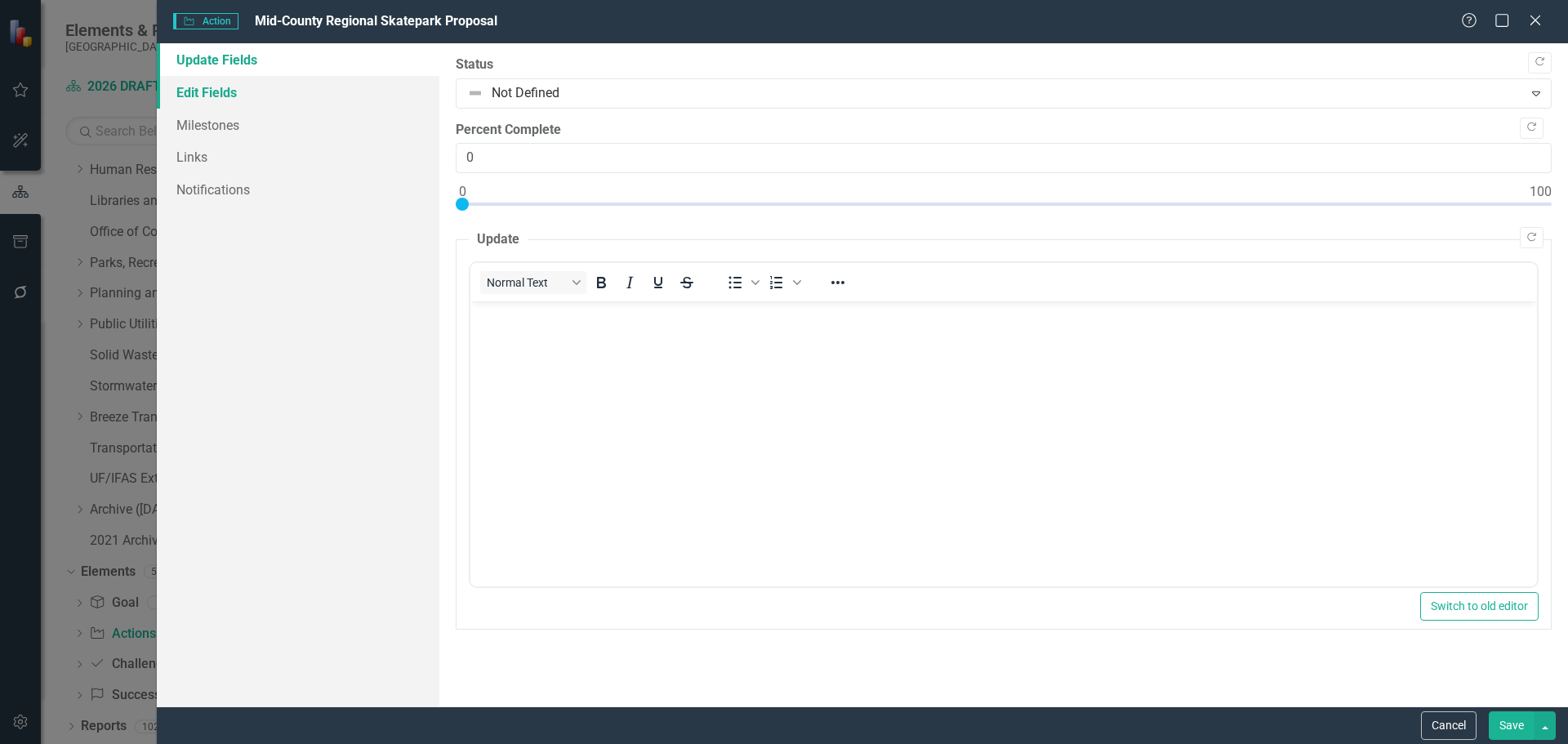
click at [168, 95] on link "Edit Fields" at bounding box center [297, 92] width 283 height 33
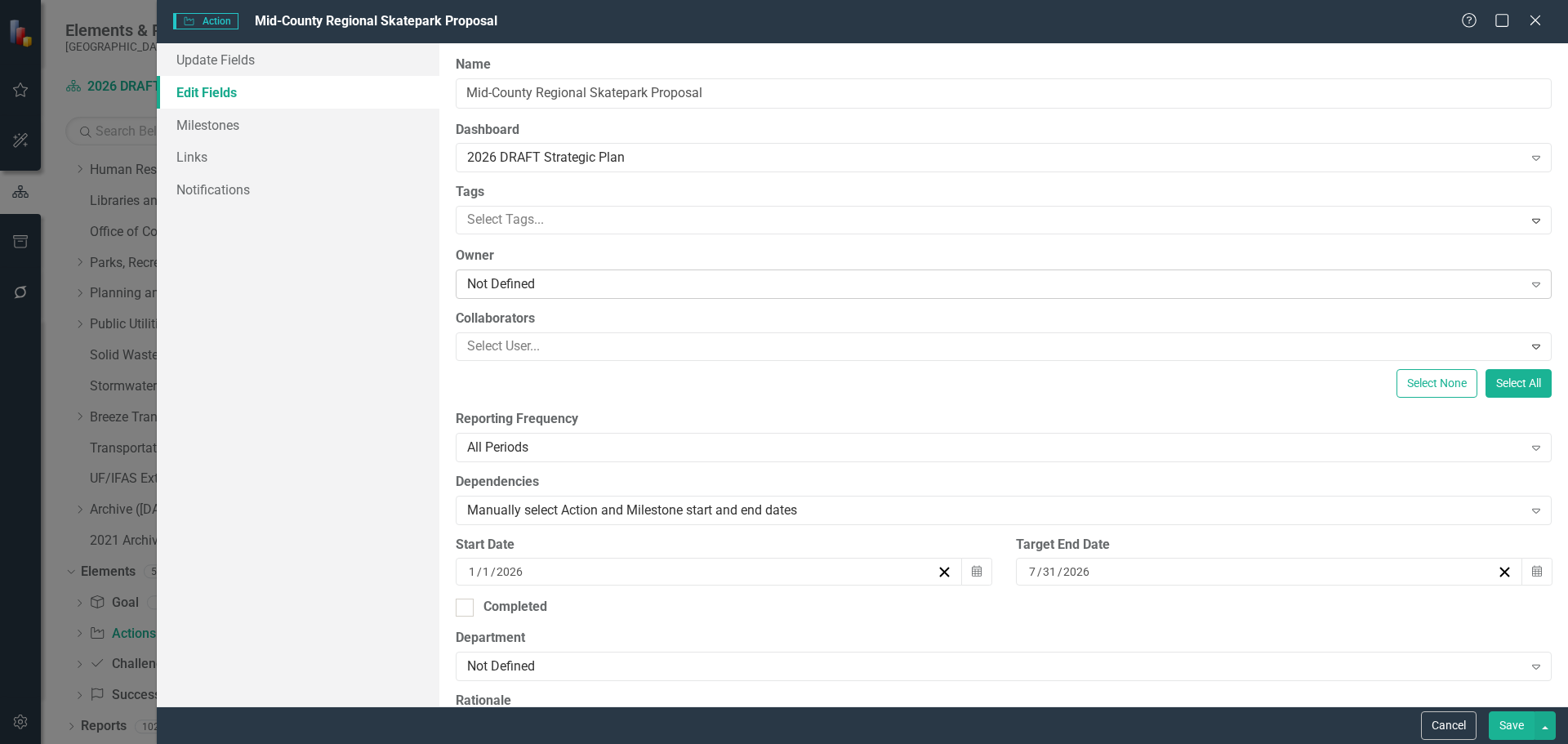
click at [523, 280] on div "Not Defined" at bounding box center [995, 284] width 1056 height 19
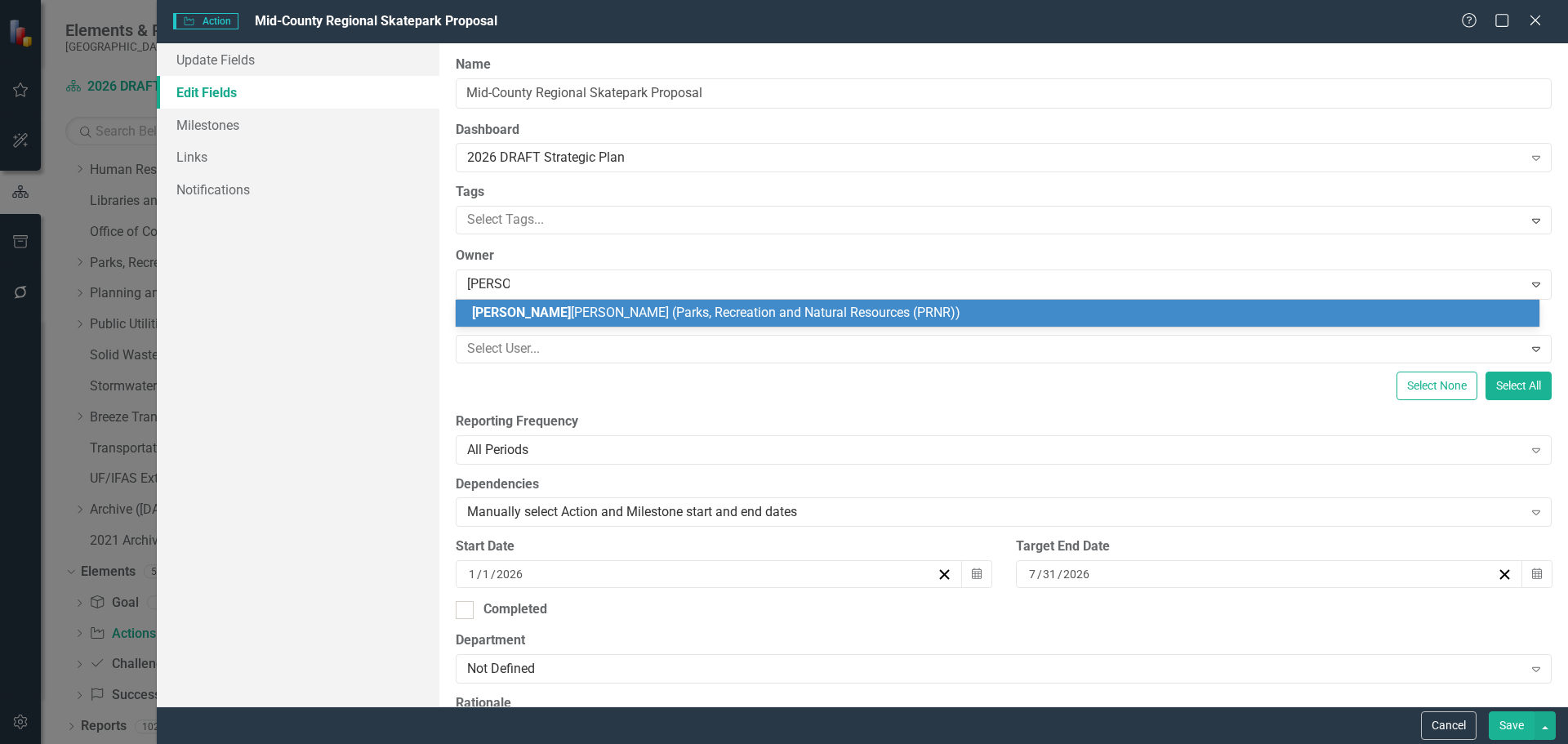
type input "Nicole RI"
click at [478, 317] on span "Nicole Ri" at bounding box center [521, 312] width 98 height 16
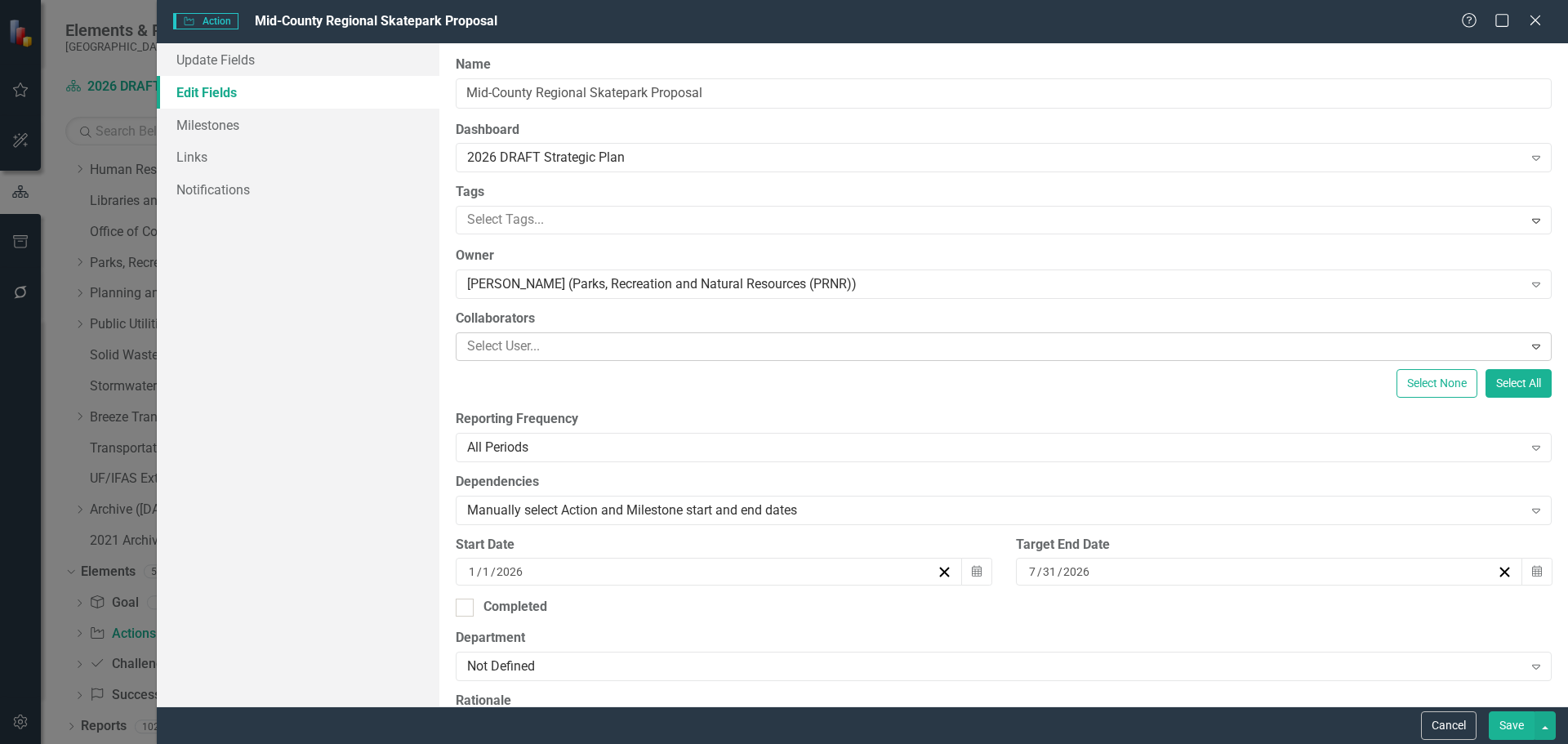
click at [483, 338] on div at bounding box center [992, 347] width 1063 height 22
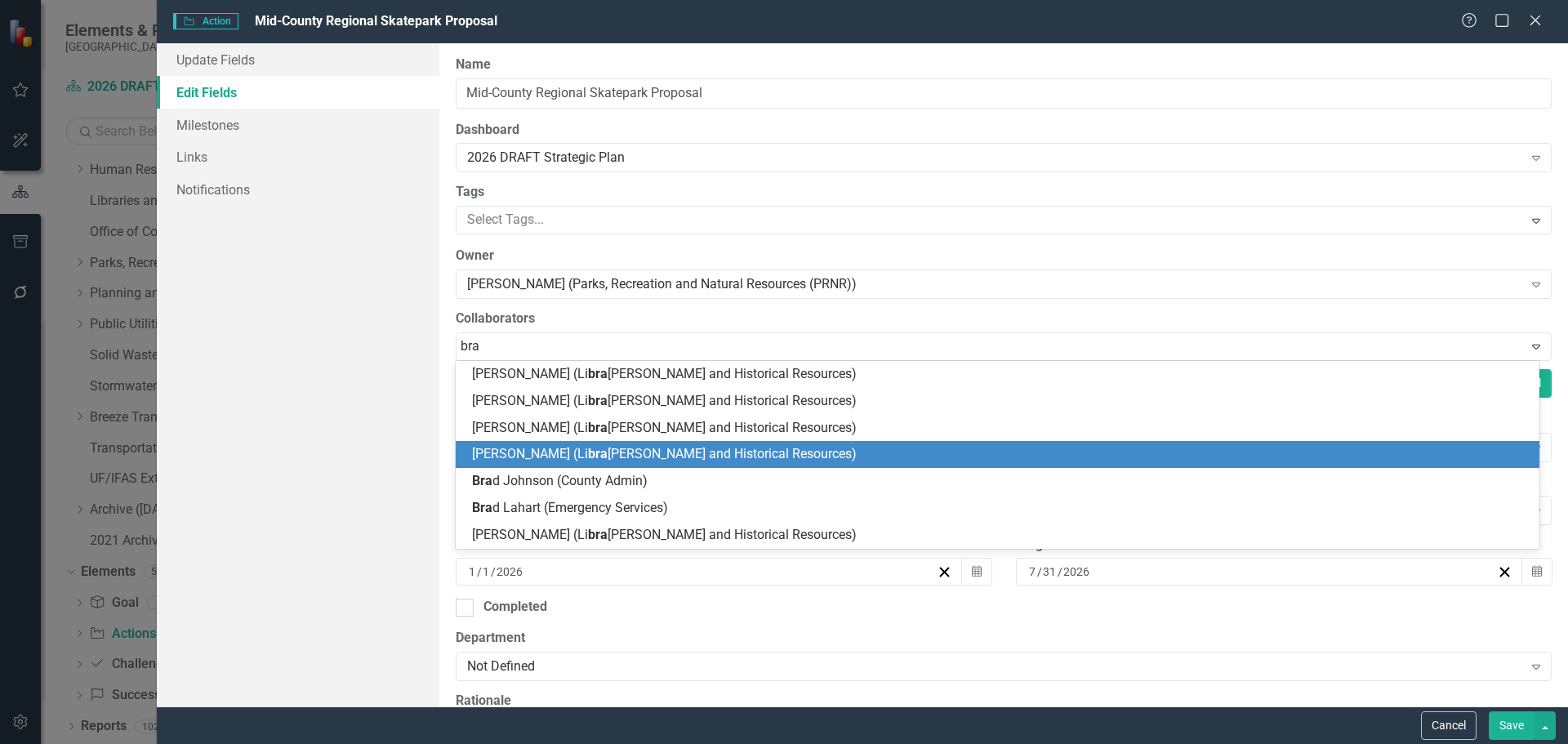
type input "brad"
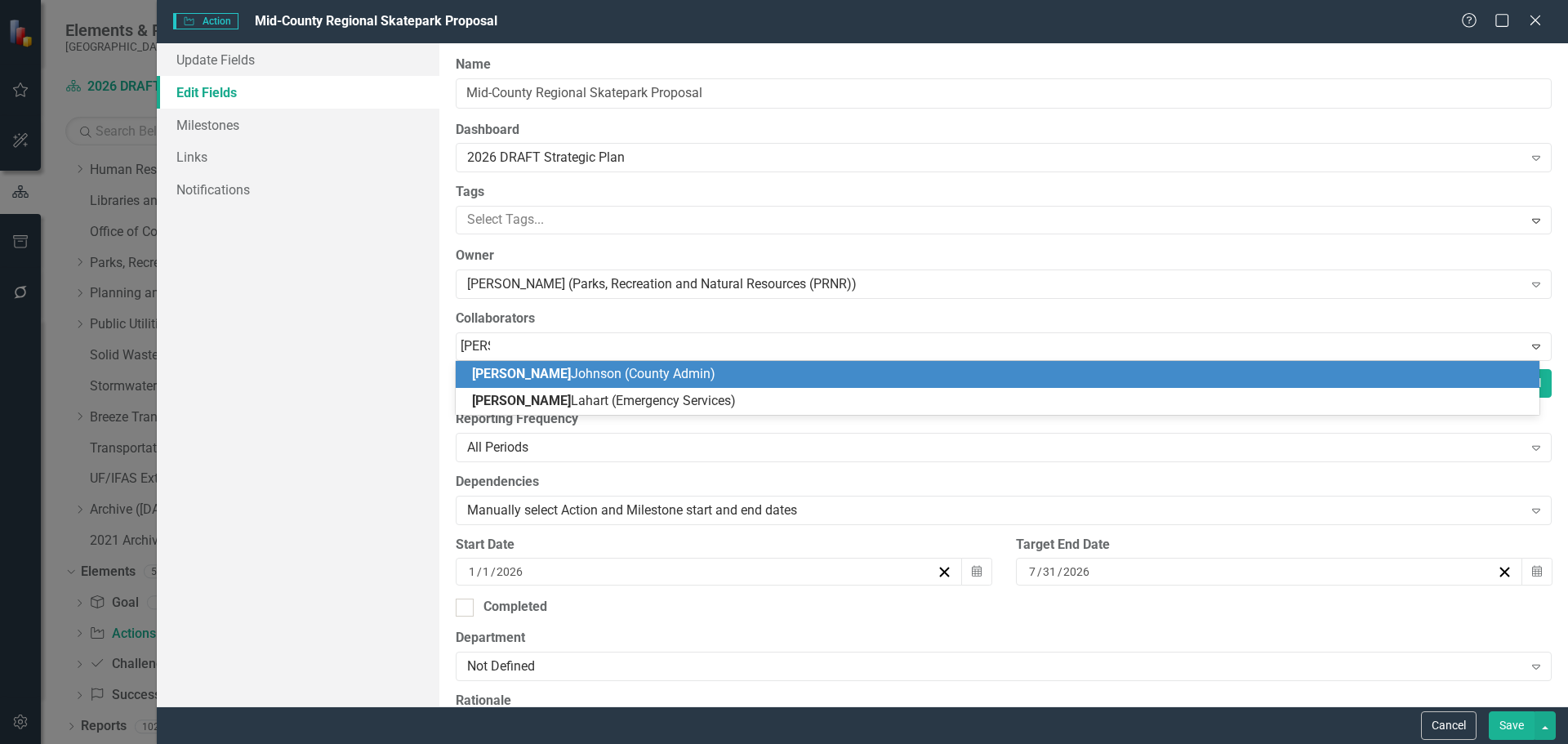
click at [532, 372] on span "Brad Johnson (County Admin)" at bounding box center [593, 373] width 243 height 16
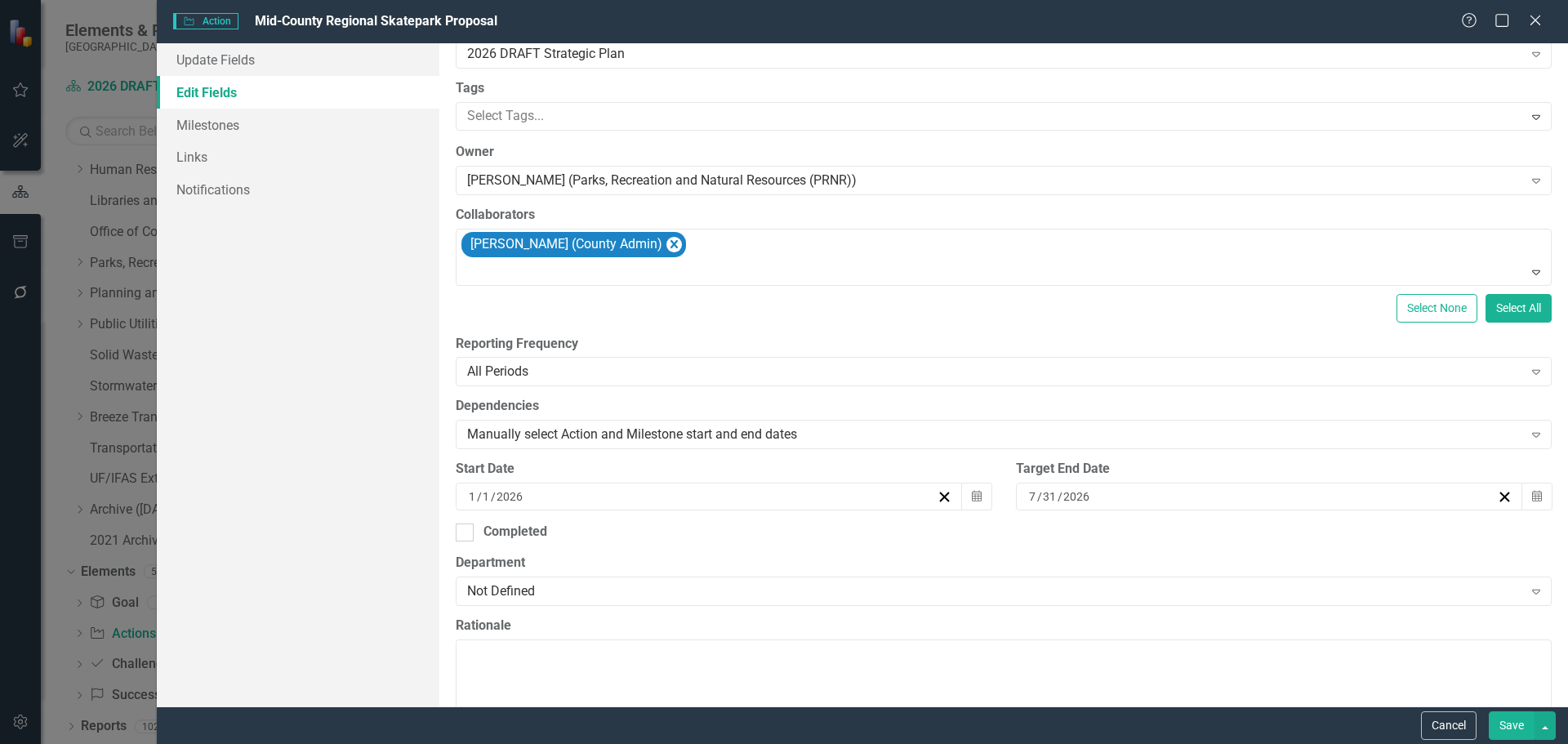
scroll to position [164, 0]
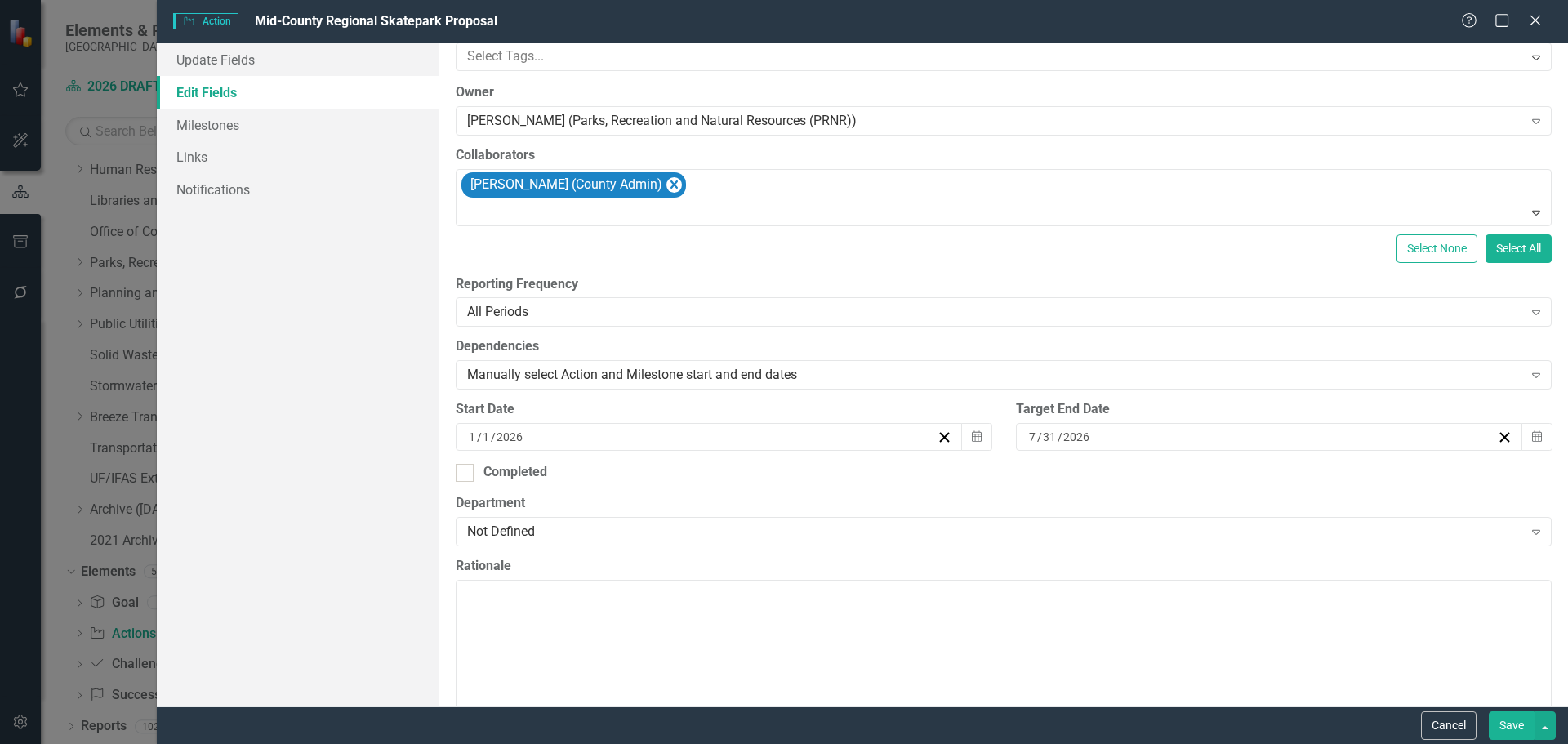
click at [506, 432] on input "2026" at bounding box center [509, 437] width 29 height 17
click at [1247, 433] on div "7 / 31 / 2026" at bounding box center [1262, 437] width 471 height 17
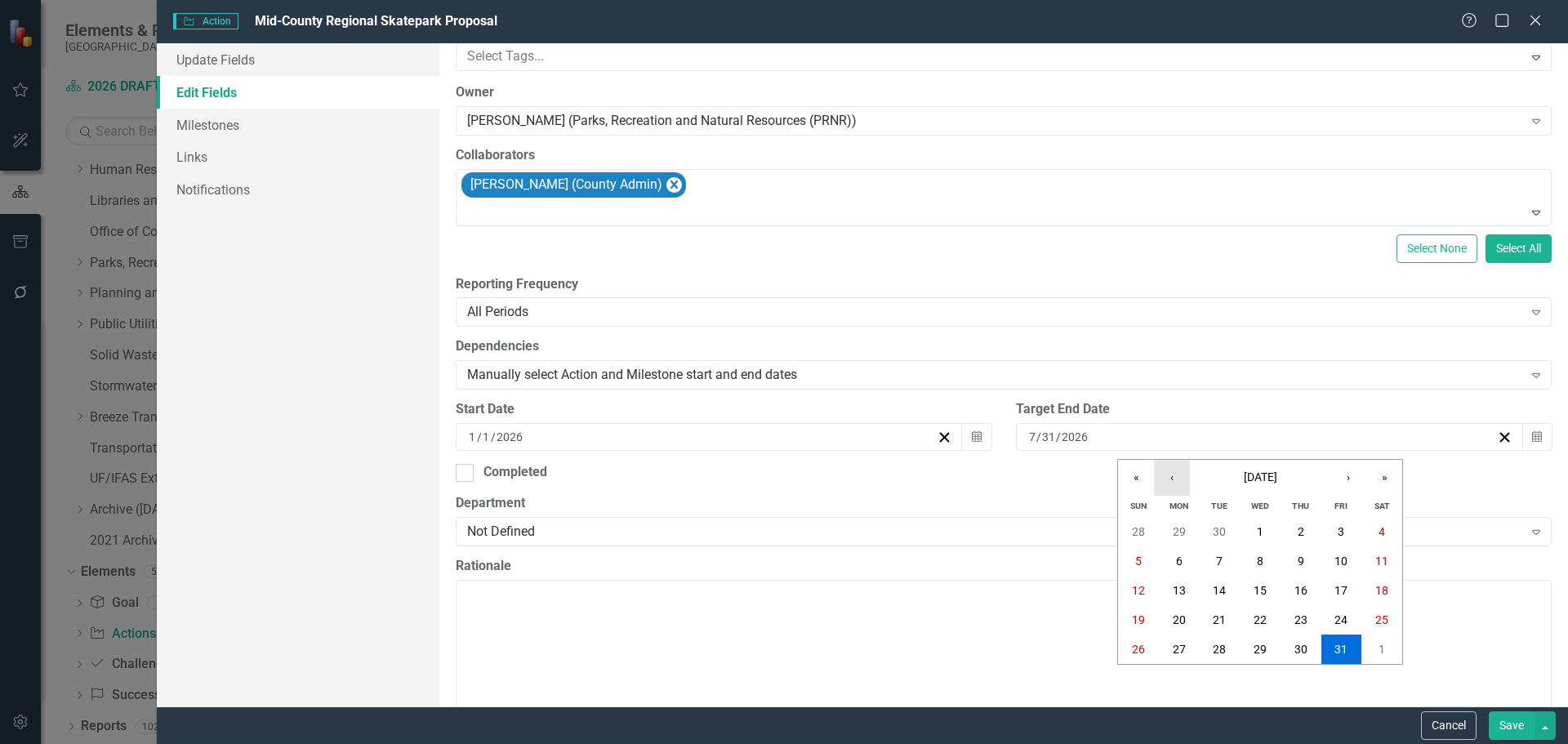
click at [1173, 477] on button "‹" at bounding box center [1171, 478] width 35 height 35
click at [1296, 652] on abbr "30" at bounding box center [1300, 648] width 13 height 13
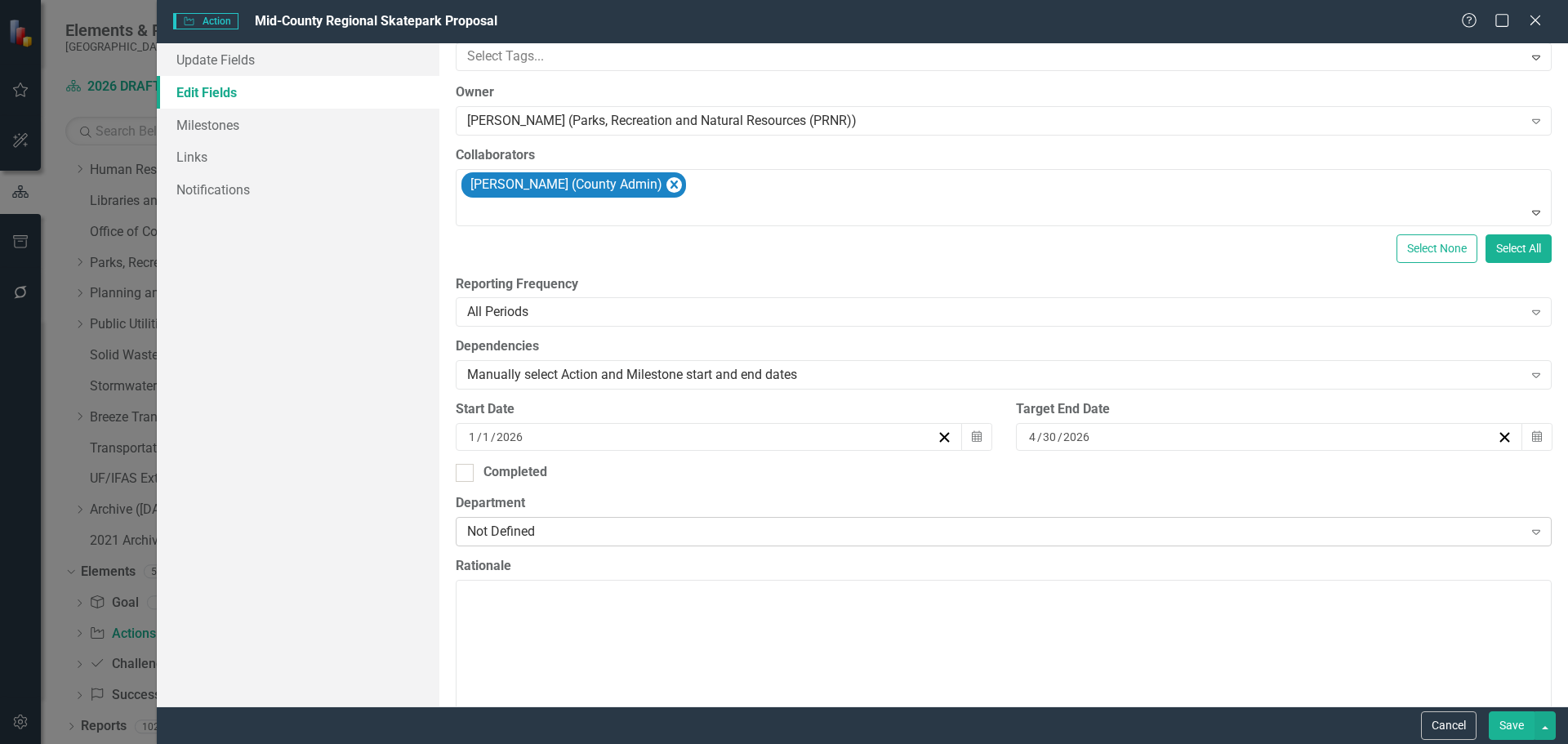
click at [496, 533] on div "Not Defined" at bounding box center [995, 531] width 1056 height 19
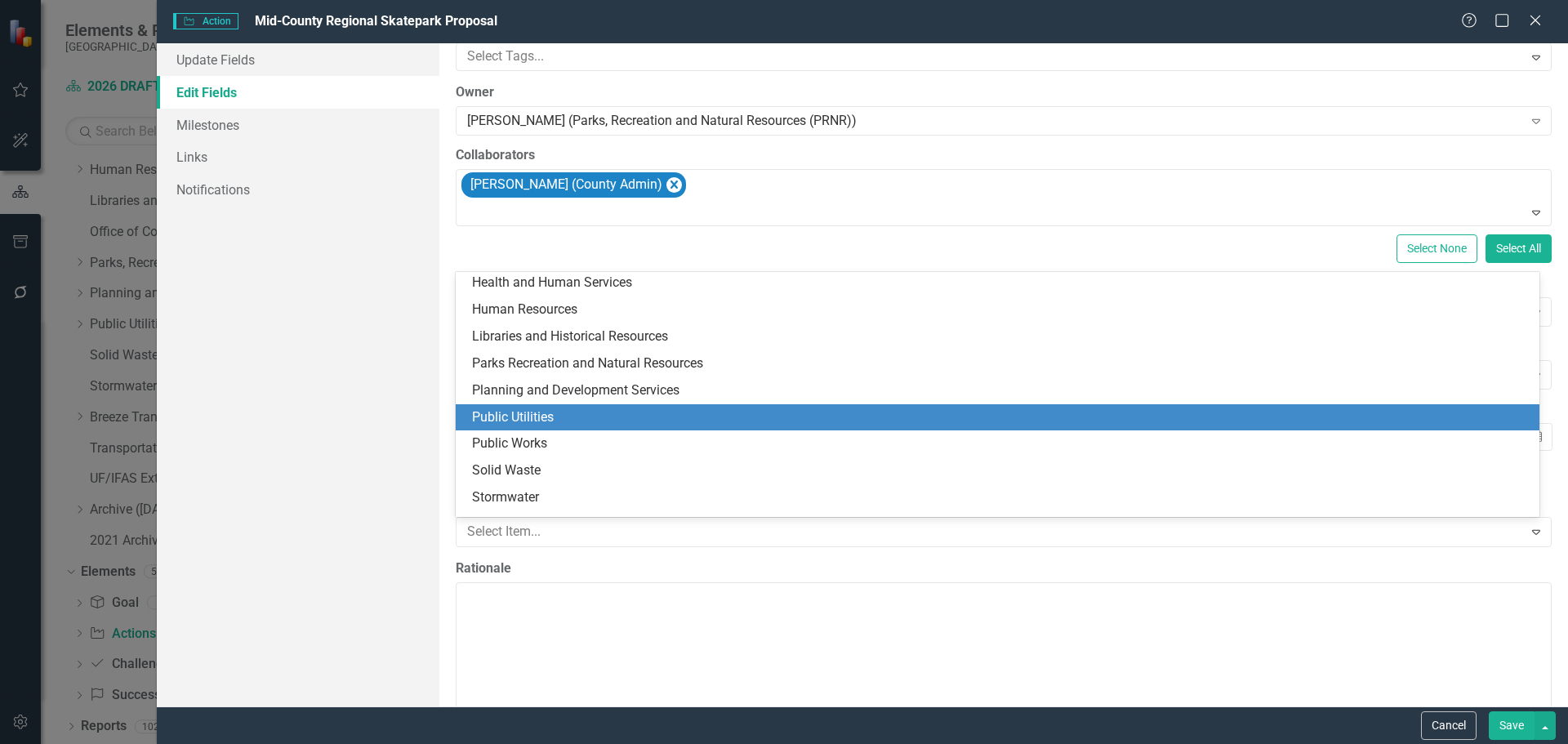
scroll to position [245, 0]
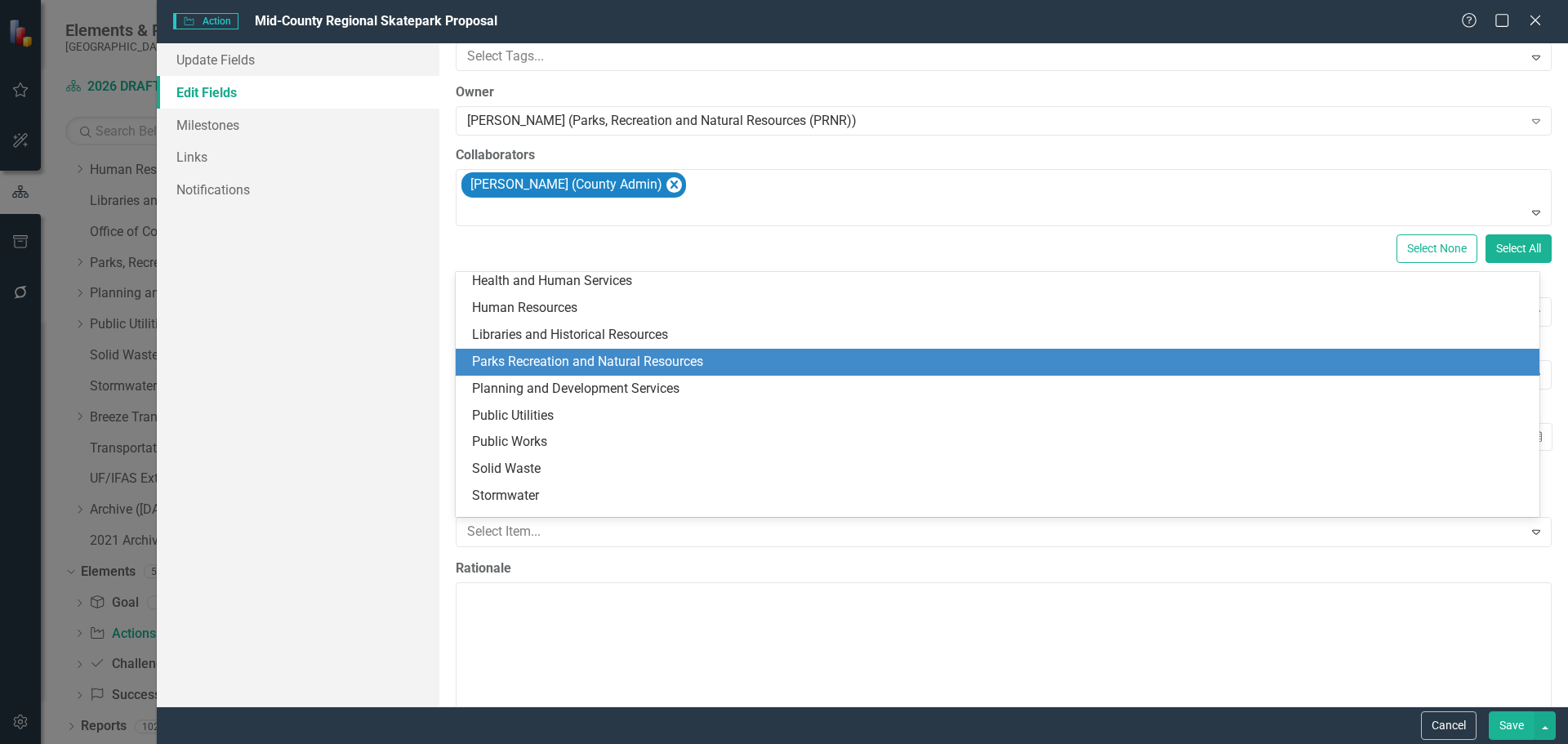
click at [515, 363] on div "Parks Recreation and Natural Resources" at bounding box center [1001, 362] width 1058 height 19
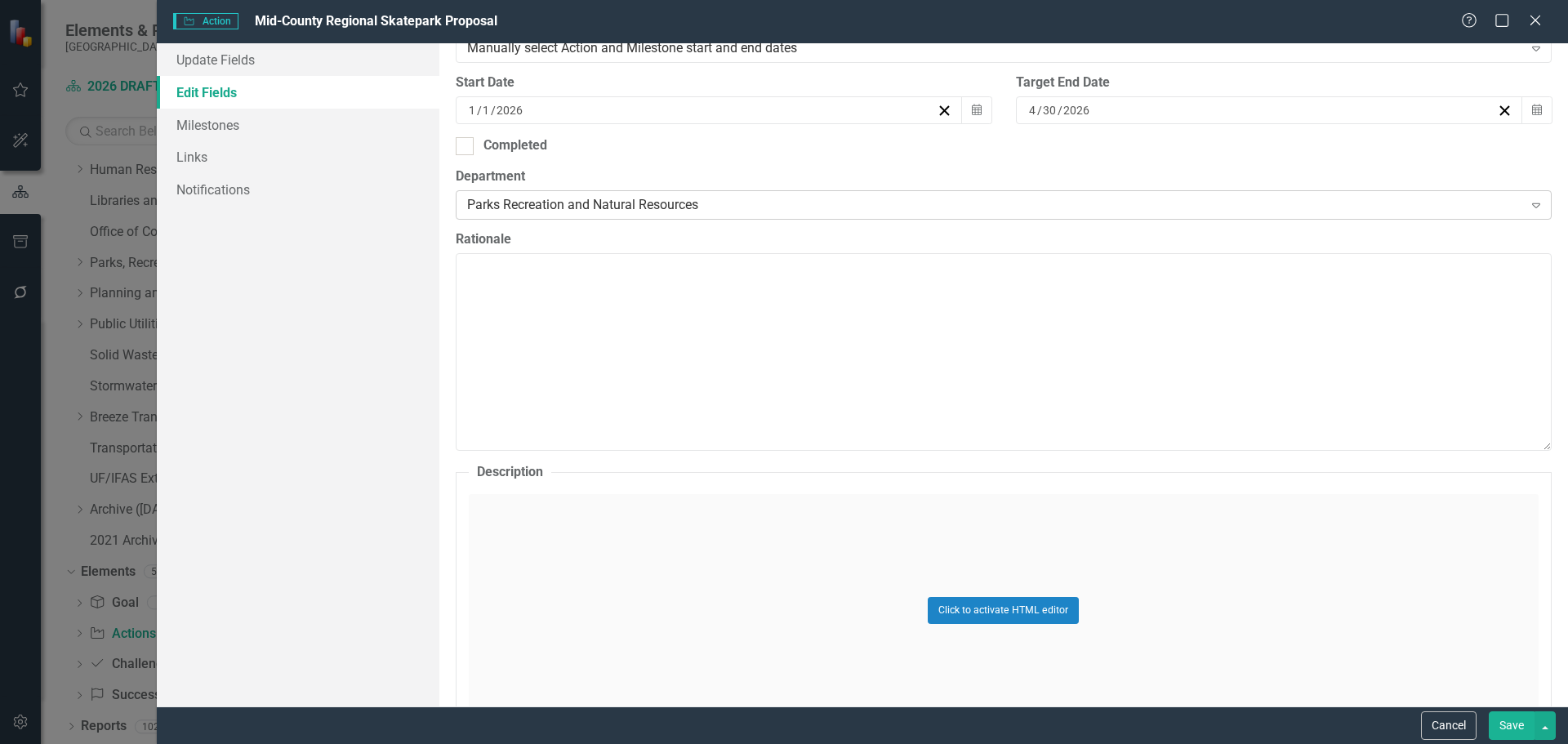
scroll to position [653, 0]
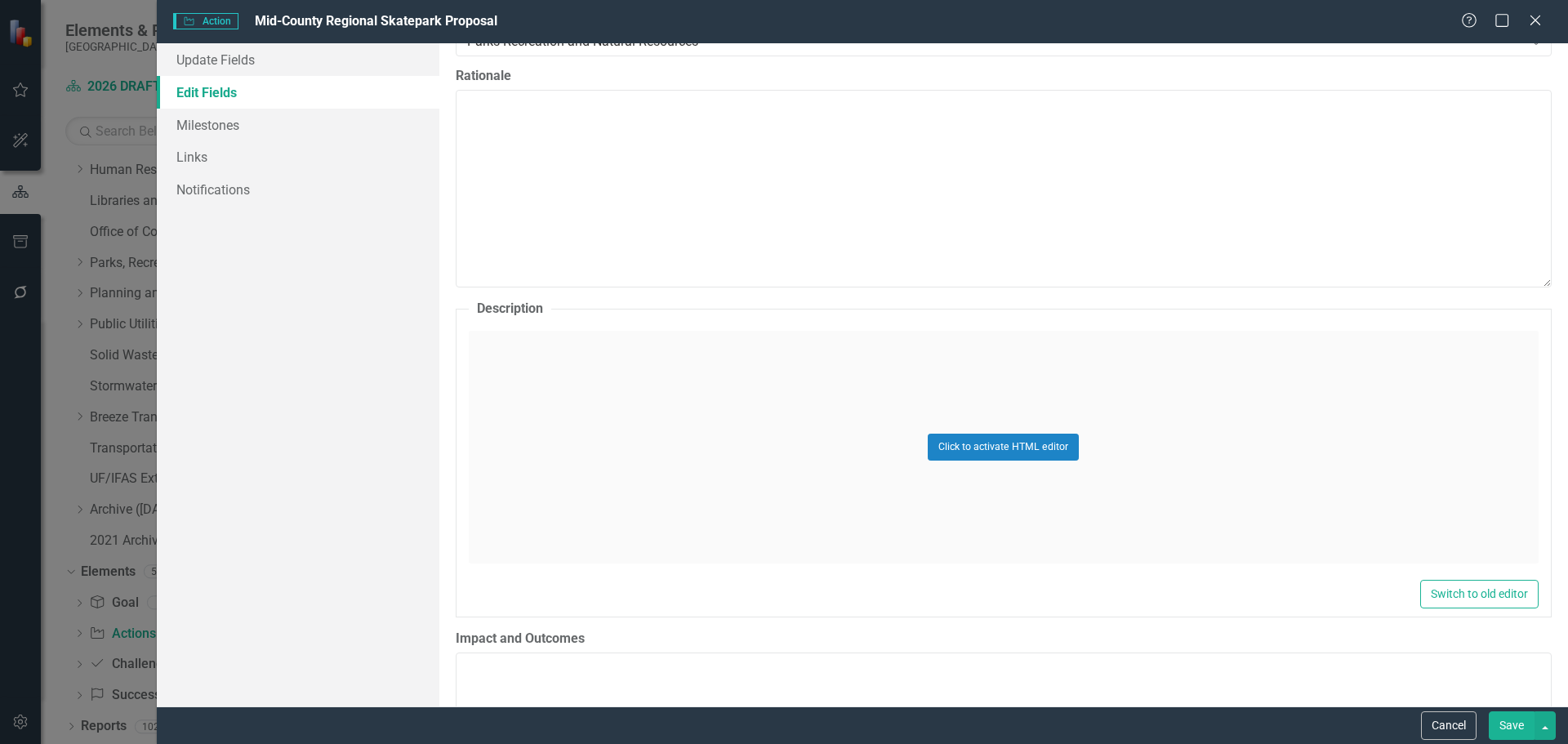
click at [558, 505] on div "Click to activate HTML editor" at bounding box center [1004, 447] width 1070 height 233
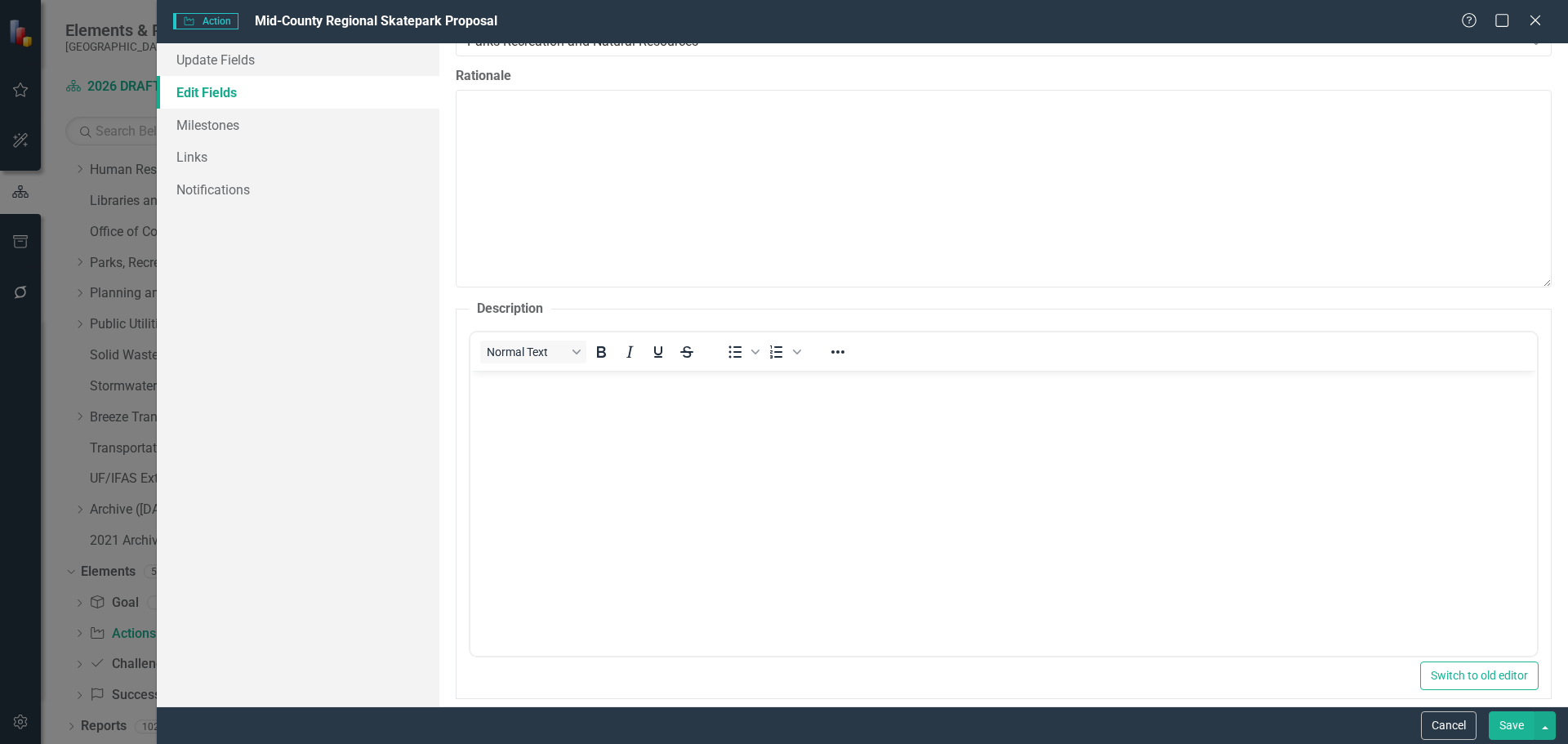
scroll to position [0, 0]
click at [667, 530] on body "Rich Text Area. Press ALT-0 for help." at bounding box center [1003, 493] width 1067 height 245
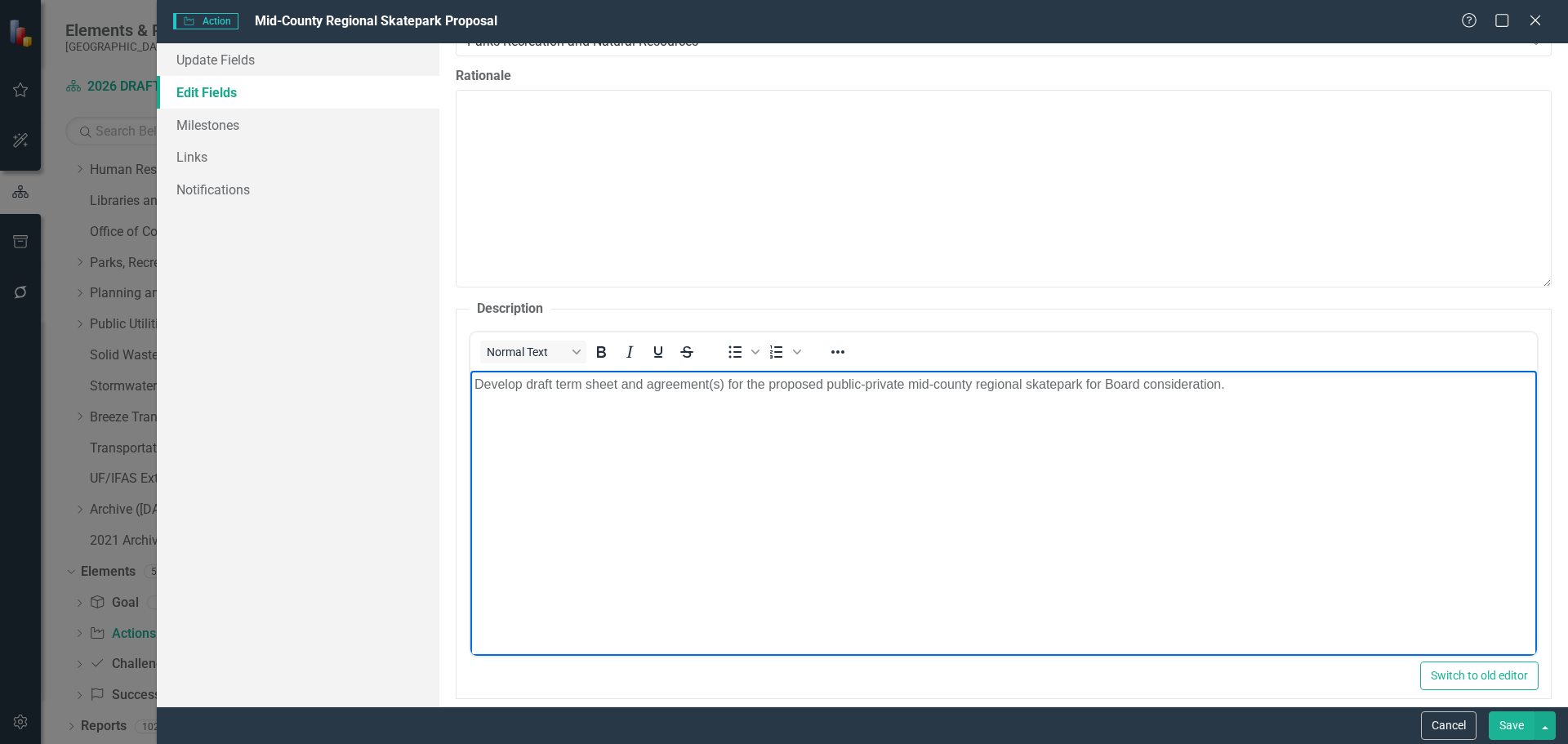
click at [843, 495] on body "Develop draft term sheet and agreement(s) for the proposed public-private mid-c…" at bounding box center [1003, 493] width 1067 height 245
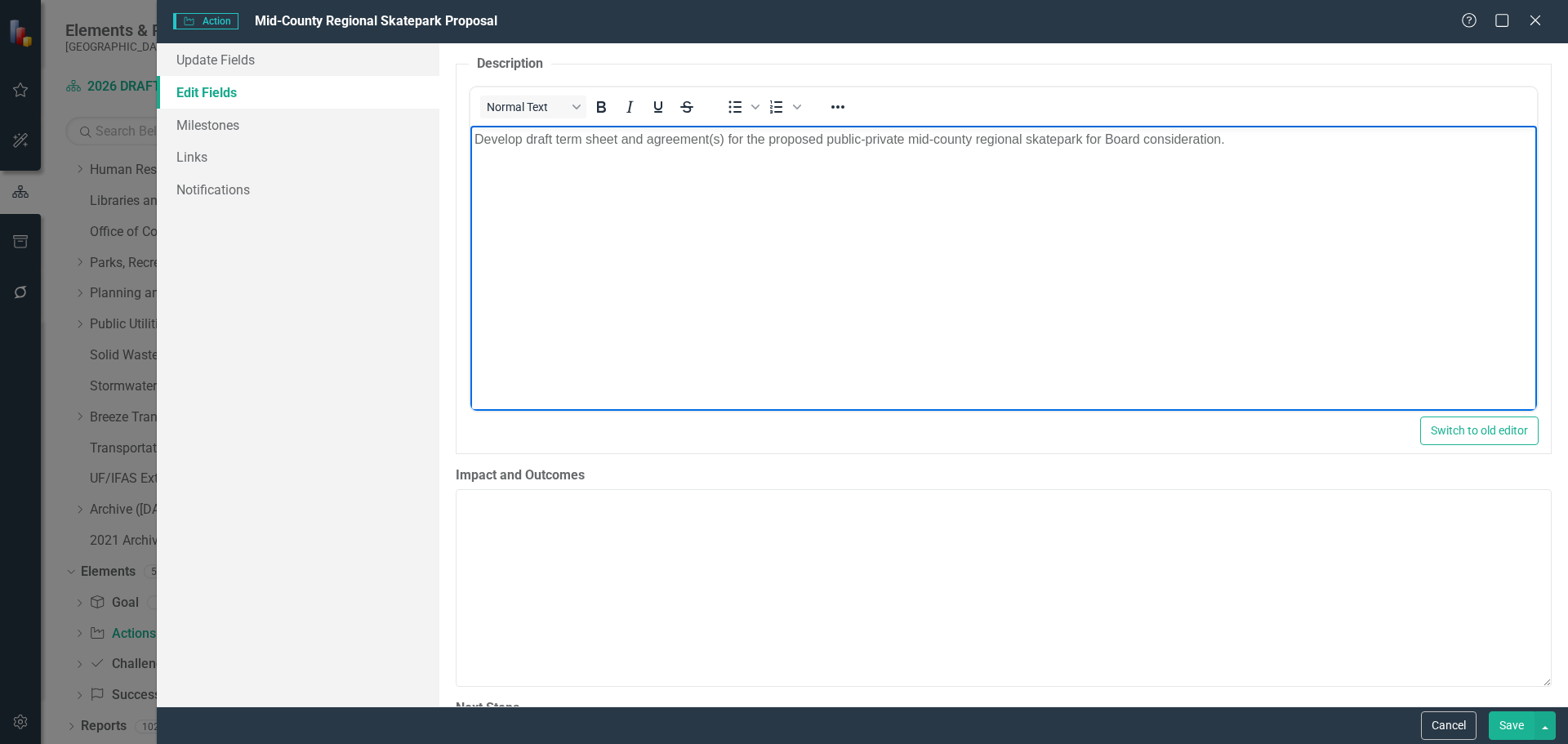
scroll to position [981, 0]
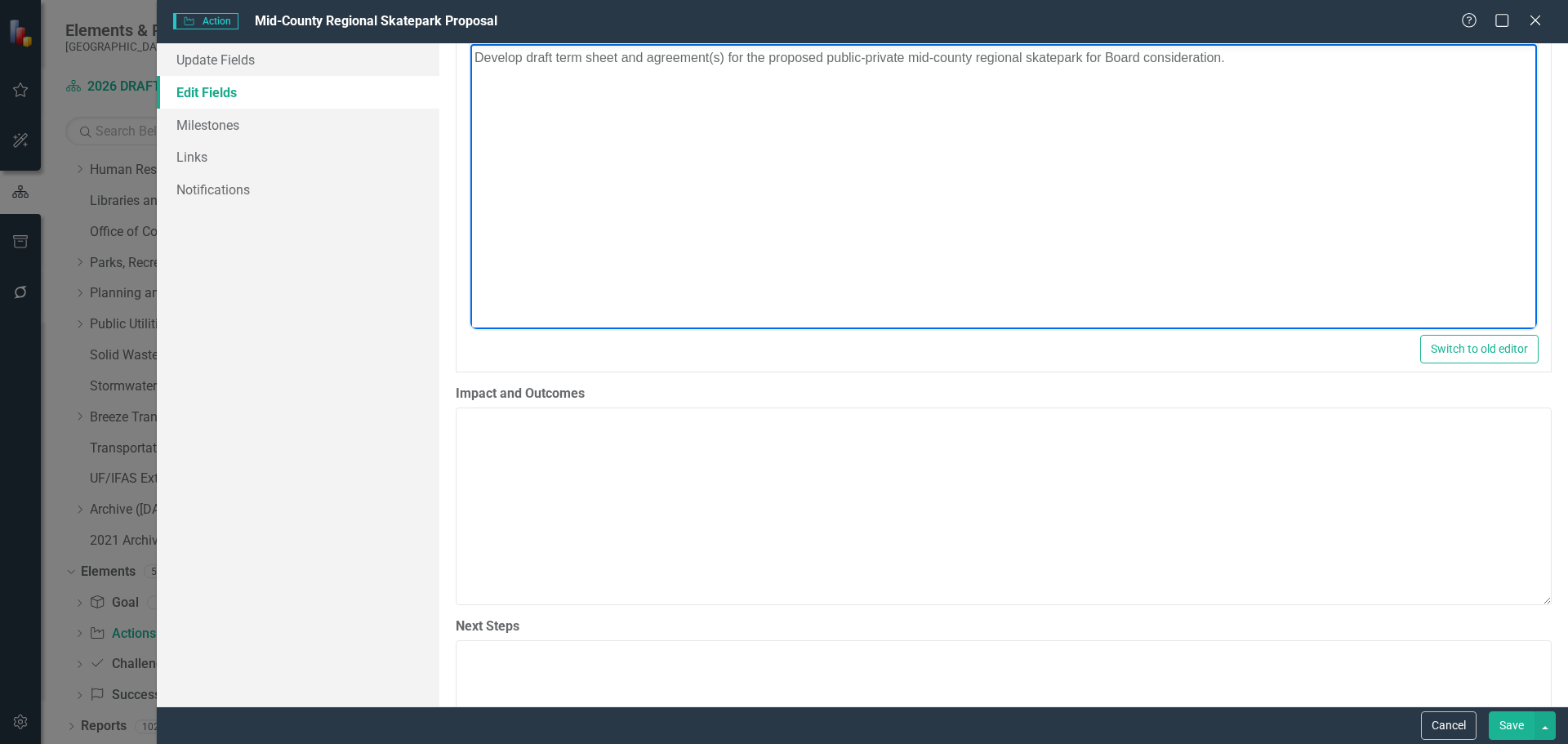
click at [550, 516] on textarea "Impact and Outcomes" at bounding box center [1004, 507] width 1096 height 198
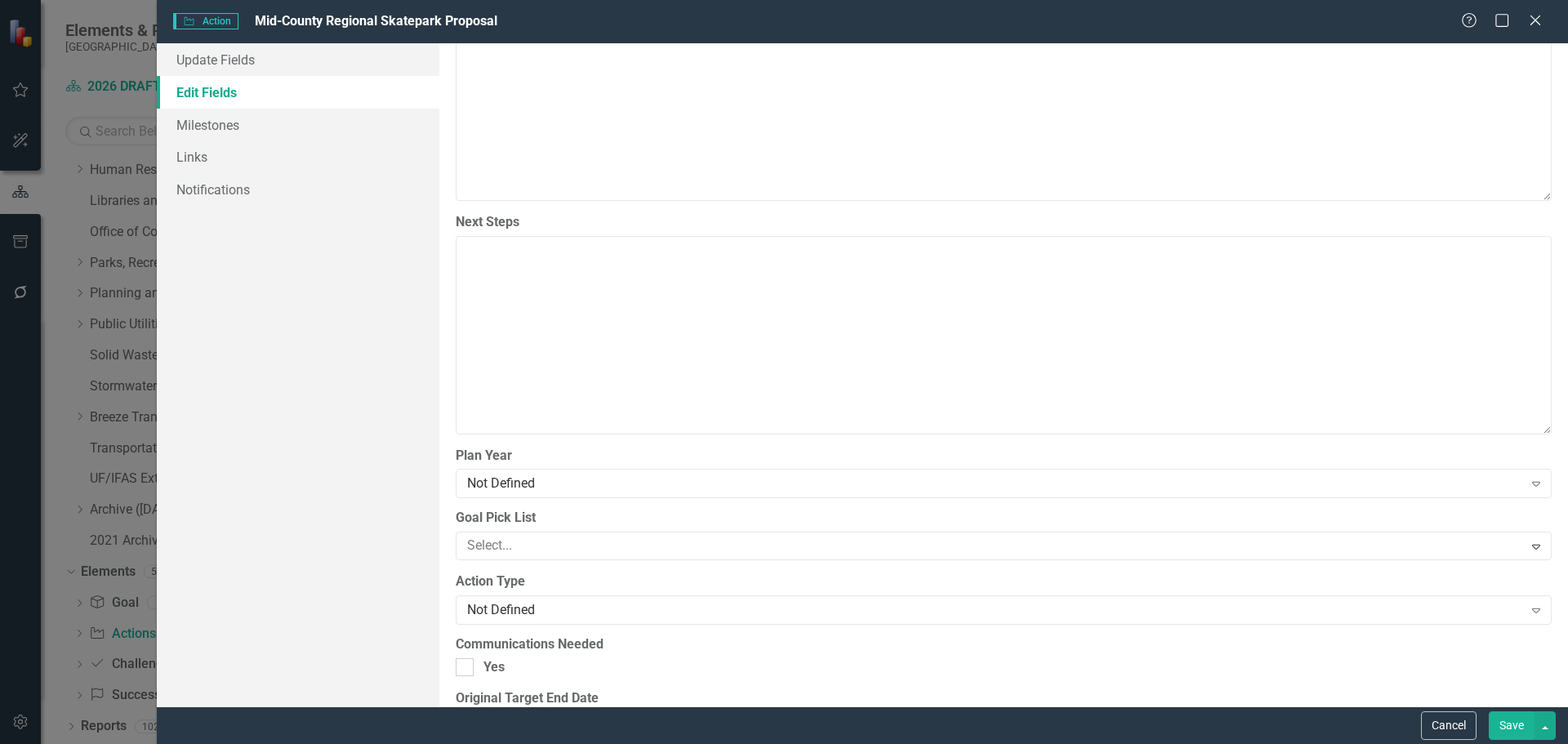
scroll to position [1388, 0]
click at [550, 480] on div "Not Defined" at bounding box center [995, 480] width 1056 height 19
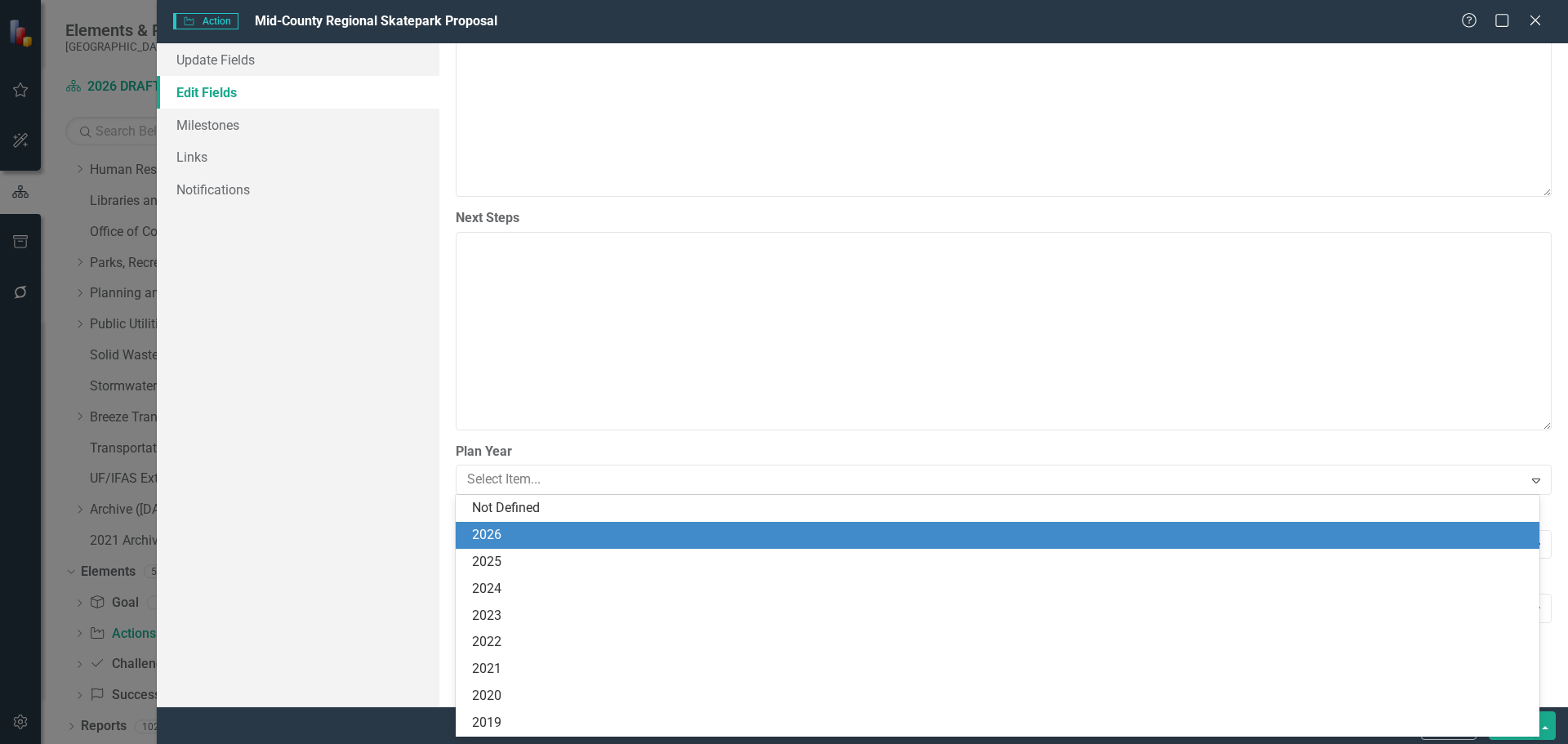
click at [547, 527] on div "2026" at bounding box center [1001, 535] width 1058 height 19
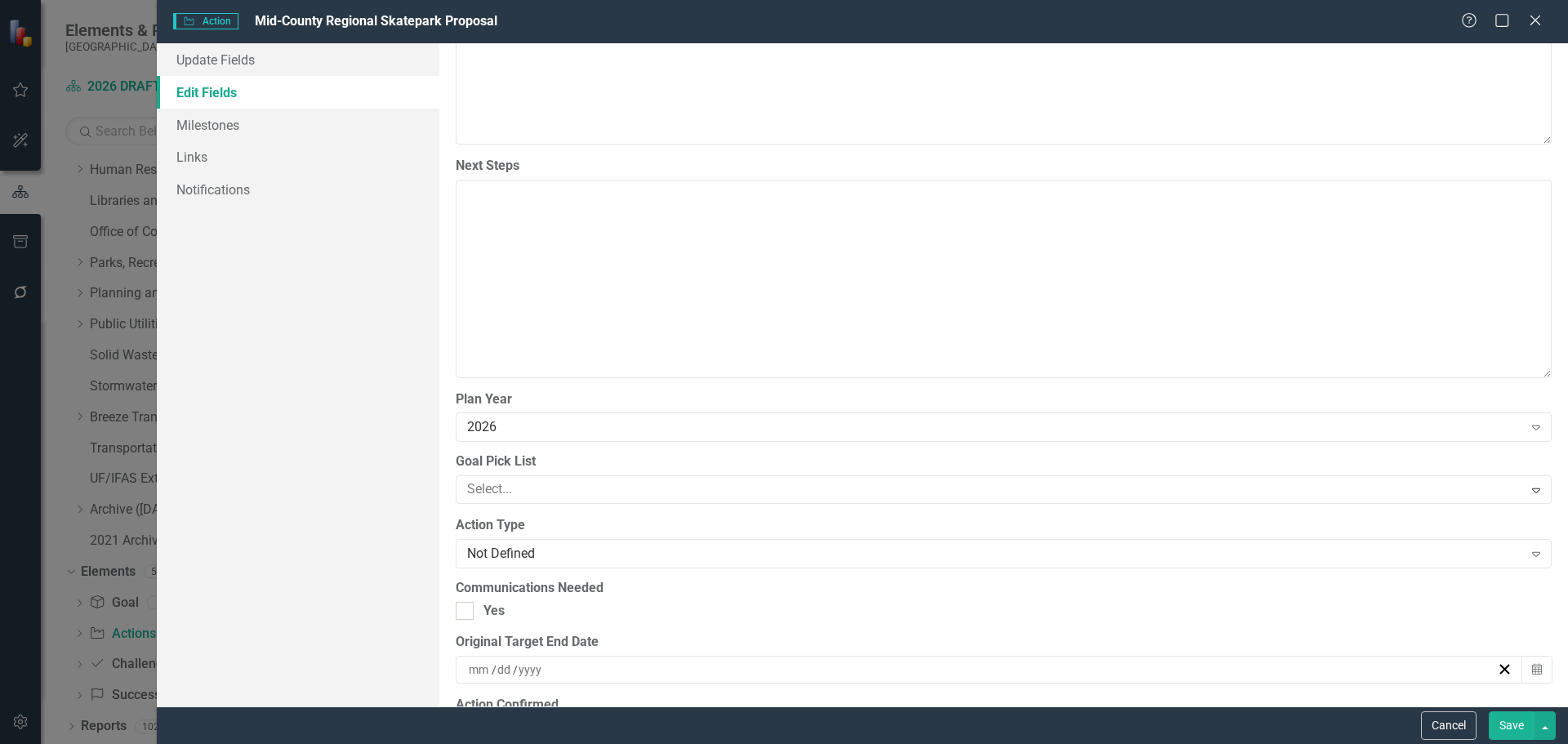
scroll to position [1470, 0]
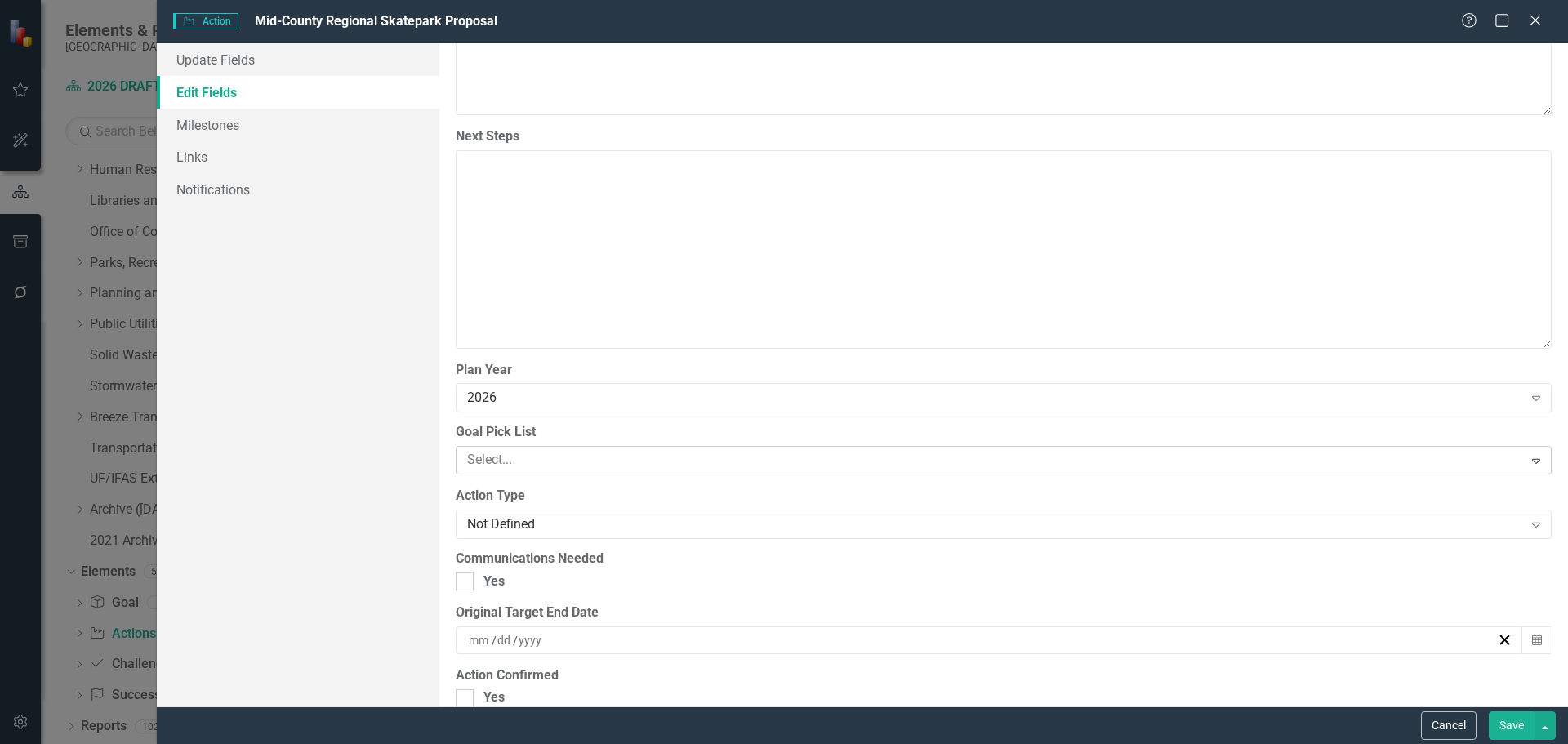
click at [524, 461] on div at bounding box center [992, 460] width 1063 height 22
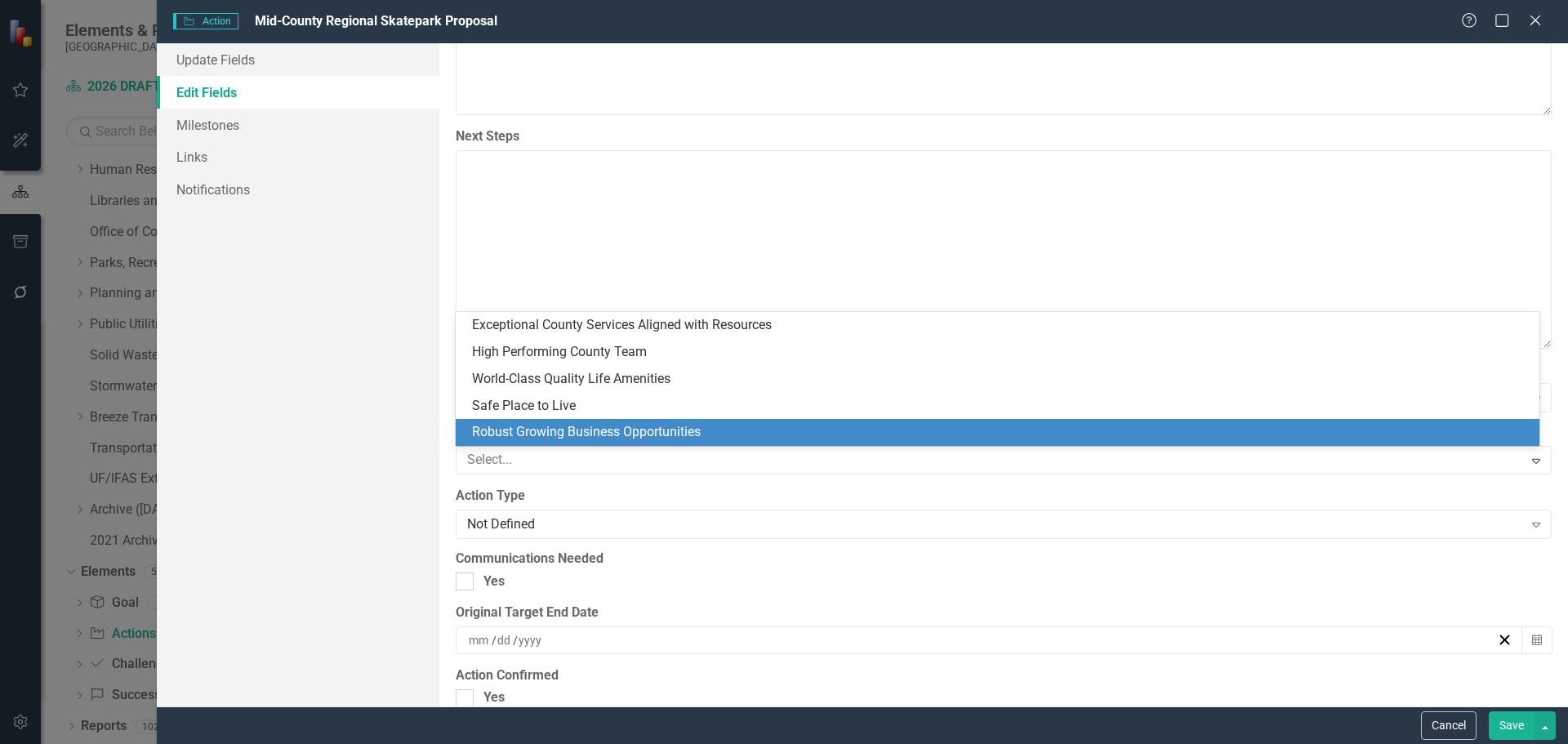
click at [524, 429] on div "Robust Growing Business Opportunities" at bounding box center [1001, 432] width 1058 height 19
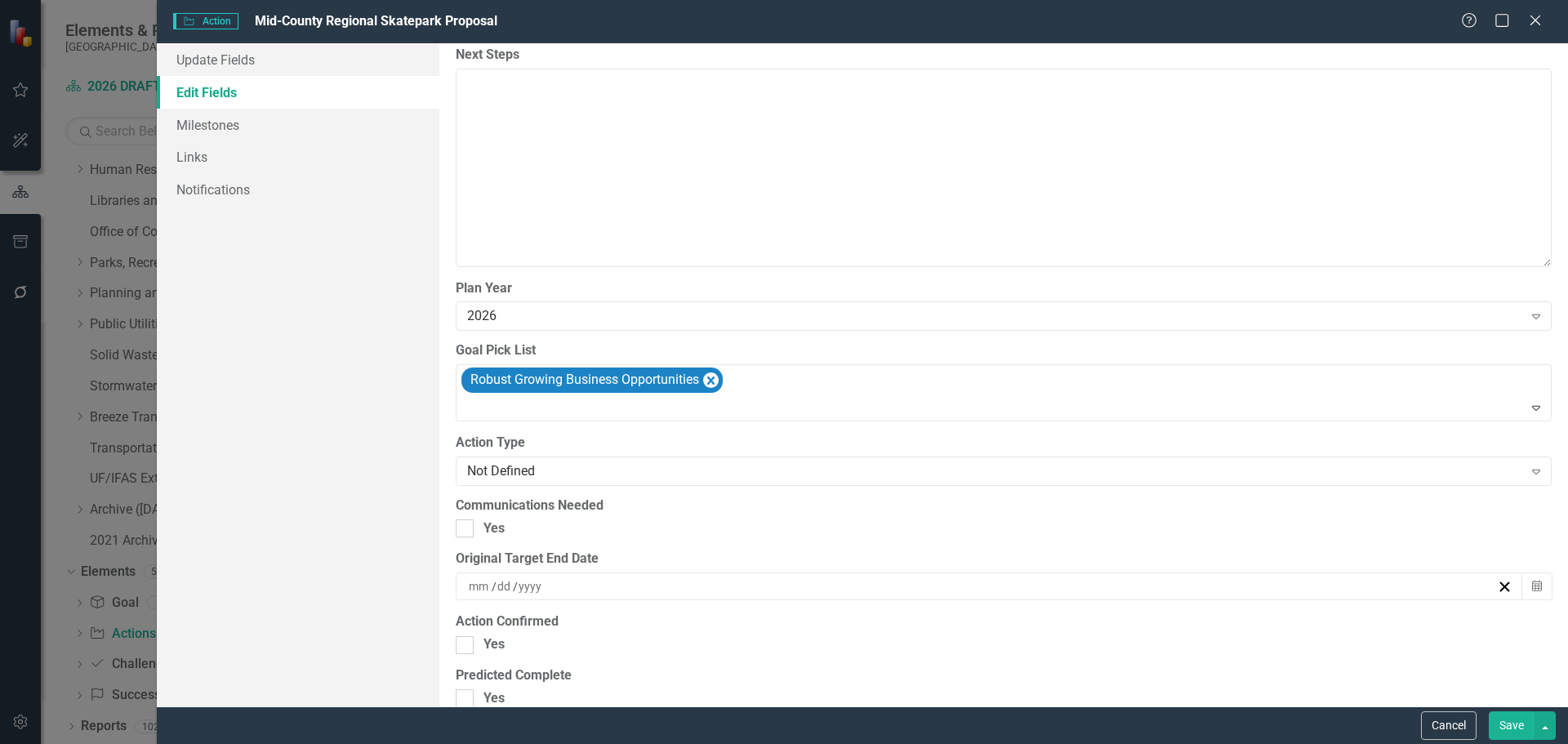
scroll to position [1634, 0]
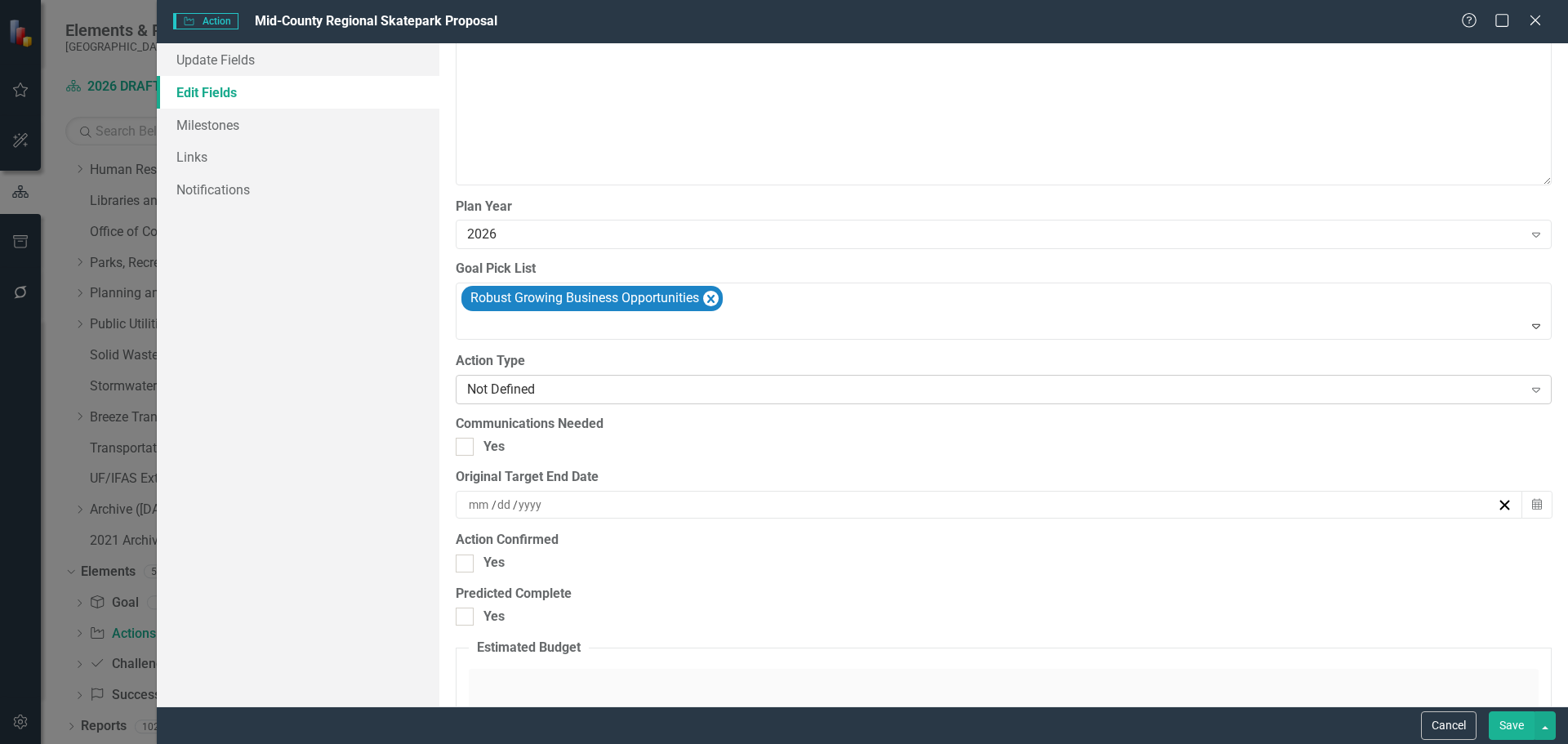
click at [508, 379] on div "Not Defined Expand" at bounding box center [1004, 390] width 1096 height 30
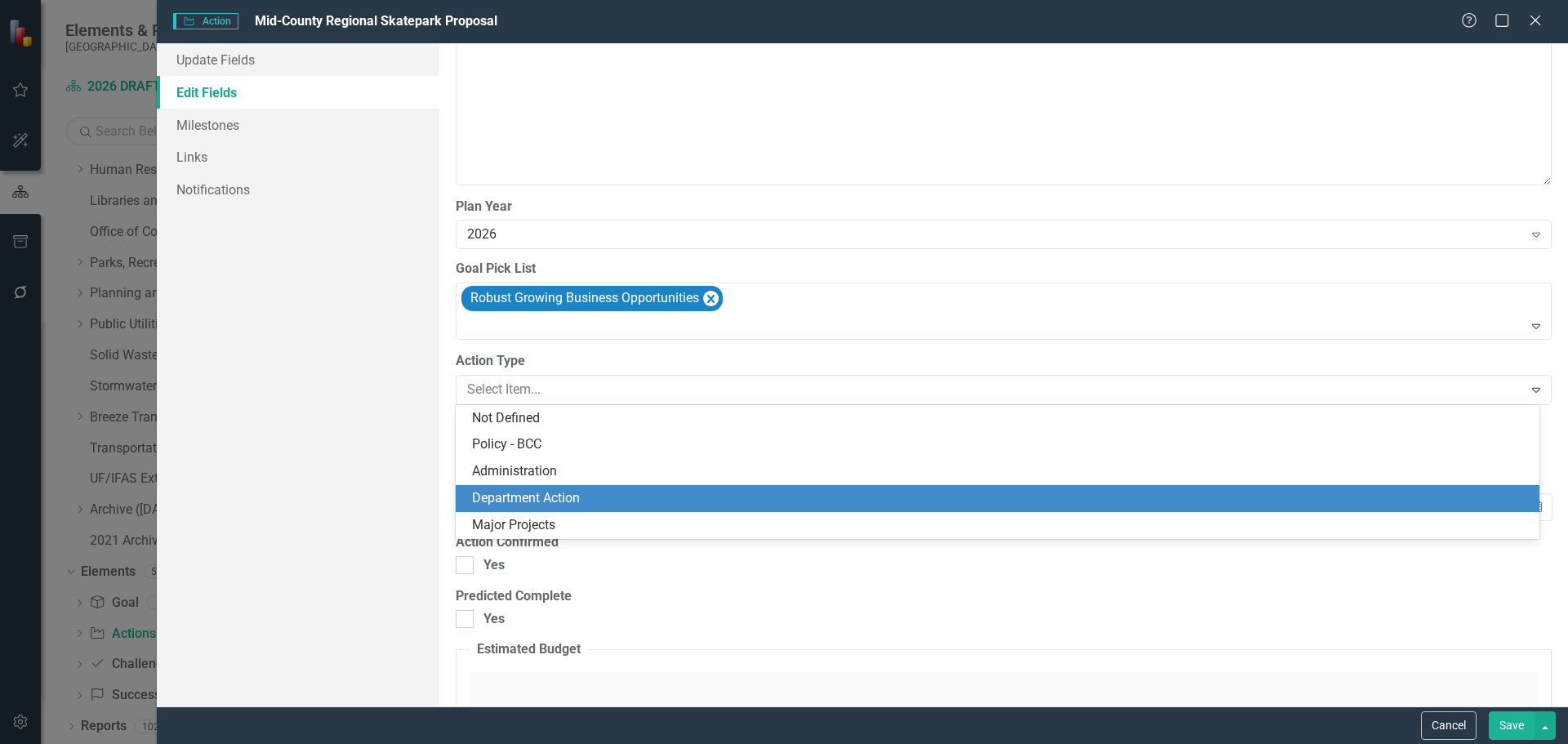
click at [511, 495] on div "Department Action" at bounding box center [1001, 499] width 1058 height 19
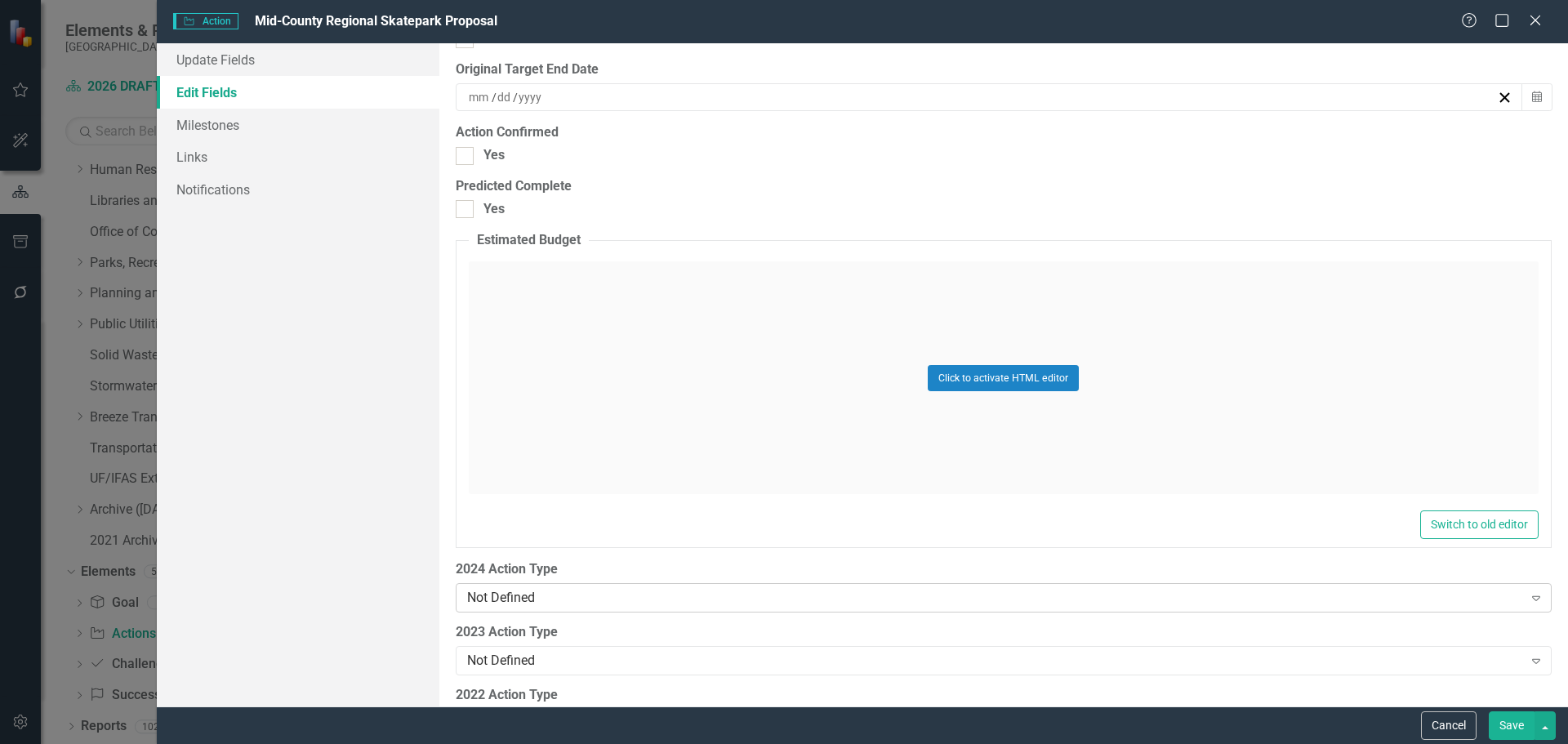
scroll to position [2043, 0]
click at [1528, 722] on button "Save" at bounding box center [1511, 725] width 45 height 29
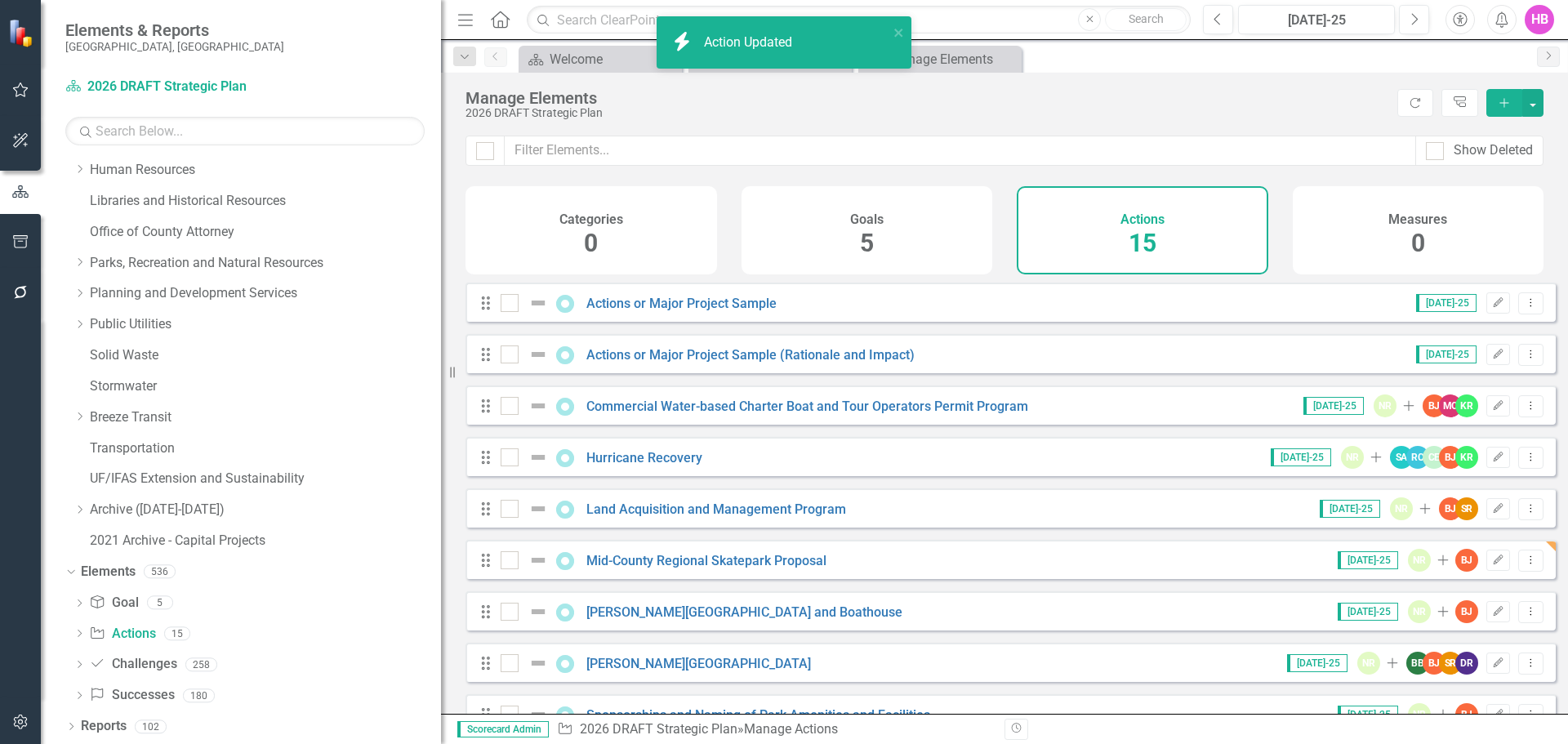
click at [818, 102] on div "Manage Elements" at bounding box center [928, 98] width 924 height 18
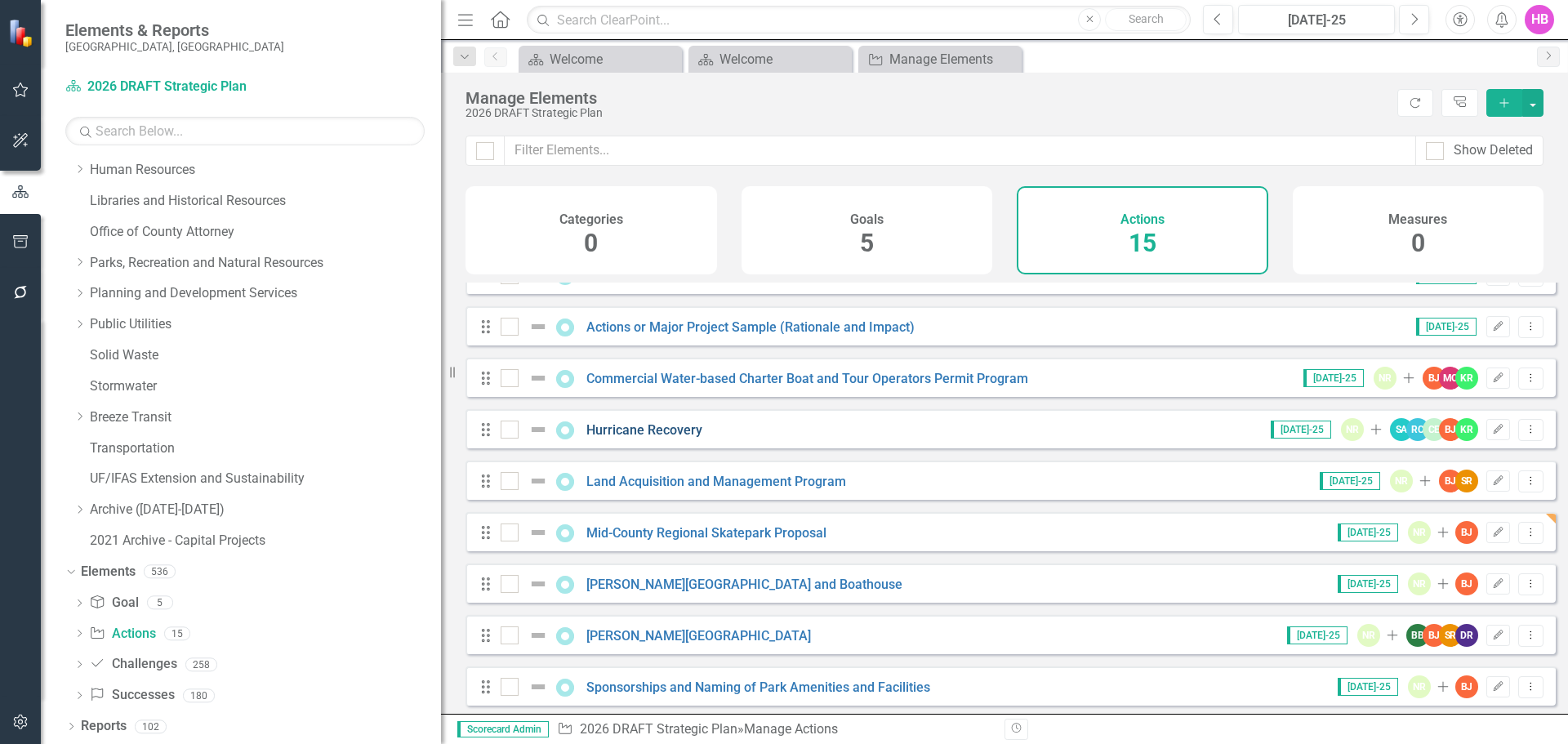
scroll to position [0, 0]
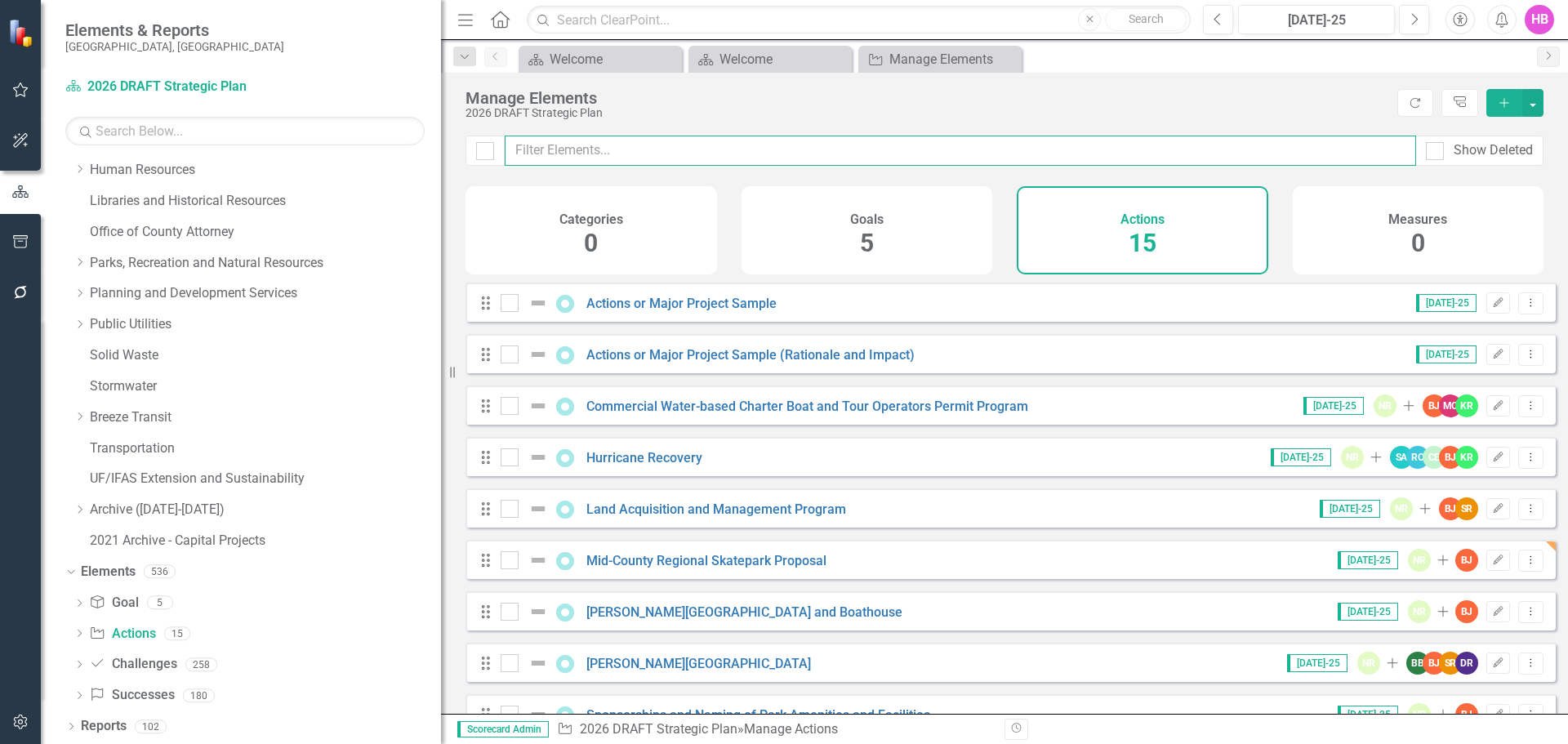
click at [556, 151] on input "text" at bounding box center [959, 151] width 911 height 31
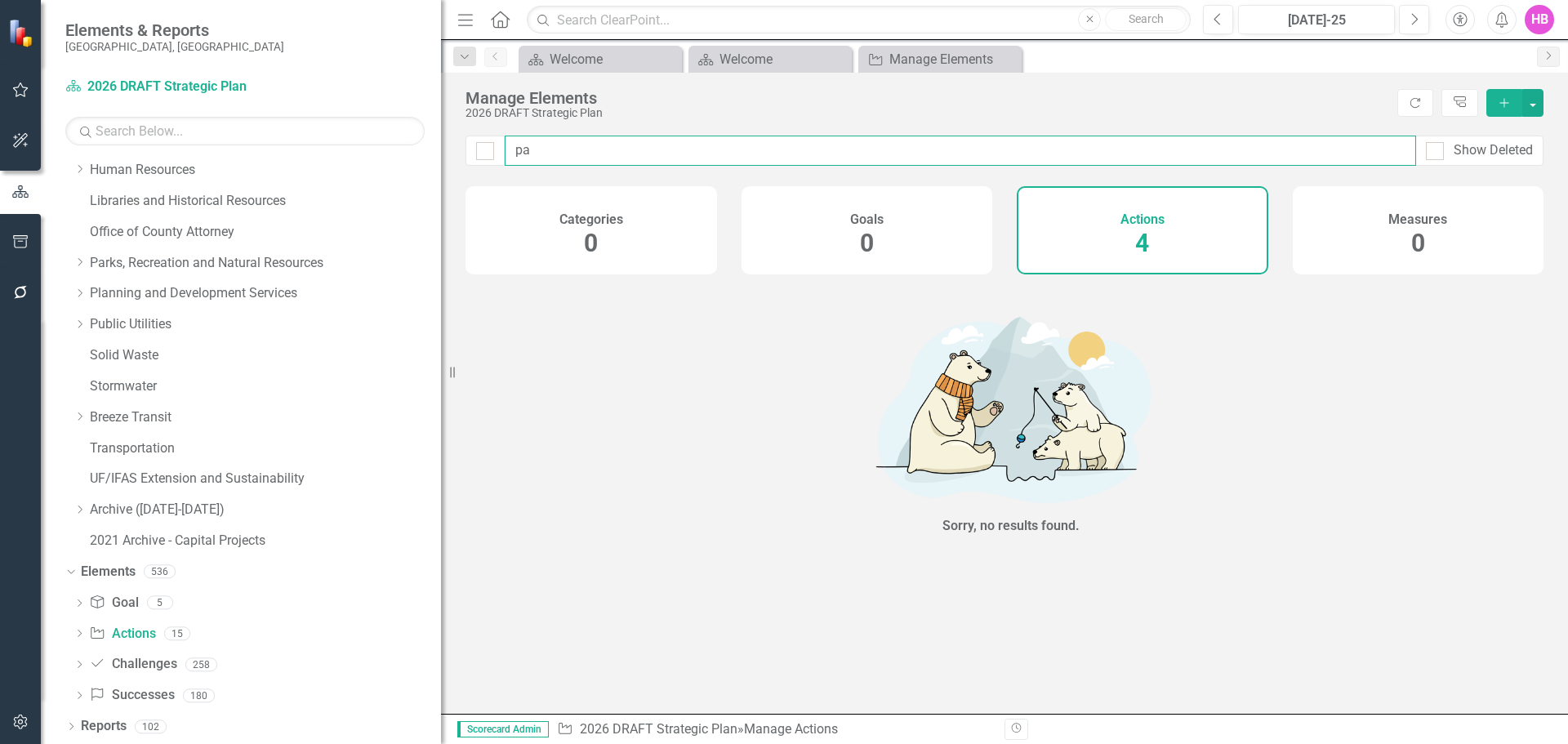
type input "p"
checkbox input "false"
type input "n"
checkbox input "false"
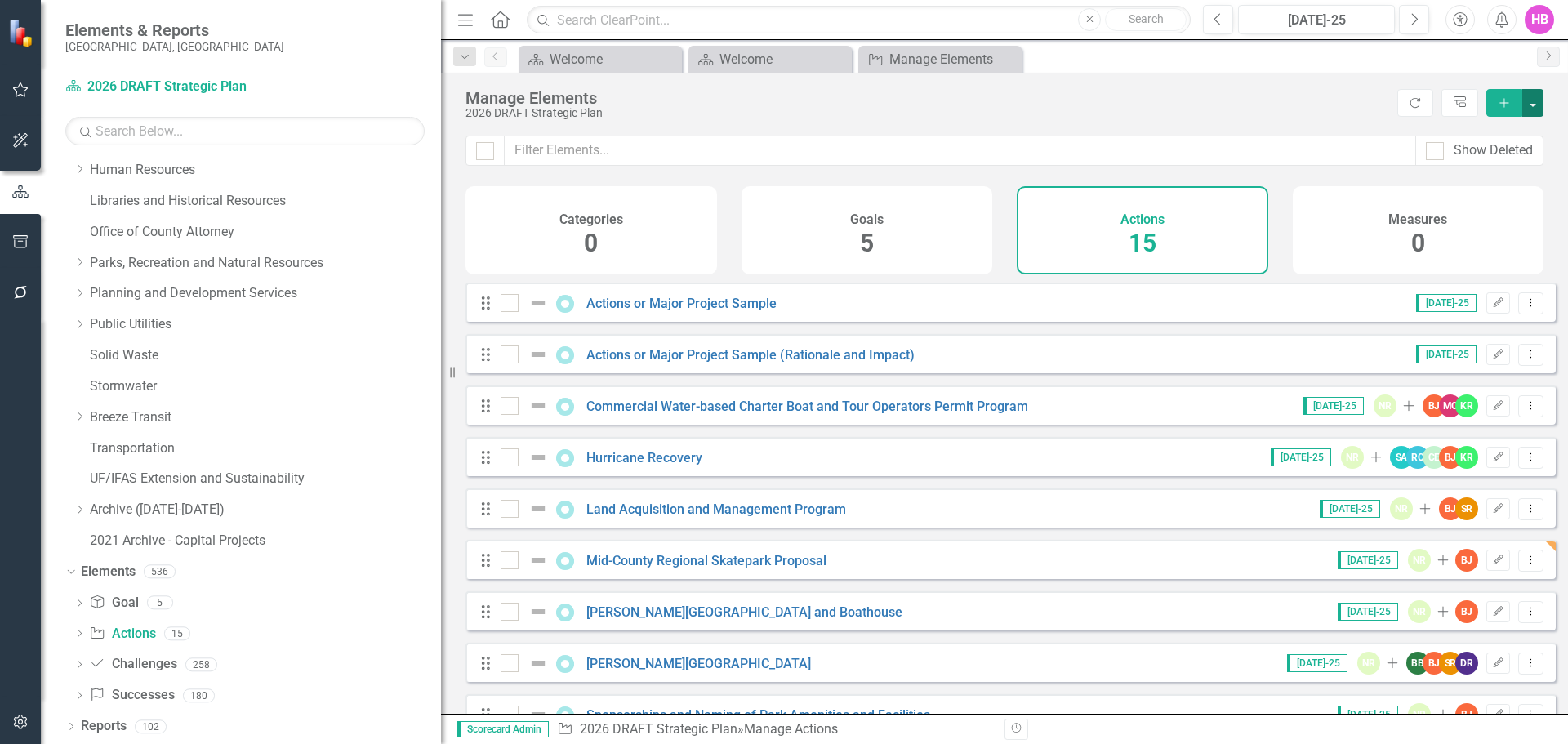
click at [1530, 101] on button "button" at bounding box center [1533, 102] width 22 height 28
click at [1531, 101] on button "button" at bounding box center [1533, 102] width 22 height 28
click at [85, 695] on icon "Dropdown" at bounding box center [80, 697] width 12 height 9
click at [85, 695] on div "Dropdown" at bounding box center [80, 698] width 12 height 8
click at [80, 668] on icon "Dropdown" at bounding box center [80, 666] width 12 height 9
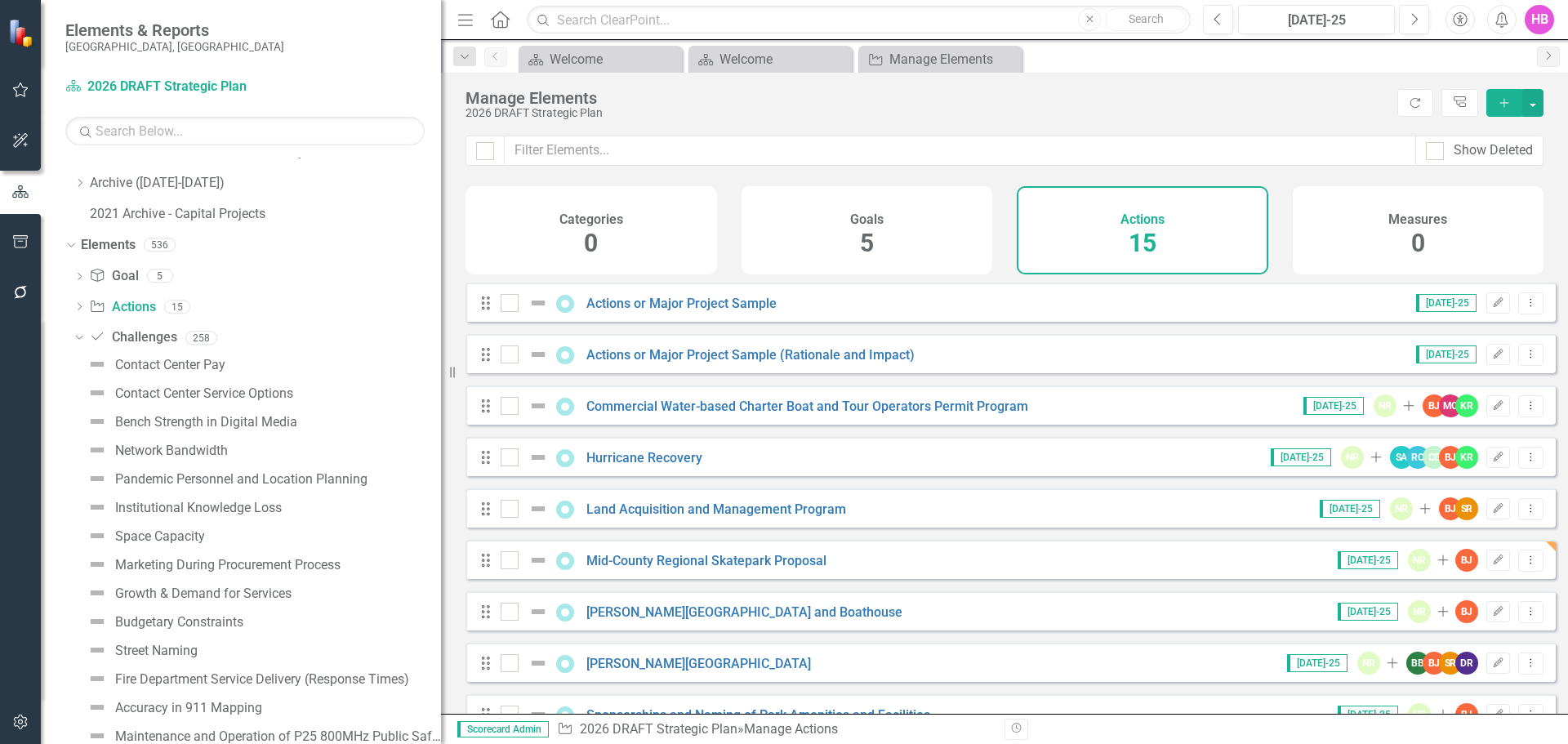
scroll to position [647, 0]
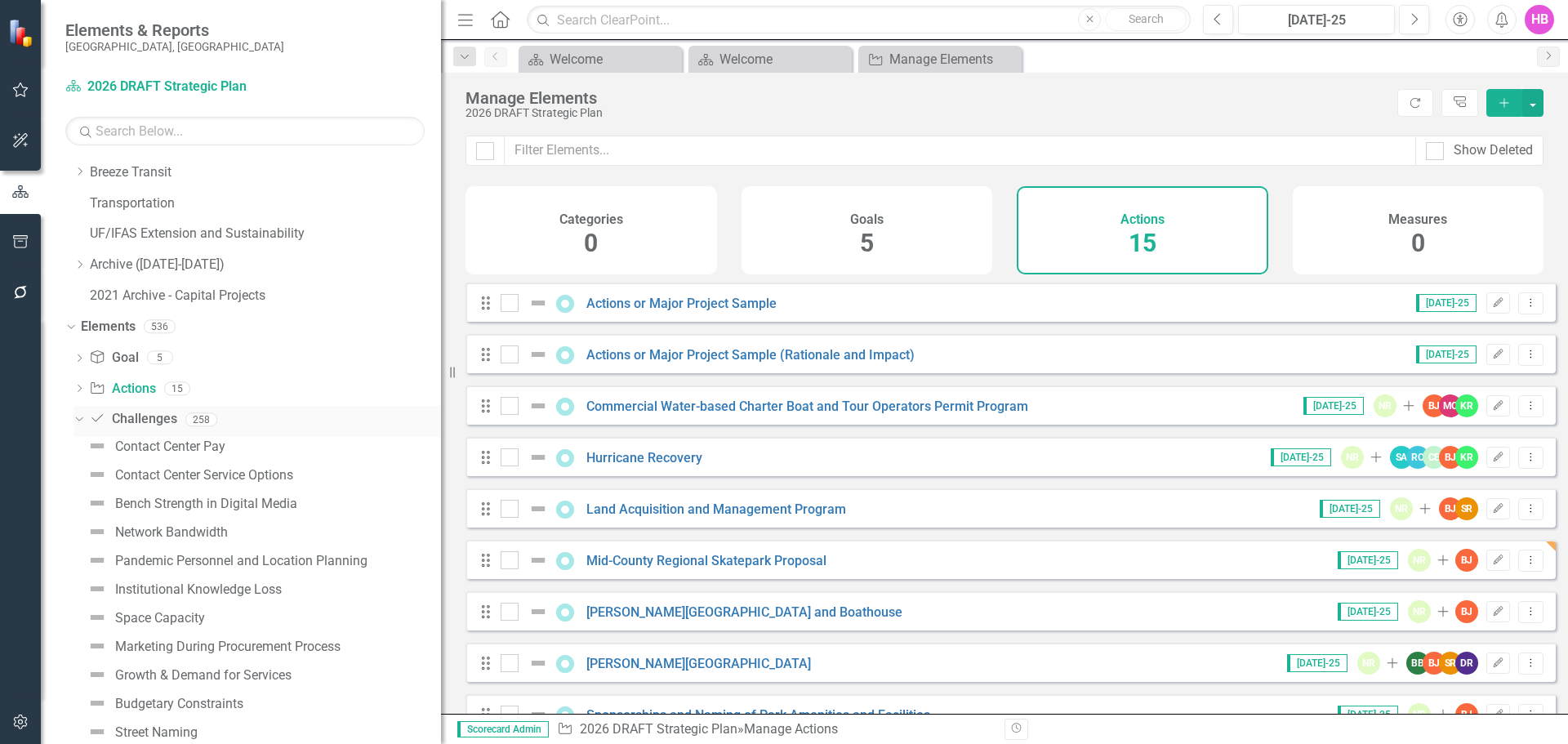
click at [138, 416] on link "Challenge Challenges" at bounding box center [132, 419] width 88 height 19
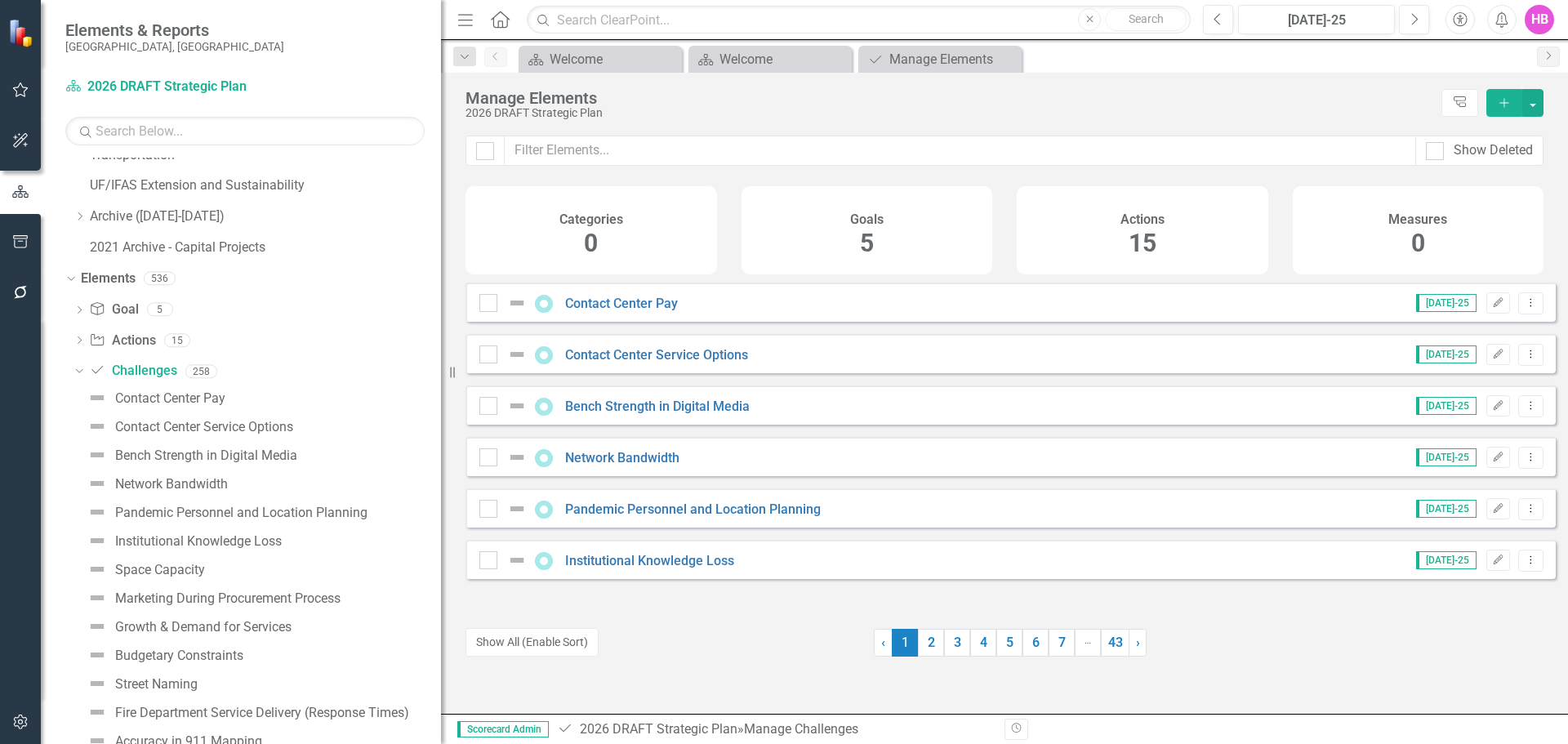
scroll to position [485, 0]
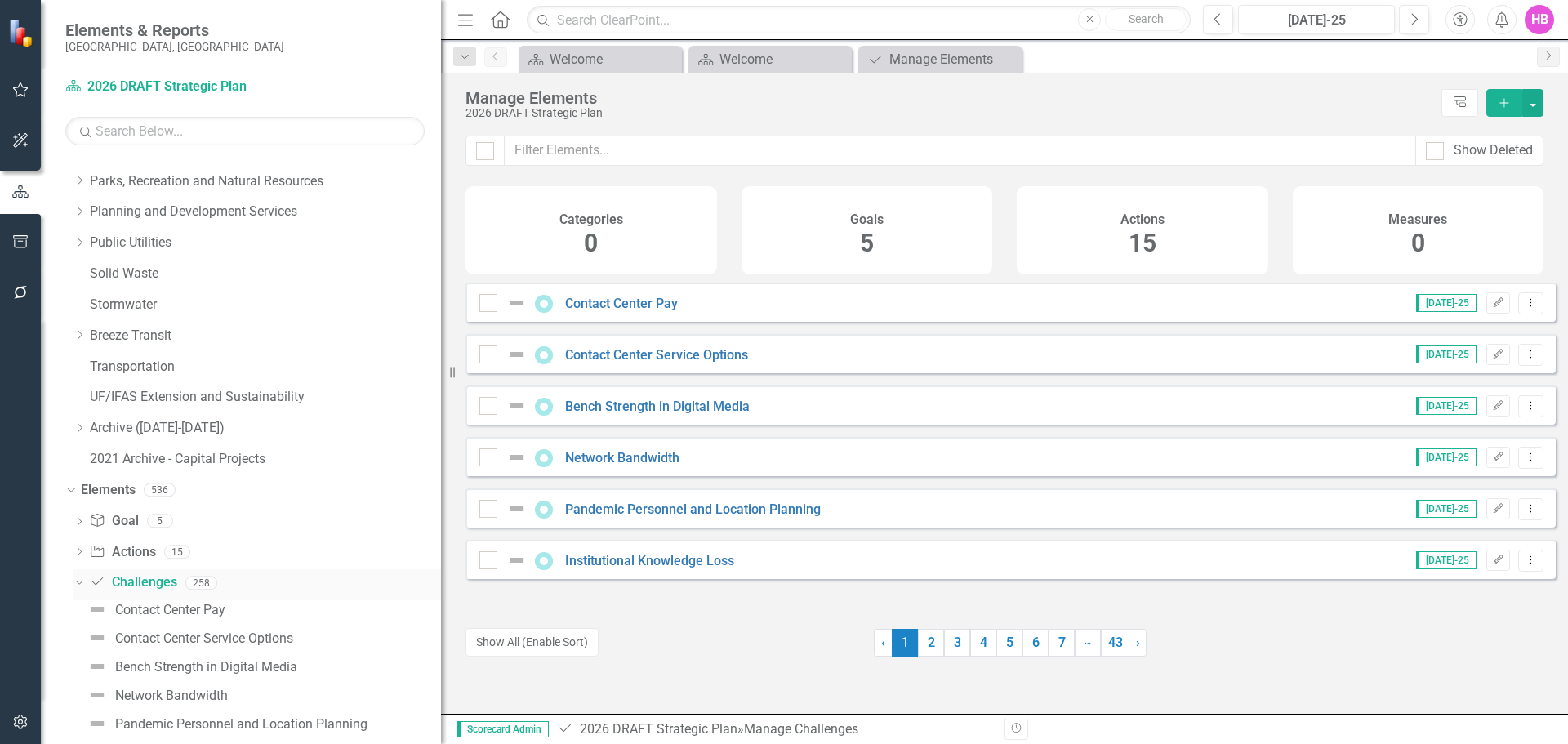
click at [137, 579] on link "Challenge Challenges" at bounding box center [132, 582] width 88 height 19
click at [202, 581] on div "258" at bounding box center [201, 582] width 32 height 14
click at [115, 583] on link "Challenge Challenges" at bounding box center [132, 582] width 88 height 19
click at [549, 148] on input "text" at bounding box center [959, 151] width 911 height 31
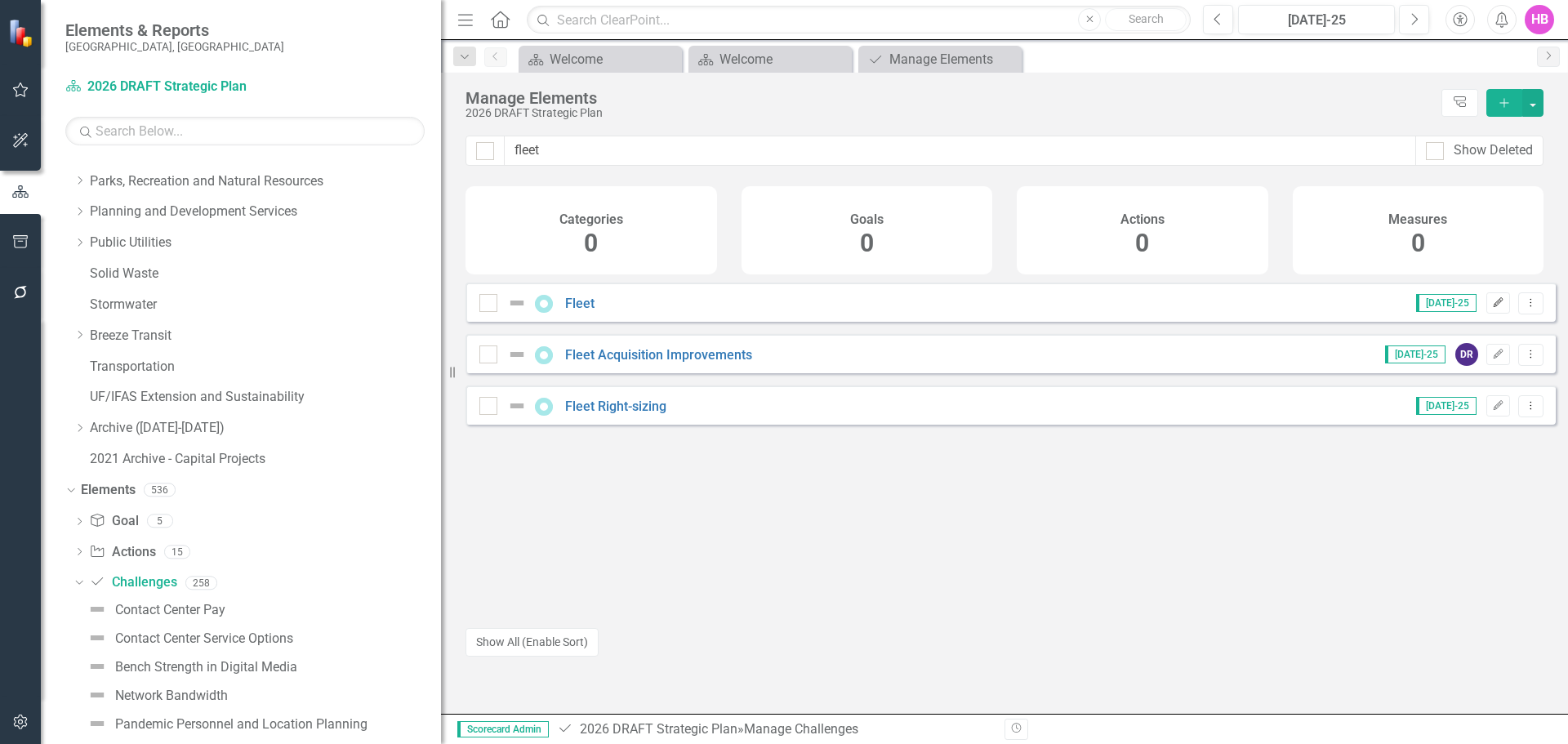
click at [1492, 308] on icon "Edit" at bounding box center [1498, 304] width 12 height 10
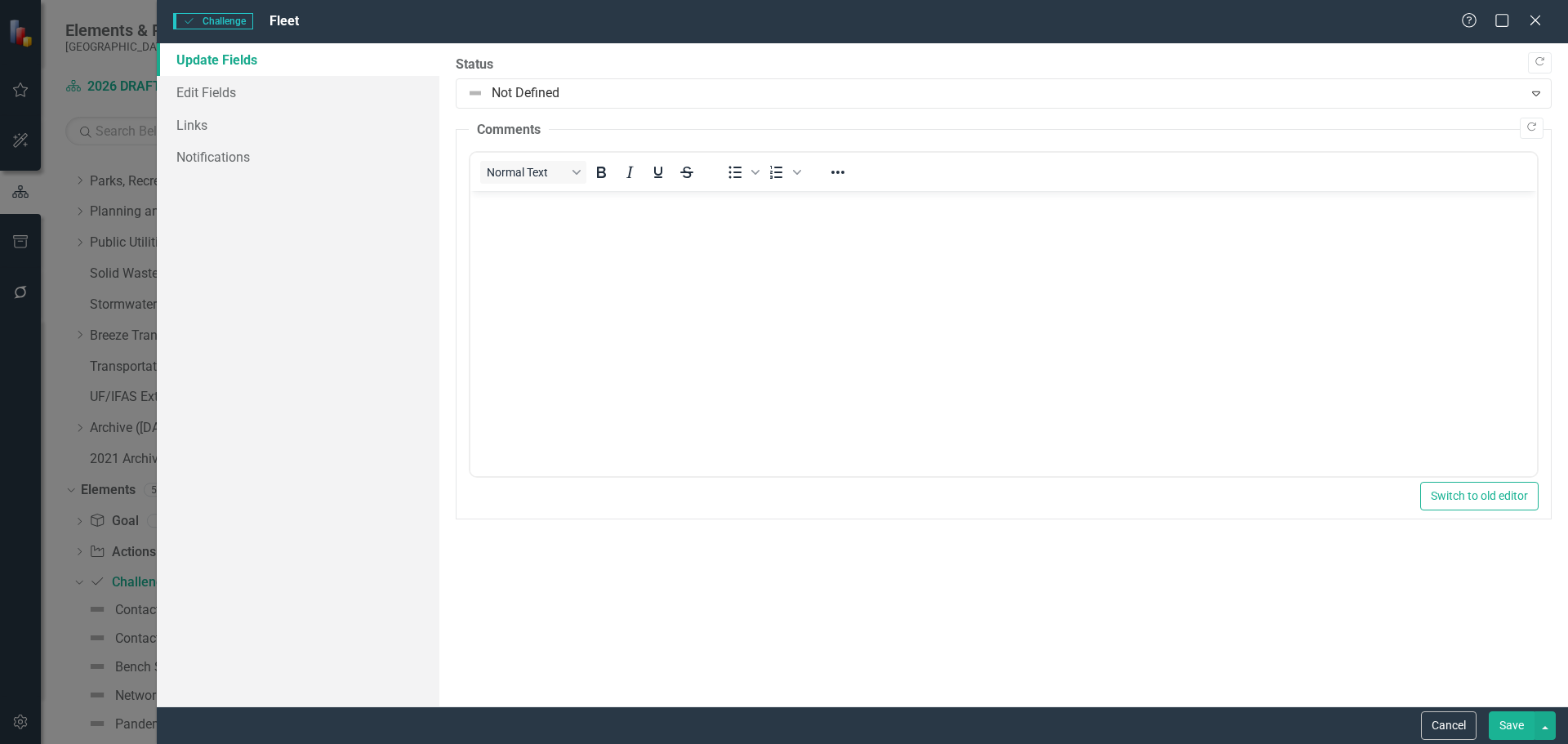
scroll to position [0, 0]
click at [255, 91] on link "Edit Fields" at bounding box center [297, 92] width 283 height 33
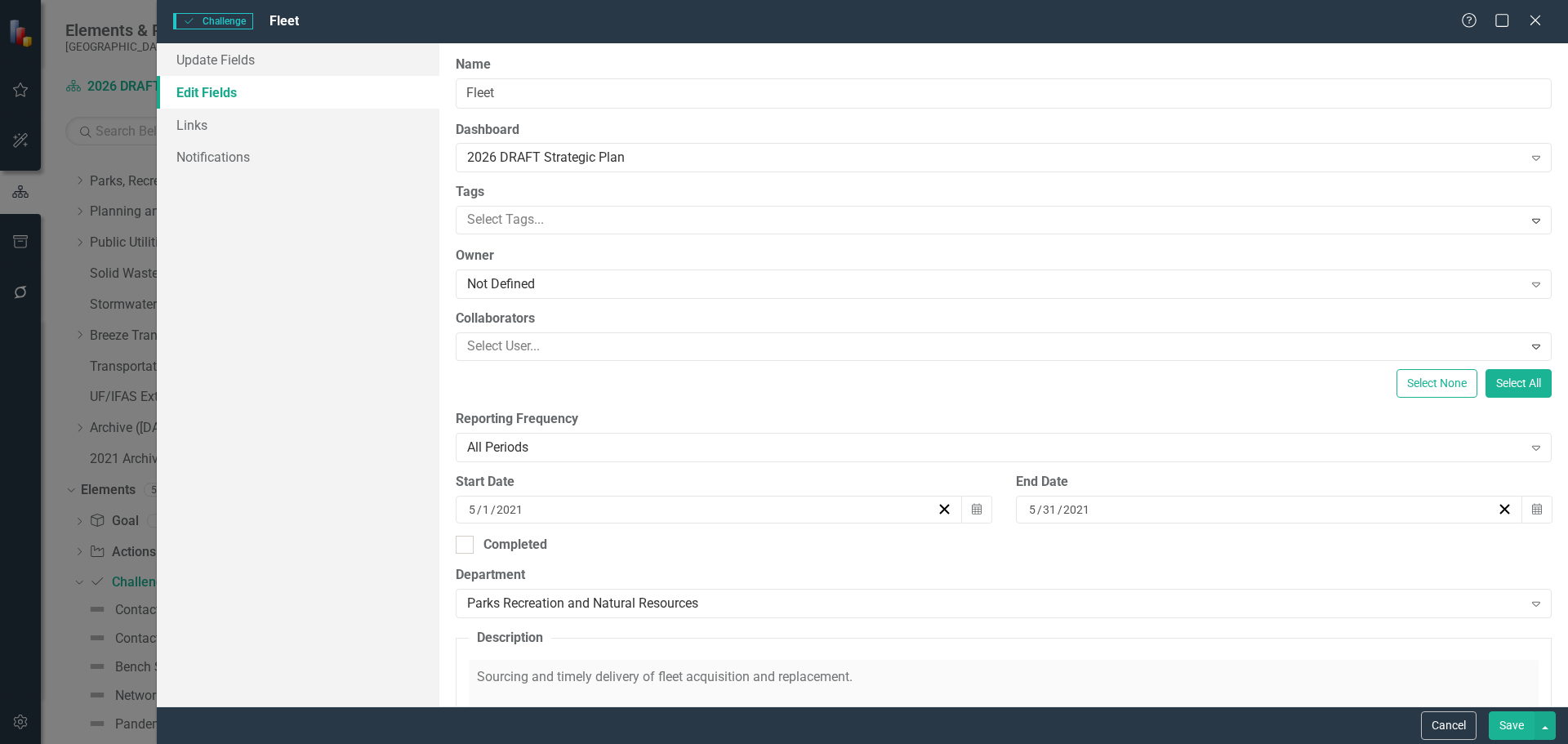
click at [1538, 19] on icon "Close" at bounding box center [1535, 20] width 17 height 13
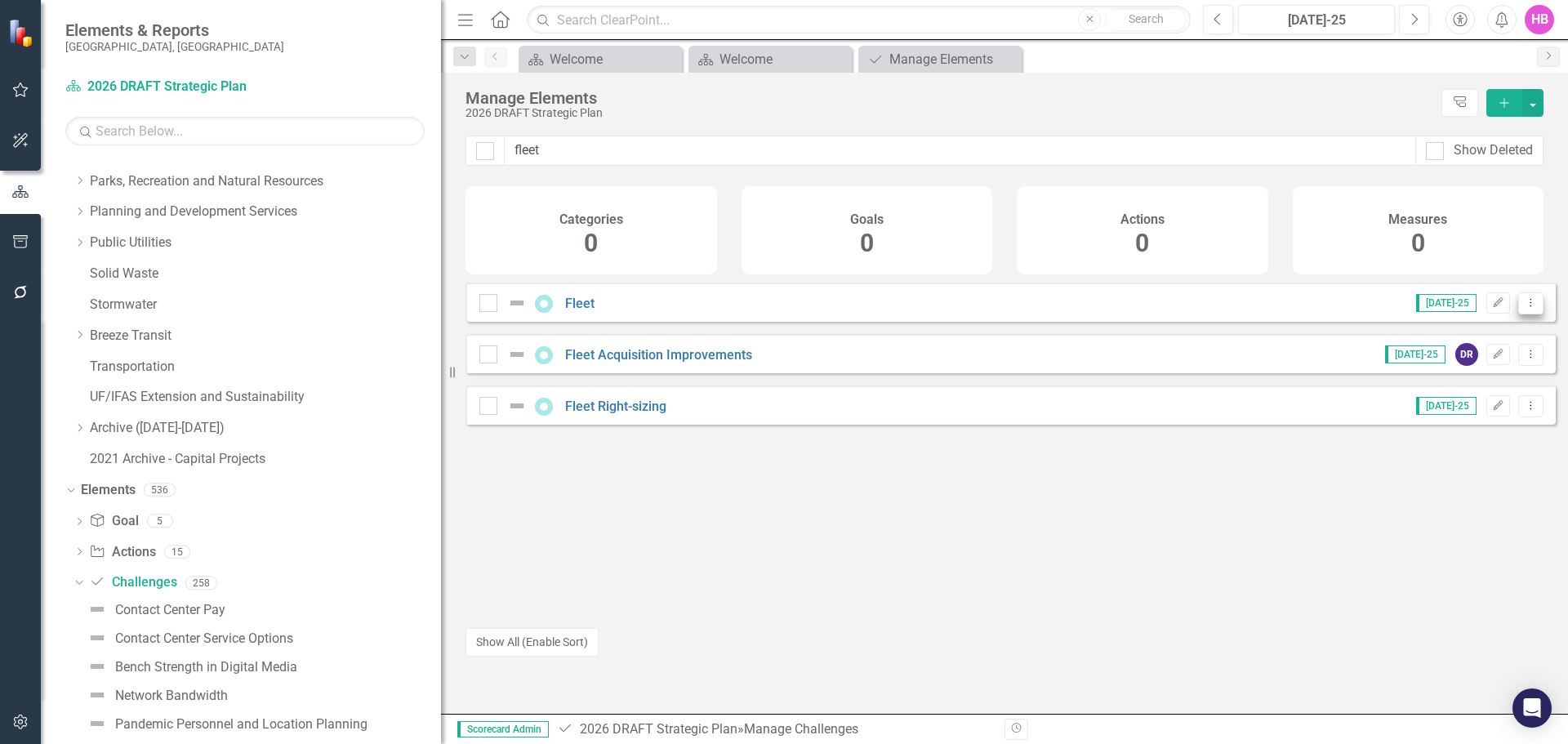
click at [1526, 314] on button "Dropdown Menu" at bounding box center [1531, 304] width 26 height 22
click at [1459, 431] on link "Trash Delete Challenge" at bounding box center [1453, 433] width 155 height 31
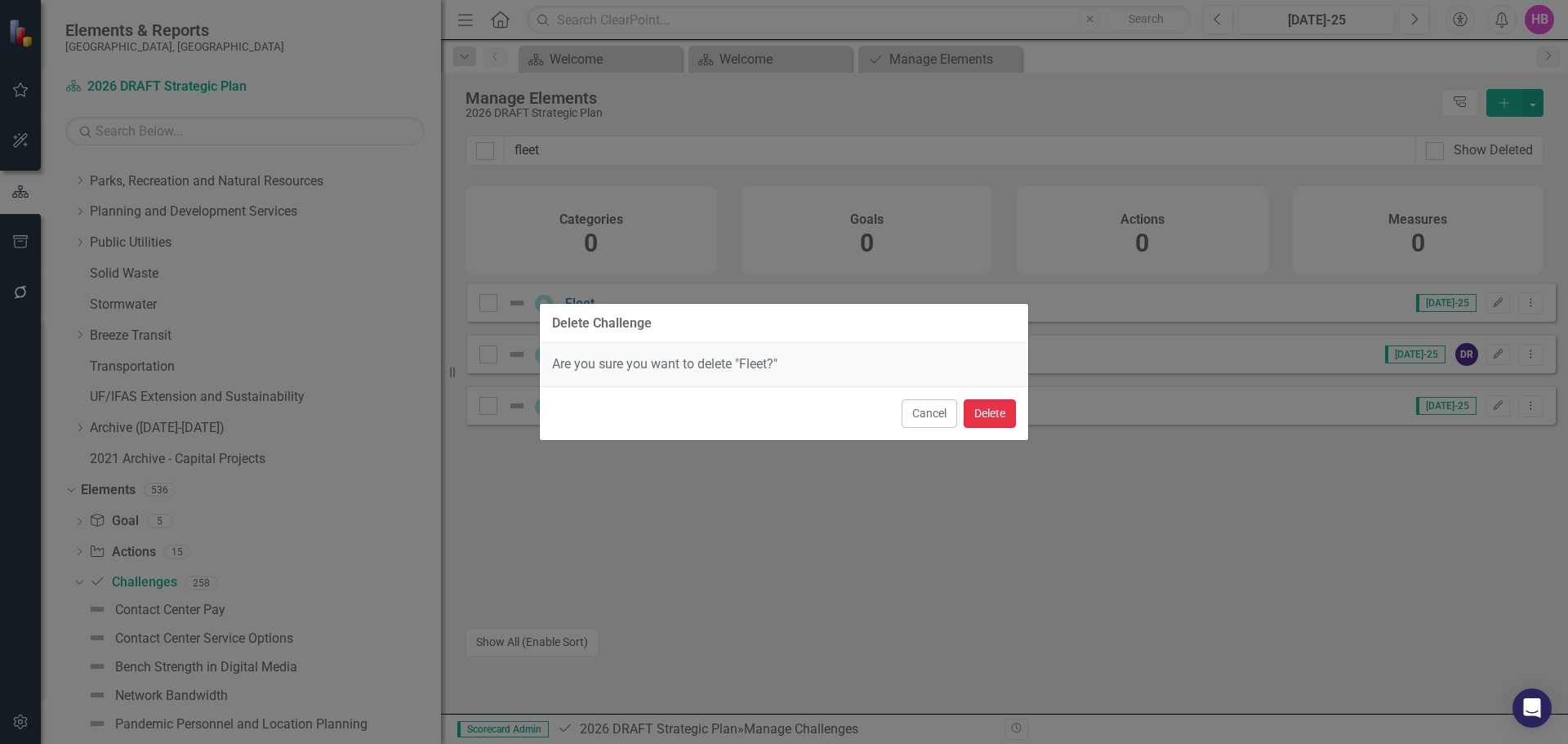
click at [1003, 413] on button "Delete" at bounding box center [989, 413] width 52 height 29
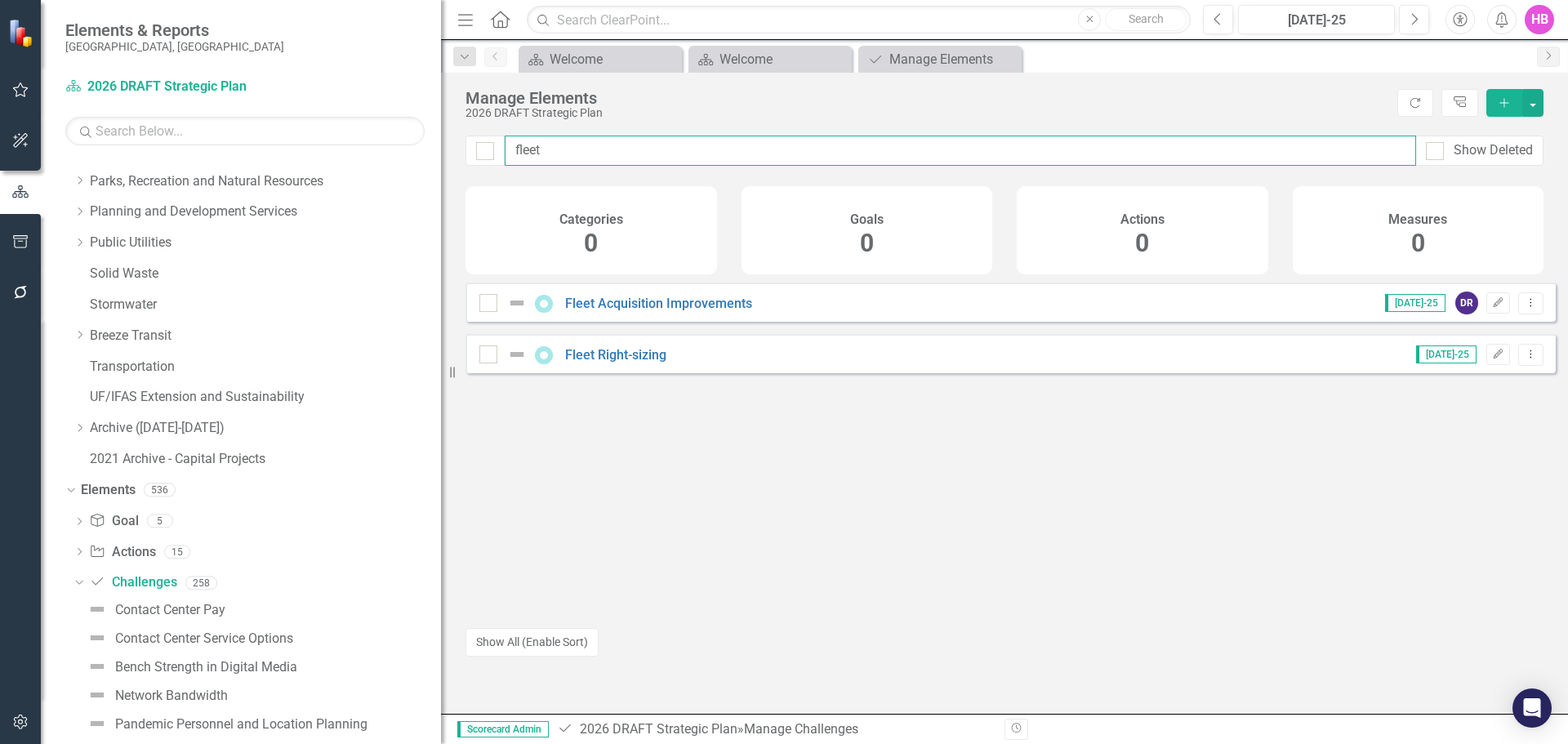
drag, startPoint x: 565, startPoint y: 145, endPoint x: 497, endPoint y: 147, distance: 68.0
click at [497, 147] on div "fleet Show Deleted" at bounding box center [1005, 151] width 1078 height 31
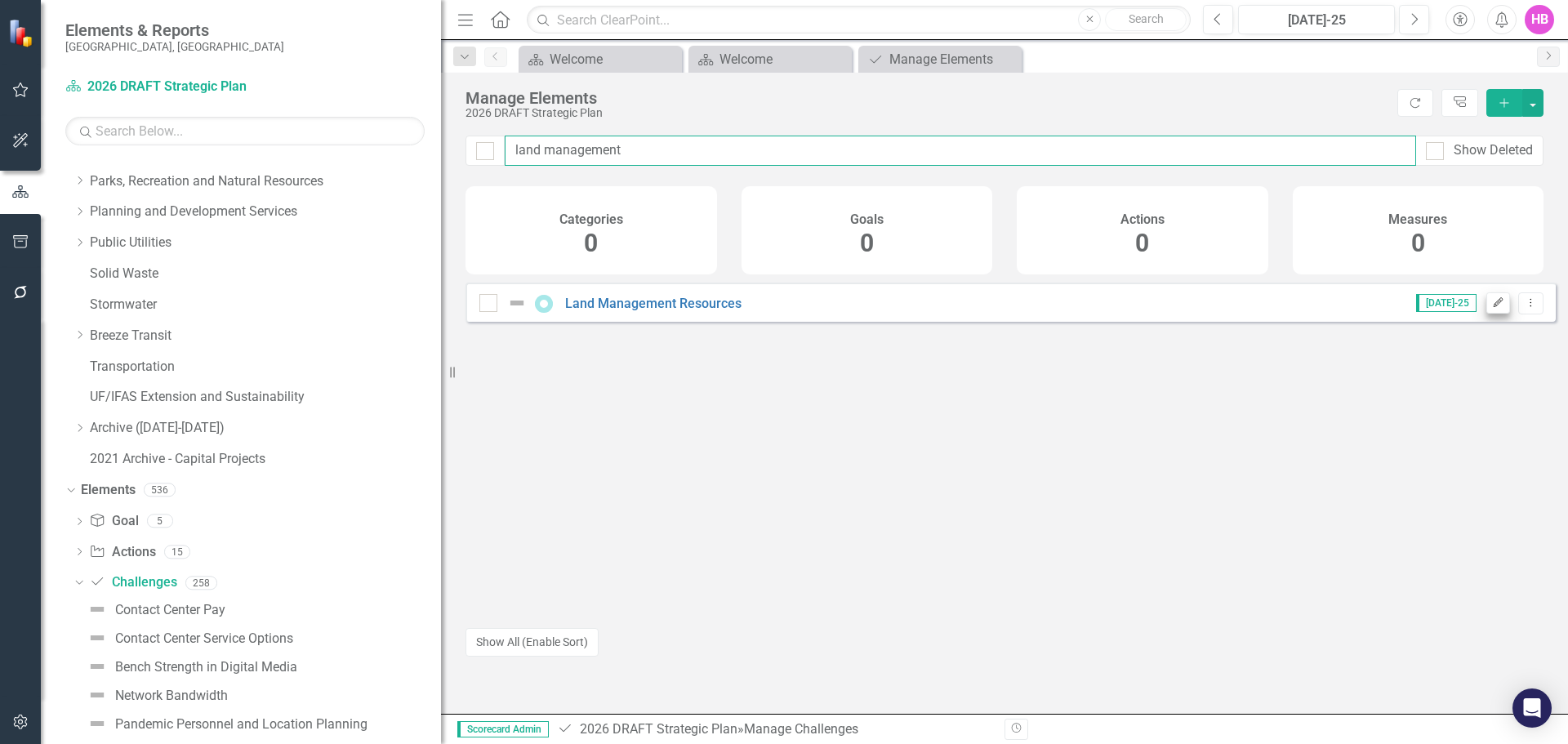
type input "land management"
click at [1486, 313] on button "Edit" at bounding box center [1498, 304] width 24 height 22
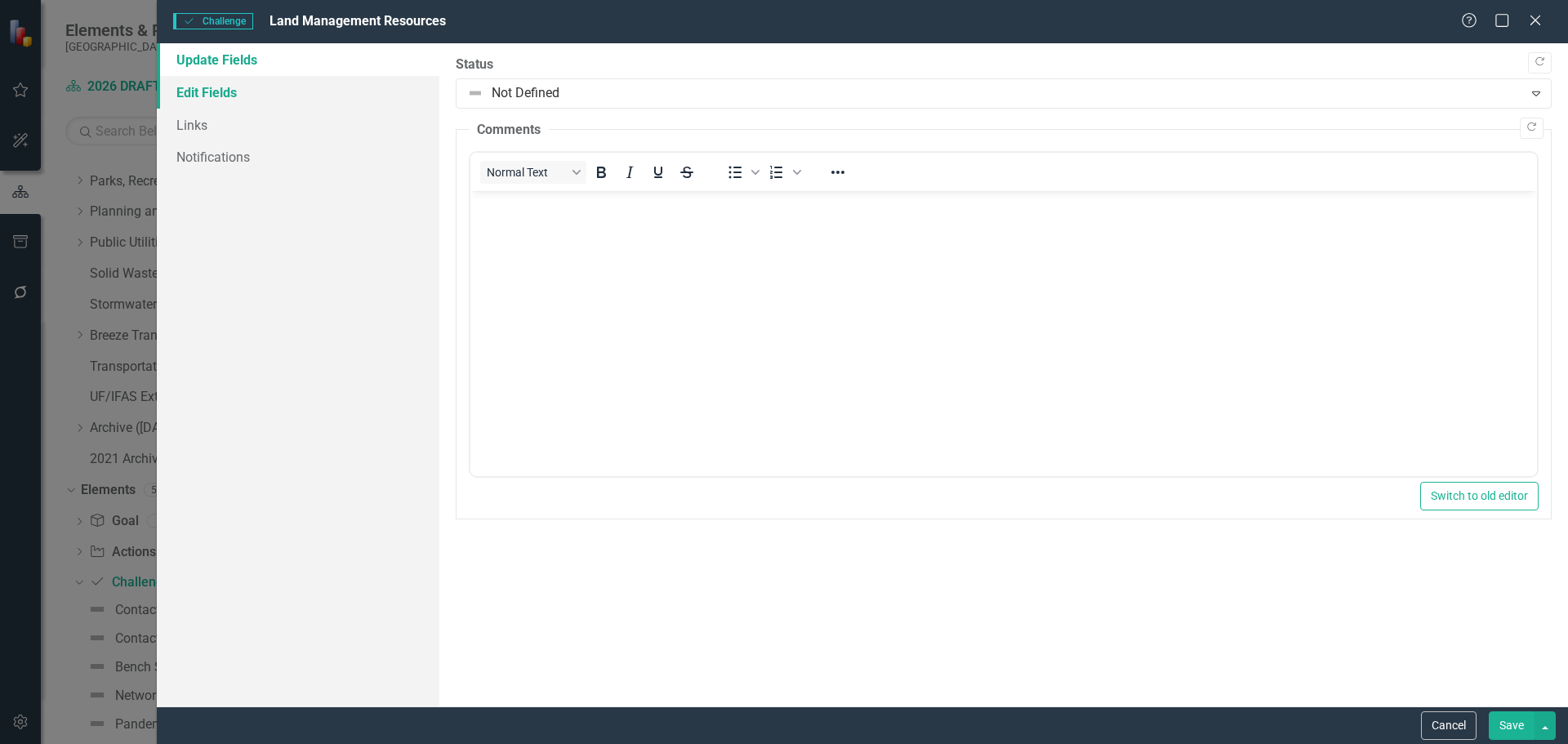
click at [203, 91] on link "Edit Fields" at bounding box center [297, 92] width 283 height 33
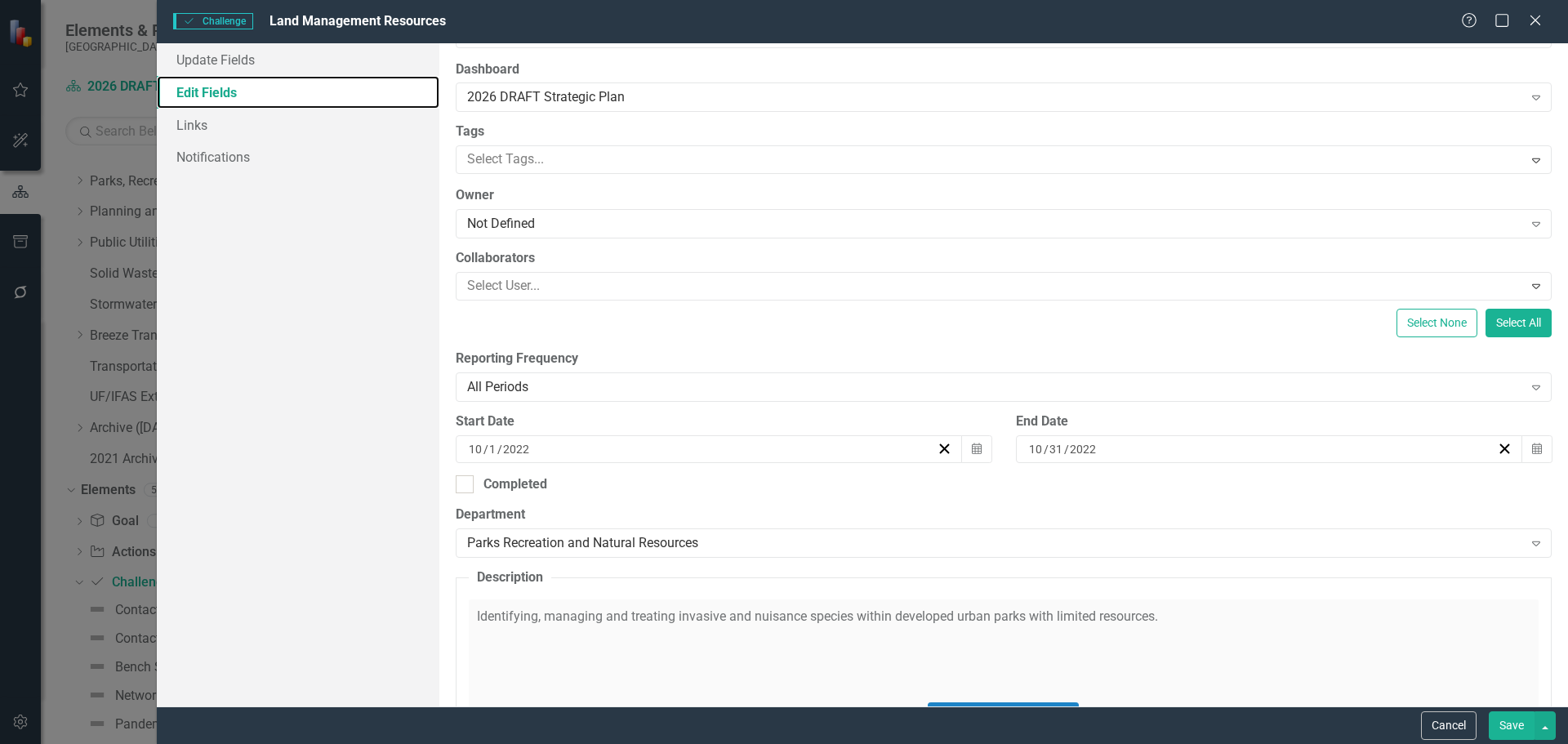
scroll to position [164, 0]
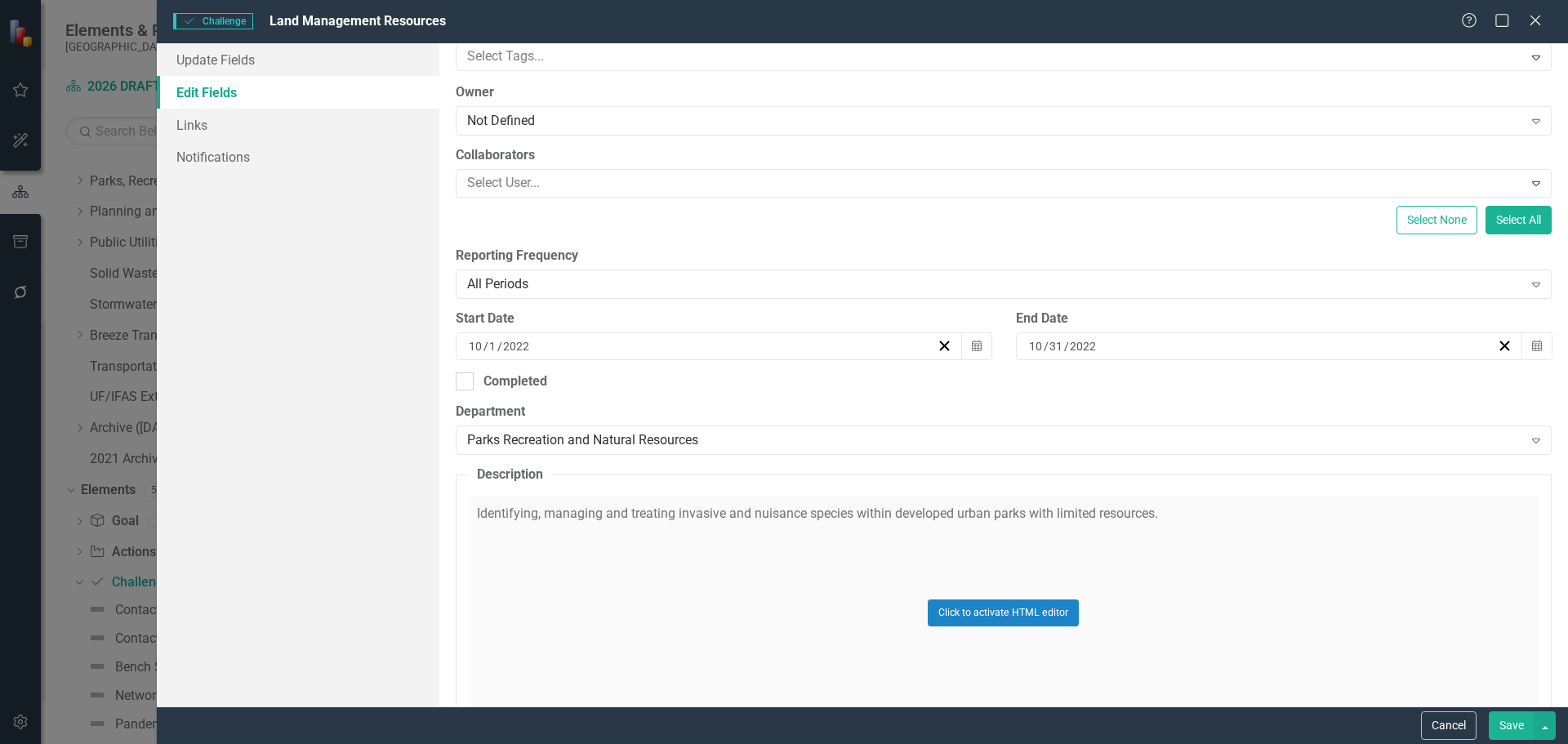
click at [555, 533] on div "Click to activate HTML editor" at bounding box center [1004, 613] width 1070 height 233
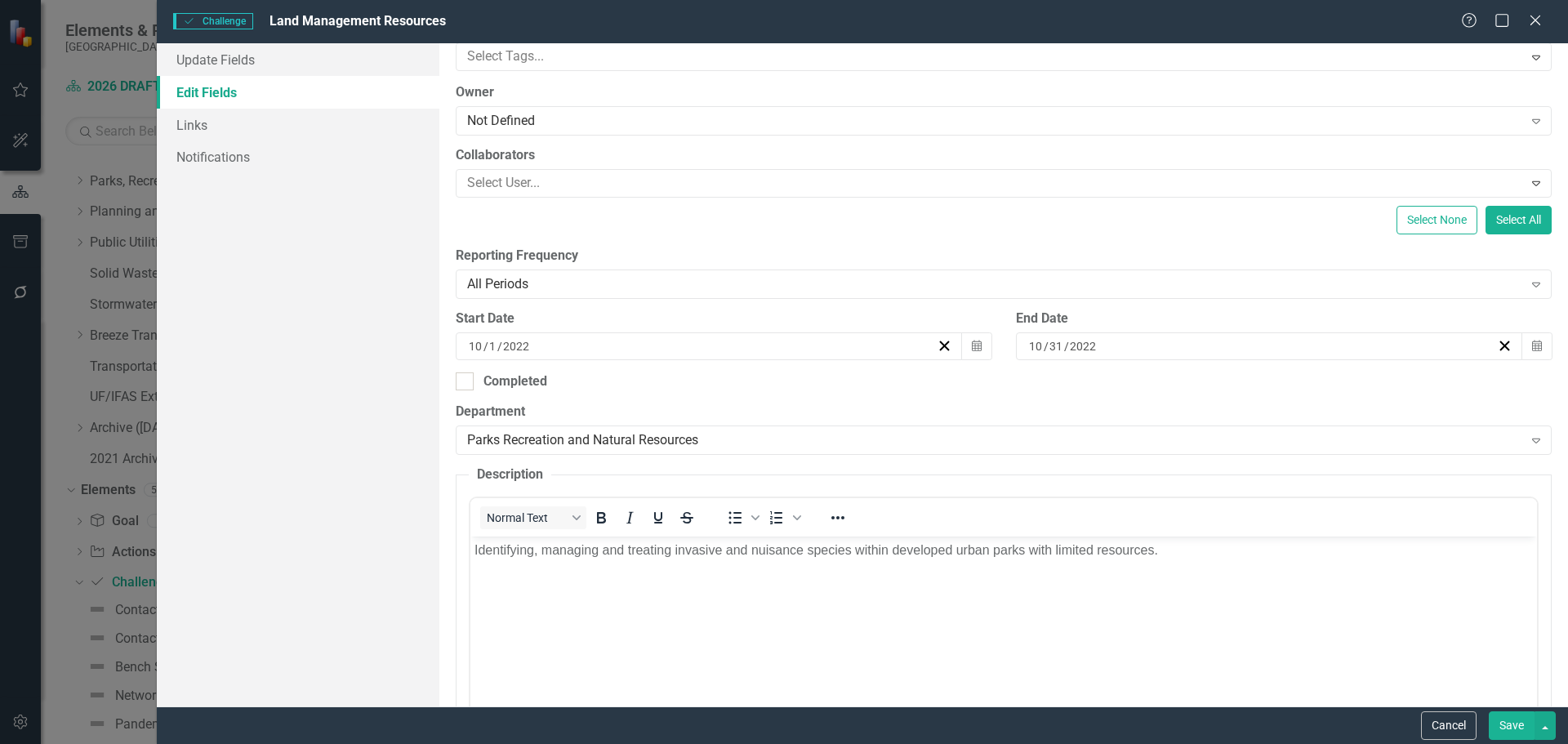
scroll to position [0, 0]
click at [665, 550] on p "Identifying, managing and treating invasive and nuisance species within develop…" at bounding box center [1003, 551] width 1058 height 20
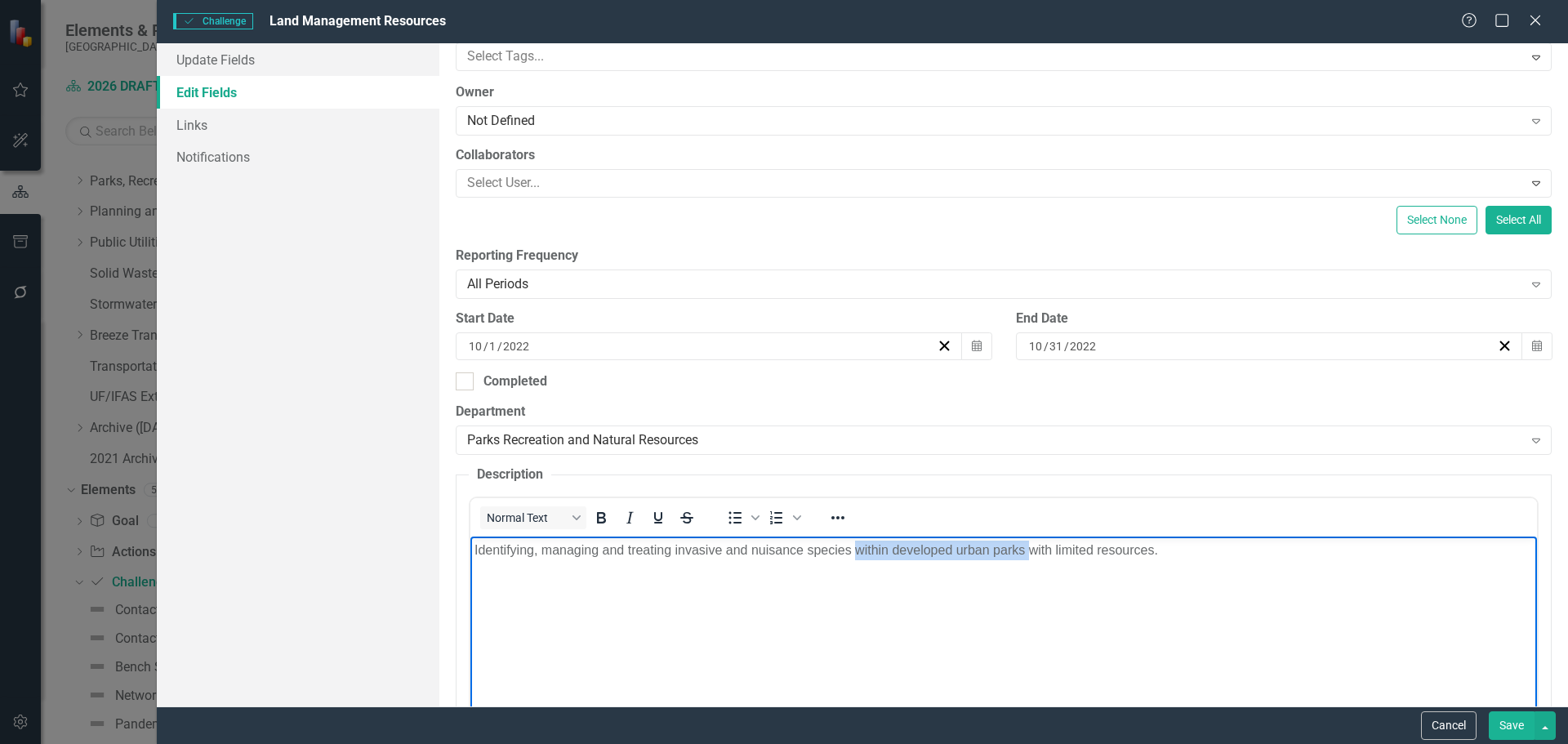
drag, startPoint x: 852, startPoint y: 549, endPoint x: 1026, endPoint y: 549, distance: 174.0
click at [1026, 549] on p "Identifying, managing and treating invasive and nuisance species within develop…" at bounding box center [1003, 551] width 1058 height 20
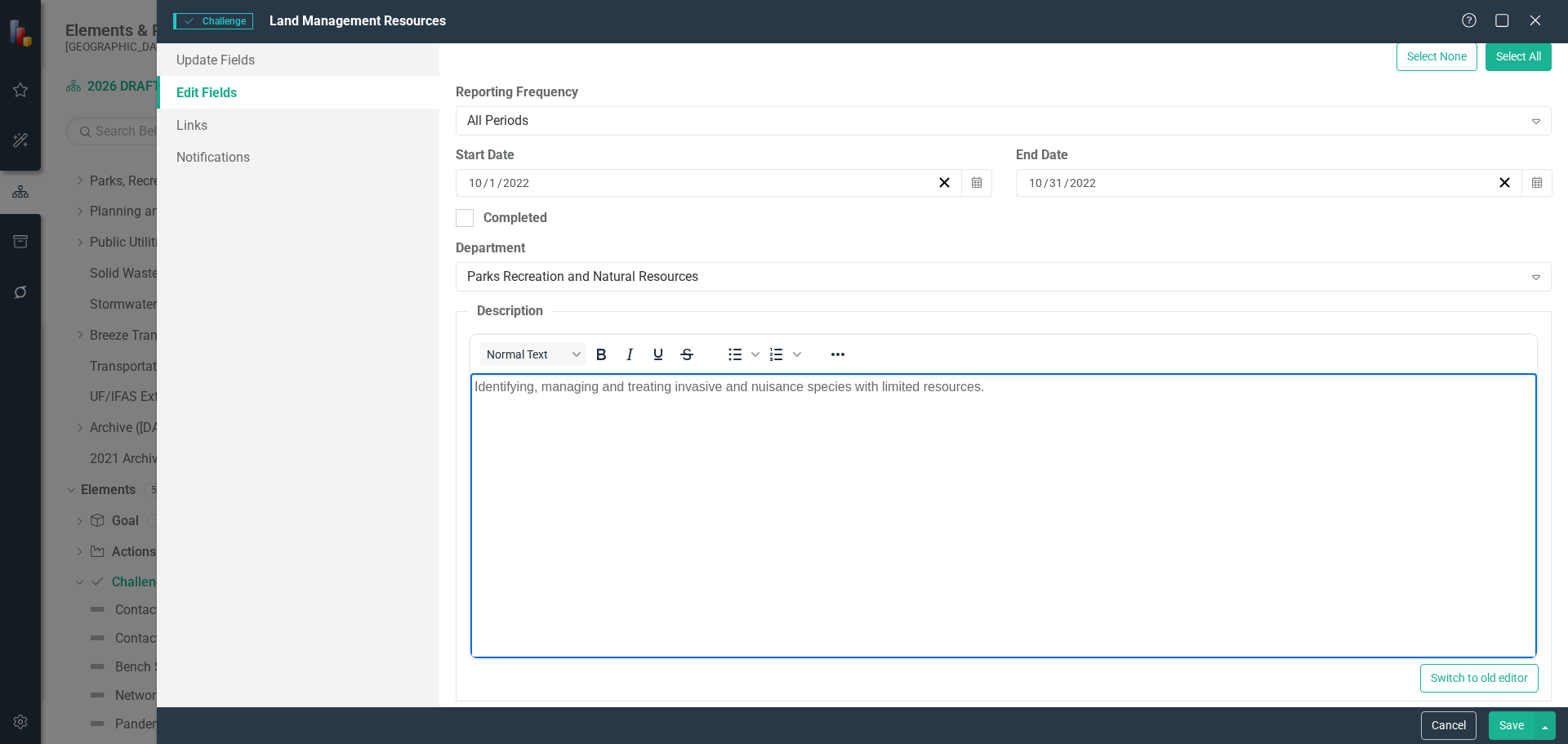
scroll to position [347, 0]
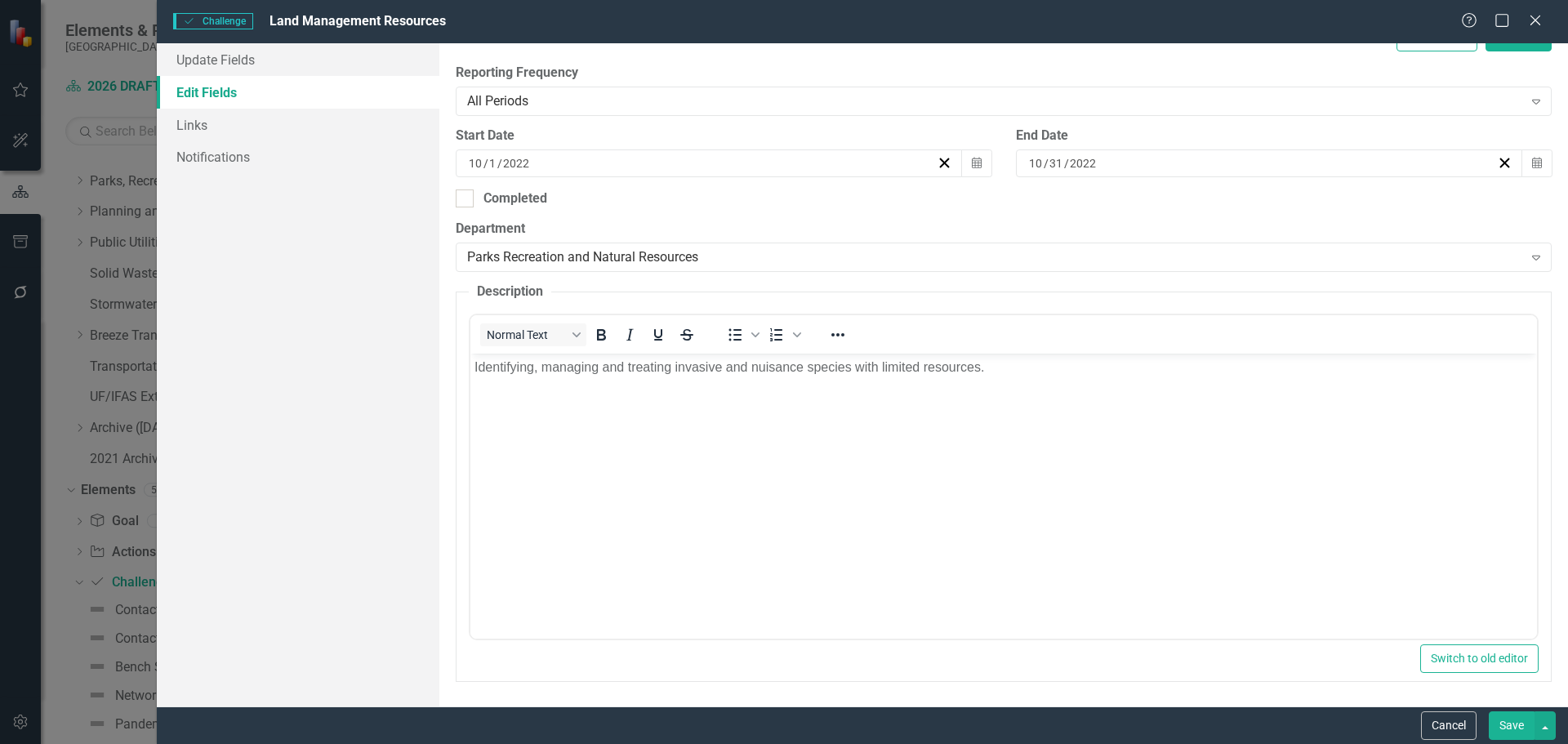
click at [1500, 729] on button "Save" at bounding box center [1511, 725] width 45 height 29
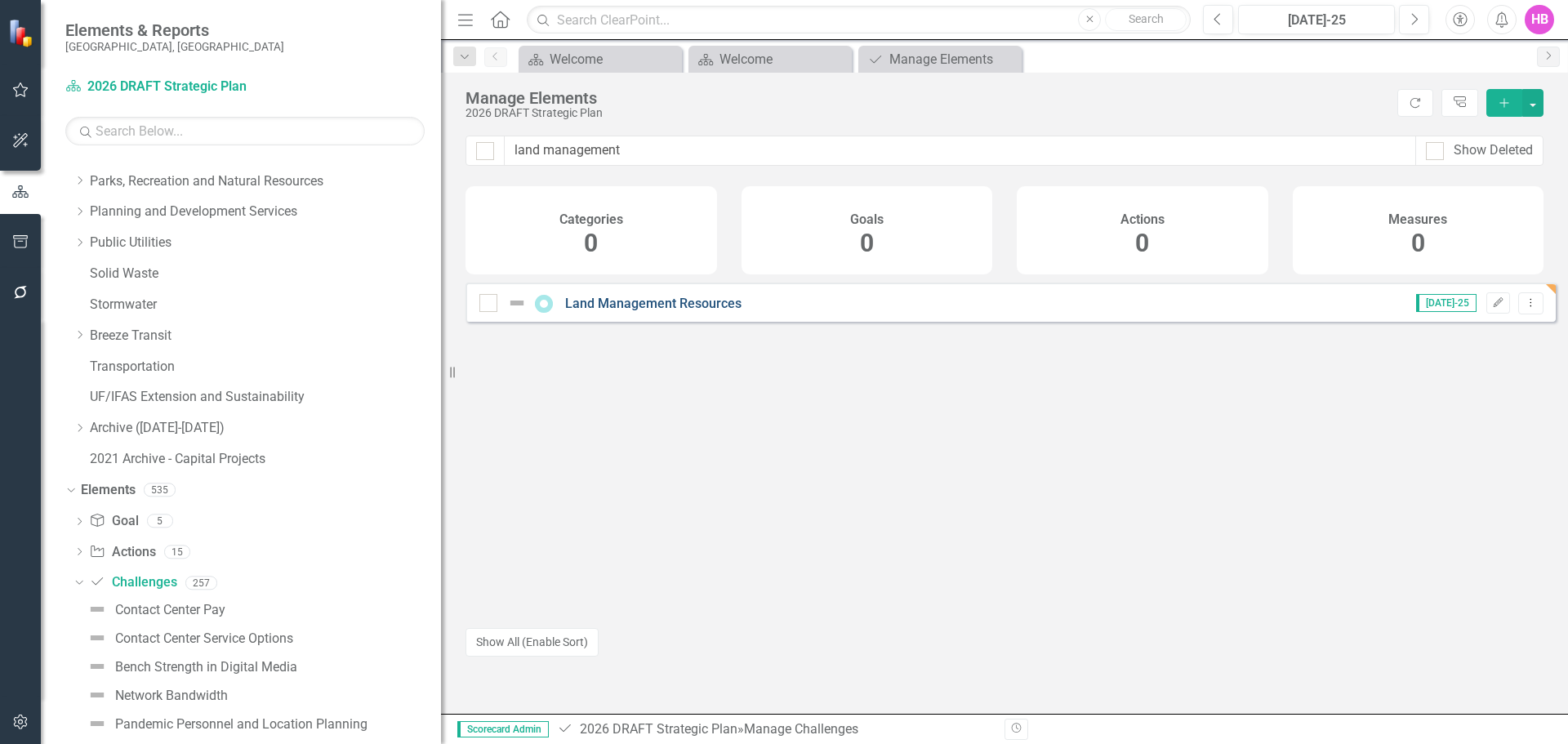
click at [642, 311] on link "Land Management Resources" at bounding box center [653, 304] width 176 height 16
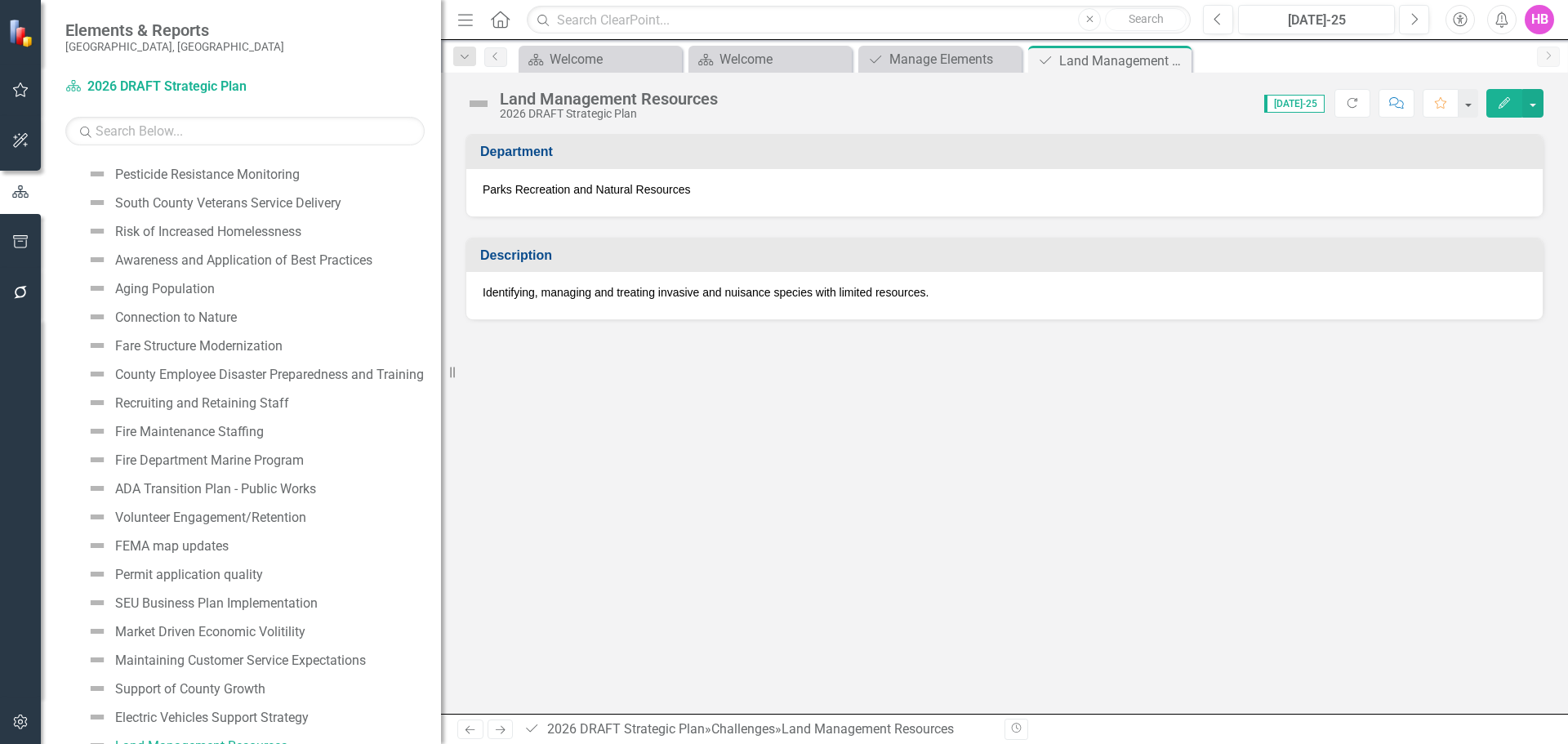
scroll to position [5595, 0]
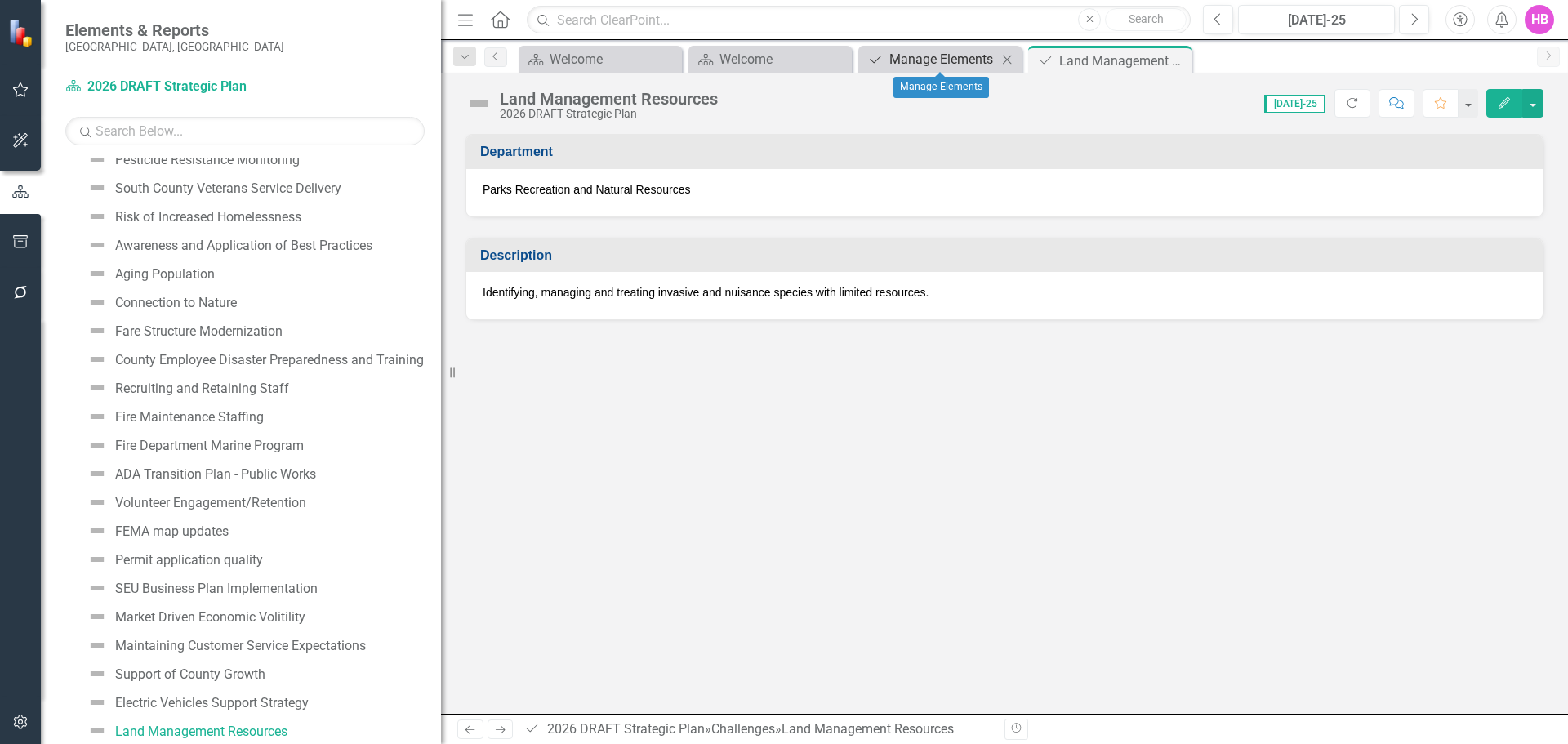
click at [963, 57] on div "Manage Elements" at bounding box center [943, 59] width 107 height 21
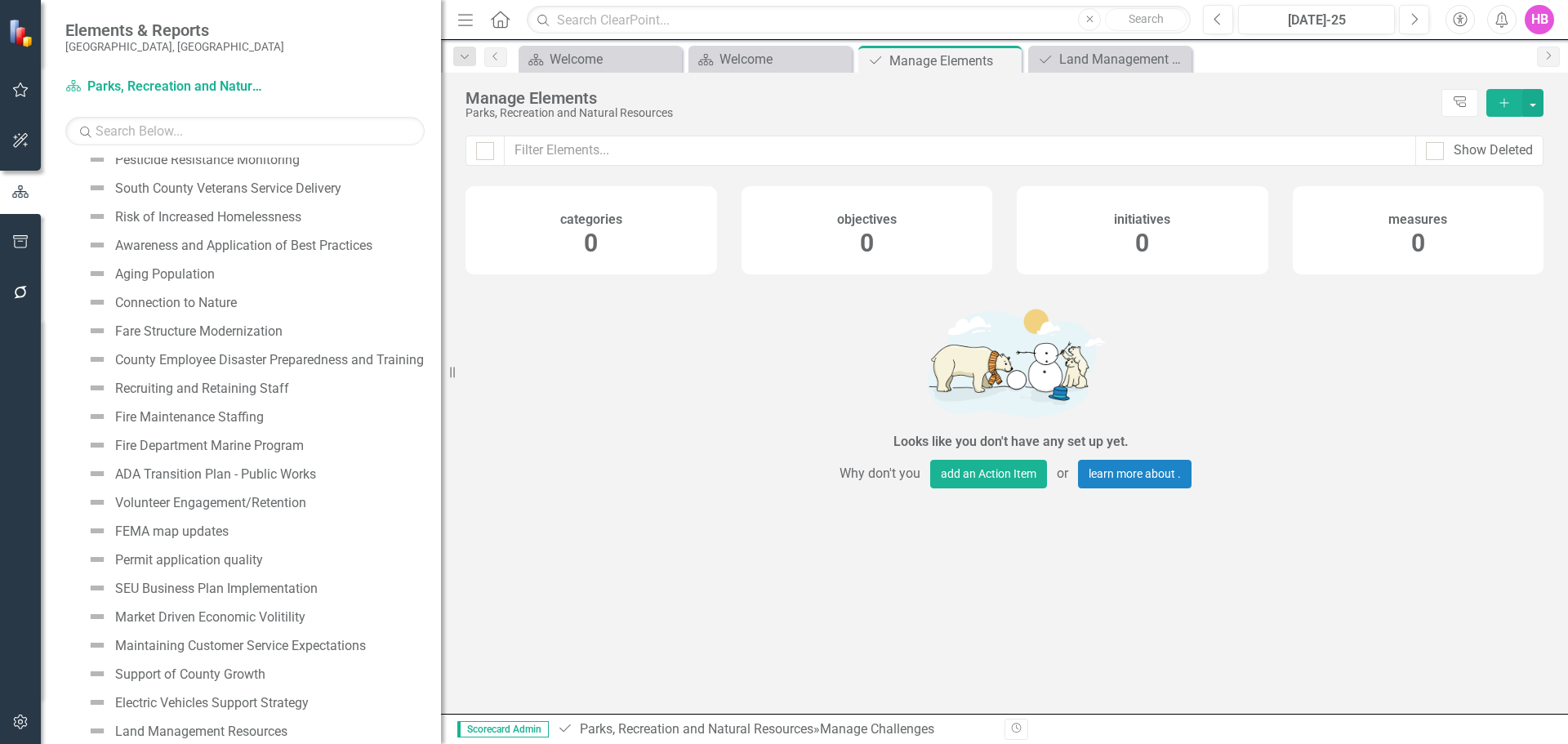
scroll to position [372, 0]
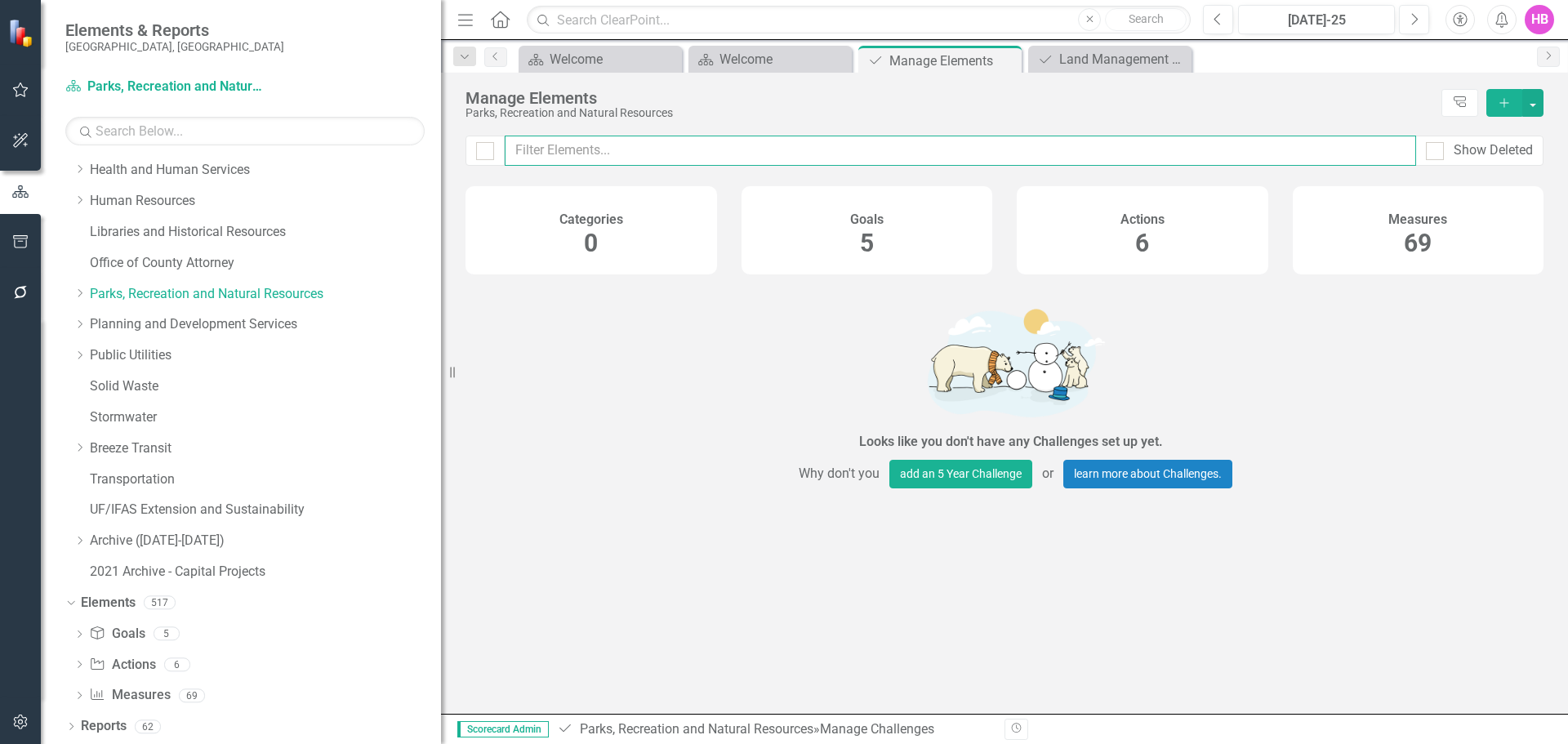
click at [533, 143] on input "text" at bounding box center [959, 151] width 911 height 31
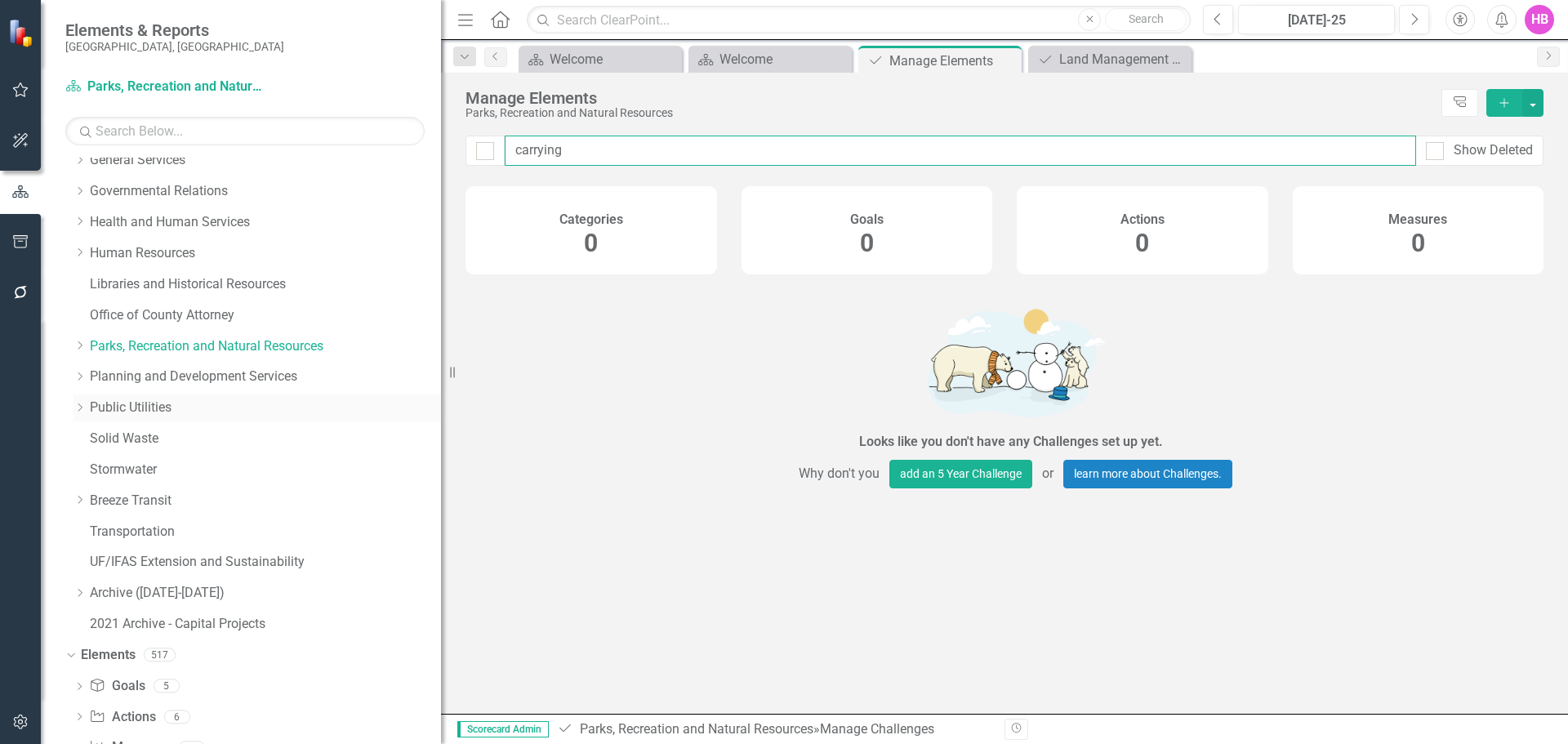
scroll to position [290, 0]
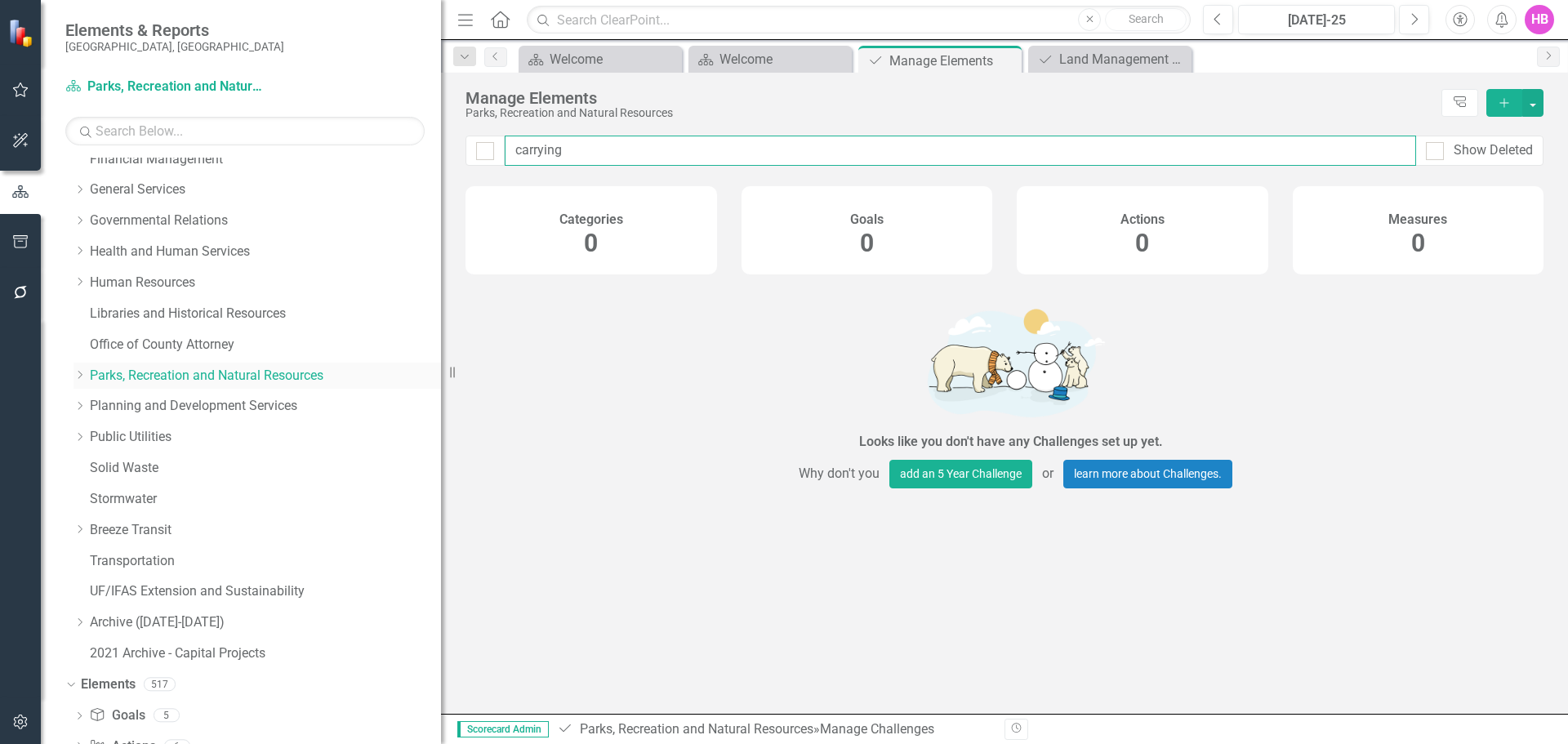
type input "carrying"
click at [116, 377] on link "Parks, Recreation and Natural Resources" at bounding box center [265, 375] width 351 height 19
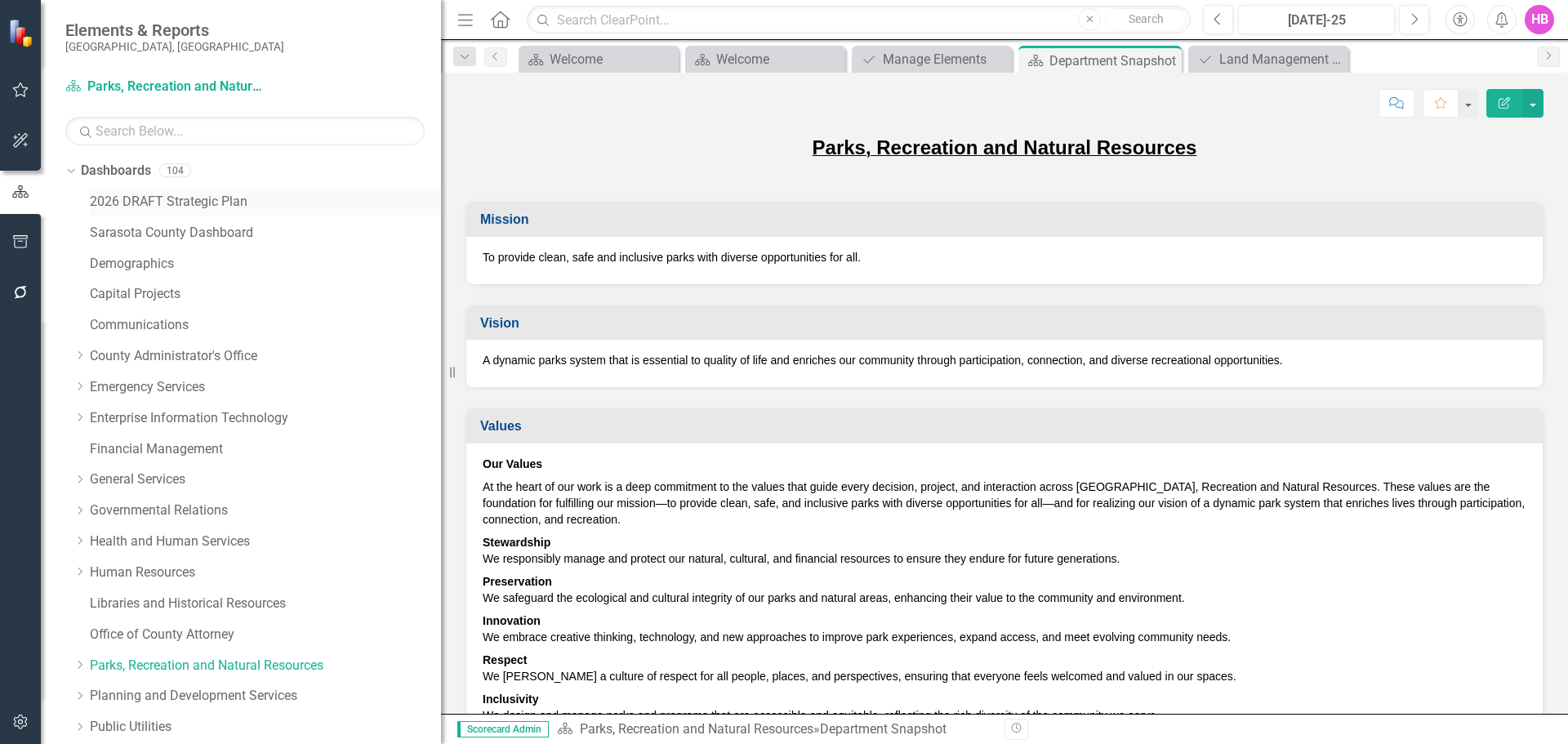
click at [137, 200] on link "2026 DRAFT Strategic Plan" at bounding box center [265, 202] width 351 height 19
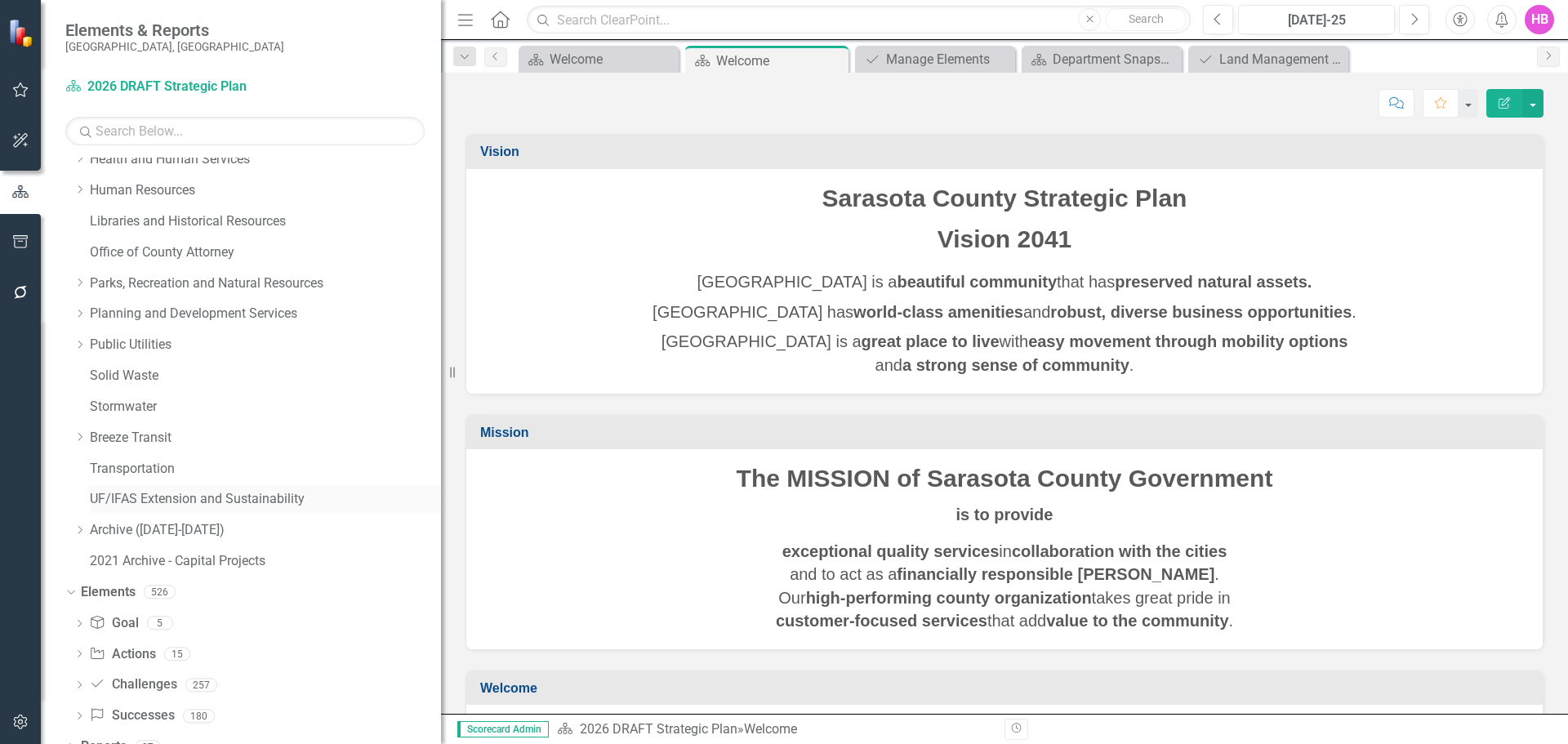
scroll to position [403, 0]
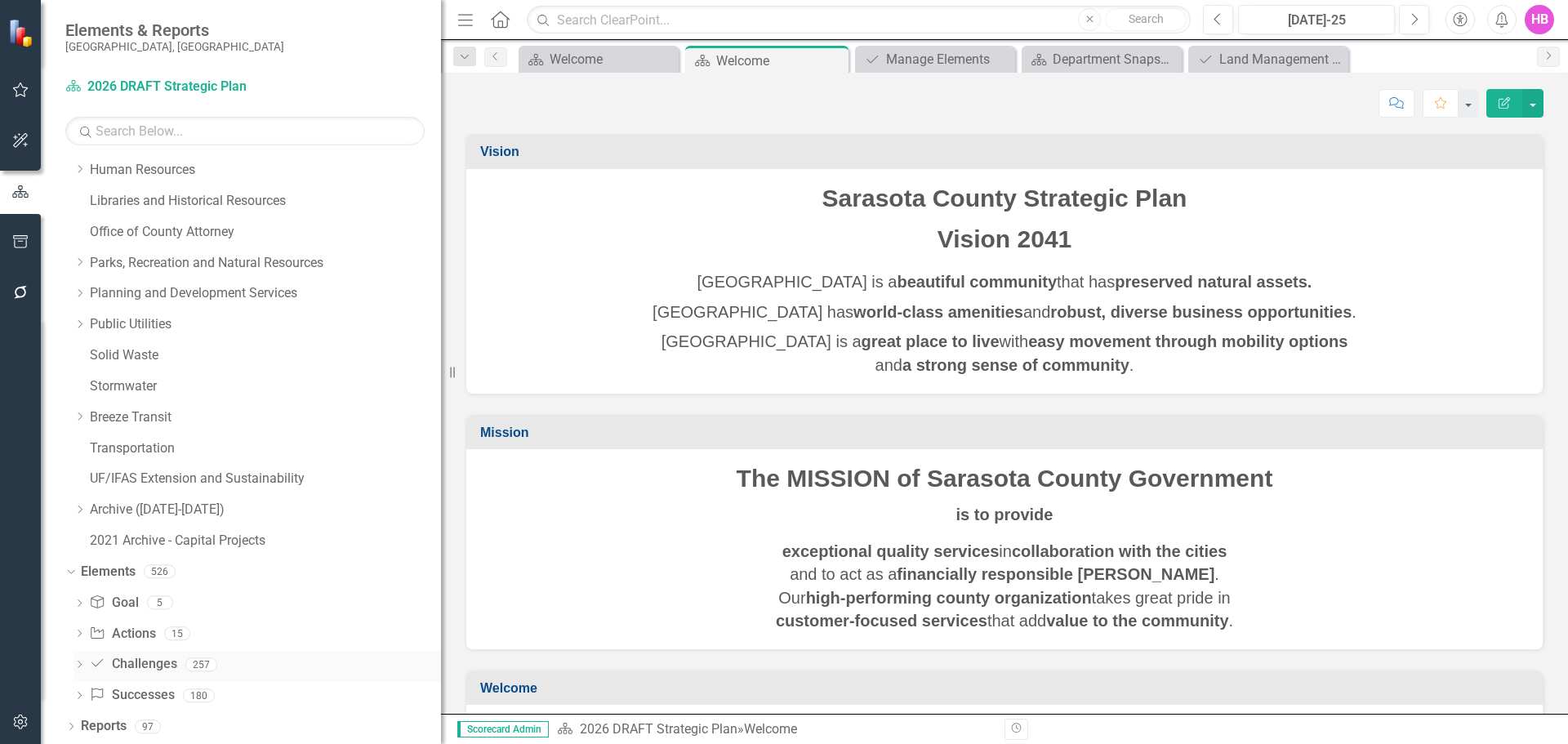
click at [129, 664] on link "Challenge Challenges" at bounding box center [132, 664] width 88 height 19
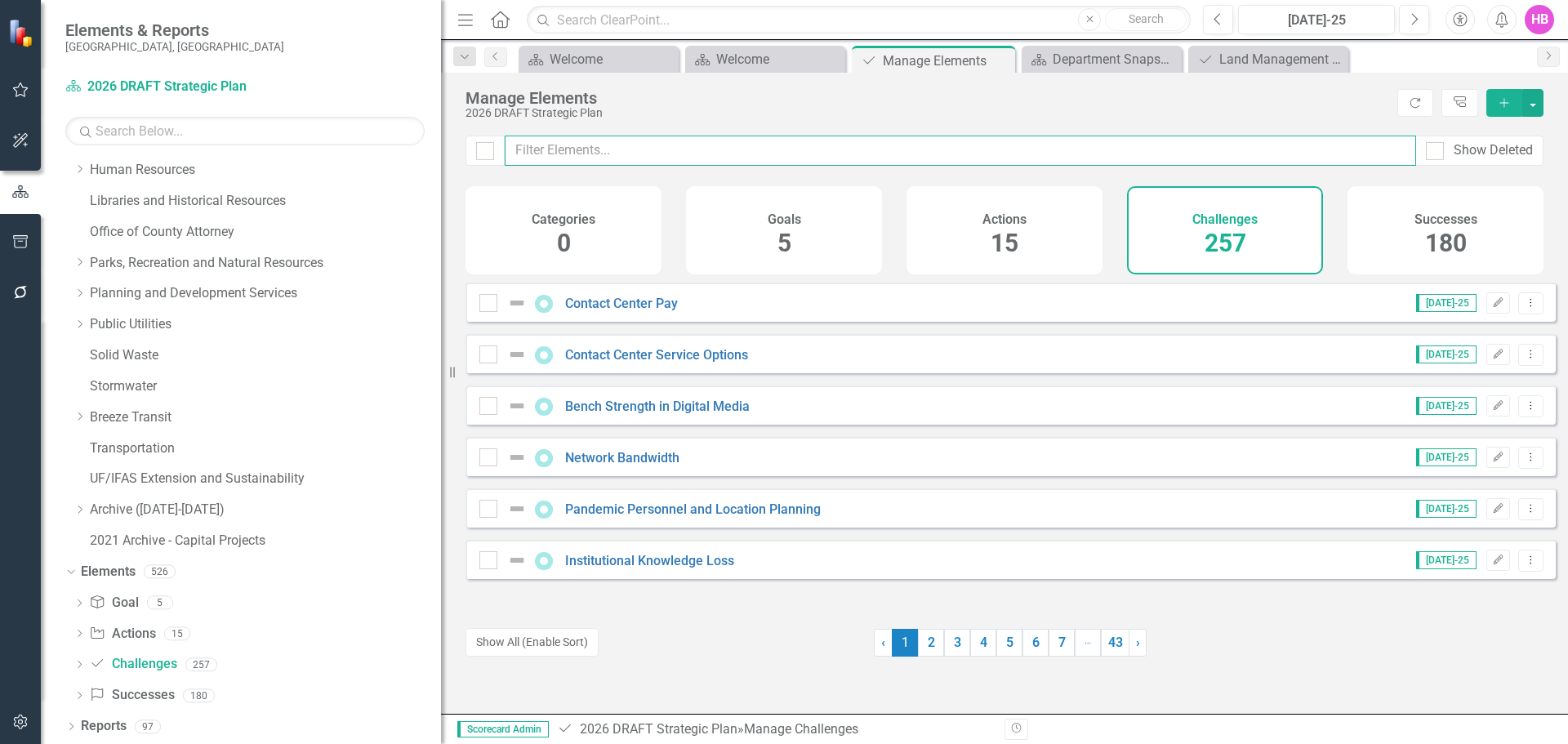
click at [579, 146] on input "text" at bounding box center [959, 151] width 911 height 31
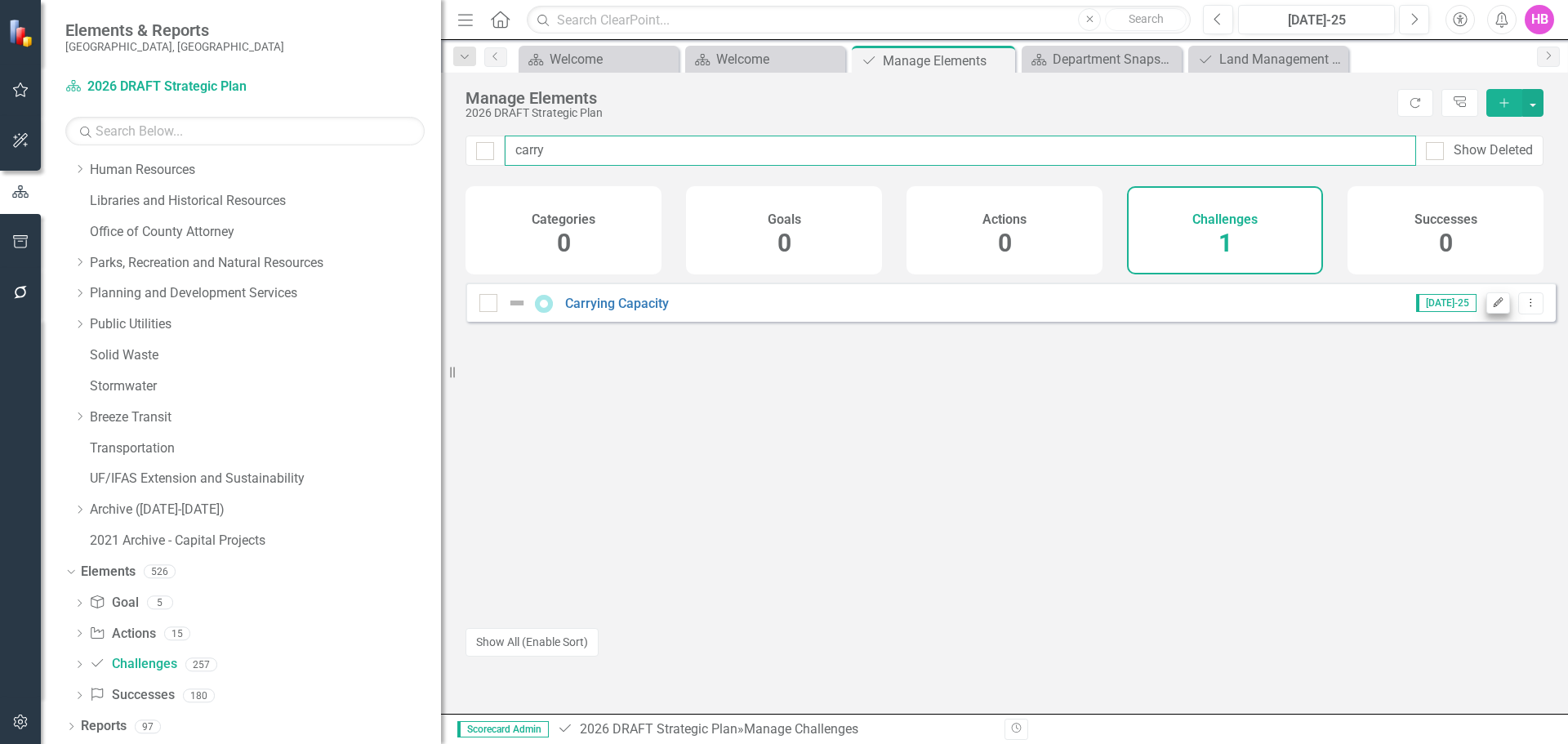
type input "carry"
click at [1492, 308] on icon "Edit" at bounding box center [1498, 304] width 12 height 10
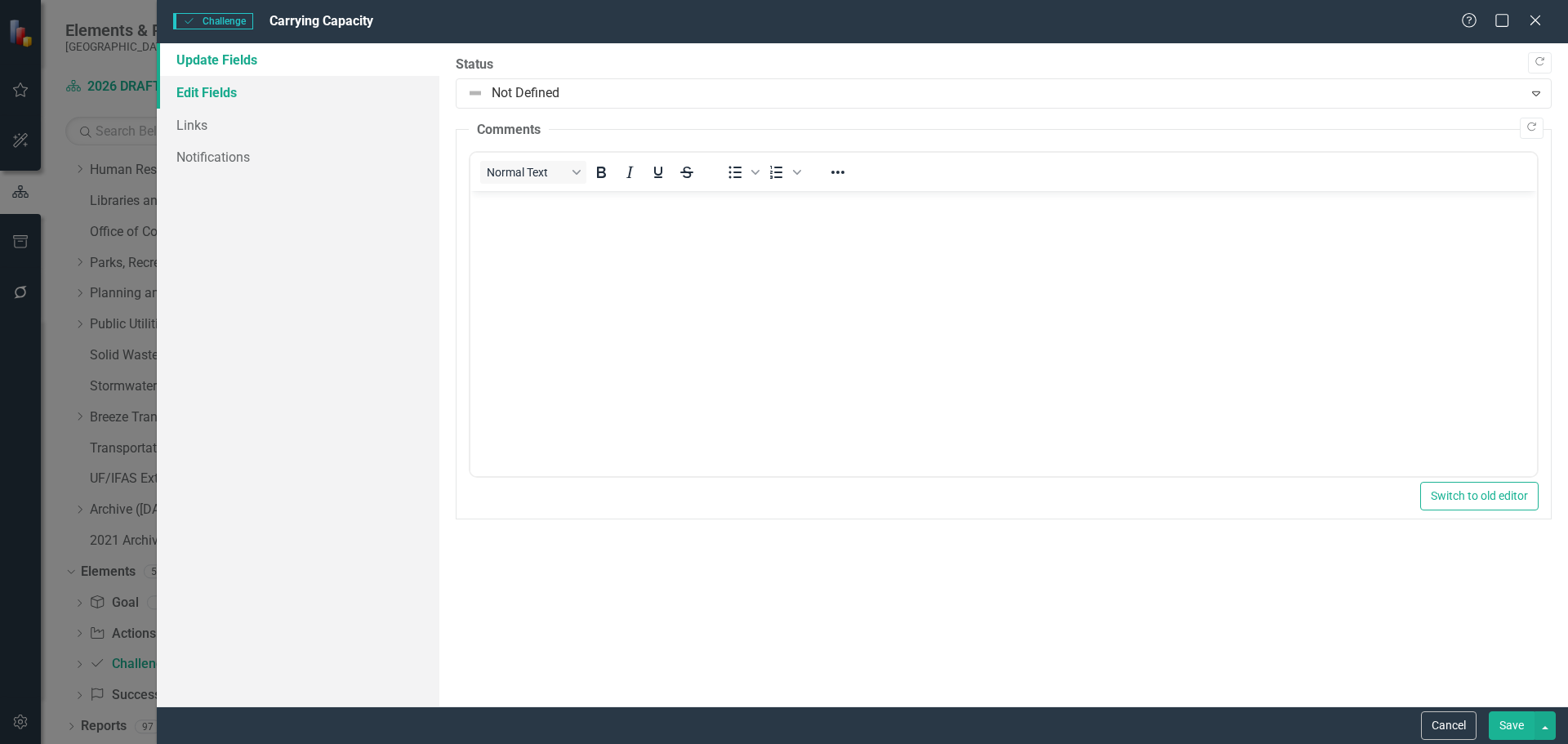
click at [234, 93] on link "Edit Fields" at bounding box center [297, 92] width 283 height 33
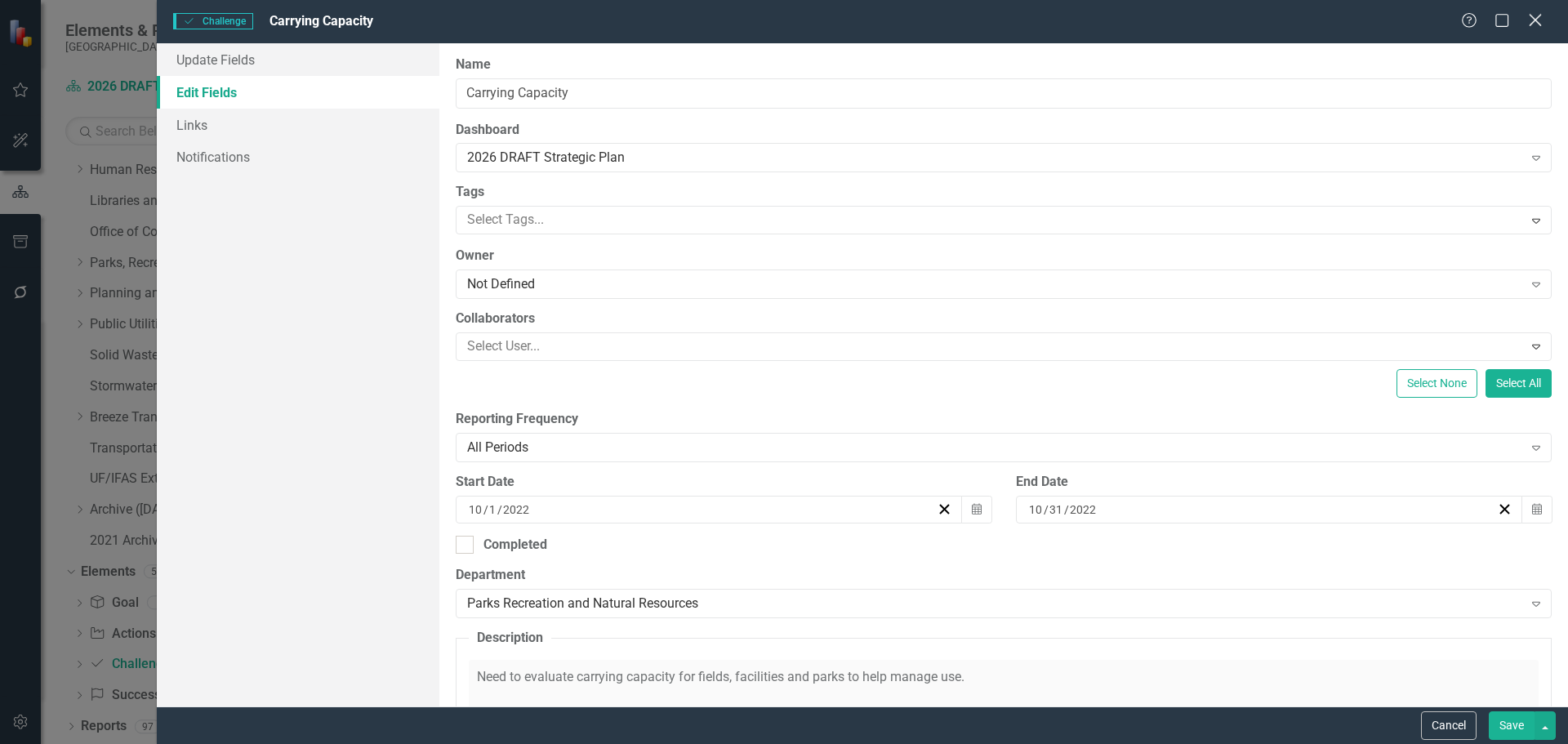
click at [1535, 22] on icon at bounding box center [1535, 20] width 12 height 12
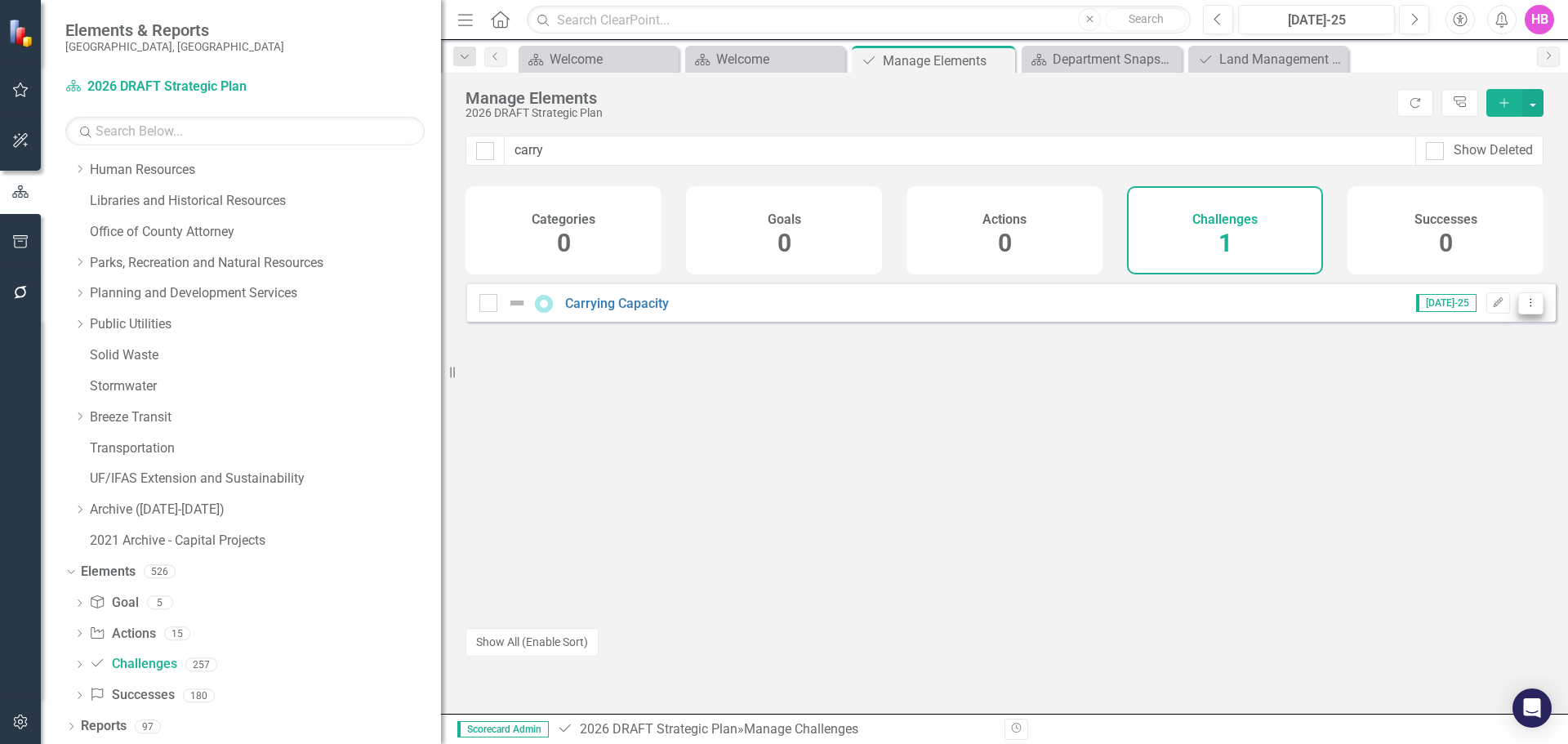
click at [1524, 308] on icon "Dropdown Menu" at bounding box center [1531, 303] width 14 height 11
click at [1463, 433] on link "Trash Delete Challenge" at bounding box center [1453, 433] width 155 height 31
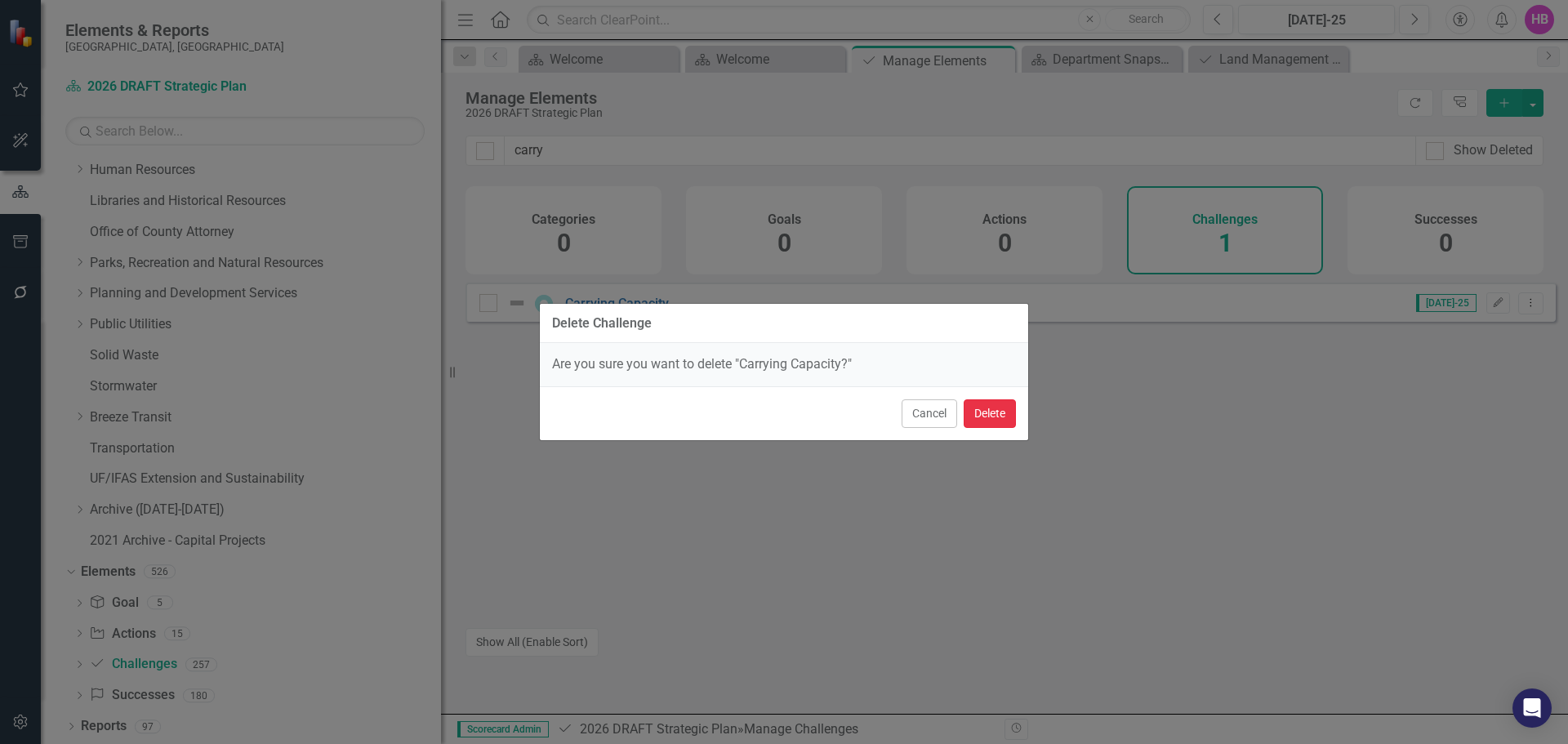
click at [1001, 413] on button "Delete" at bounding box center [989, 413] width 52 height 29
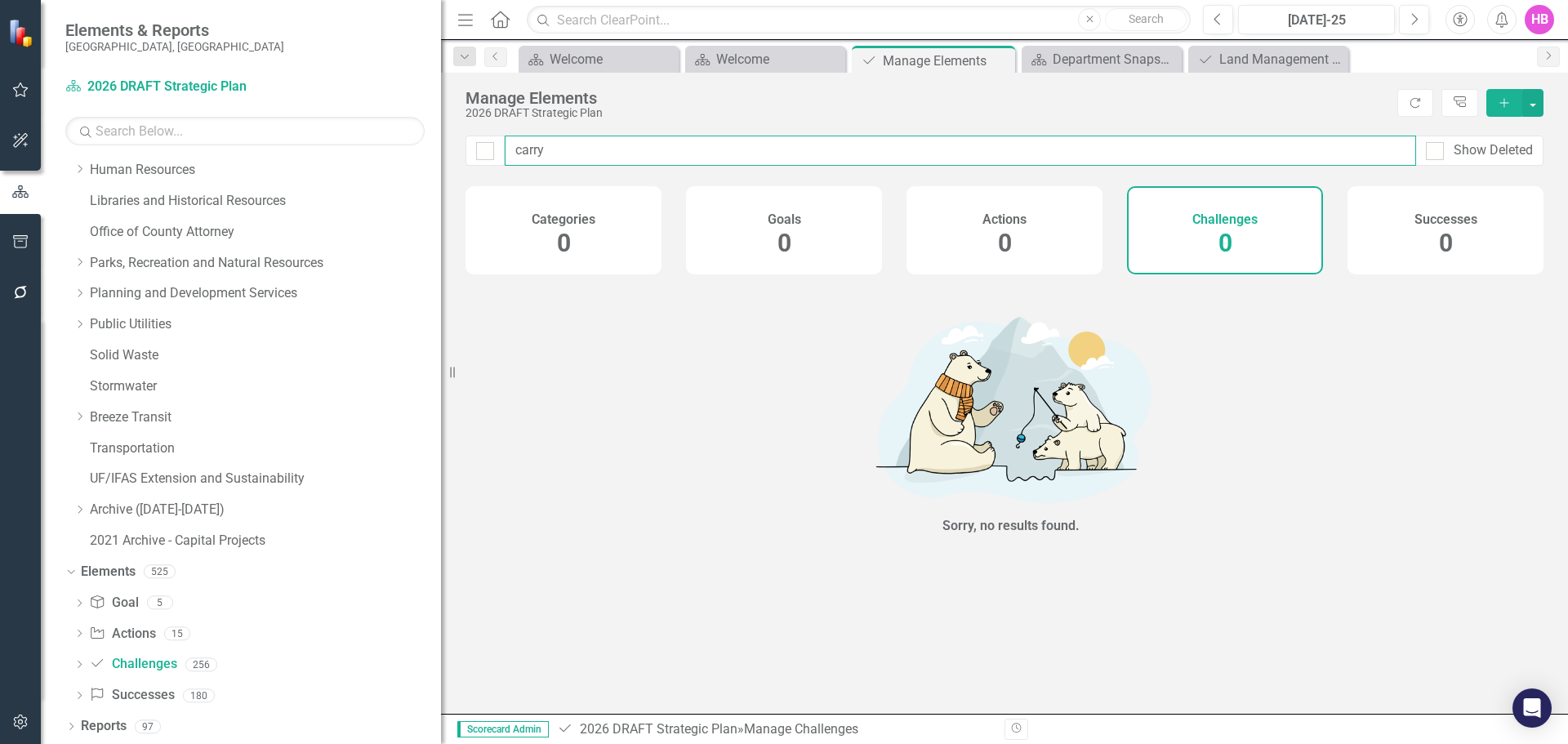
drag, startPoint x: 566, startPoint y: 159, endPoint x: 506, endPoint y: 155, distance: 60.1
click at [506, 155] on input "carry" at bounding box center [959, 151] width 911 height 31
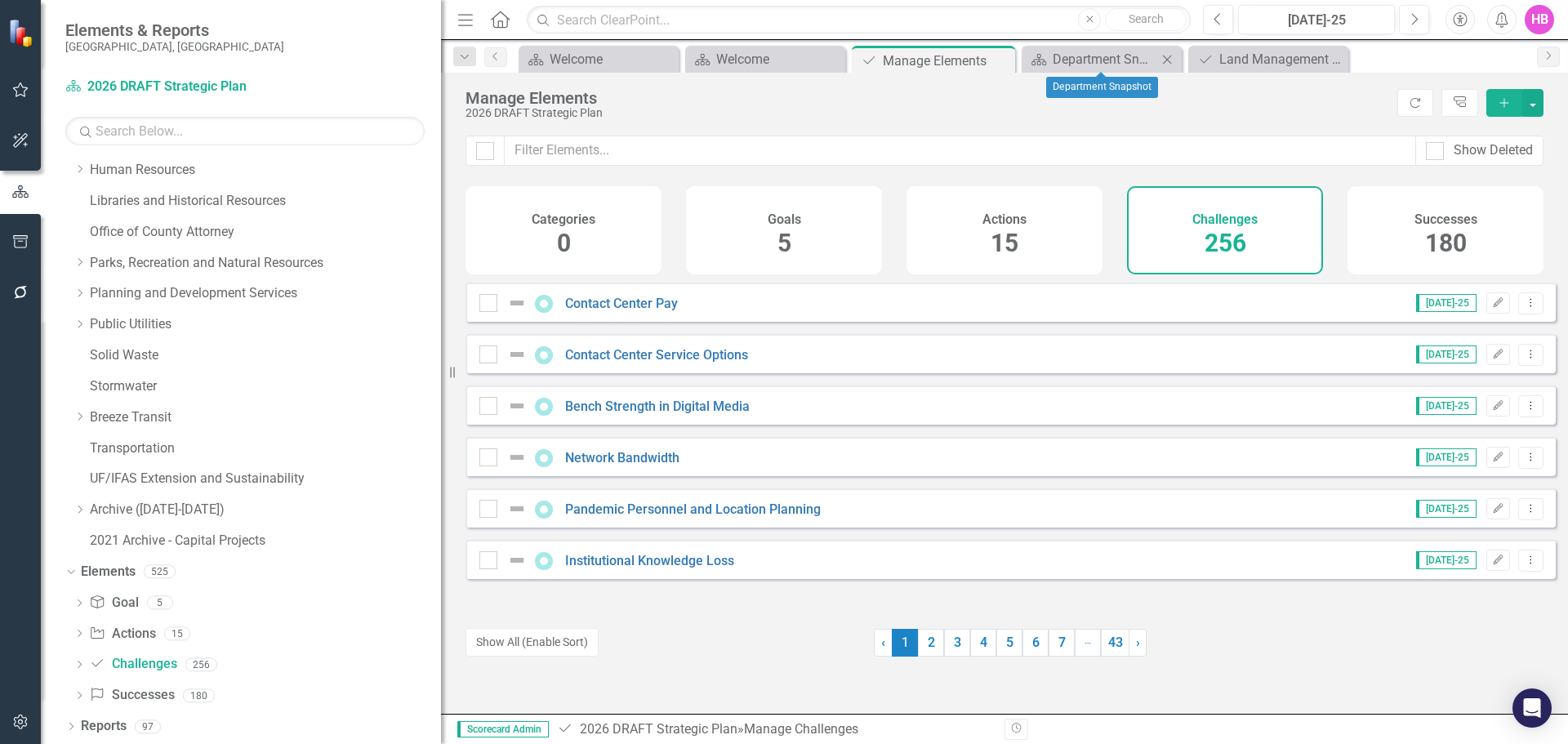
click at [1168, 61] on icon "Close" at bounding box center [1166, 59] width 17 height 13
click at [1176, 59] on icon "Close" at bounding box center [1176, 59] width 17 height 13
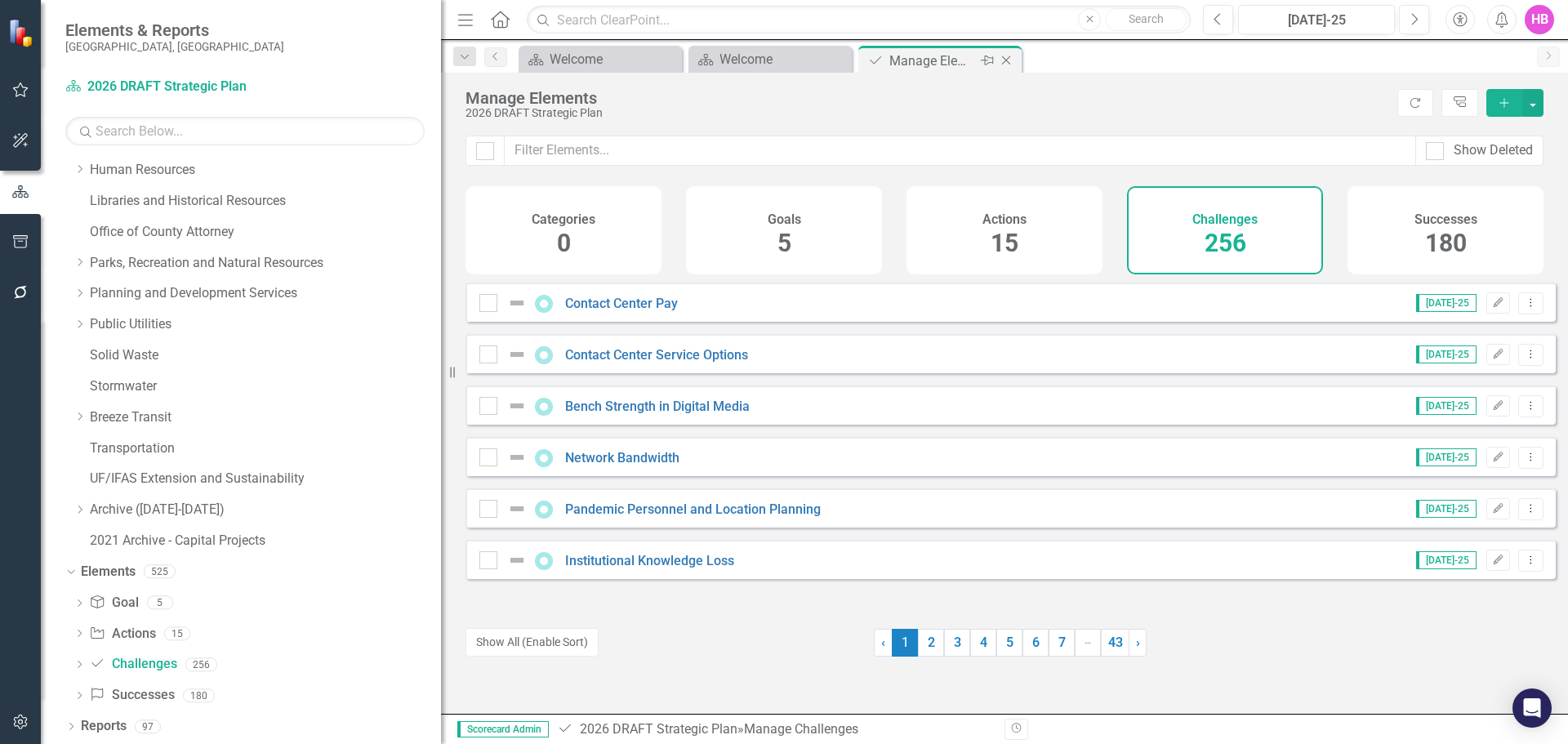
click at [912, 63] on div "Manage Elements" at bounding box center [933, 60] width 88 height 21
click at [646, 151] on input "text" at bounding box center [959, 151] width 911 height 31
click at [643, 164] on input "text" at bounding box center [959, 151] width 911 height 31
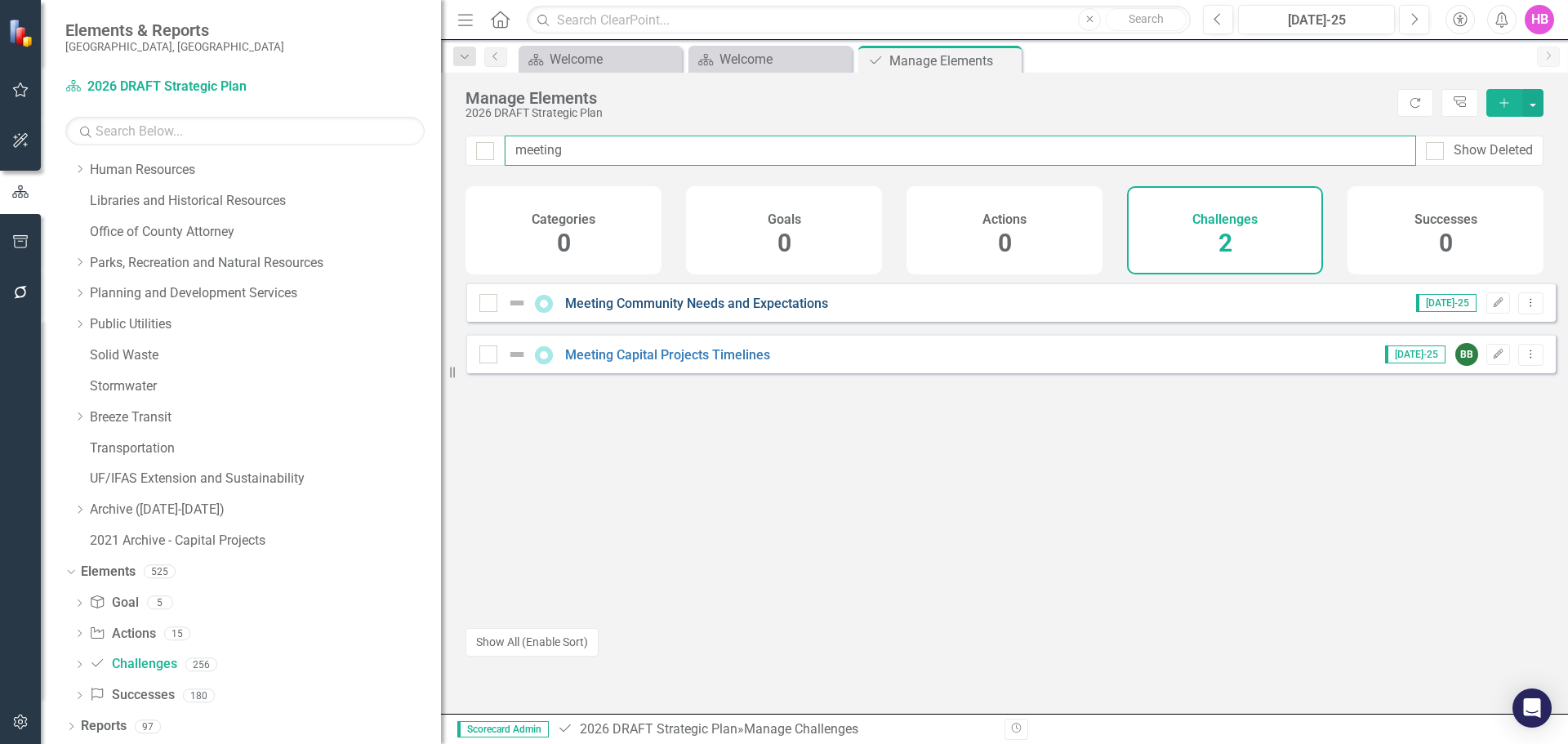
type input "meeting"
click at [708, 311] on link "Meeting Community Needs and Expectations" at bounding box center [696, 304] width 263 height 16
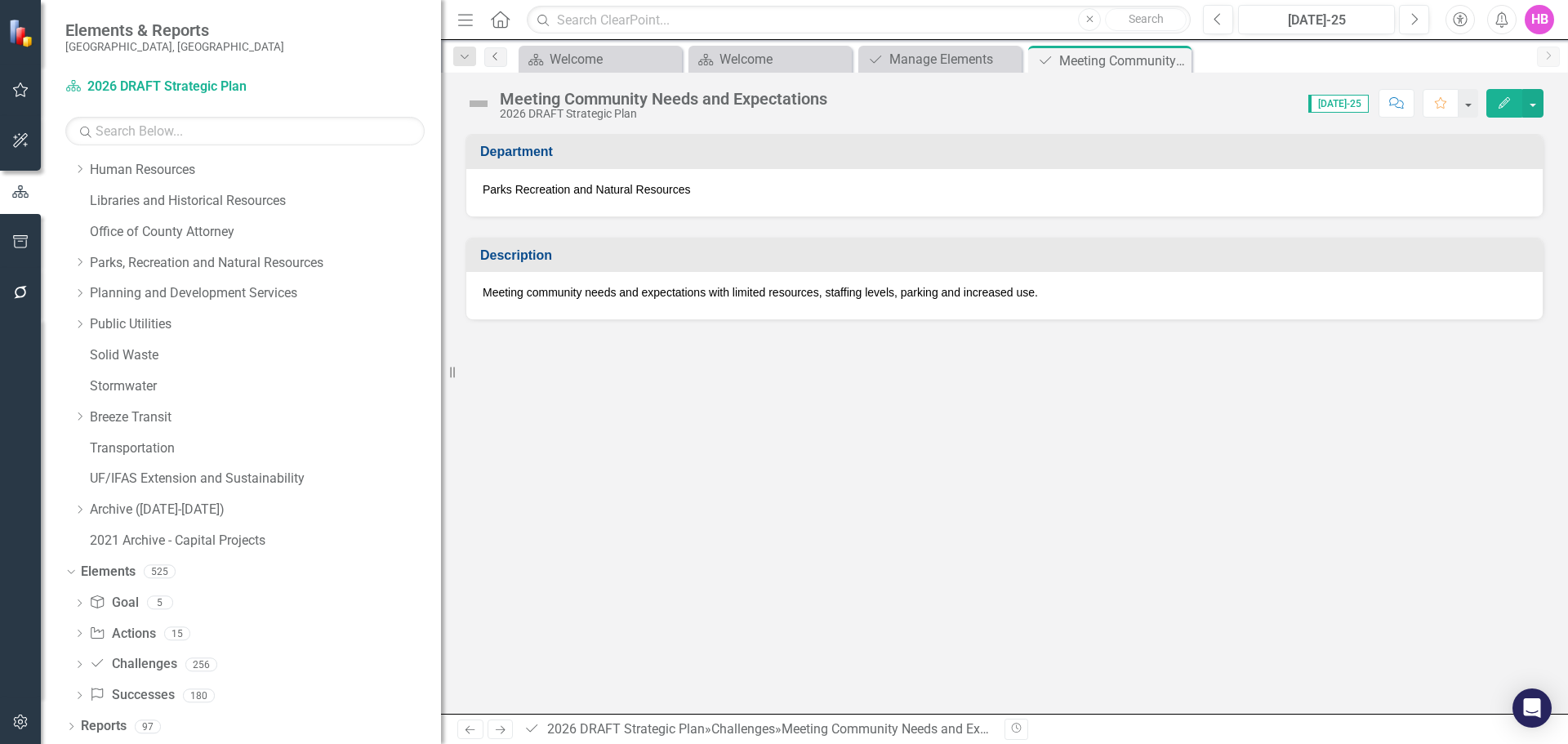
click at [493, 56] on icon at bounding box center [494, 56] width 4 height 8
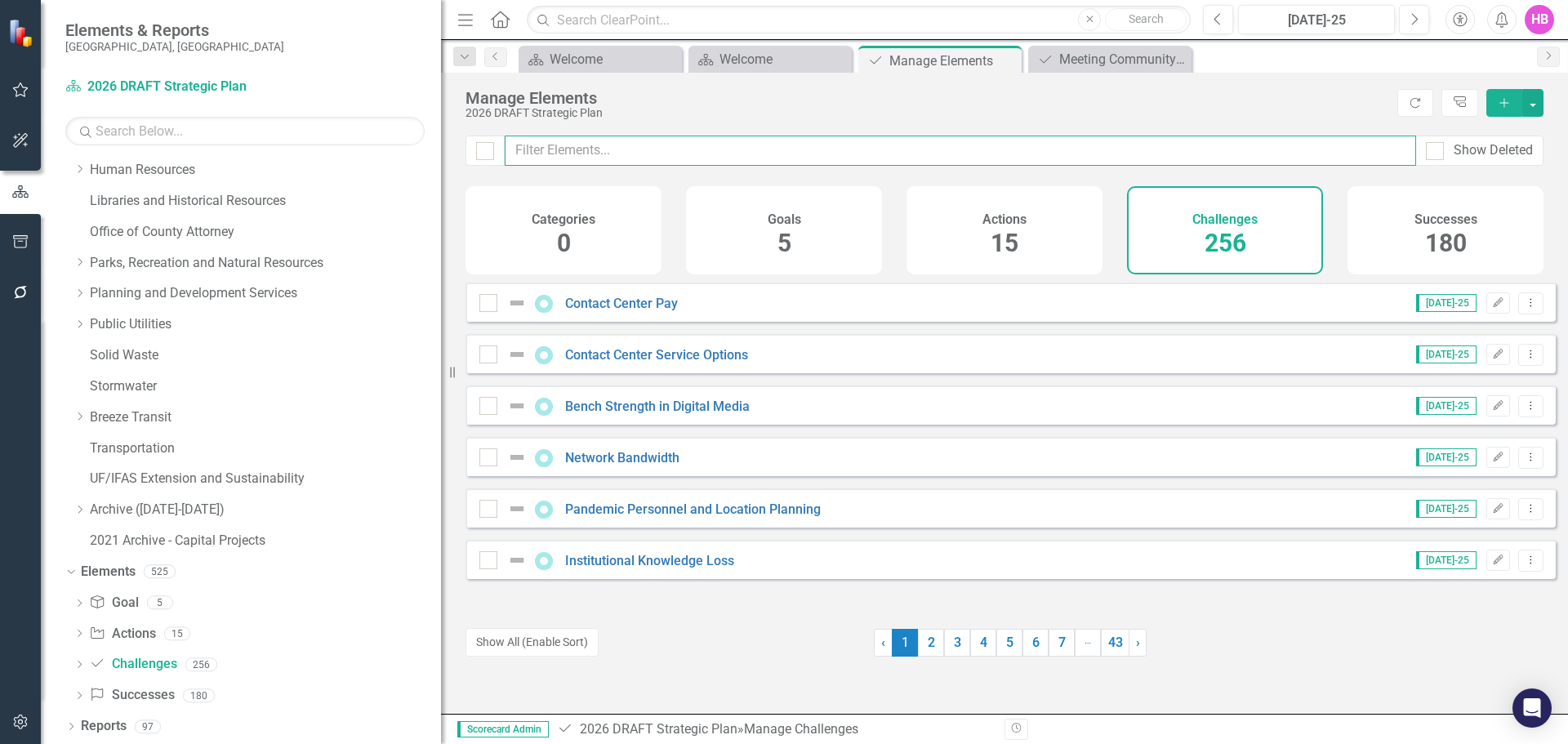
click at [561, 152] on input "text" at bounding box center [959, 151] width 911 height 31
click at [551, 156] on input "text" at bounding box center [959, 151] width 911 height 31
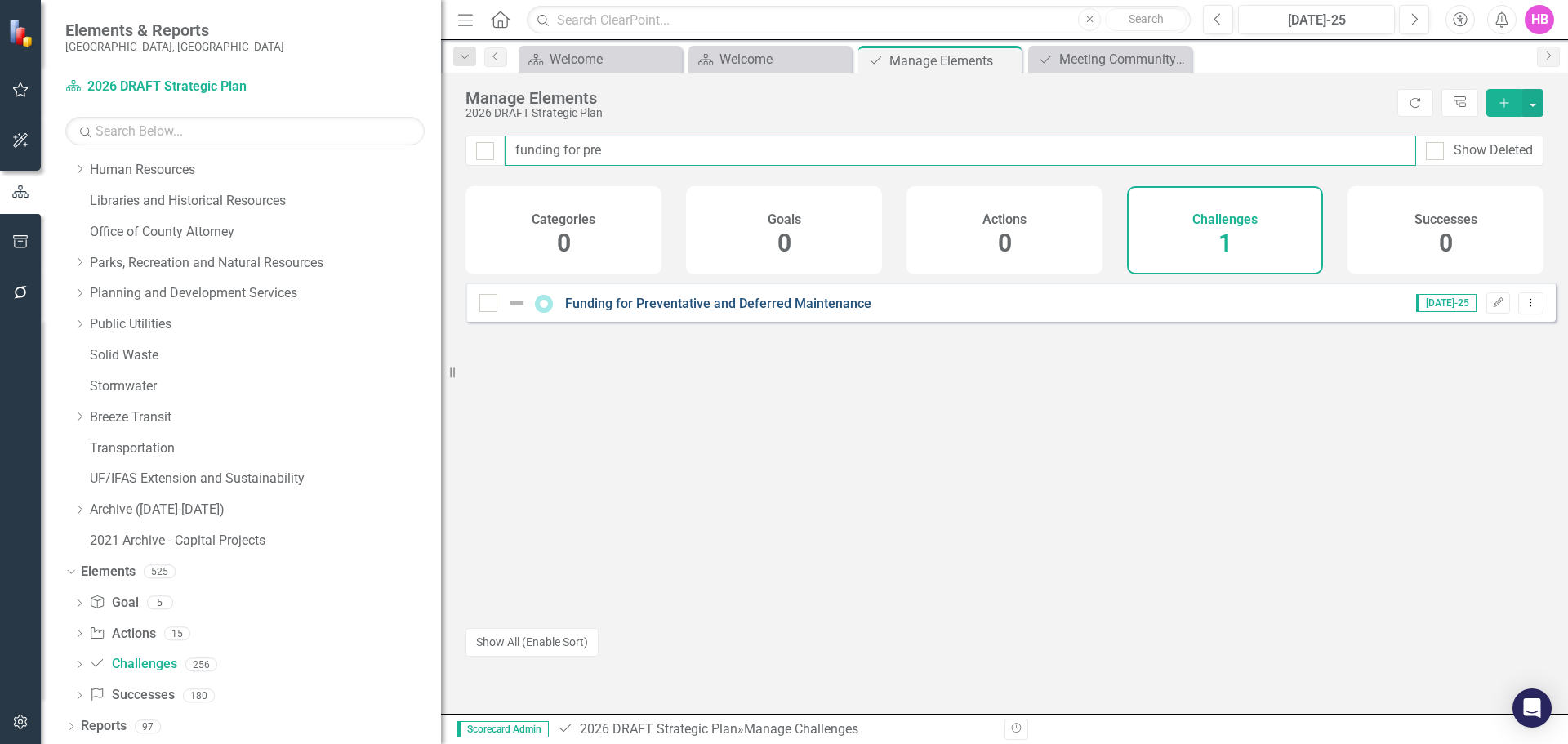
type input "funding for pre"
click at [800, 311] on link "Funding for Preventative and Deferred Maintenance" at bounding box center [718, 304] width 306 height 16
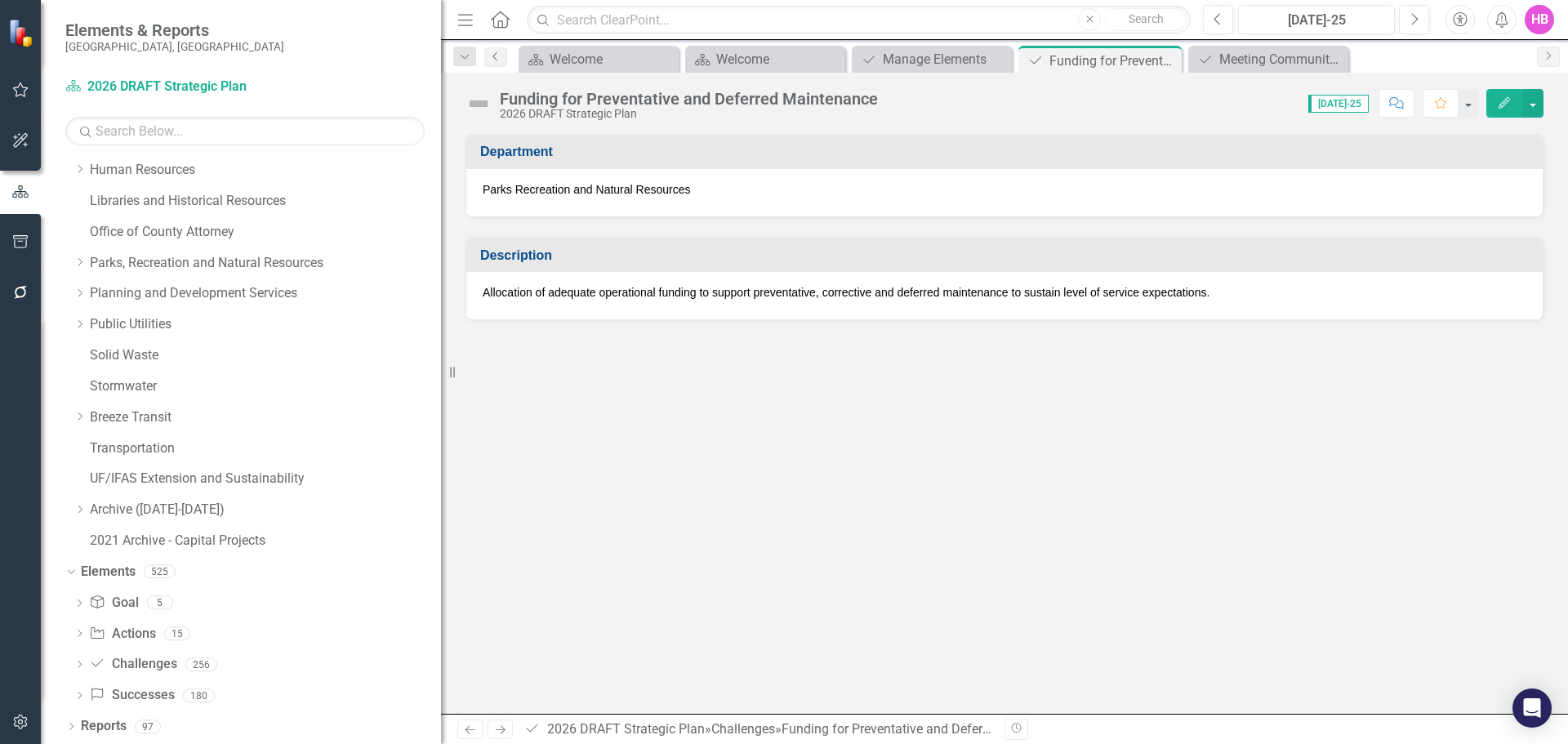
click at [494, 56] on icon "Previous" at bounding box center [495, 56] width 13 height 10
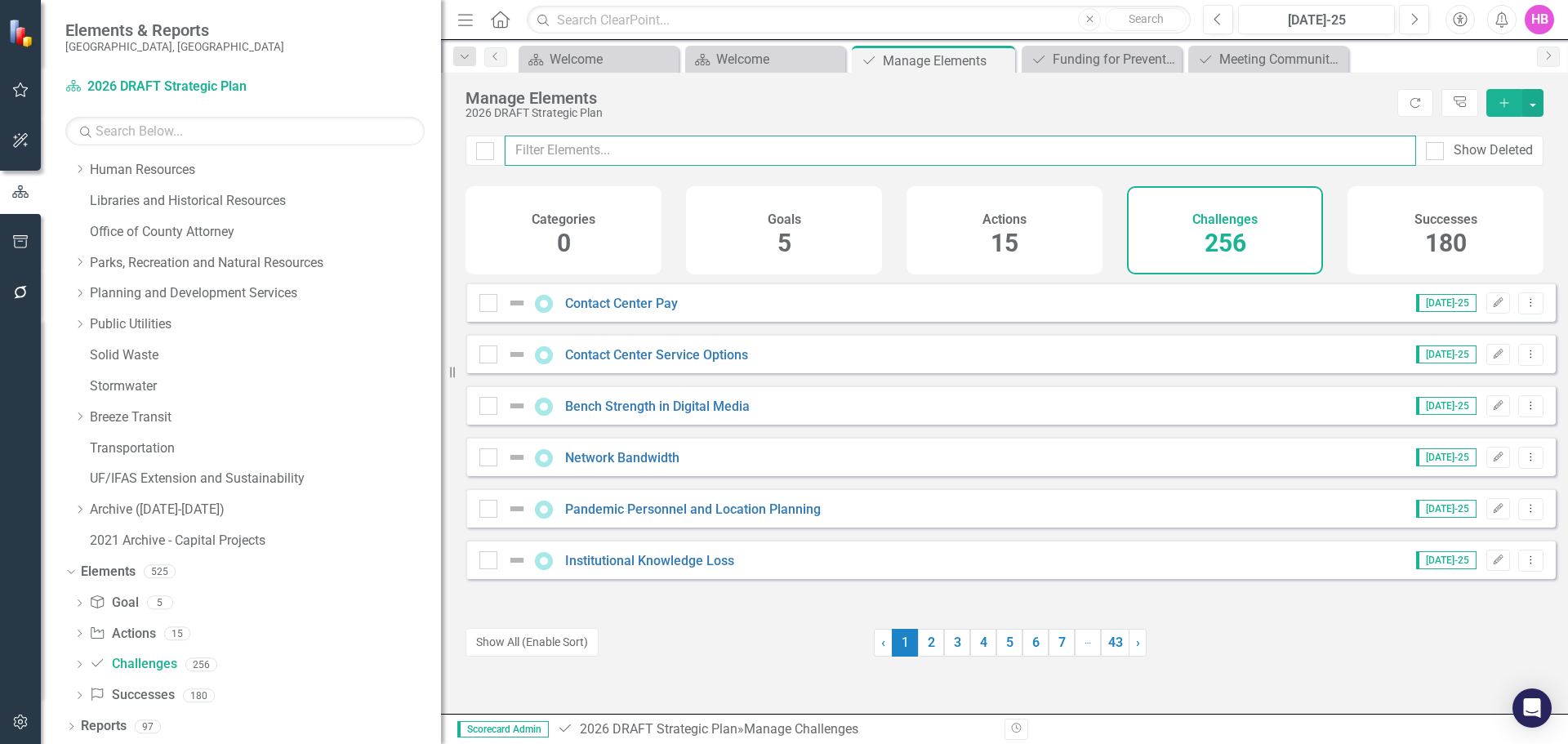
click at [566, 156] on input "text" at bounding box center [959, 151] width 911 height 31
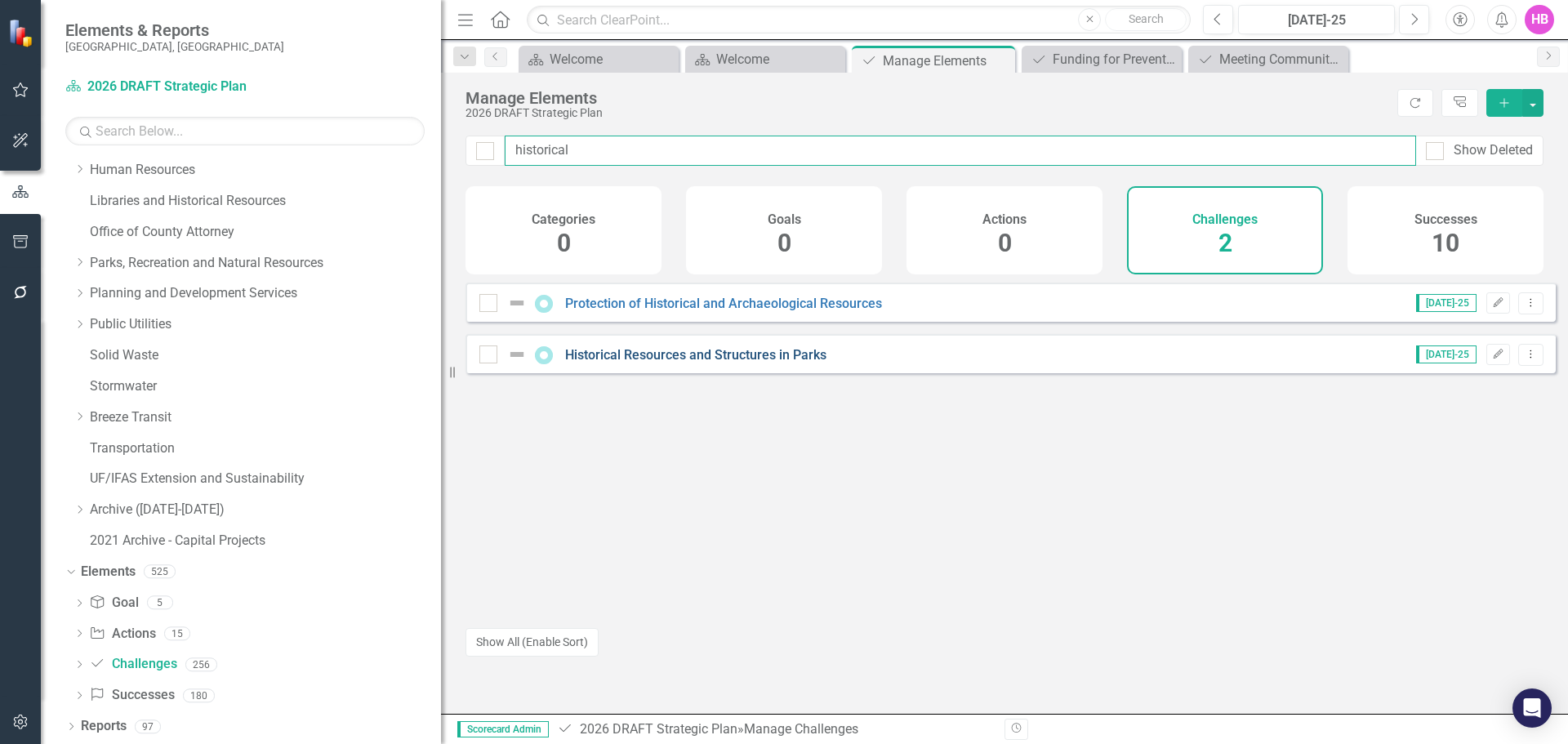
type input "historical"
click at [702, 363] on link "Historical Resources and Structures in Parks" at bounding box center [695, 355] width 261 height 16
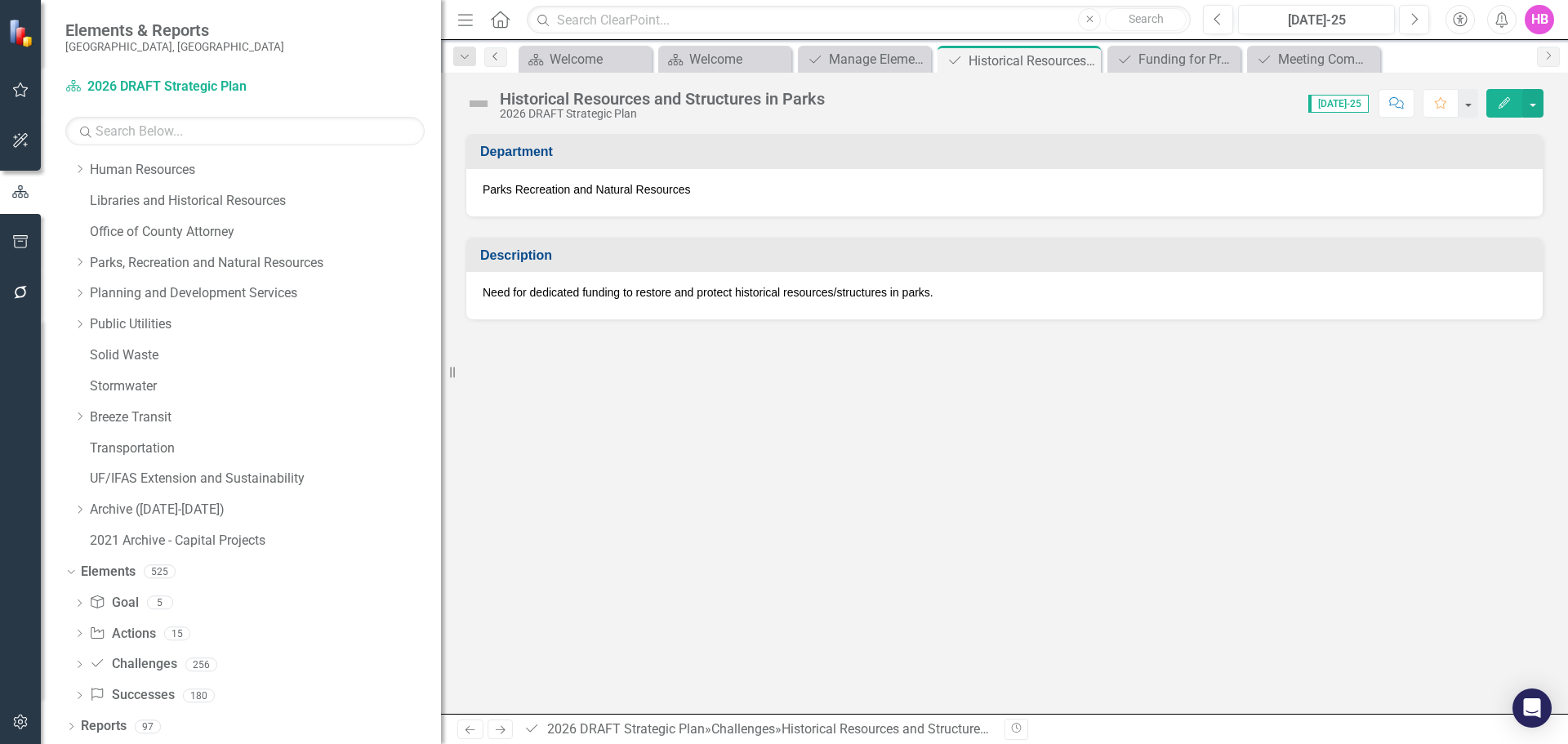
click at [493, 56] on icon at bounding box center [494, 56] width 4 height 8
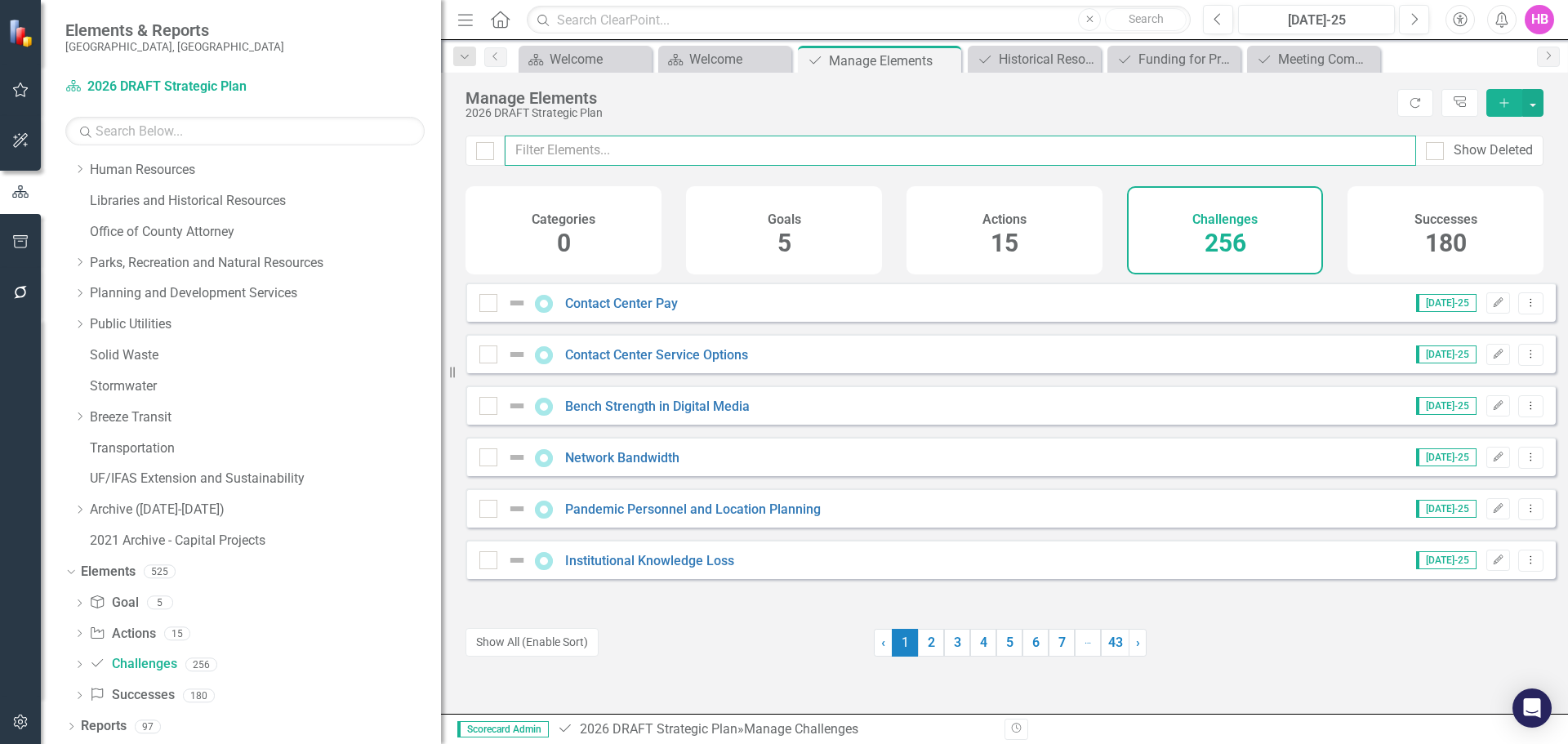
click at [549, 146] on input "text" at bounding box center [959, 151] width 911 height 31
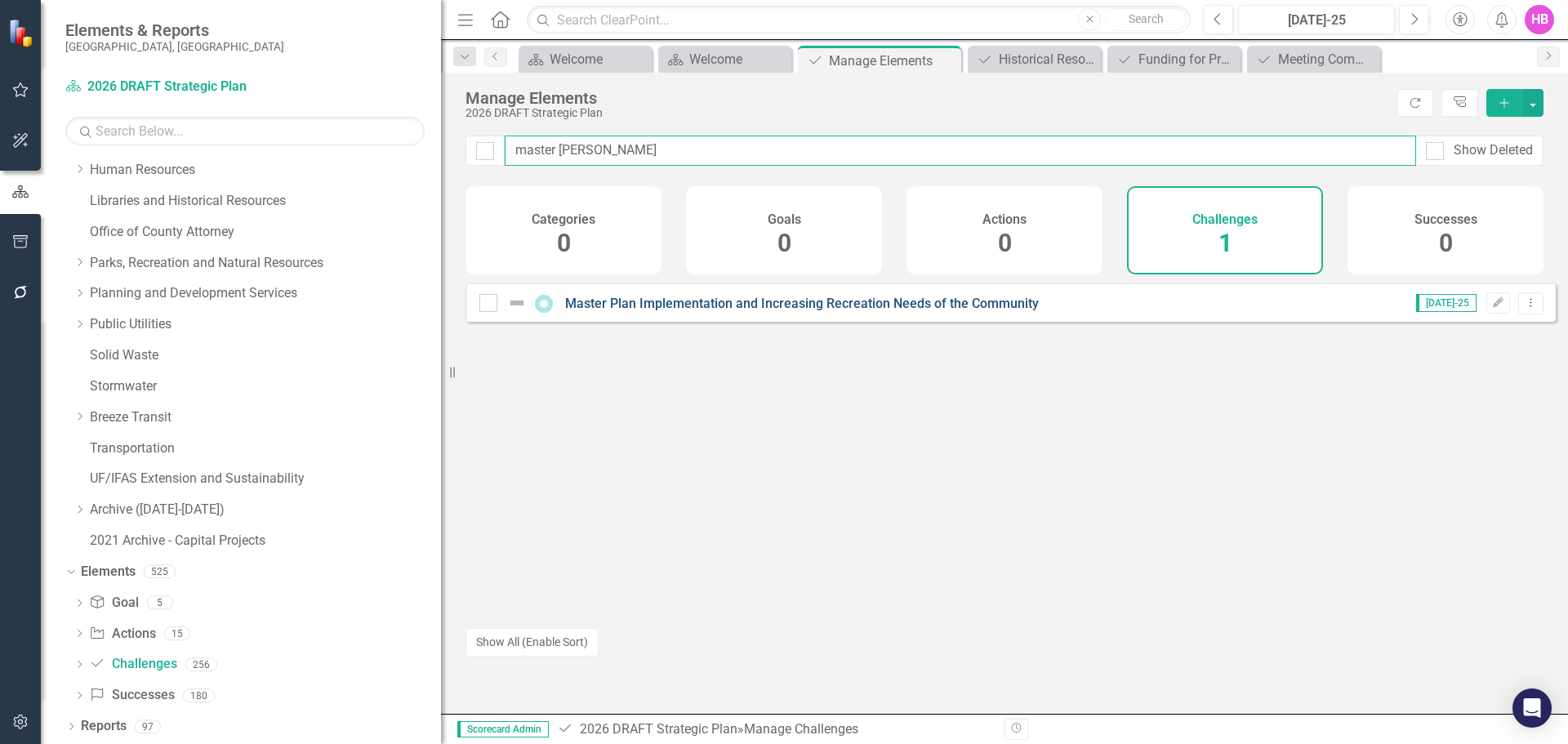
type input "master pla"
click at [676, 311] on link "Master Plan Implementation and Increasing Recreation Needs of the Community" at bounding box center [802, 304] width 474 height 16
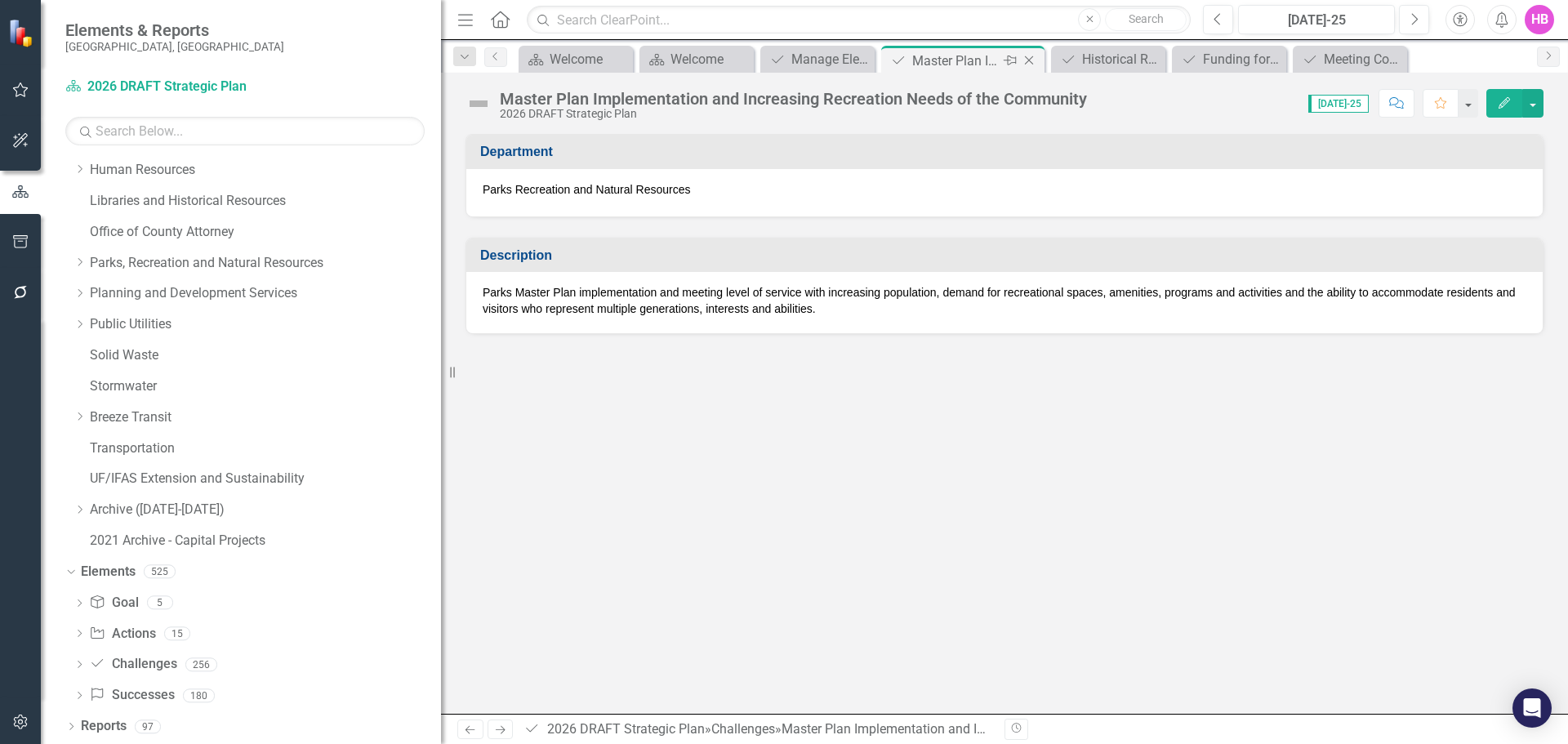
click at [1033, 60] on icon "Close" at bounding box center [1028, 60] width 17 height 13
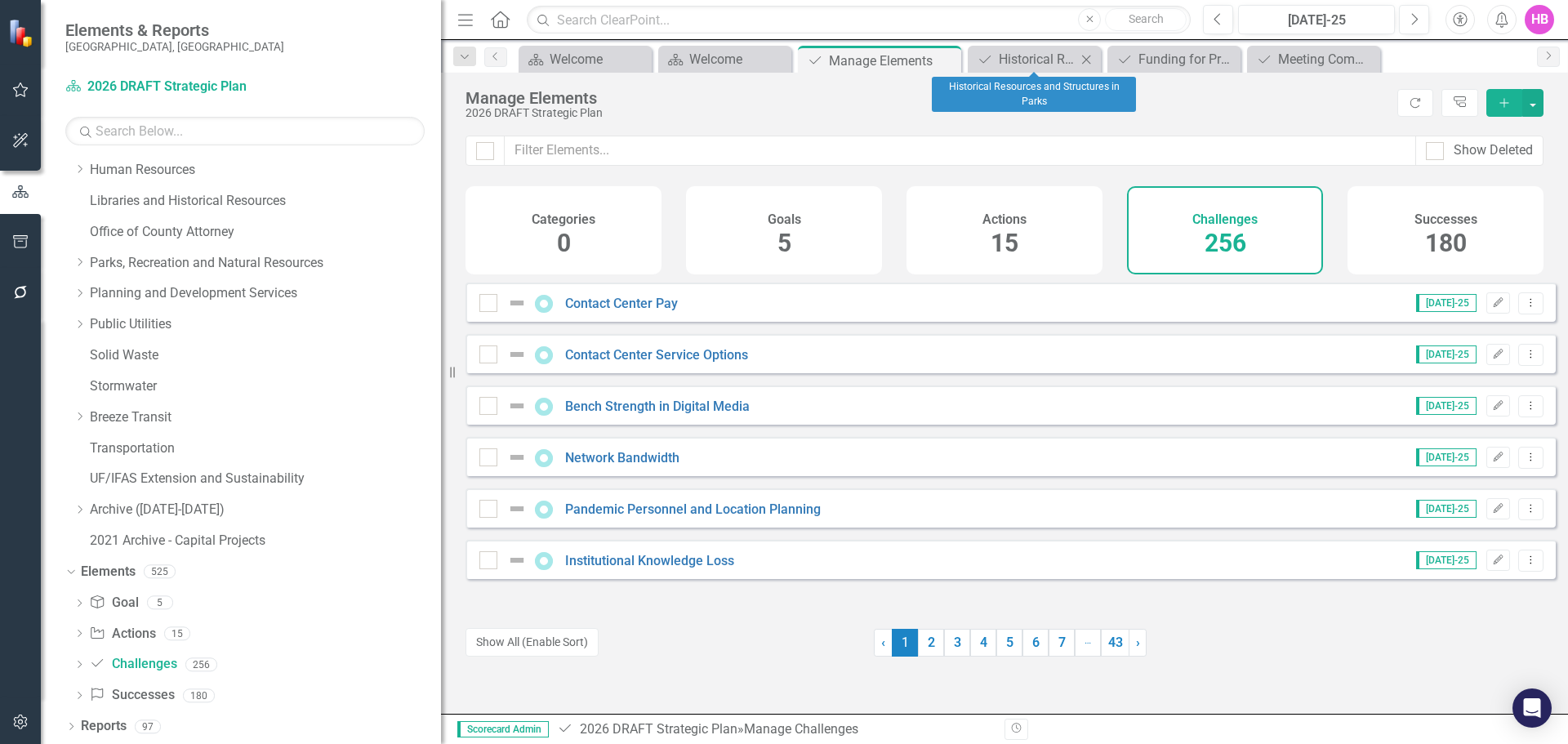
click at [1086, 59] on icon at bounding box center [1085, 59] width 9 height 9
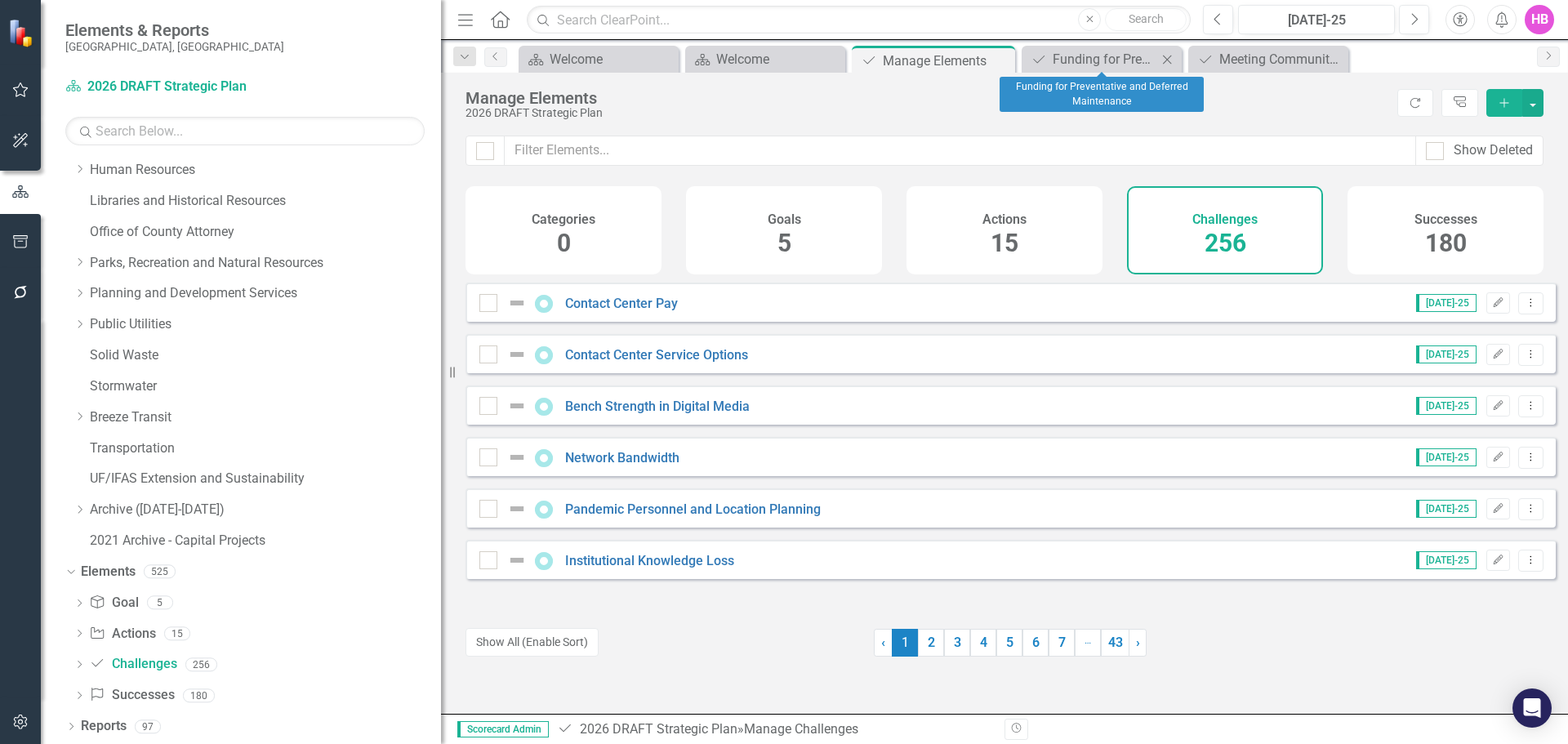
click at [1166, 58] on icon at bounding box center [1167, 59] width 9 height 9
click at [1181, 60] on icon "Close" at bounding box center [1176, 59] width 17 height 13
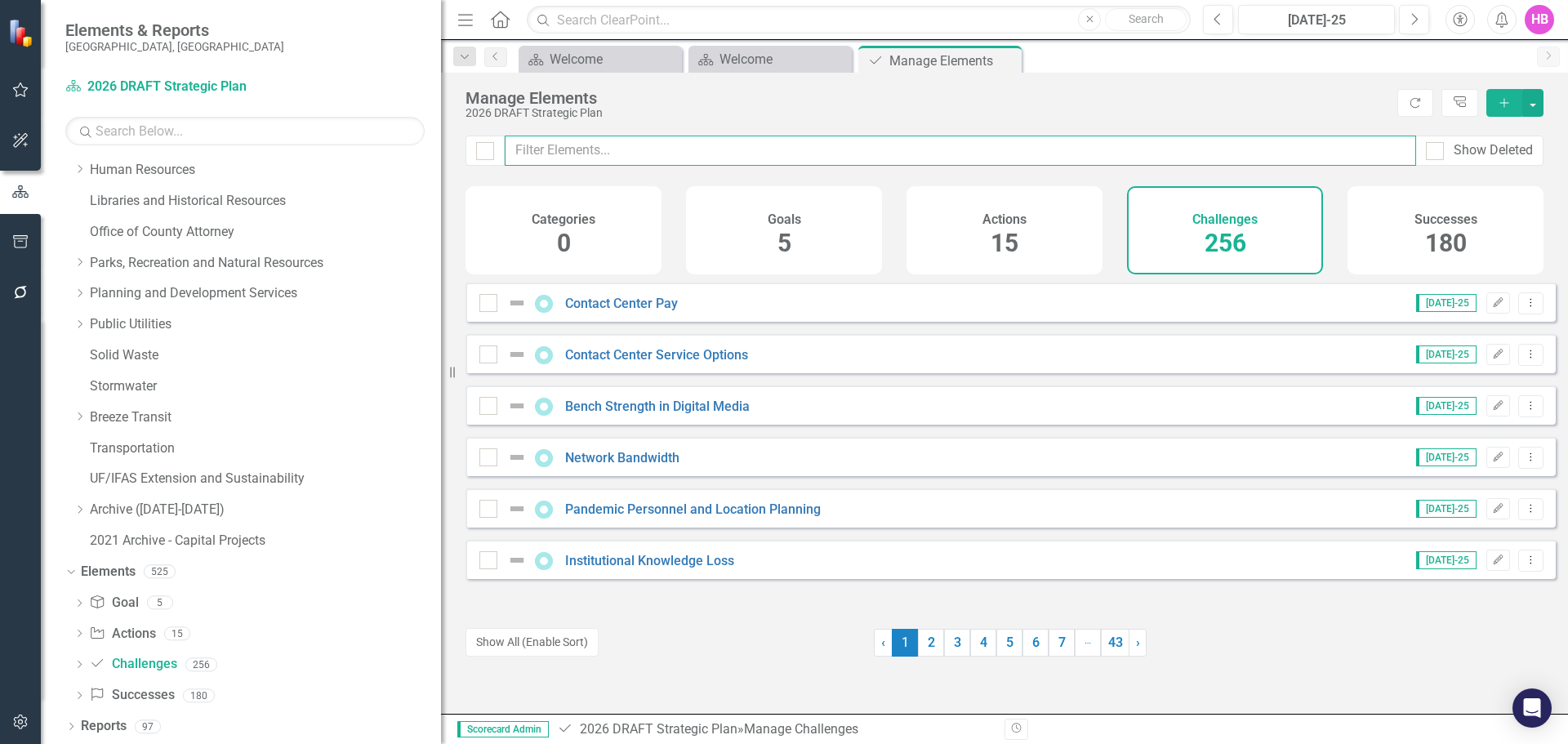
click at [642, 157] on input "text" at bounding box center [959, 151] width 911 height 31
click at [584, 156] on input "text" at bounding box center [959, 151] width 911 height 31
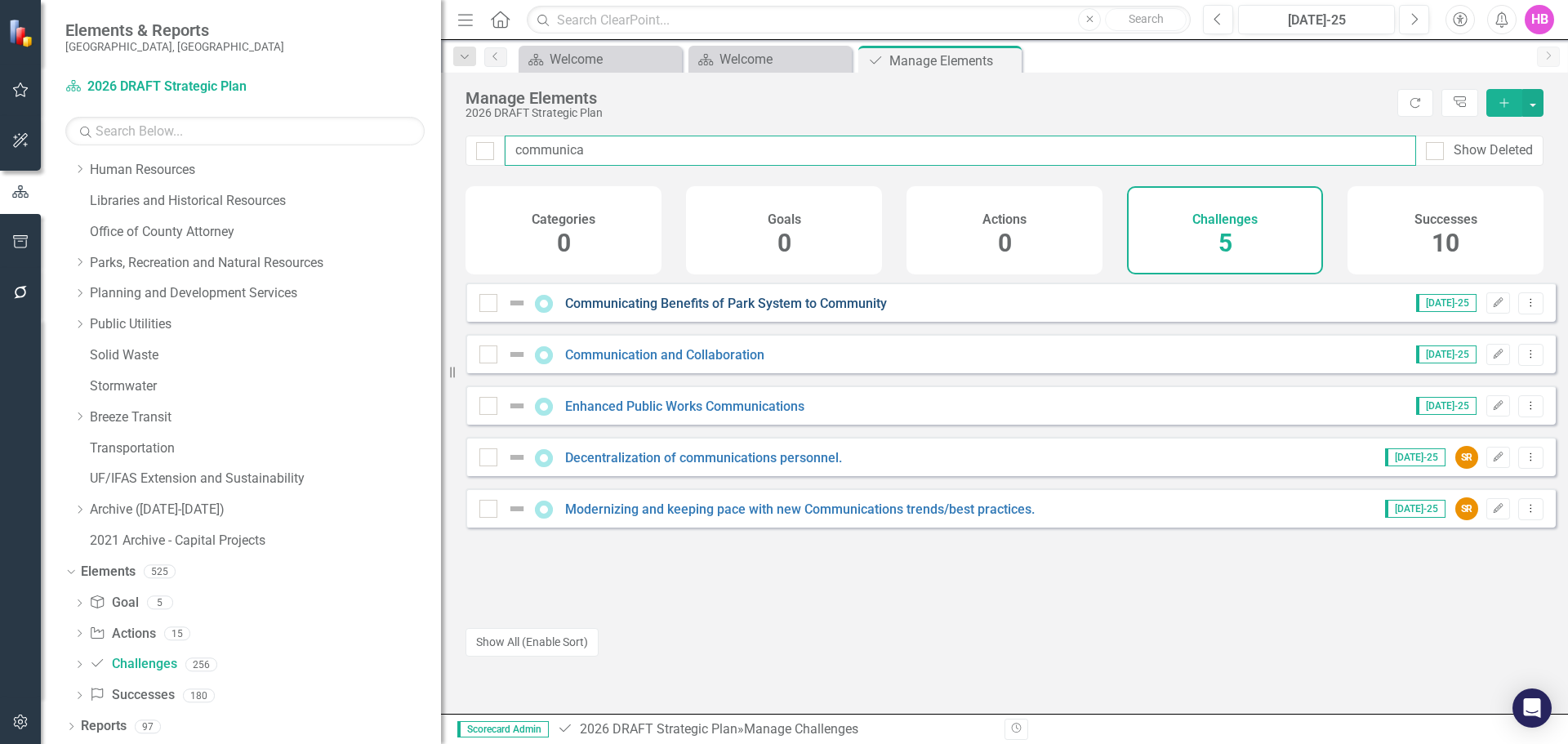
type input "communica"
click at [646, 310] on link "Communicating Benefits of Park System to Community" at bounding box center [726, 304] width 322 height 16
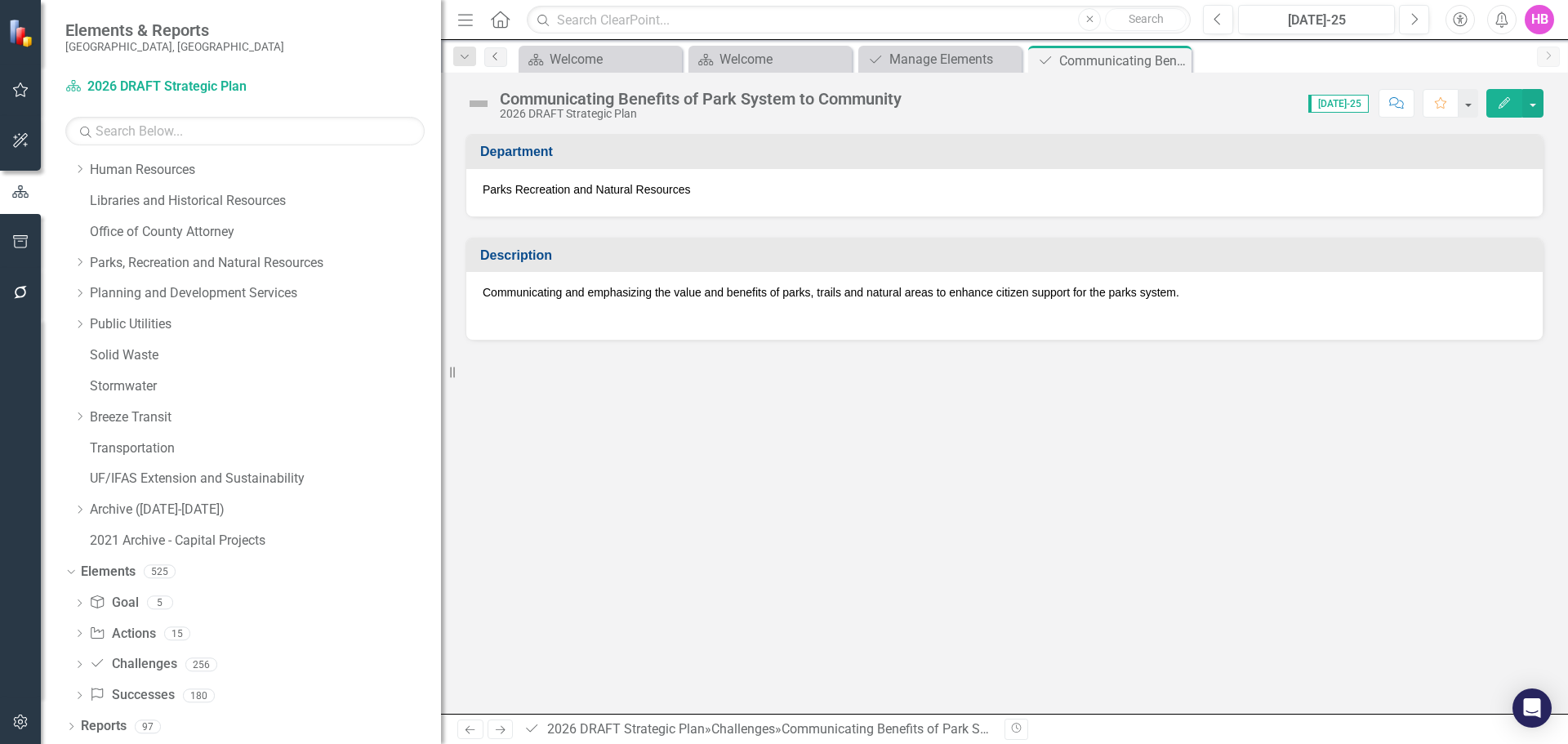
click at [485, 60] on link "Previous" at bounding box center [495, 57] width 23 height 20
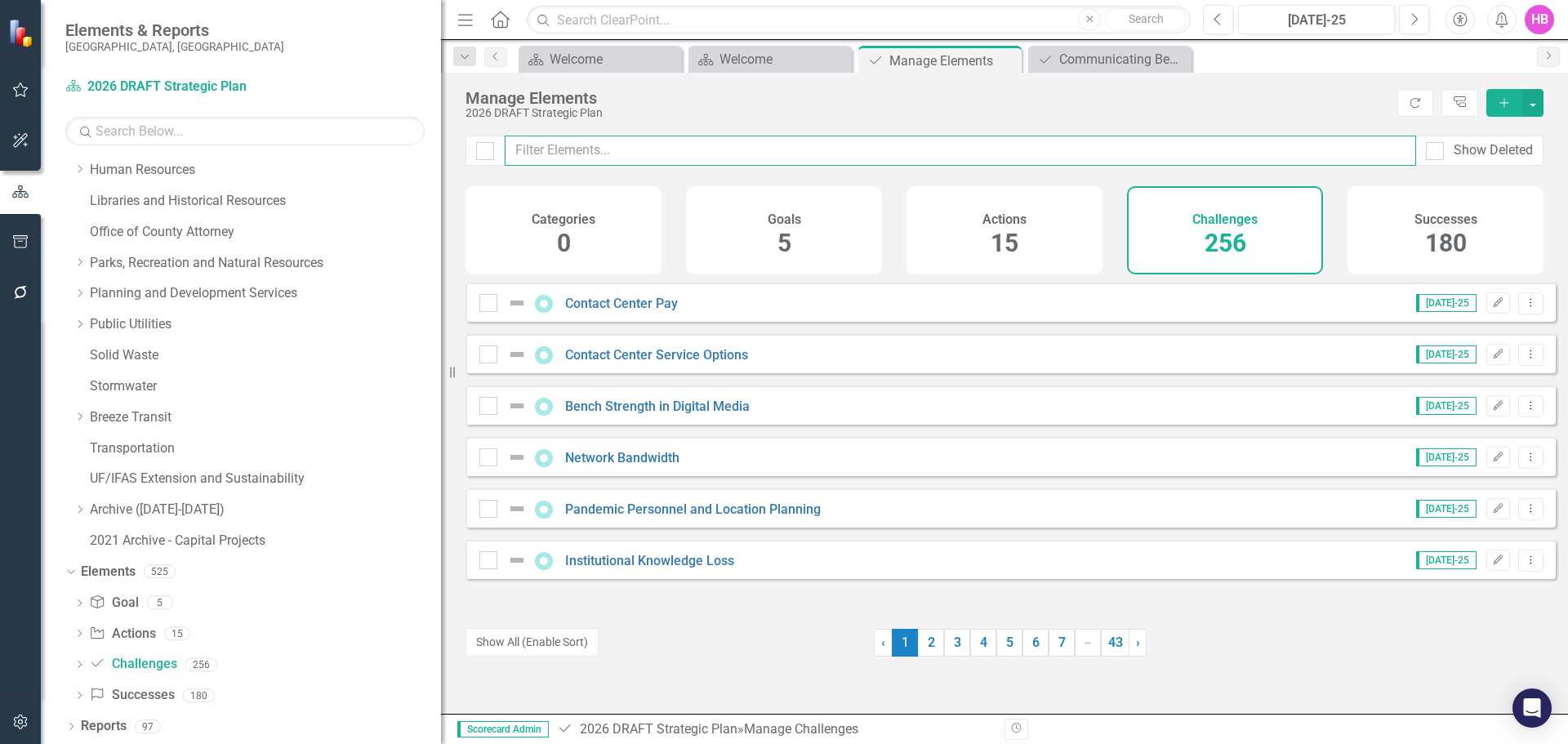
click at [522, 158] on input "text" at bounding box center [959, 151] width 911 height 31
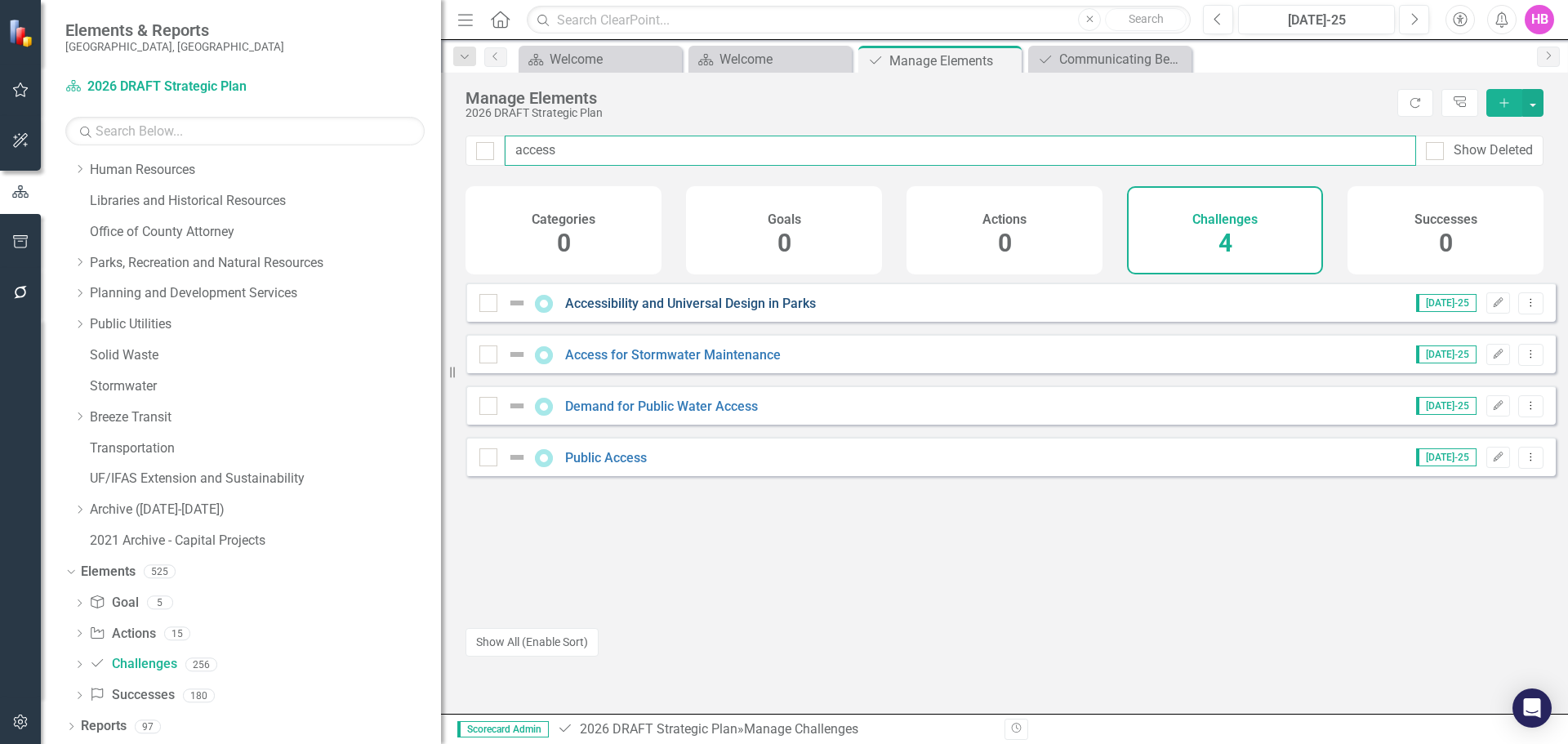
type input "access"
click at [716, 311] on link "Accessibility and Universal Design in Parks" at bounding box center [690, 304] width 251 height 16
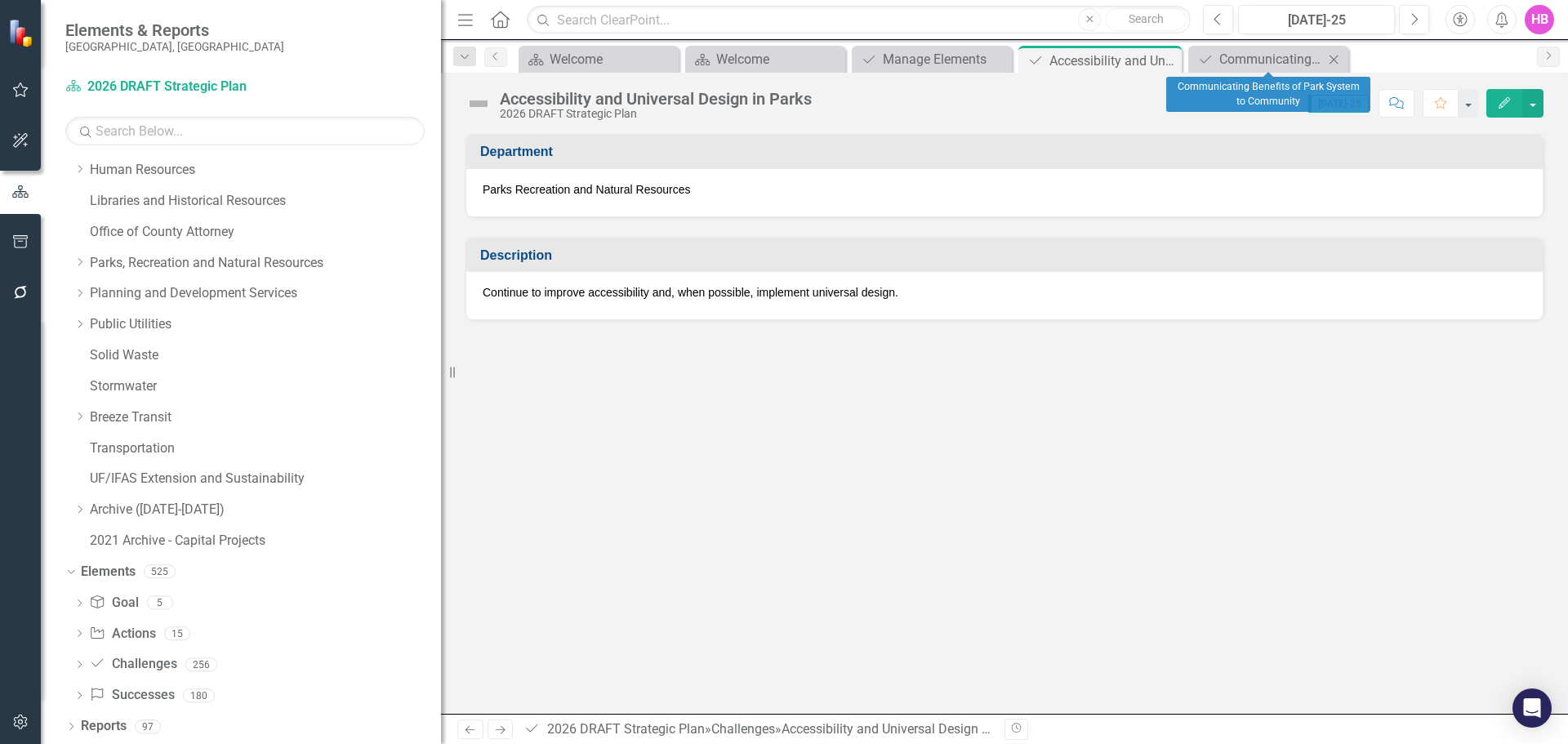
click at [1336, 60] on icon "Close" at bounding box center [1334, 59] width 17 height 13
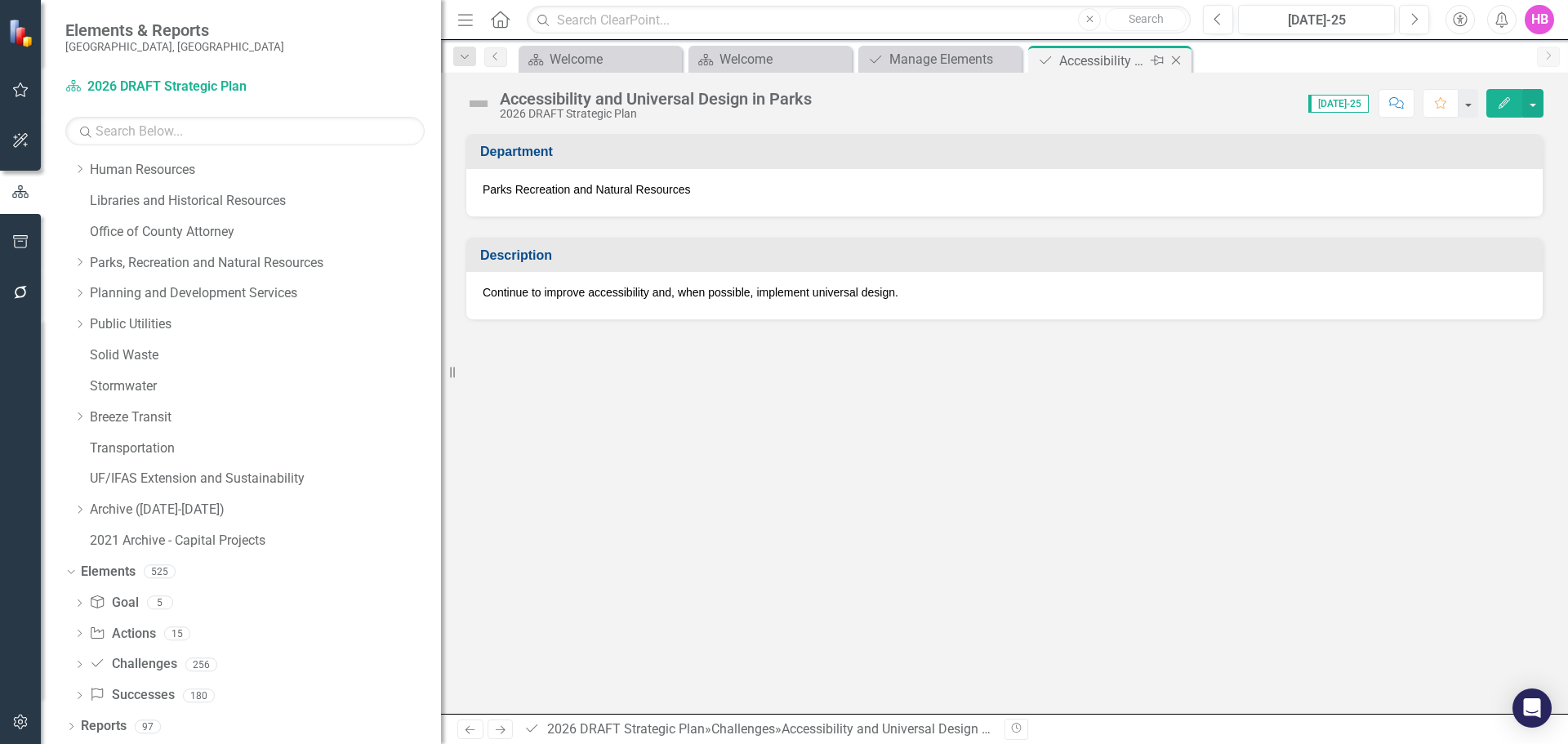
click at [1176, 56] on icon "Close" at bounding box center [1176, 60] width 17 height 13
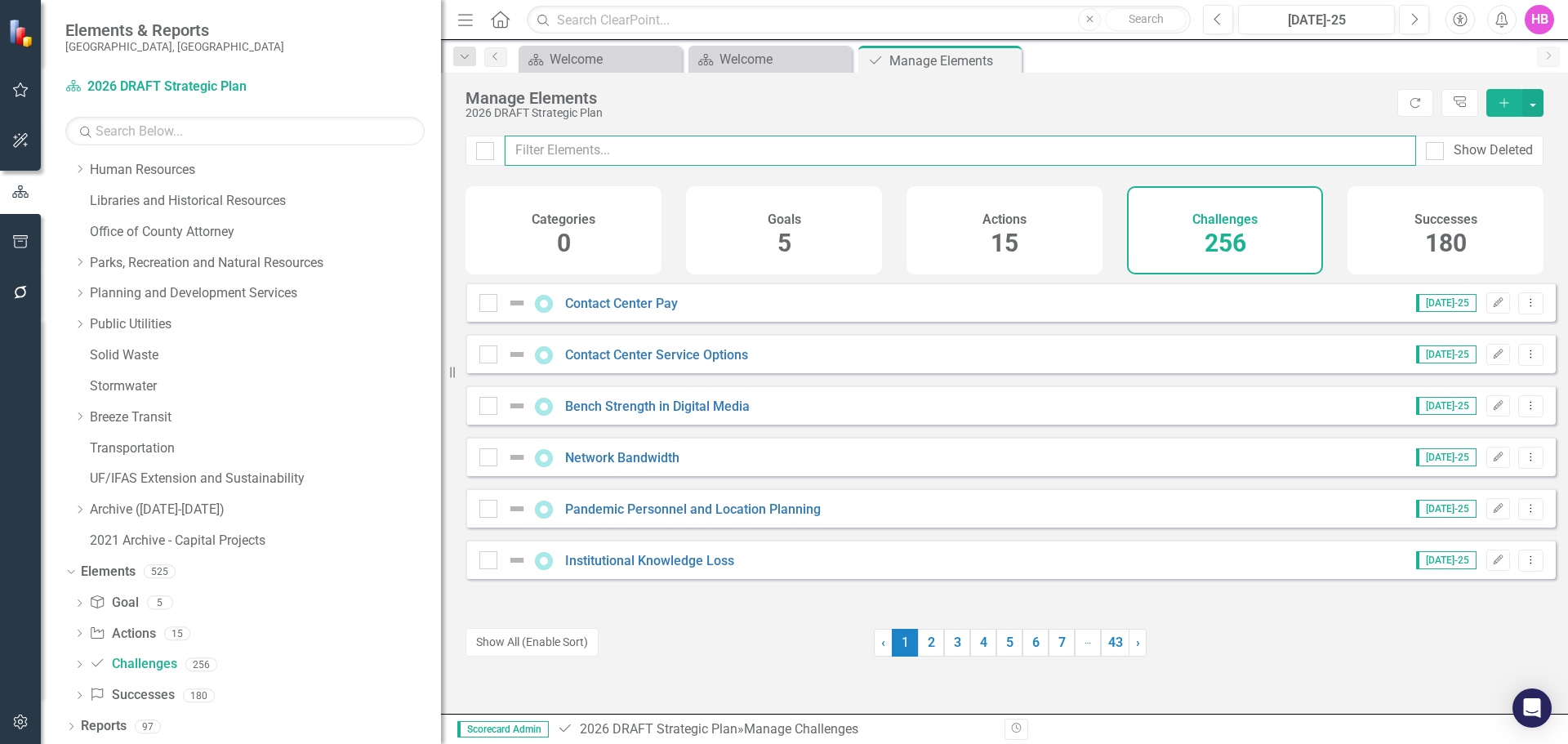
click at [553, 153] on input "text" at bounding box center [959, 151] width 911 height 31
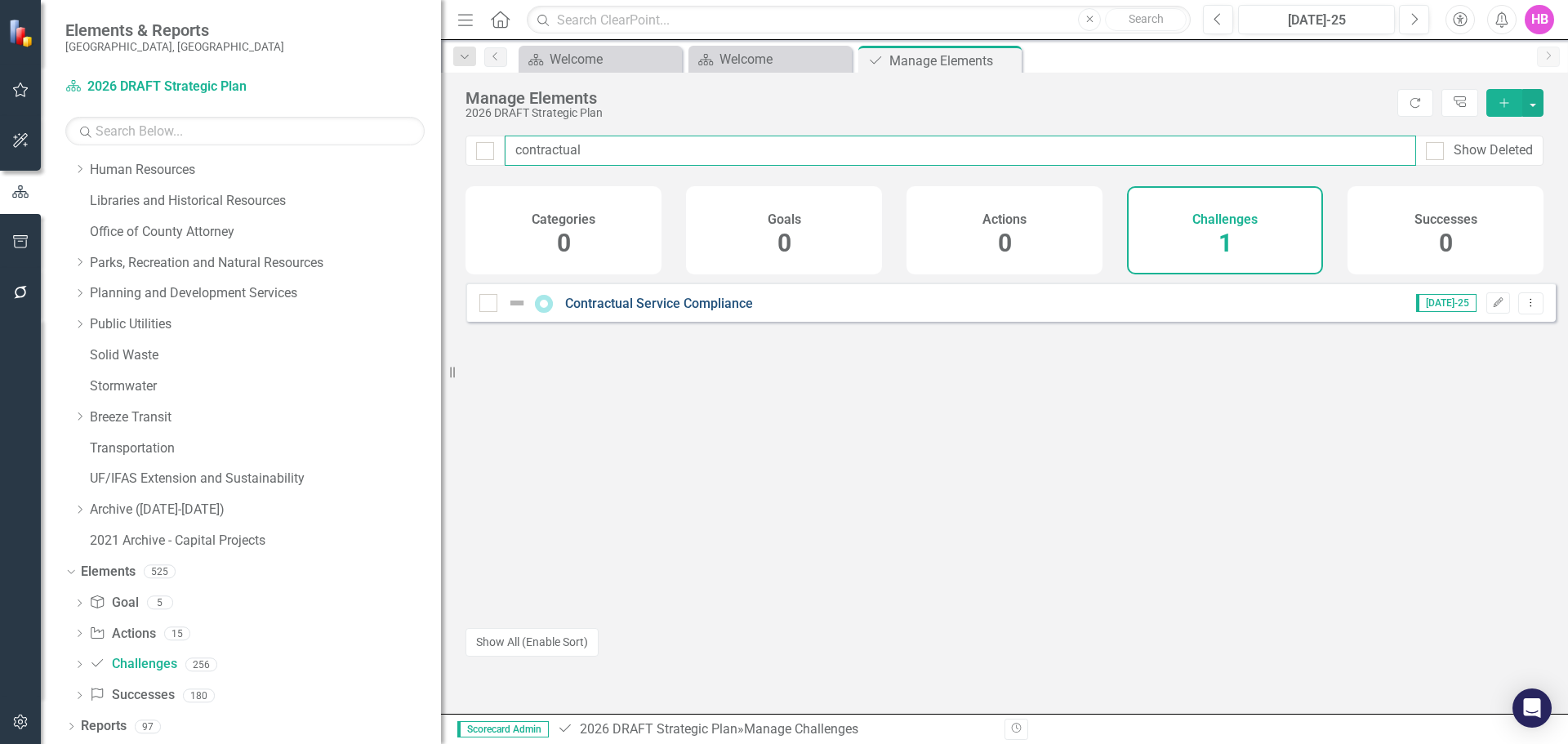
type input "contractual"
click at [609, 311] on link "Contractual Service Compliance" at bounding box center [659, 304] width 188 height 16
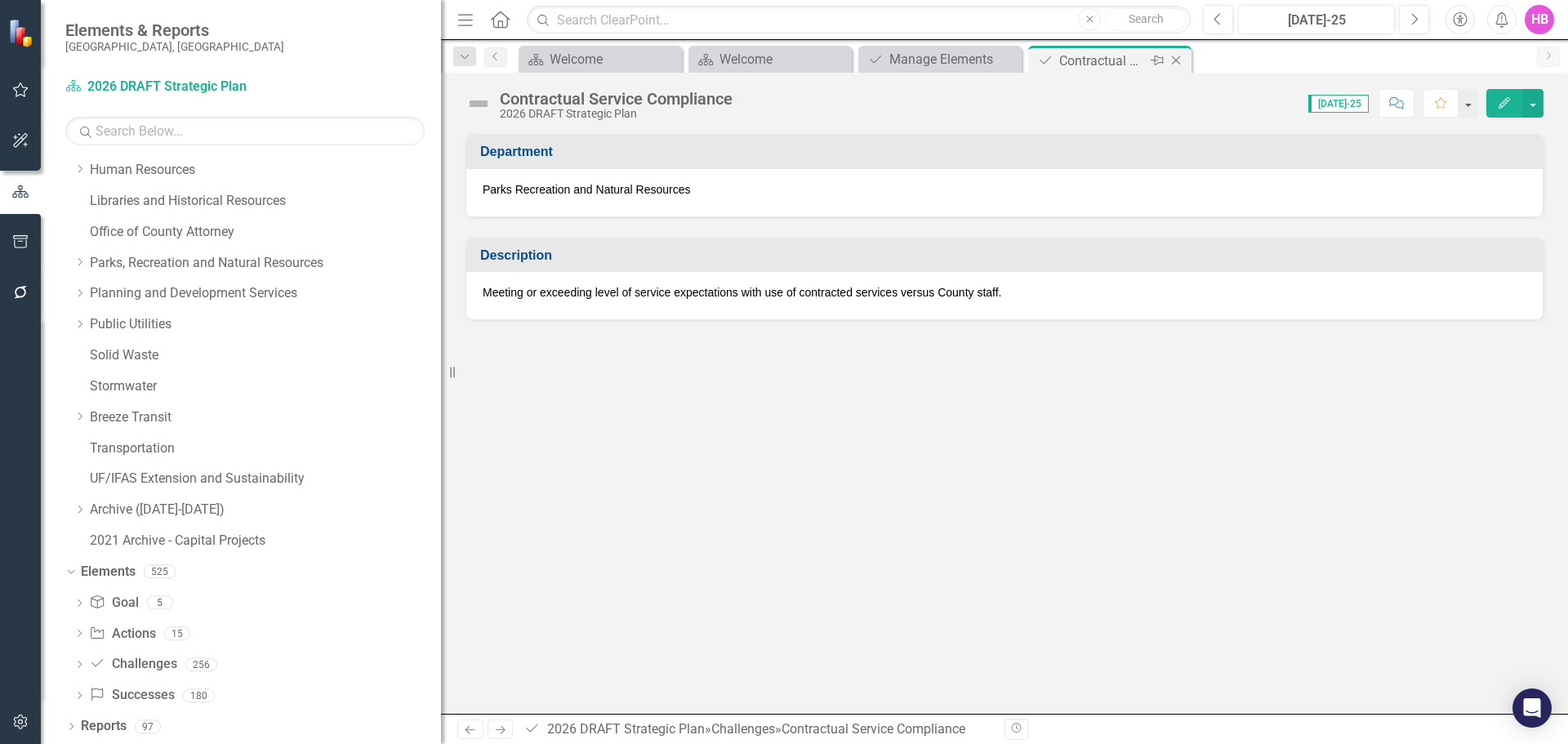
click at [1176, 60] on icon "Close" at bounding box center [1176, 60] width 17 height 13
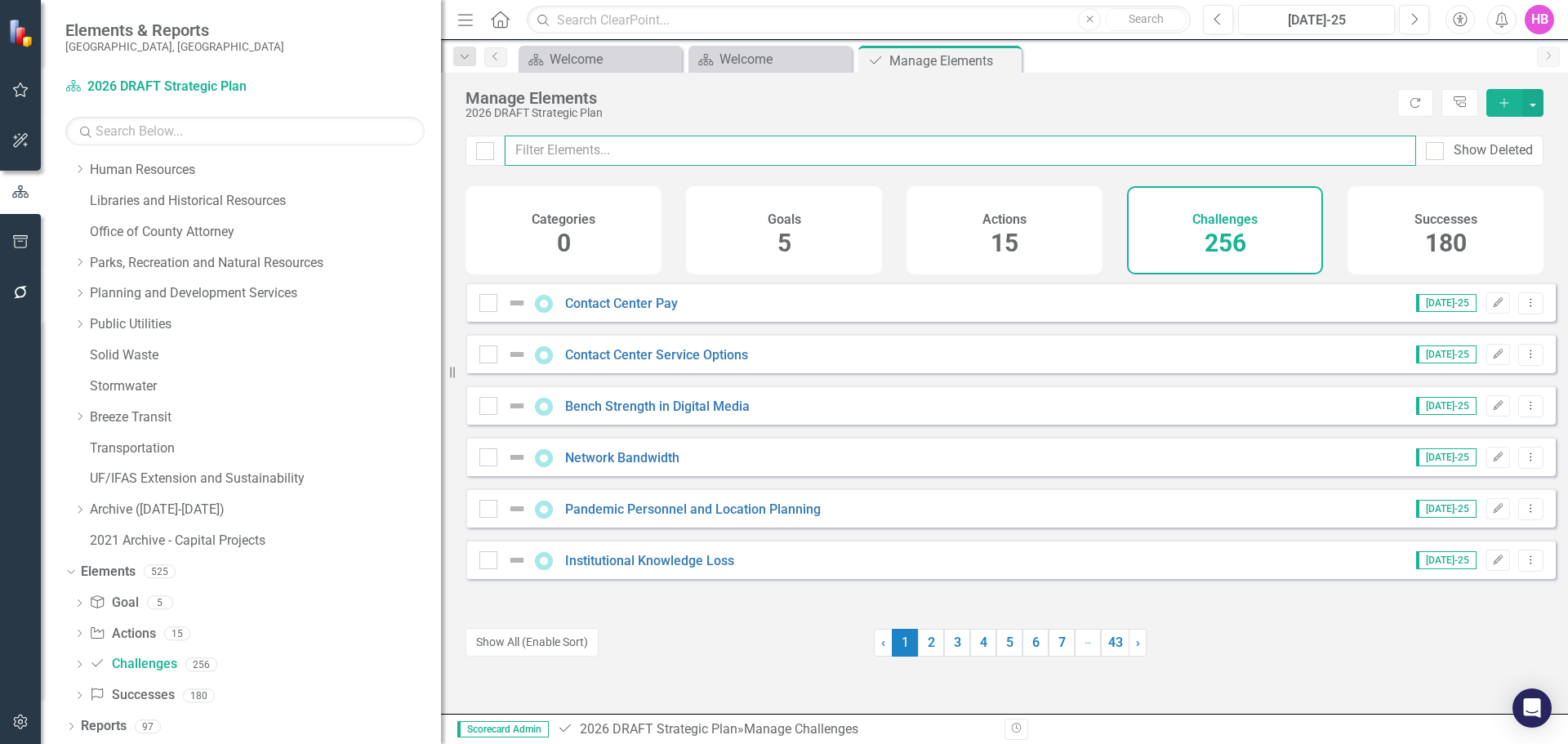
click at [694, 152] on input "text" at bounding box center [959, 151] width 911 height 31
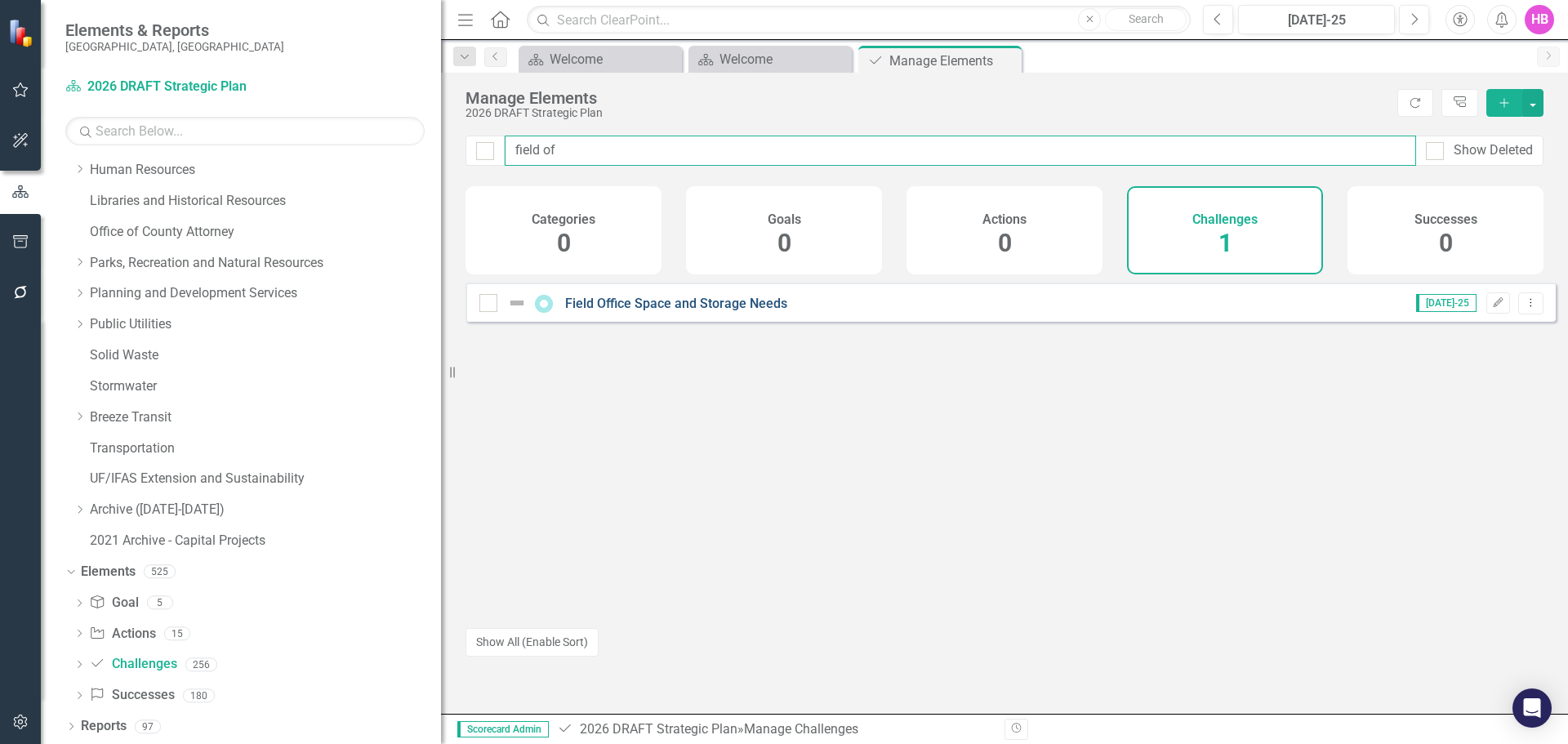
type input "field of"
click at [634, 311] on link "Field Office Space and Storage Needs" at bounding box center [676, 304] width 222 height 16
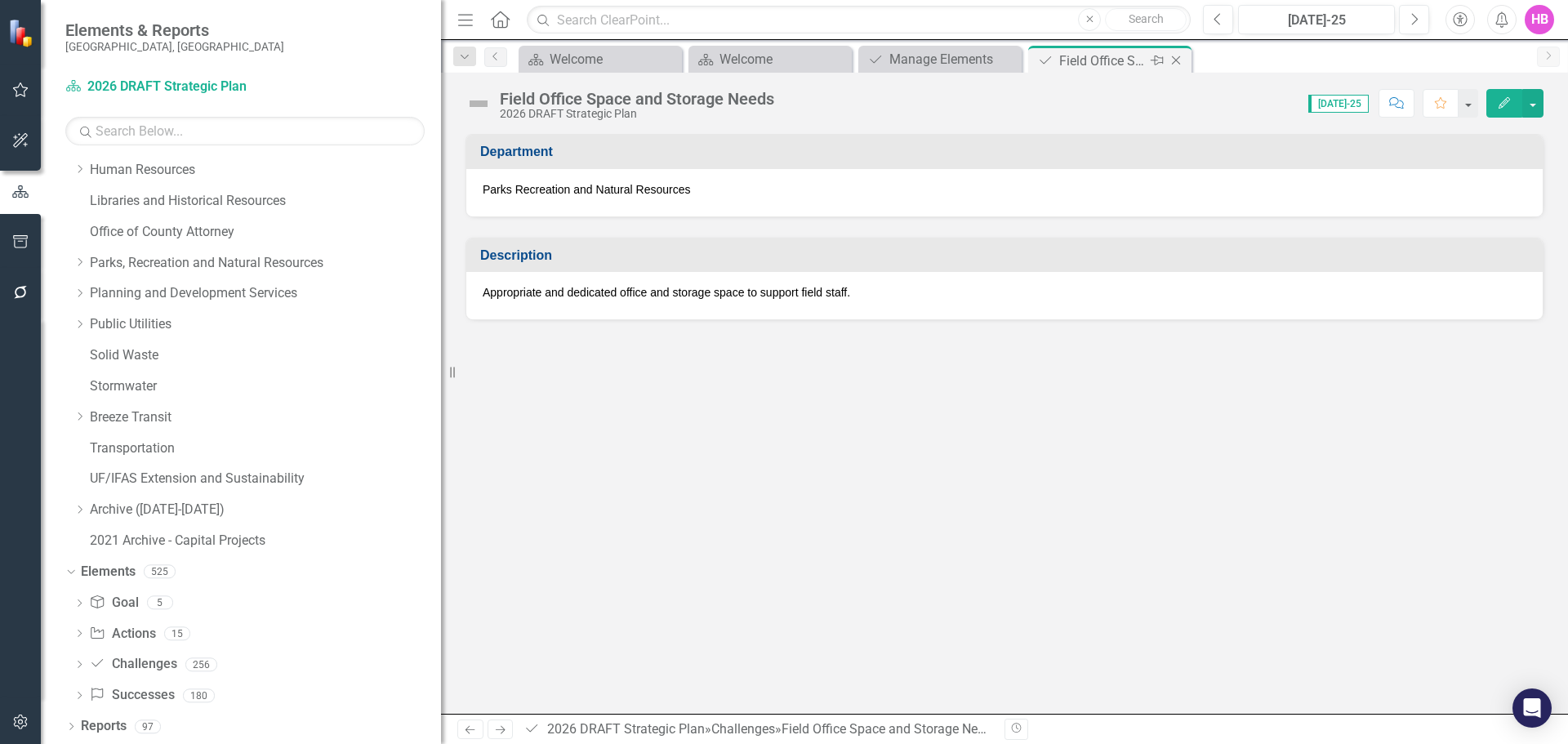
click at [1180, 60] on icon "Close" at bounding box center [1176, 60] width 17 height 13
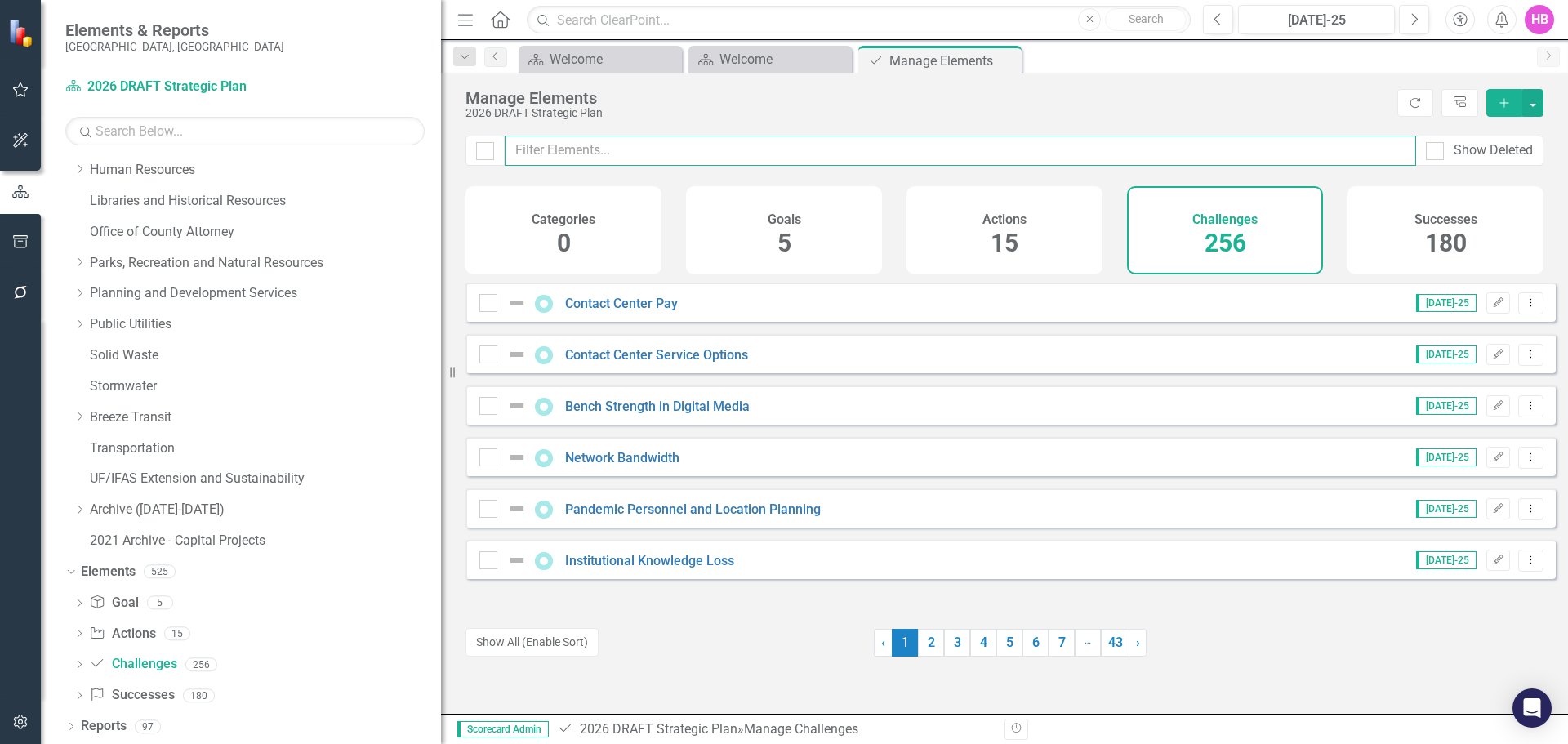
click at [536, 154] on input "text" at bounding box center [959, 151] width 911 height 31
click at [542, 144] on input "text" at bounding box center [959, 151] width 911 height 31
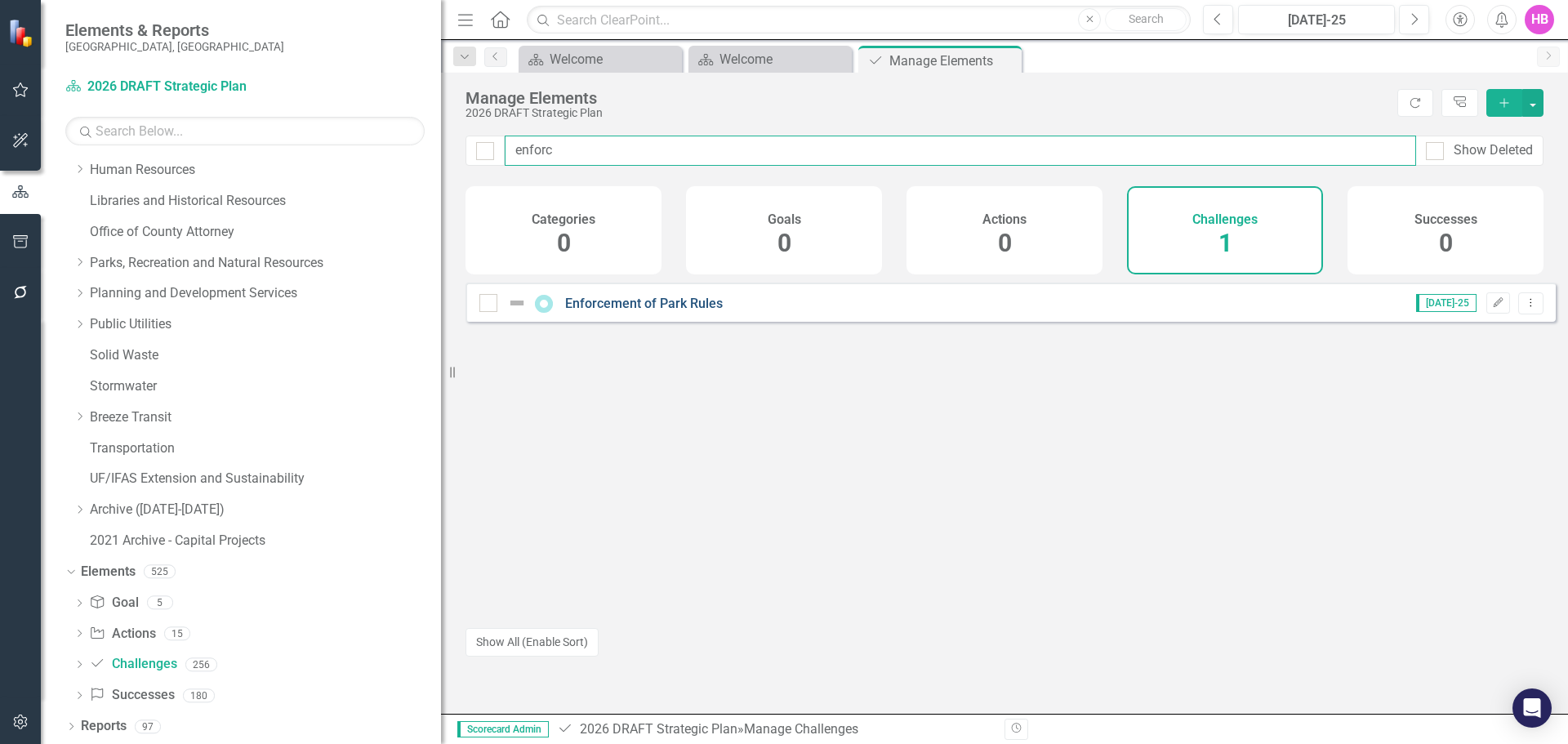
type input "enforc"
click at [595, 311] on link "Enforcement of Park Rules" at bounding box center [644, 304] width 158 height 16
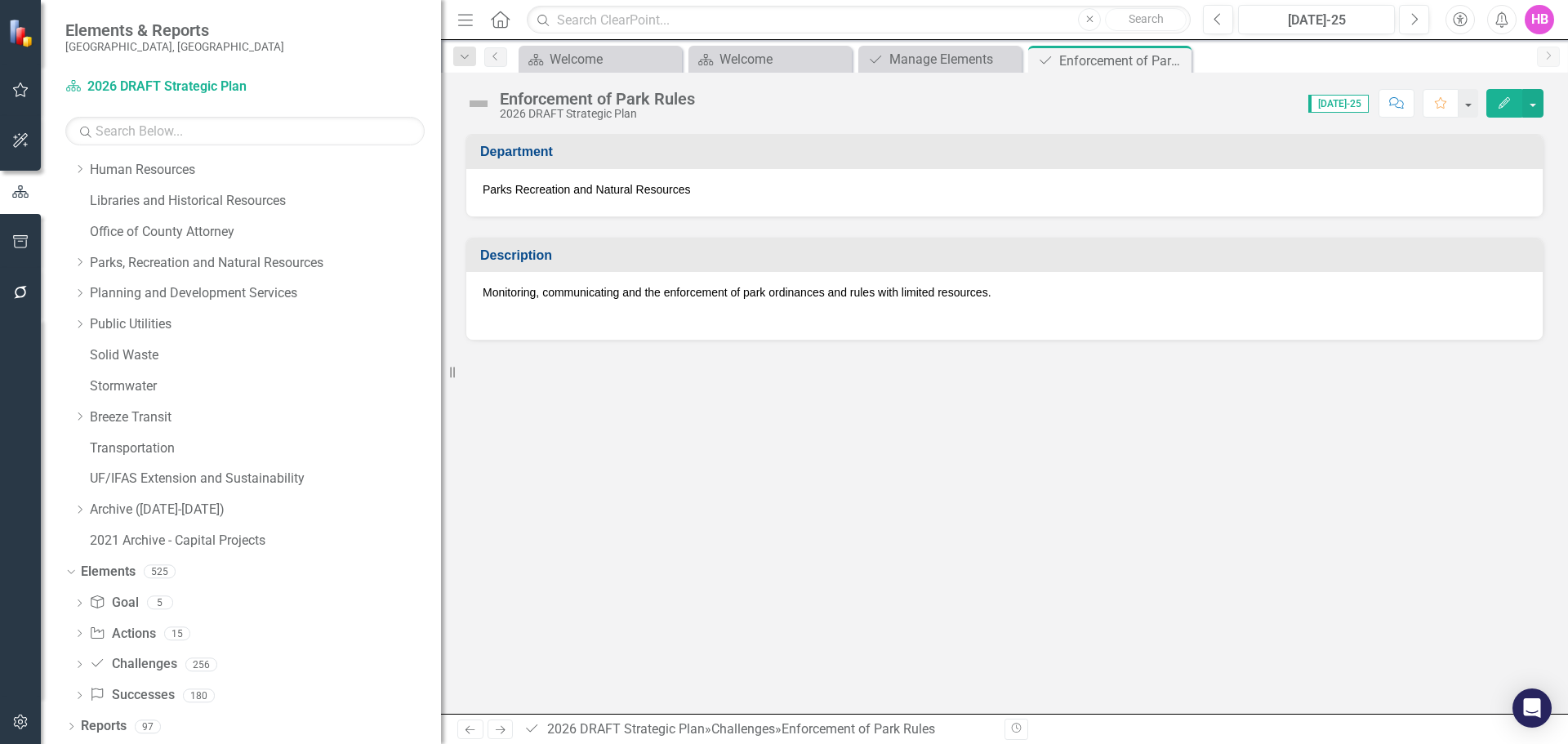
click at [1502, 104] on icon "Edit" at bounding box center [1504, 103] width 15 height 12
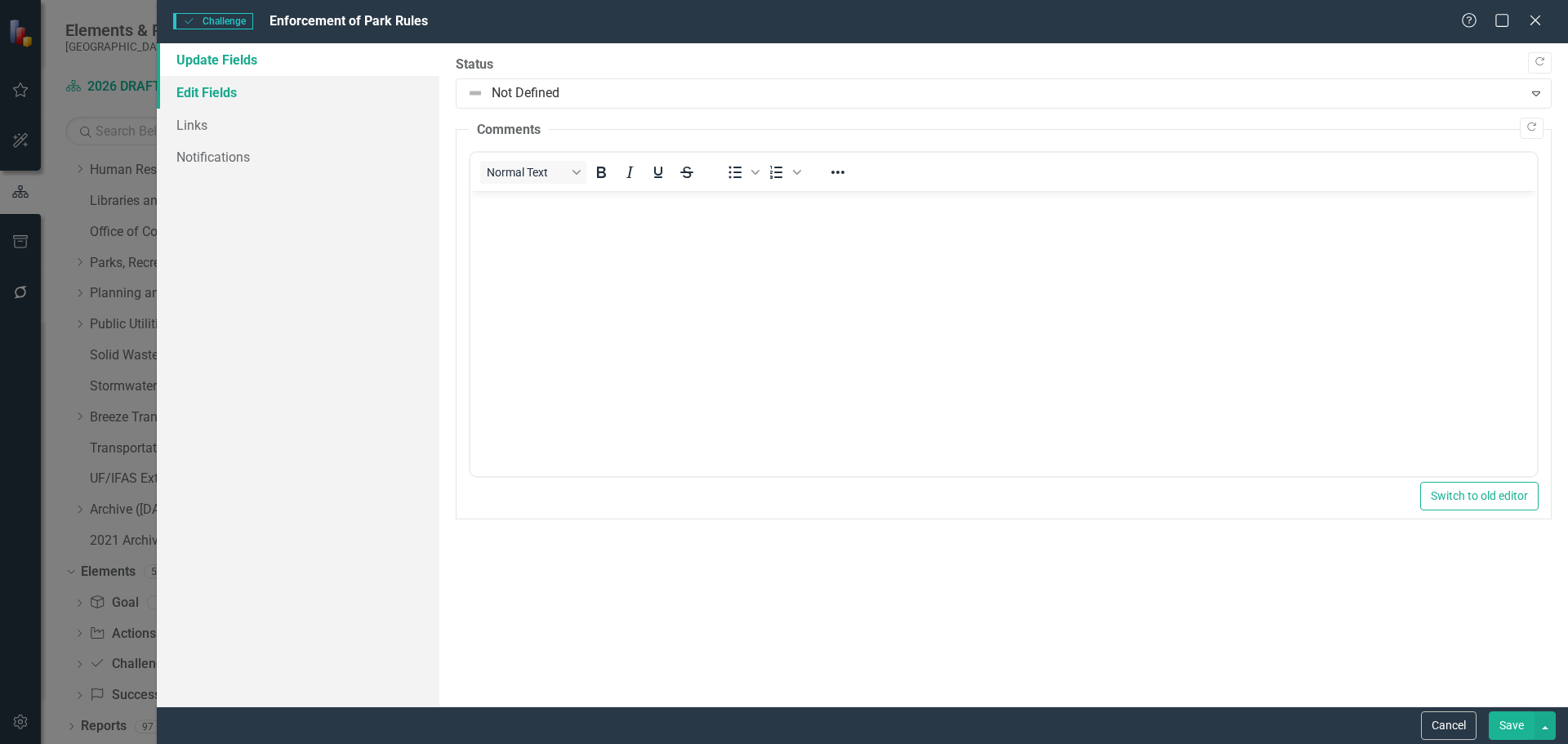
click at [202, 87] on link "Edit Fields" at bounding box center [297, 92] width 283 height 33
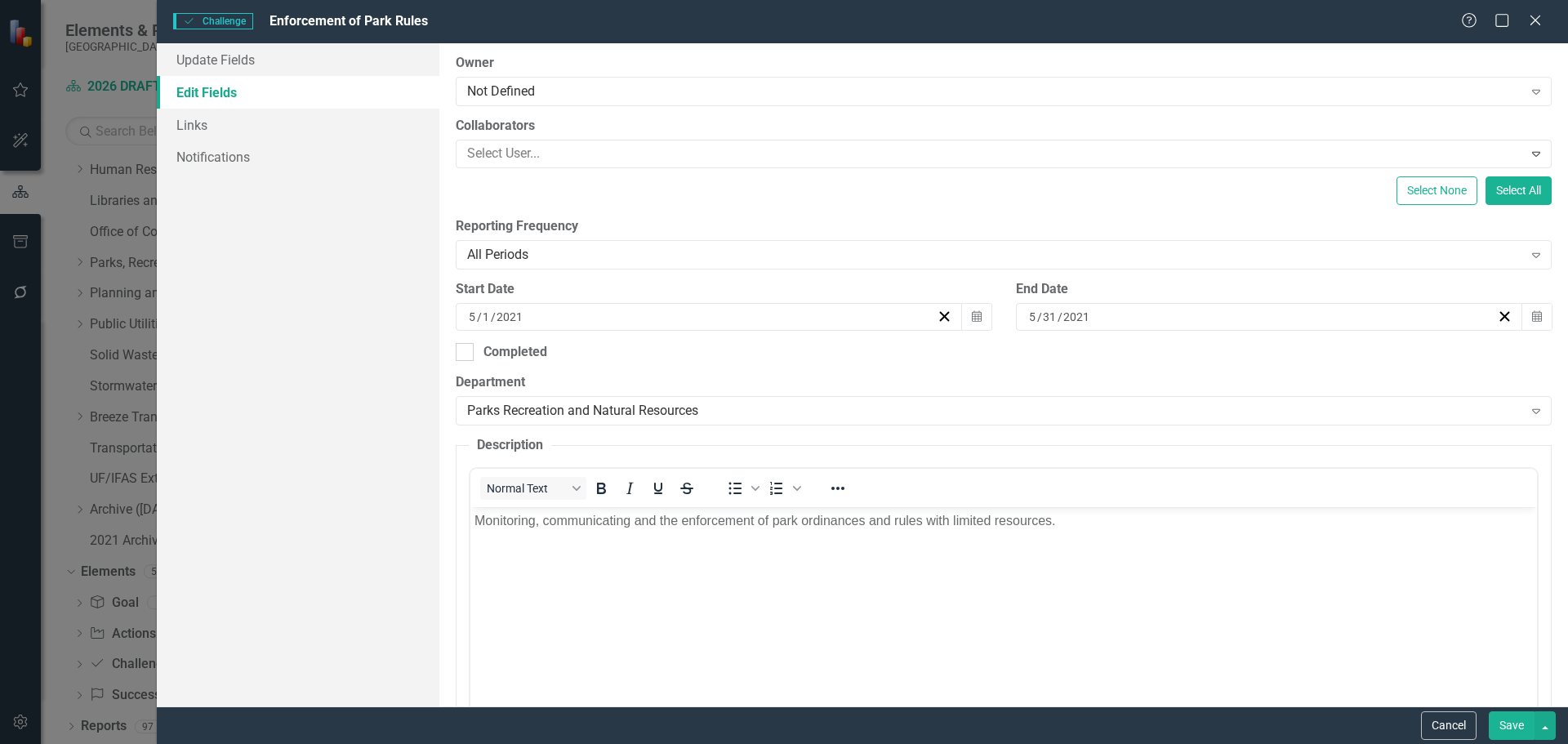
scroll to position [245, 0]
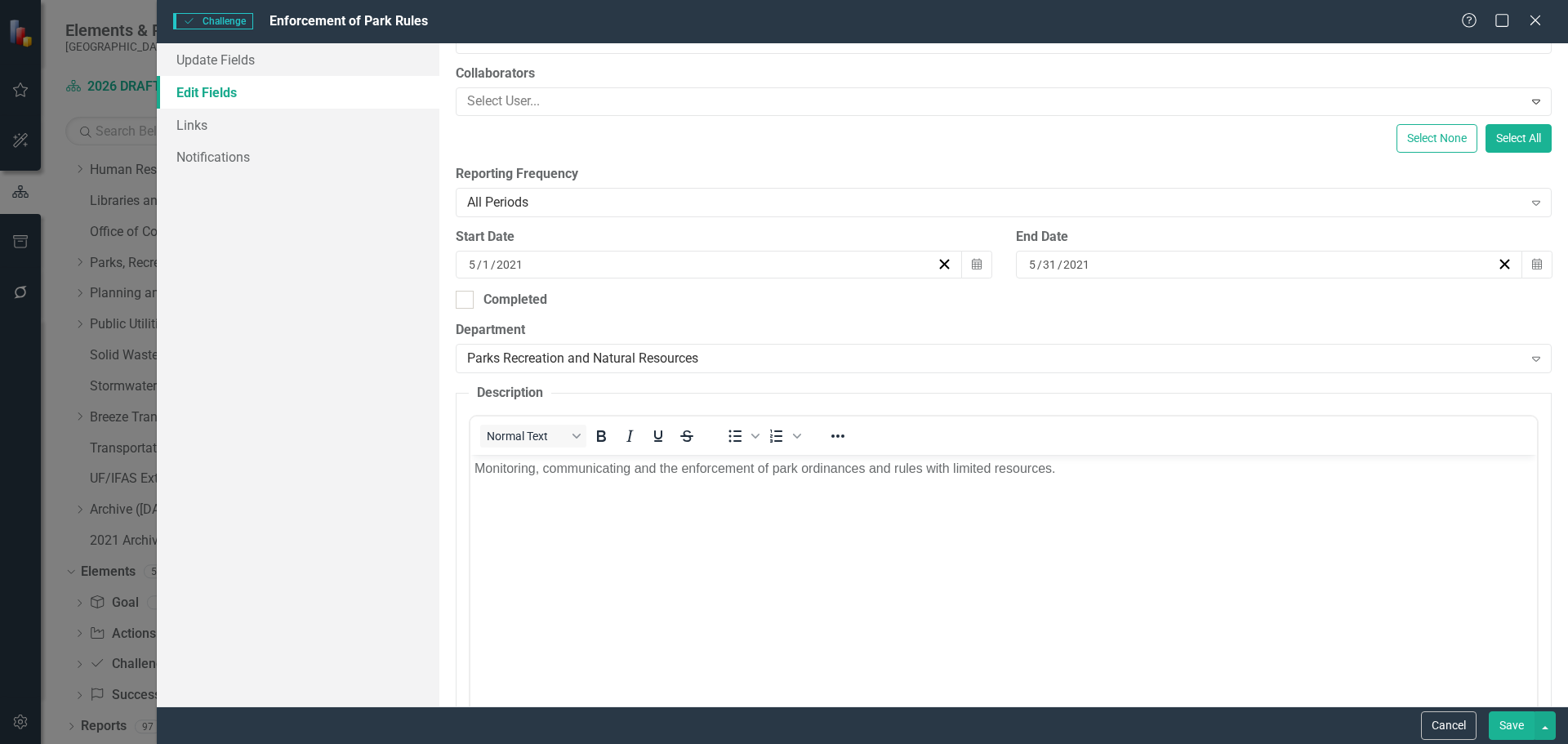
drag, startPoint x: 1048, startPoint y: 466, endPoint x: 1071, endPoint y: 502, distance: 42.7
click at [1048, 467] on p "Monitoring, communicating and the enforcement of park ordinances and rules with…" at bounding box center [1003, 469] width 1058 height 20
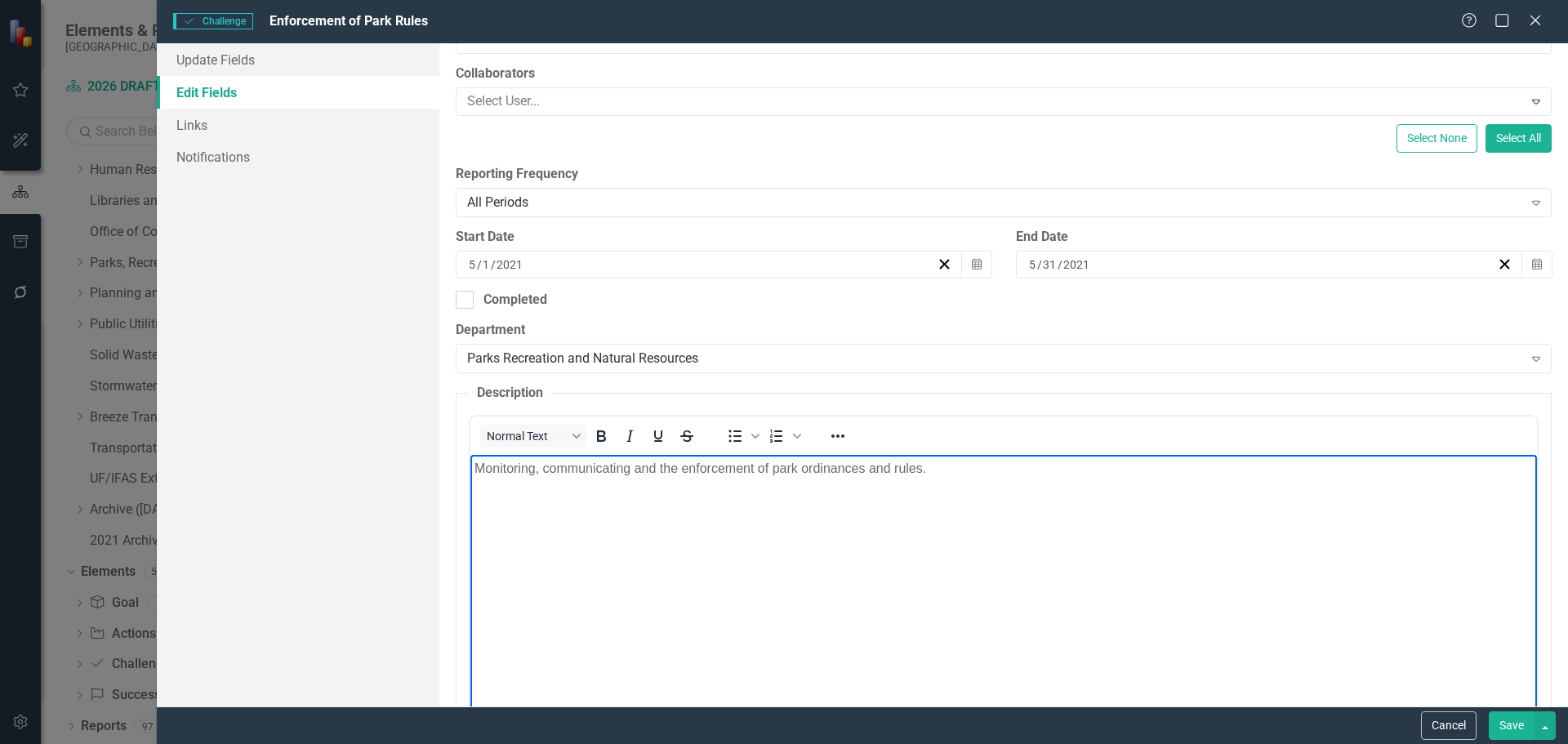
click at [1501, 731] on button "Save" at bounding box center [1511, 725] width 45 height 29
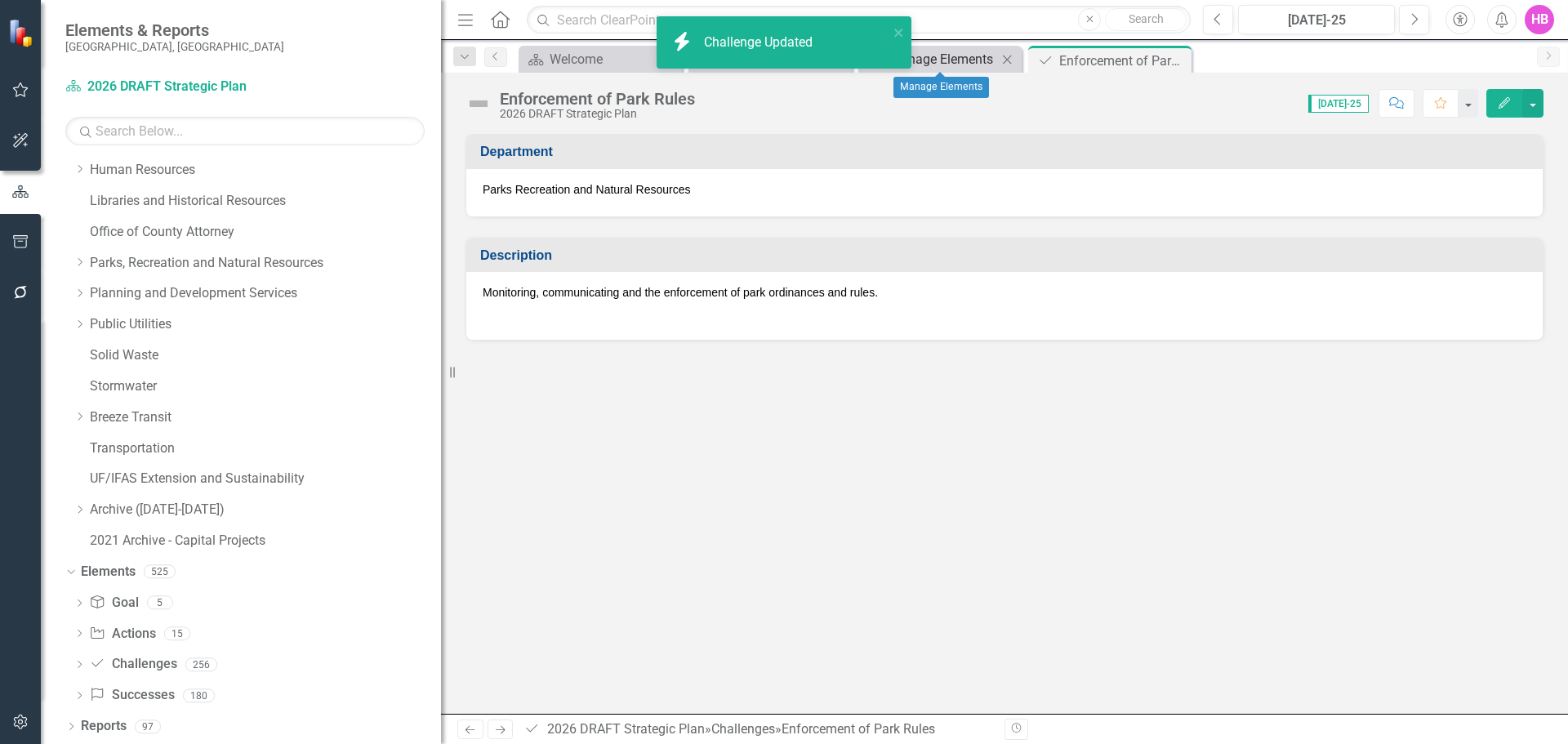
click at [921, 58] on div "Manage Elements" at bounding box center [943, 59] width 107 height 21
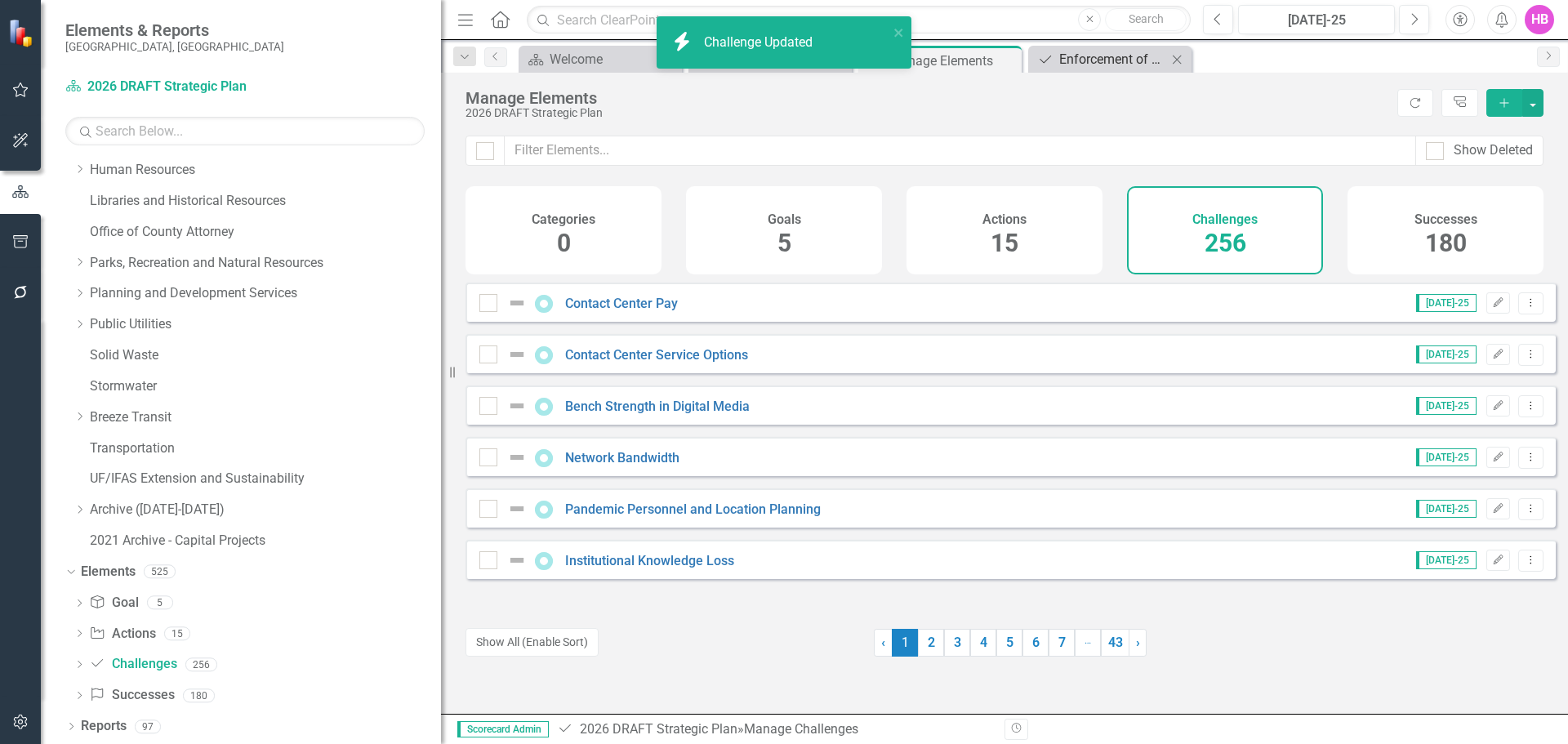
click at [1134, 60] on div "Enforcement of Park Rules" at bounding box center [1112, 59] width 107 height 21
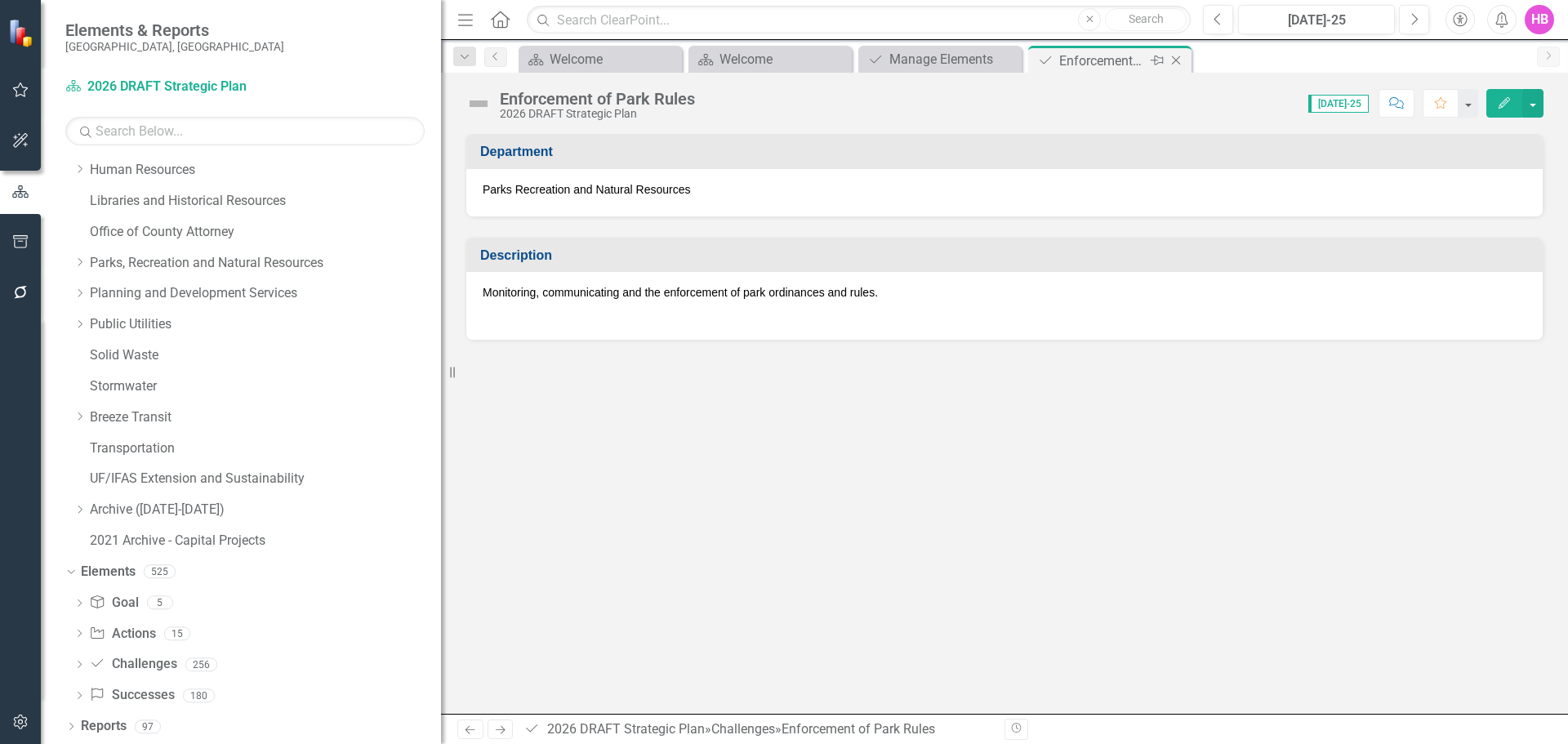
click at [1175, 60] on icon "Close" at bounding box center [1176, 60] width 17 height 13
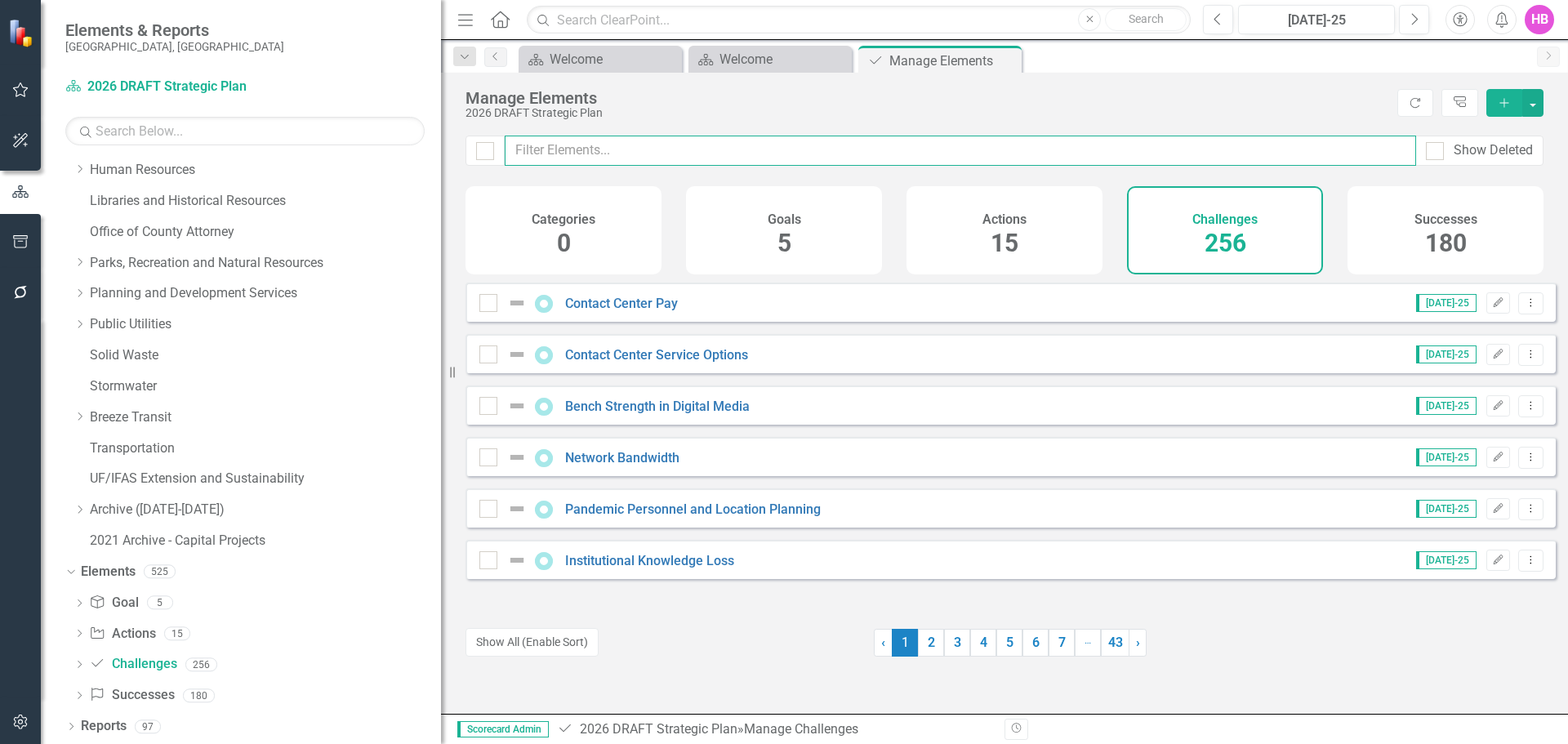
click at [545, 156] on input "text" at bounding box center [959, 151] width 911 height 31
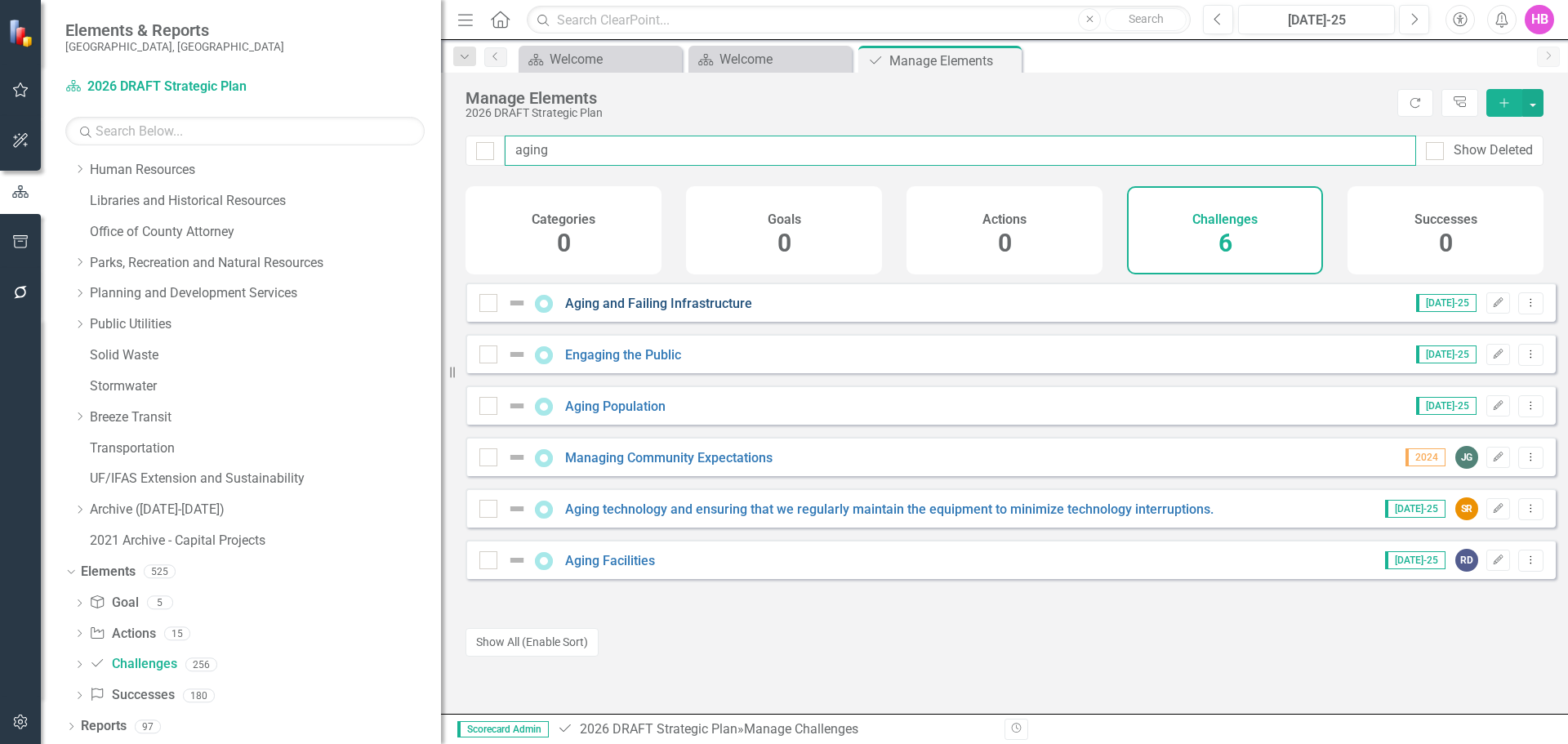
type input "aging"
click at [635, 311] on link "Aging and Failing Infrastructure" at bounding box center [659, 304] width 187 height 16
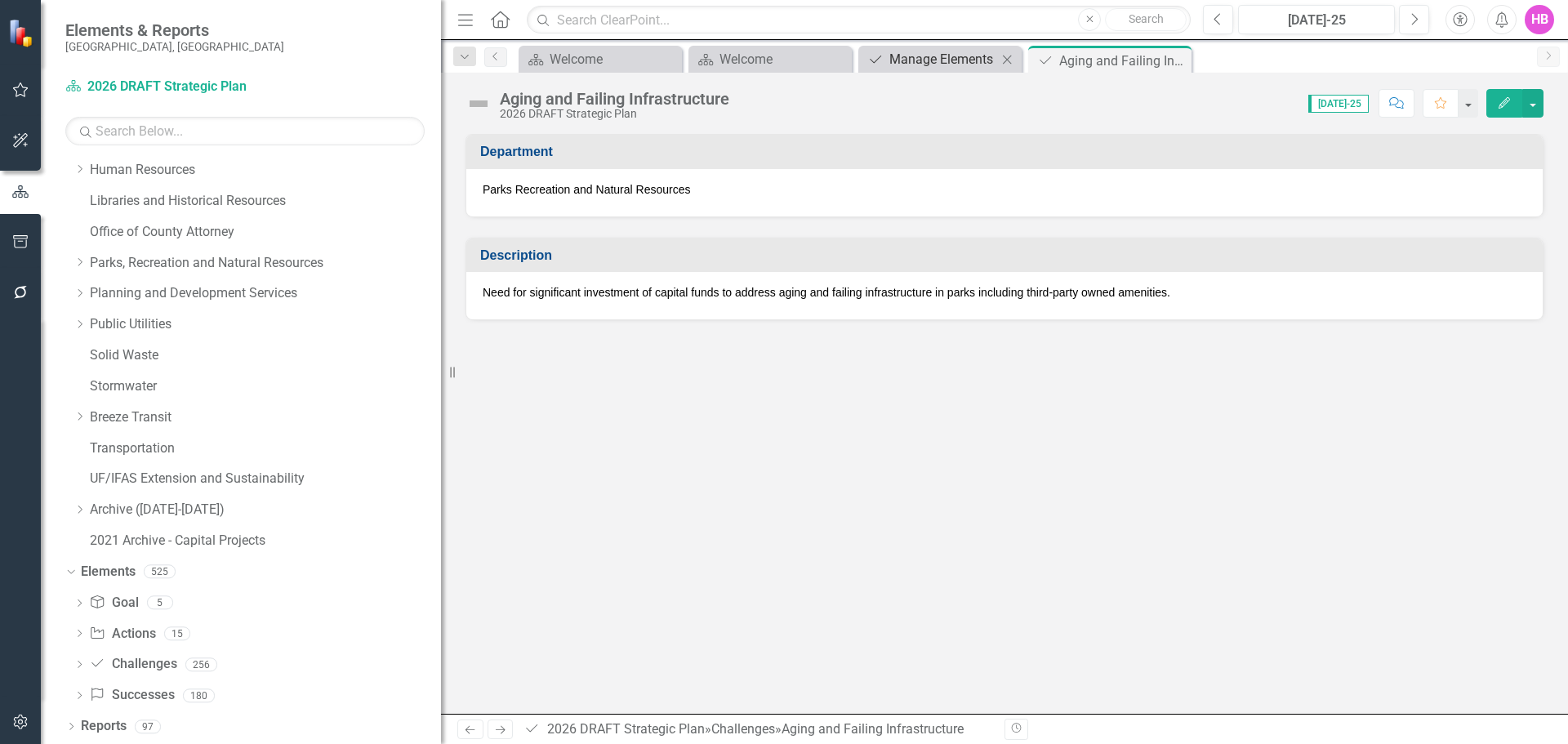
click at [929, 61] on div "Manage Elements" at bounding box center [943, 59] width 107 height 21
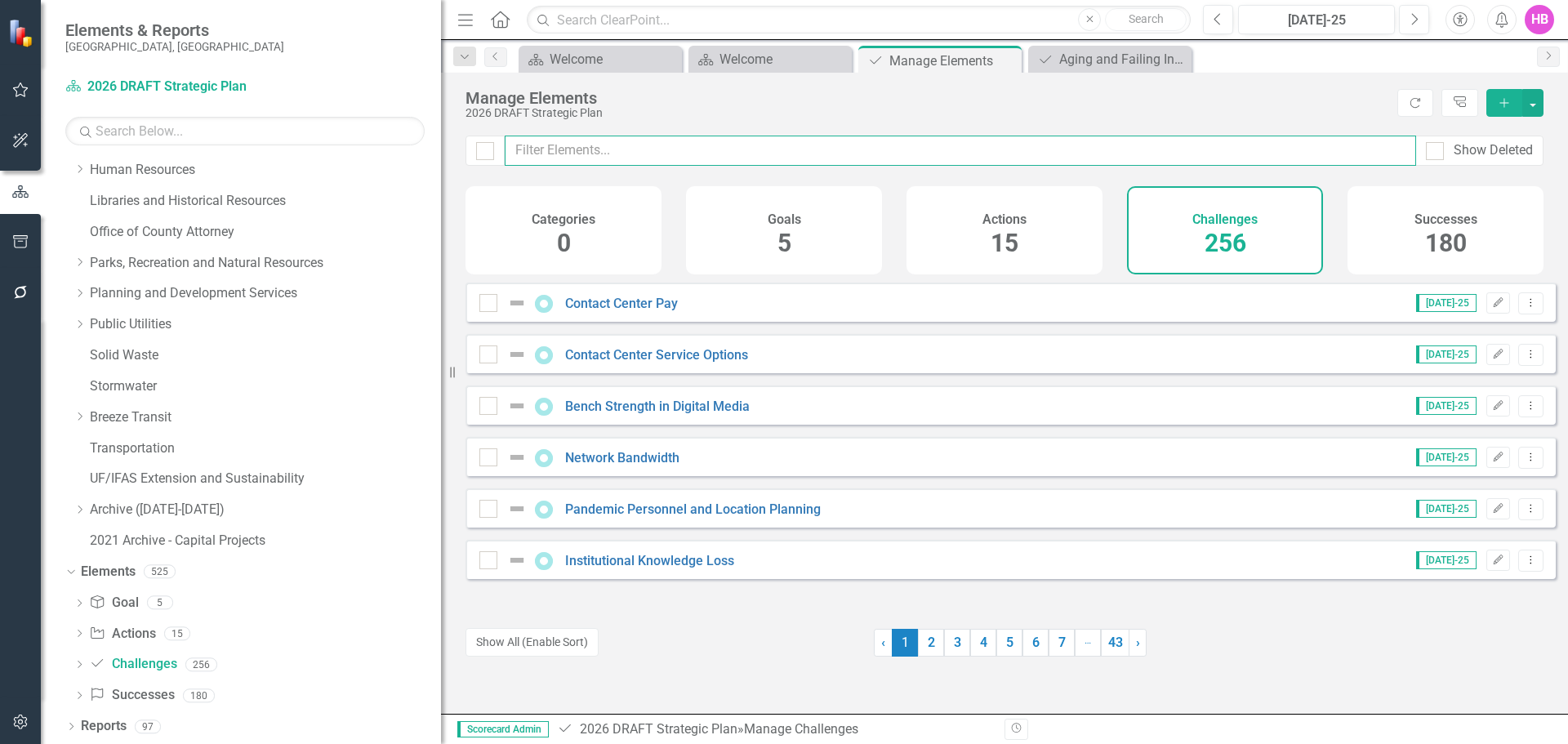
click at [551, 154] on input "text" at bounding box center [959, 151] width 911 height 31
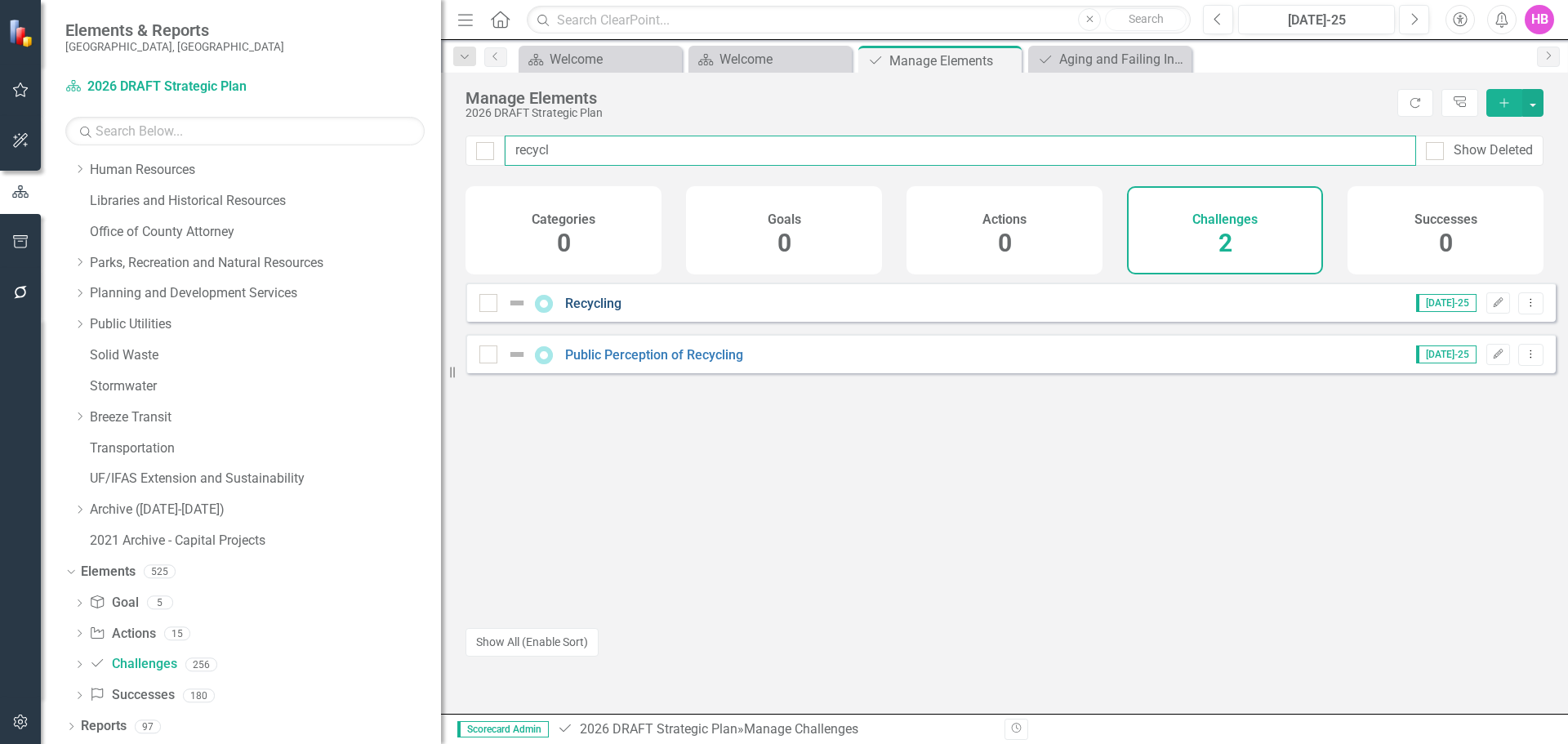
type input "recycl"
click at [598, 311] on link "Recycling" at bounding box center [593, 304] width 56 height 16
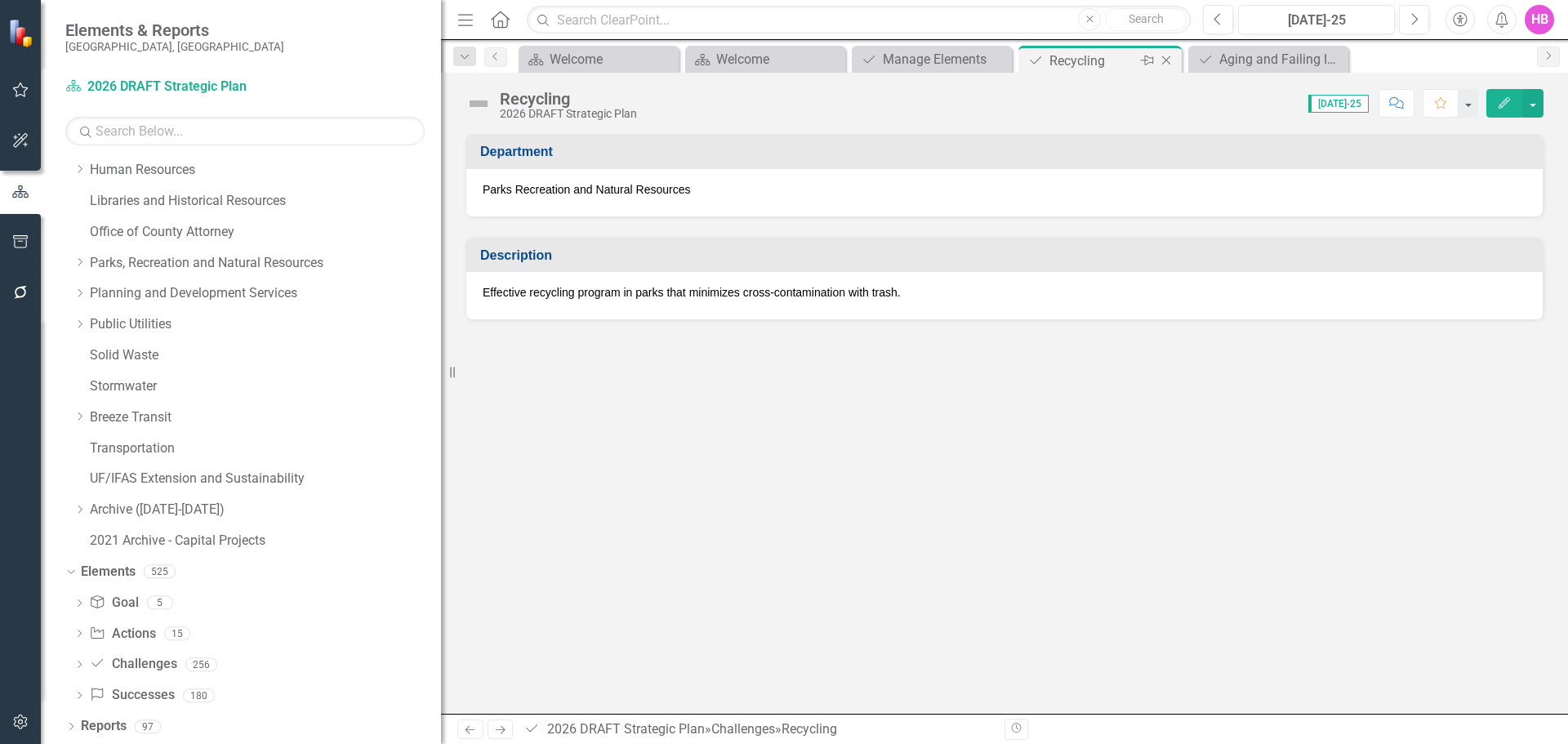
click at [1166, 62] on icon "Close" at bounding box center [1166, 60] width 17 height 13
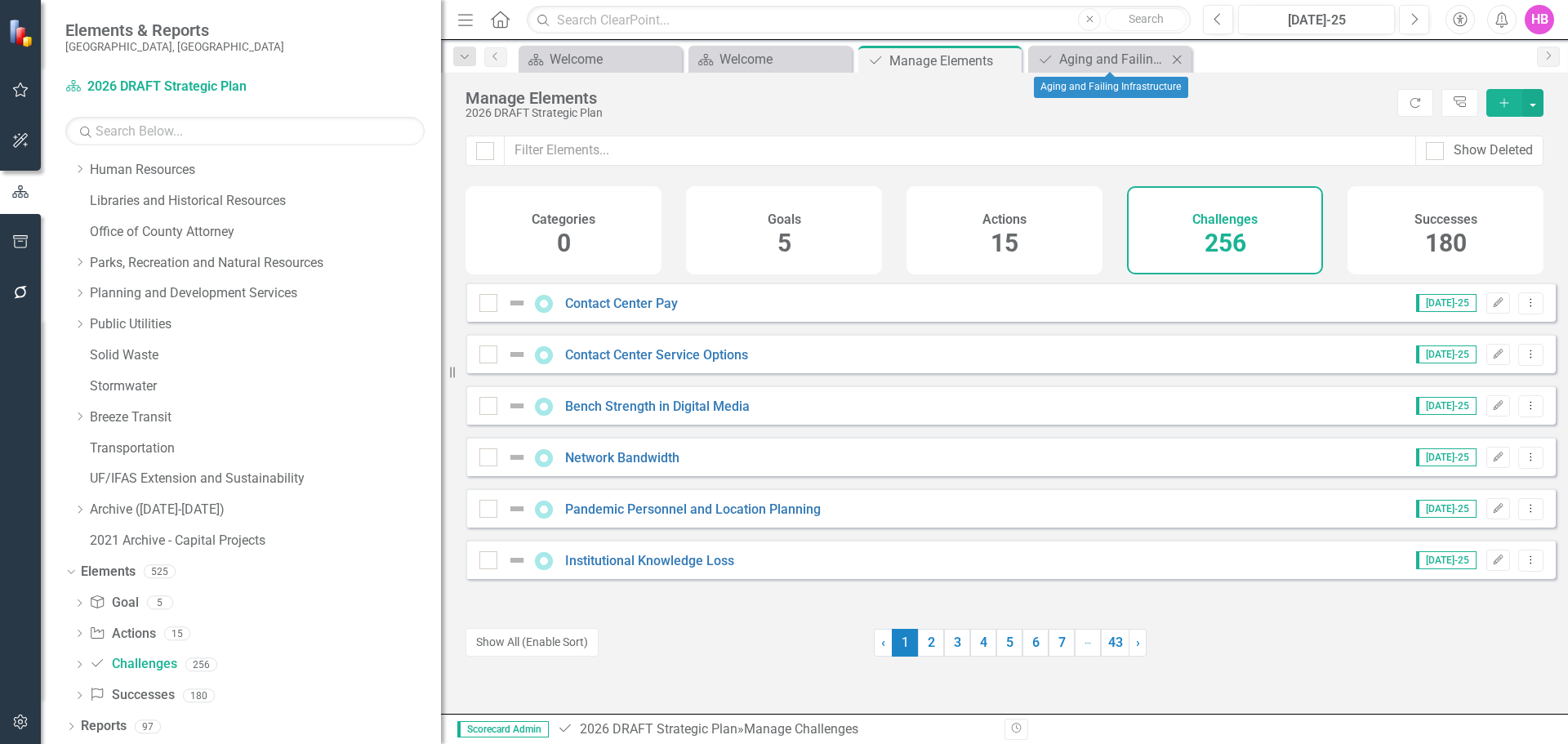
click at [1175, 62] on icon "Close" at bounding box center [1176, 59] width 17 height 13
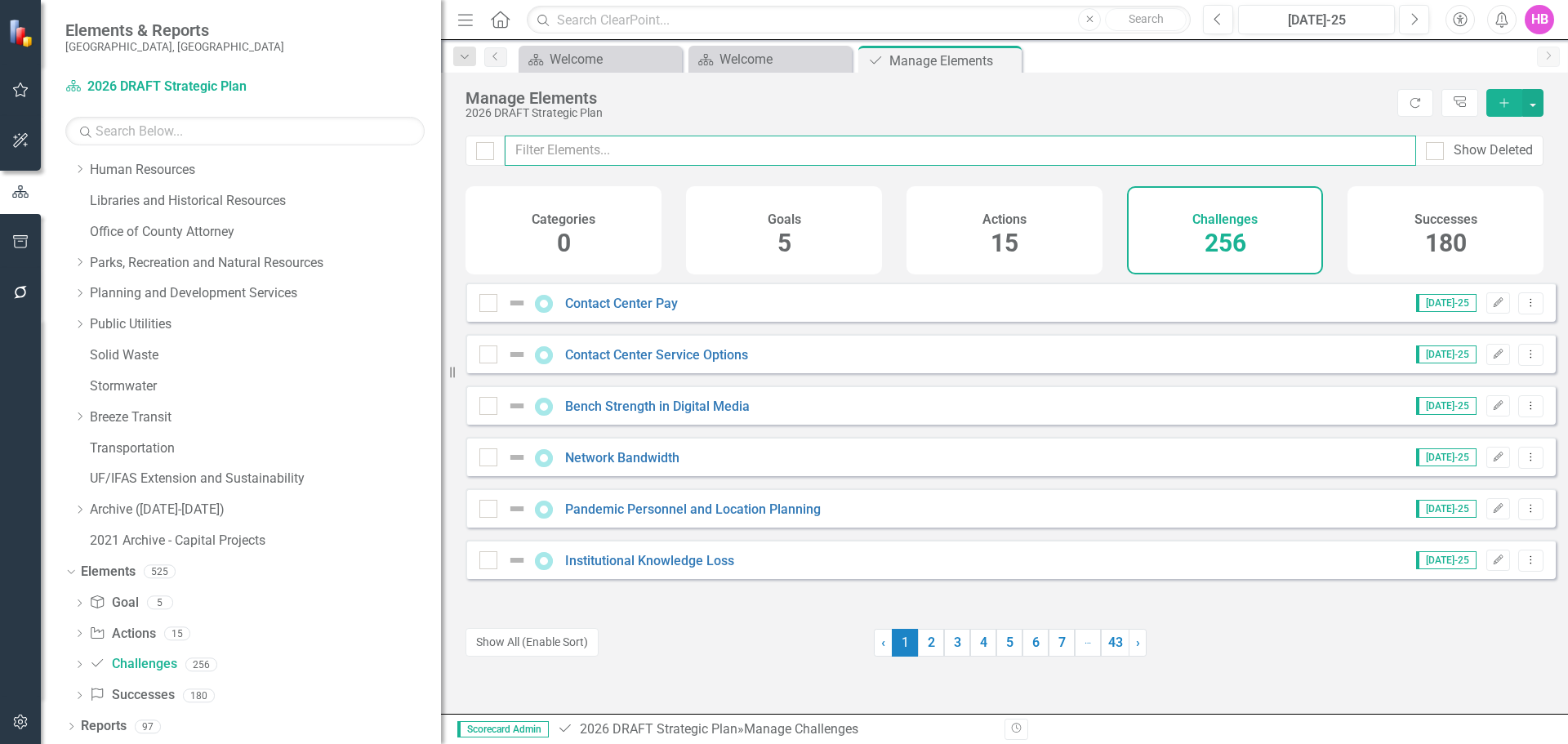
click at [865, 156] on input "text" at bounding box center [959, 151] width 911 height 31
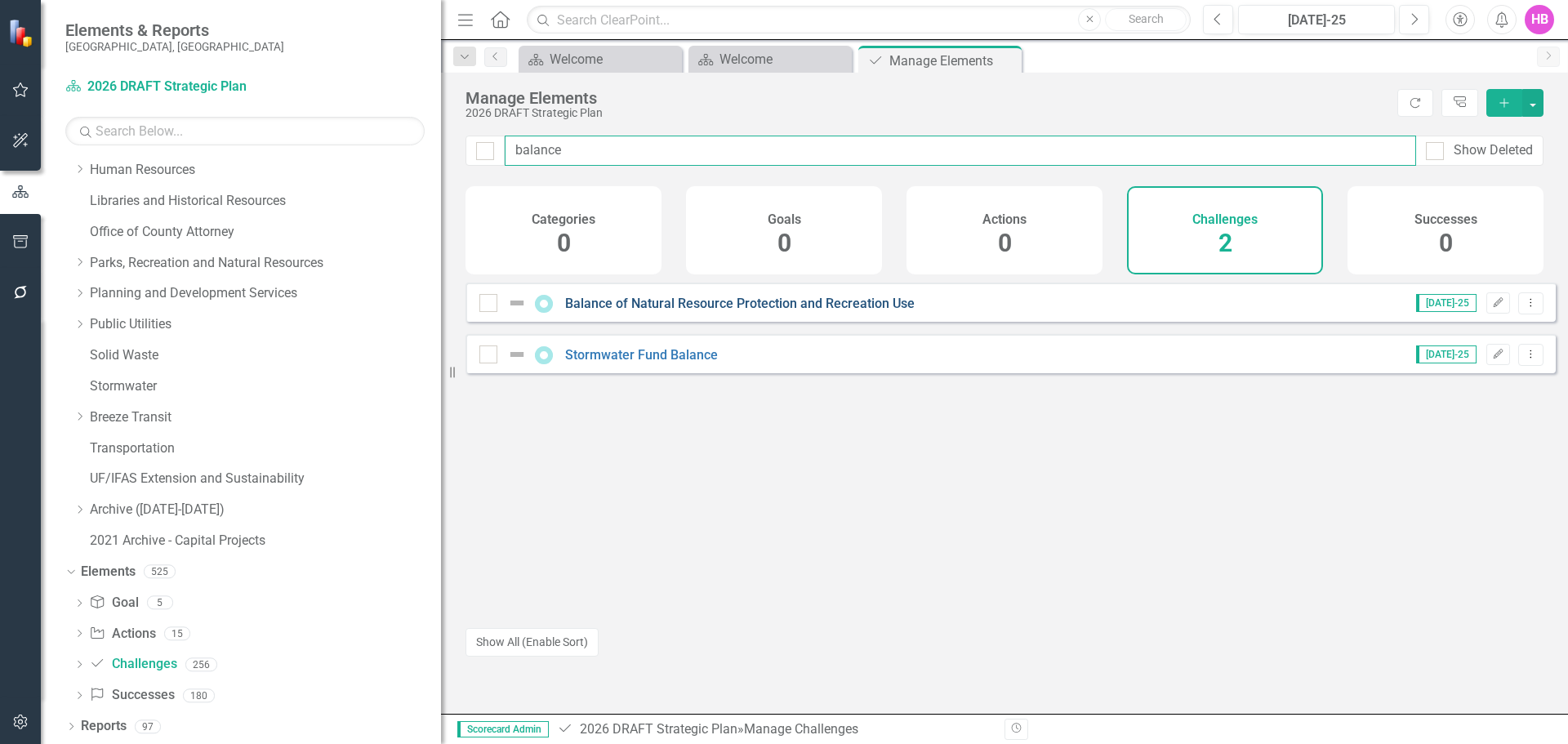
type input "balance"
click at [695, 311] on link "Balance of Natural Resource Protection and Recreation Use" at bounding box center [740, 304] width 350 height 16
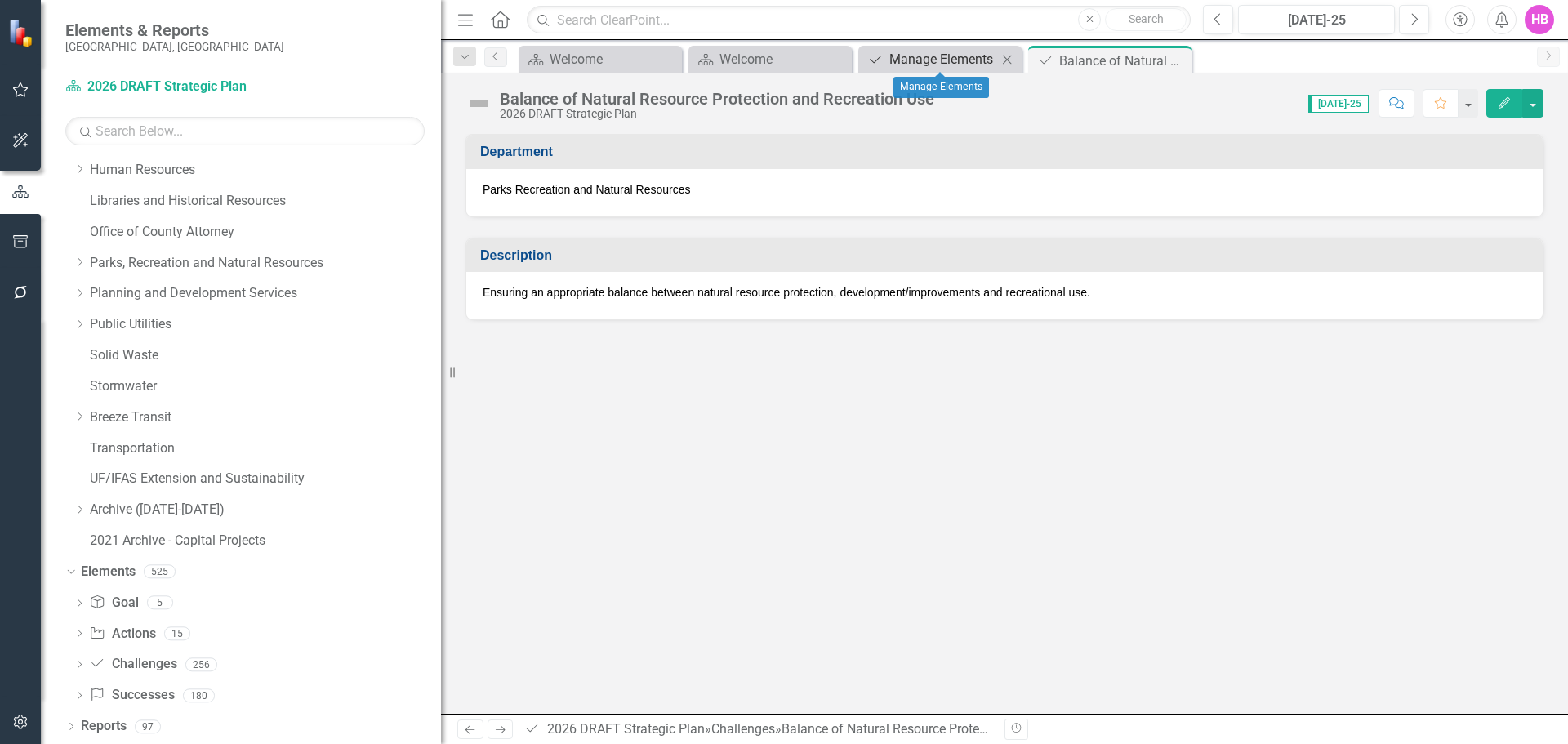
click at [951, 60] on div "Manage Elements" at bounding box center [943, 59] width 107 height 21
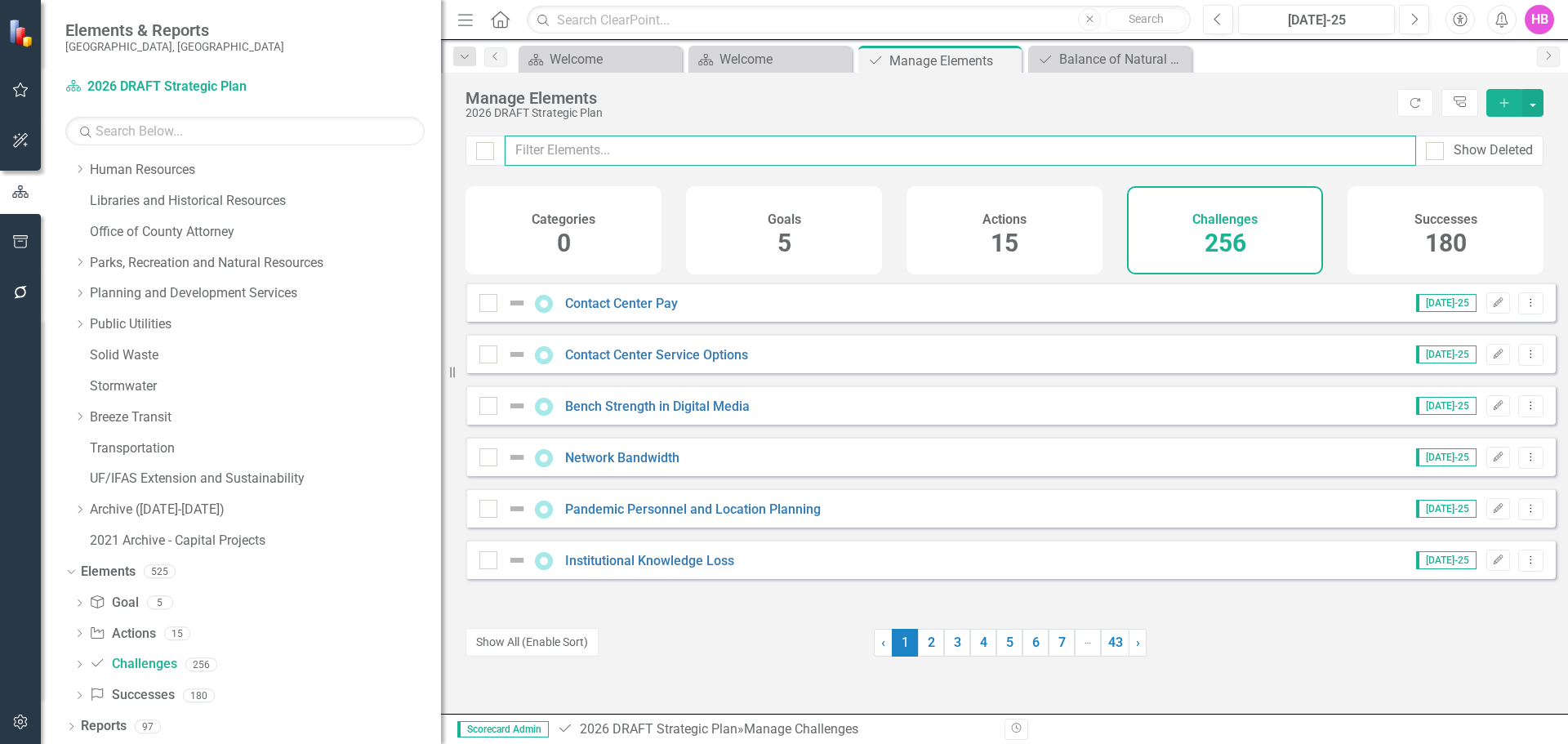
click at [538, 154] on input "text" at bounding box center [959, 151] width 911 height 31
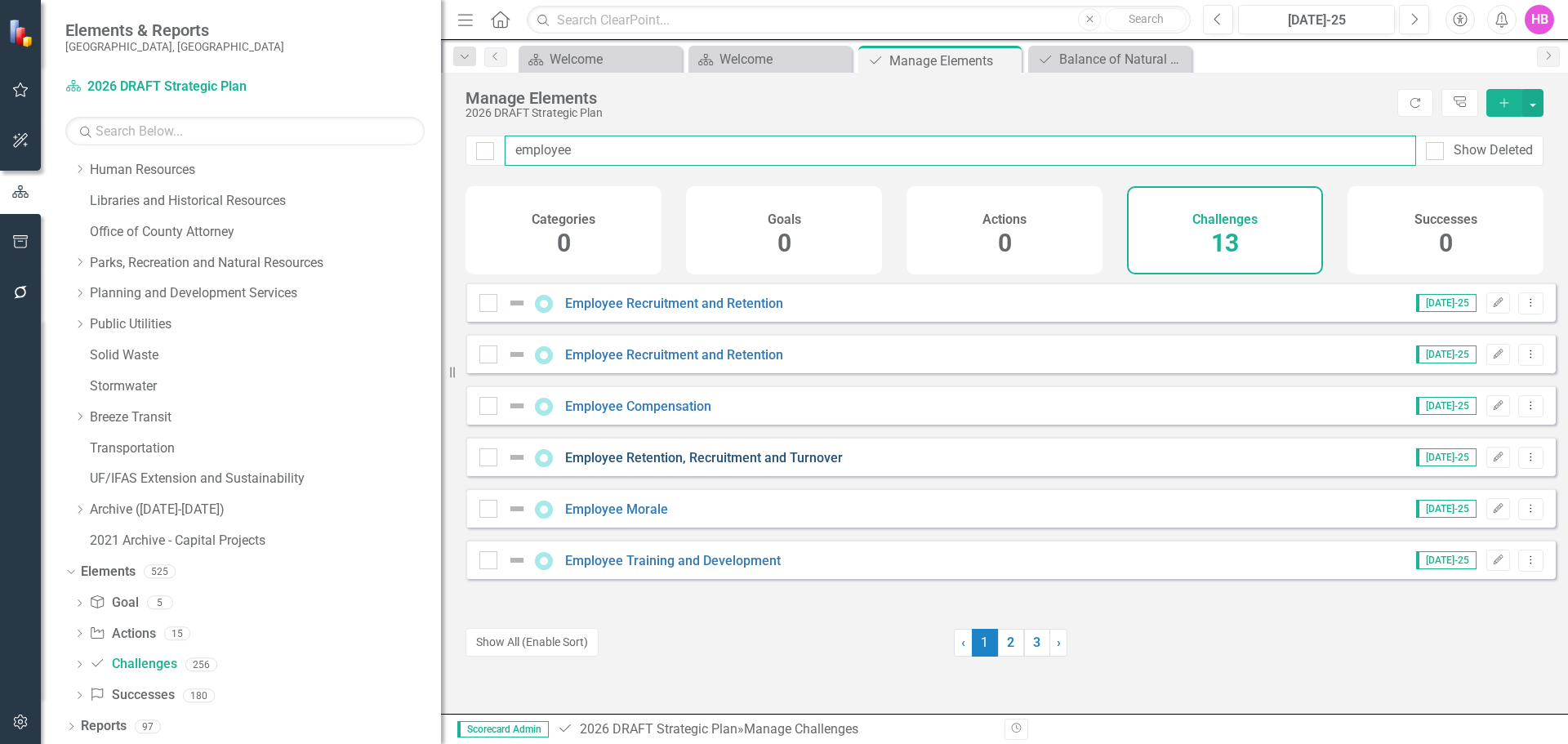
type input "employee"
click at [715, 466] on link "Employee Retention, Recruitment and Turnover" at bounding box center [704, 458] width 278 height 16
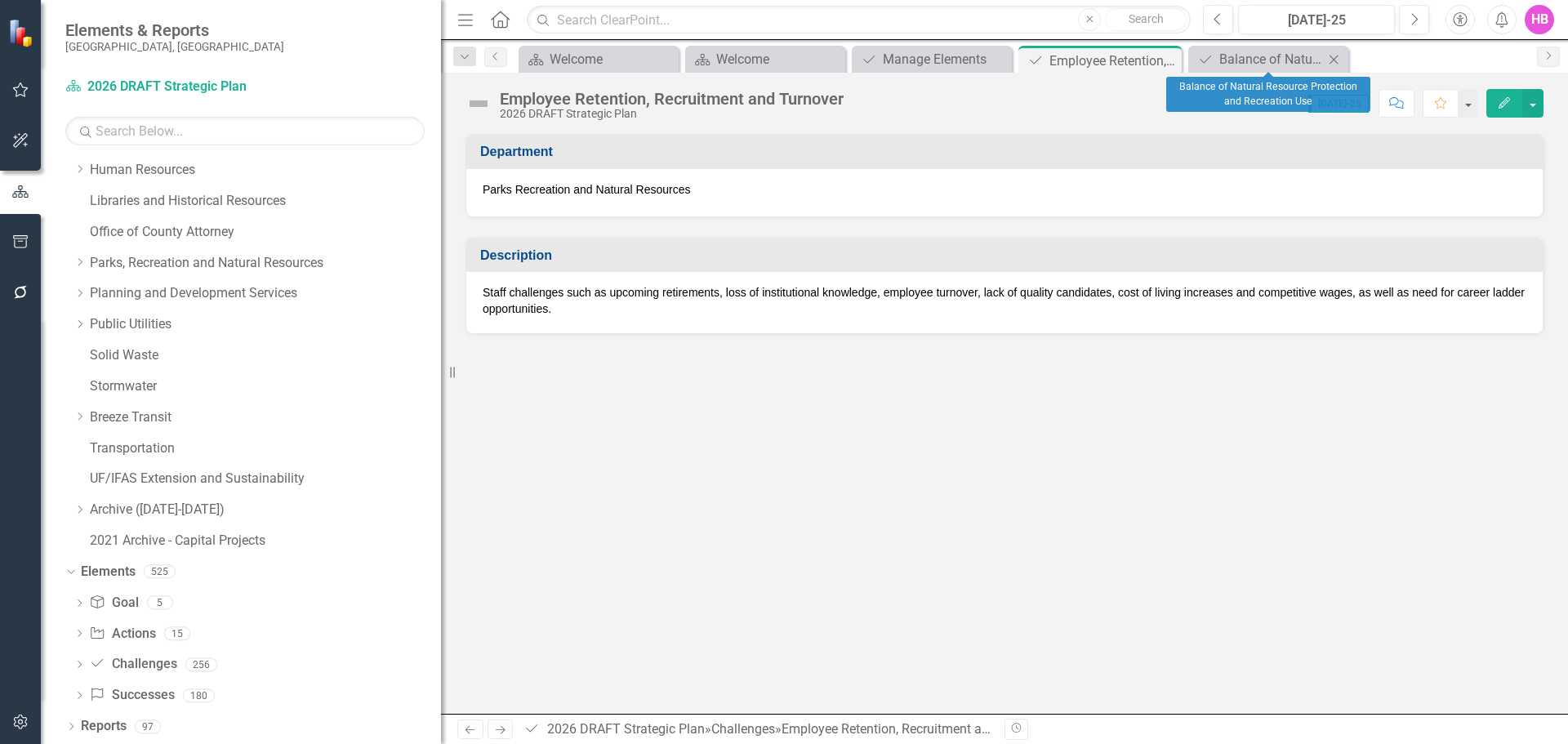
click at [1335, 64] on icon "Close" at bounding box center [1334, 59] width 17 height 13
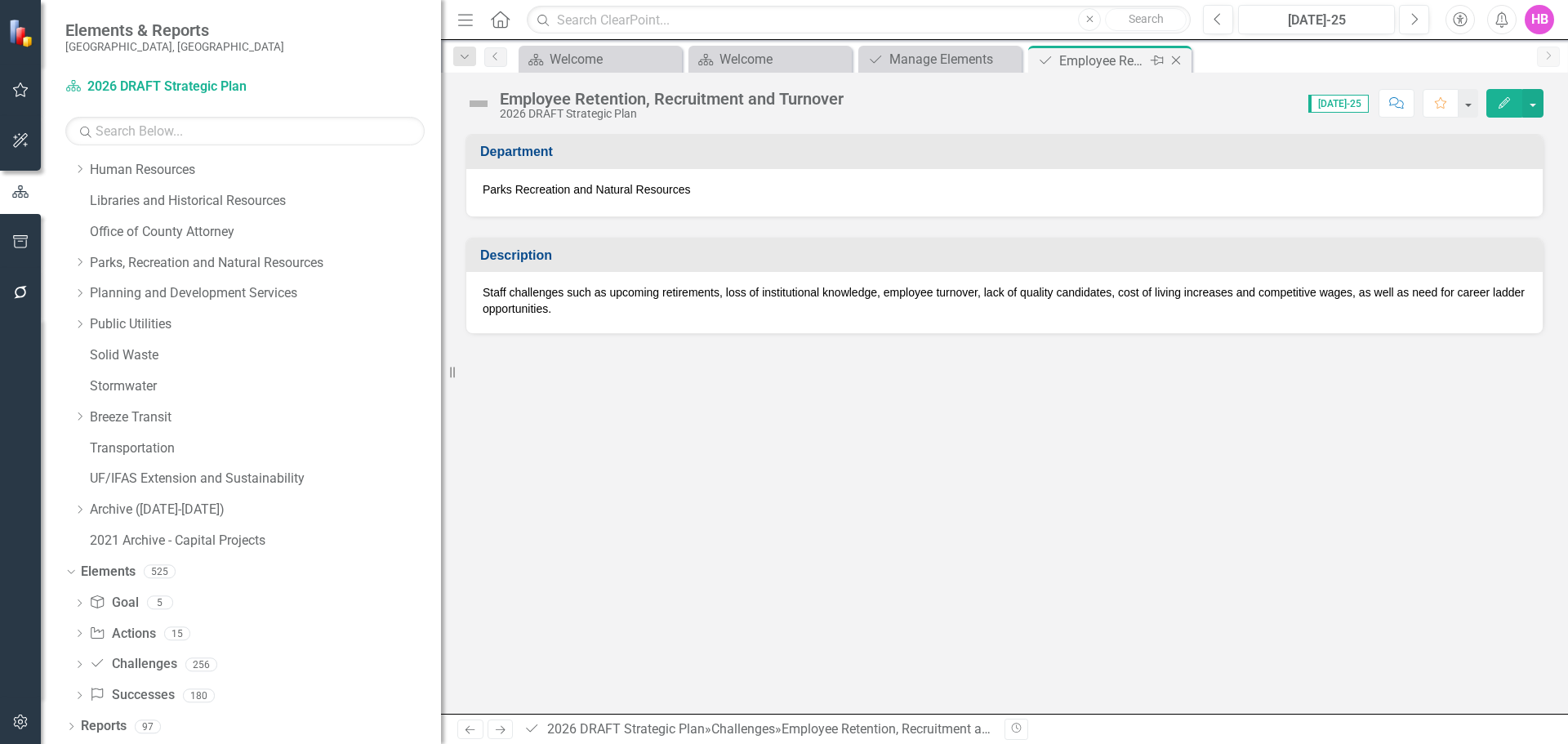
click at [1178, 60] on icon "Close" at bounding box center [1176, 60] width 17 height 13
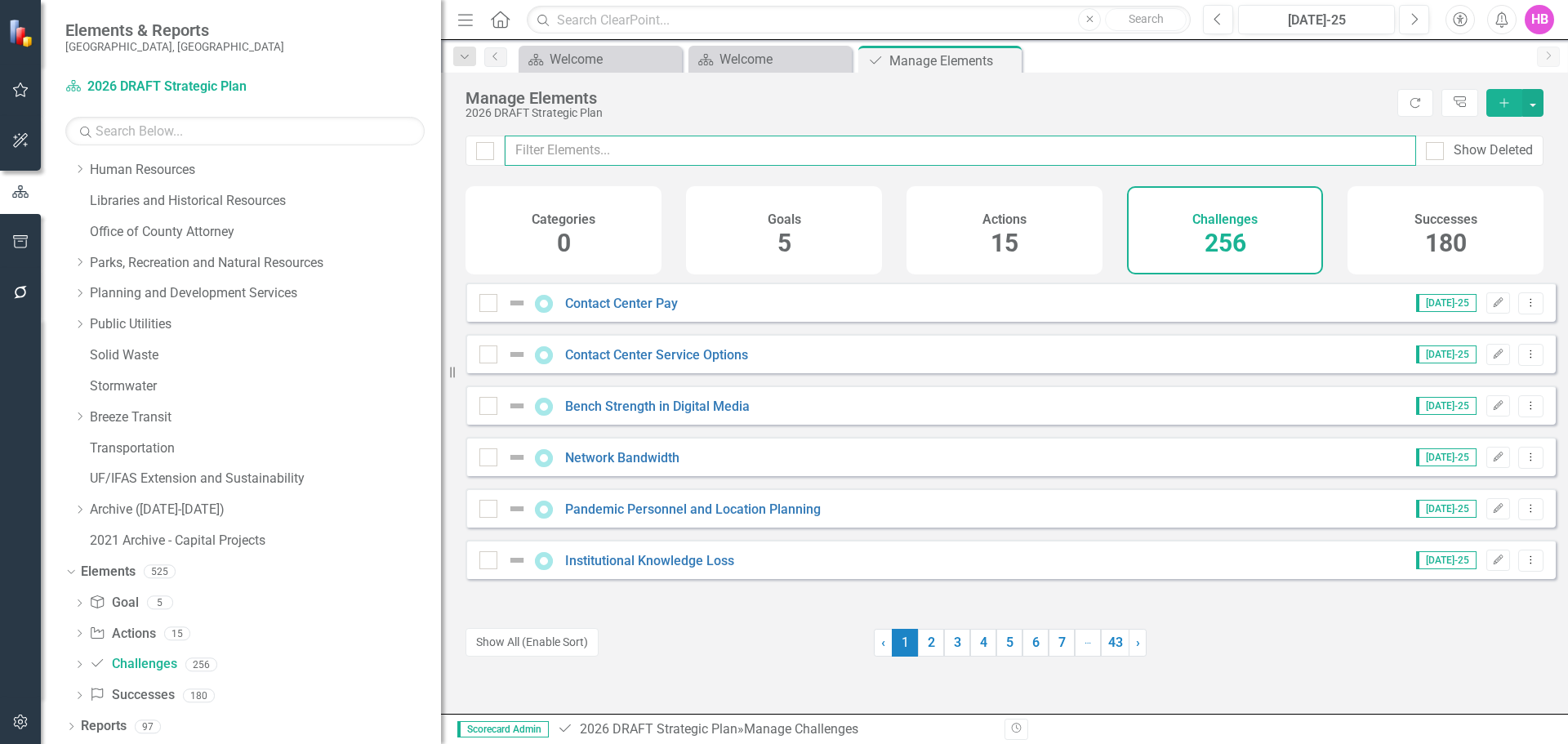
click at [671, 150] on input "text" at bounding box center [959, 151] width 911 height 31
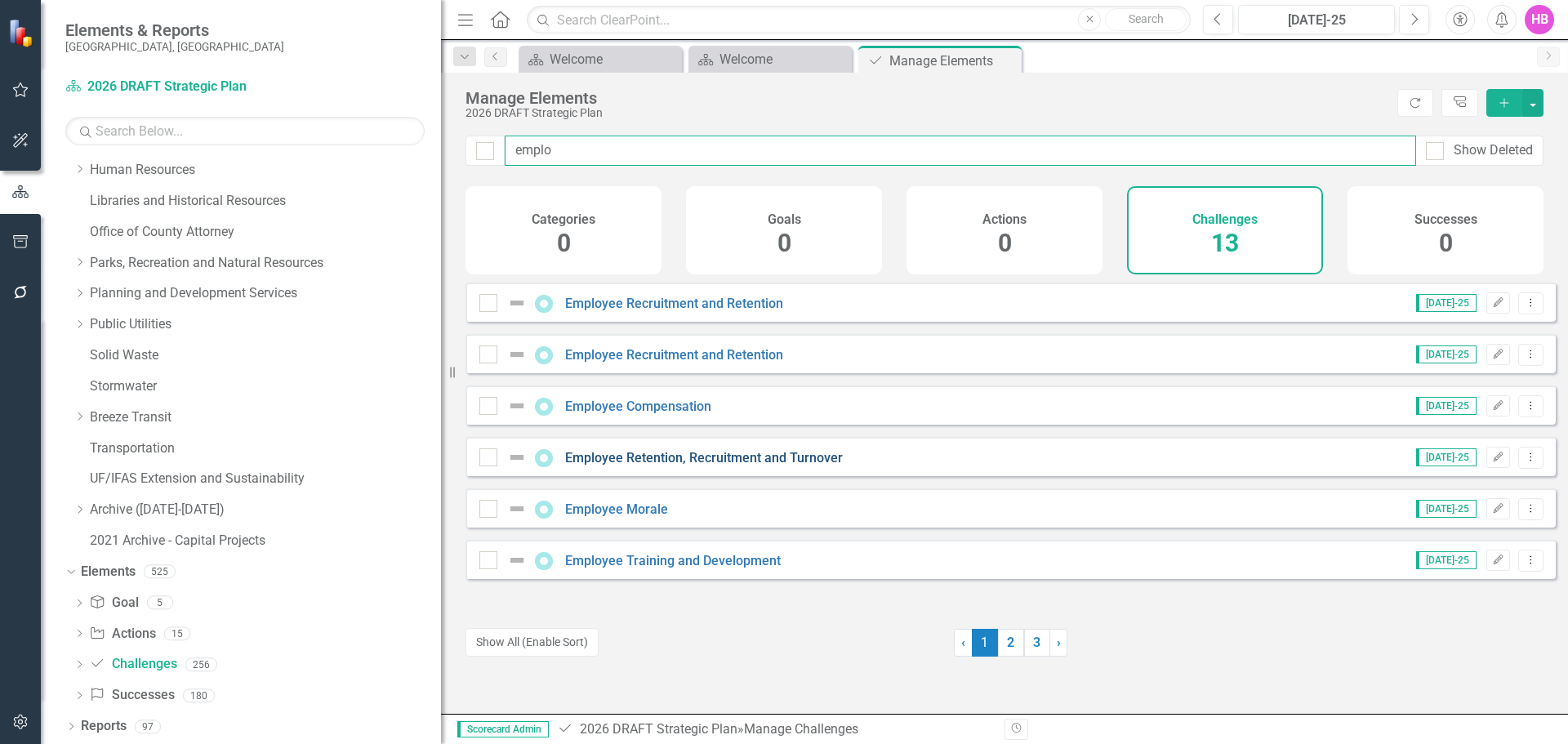
type input "emplo"
click at [631, 466] on link "Employee Retention, Recruitment and Turnover" at bounding box center [704, 458] width 278 height 16
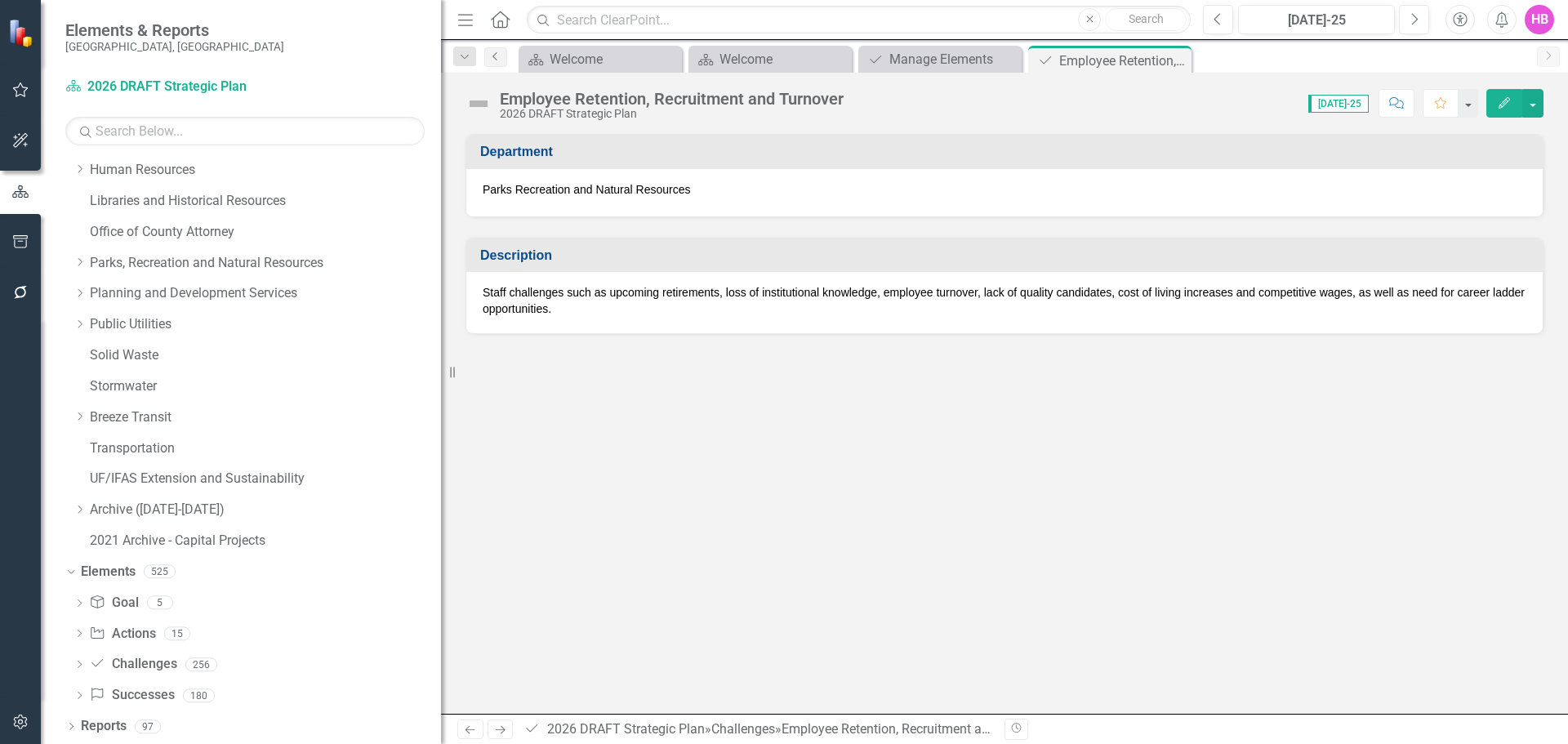
click at [491, 57] on icon "Previous" at bounding box center [495, 56] width 13 height 10
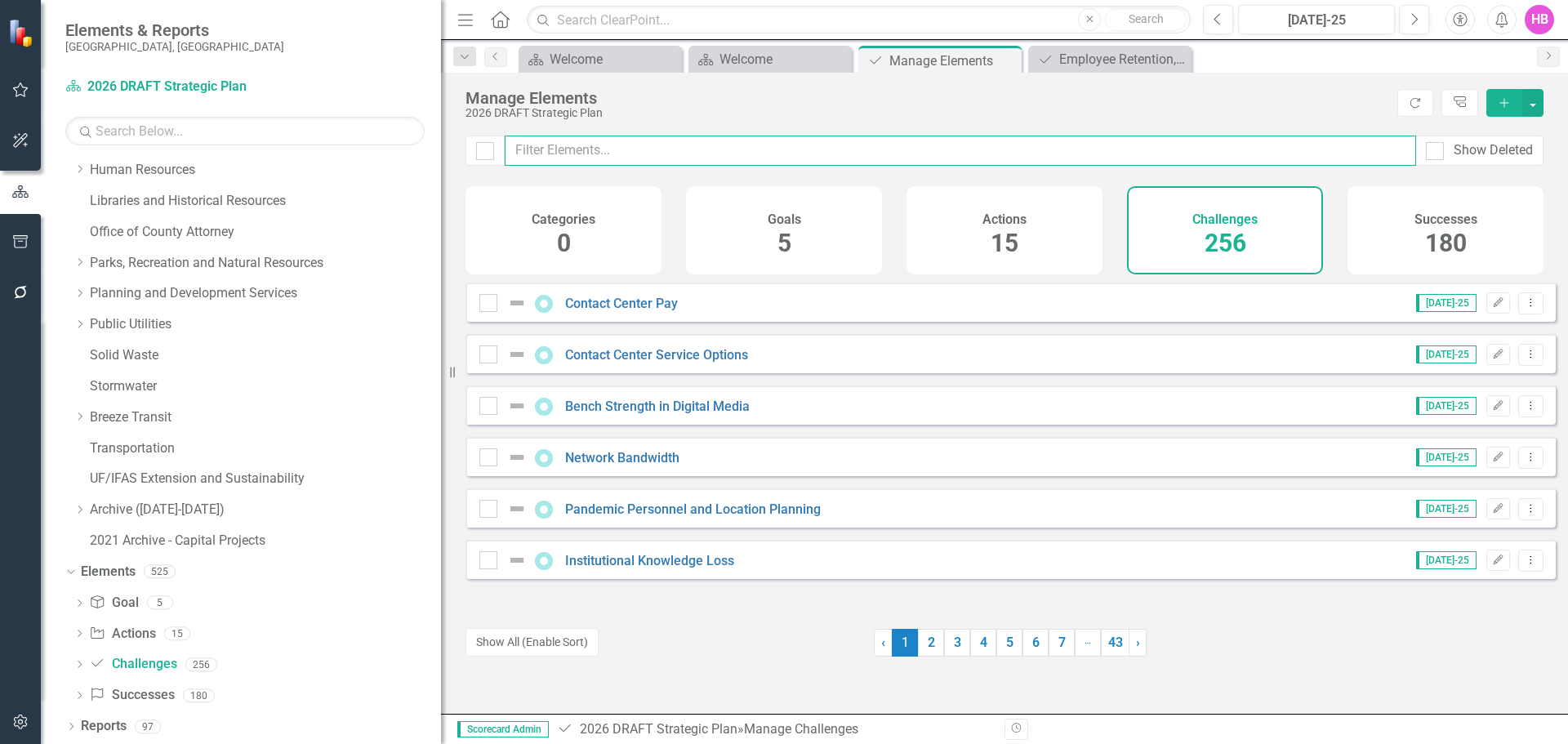
click at [579, 151] on input "text" at bounding box center [959, 151] width 911 height 31
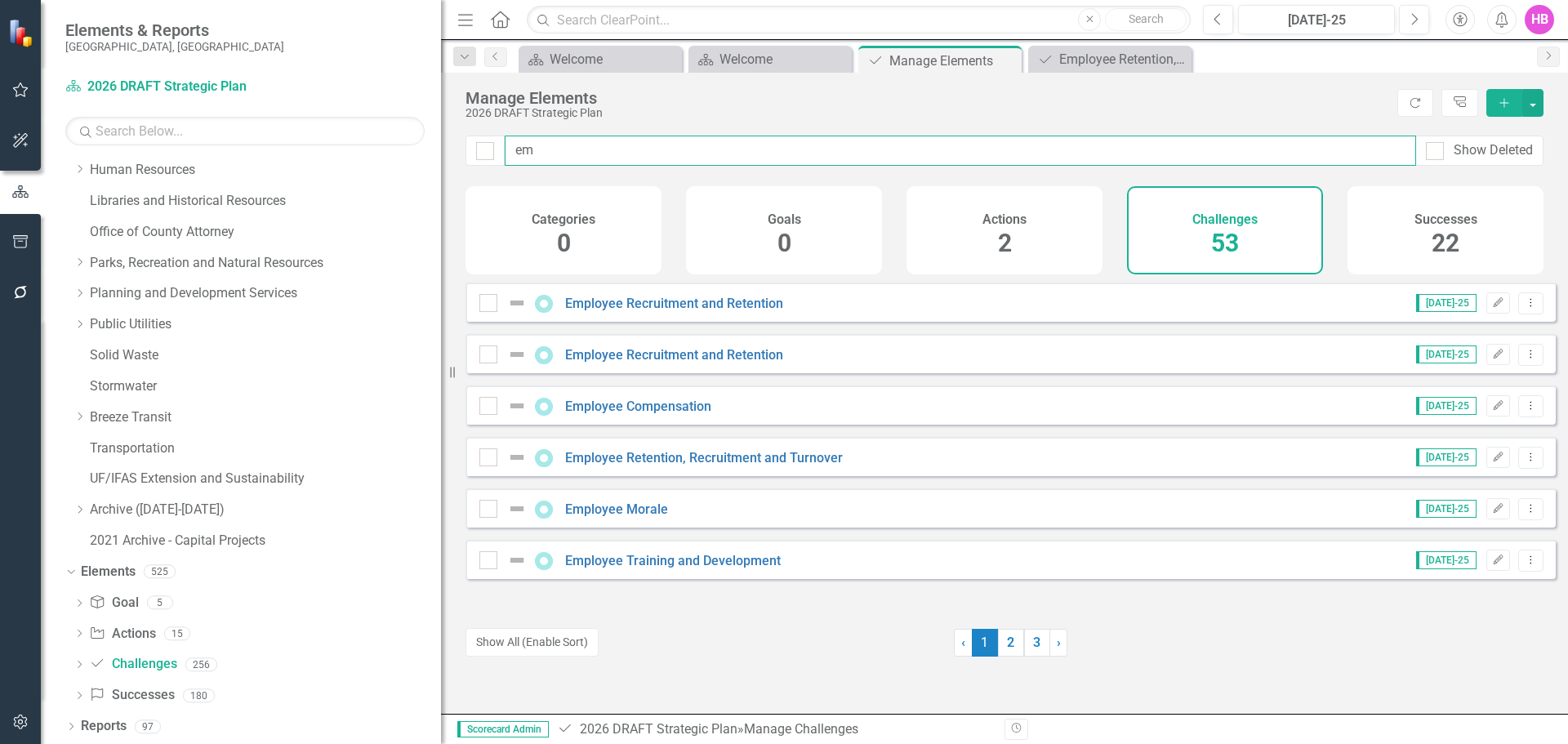
type input "e"
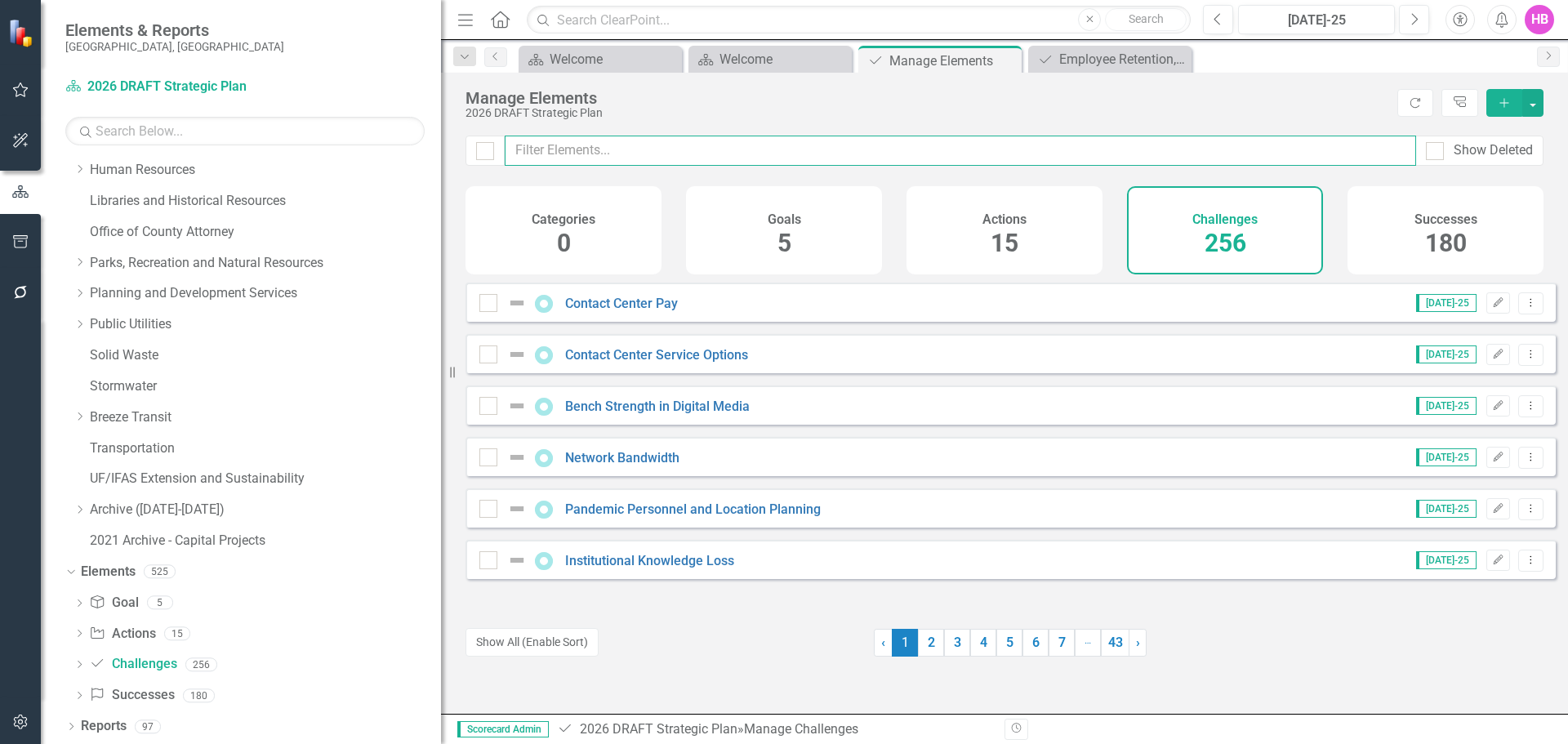
click at [551, 155] on input "text" at bounding box center [959, 151] width 911 height 31
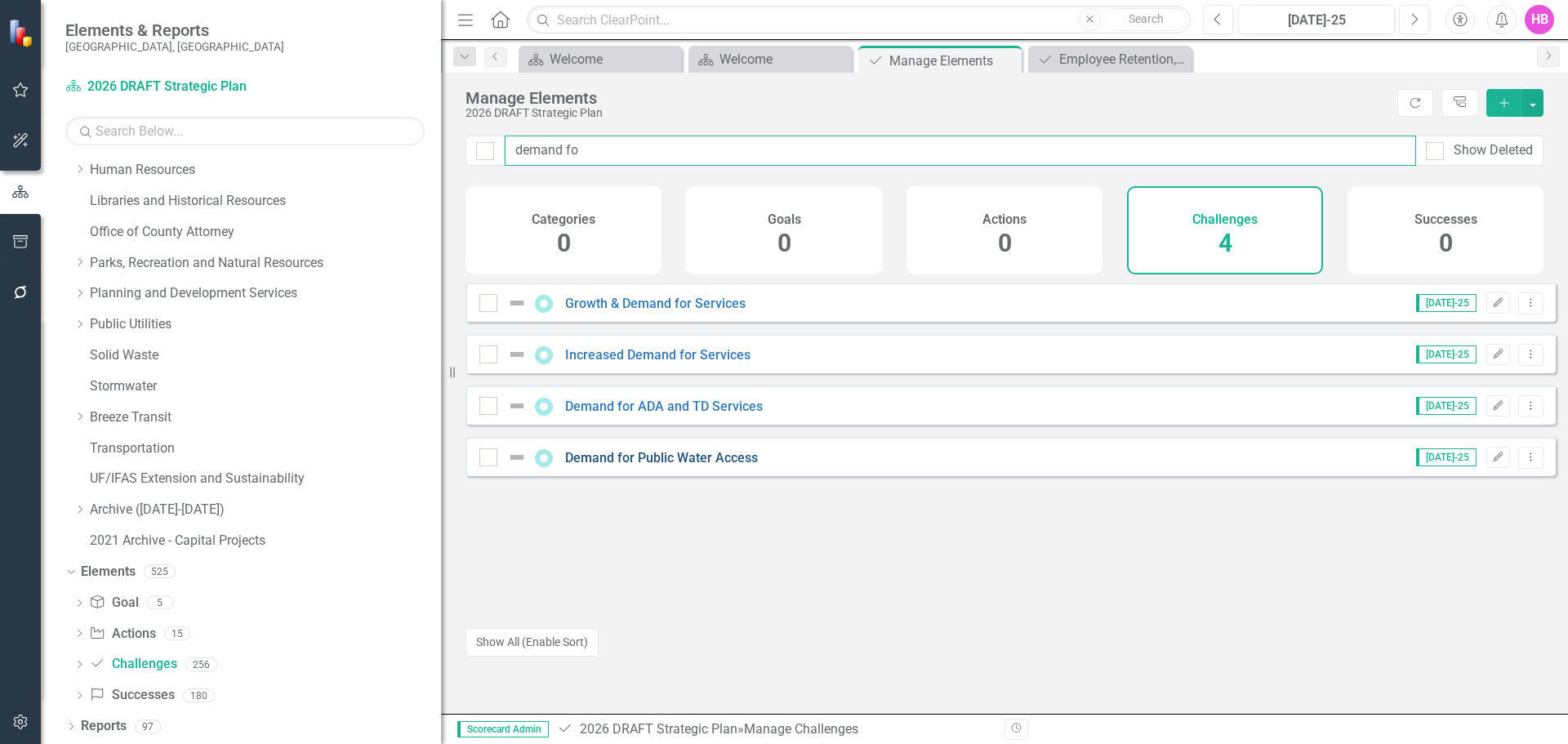
type input "demand fo"
click at [707, 466] on link "Demand for Public Water Access" at bounding box center [662, 458] width 193 height 16
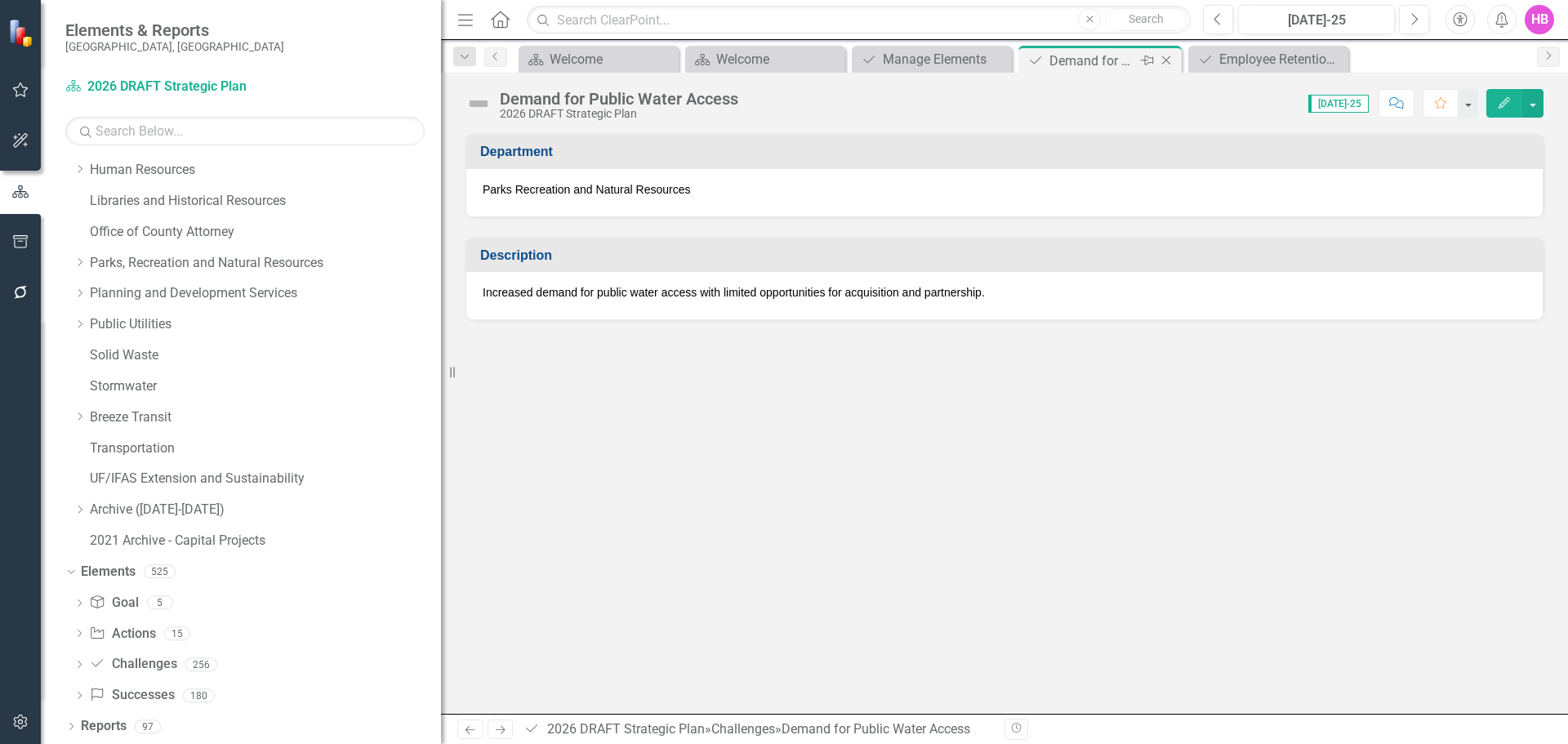
click at [1166, 61] on icon "Close" at bounding box center [1166, 60] width 17 height 13
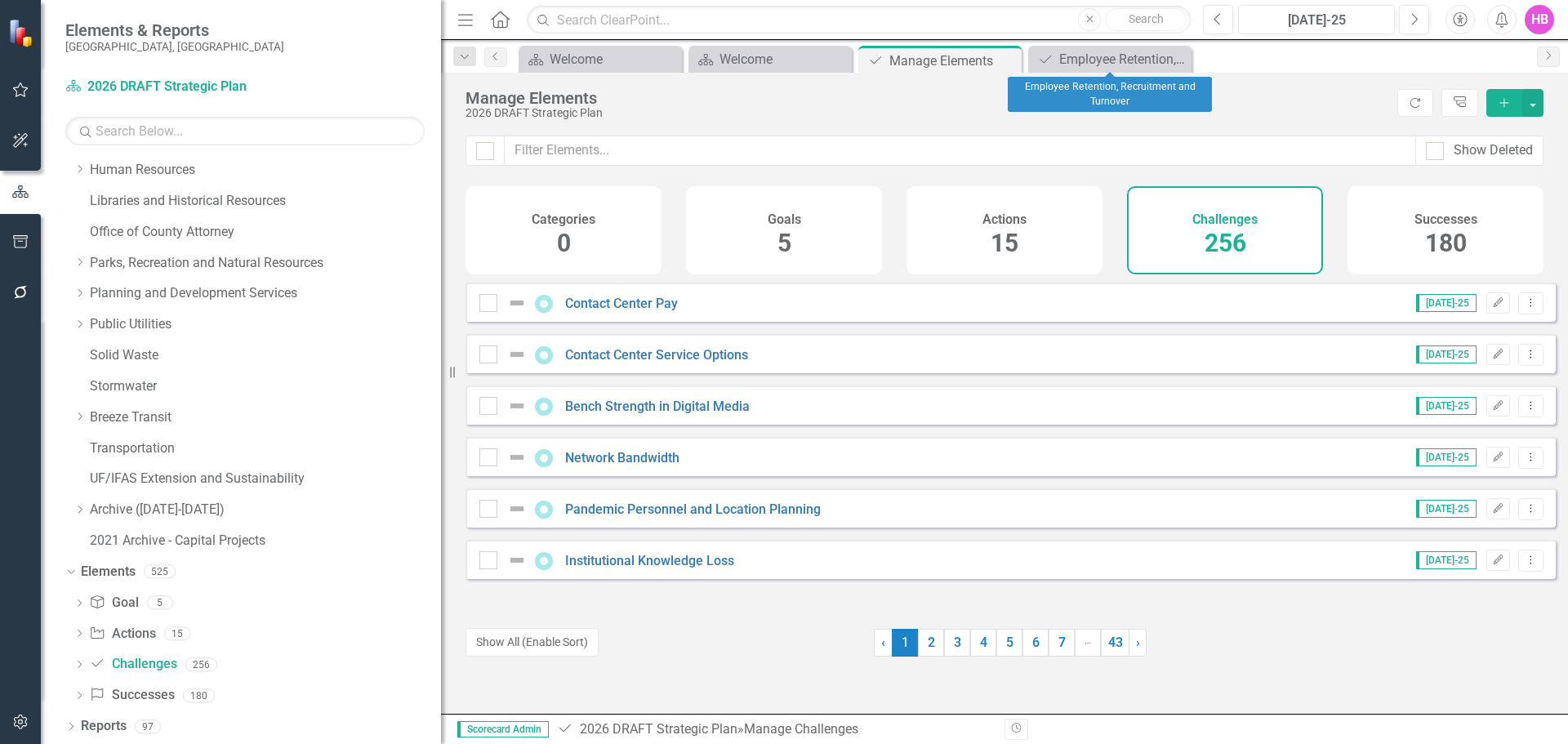
click at [0, 0] on icon "Close" at bounding box center [0, 0] width 0 height 0
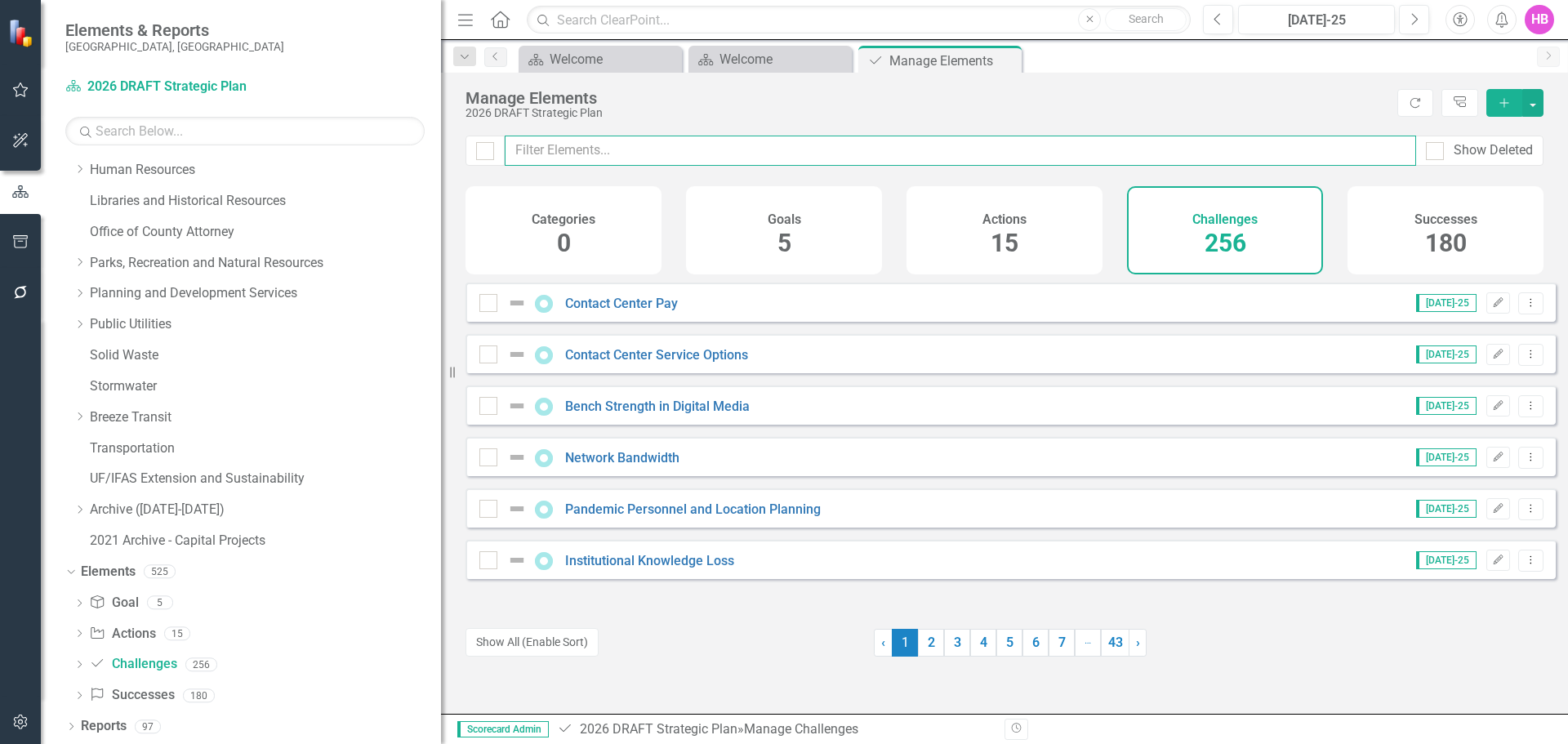
click at [757, 146] on input "text" at bounding box center [959, 151] width 911 height 31
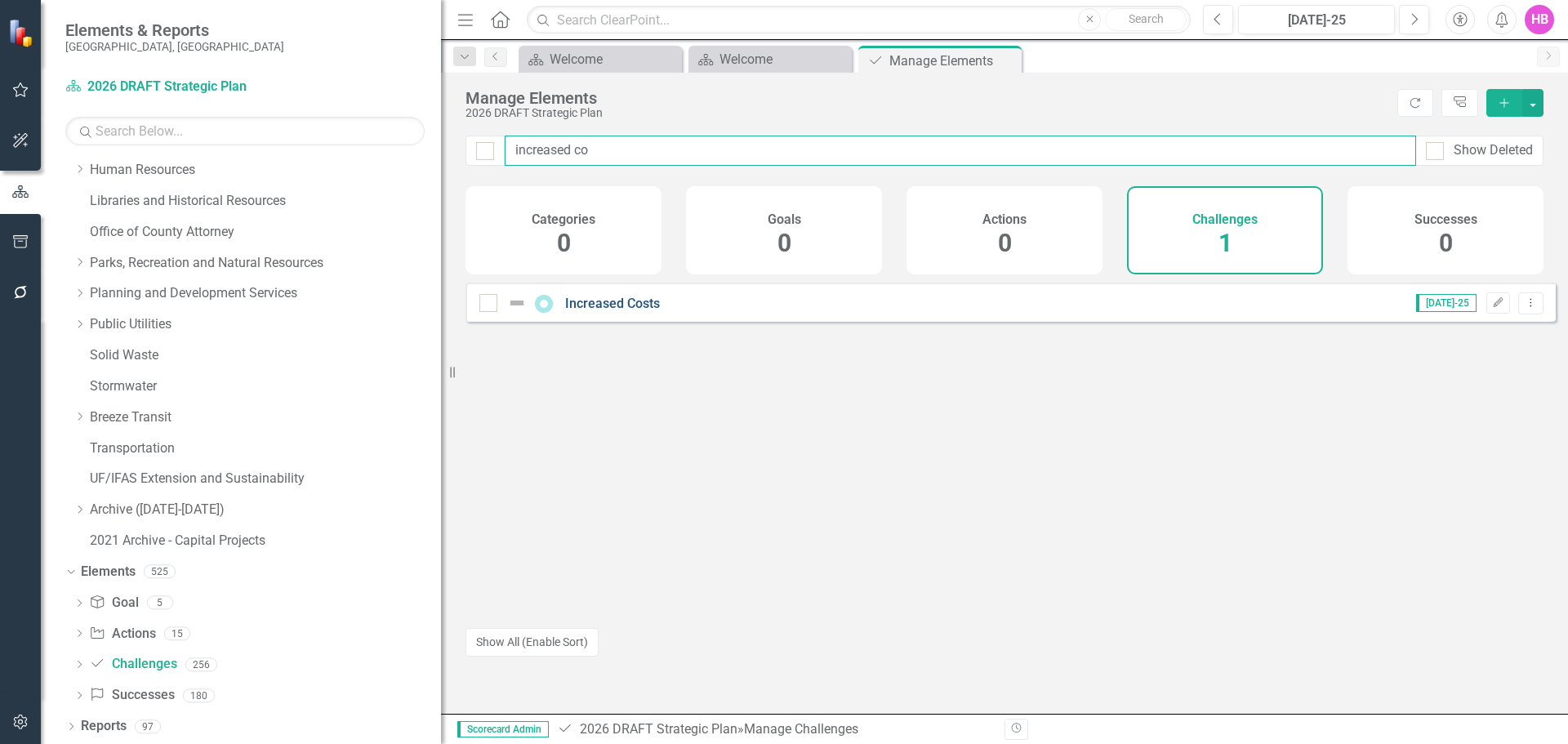
type input "increased co"
click at [614, 311] on link "Increased Costs" at bounding box center [613, 304] width 95 height 16
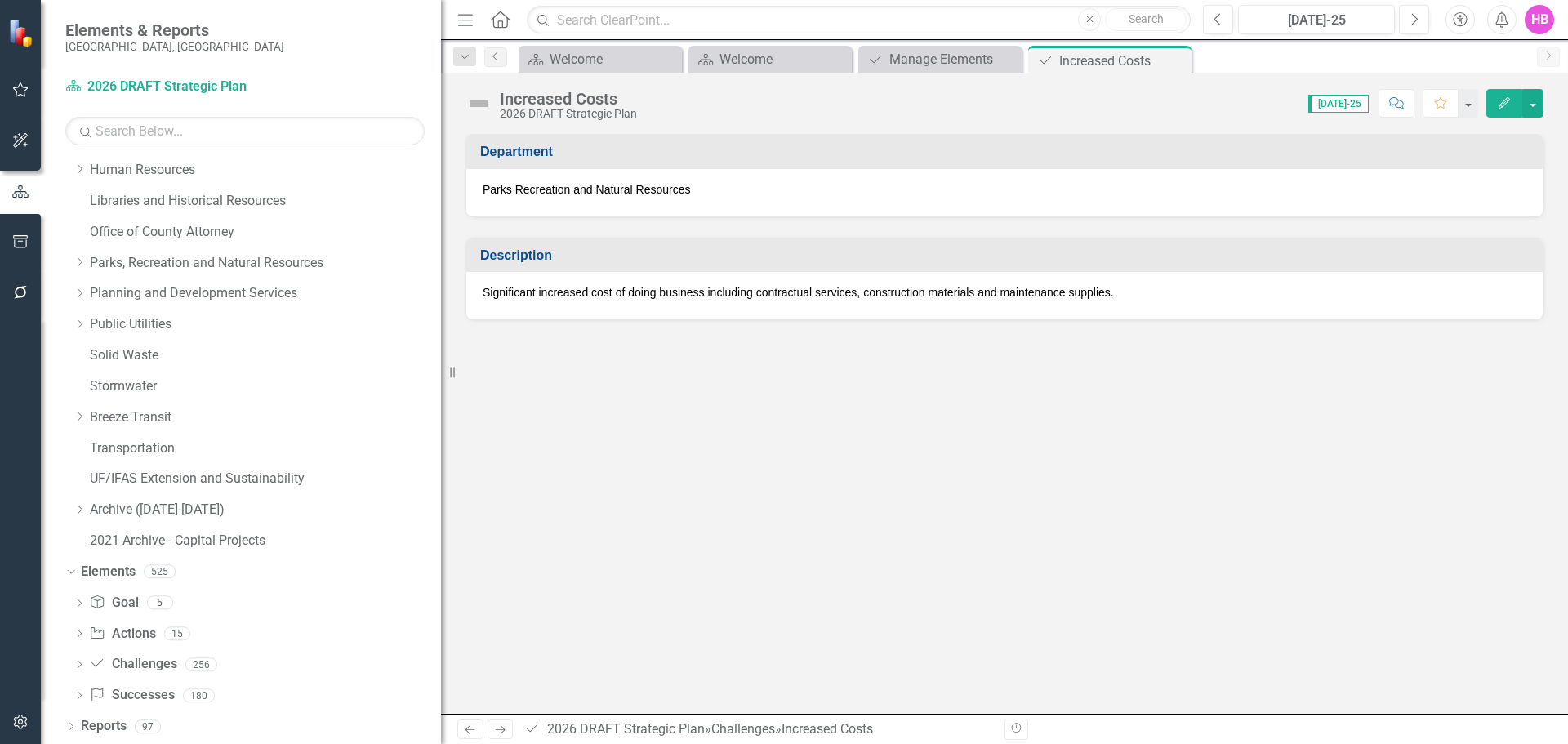
drag, startPoint x: 1173, startPoint y: 60, endPoint x: 1143, endPoint y: 60, distance: 30.0
click at [0, 0] on icon "Close" at bounding box center [0, 0] width 0 height 0
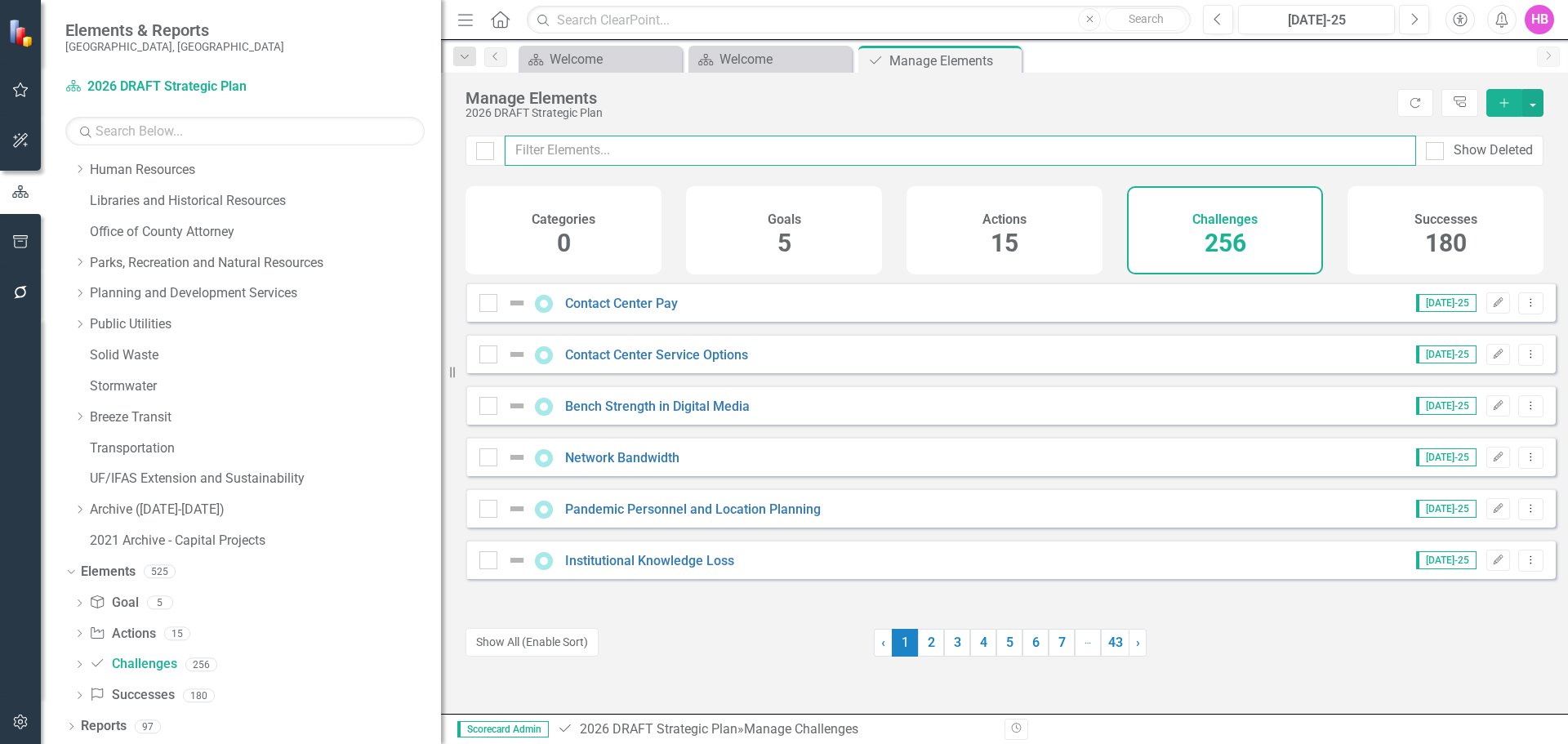
click at [671, 153] on input "text" at bounding box center [959, 151] width 911 height 31
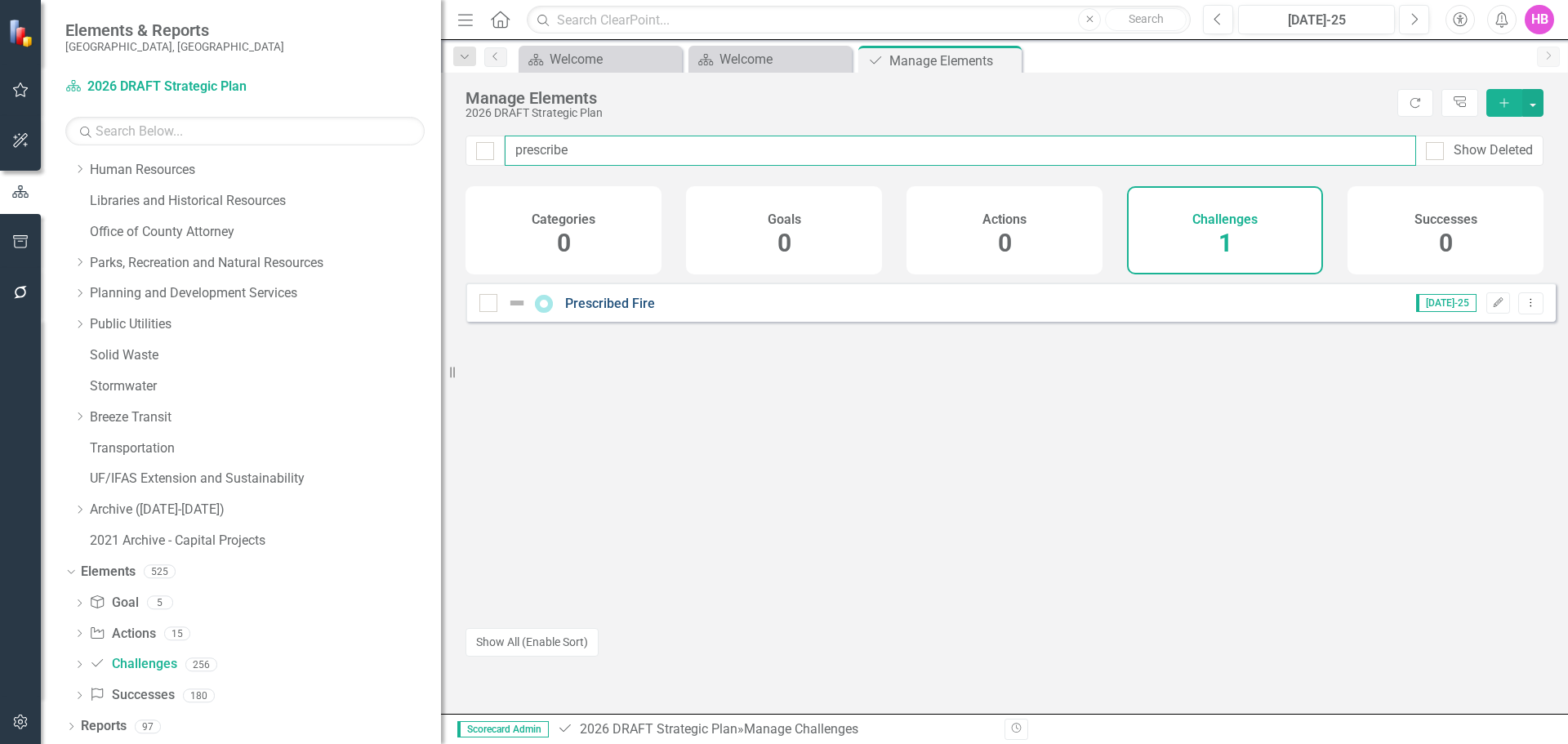
type input "prescribe"
click at [611, 311] on link "Prescribed Fire" at bounding box center [610, 304] width 90 height 16
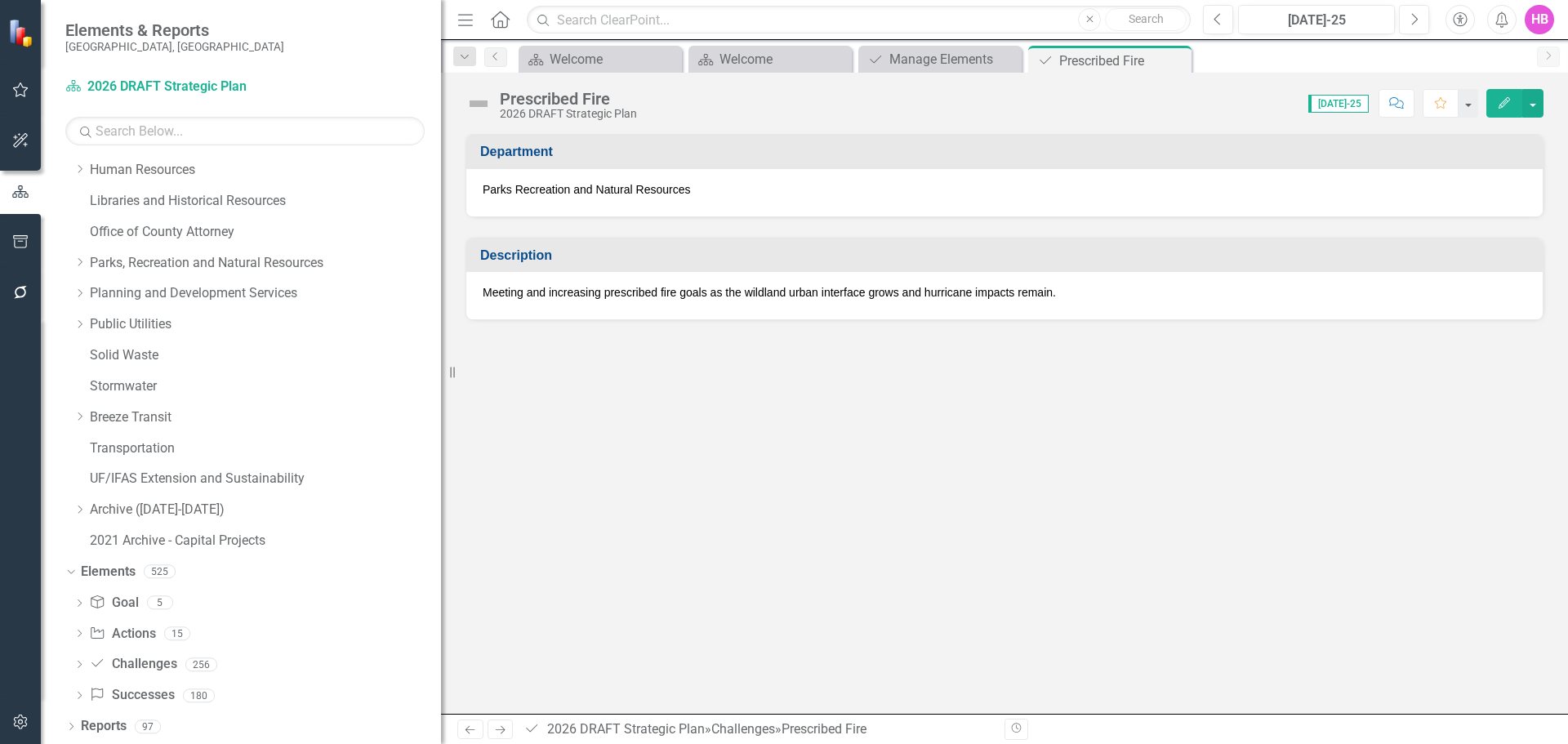
click at [1502, 102] on icon "Edit" at bounding box center [1504, 103] width 15 height 12
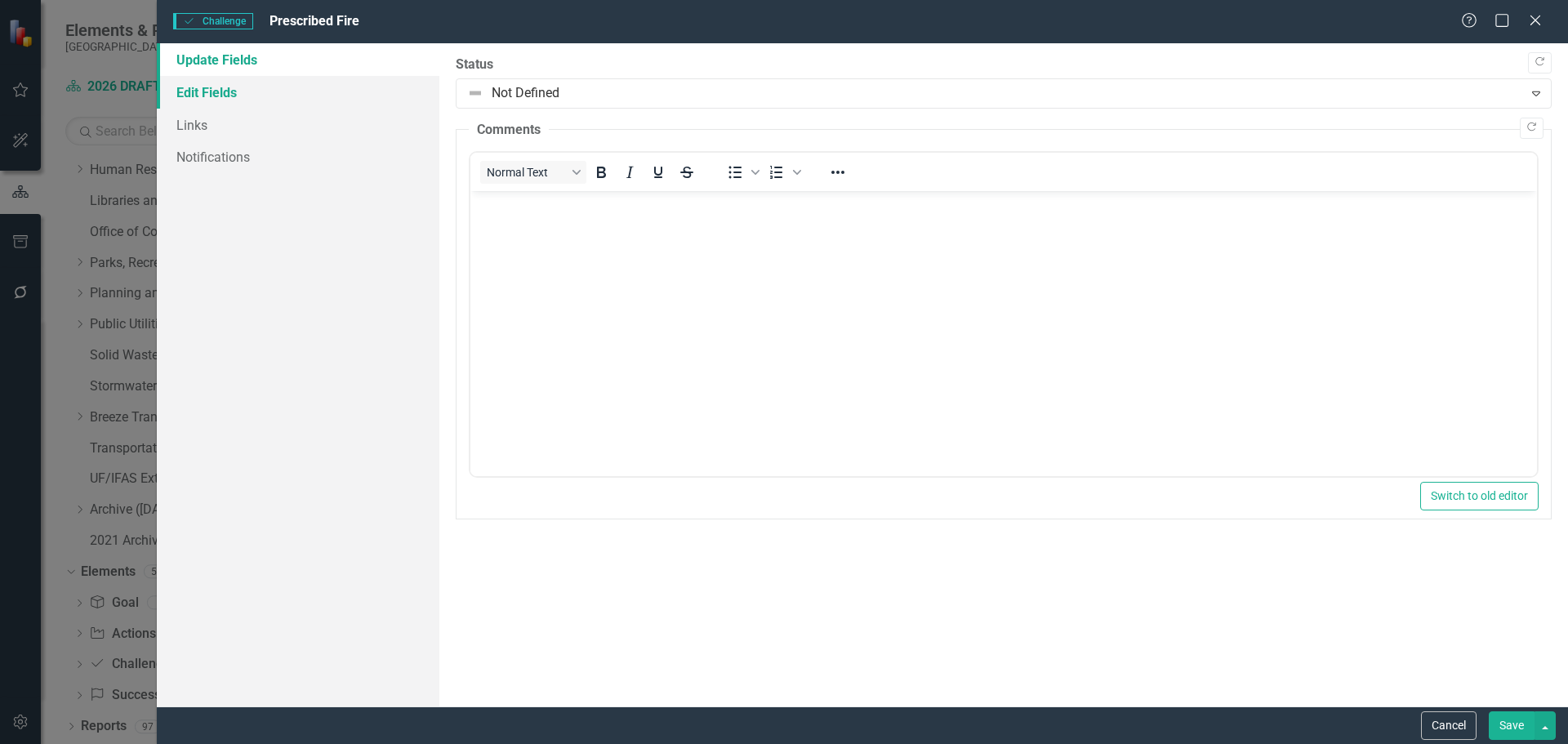
click at [246, 95] on link "Edit Fields" at bounding box center [297, 92] width 283 height 33
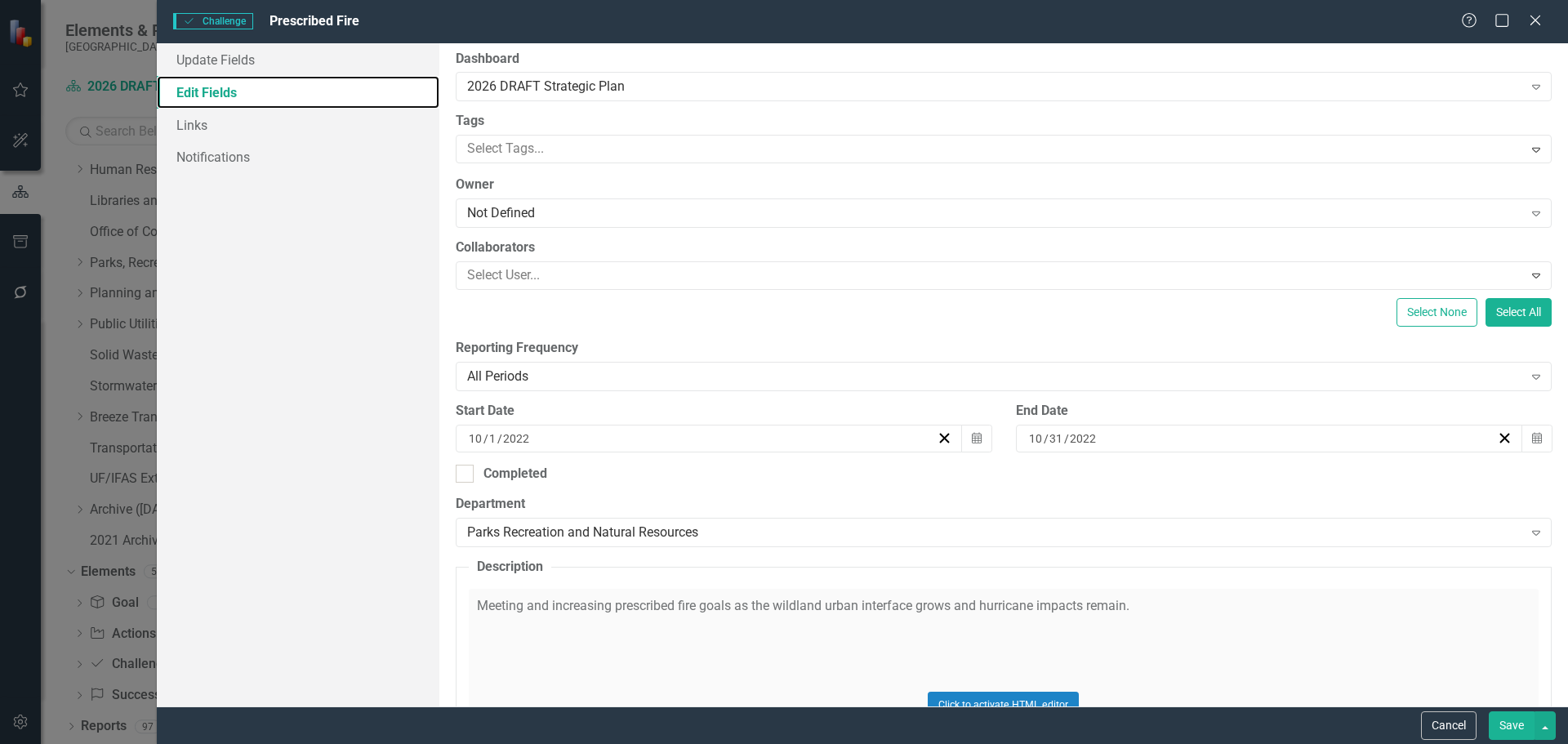
scroll to position [164, 0]
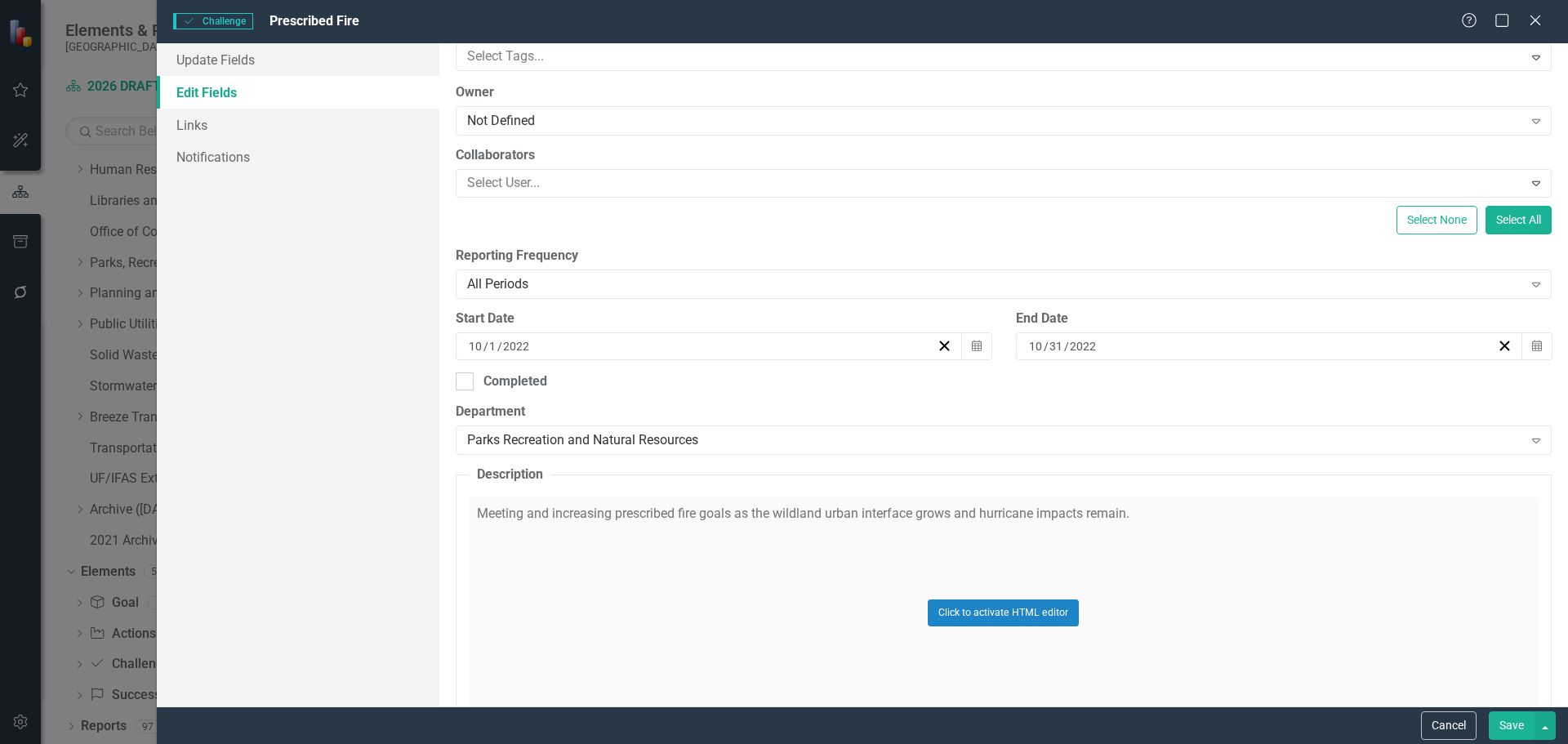
click at [544, 530] on div "Click to activate HTML editor" at bounding box center [1004, 613] width 1070 height 233
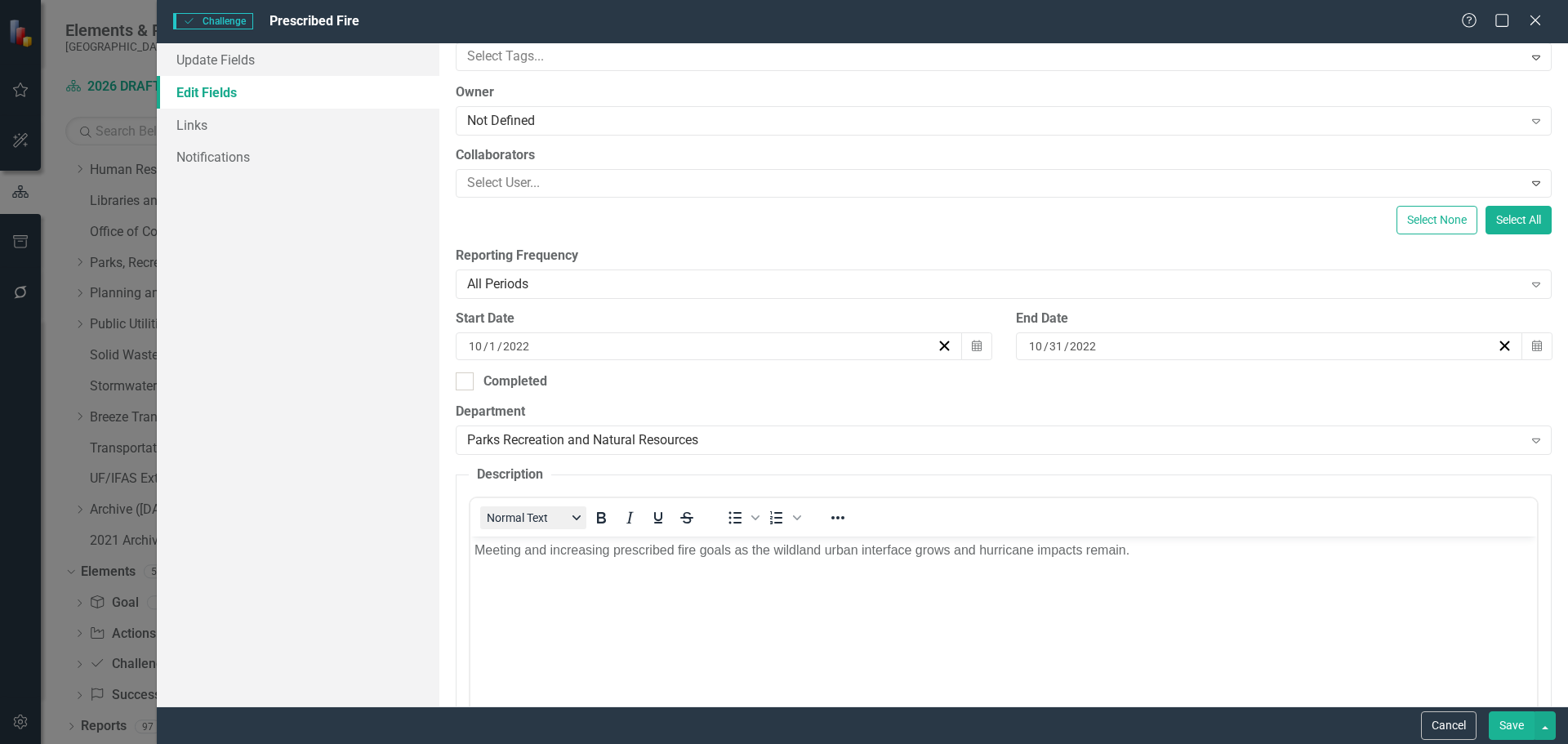
scroll to position [0, 0]
click at [497, 551] on p "Meeting and increasing prescribed fire goals as the wildland urban interface gr…" at bounding box center [1003, 551] width 1058 height 20
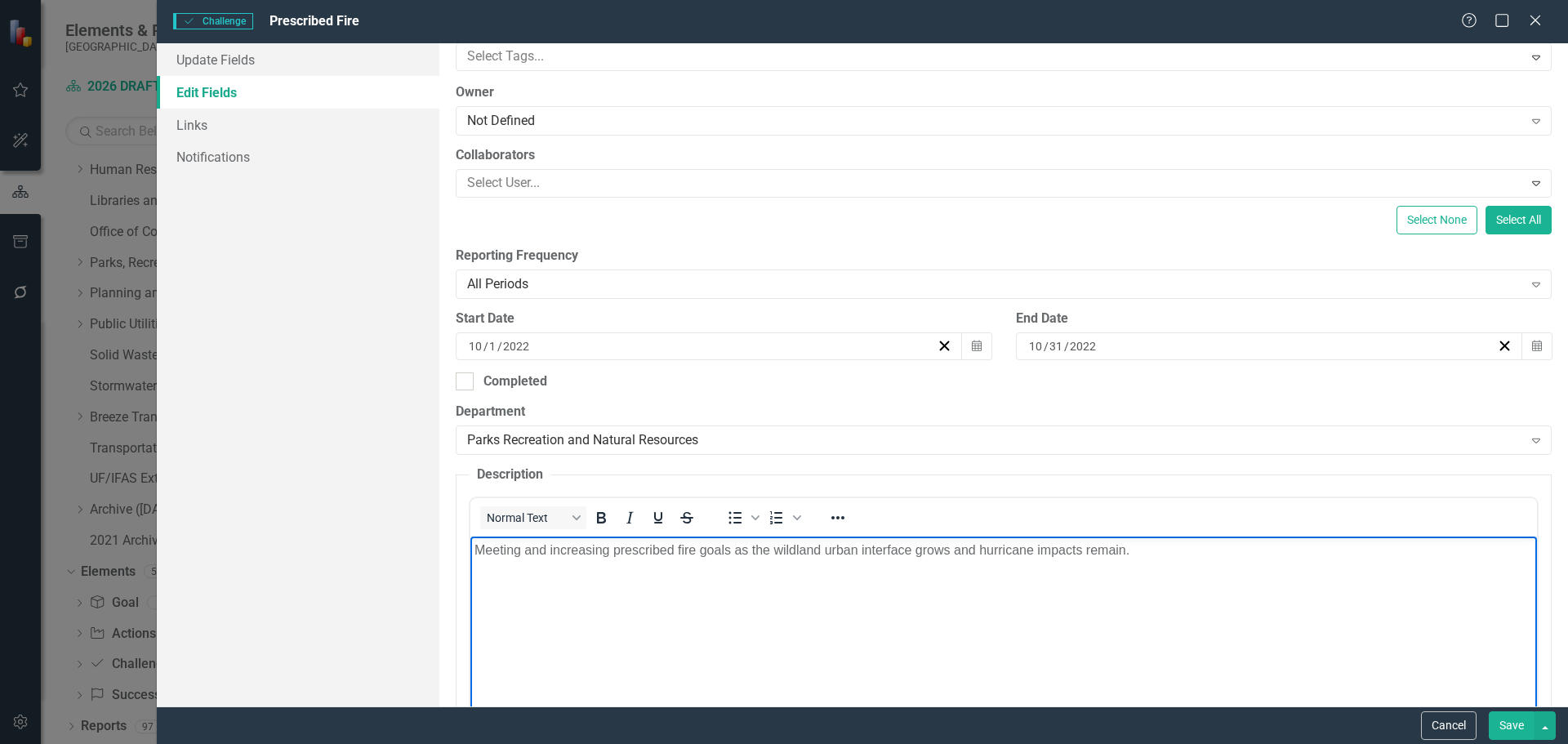
click at [732, 557] on p "Meeting and increasing prescribed fire goals as the wildland urban interface gr…" at bounding box center [1003, 551] width 1058 height 20
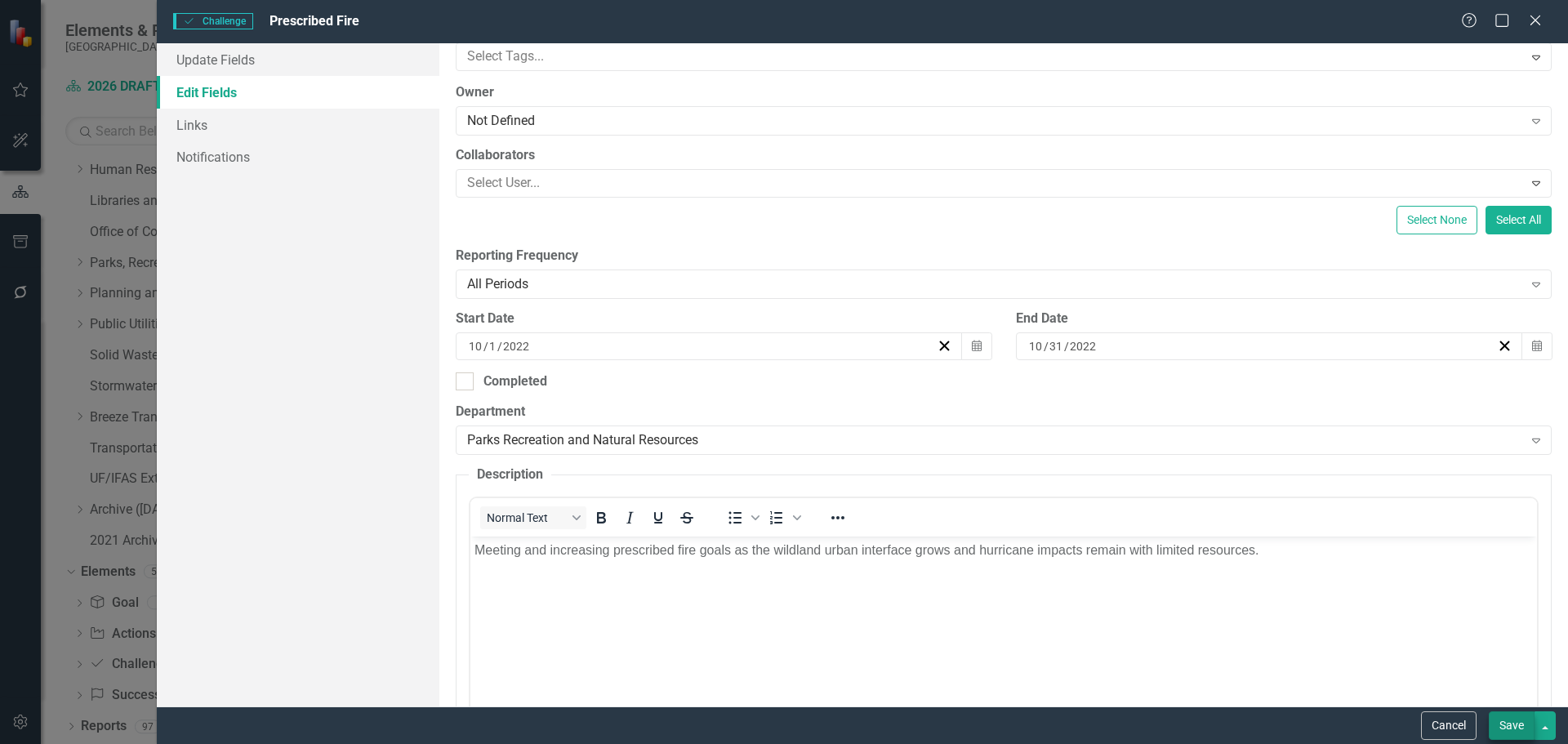
click at [1507, 726] on button "Save" at bounding box center [1511, 725] width 45 height 29
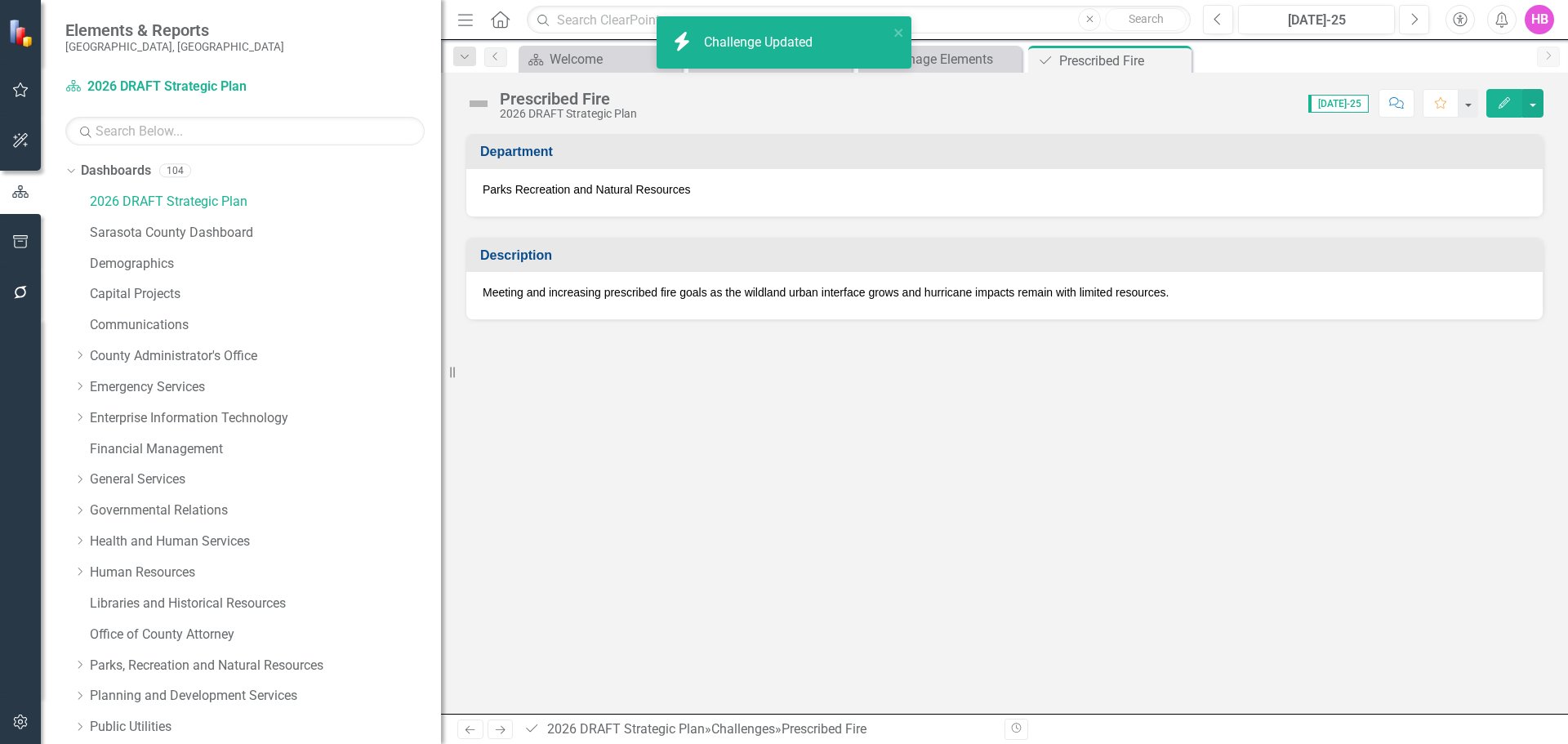
scroll to position [403, 0]
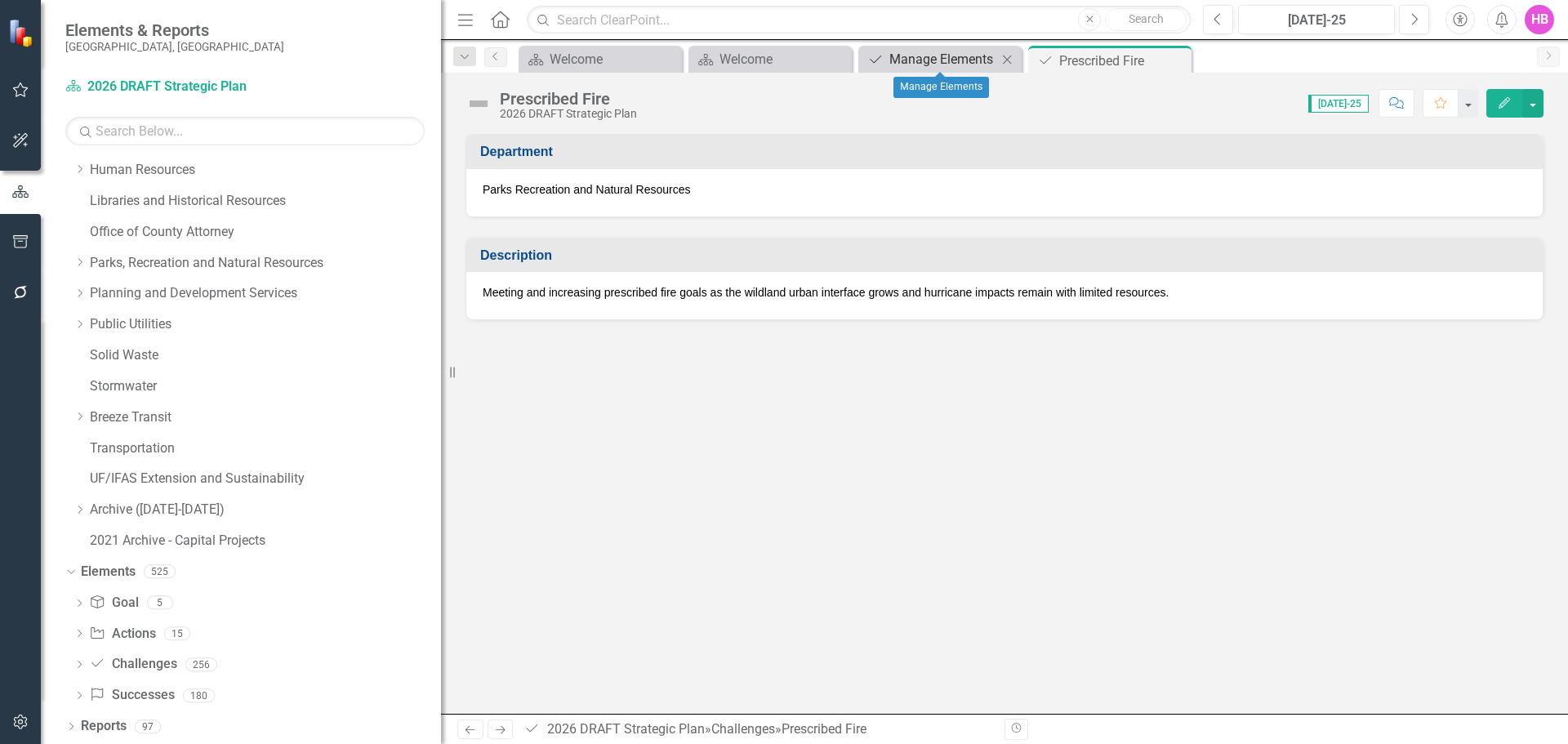
click at [954, 59] on div "Manage Elements" at bounding box center [943, 59] width 107 height 21
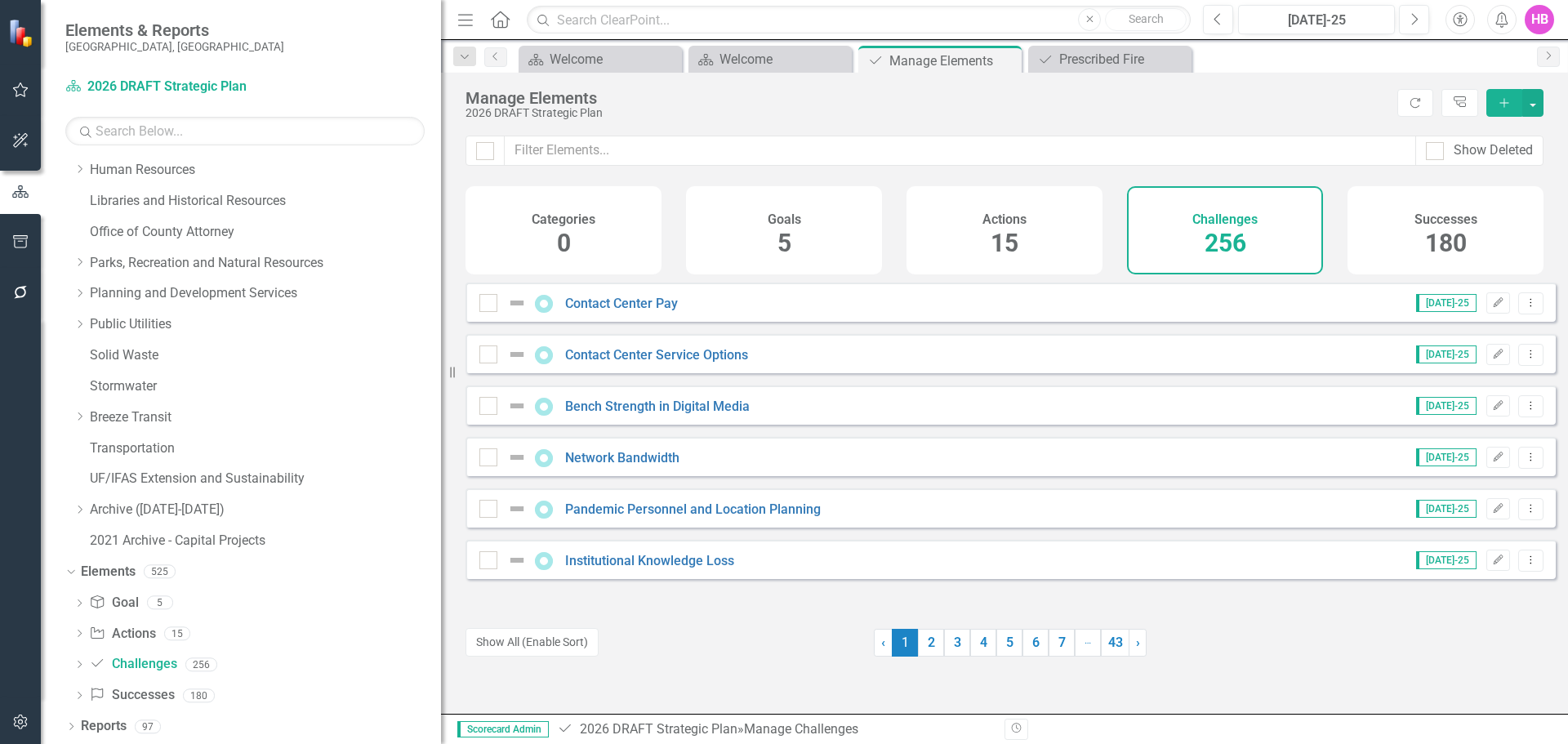
click at [1103, 39] on div "Menu Home Search Close Search Previous [DATE]-25 Next Accessibility Alerts HB U…" at bounding box center [1005, 20] width 1127 height 40
click at [1099, 55] on div "Prescribed Fire" at bounding box center [1112, 59] width 107 height 21
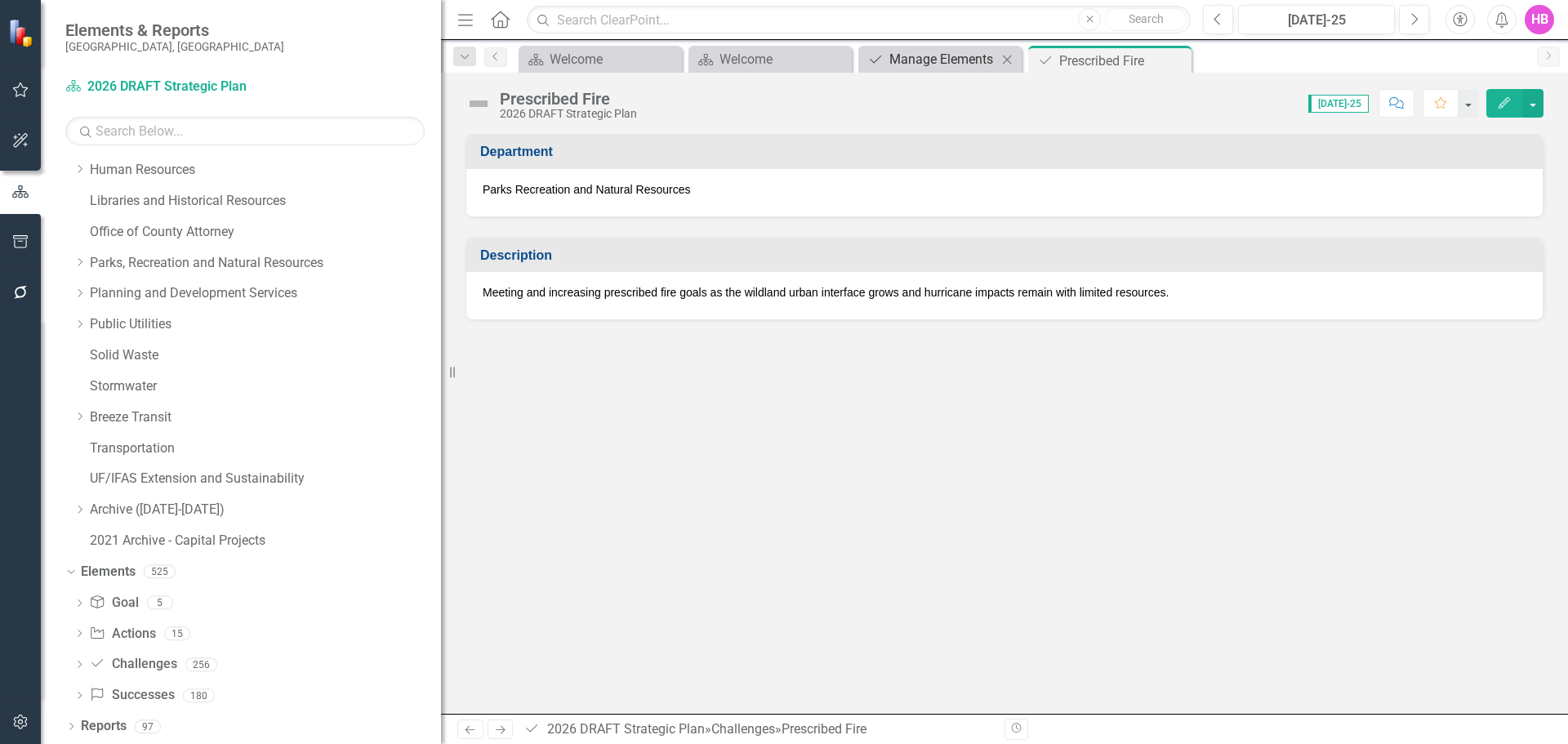
click at [919, 62] on div "Manage Elements" at bounding box center [943, 59] width 107 height 21
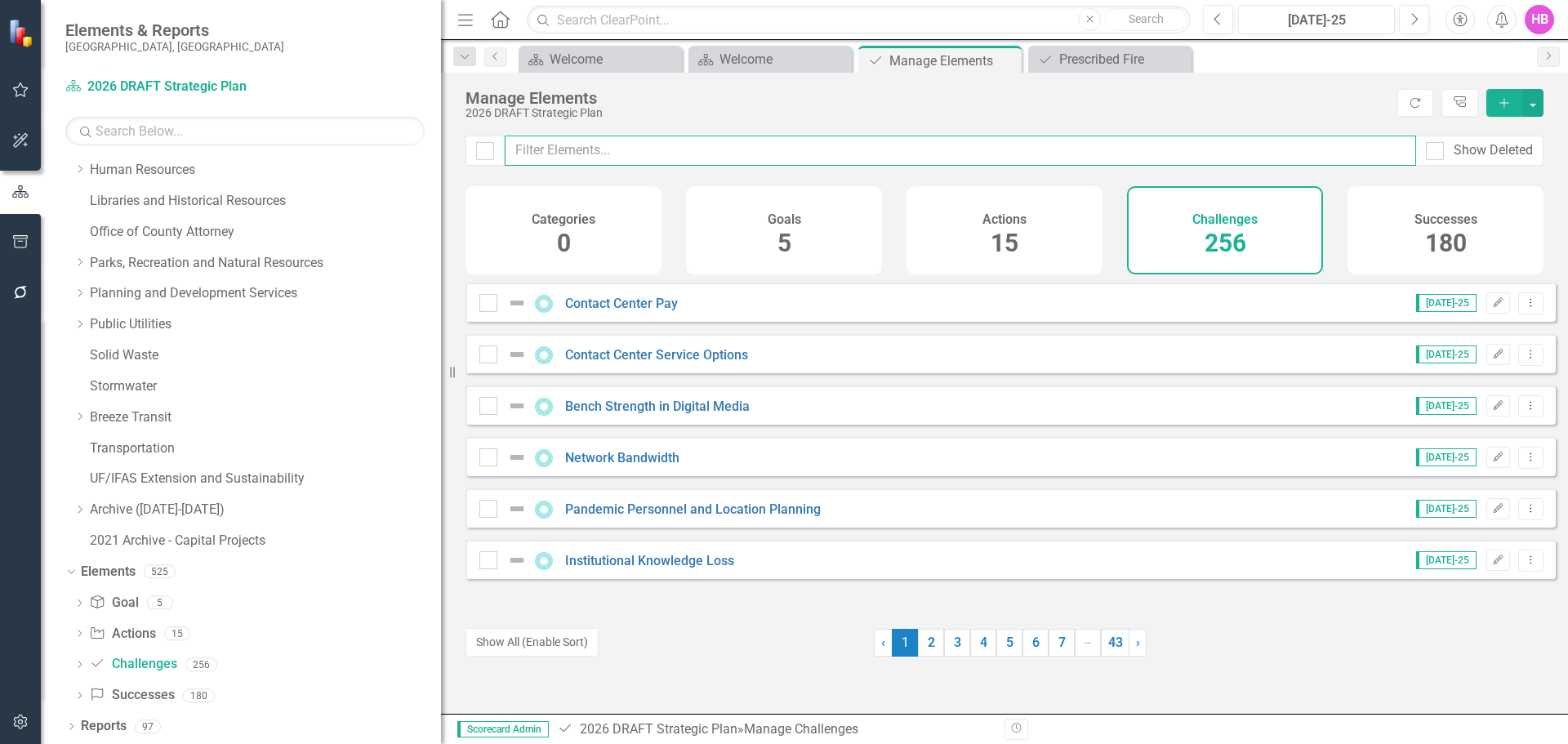
click at [695, 150] on input "text" at bounding box center [959, 151] width 911 height 31
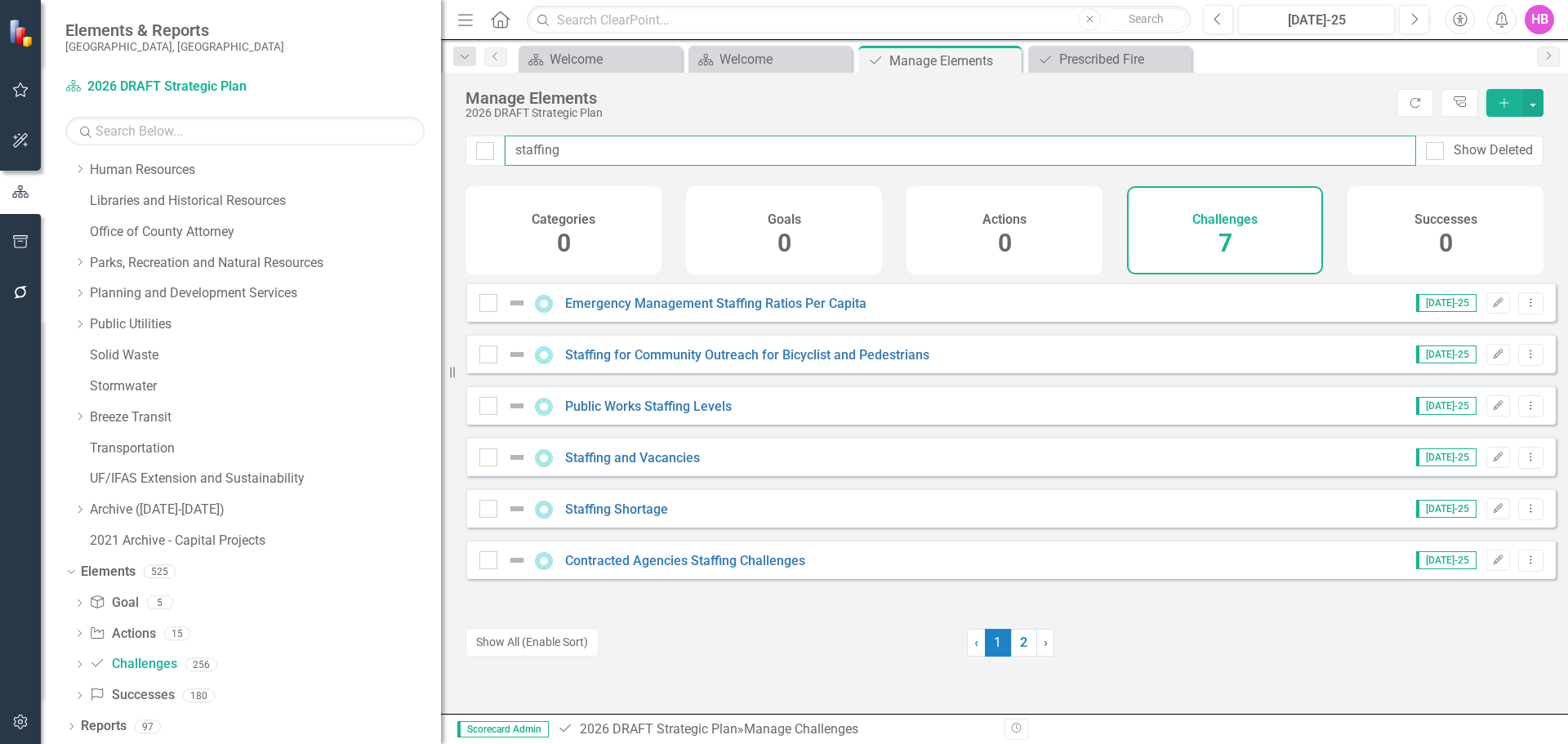
type input "staffing"
click at [1021, 643] on link "2" at bounding box center [1023, 643] width 27 height 28
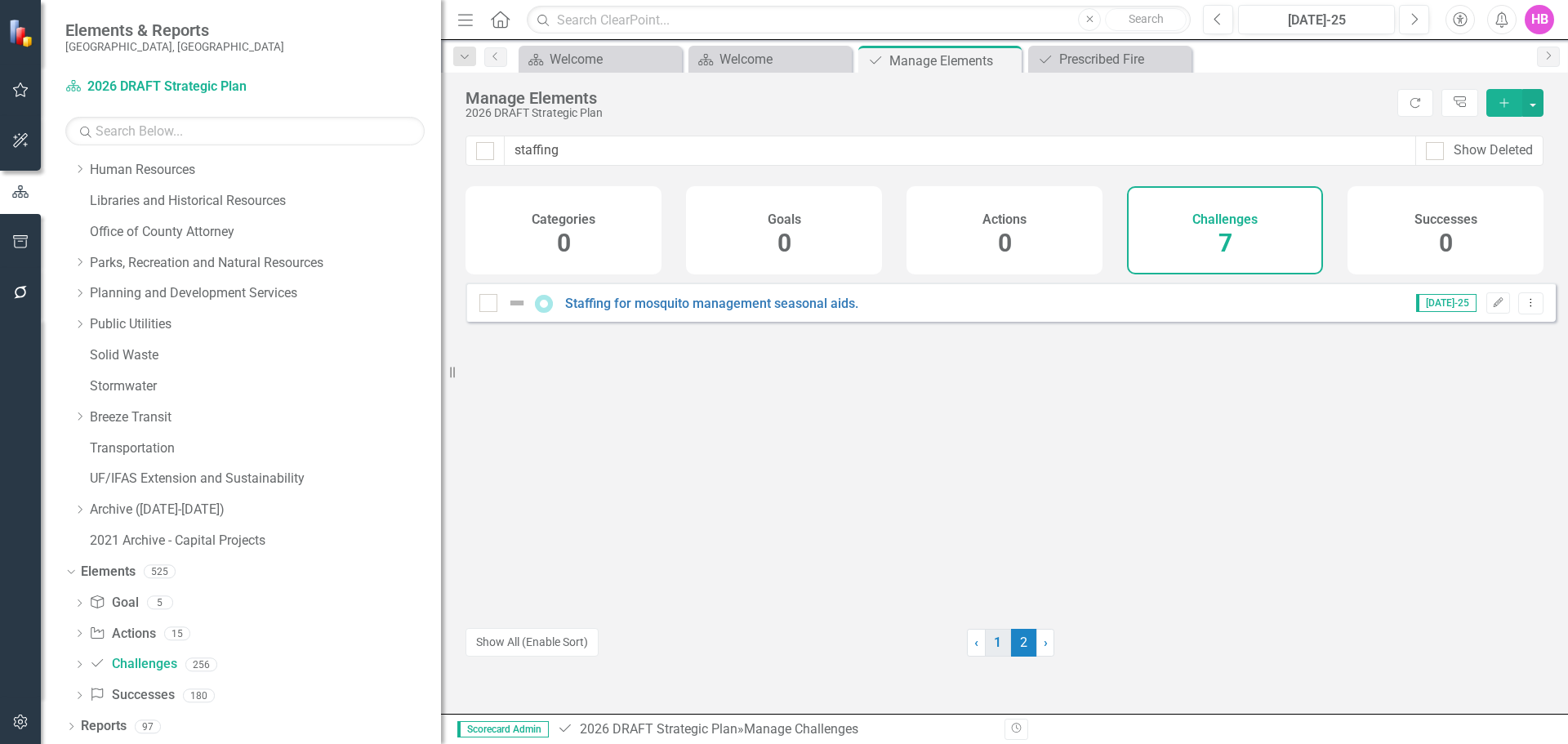
click at [990, 641] on link "1" at bounding box center [998, 643] width 27 height 28
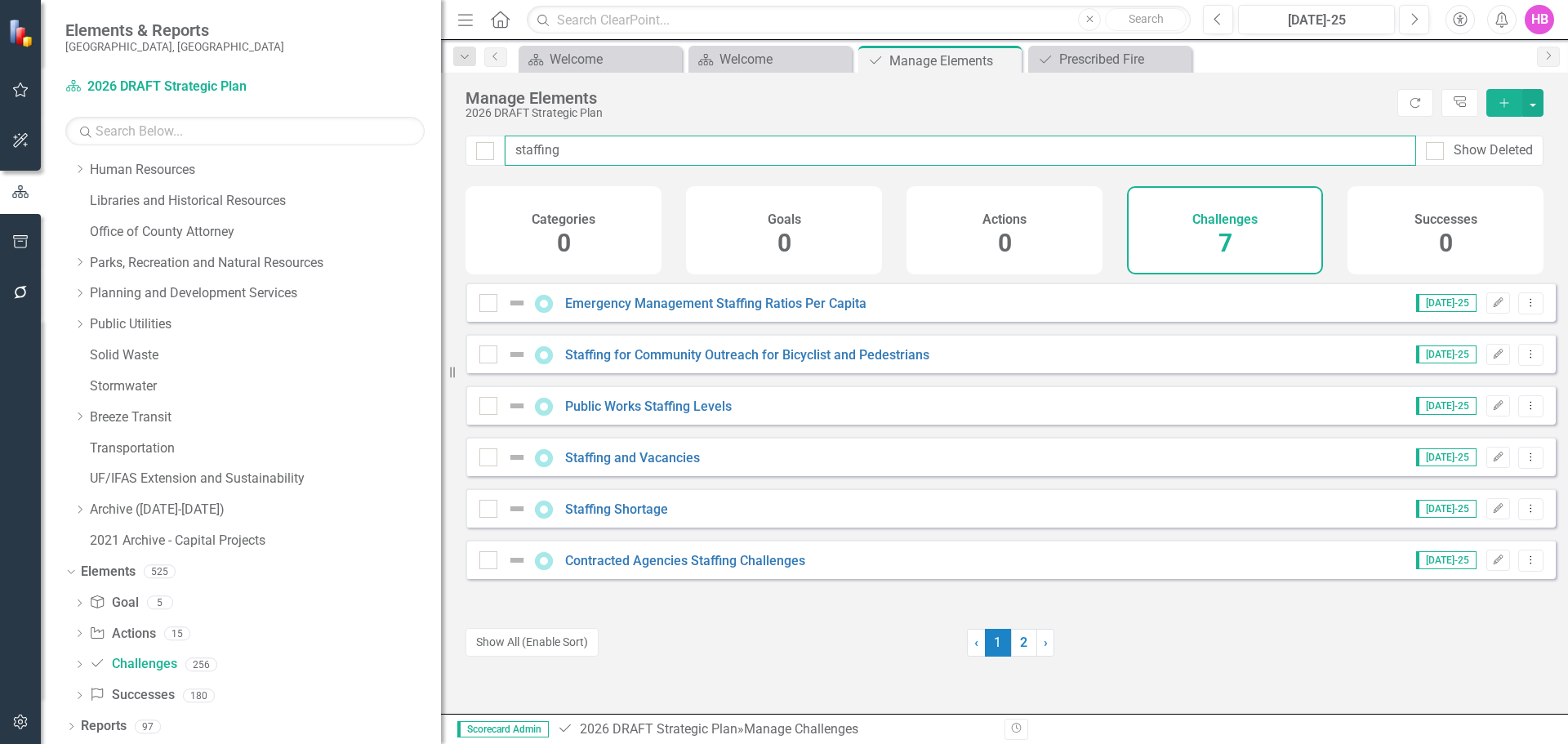
click at [566, 151] on input "staffing" at bounding box center [959, 151] width 911 height 31
click at [618, 466] on link "Staffing and Vacancies" at bounding box center [632, 458] width 135 height 16
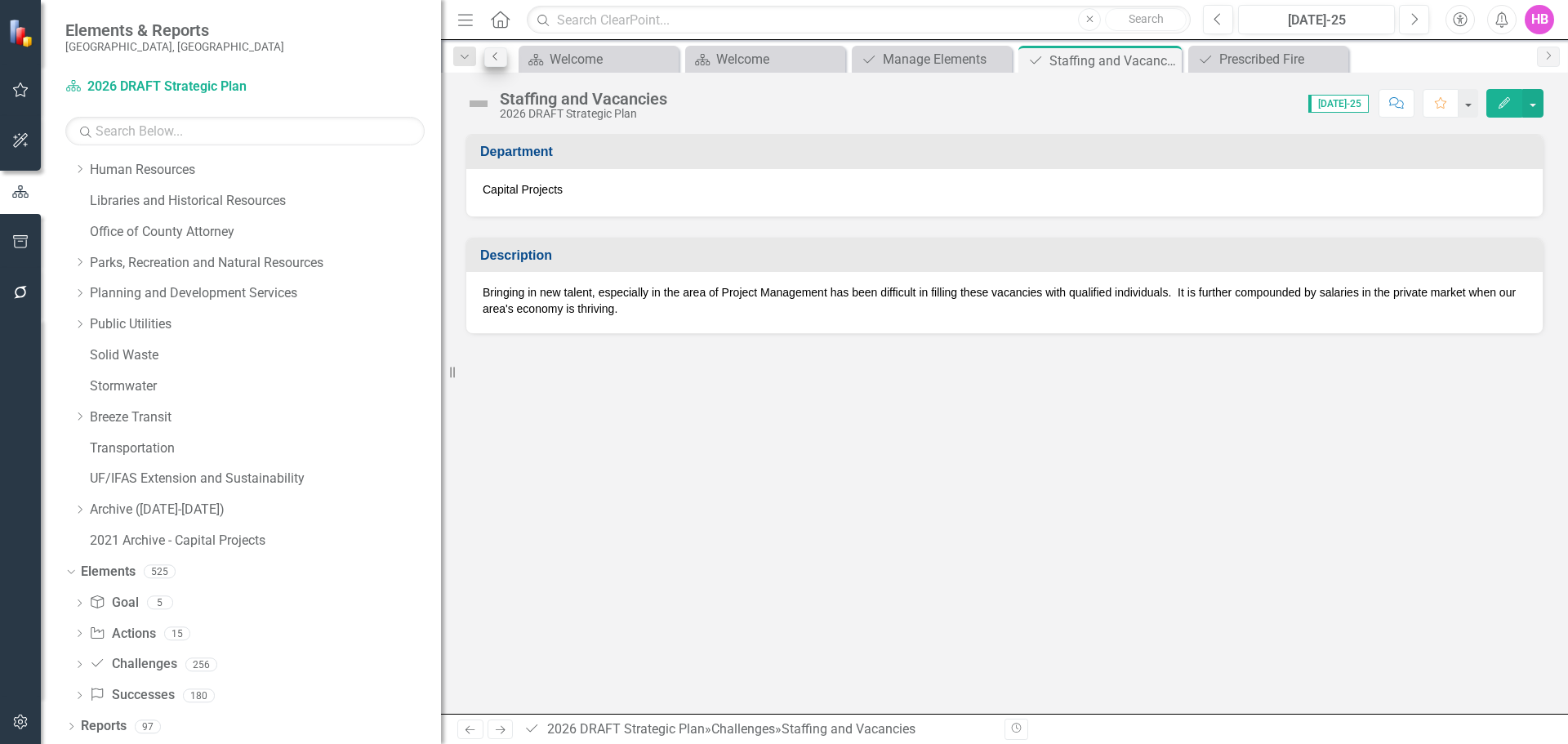
click at [506, 56] on div "Dropdown Search Dashboard Welcome Close Dashboard Welcome Close Challenge Manag…" at bounding box center [1005, 56] width 1127 height 33
click at [500, 56] on icon "Previous" at bounding box center [495, 56] width 13 height 10
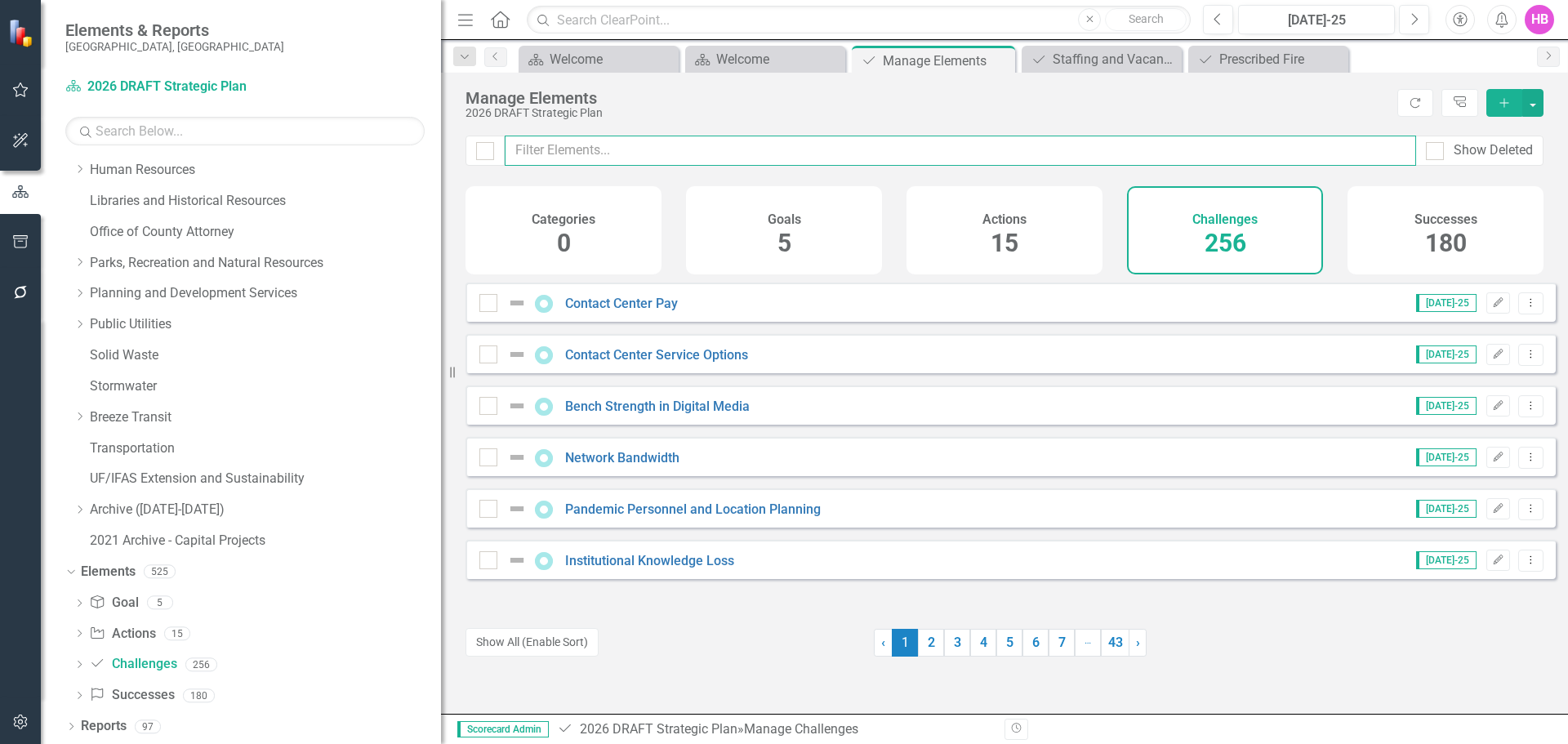
click at [595, 140] on input "text" at bounding box center [959, 151] width 911 height 31
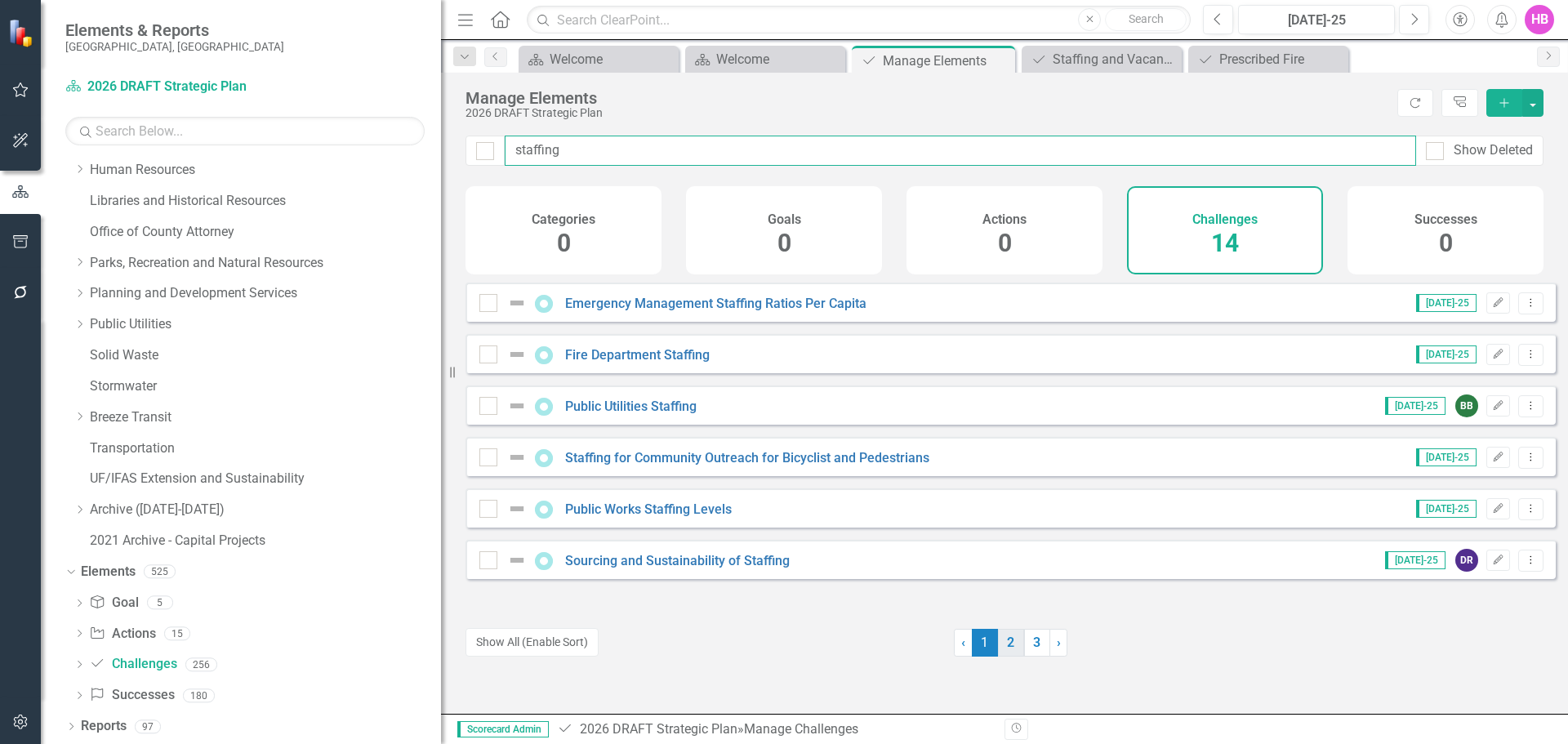
type input "staffing"
click at [1004, 651] on link "2" at bounding box center [1011, 643] width 27 height 28
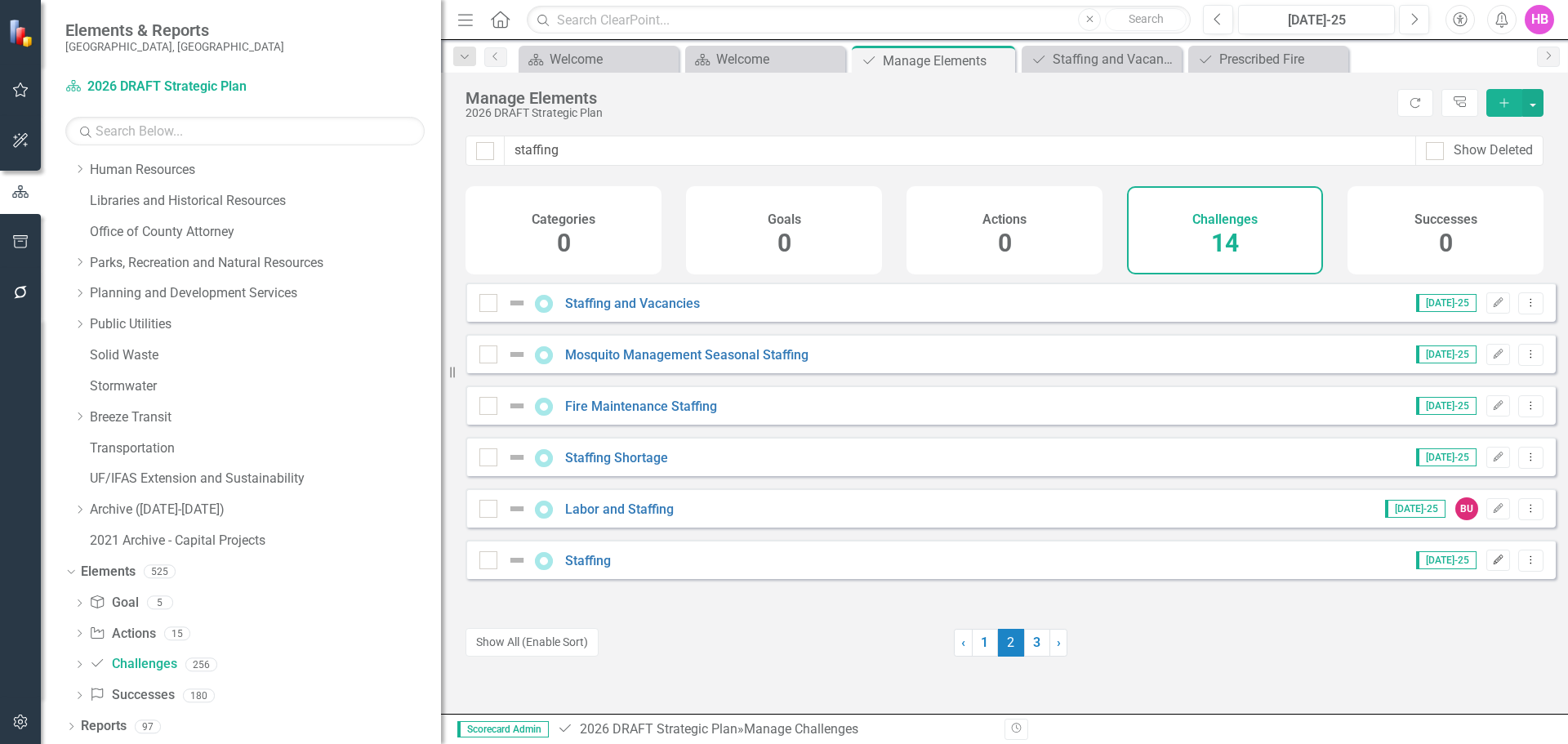
click at [1492, 566] on icon "Edit" at bounding box center [1498, 561] width 12 height 10
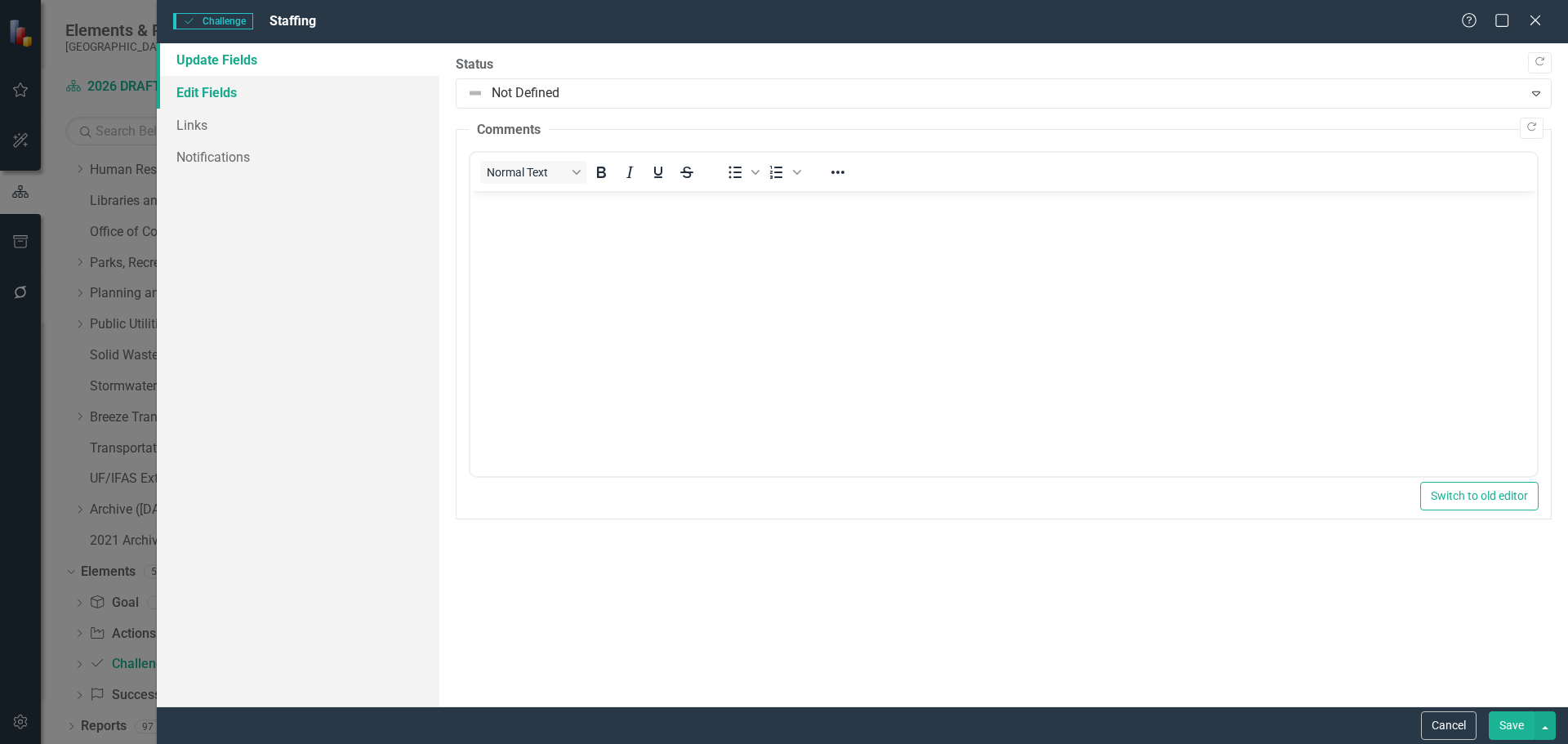
click at [236, 91] on link "Edit Fields" at bounding box center [297, 92] width 283 height 33
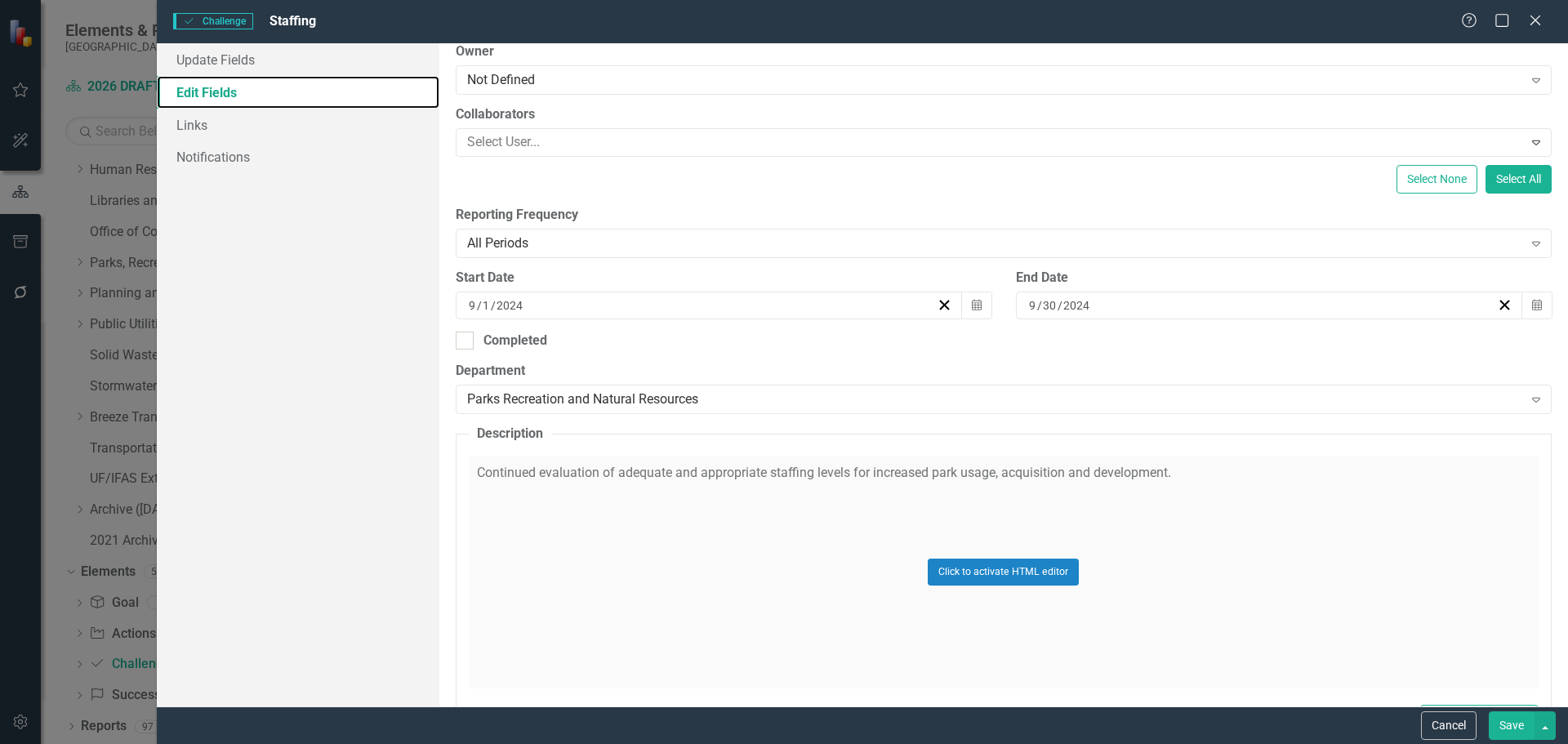
scroll to position [245, 0]
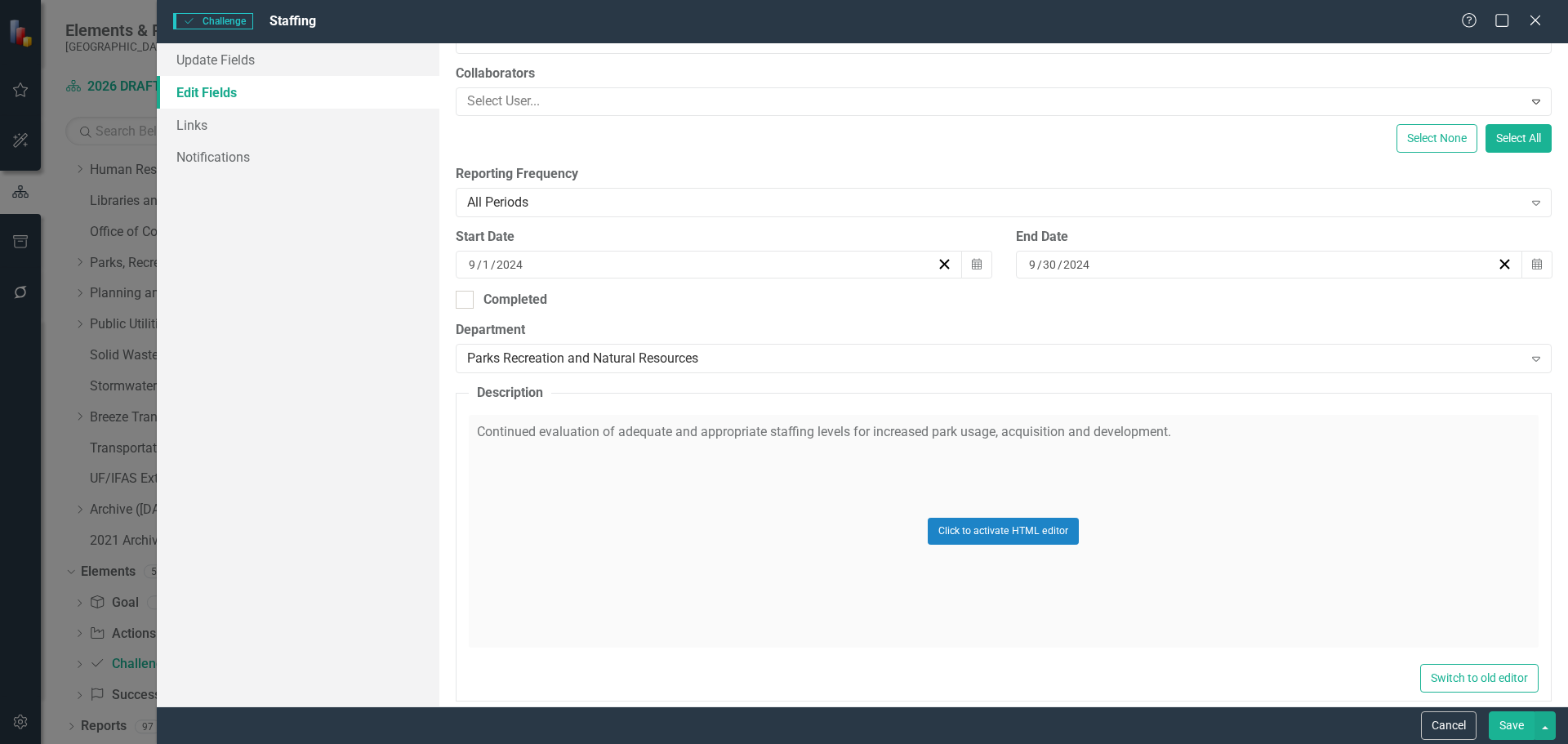
click at [571, 484] on div "Click to activate HTML editor" at bounding box center [1004, 531] width 1070 height 233
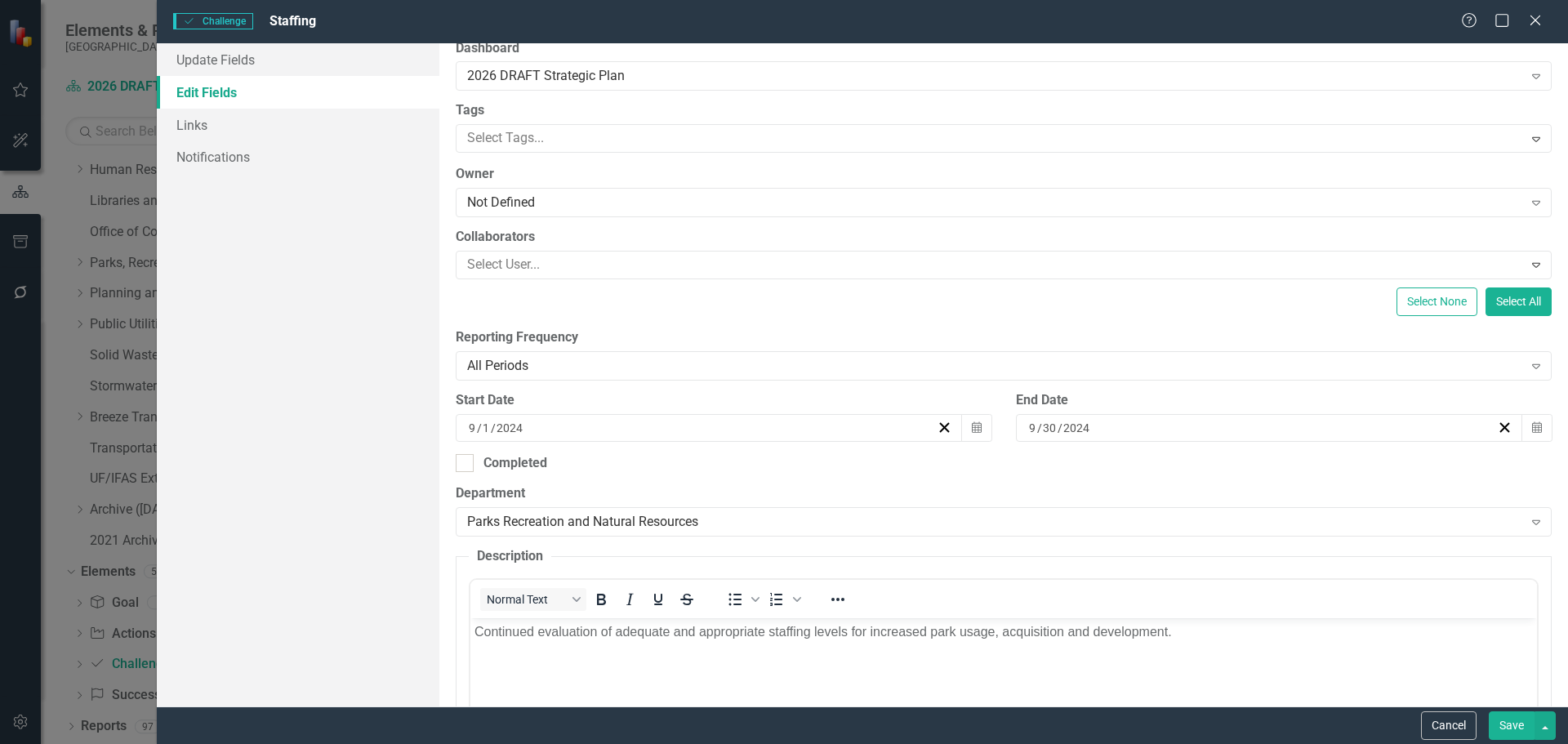
scroll to position [0, 0]
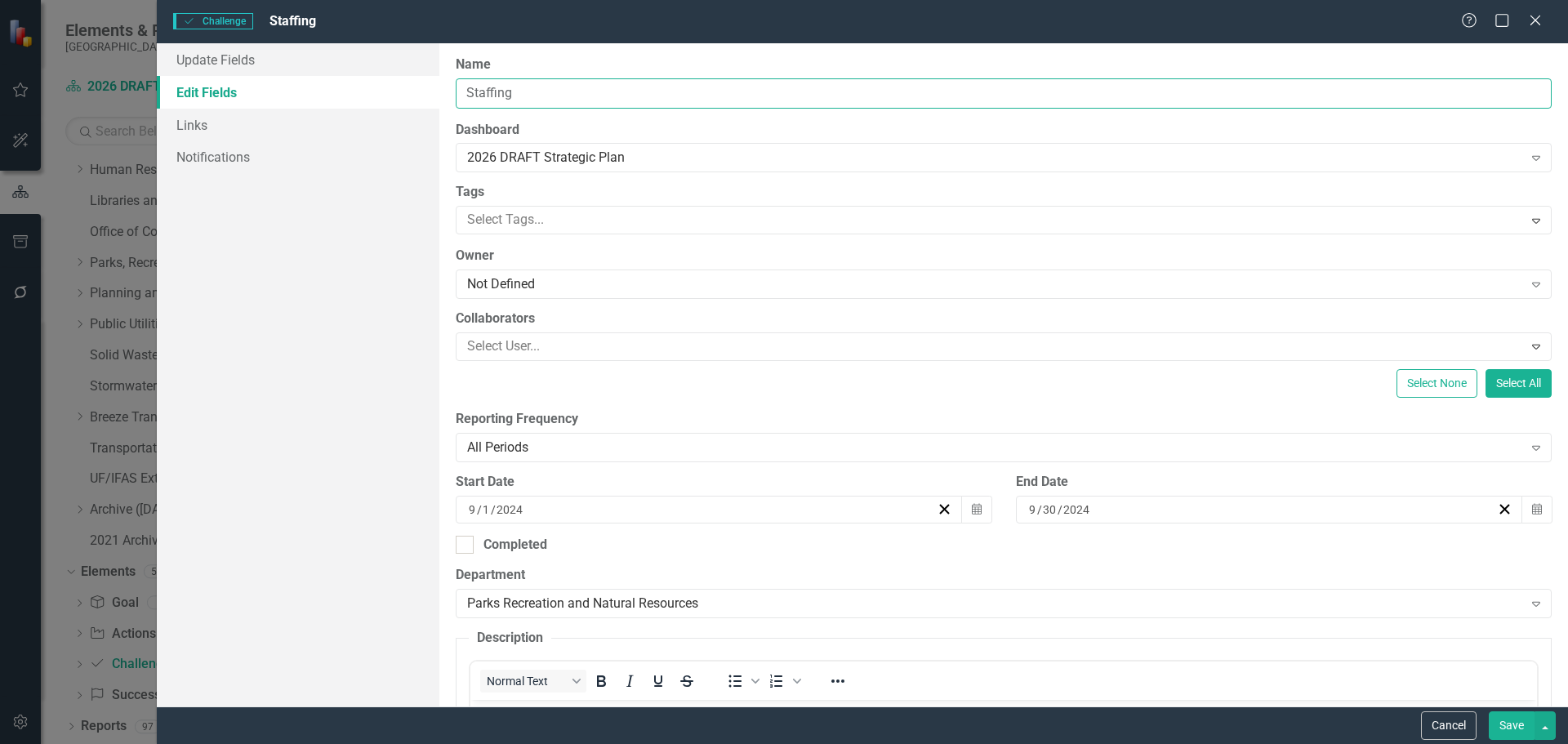
click at [539, 95] on input "Staffing" at bounding box center [1004, 94] width 1096 height 31
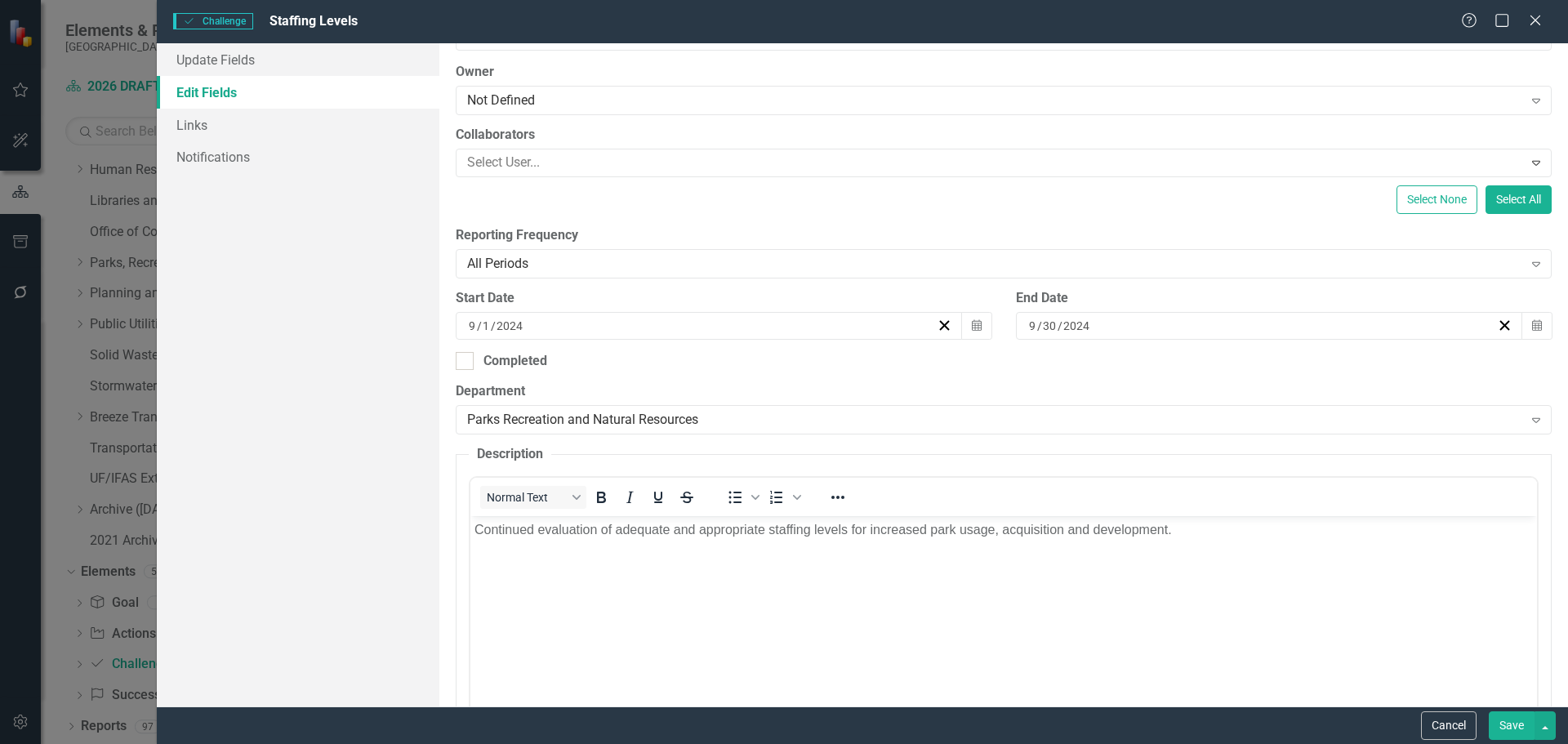
scroll to position [347, 0]
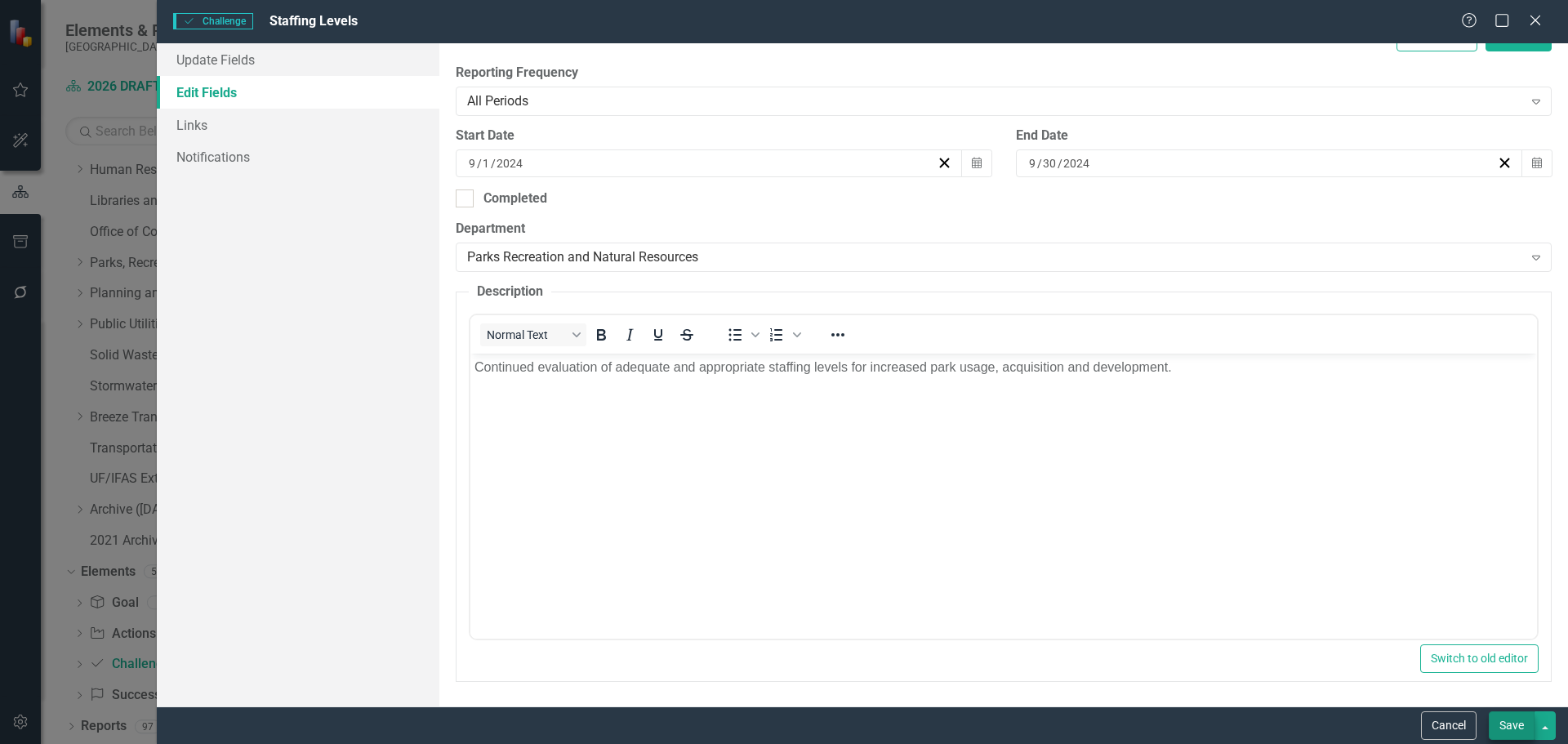
type input "Staffing Levels"
click at [1493, 724] on button "Save" at bounding box center [1511, 725] width 45 height 29
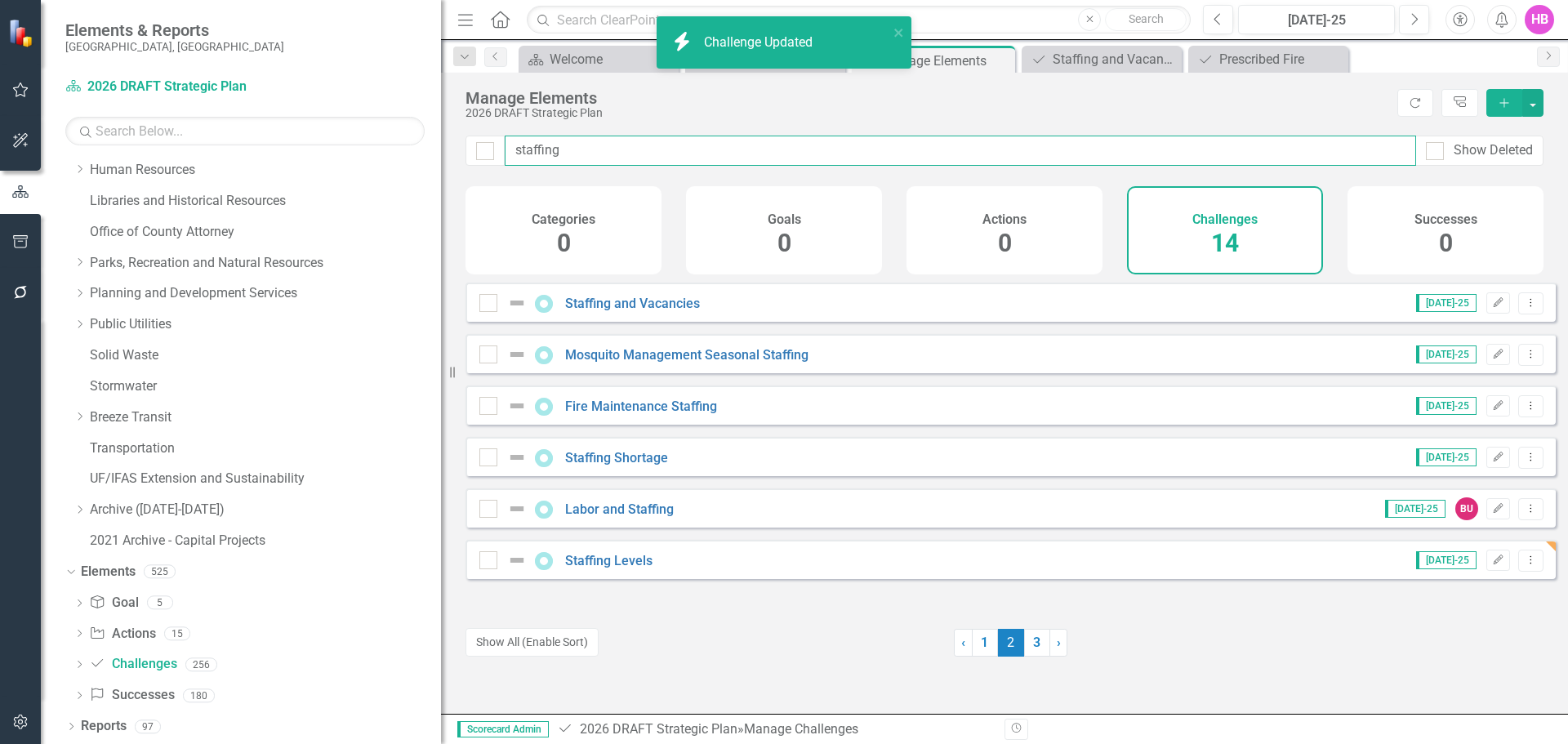
click at [569, 151] on input "staffing" at bounding box center [959, 151] width 911 height 31
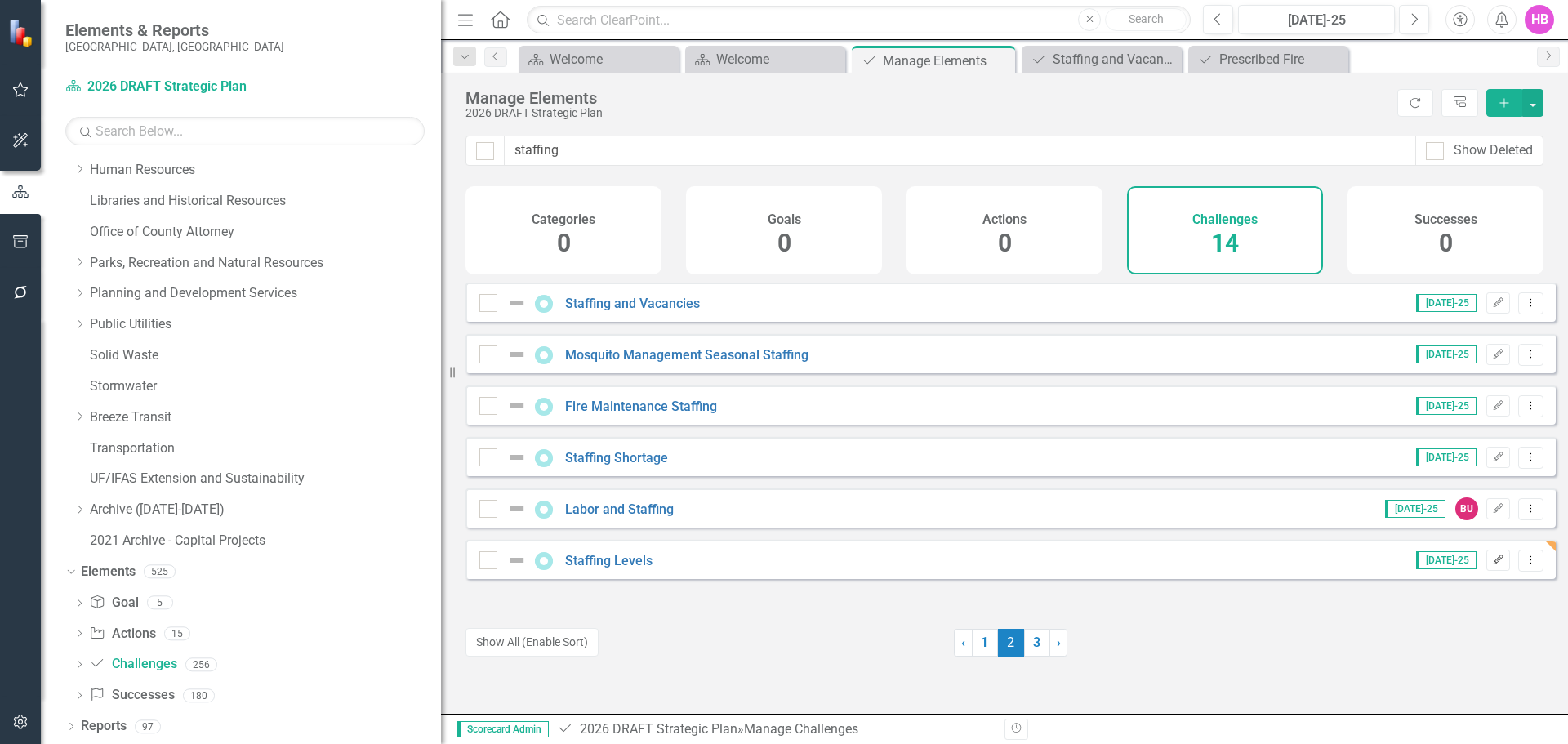
click at [1492, 566] on icon "Edit" at bounding box center [1498, 561] width 12 height 10
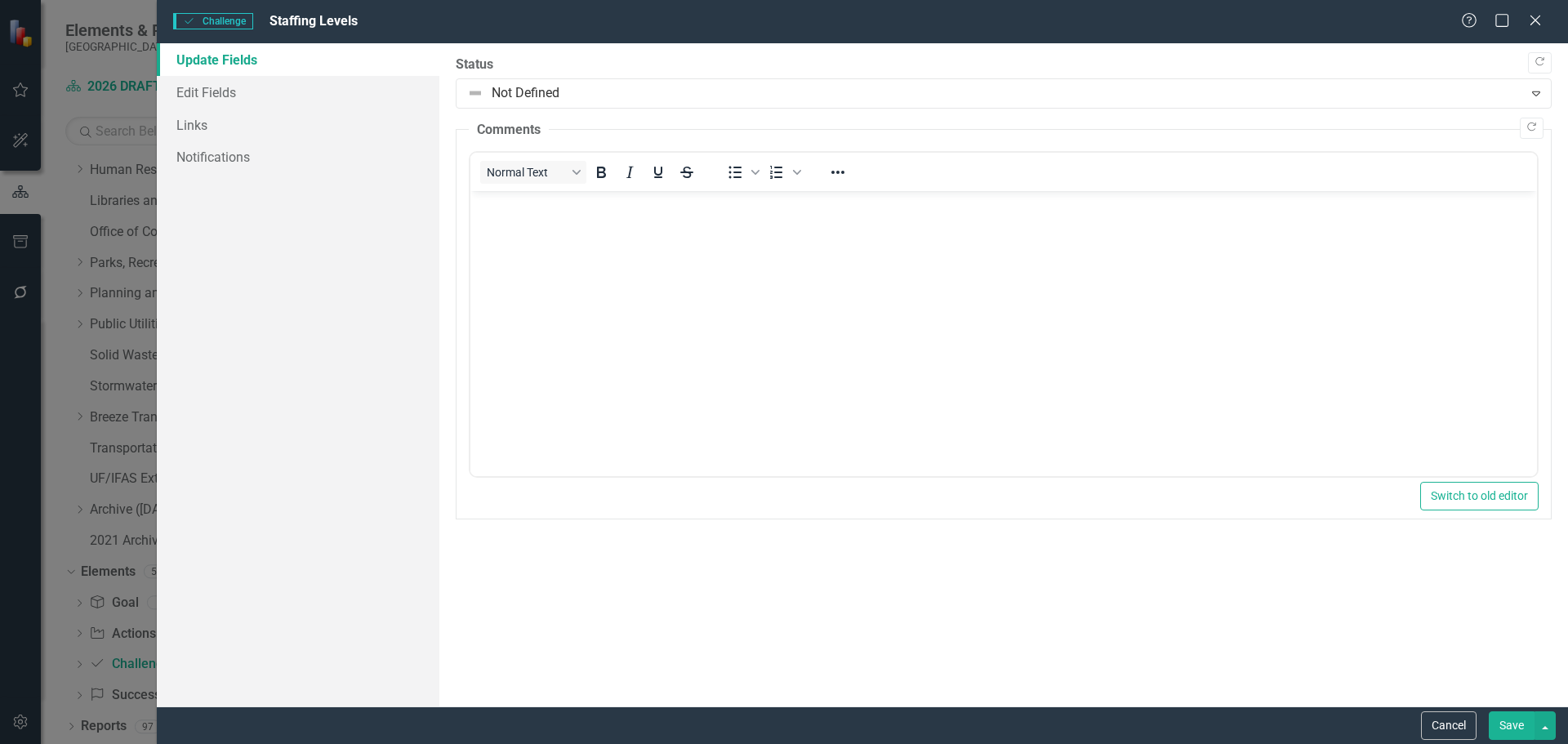
scroll to position [0, 0]
drag, startPoint x: 1541, startPoint y: 17, endPoint x: 1521, endPoint y: 45, distance: 34.4
click at [1540, 17] on icon "Close" at bounding box center [1535, 20] width 17 height 13
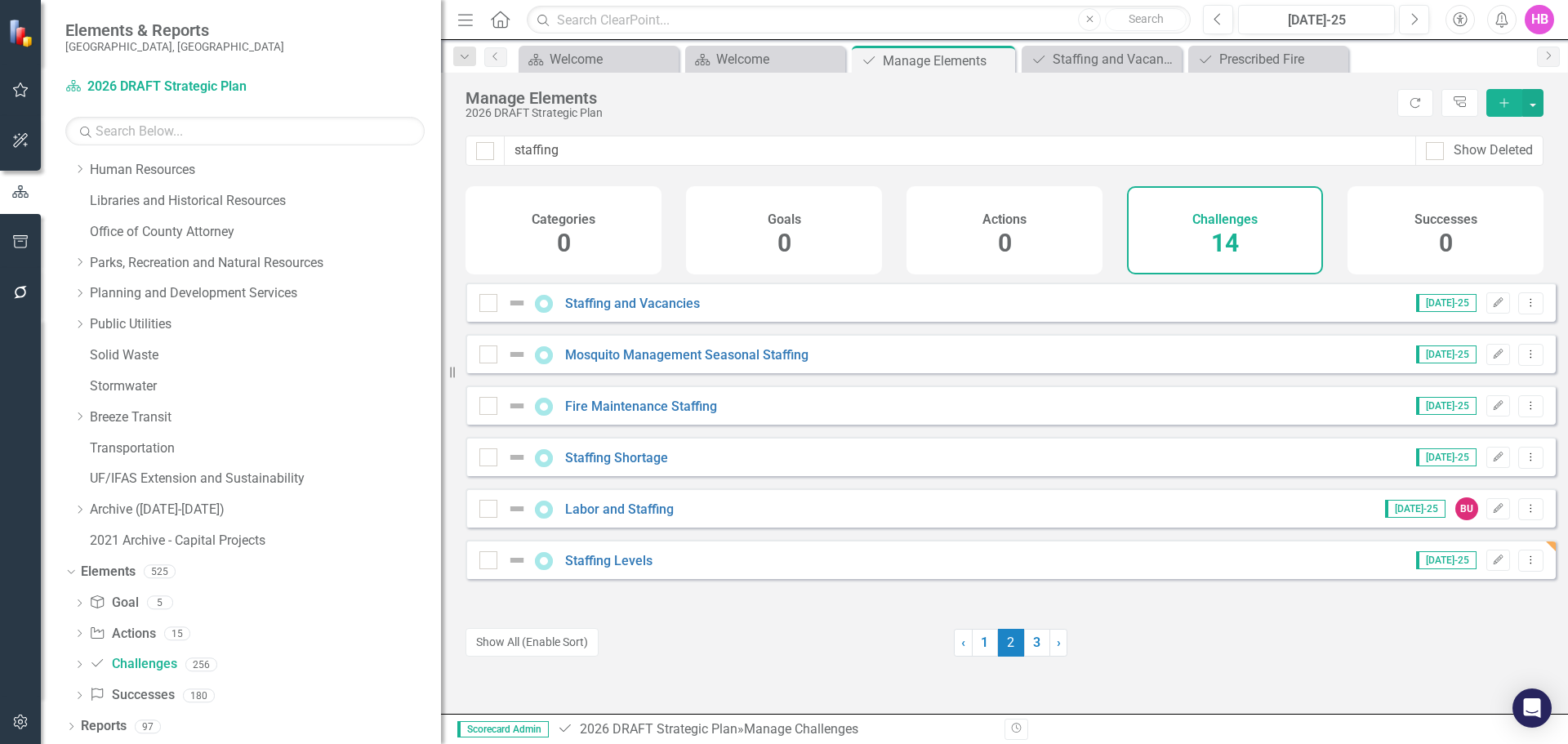
click at [619, 565] on div "Staffing Levels" at bounding box center [568, 561] width 177 height 20
click at [621, 569] on link "Staffing Levels" at bounding box center [609, 561] width 88 height 16
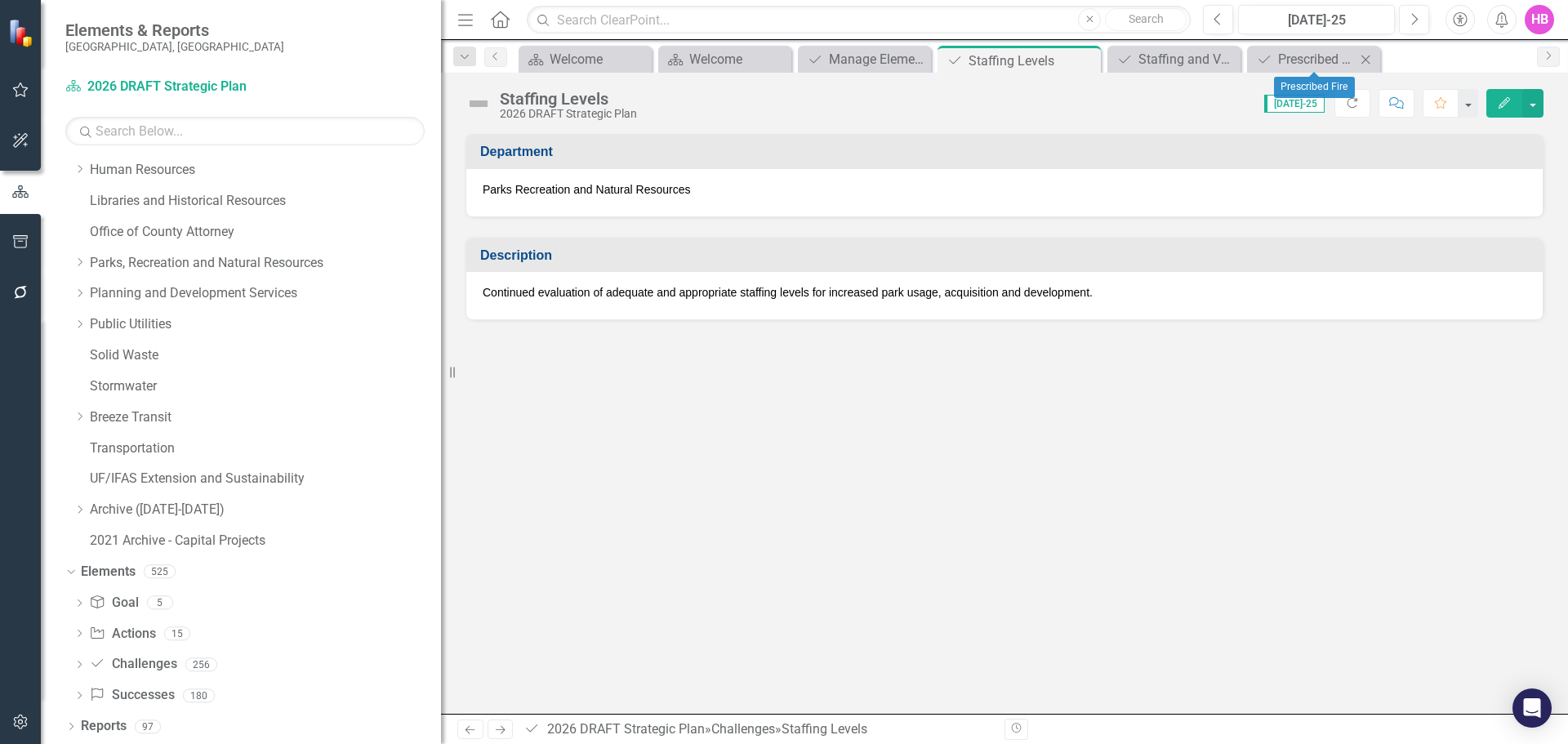
click at [1364, 60] on icon at bounding box center [1365, 59] width 9 height 9
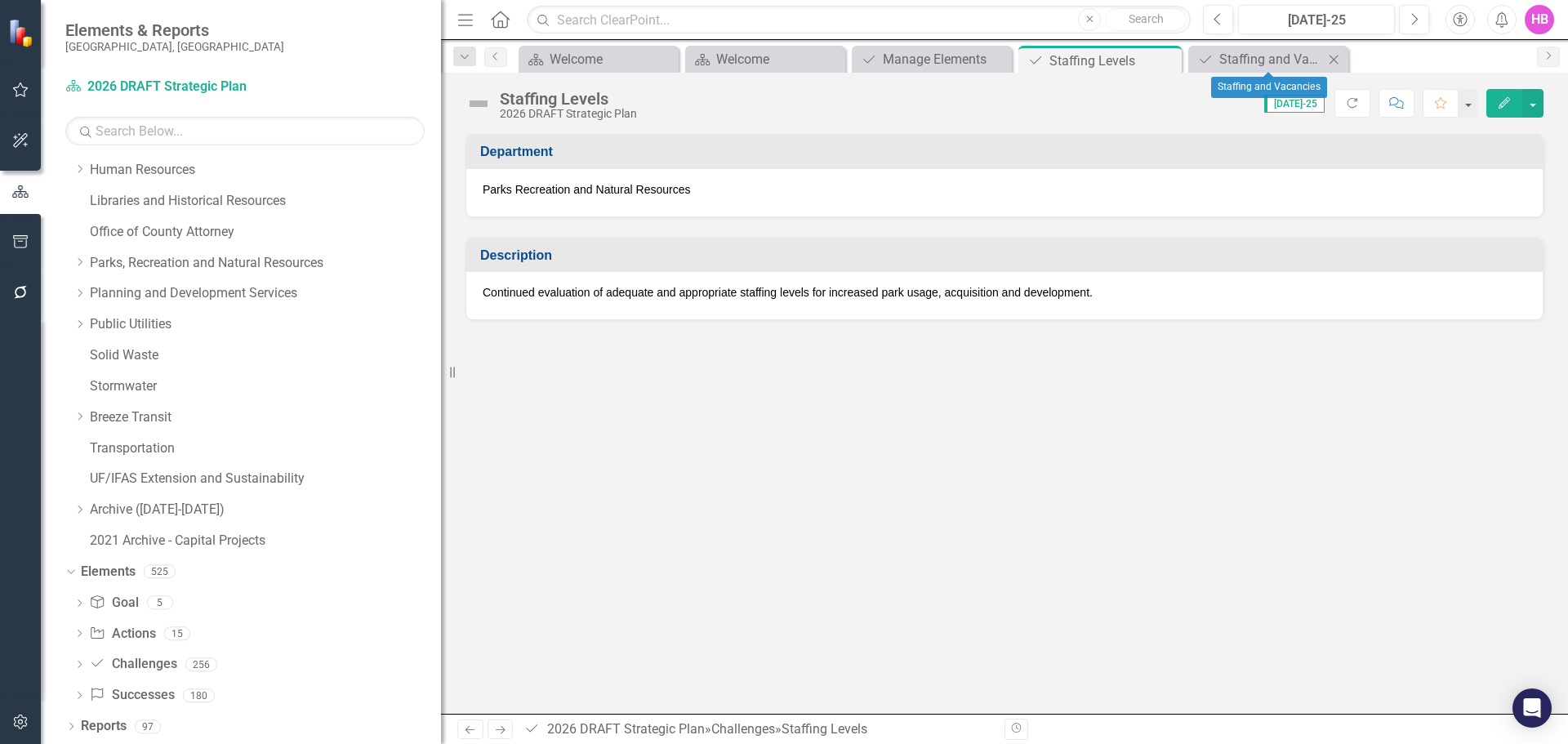
click at [1334, 59] on icon at bounding box center [1334, 59] width 9 height 9
click at [1172, 60] on icon "Close" at bounding box center [1176, 60] width 17 height 13
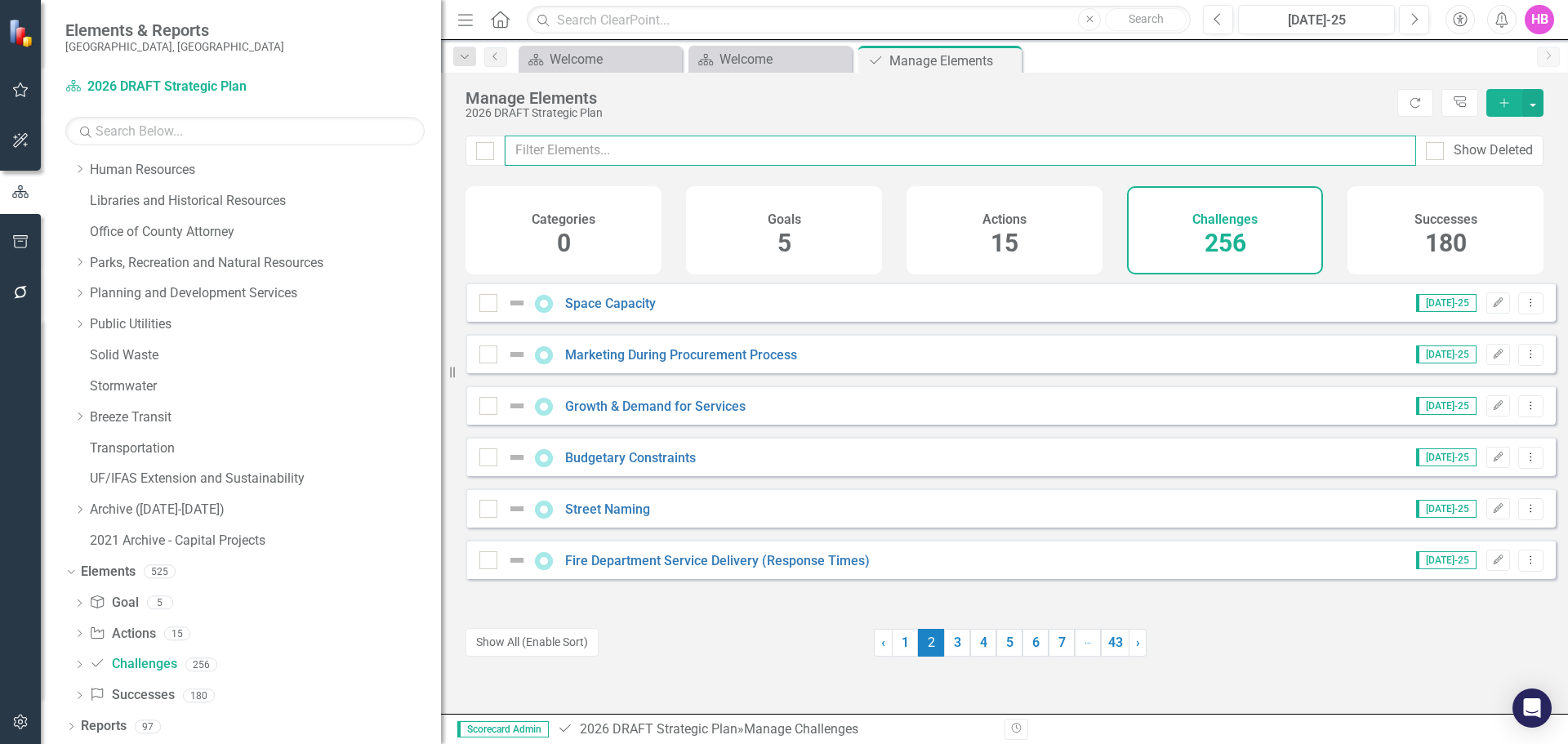
click at [604, 146] on input "text" at bounding box center [959, 151] width 911 height 31
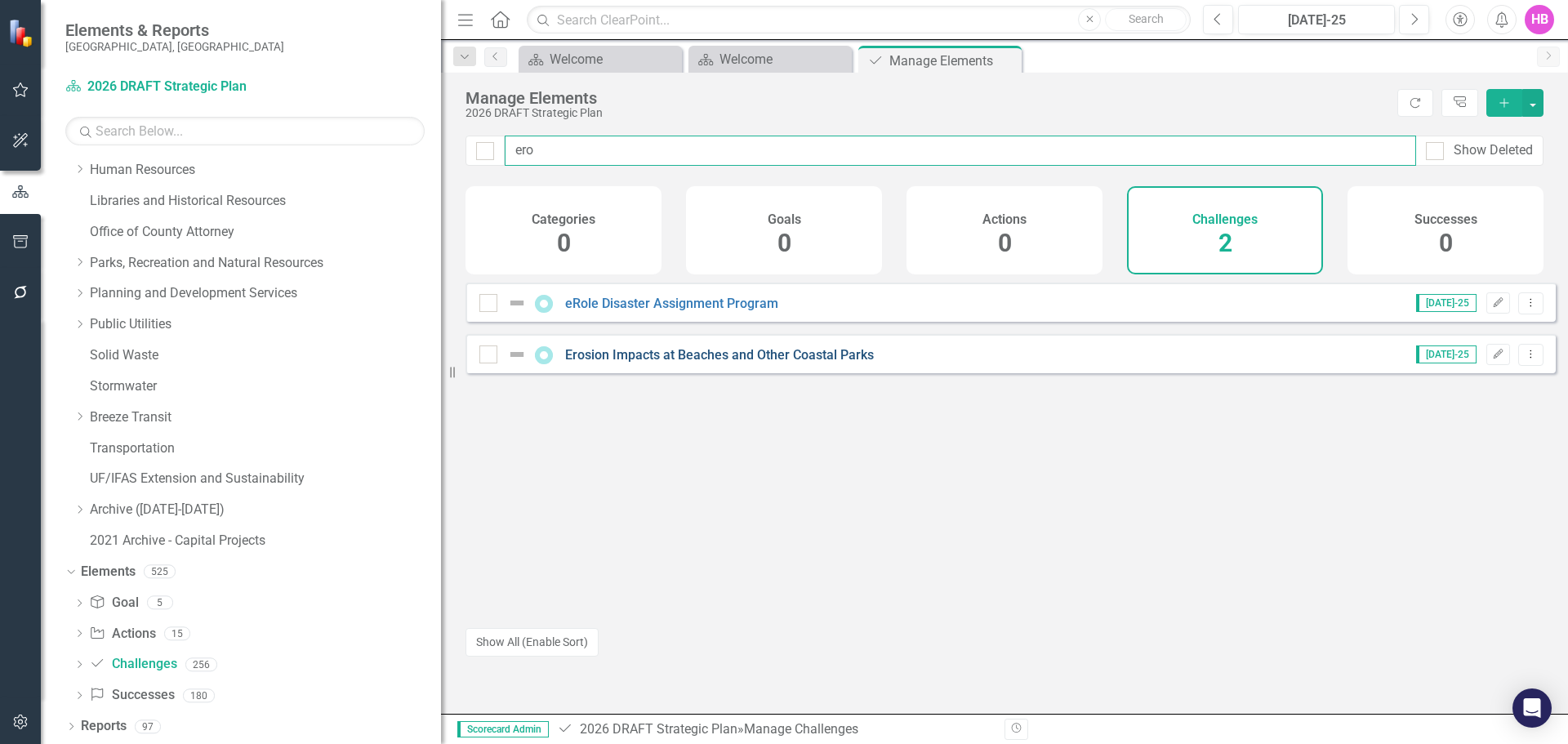
type input "ero"
click at [681, 363] on link "Erosion Impacts at Beaches and Other Coastal Parks" at bounding box center [719, 355] width 308 height 16
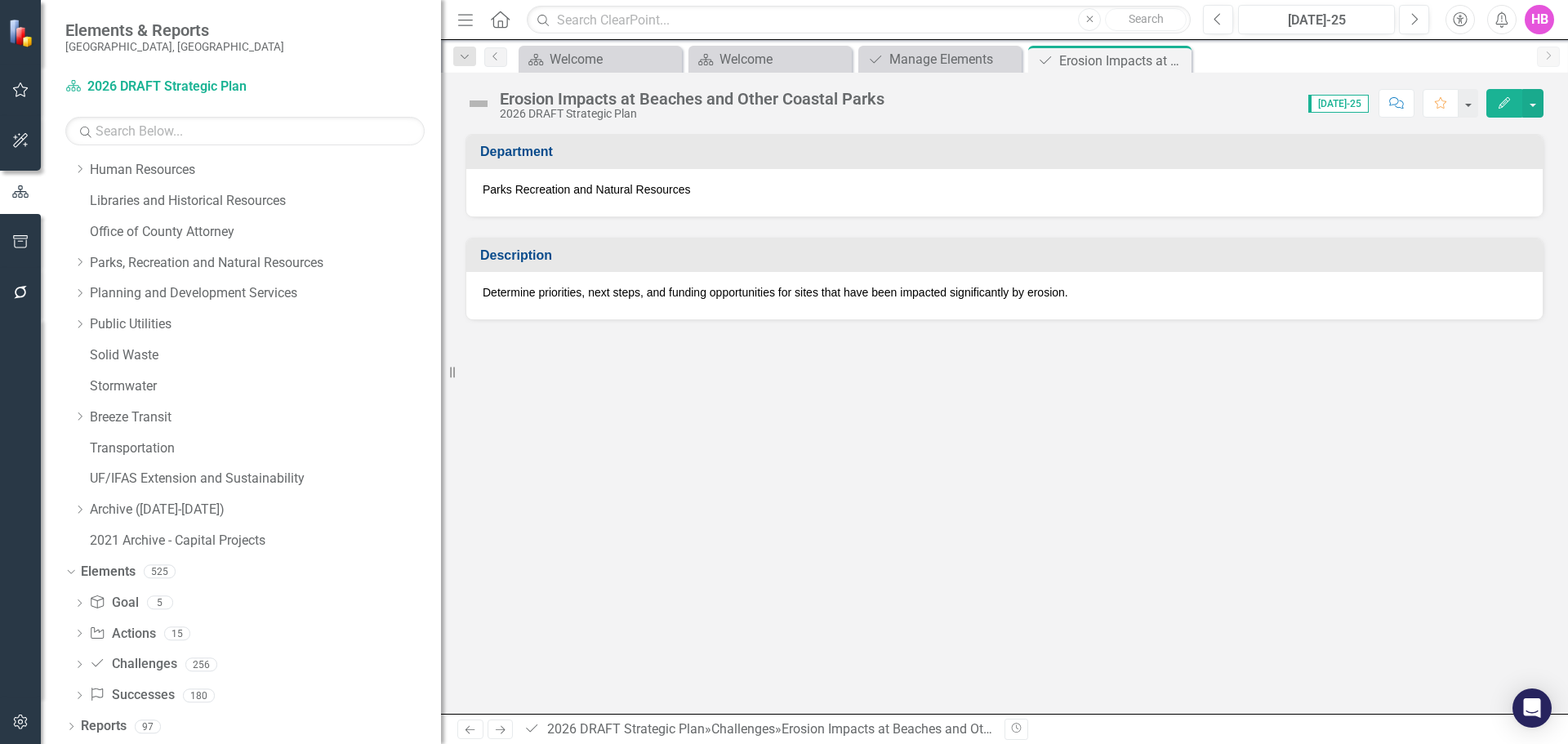
click at [1507, 88] on div "Erosion Impacts at Beaches and Other Coastal Parks 2026 DRAFT Strategic Plan Sc…" at bounding box center [1005, 98] width 1127 height 49
click at [1501, 101] on icon "Edit" at bounding box center [1504, 103] width 15 height 12
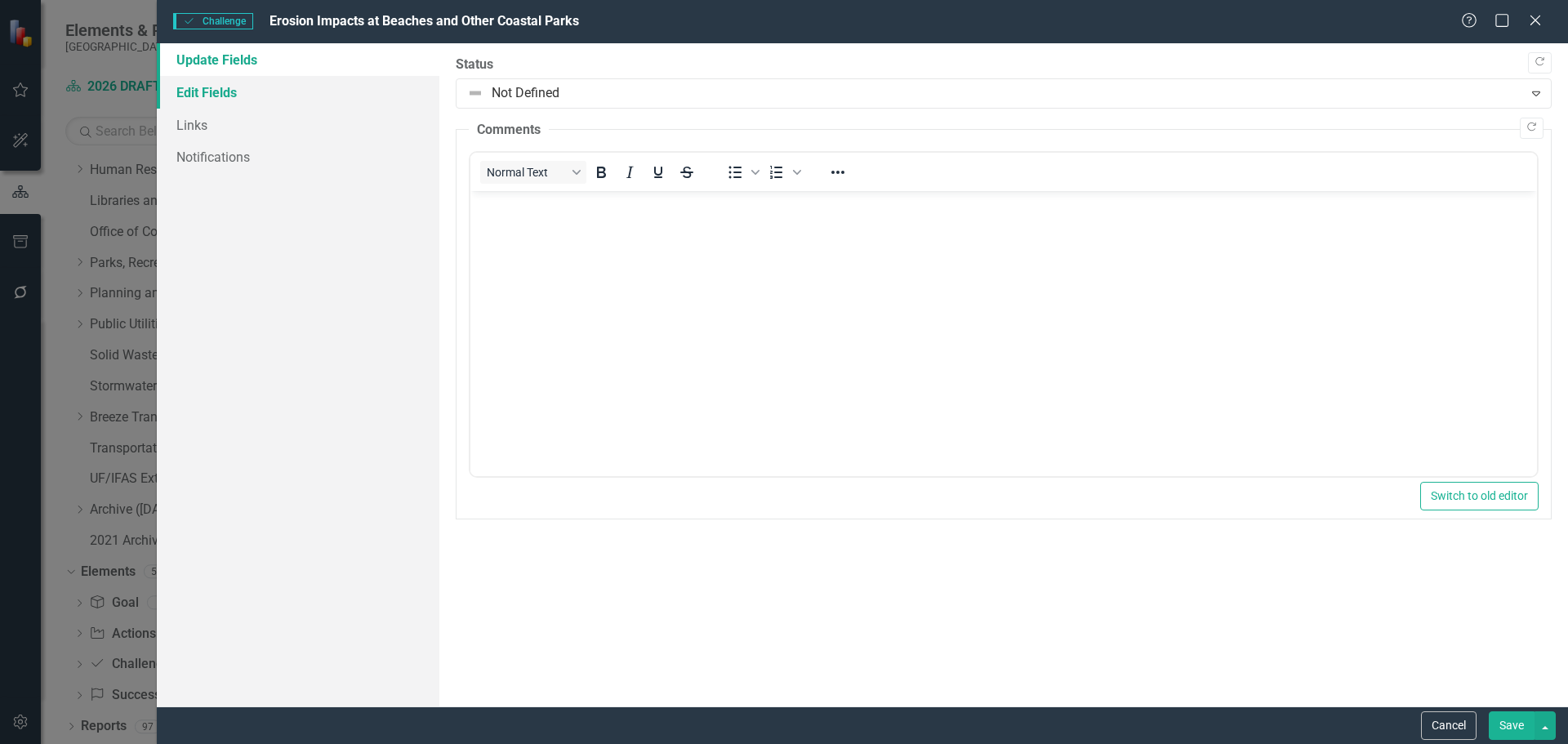
click at [251, 99] on link "Edit Fields" at bounding box center [297, 92] width 283 height 33
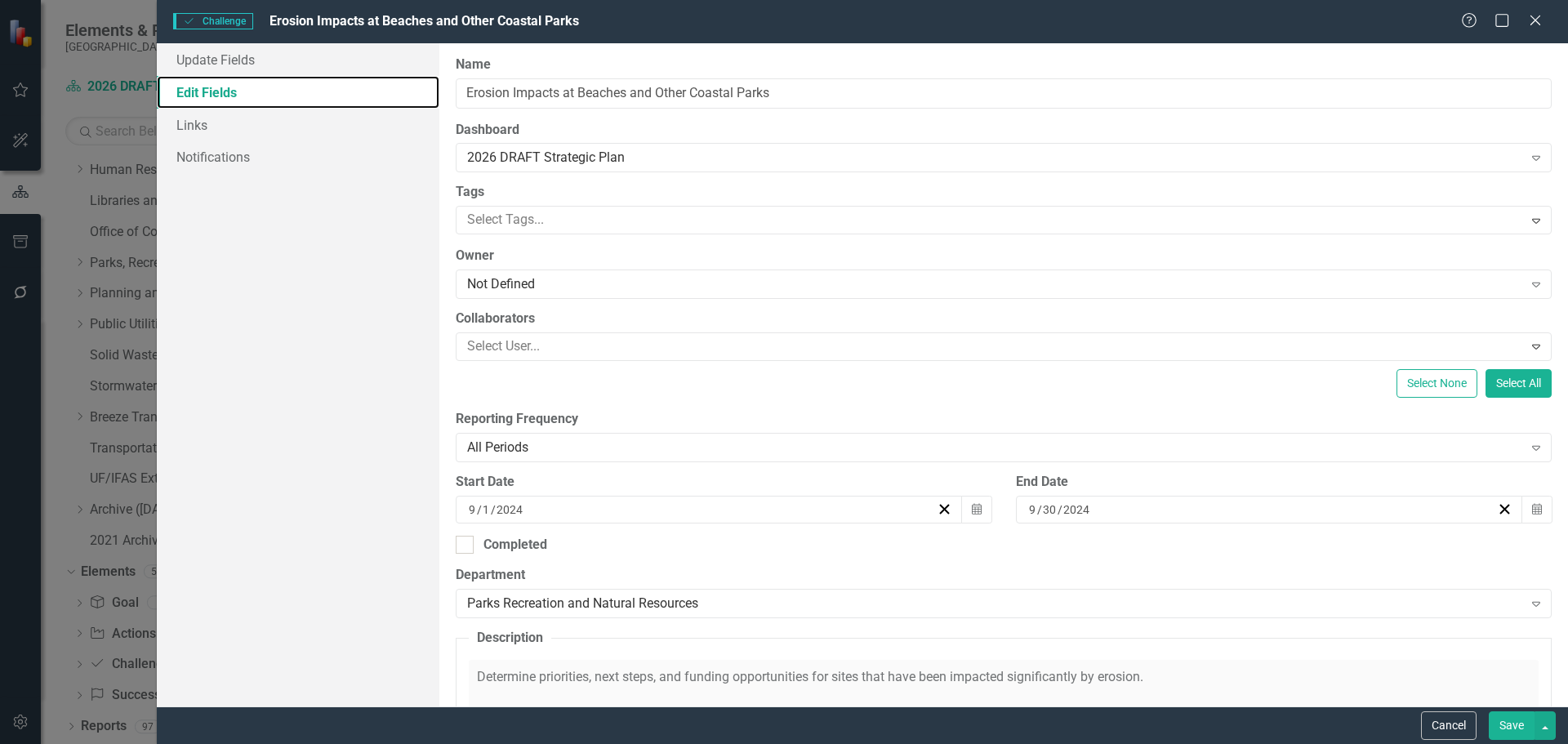
scroll to position [265, 0]
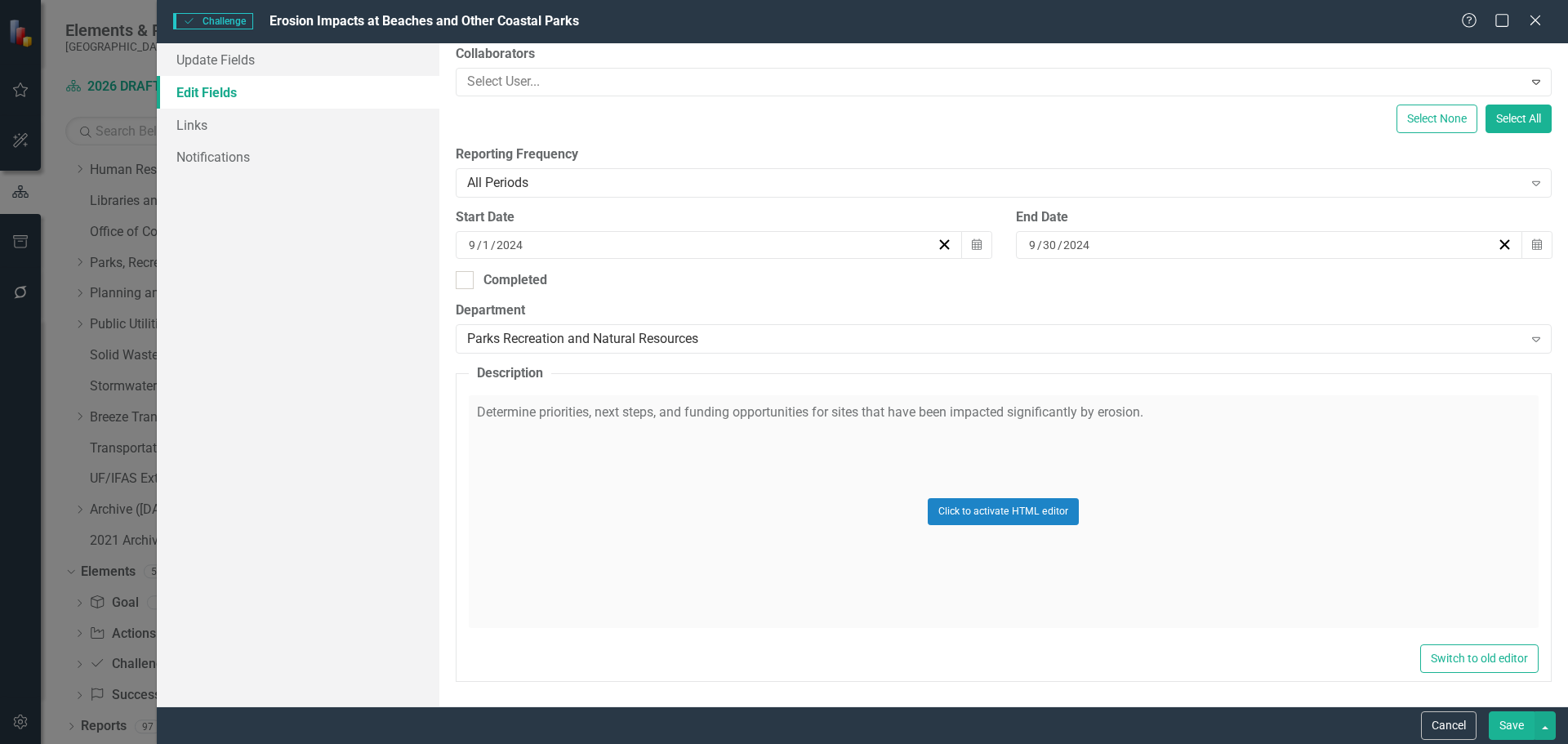
click at [525, 471] on div "Click to activate HTML editor" at bounding box center [1004, 511] width 1070 height 233
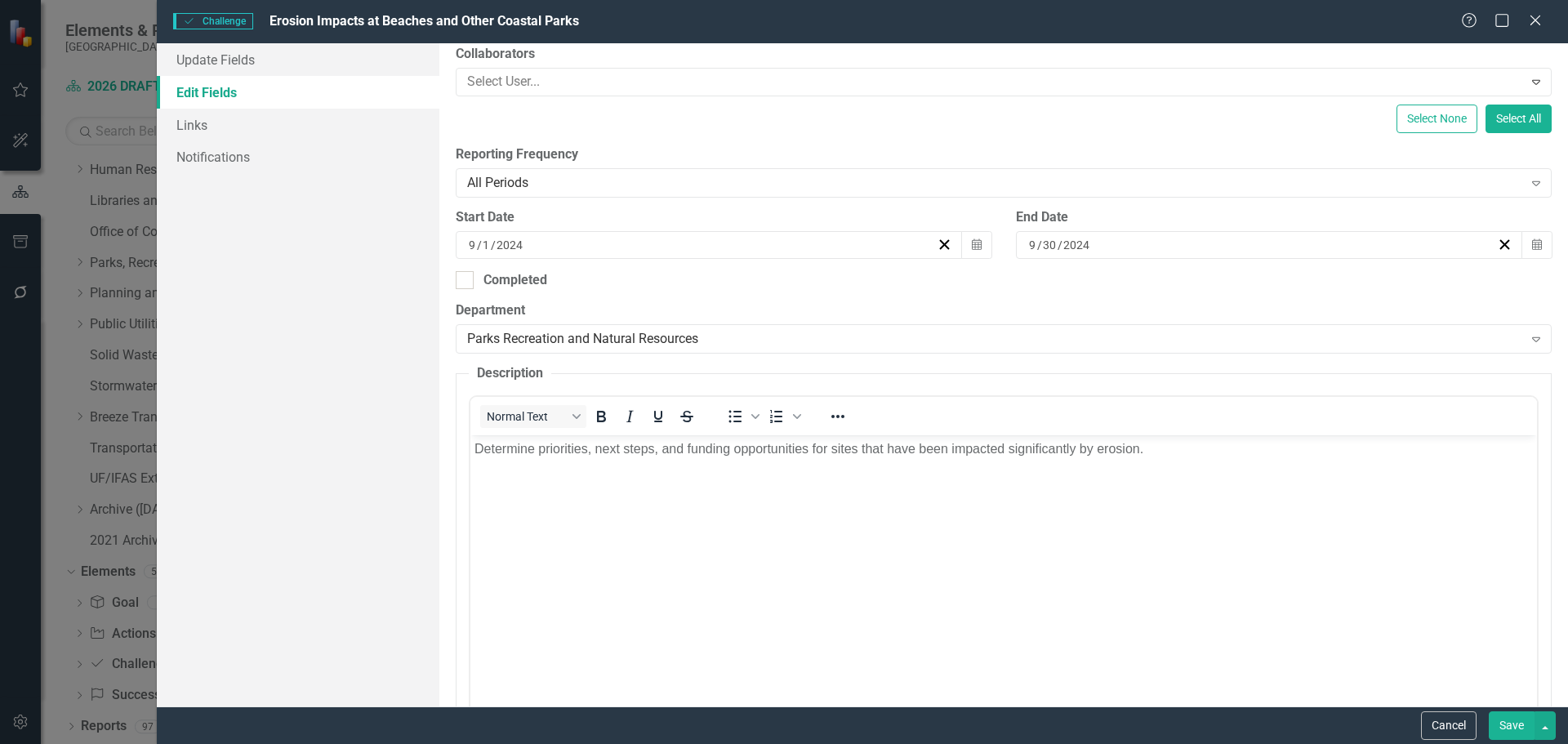
scroll to position [0, 0]
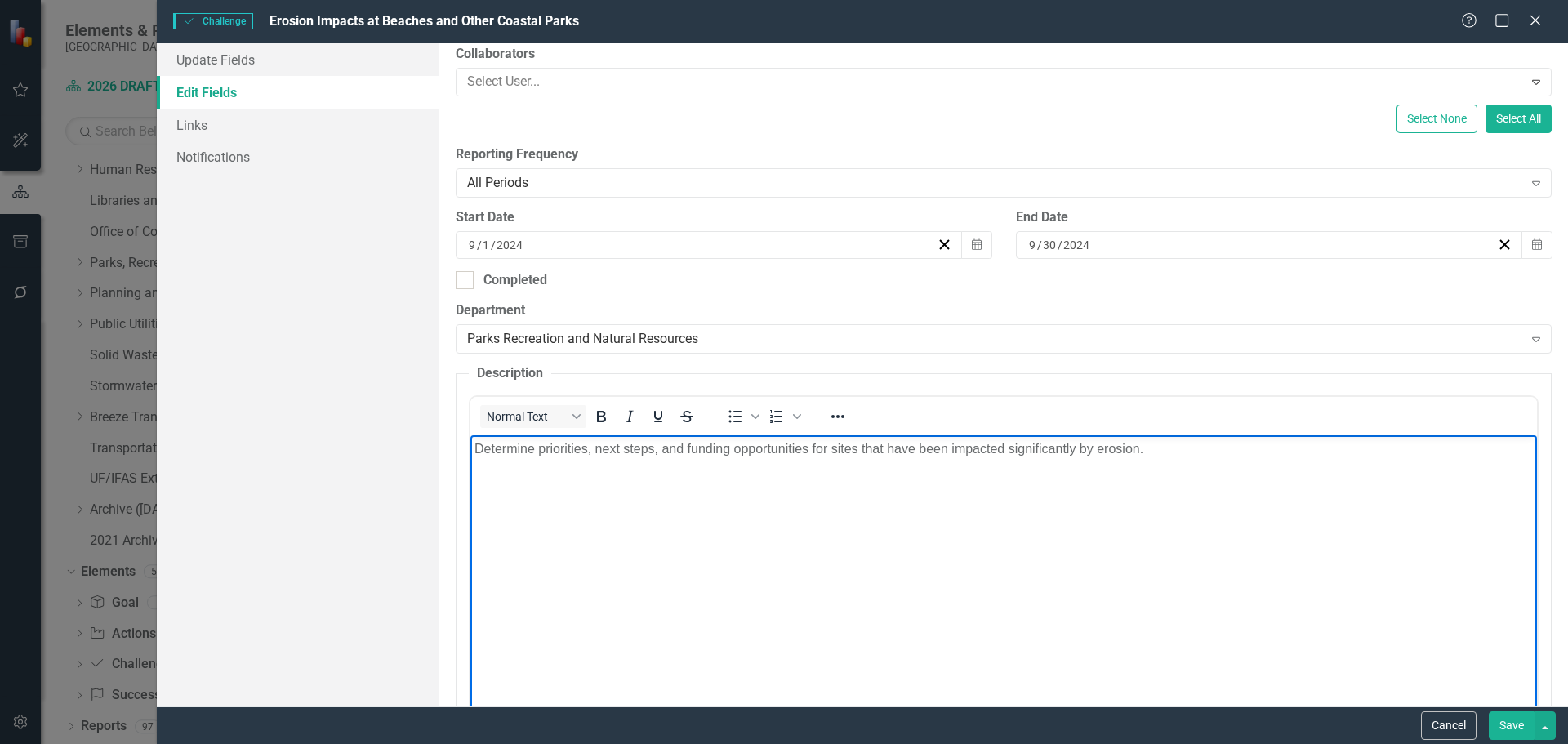
click at [1184, 466] on body "Determine priorities, next steps, and funding opportunities for sites that have…" at bounding box center [1003, 558] width 1067 height 245
drag, startPoint x: 729, startPoint y: 445, endPoint x: 920, endPoint y: 886, distance: 480.6
click at [470, 442] on html "Determine priorities, next steps, and funding opportunities for sites that have…" at bounding box center [1003, 558] width 1067 height 245
click at [1125, 515] on body "Continue evaluating impacts and identifying funding opportunities for sites tha…" at bounding box center [1003, 558] width 1067 height 245
click at [1515, 735] on button "Save" at bounding box center [1511, 725] width 45 height 29
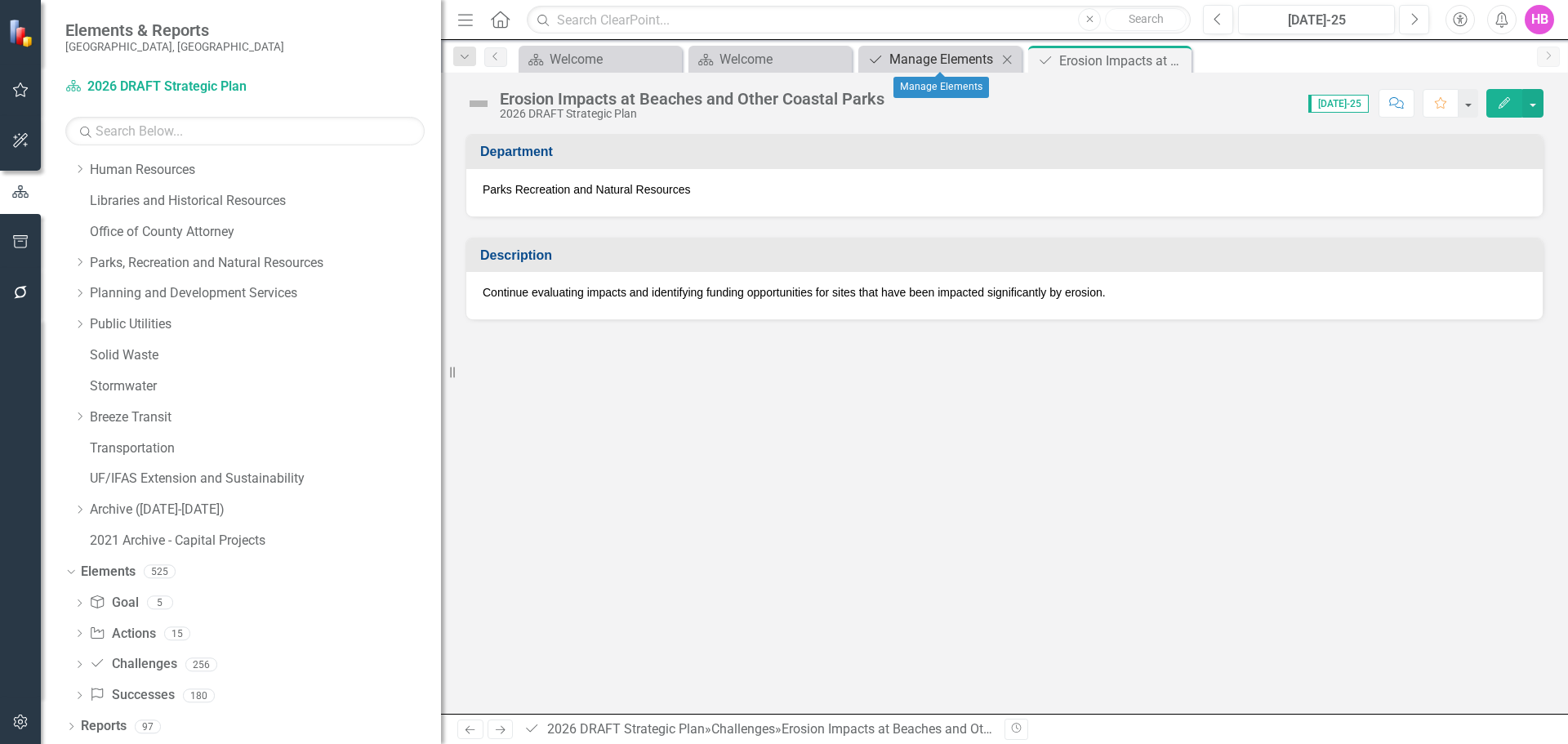
click at [946, 60] on div "Manage Elements" at bounding box center [943, 59] width 107 height 21
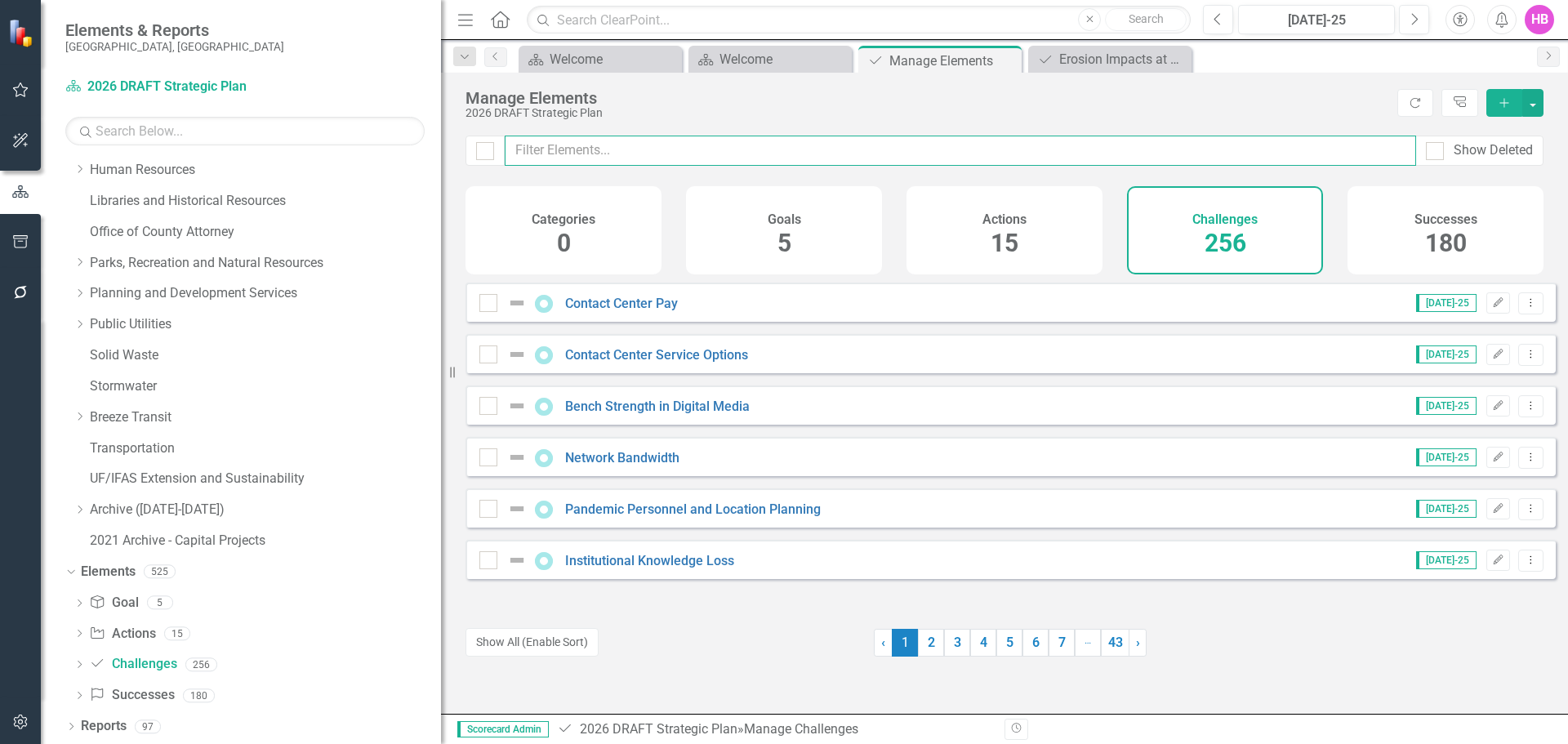
click at [557, 148] on input "text" at bounding box center [959, 151] width 911 height 31
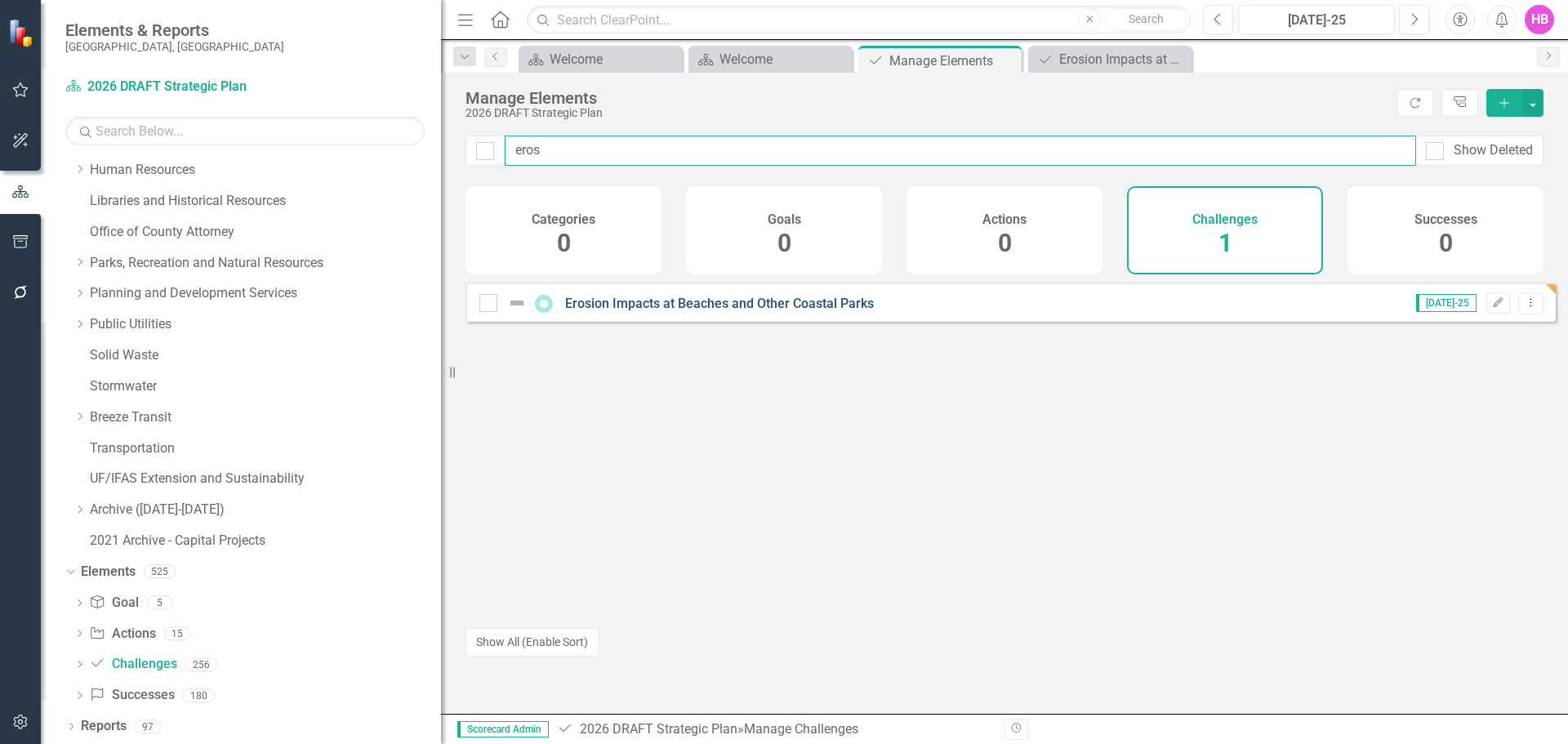
type input "eros"
click at [619, 311] on link "Erosion Impacts at Beaches and Other Coastal Parks" at bounding box center [719, 304] width 308 height 16
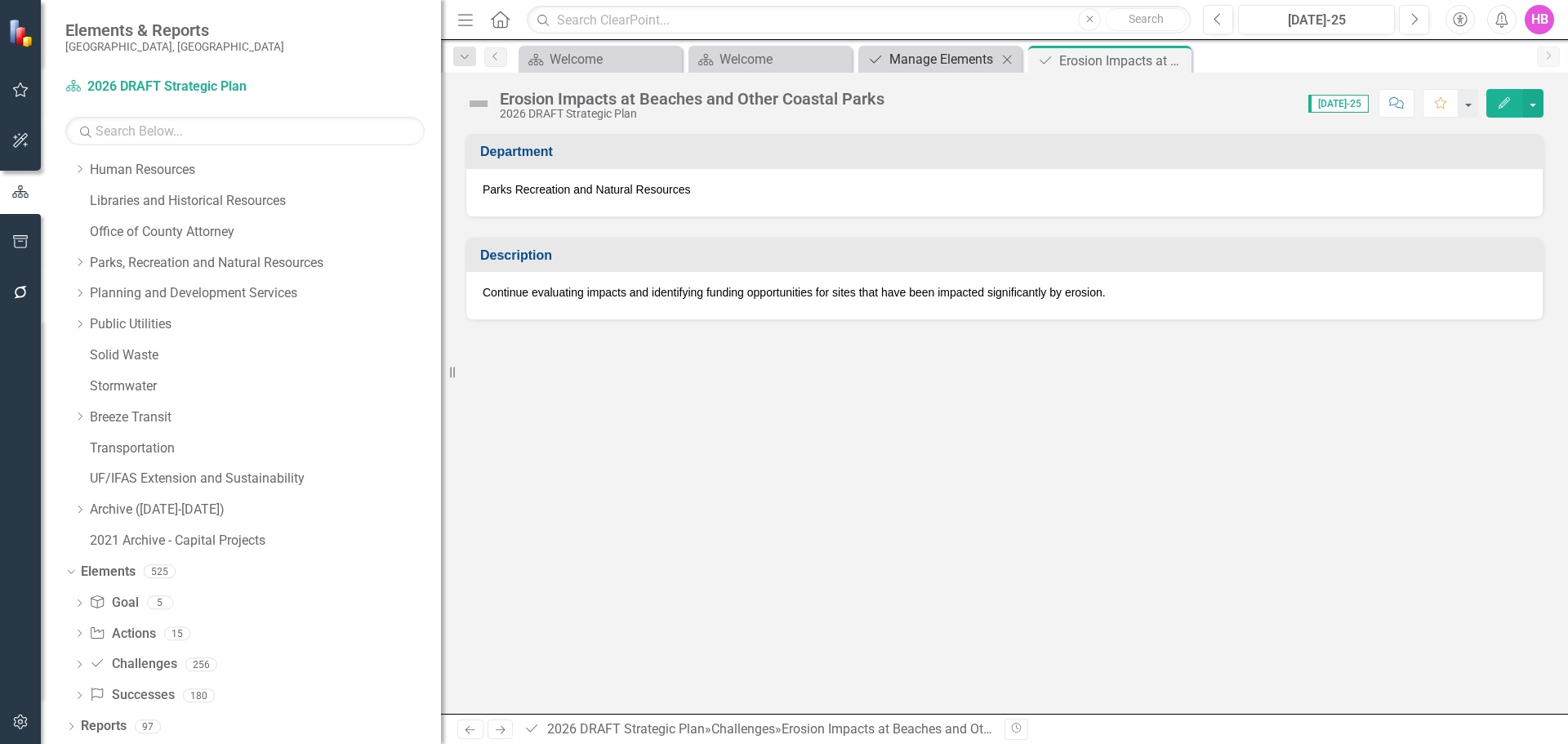
click at [915, 60] on div "Manage Elements" at bounding box center [943, 59] width 107 height 21
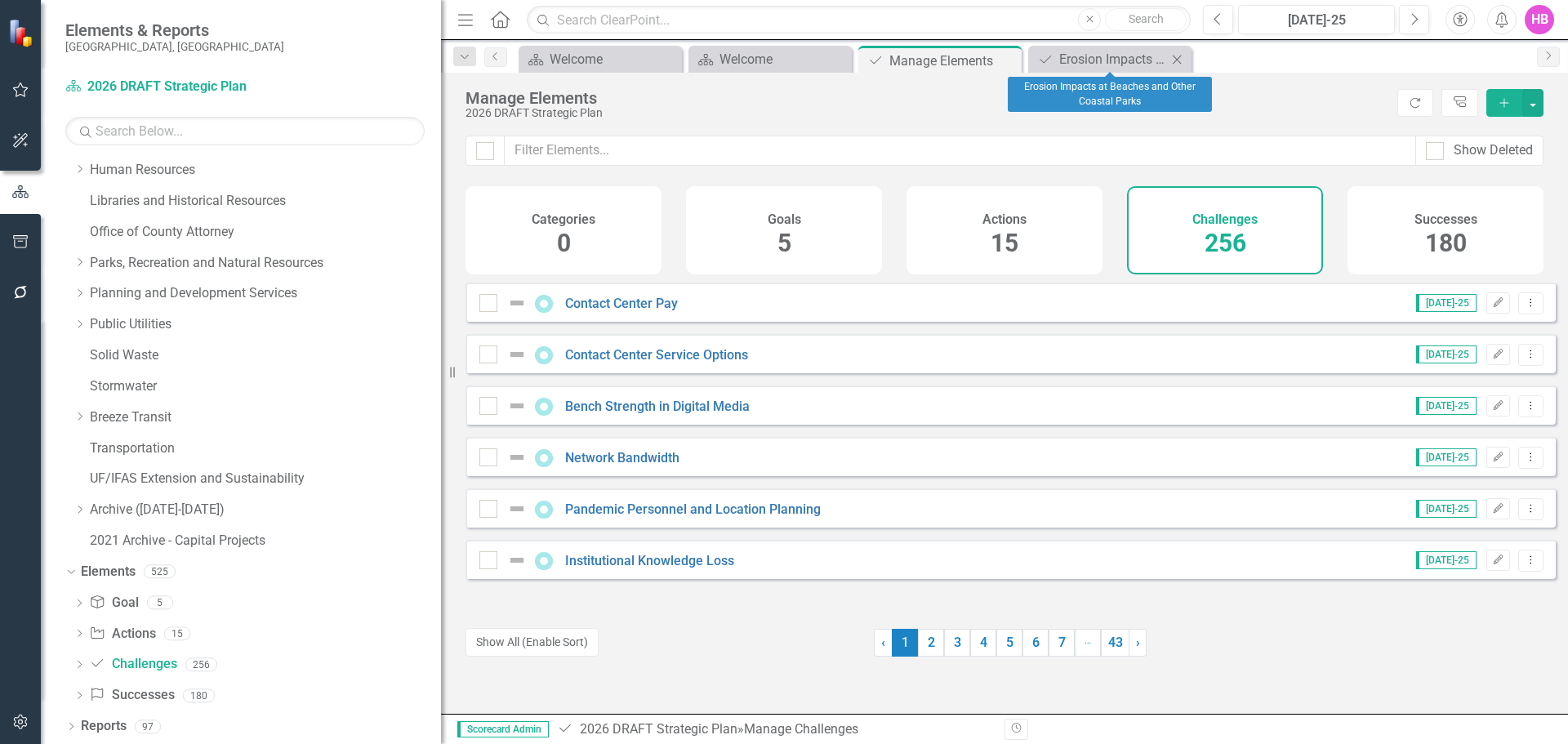
drag, startPoint x: 1177, startPoint y: 62, endPoint x: 1127, endPoint y: 63, distance: 50.0
click at [1176, 62] on icon "Close" at bounding box center [1176, 59] width 17 height 13
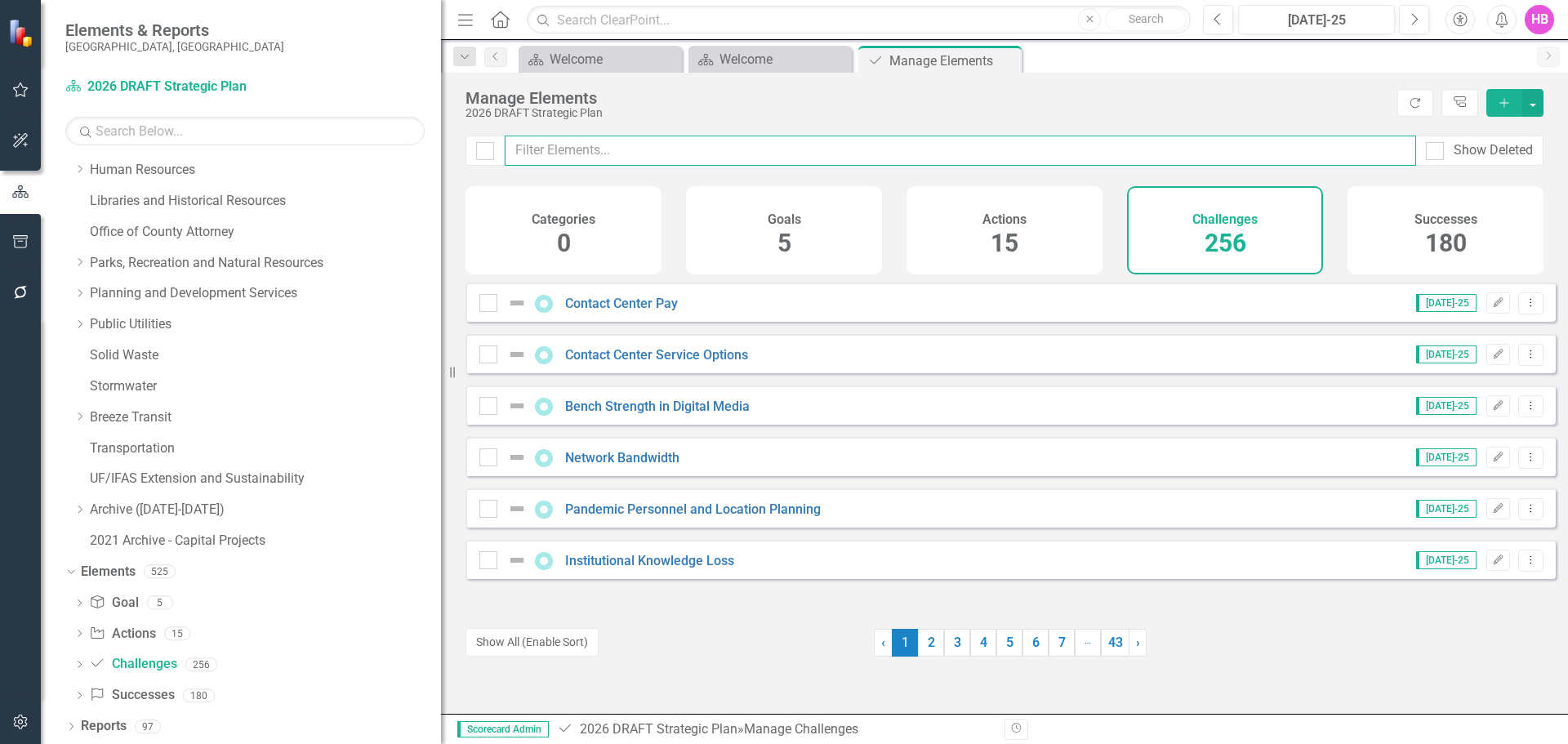
click at [555, 143] on input "text" at bounding box center [959, 151] width 911 height 31
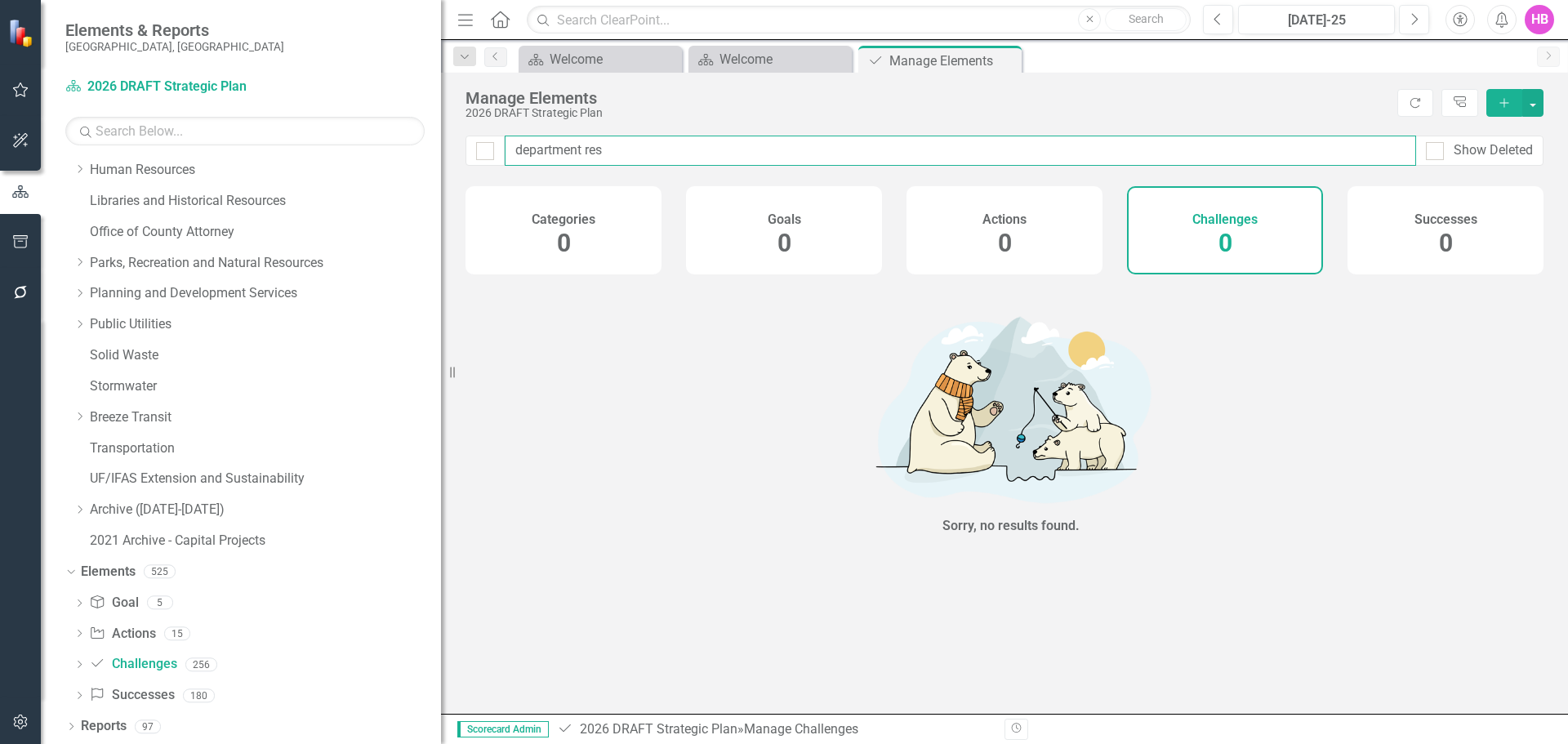
type input "department resp"
drag, startPoint x: 657, startPoint y: 156, endPoint x: 504, endPoint y: 158, distance: 153.0
click at [504, 158] on div "department resp Show Deleted" at bounding box center [1005, 151] width 1078 height 31
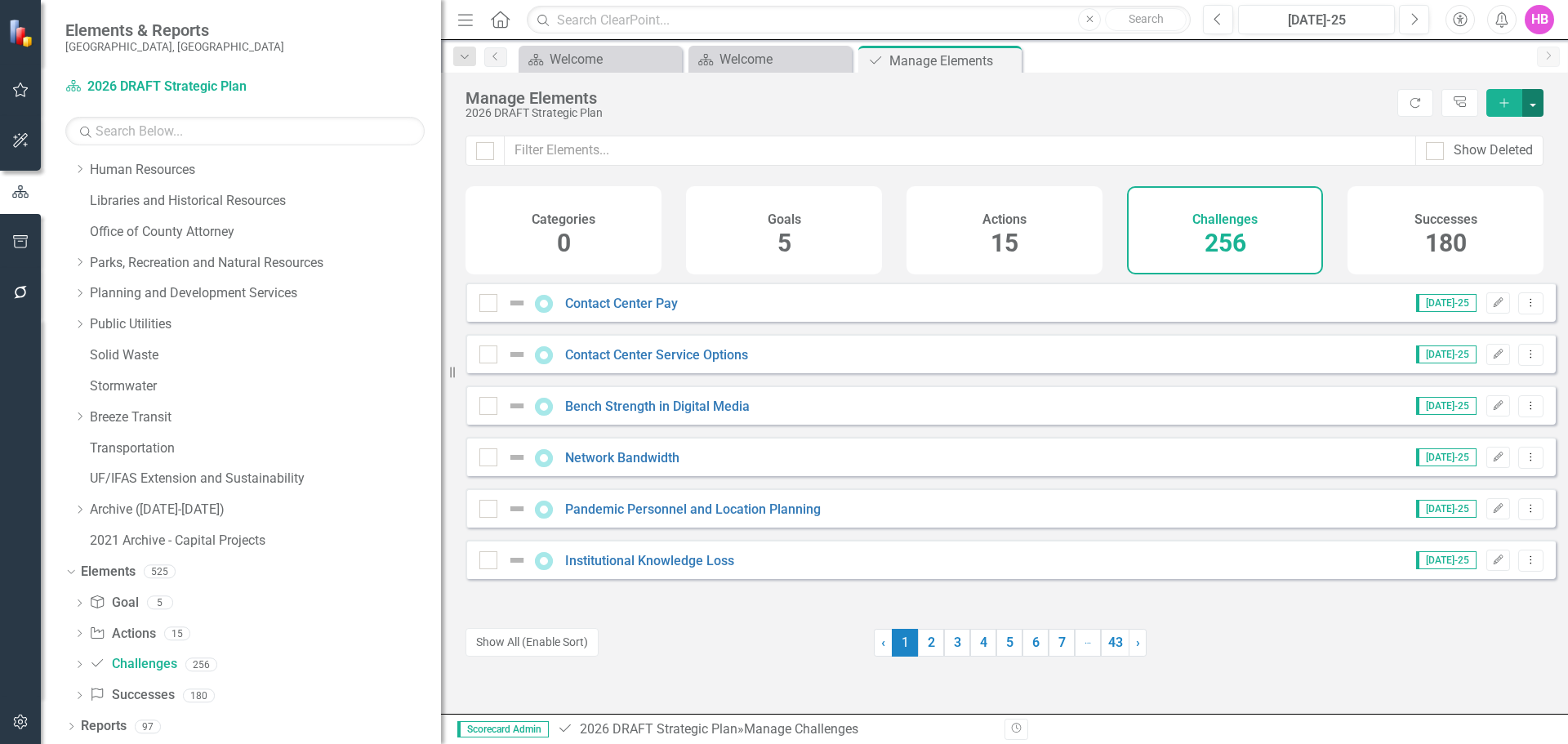
click at [1535, 102] on button "button" at bounding box center [1533, 102] width 22 height 28
click at [1490, 127] on link "Challenge Add Challenge" at bounding box center [1477, 132] width 129 height 31
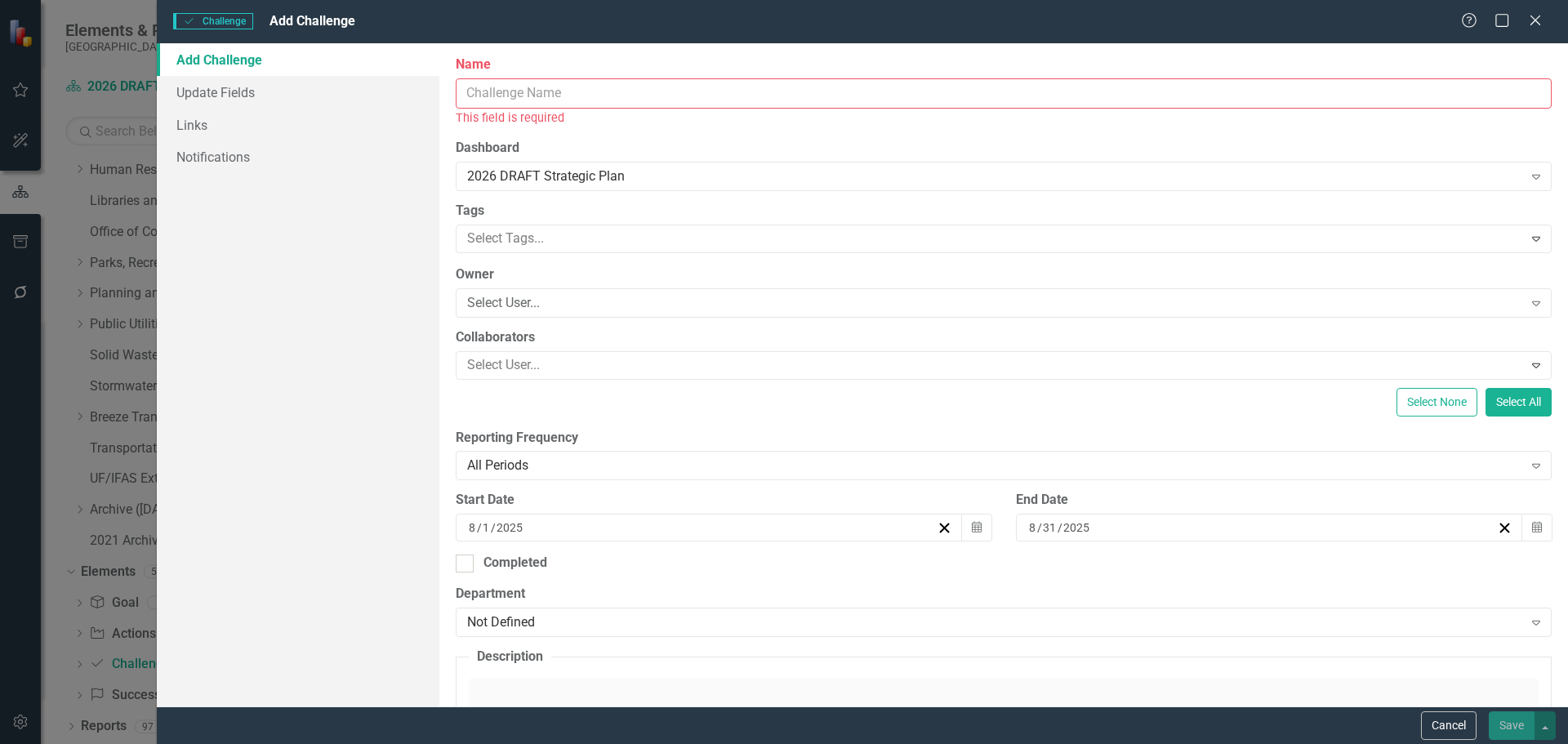
click at [513, 97] on input "Name" at bounding box center [1004, 94] width 1096 height 31
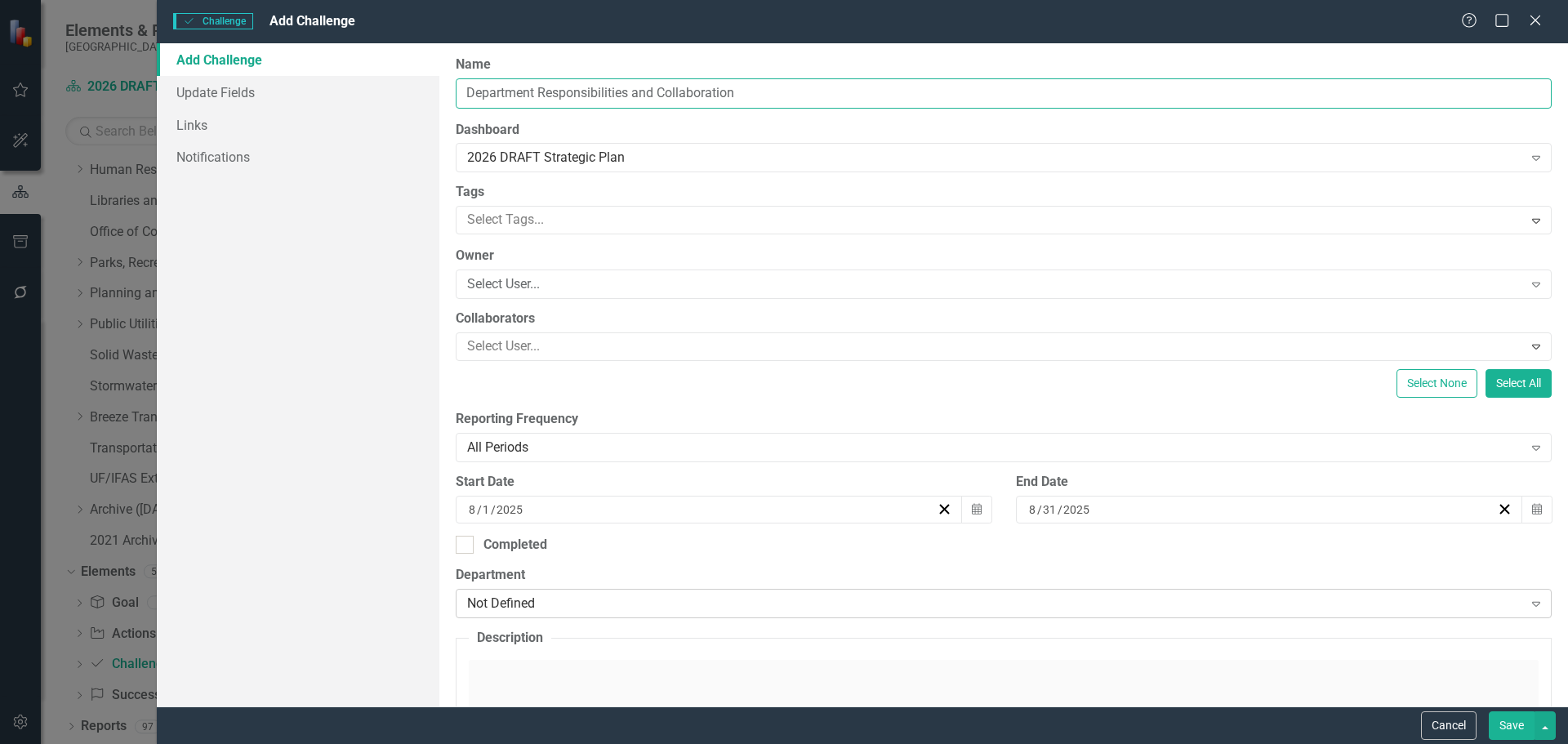
type input "Department Responsibilities and Collaboration"
click at [493, 601] on div "Not Defined" at bounding box center [995, 604] width 1056 height 19
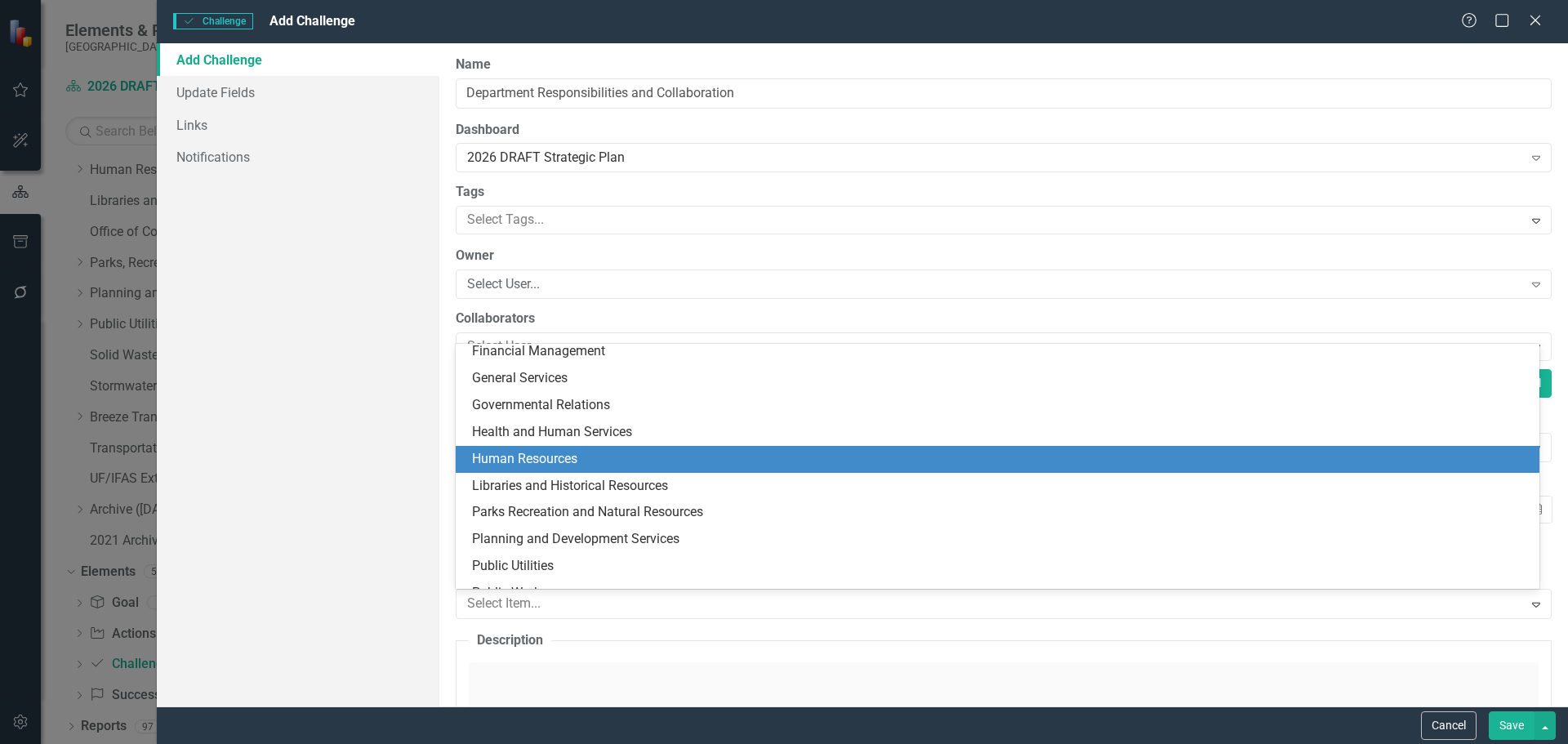
scroll to position [245, 0]
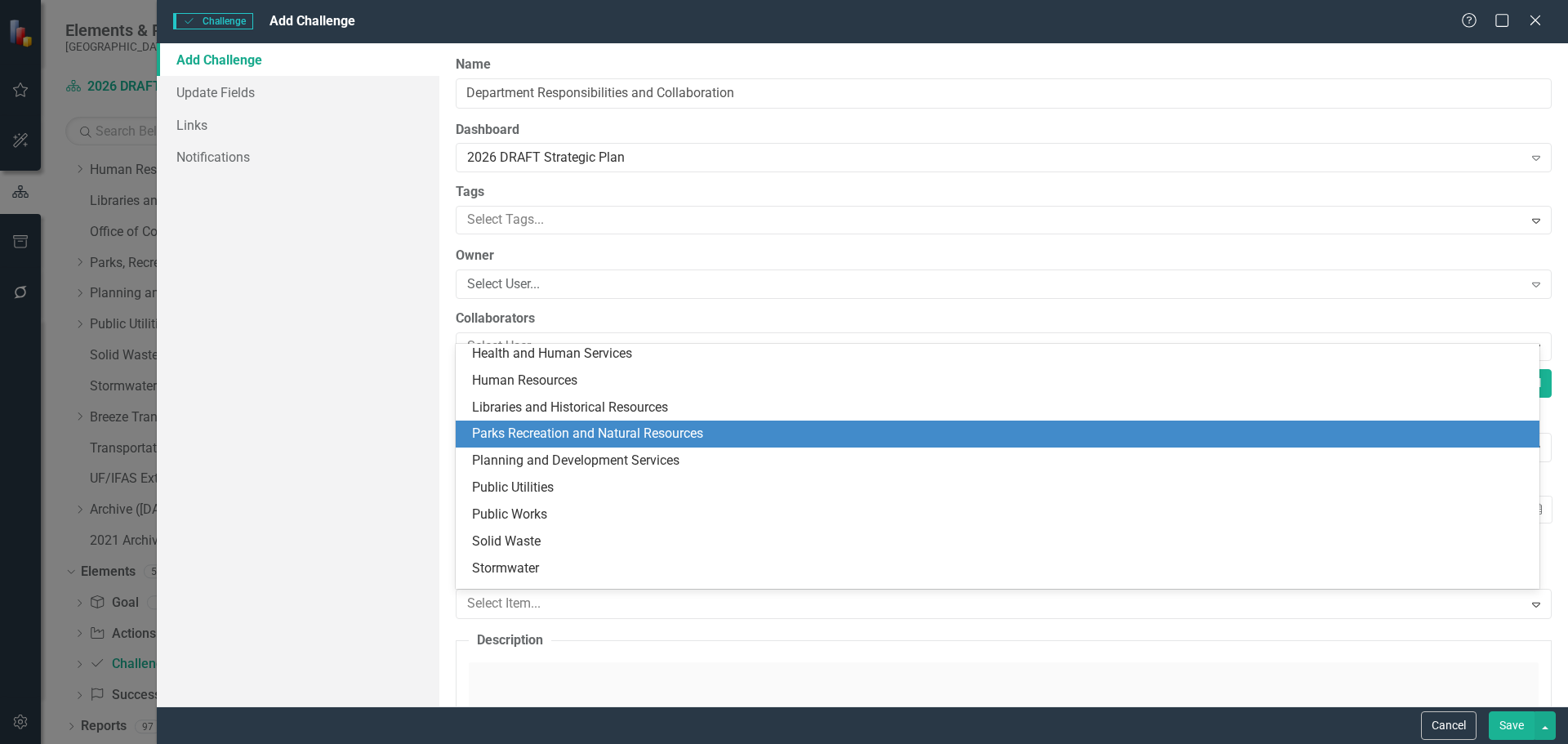
click at [508, 432] on div "Parks Recreation and Natural Resources" at bounding box center [1001, 434] width 1058 height 19
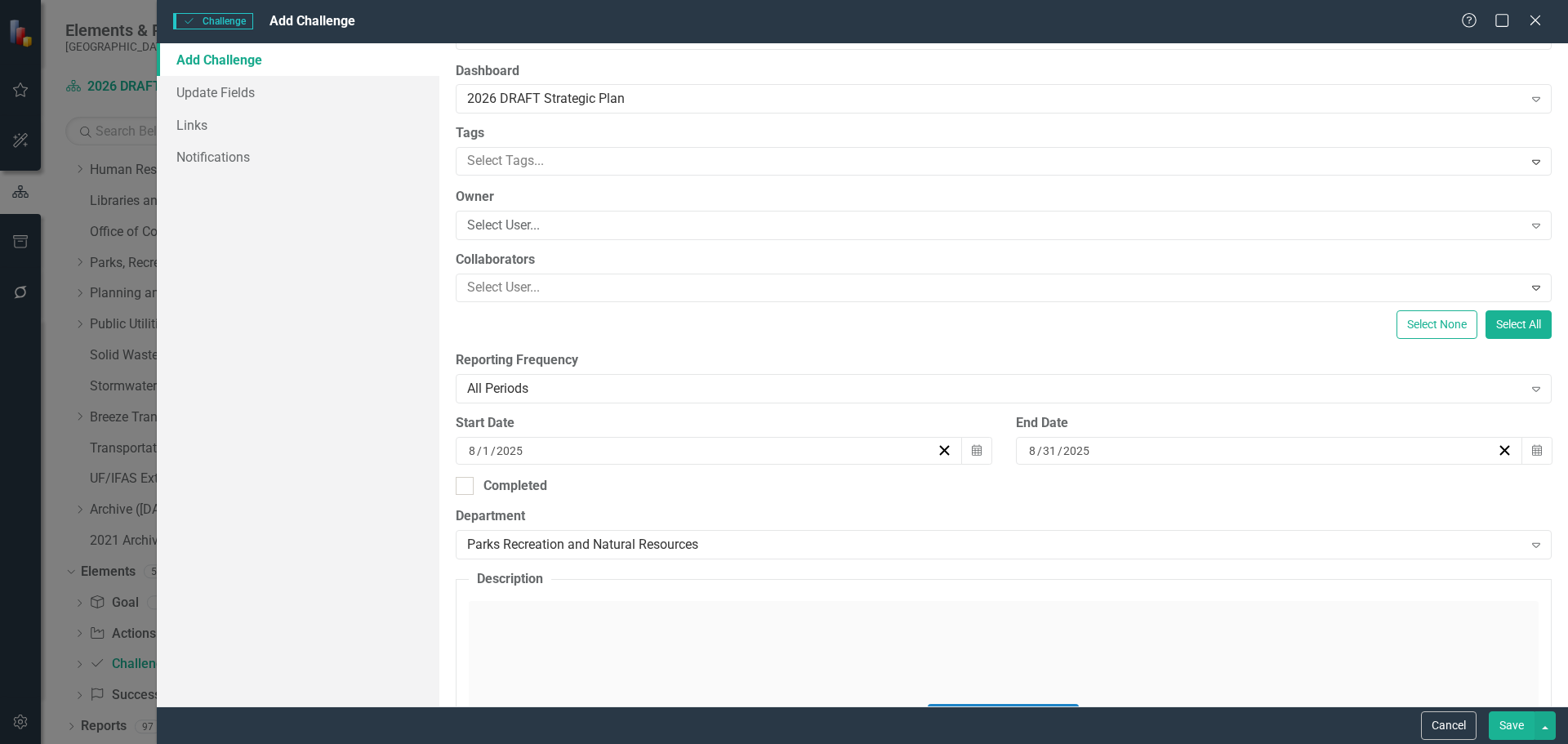
scroll to position [164, 0]
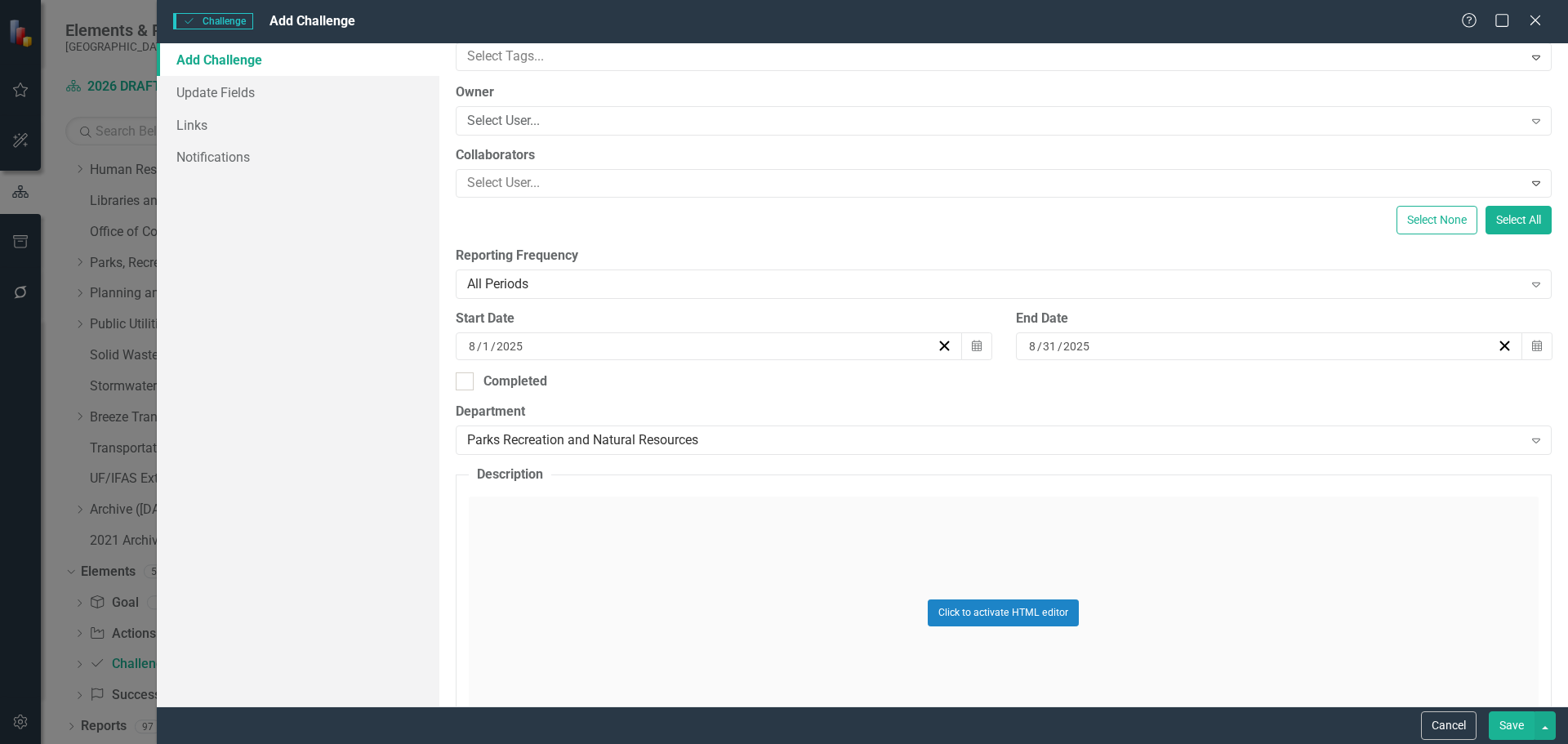
click at [513, 552] on div "Click to activate HTML editor" at bounding box center [1004, 613] width 1070 height 233
click at [517, 570] on body "Rich Text Area. Press ALT-0 for help." at bounding box center [1003, 659] width 1067 height 245
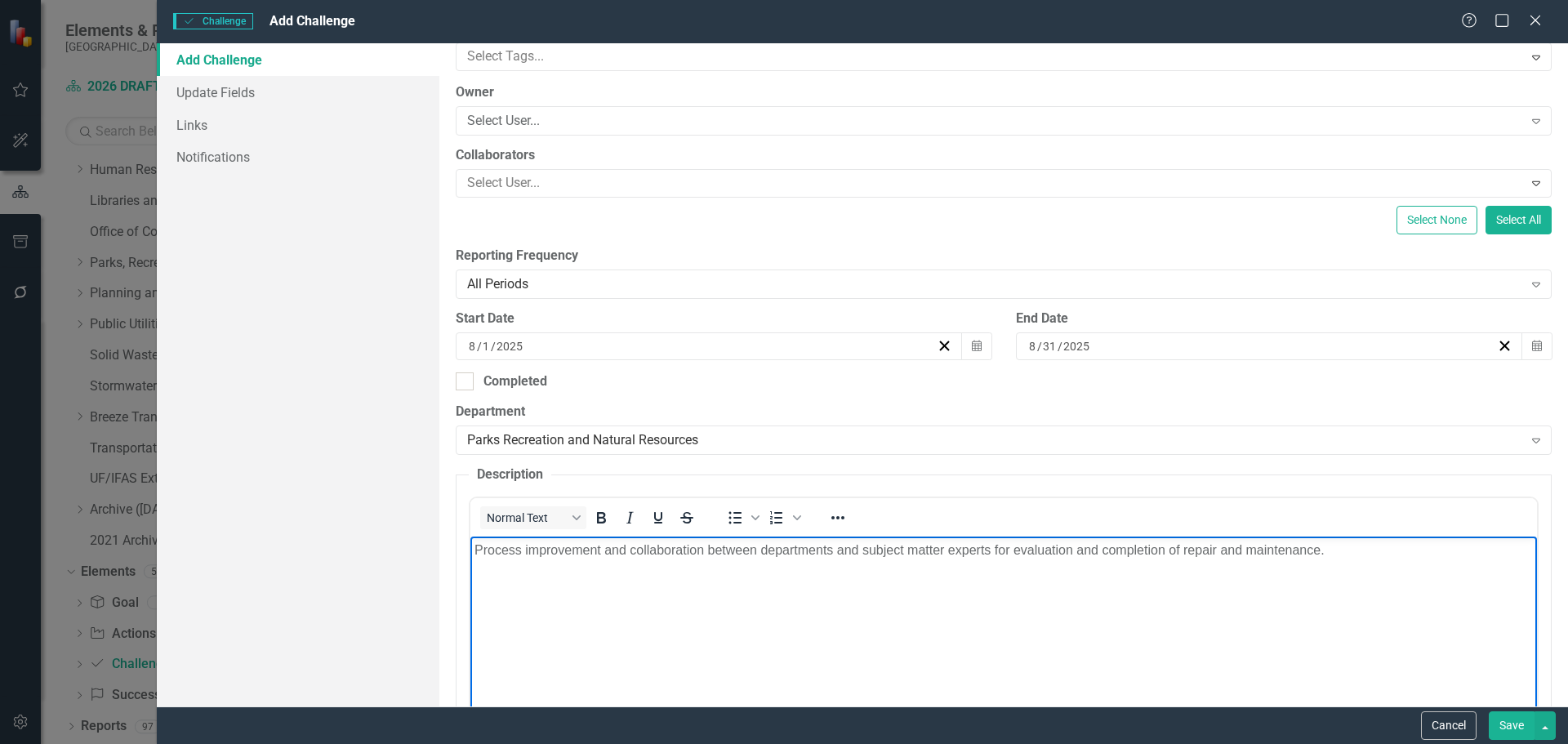
click at [1239, 549] on p "Process improvement and collaboration between departments and subject matter ex…" at bounding box center [1003, 551] width 1058 height 20
drag, startPoint x: 1288, startPoint y: 572, endPoint x: 1175, endPoint y: 576, distance: 113.1
click at [1287, 572] on body "Process improvement and collaboration between departments and subject matter ex…" at bounding box center [1003, 659] width 1067 height 245
click at [569, 566] on body "Process improvement and collaboration between departments and subject matter ex…" at bounding box center [1003, 659] width 1067 height 245
click at [693, 562] on body "Process improvement and collaboration between departments and subject matter ex…" at bounding box center [1003, 659] width 1067 height 245
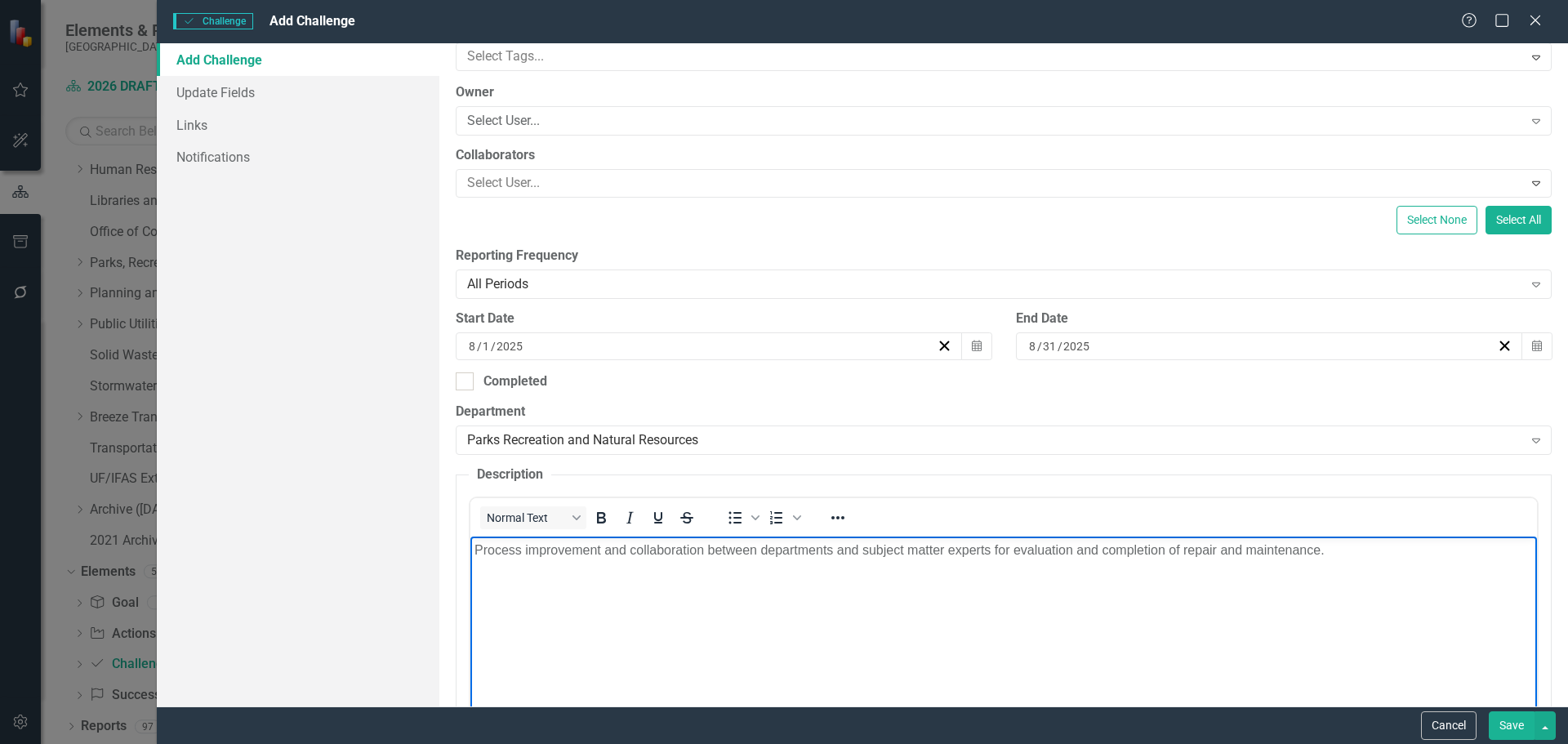
click at [625, 550] on p "Process improvement and collaboration between departments and subject matter ex…" at bounding box center [1003, 551] width 1058 height 20
click at [661, 629] on body "Process improvement and collaboration between departments and subject matter ex…" at bounding box center [1003, 659] width 1067 height 245
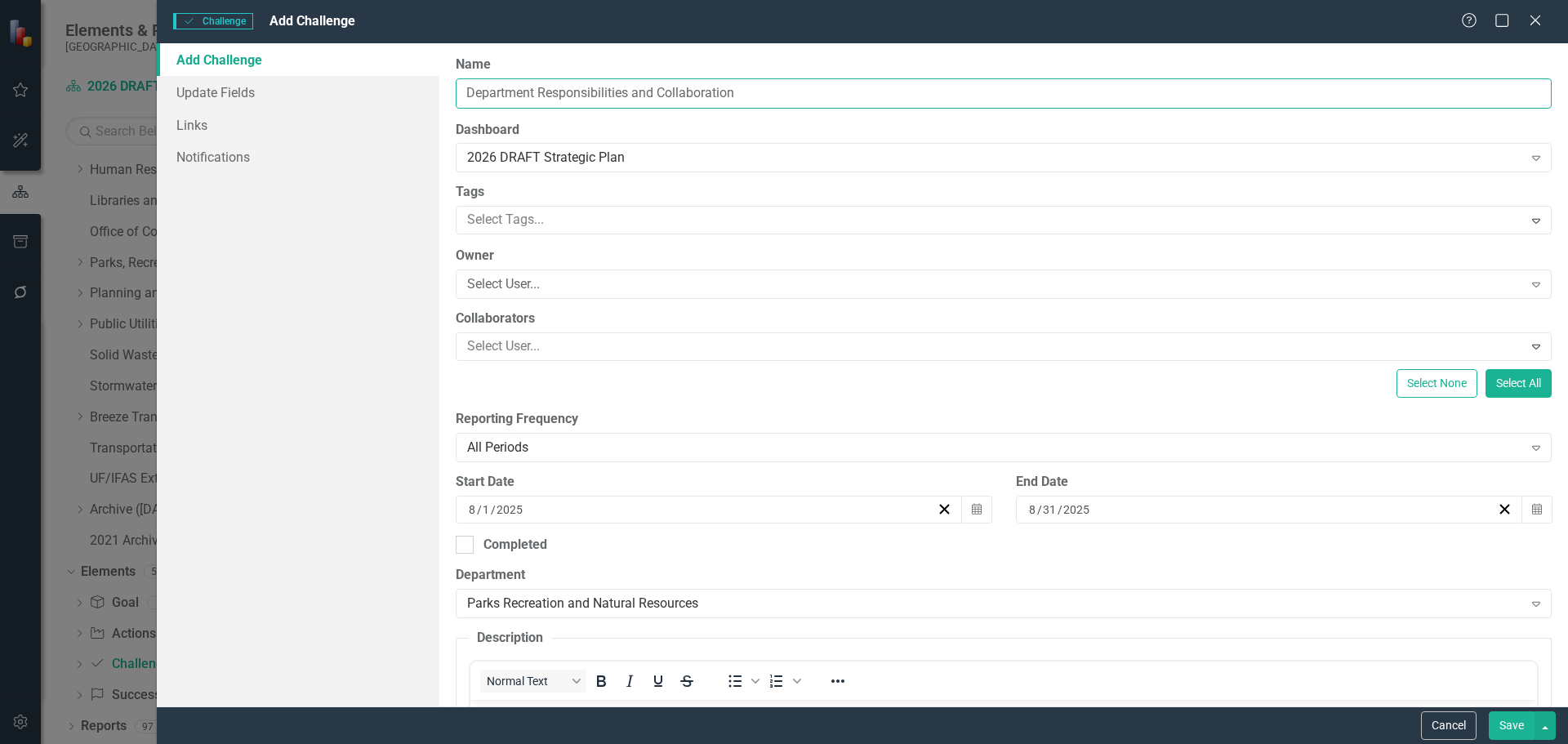
drag, startPoint x: 783, startPoint y: 103, endPoint x: 468, endPoint y: 92, distance: 315.2
click at [468, 92] on input "Department Responsibilities and Collaboration" at bounding box center [1004, 94] width 1096 height 31
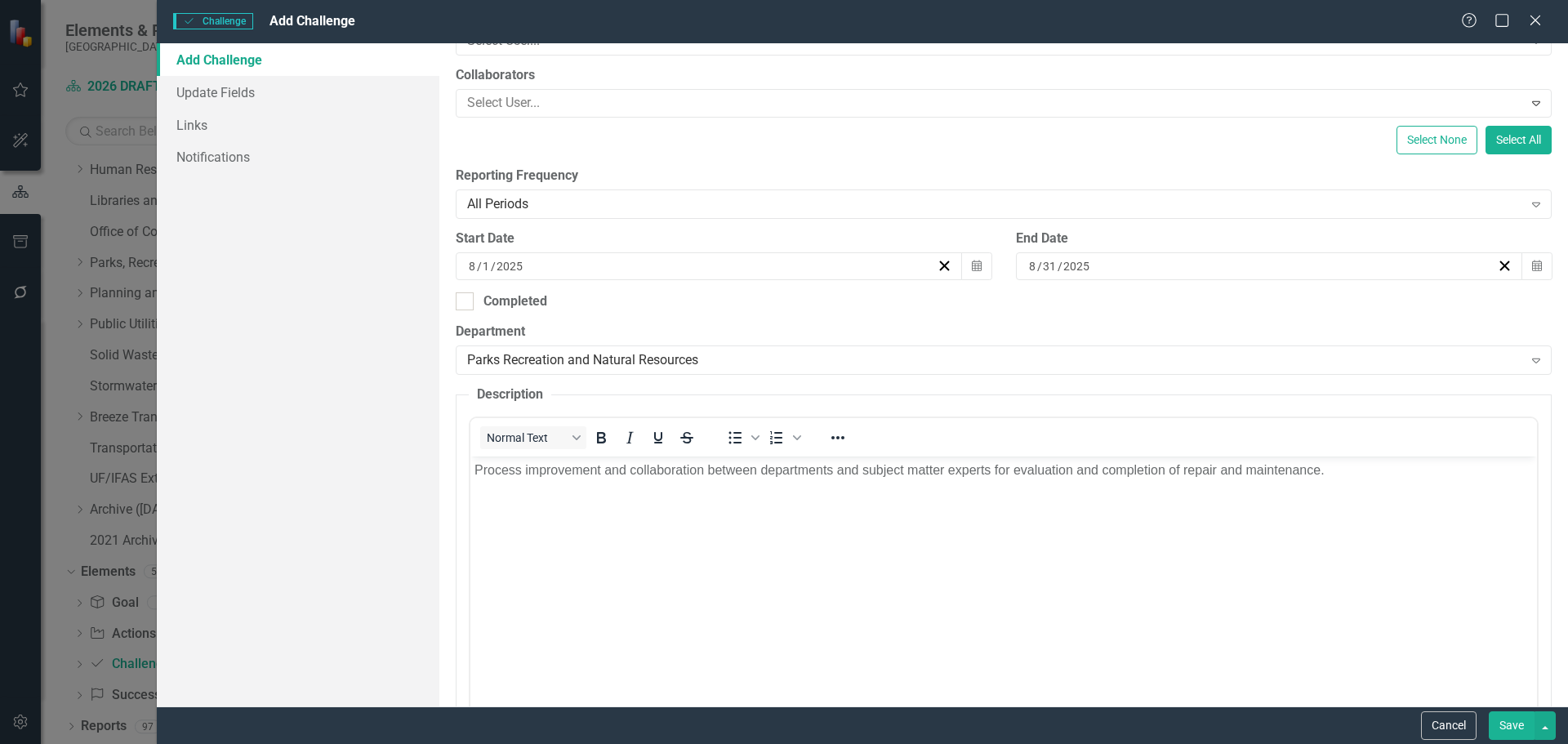
scroll to position [245, 0]
type input "Evolving Technology"
click at [568, 469] on p "Process improvement and collaboration between departments and subject matter ex…" at bounding box center [1003, 469] width 1058 height 20
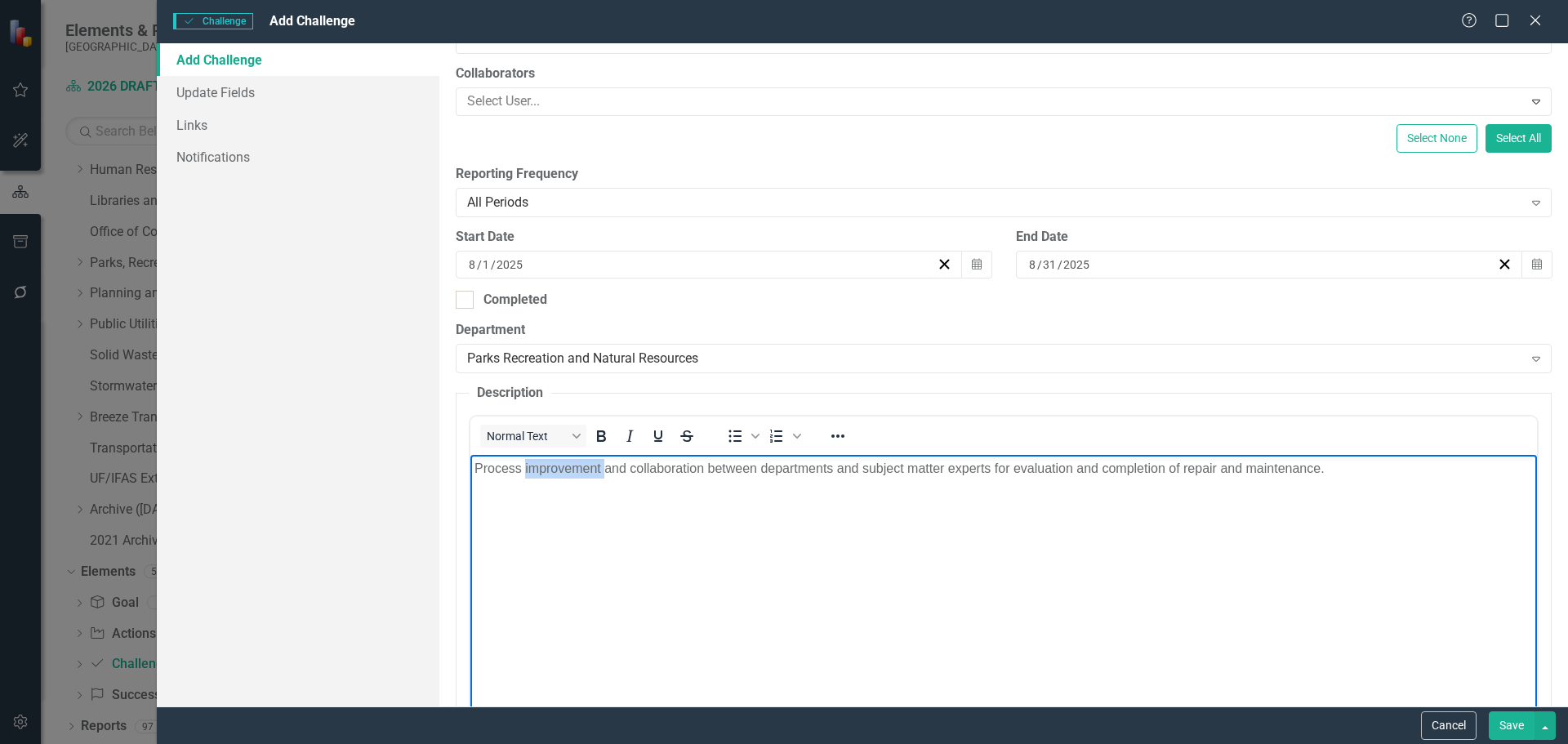
click at [568, 469] on p "Process improvement and collaboration between departments and subject matter ex…" at bounding box center [1003, 469] width 1058 height 20
click at [567, 469] on p "Process improvement and collaboration between departments and subject matter ex…" at bounding box center [1003, 469] width 1058 height 20
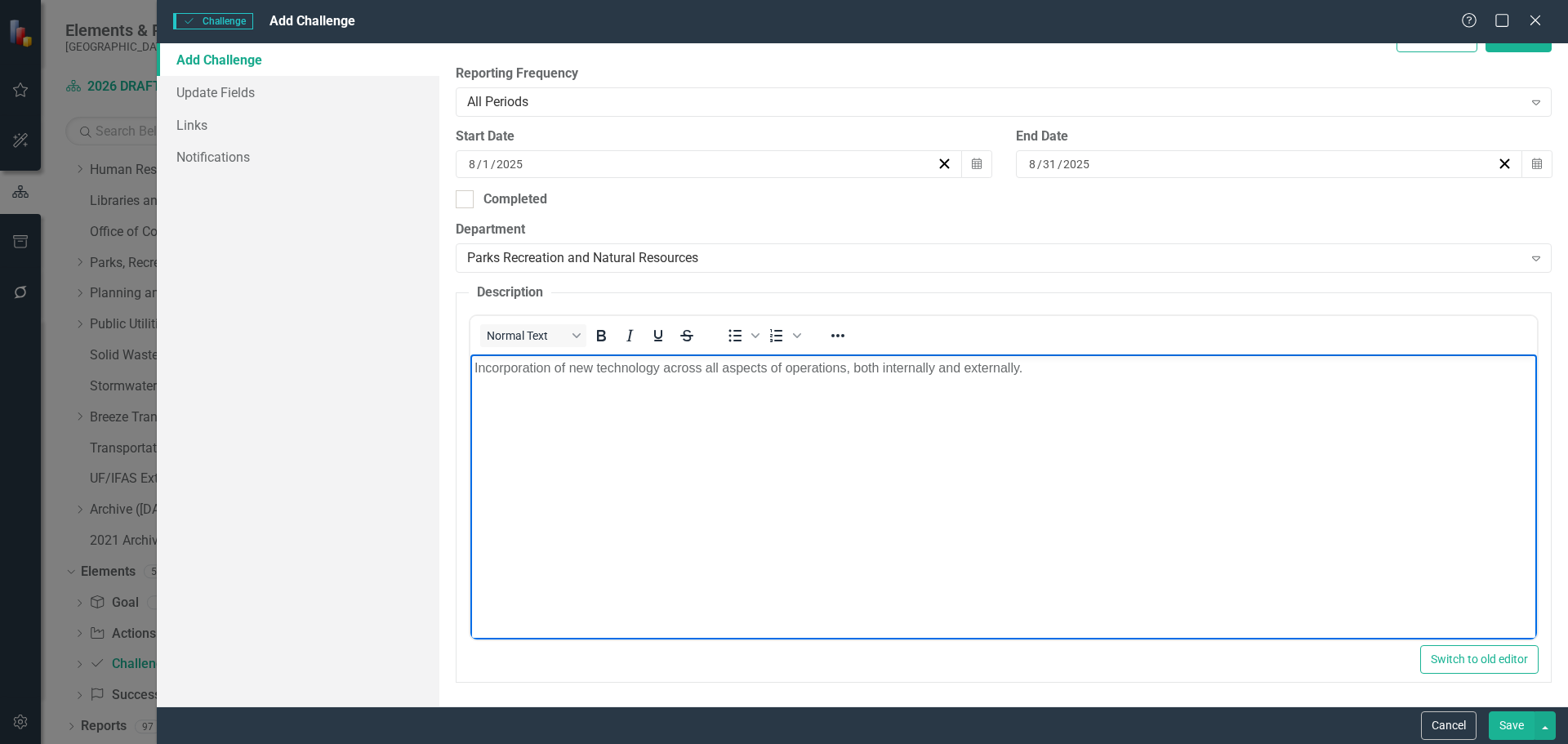
scroll to position [347, 0]
click at [1513, 723] on button "Save" at bounding box center [1511, 725] width 45 height 29
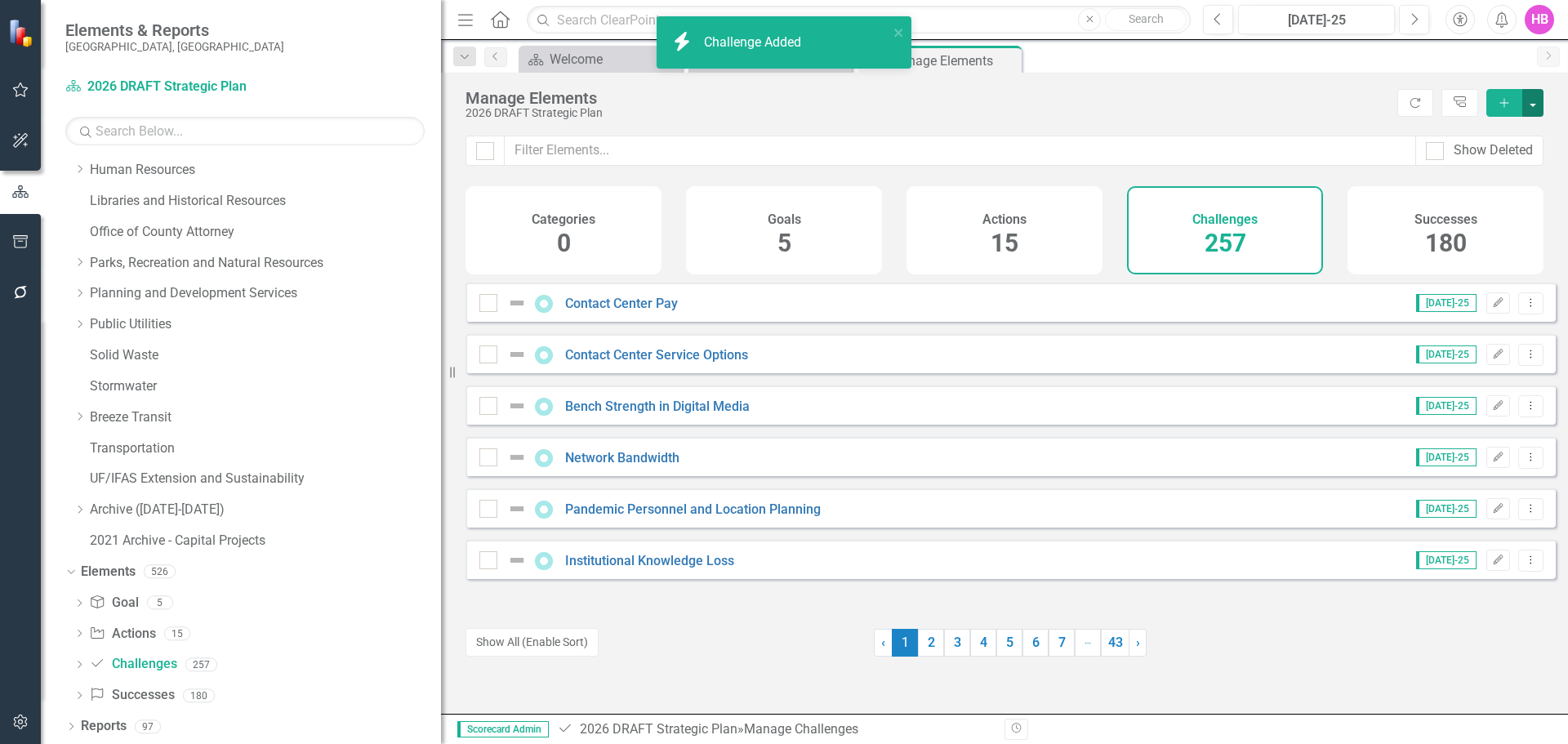
click at [1530, 106] on button "button" at bounding box center [1533, 102] width 22 height 28
click at [1502, 131] on link "Challenge Add Challenge" at bounding box center [1477, 132] width 129 height 31
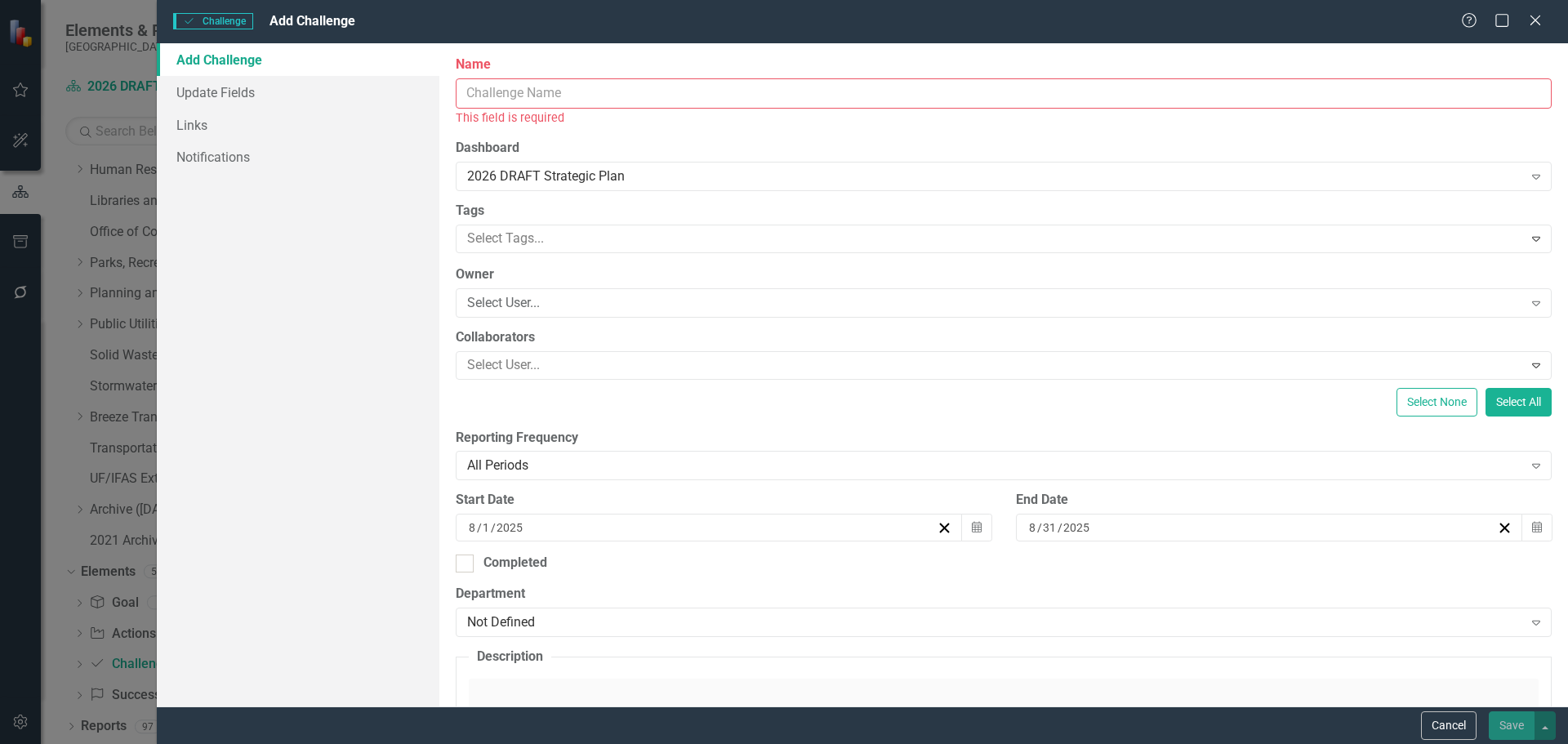
click at [550, 96] on input "Name" at bounding box center [1004, 94] width 1096 height 31
paste input "Management of Improper Use of Park Property"
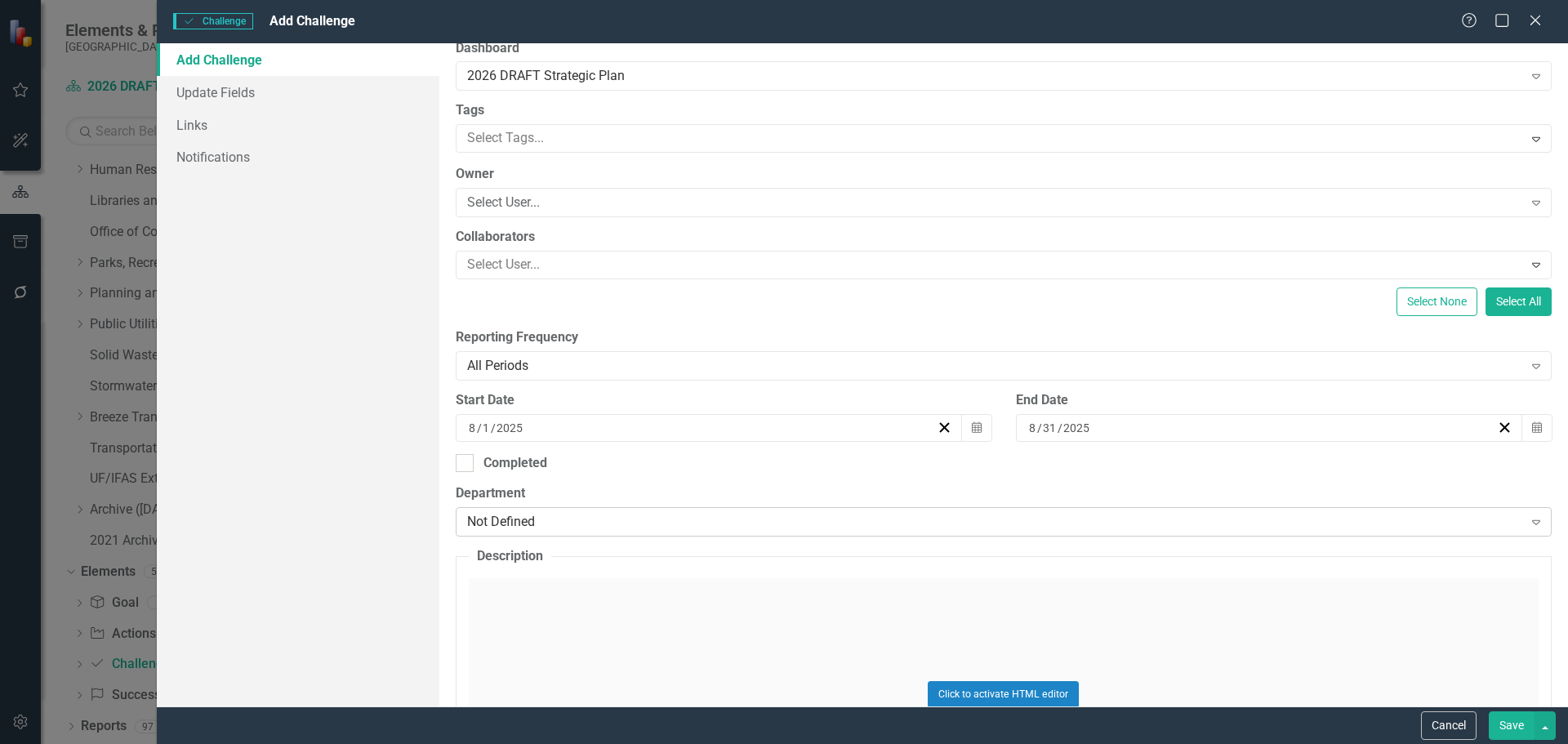
type input "Management of Improper Use of Park Property"
click at [533, 515] on div "Not Defined" at bounding box center [995, 522] width 1056 height 19
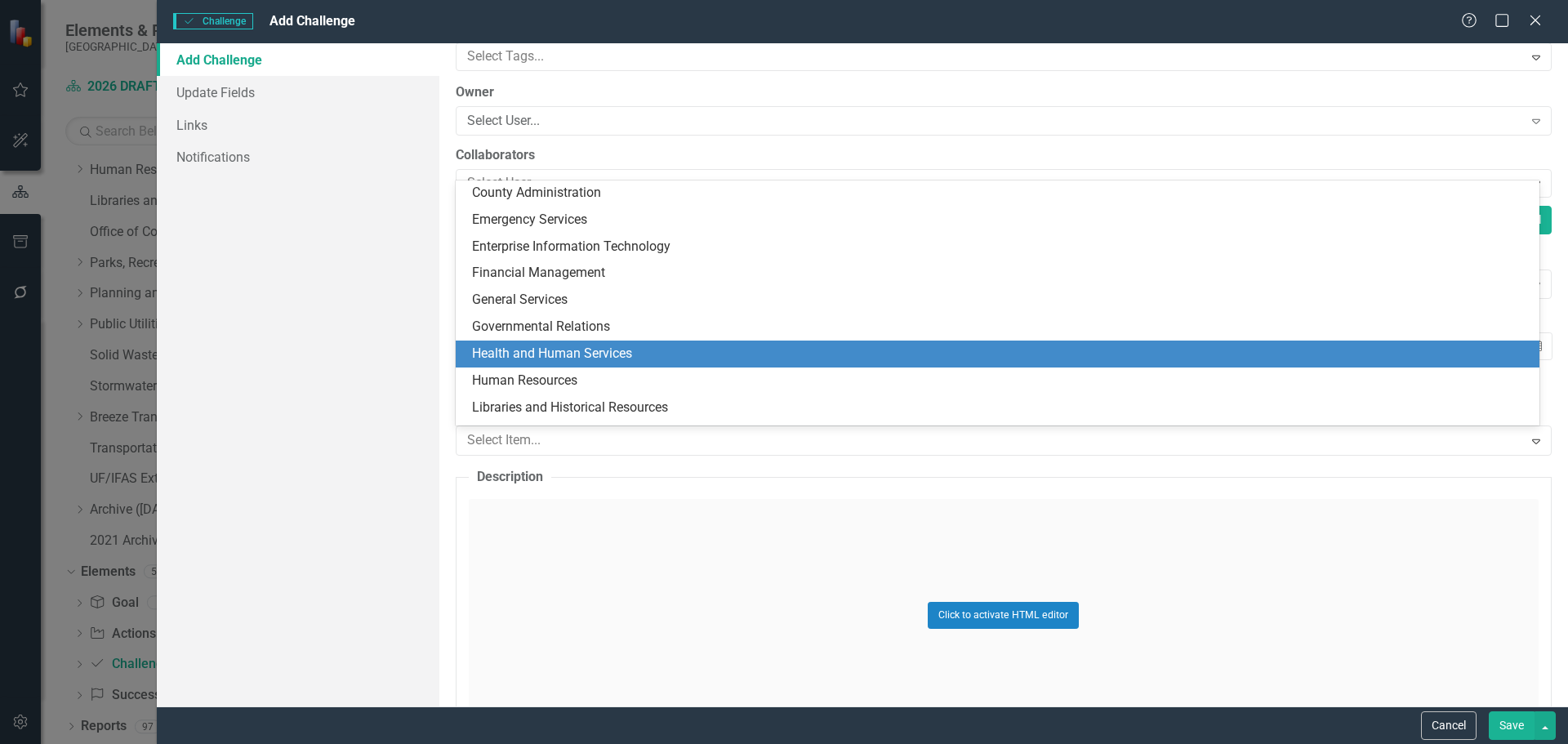
scroll to position [164, 0]
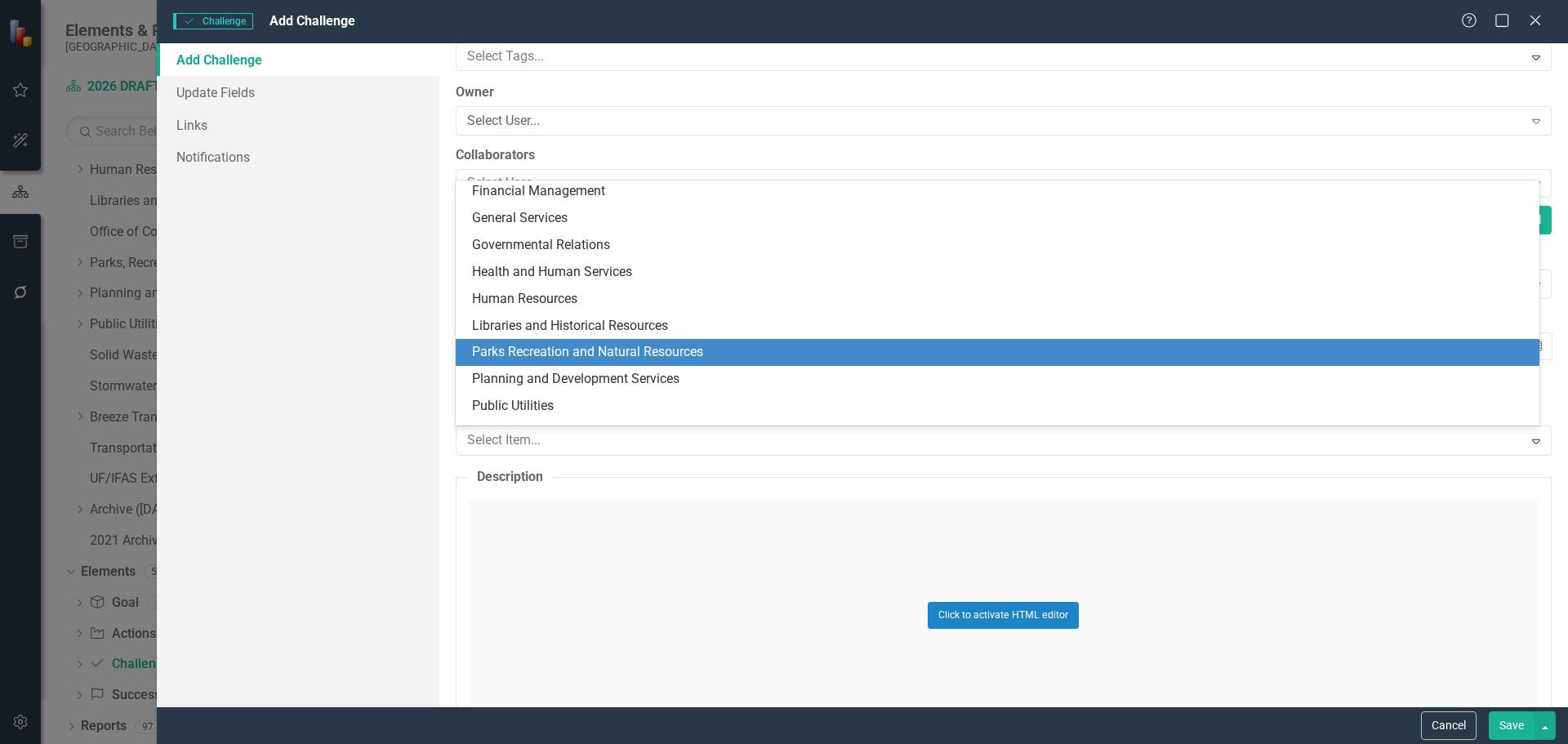
click at [542, 353] on div "Parks Recreation and Natural Resources" at bounding box center [1001, 352] width 1058 height 19
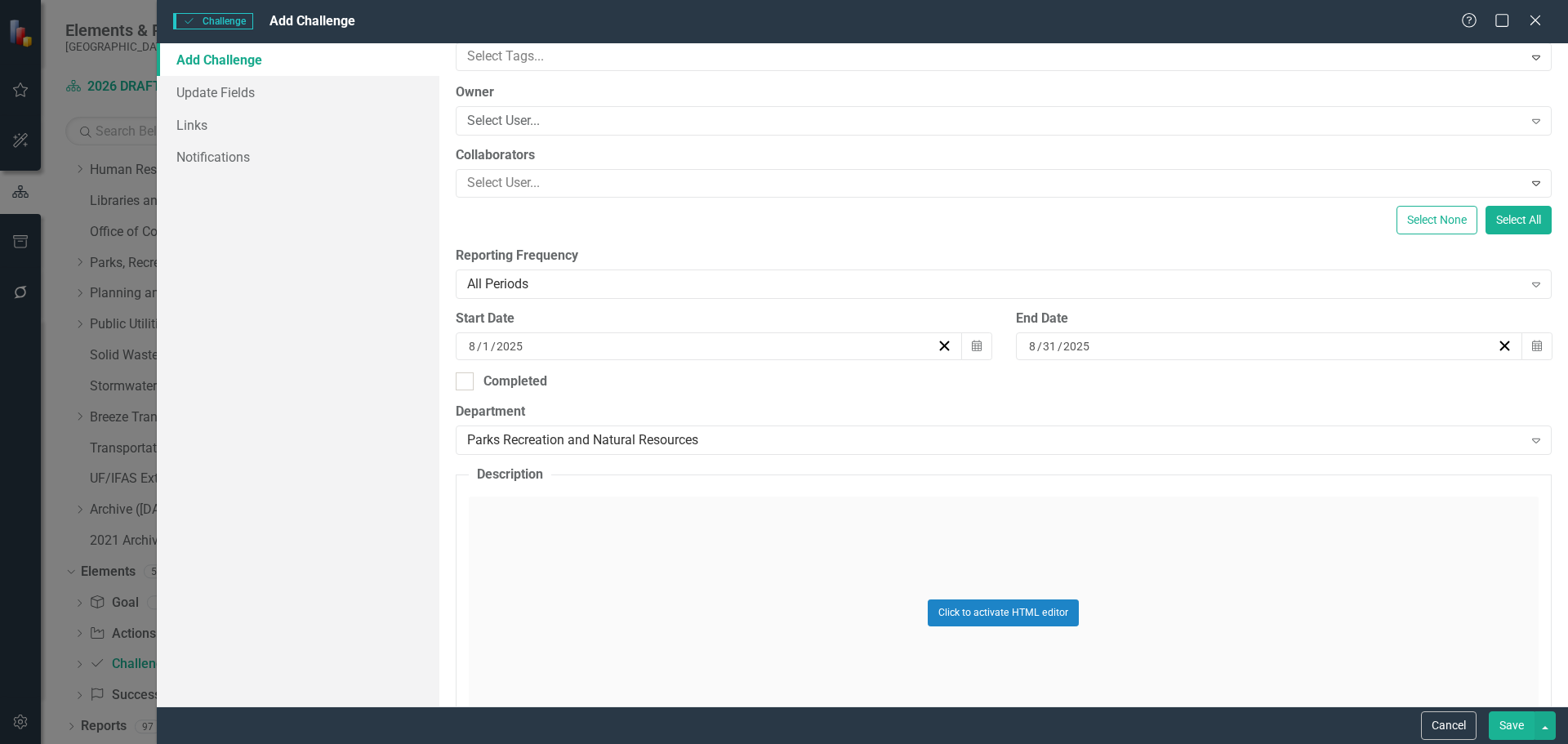
click at [604, 583] on div "Click to activate HTML editor" at bounding box center [1004, 613] width 1070 height 233
click at [559, 590] on body "Rich Text Area. Press ALT-0 for help." at bounding box center [1003, 659] width 1067 height 245
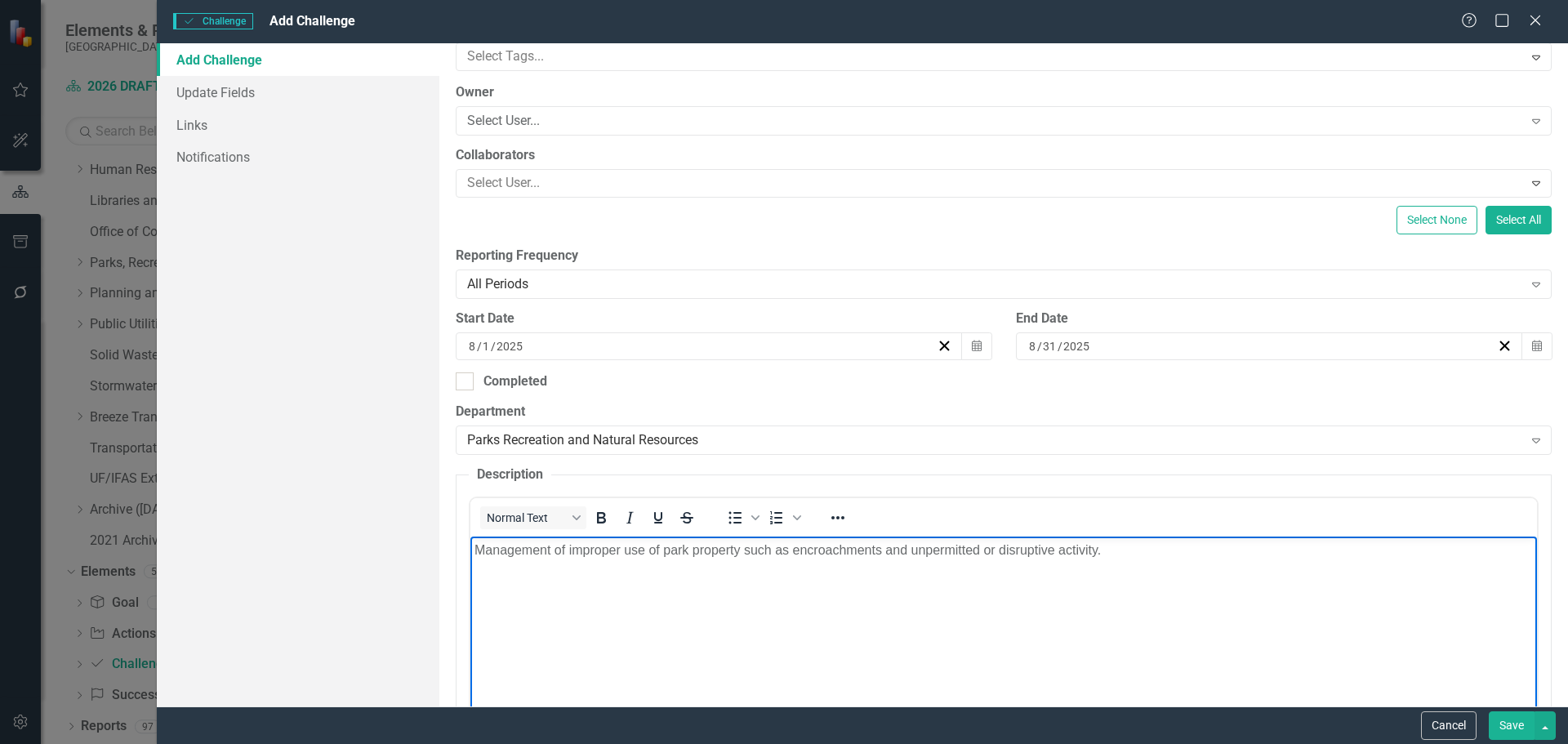
click at [605, 606] on body "Management of improper use of park property such as encroachments and unpermitt…" at bounding box center [1003, 659] width 1067 height 245
click at [1107, 619] on body "Management of improper use of park property such as encroachments and unpermitt…" at bounding box center [1003, 659] width 1067 height 245
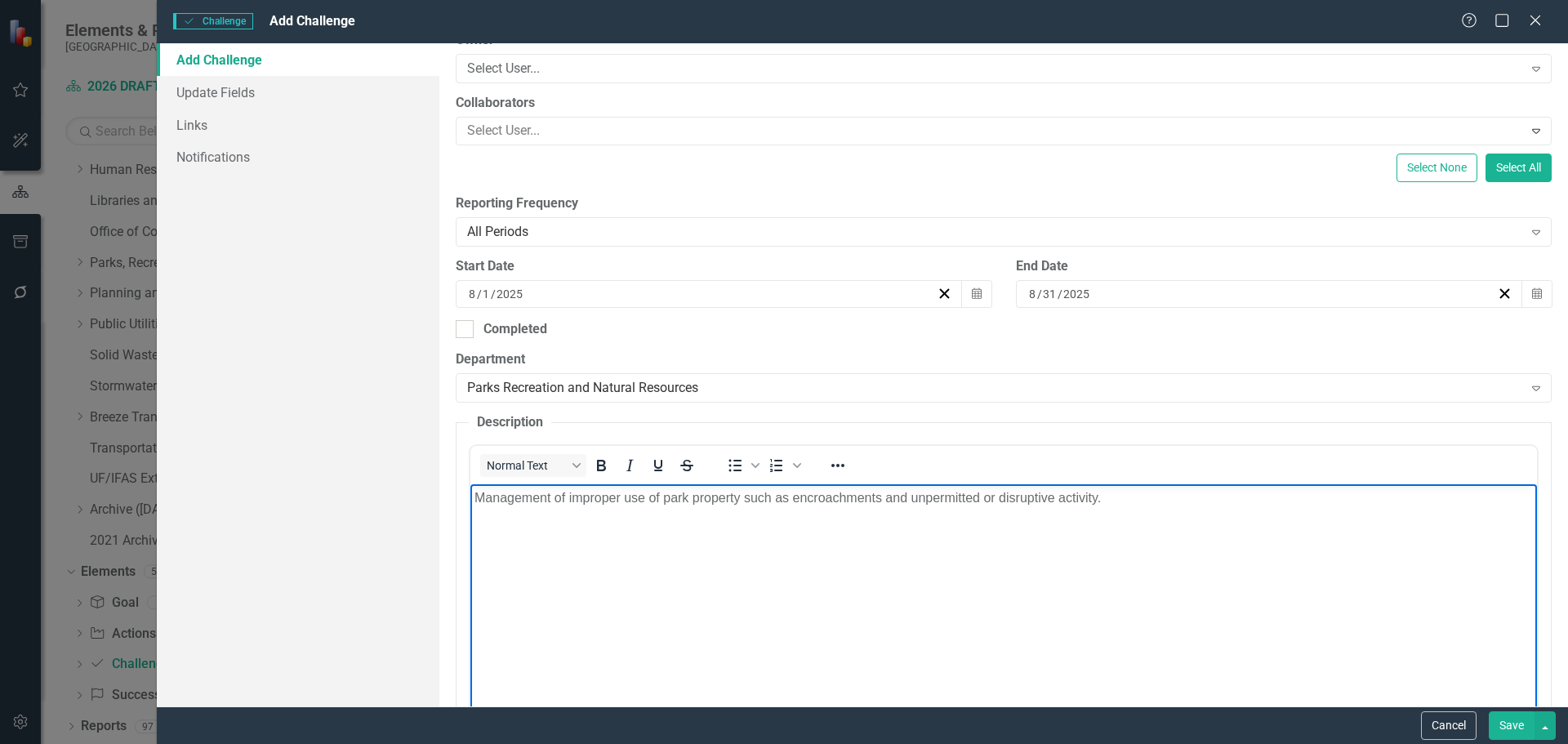
scroll to position [245, 0]
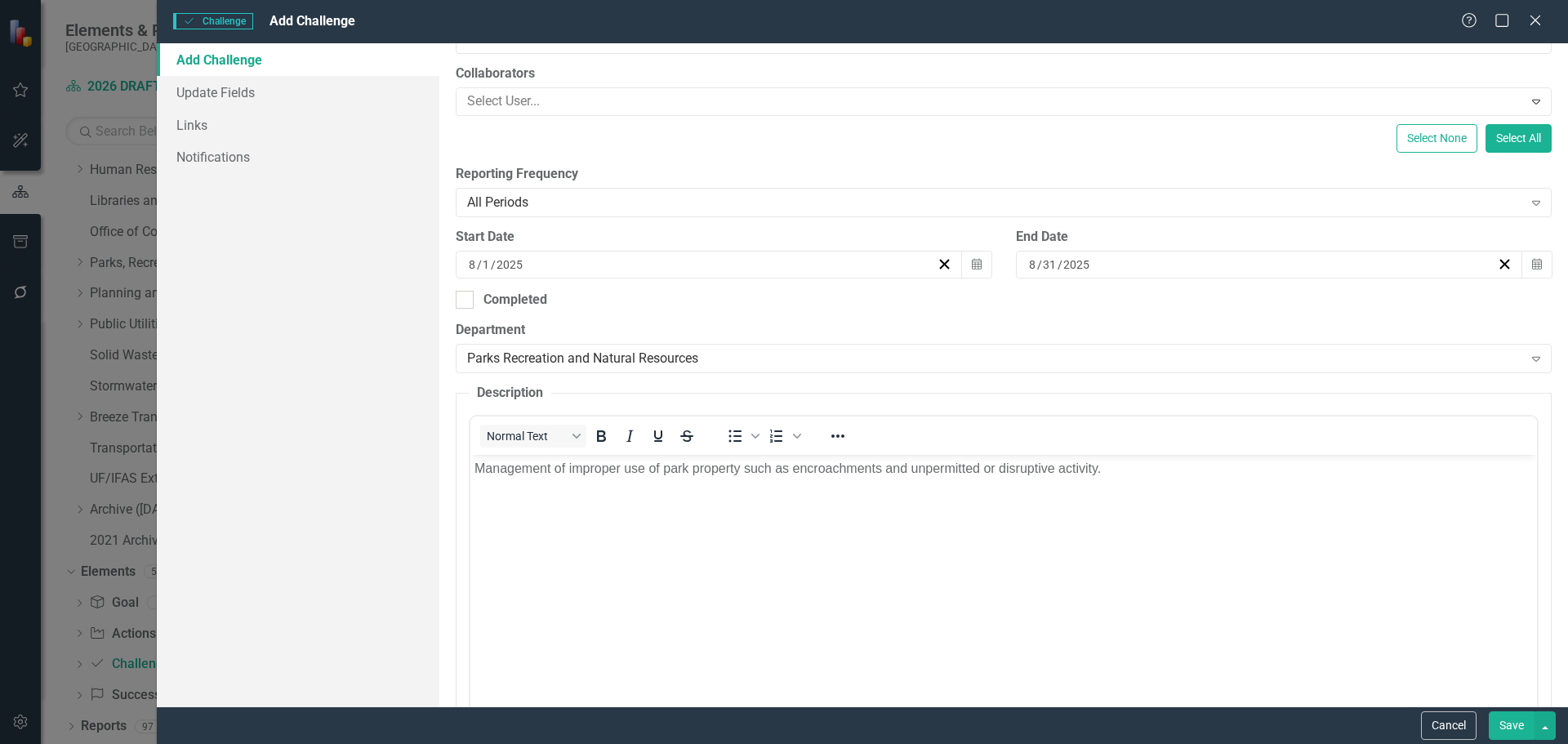
click at [1502, 724] on button "Save" at bounding box center [1511, 725] width 45 height 29
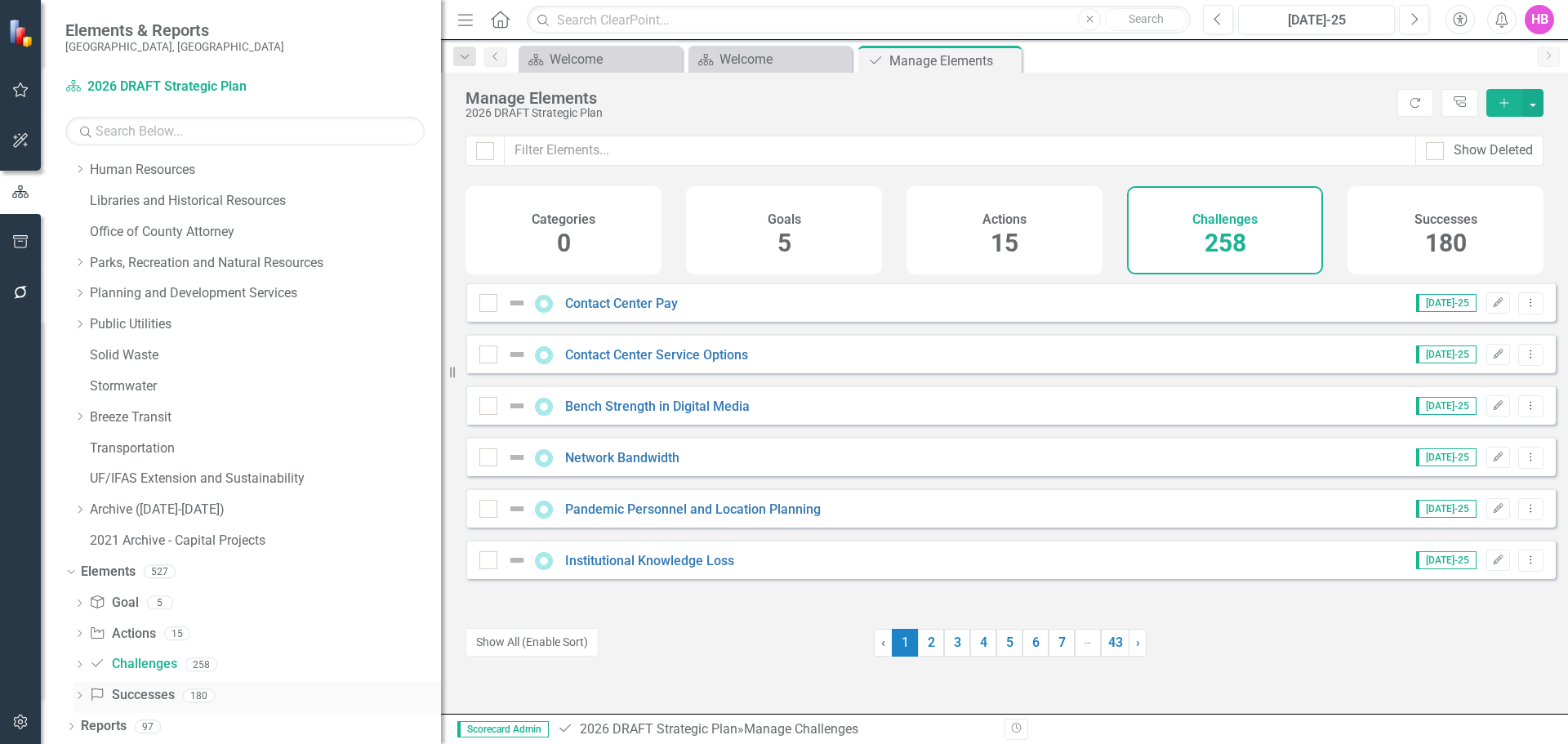
click at [129, 691] on link "Success Successes" at bounding box center [131, 695] width 85 height 19
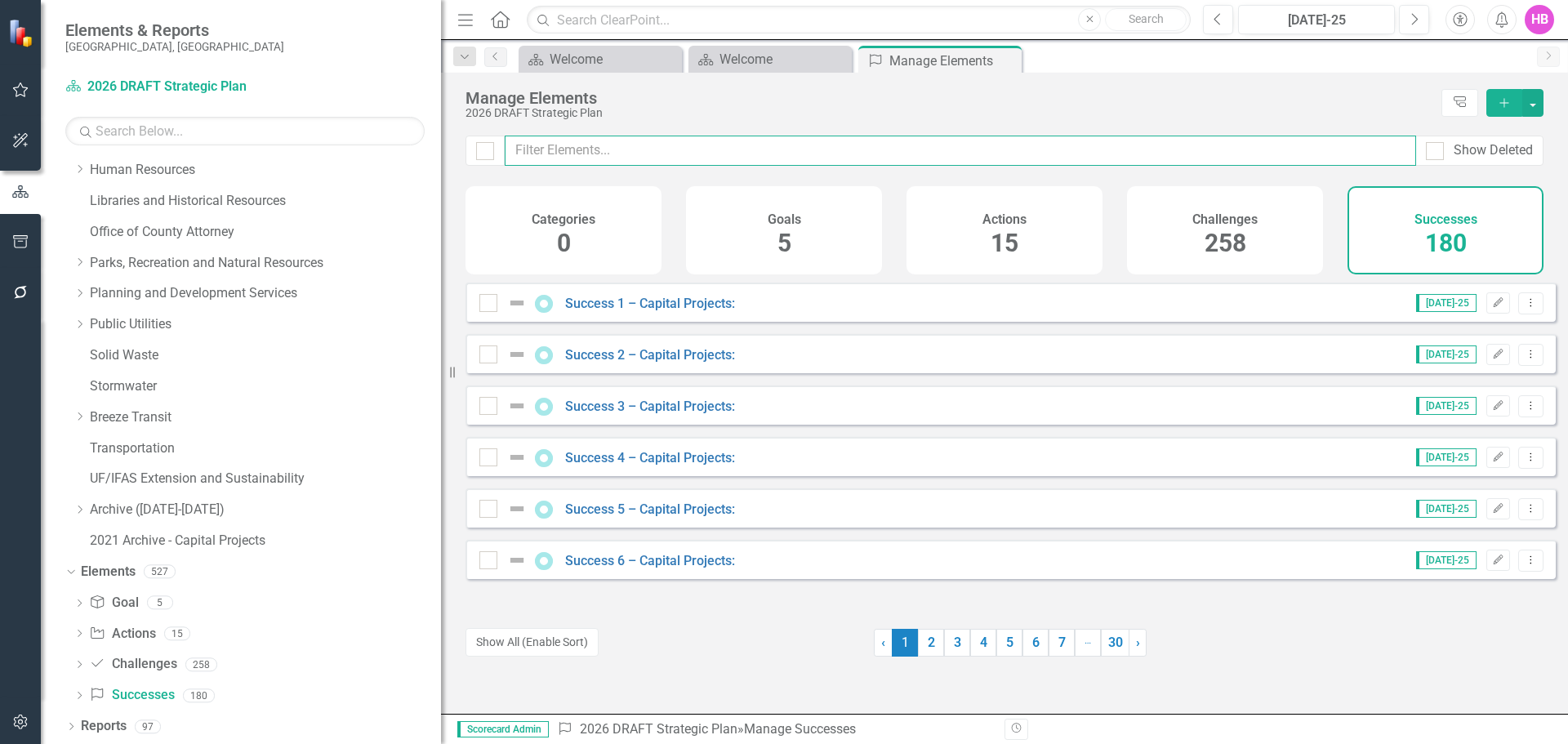
click at [721, 154] on input "text" at bounding box center [959, 151] width 911 height 31
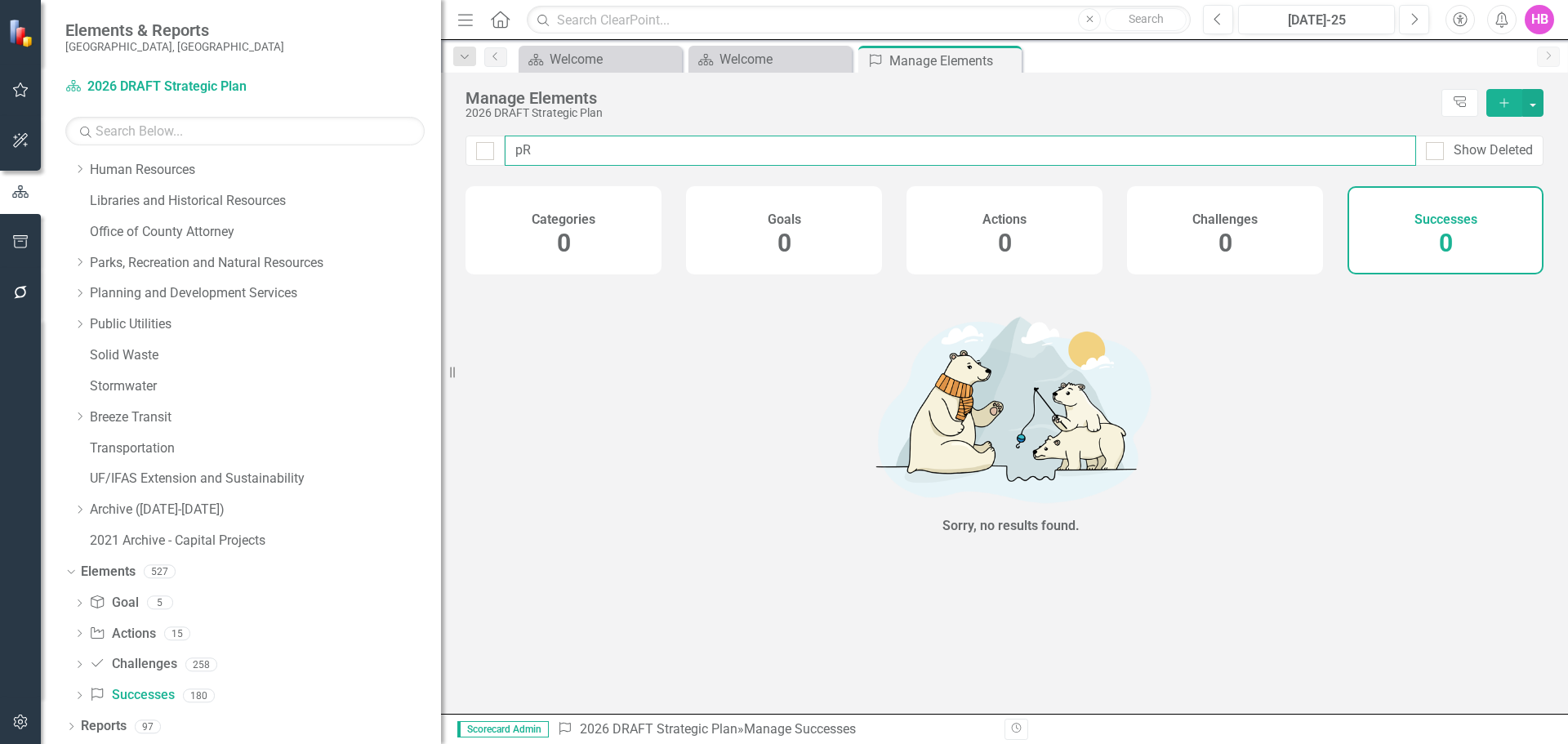
type input "p"
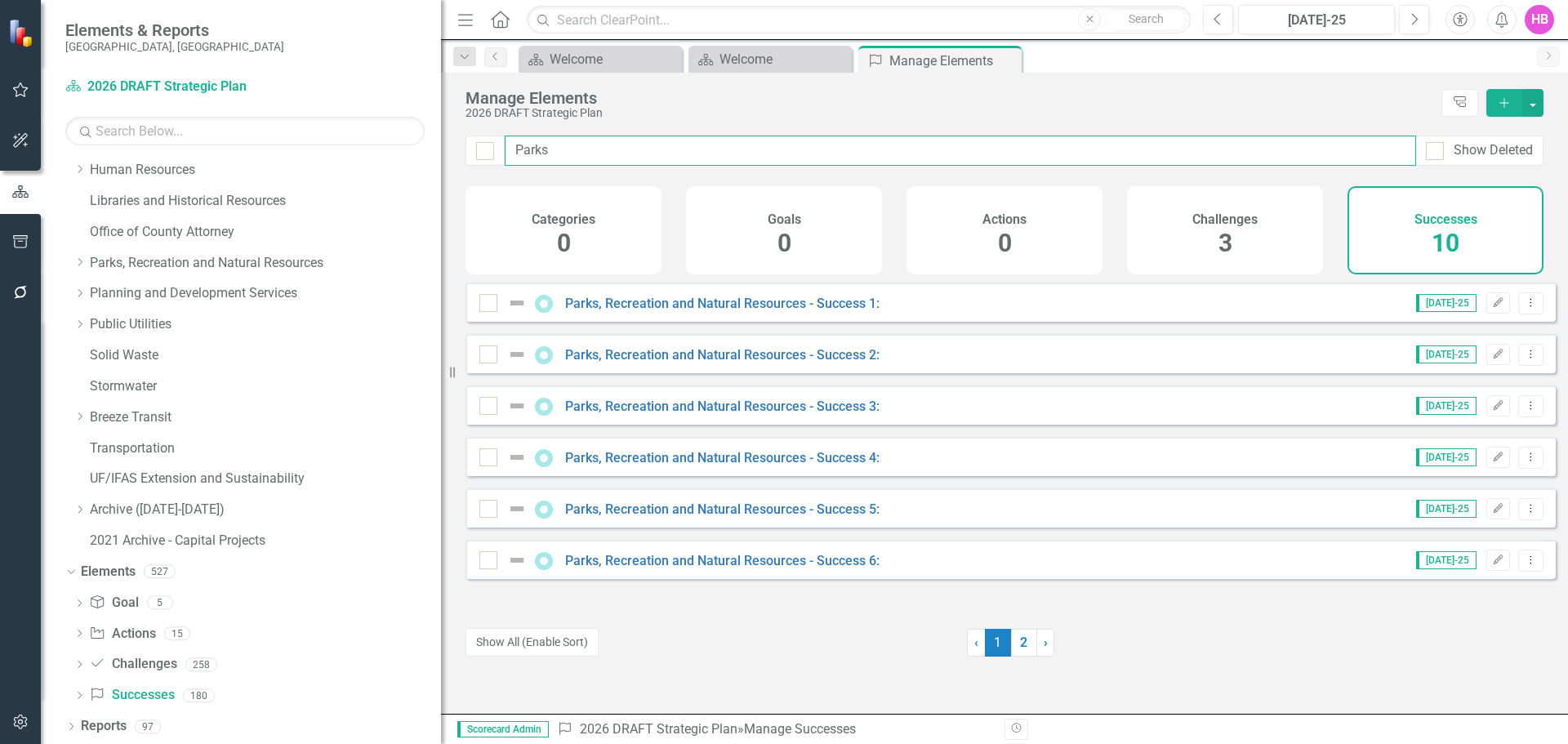
type input "Parks"
click at [1492, 308] on icon "Edit" at bounding box center [1498, 304] width 12 height 10
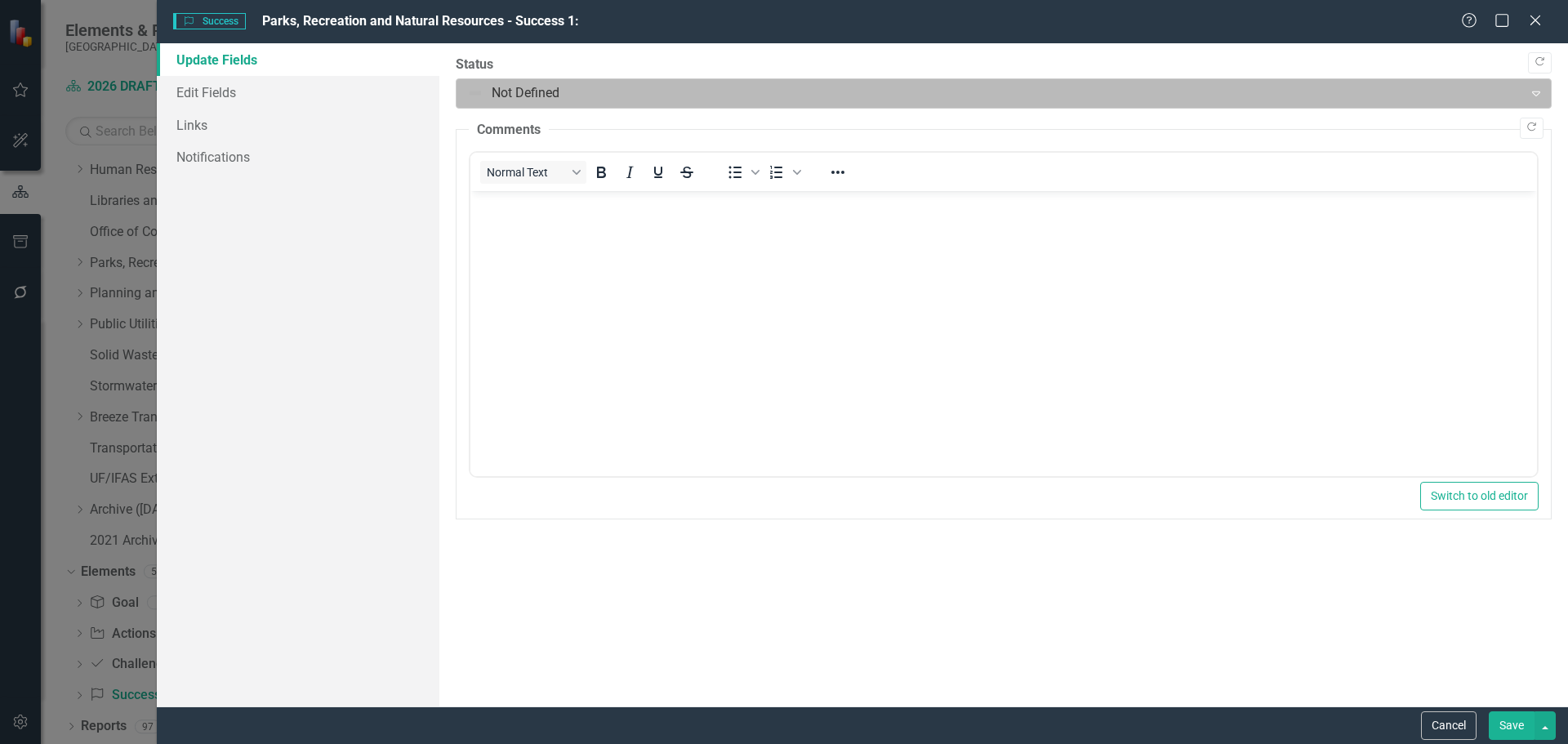
click at [533, 84] on div at bounding box center [990, 94] width 1046 height 22
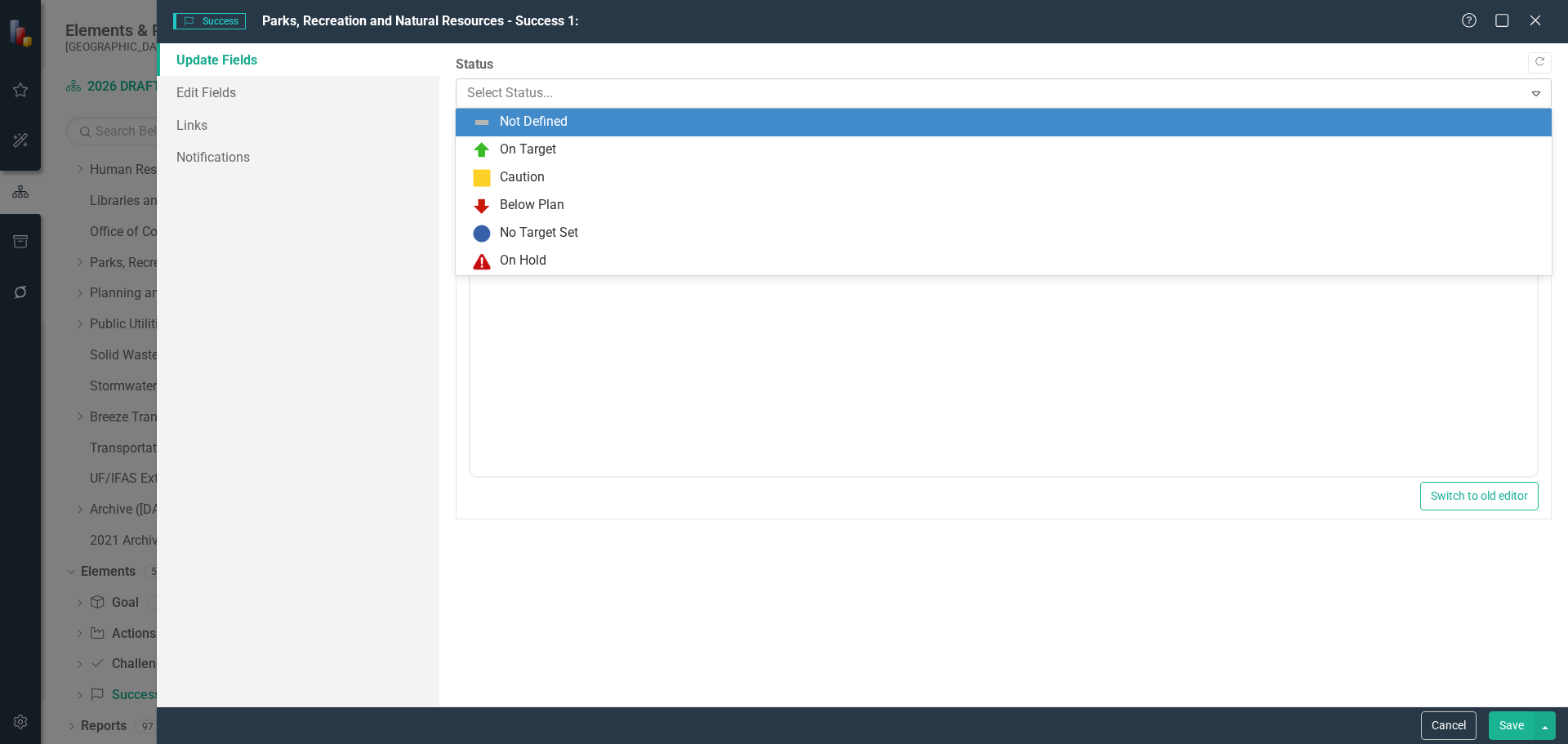
click at [529, 88] on div at bounding box center [990, 94] width 1046 height 22
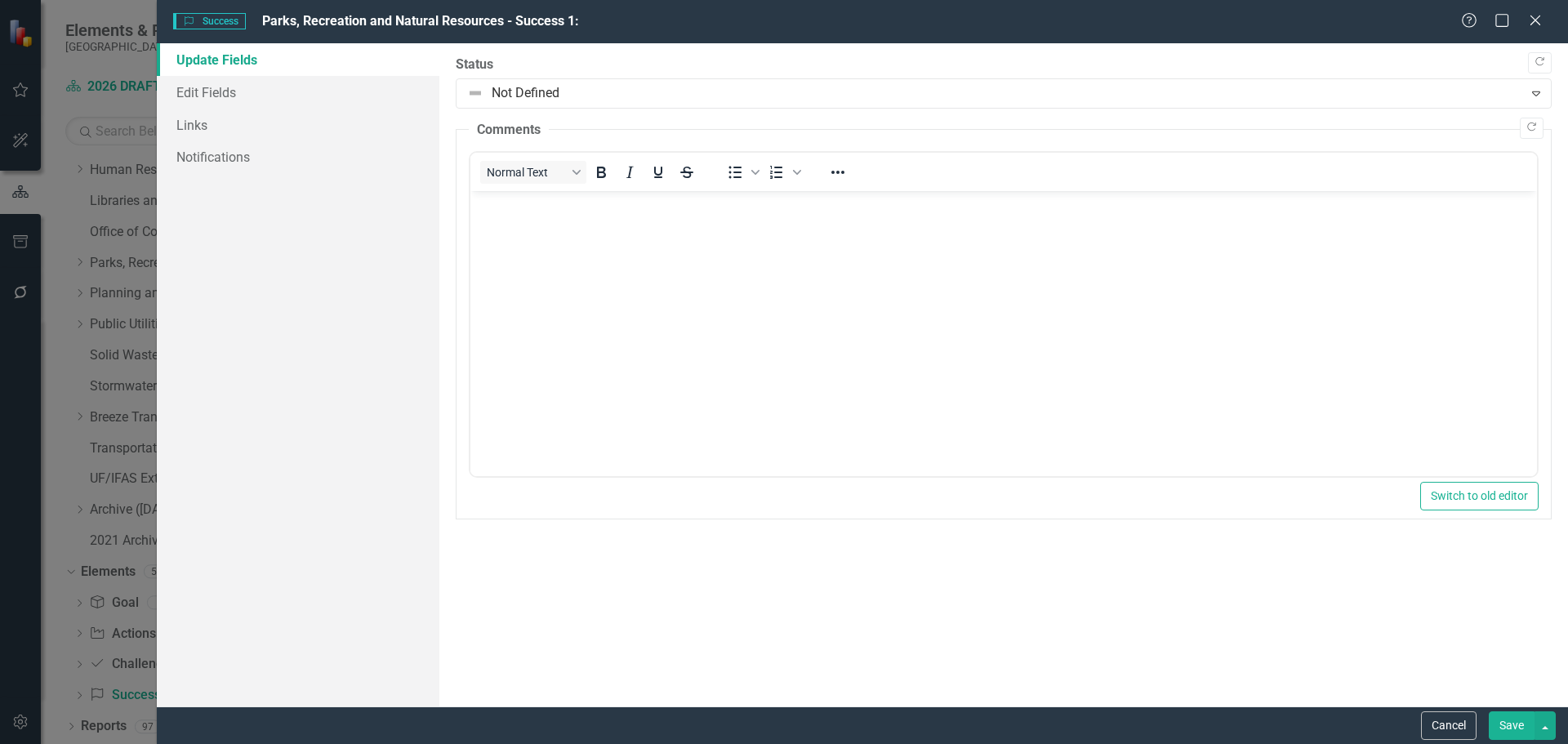
click at [499, 267] on body "Rich Text Area. Press ALT-0 for help." at bounding box center [1003, 313] width 1067 height 245
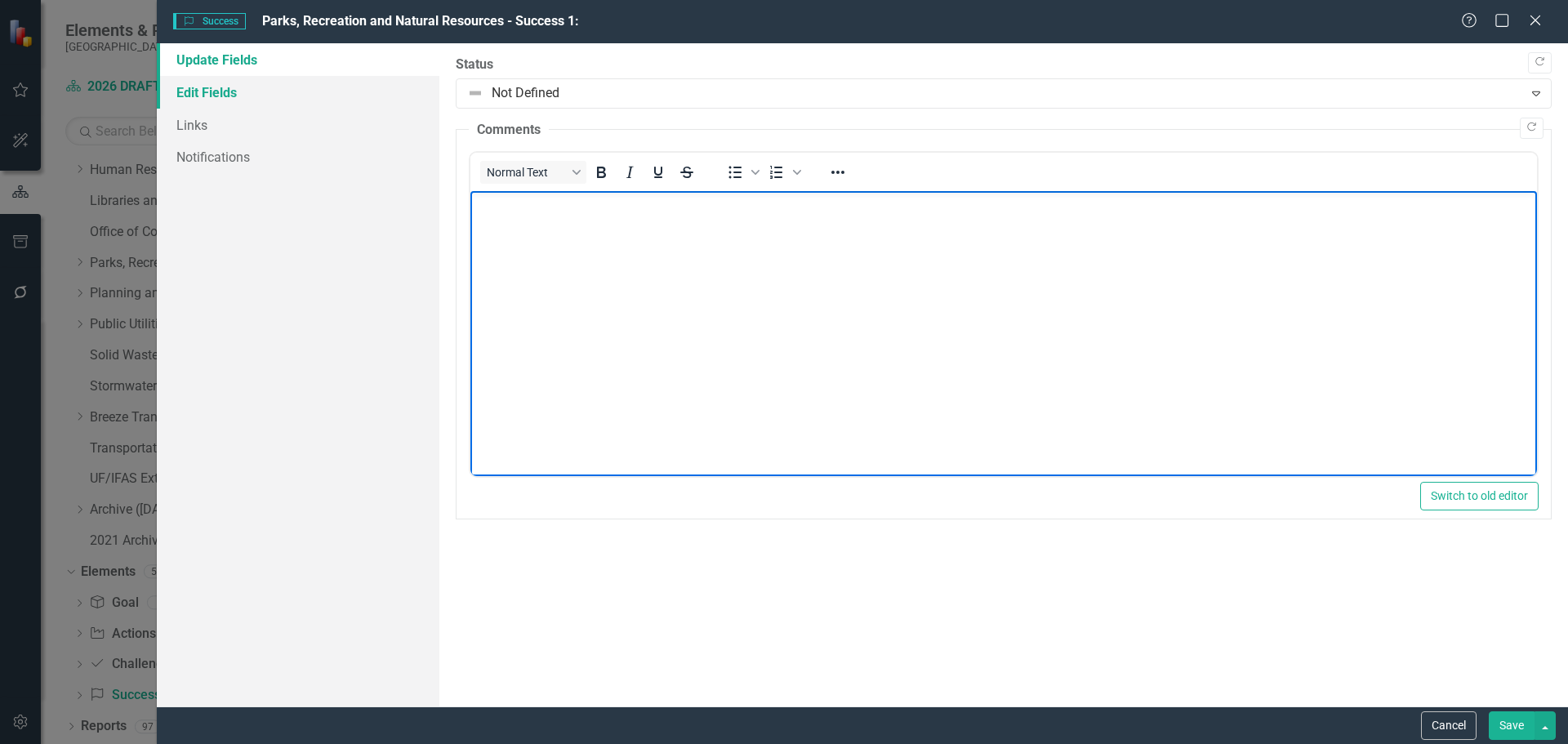
click at [221, 99] on link "Edit Fields" at bounding box center [297, 92] width 283 height 33
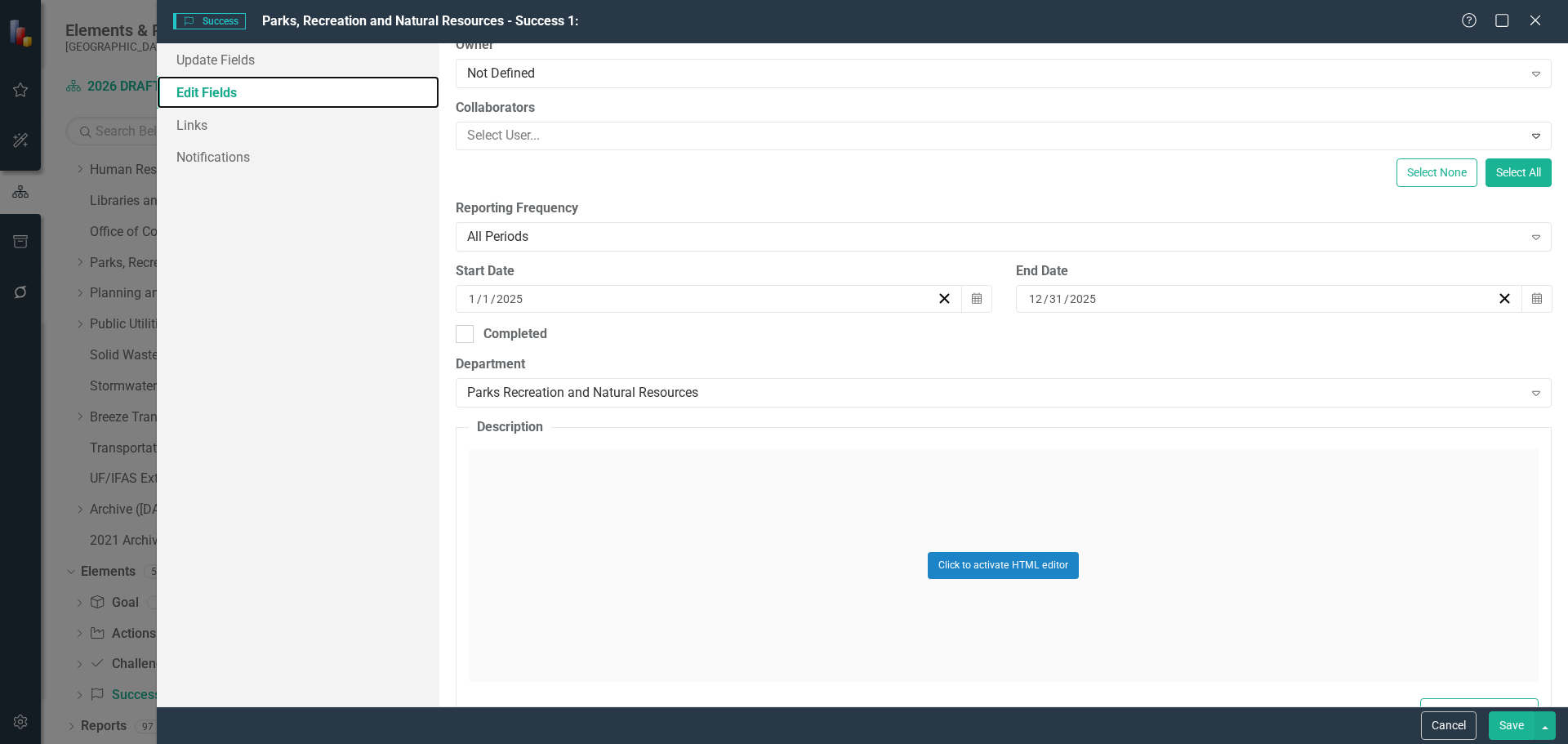
scroll to position [327, 0]
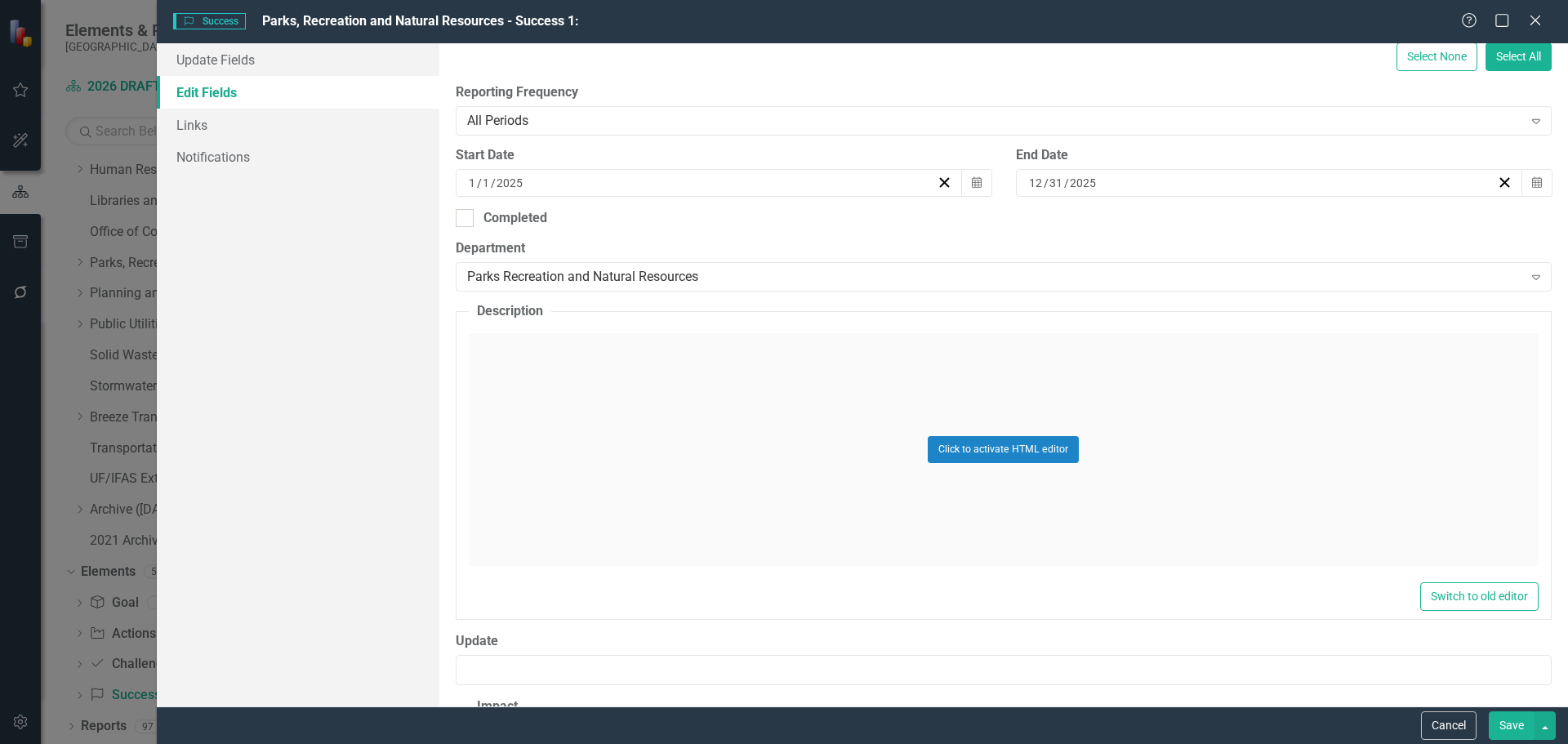
click at [574, 456] on div "Click to activate HTML editor" at bounding box center [1004, 449] width 1070 height 233
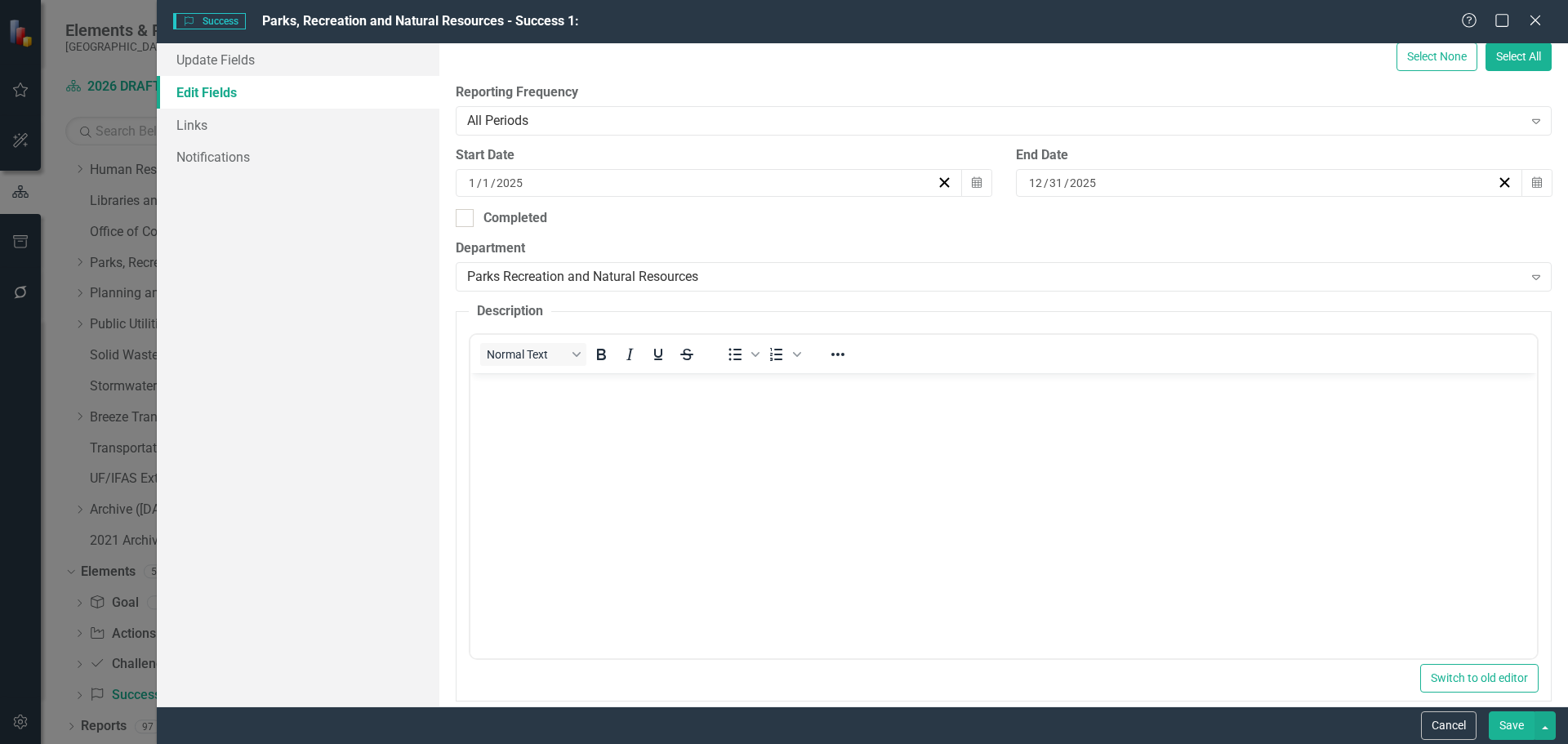
scroll to position [0, 0]
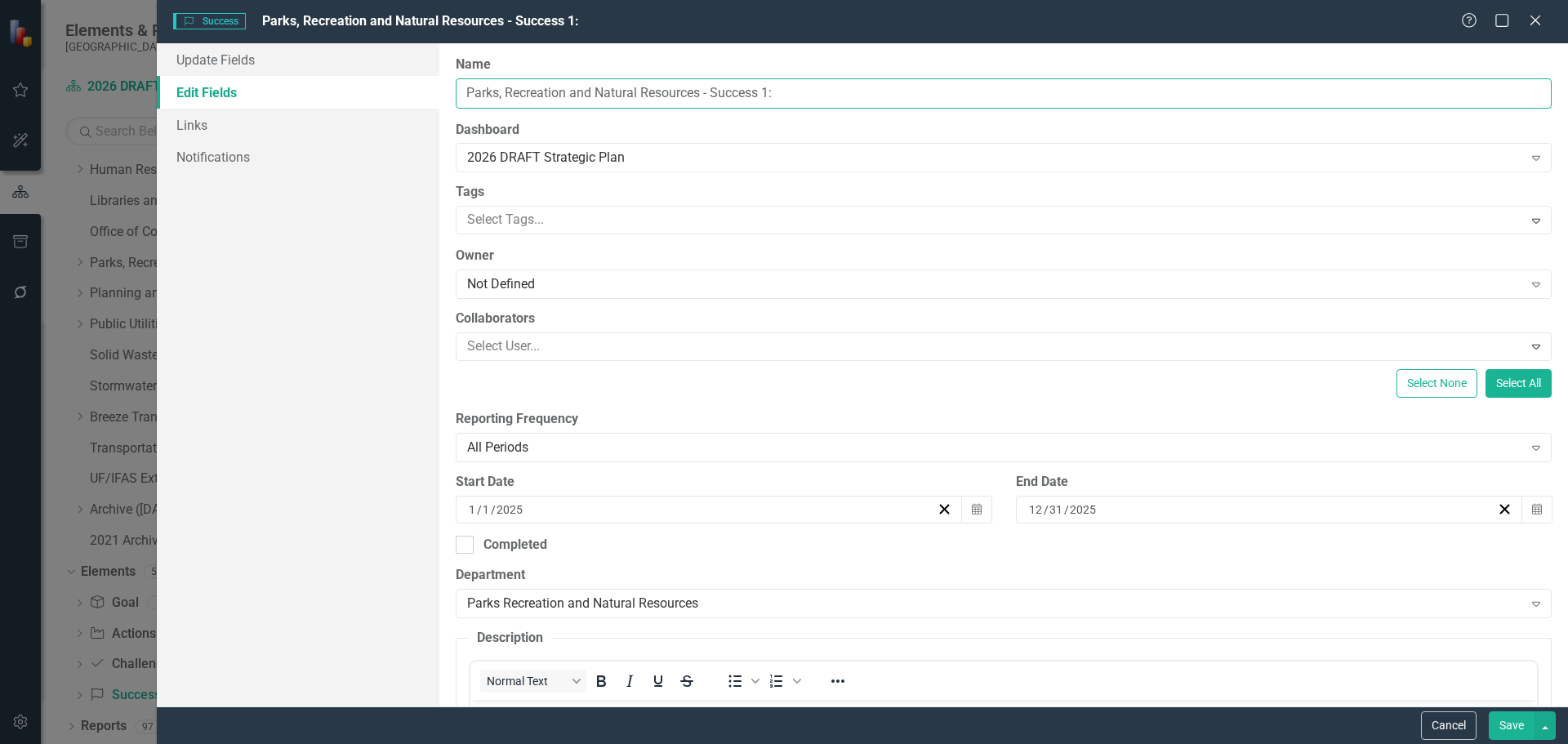
drag, startPoint x: 793, startPoint y: 88, endPoint x: 415, endPoint y: 87, distance: 378.0
click at [415, 87] on div "Update Fields Edit Fields Links Notifications "Update" fields in ClearPoint are…" at bounding box center [862, 374] width 1411 height 663
click at [841, 98] on input "Parks, Recreation and Natural Resources - Success 1:" at bounding box center [1004, 94] width 1096 height 31
drag, startPoint x: 779, startPoint y: 94, endPoint x: 458, endPoint y: 90, distance: 321.0
click at [458, 90] on input "Parks, Recreation and Natural Resources - Success 1:" at bounding box center [1004, 94] width 1096 height 31
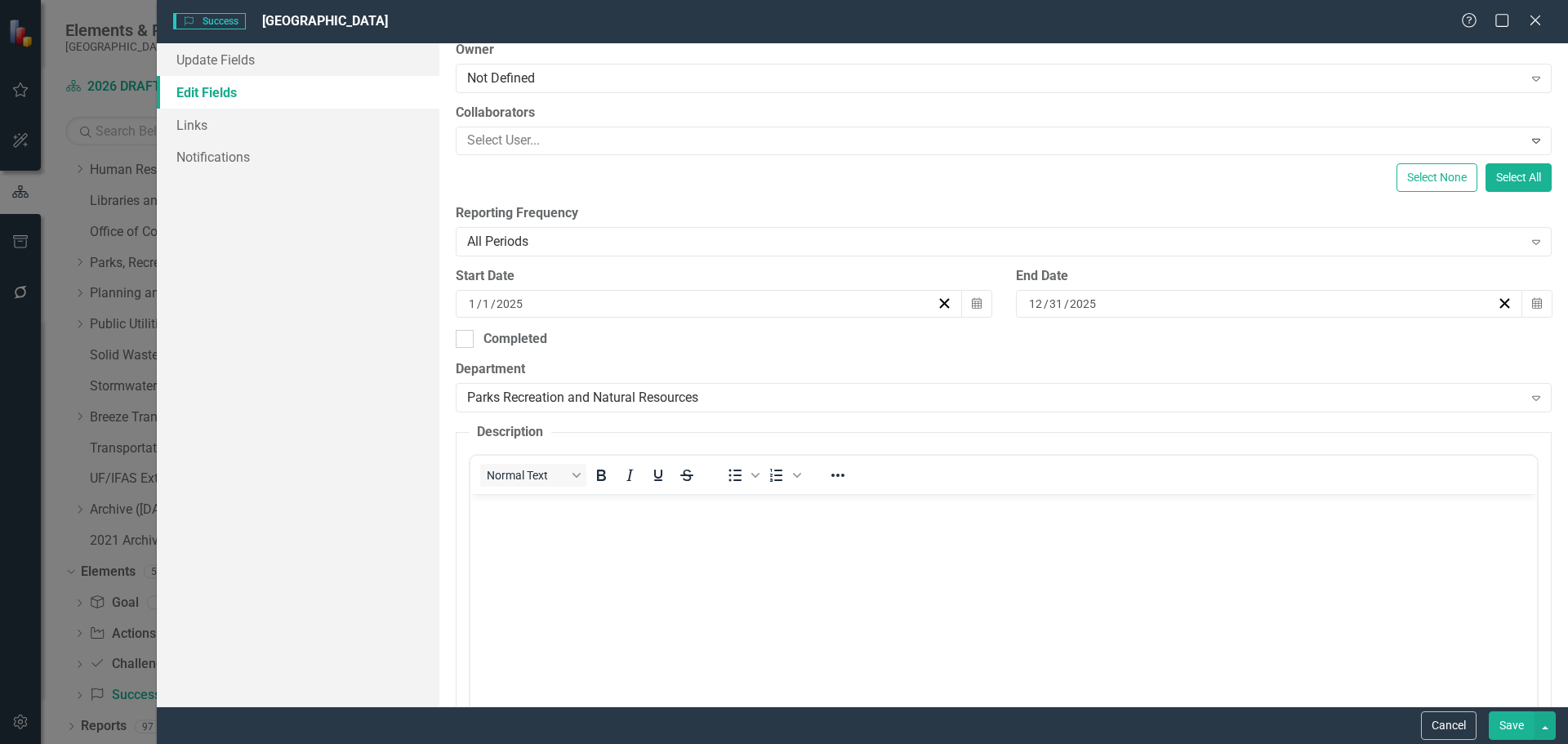
scroll to position [245, 0]
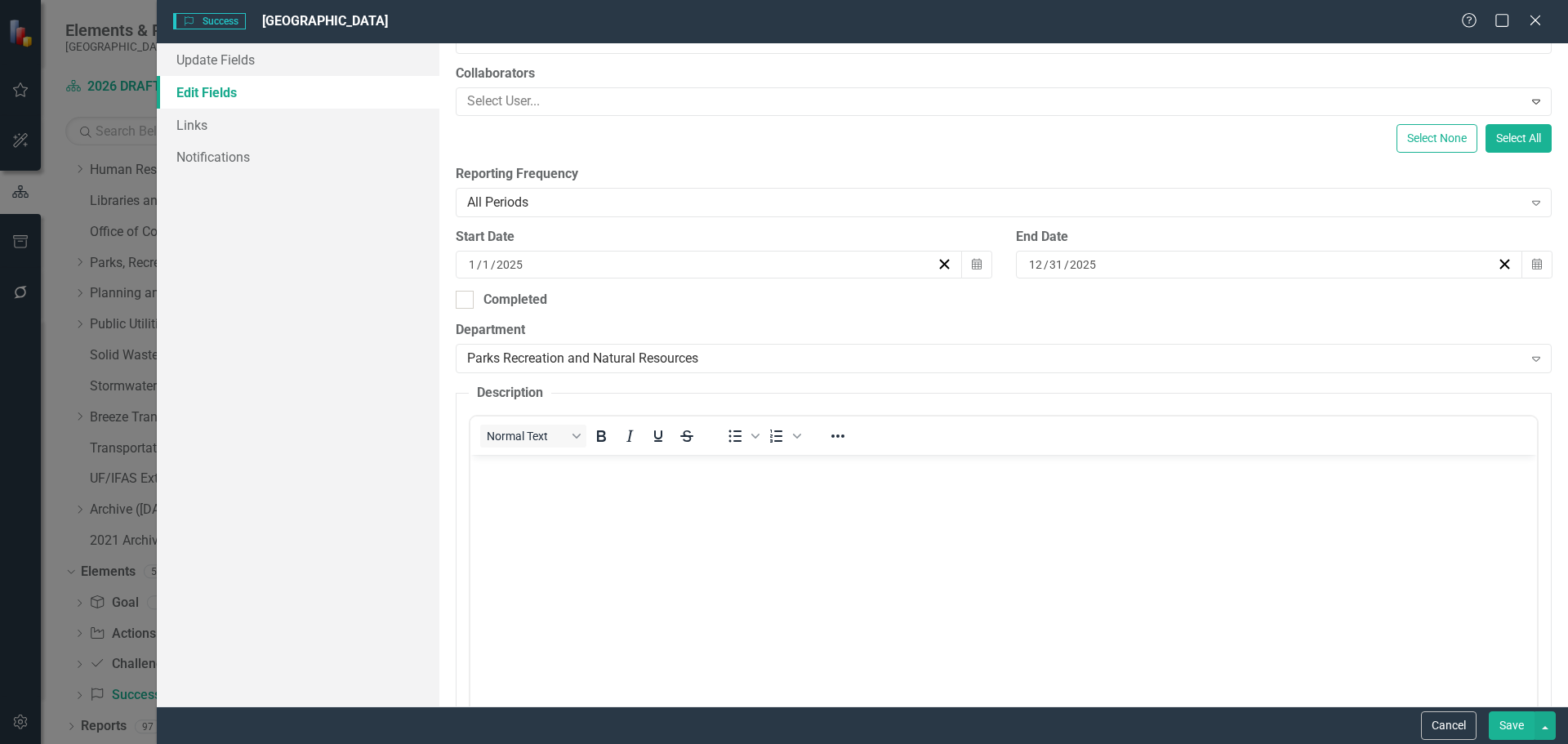
type input "[GEOGRAPHIC_DATA]"
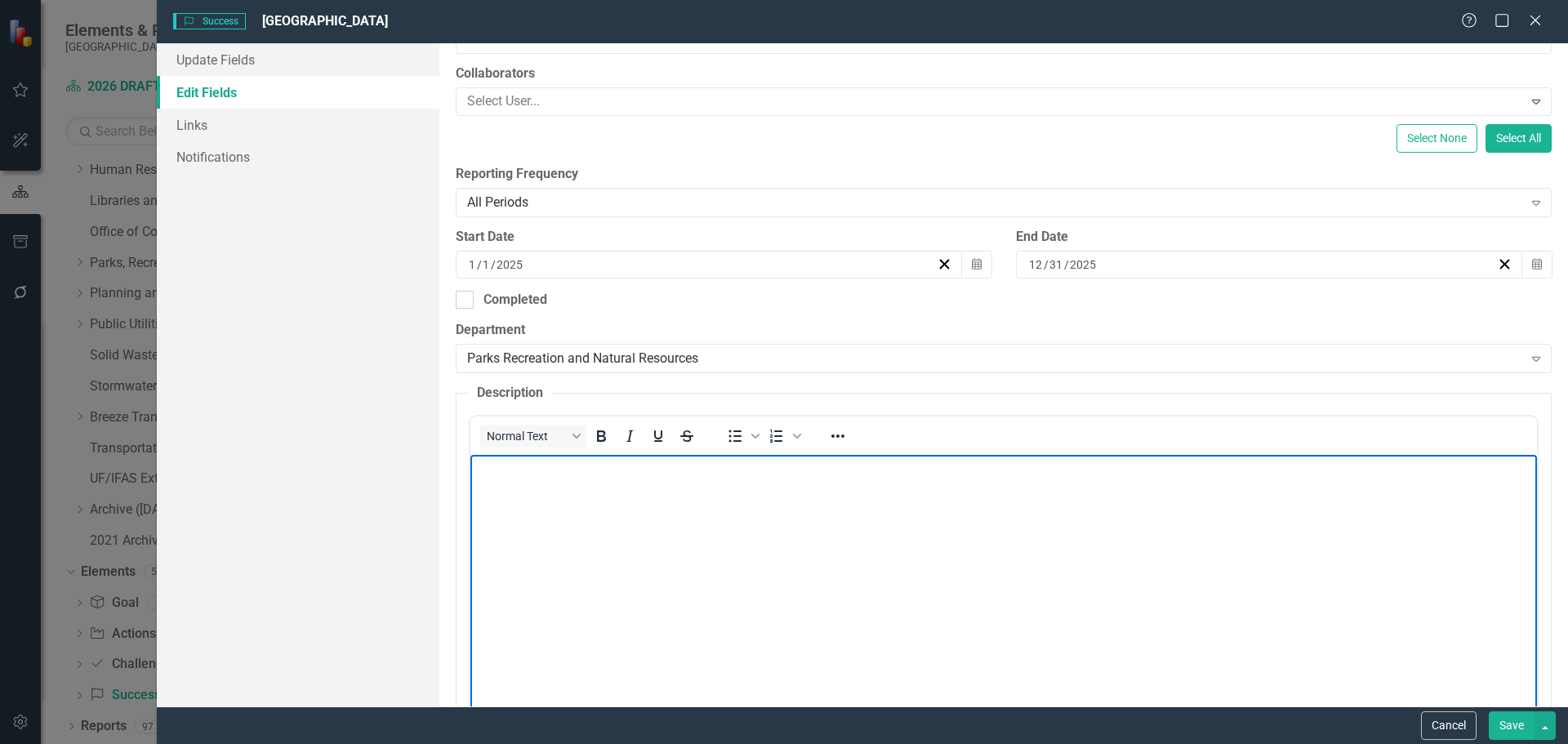
click at [624, 506] on body "Rich Text Area. Press ALT-0 for help." at bounding box center [1003, 577] width 1067 height 245
click at [784, 570] on body "Rich Text Area. Press ALT-0 for help." at bounding box center [1003, 577] width 1067 height 245
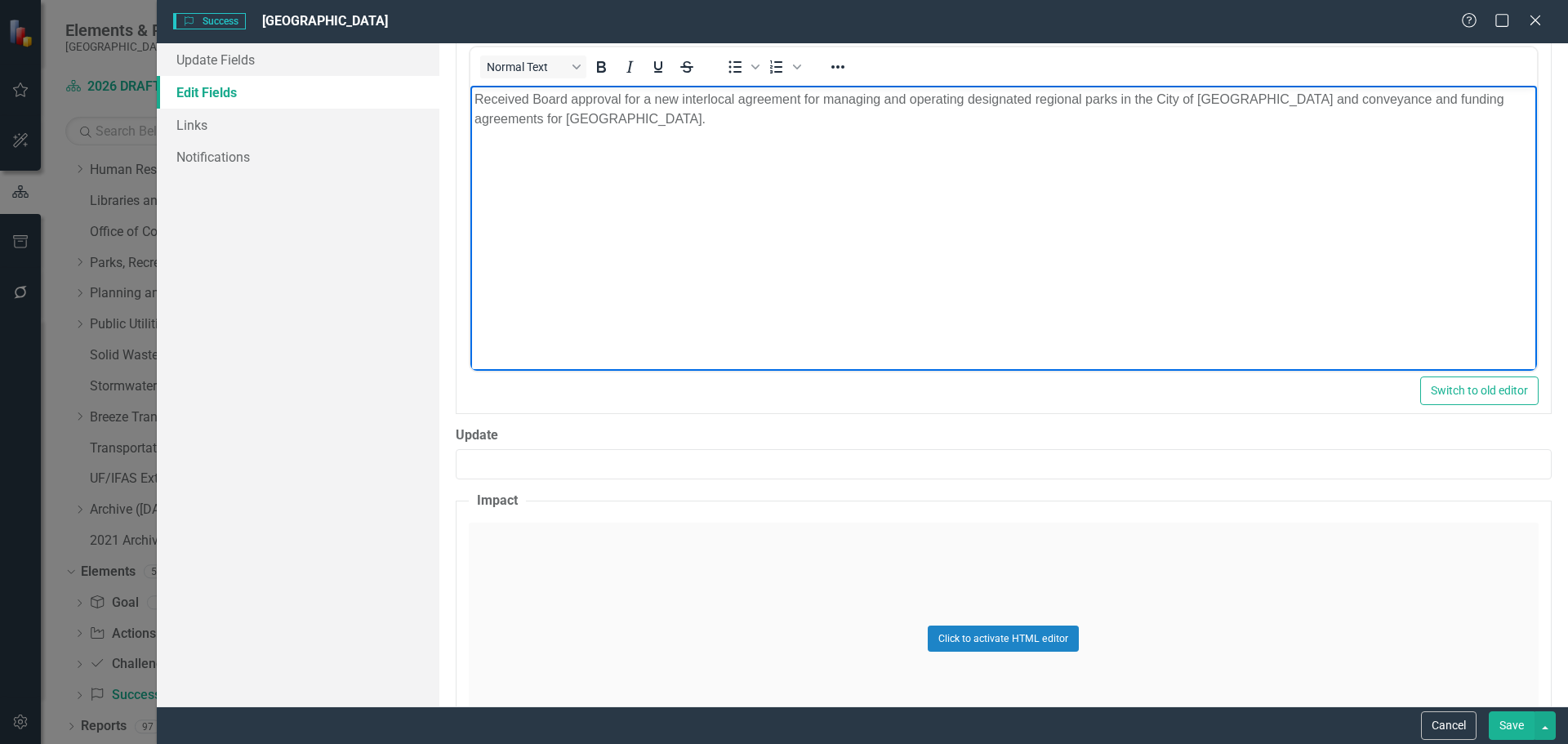
scroll to position [742, 0]
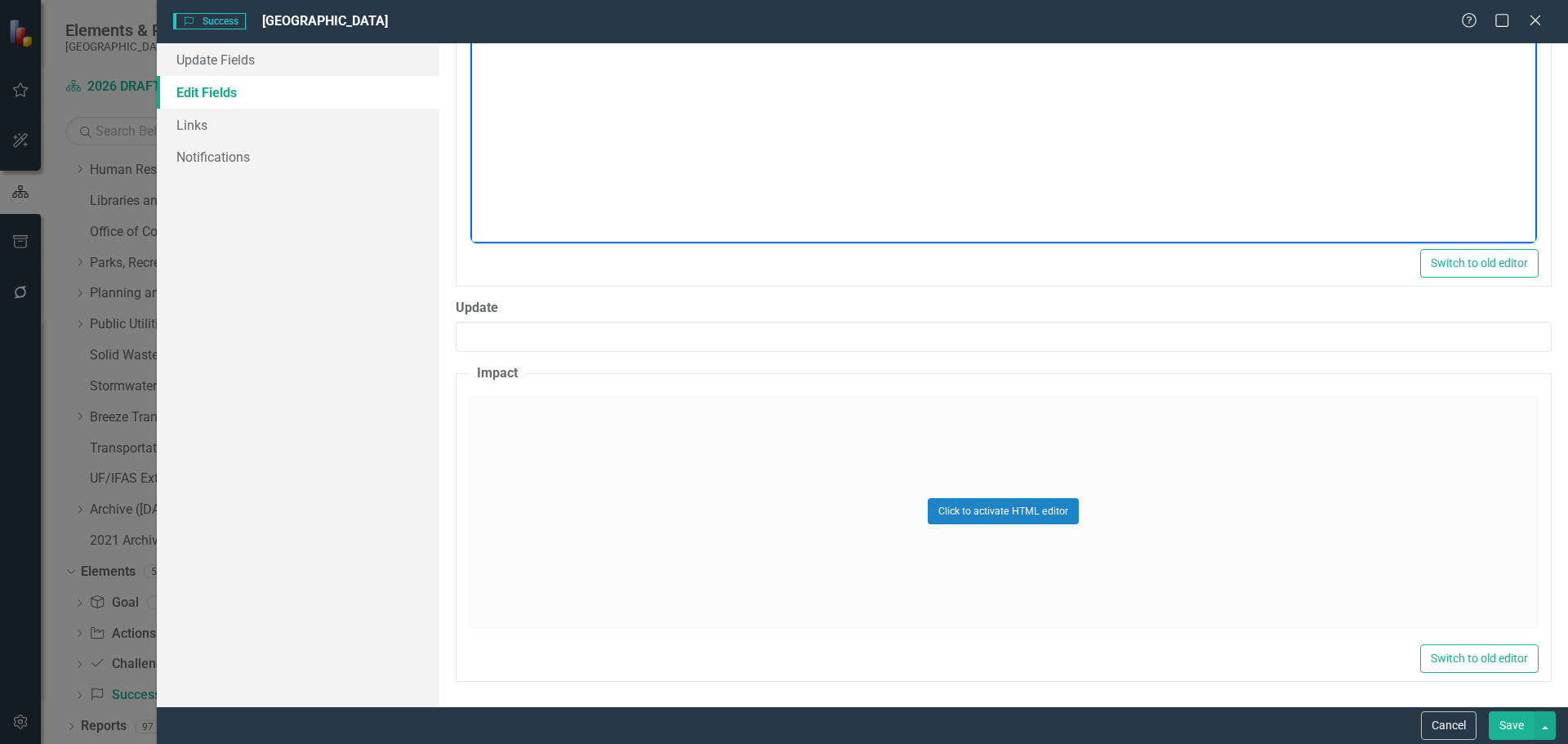
click at [642, 536] on div "Click to activate HTML editor" at bounding box center [1004, 511] width 1070 height 233
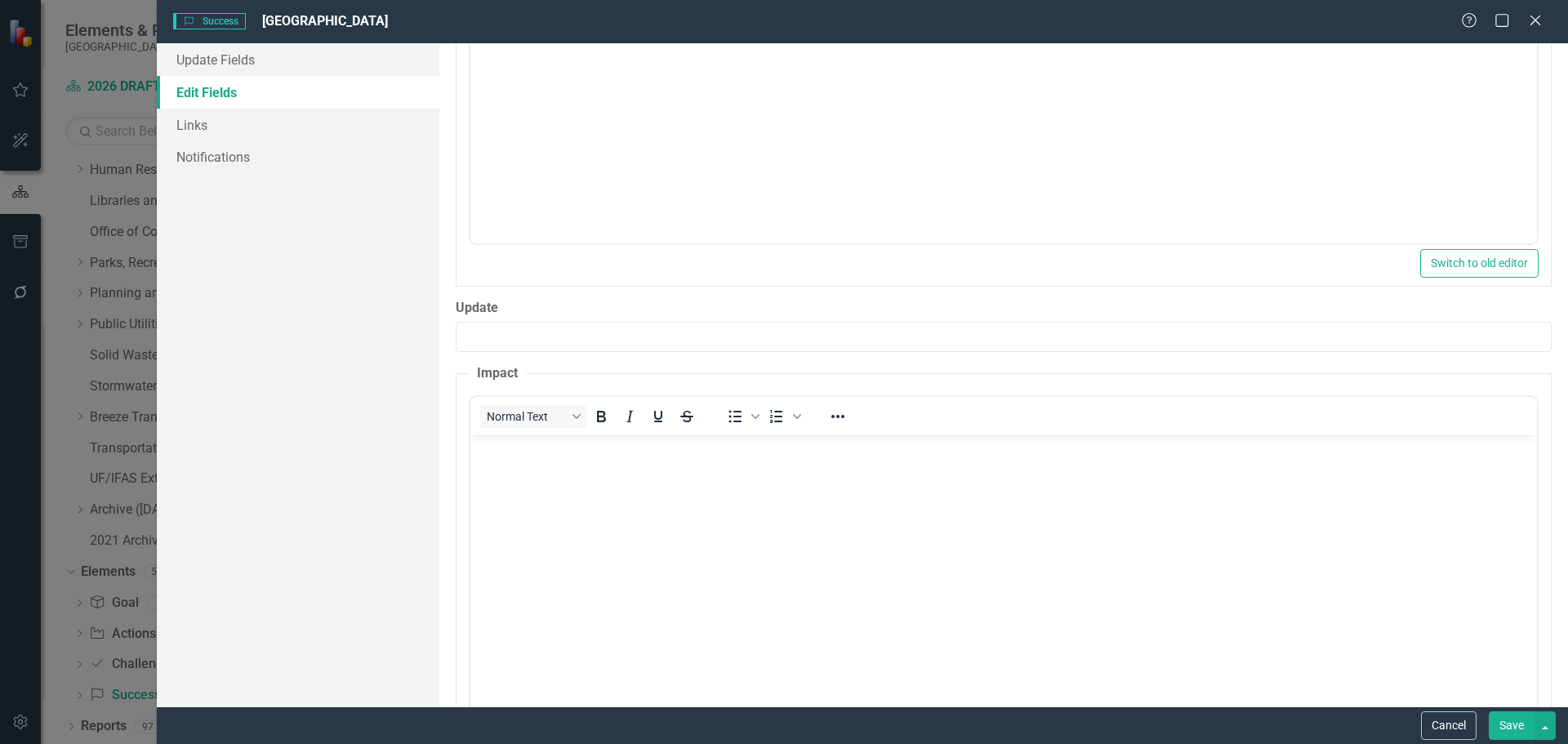
scroll to position [0, 0]
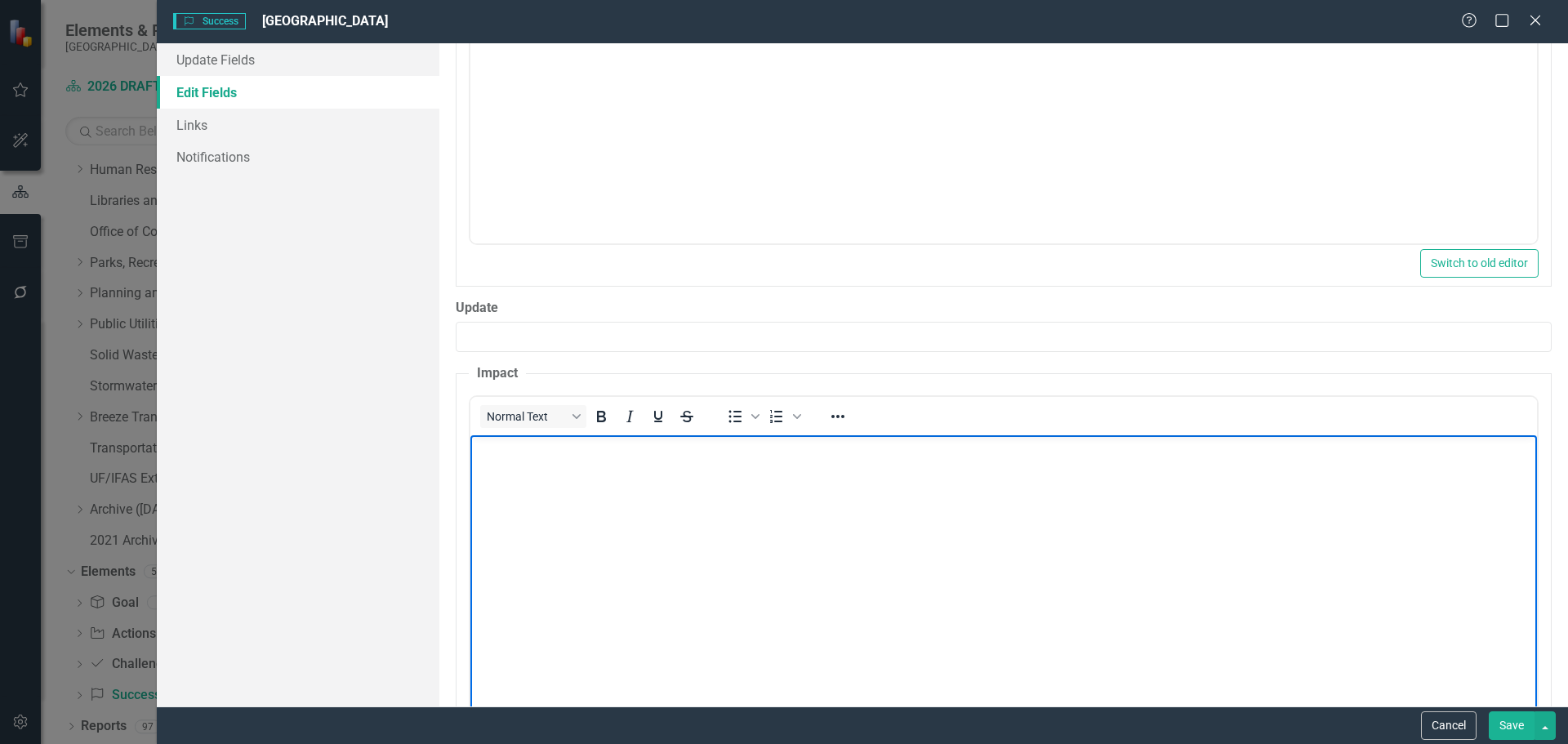
click at [643, 532] on body "Rich Text Area. Press ALT-0 for help." at bounding box center [1003, 557] width 1067 height 245
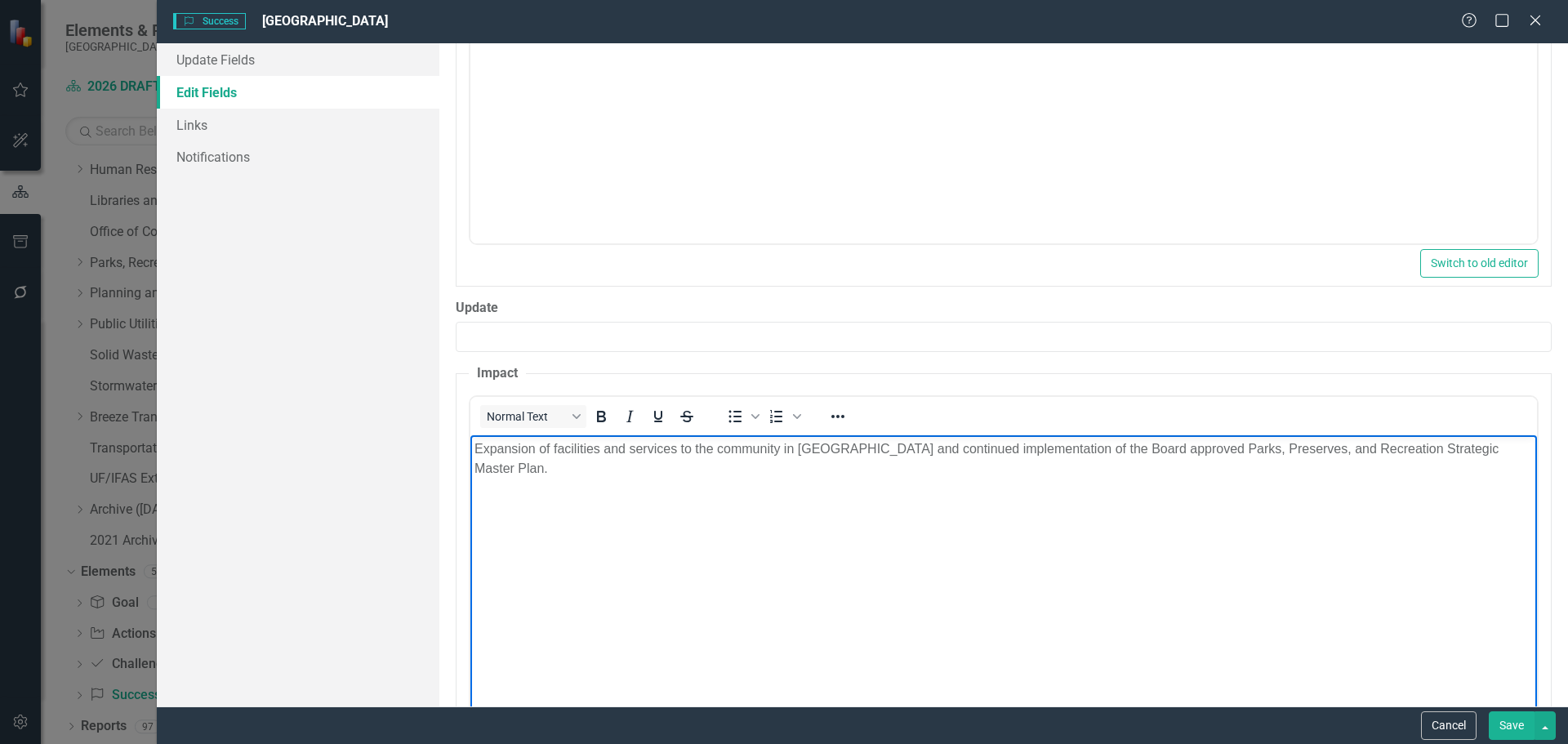
click at [519, 554] on body "Expansion of facilities and services to the community in [GEOGRAPHIC_DATA] and …" at bounding box center [1003, 557] width 1067 height 245
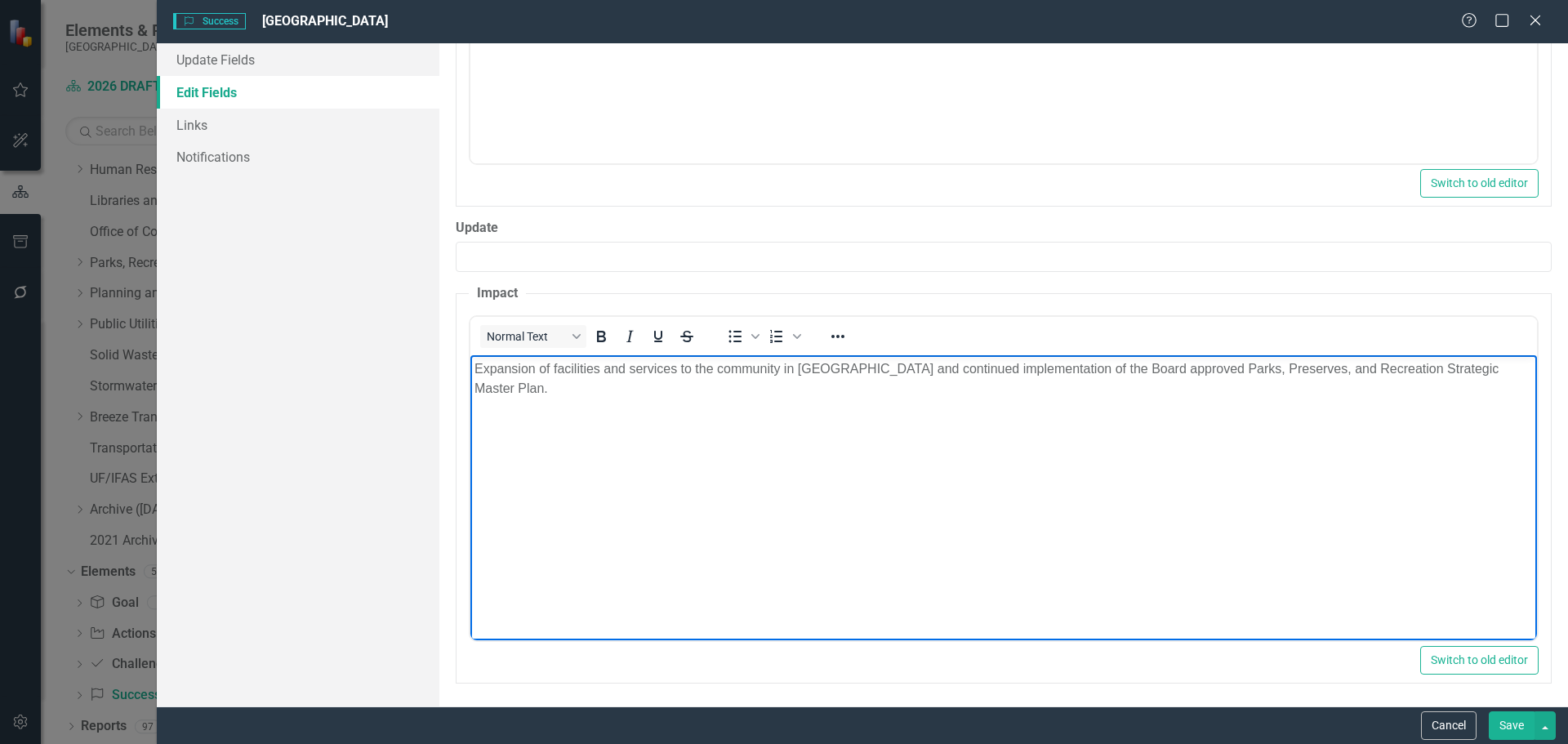
scroll to position [824, 0]
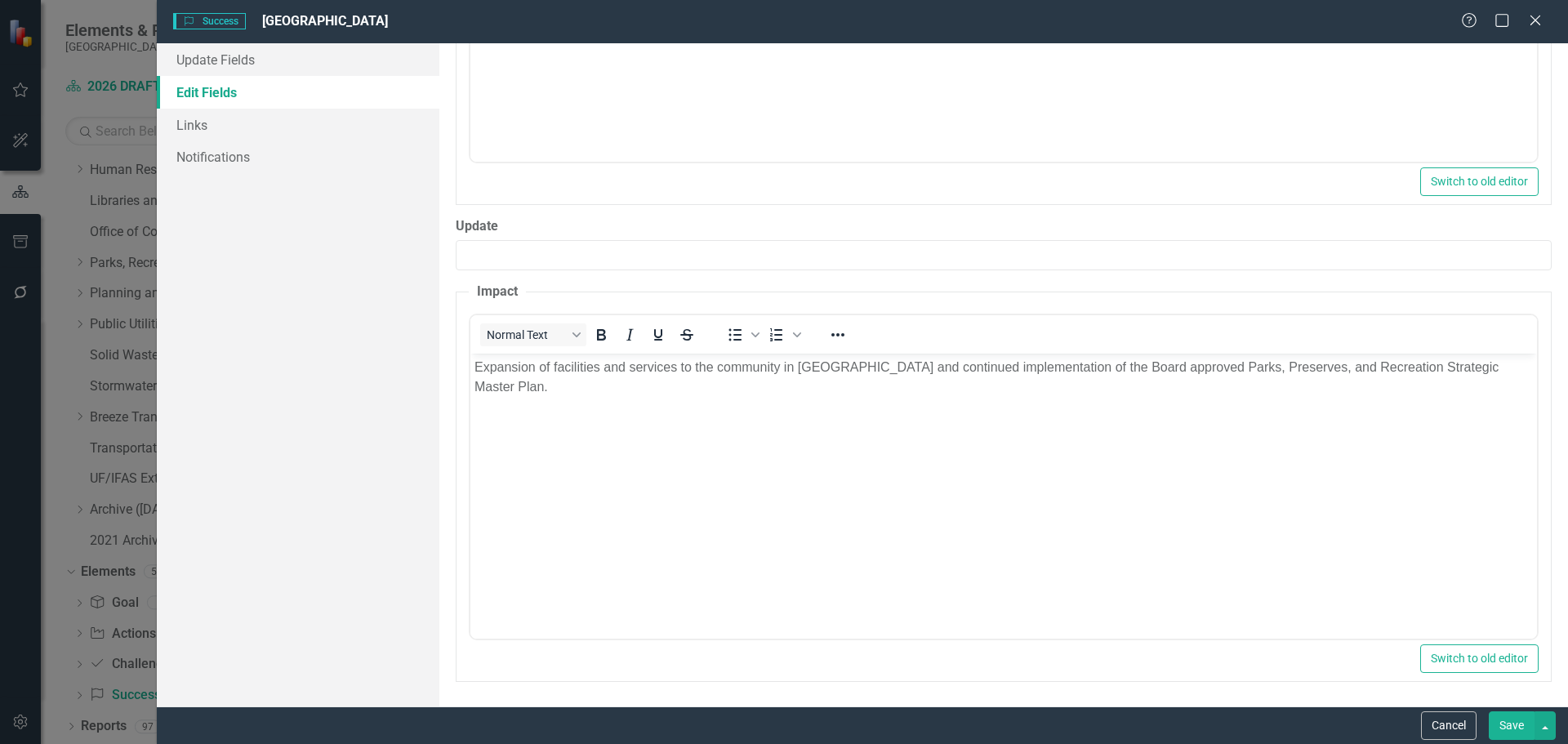
click at [1514, 714] on button "Save" at bounding box center [1511, 725] width 45 height 29
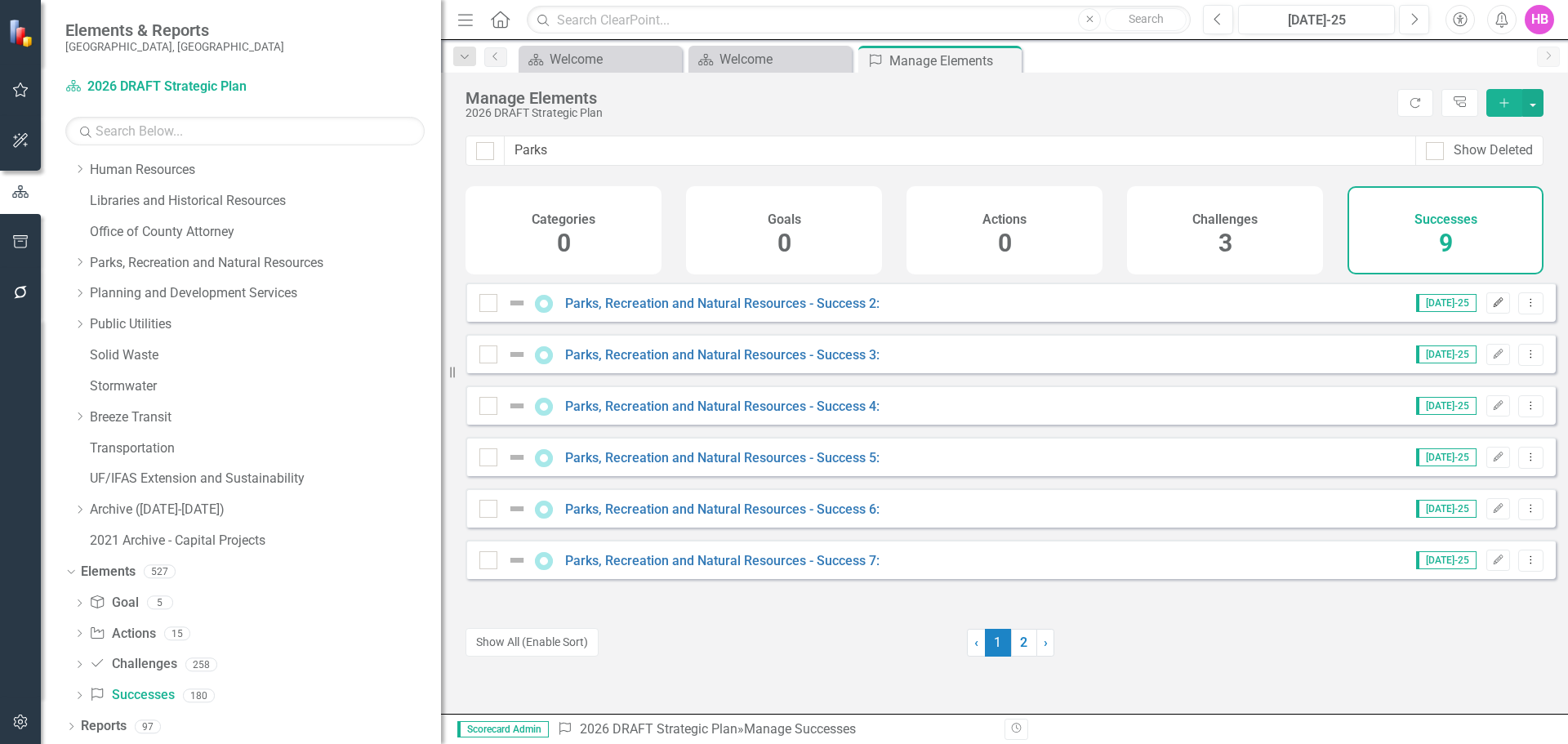
click at [1492, 308] on icon "Edit" at bounding box center [1498, 304] width 12 height 10
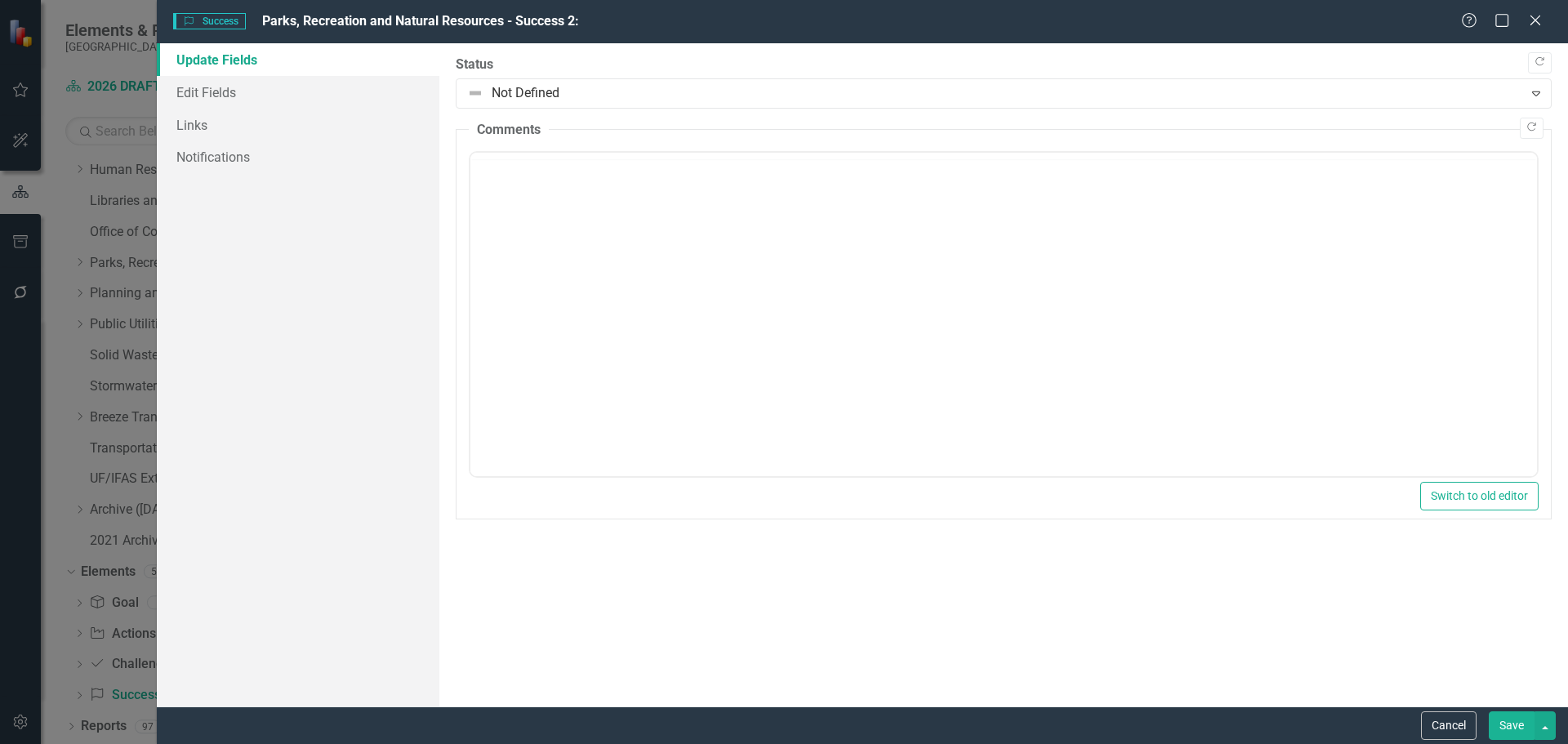
scroll to position [0, 0]
click at [236, 93] on link "Edit Fields" at bounding box center [297, 92] width 283 height 33
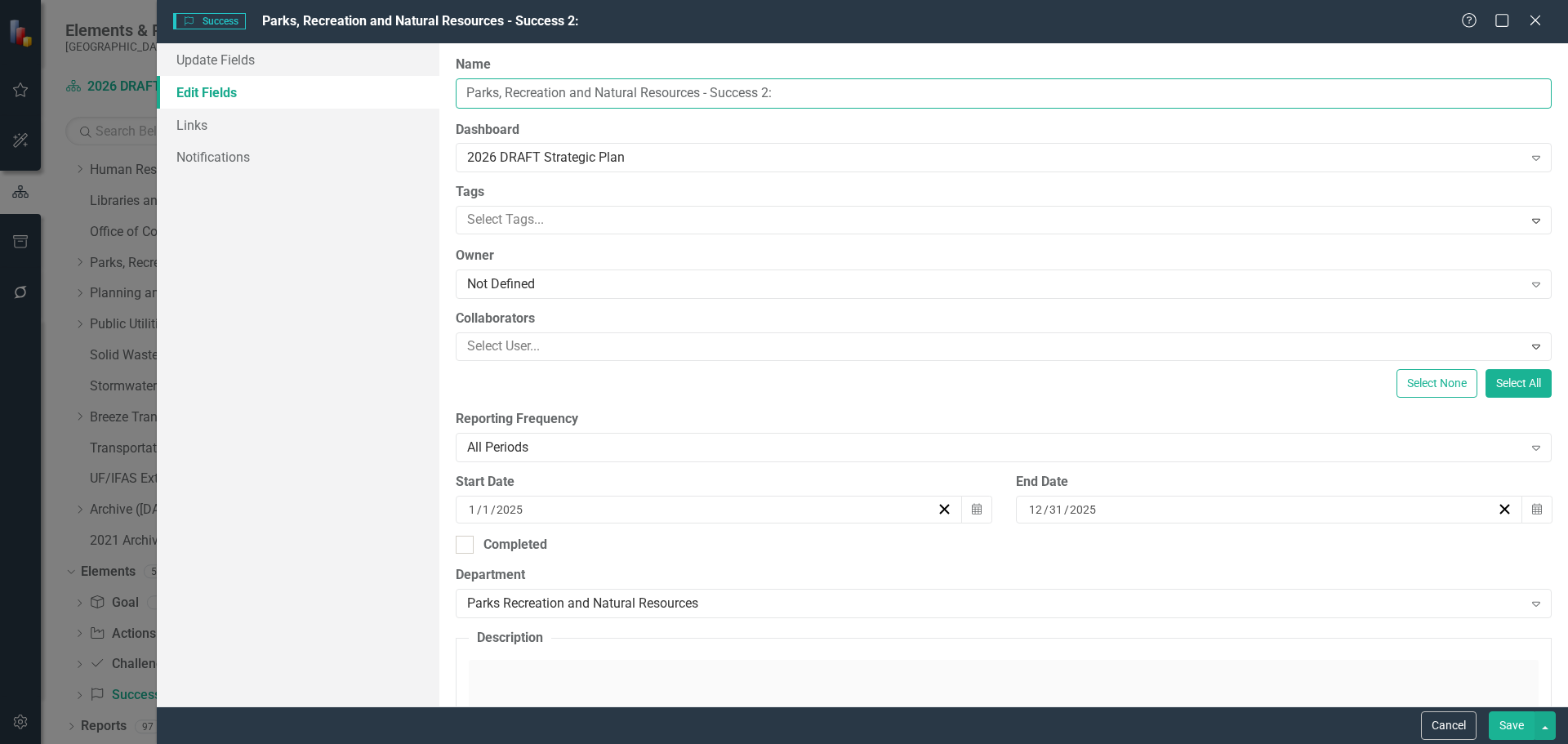
drag, startPoint x: 789, startPoint y: 91, endPoint x: 453, endPoint y: 97, distance: 336.1
click at [453, 97] on div "ClearPoint Can Do More! How ClearPoint Can Help Close Enterprise plans can auto…" at bounding box center [1004, 374] width 1129 height 663
paste input "RNR Community Needs Assessment"
drag, startPoint x: 506, startPoint y: 92, endPoint x: 461, endPoint y: 90, distance: 45.0
click at [461, 90] on input "PRNR Community Needs Assessment Survey" at bounding box center [1004, 94] width 1096 height 31
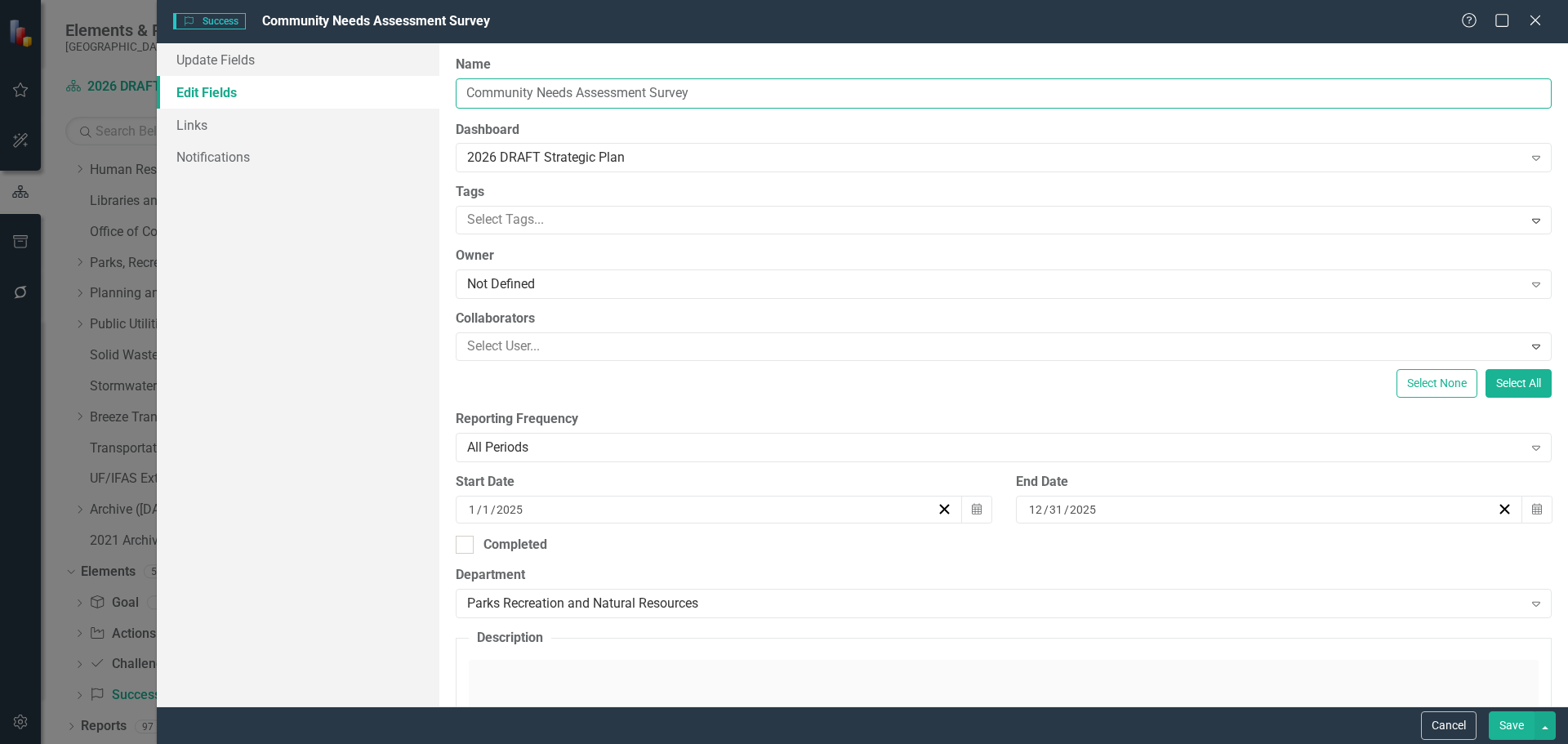
type input "Community Needs Assessment Survey"
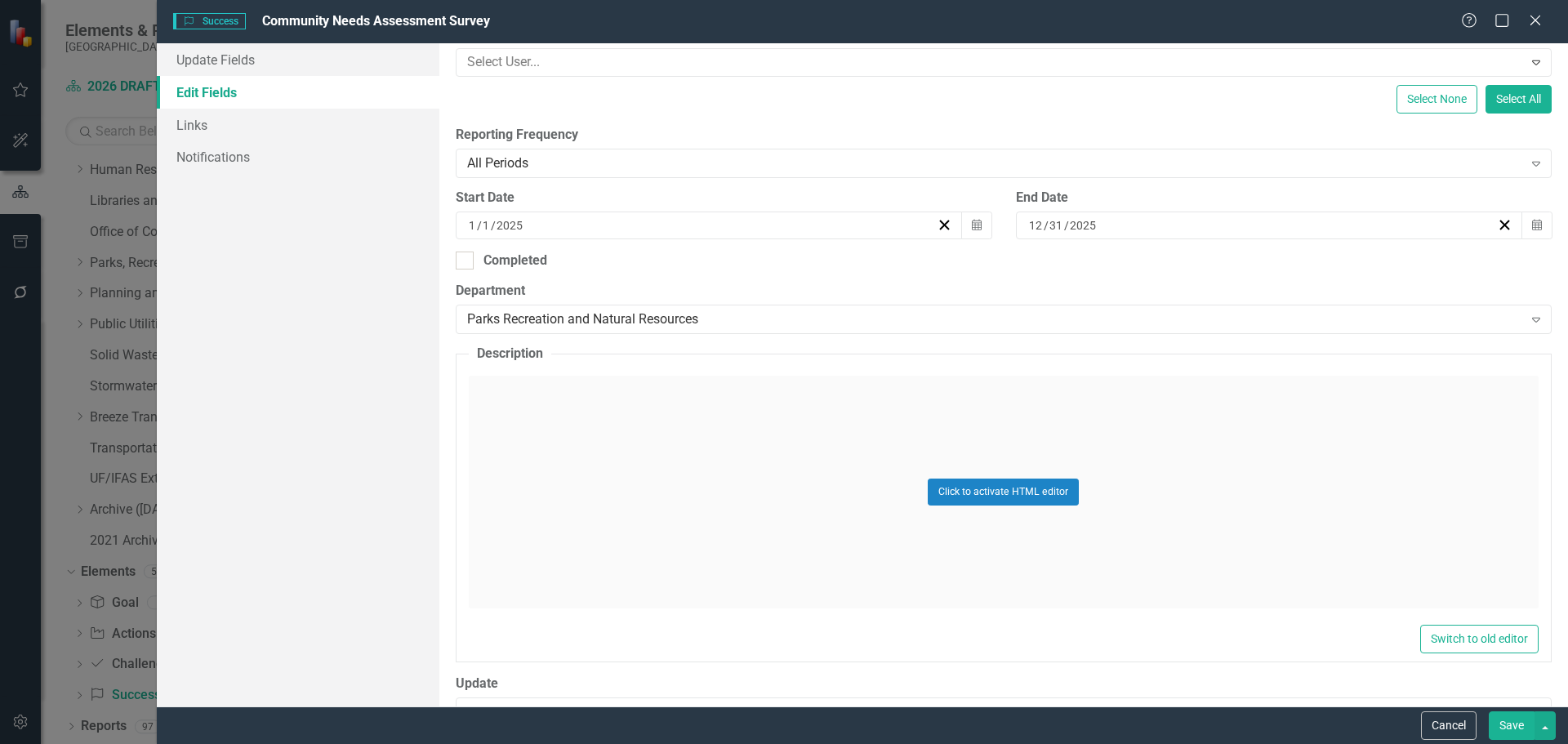
scroll to position [327, 0]
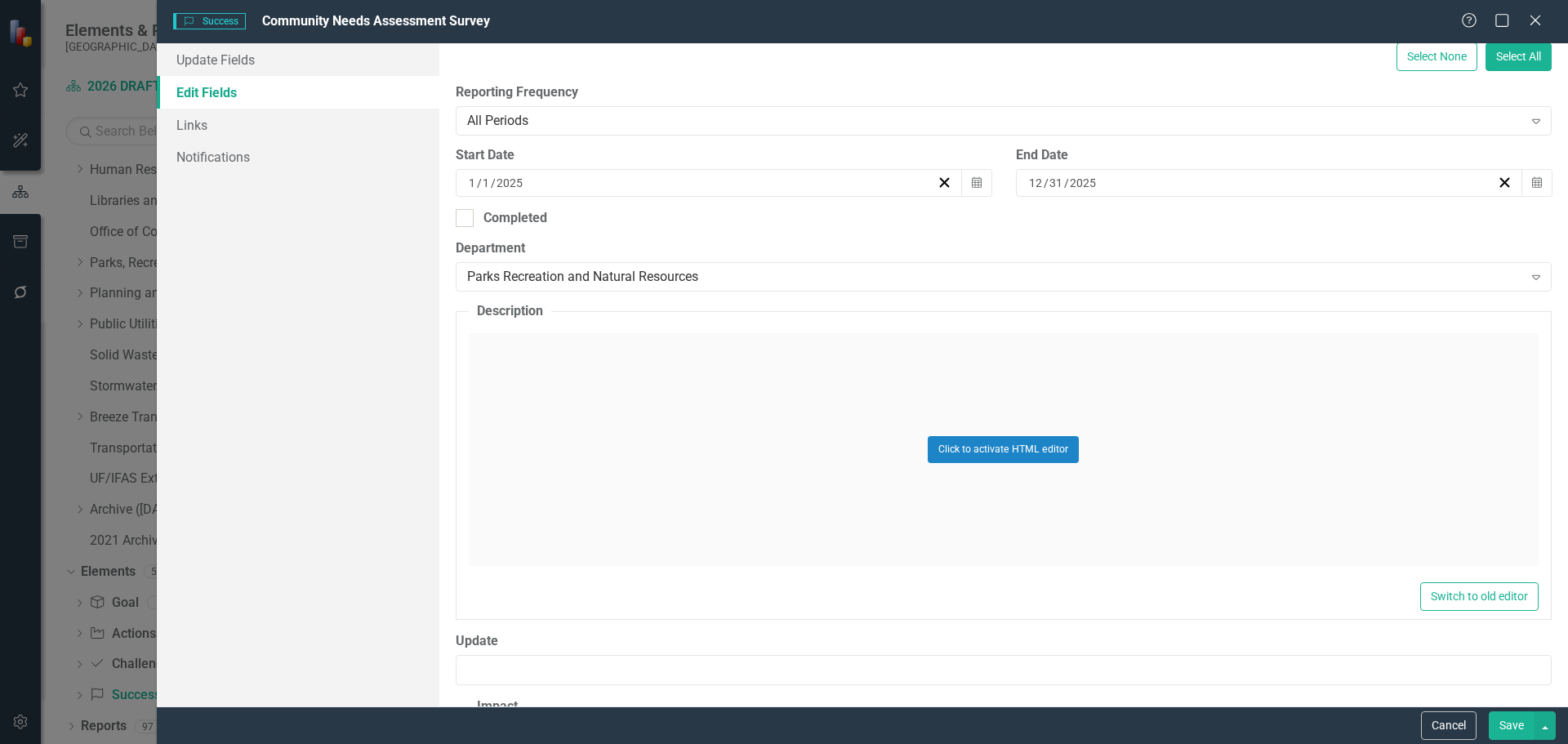
click at [595, 485] on div "Click to activate HTML editor" at bounding box center [1004, 449] width 1070 height 233
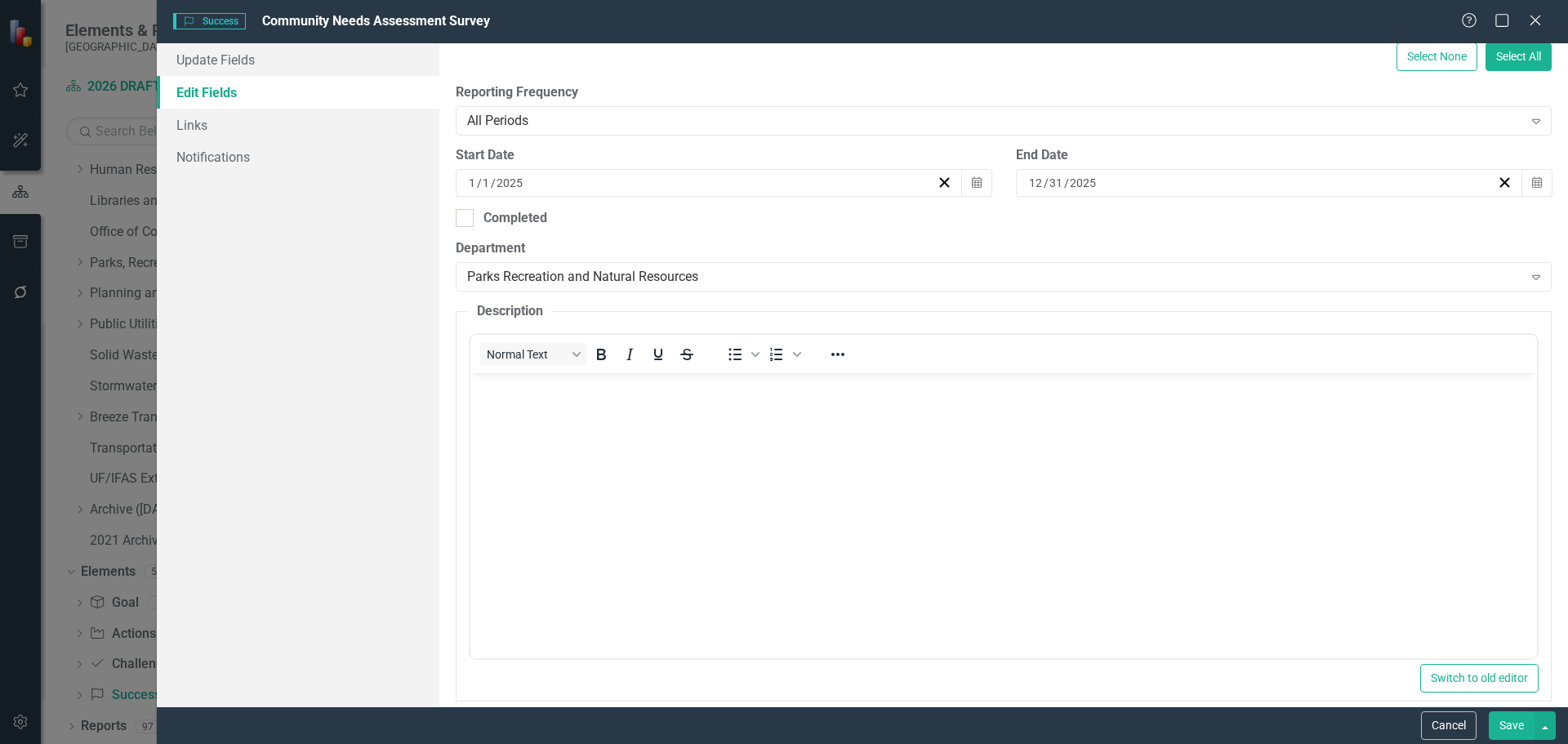
scroll to position [0, 0]
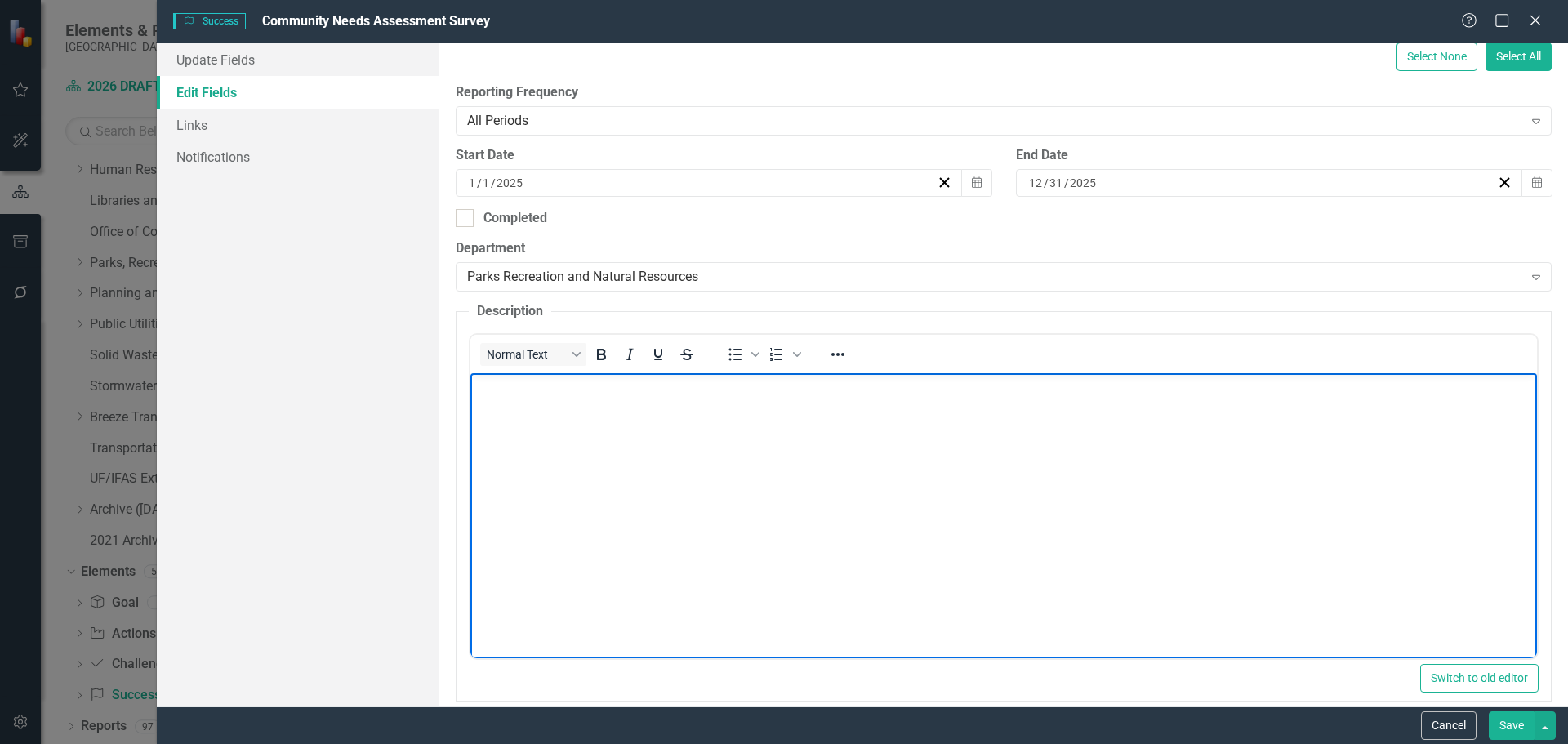
click at [576, 408] on body "Rich Text Area. Press ALT-0 for help." at bounding box center [1003, 496] width 1067 height 245
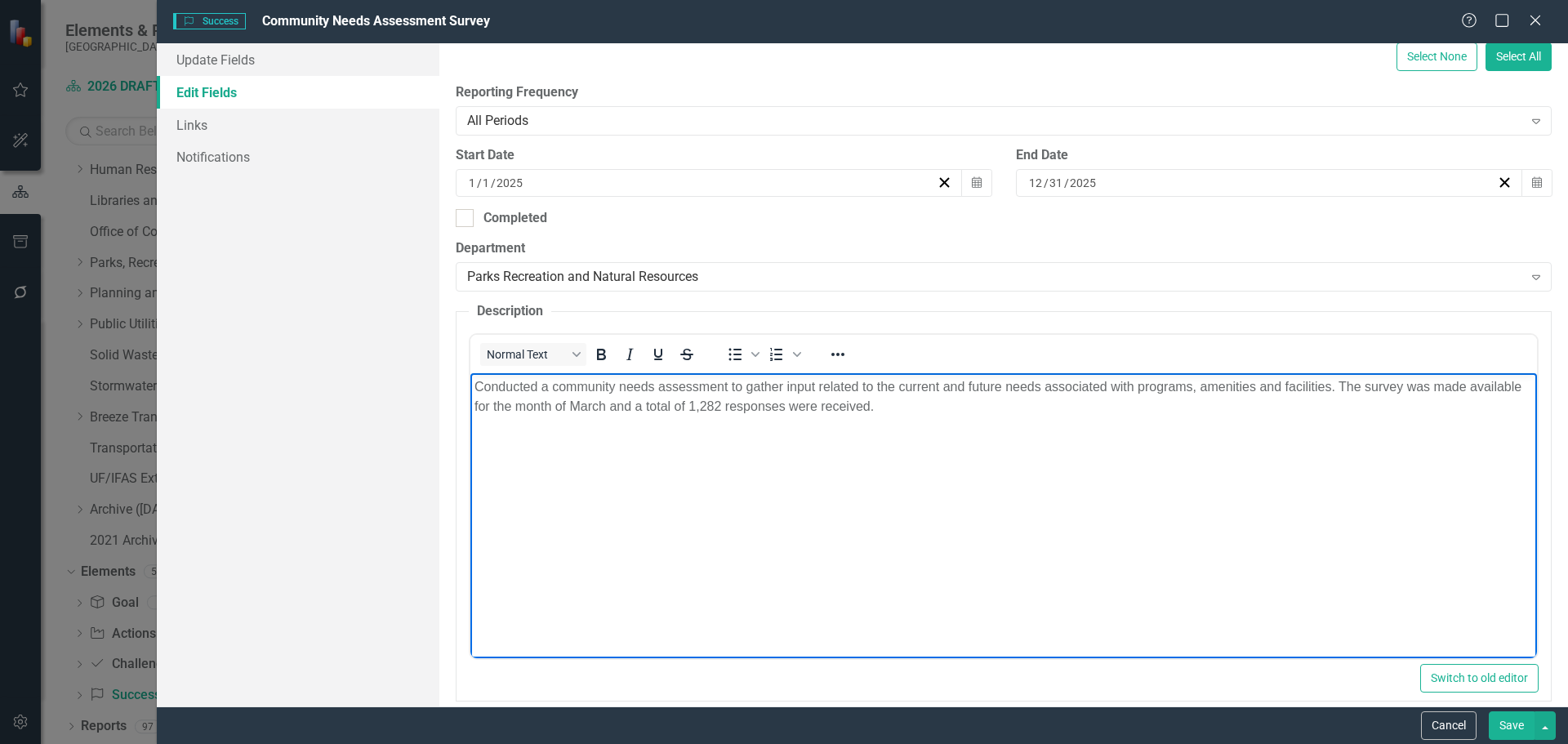
click at [768, 422] on body "Conducted a community needs assessment to gather input related to the current a…" at bounding box center [1003, 496] width 1067 height 245
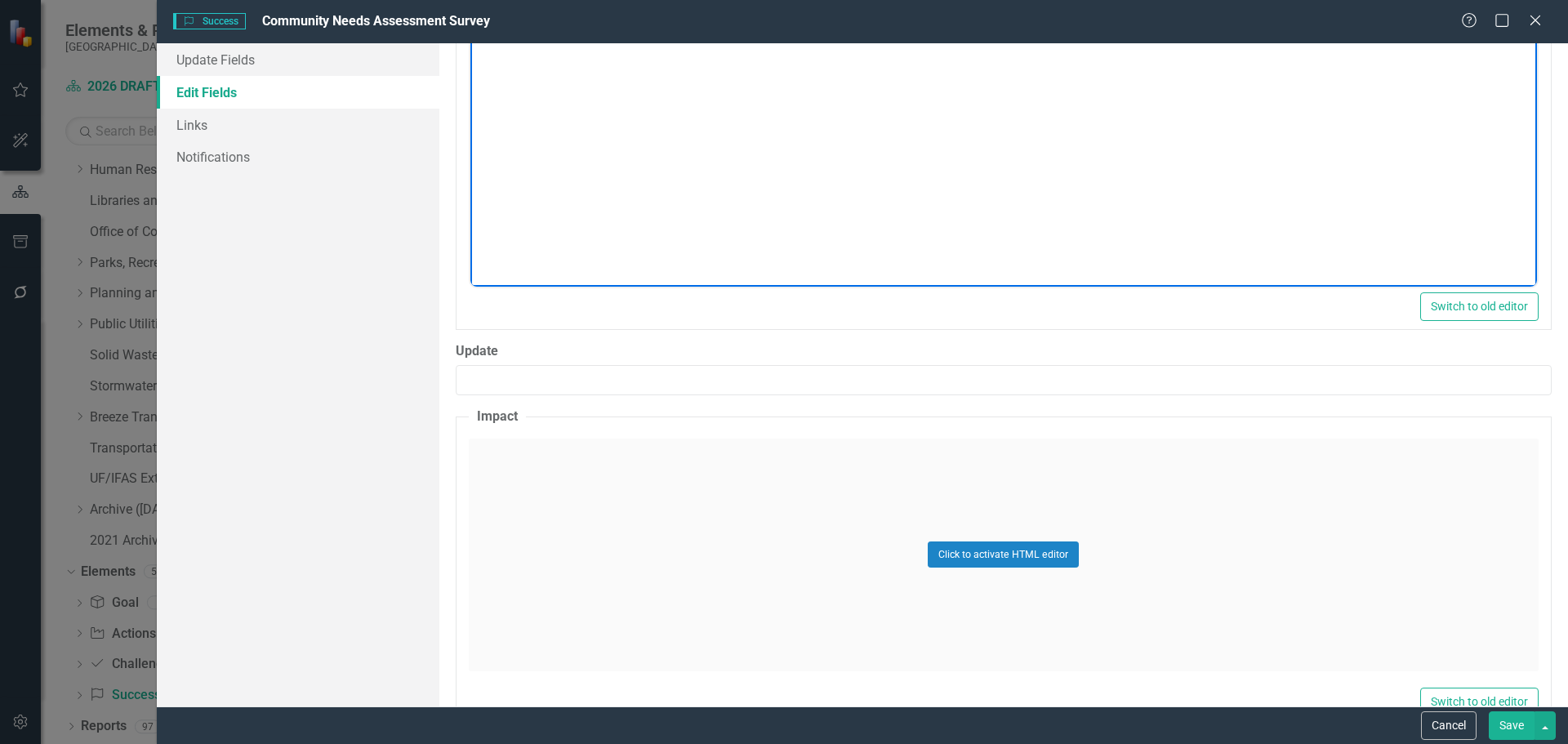
scroll to position [735, 0]
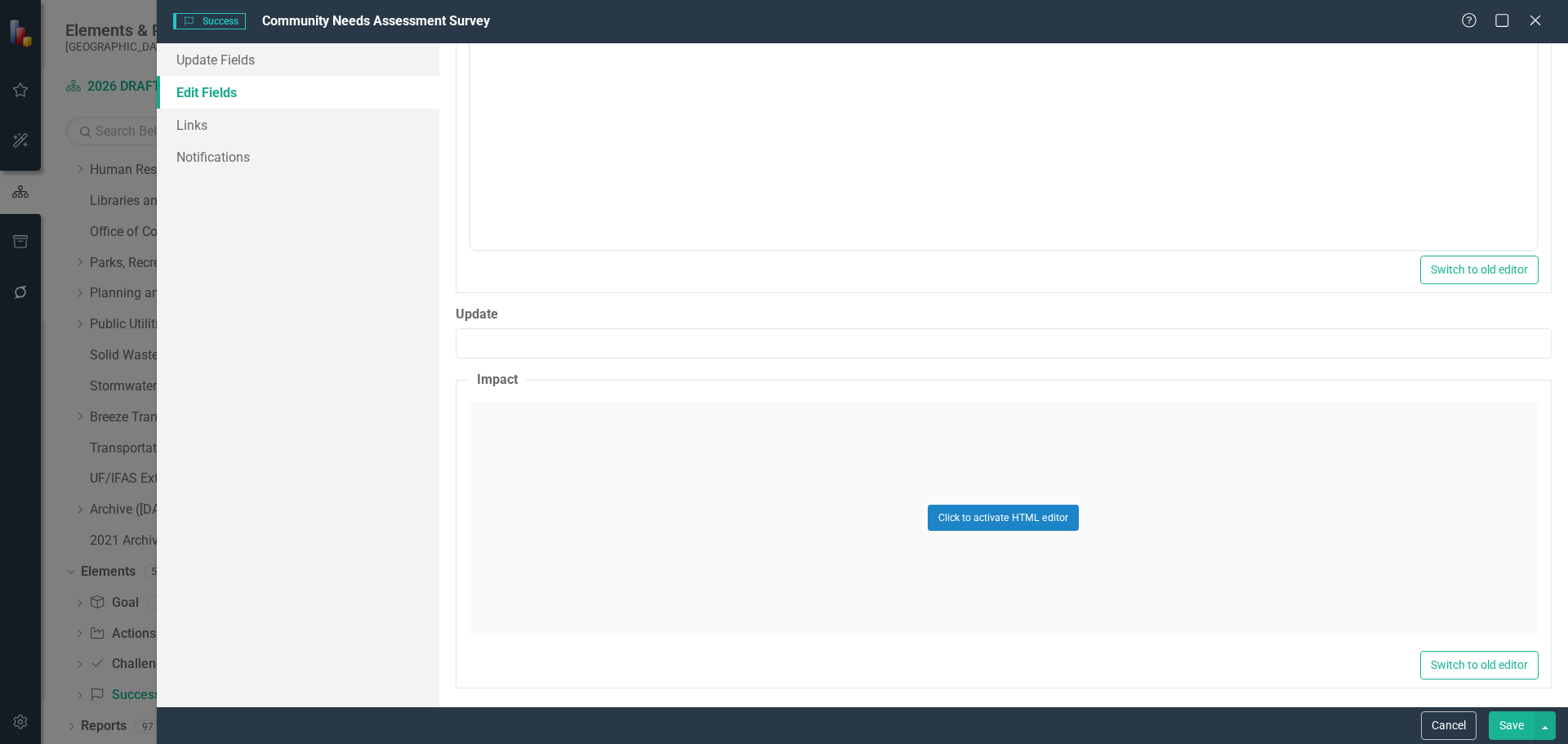
click at [573, 471] on div "Click to activate HTML editor" at bounding box center [1004, 518] width 1070 height 233
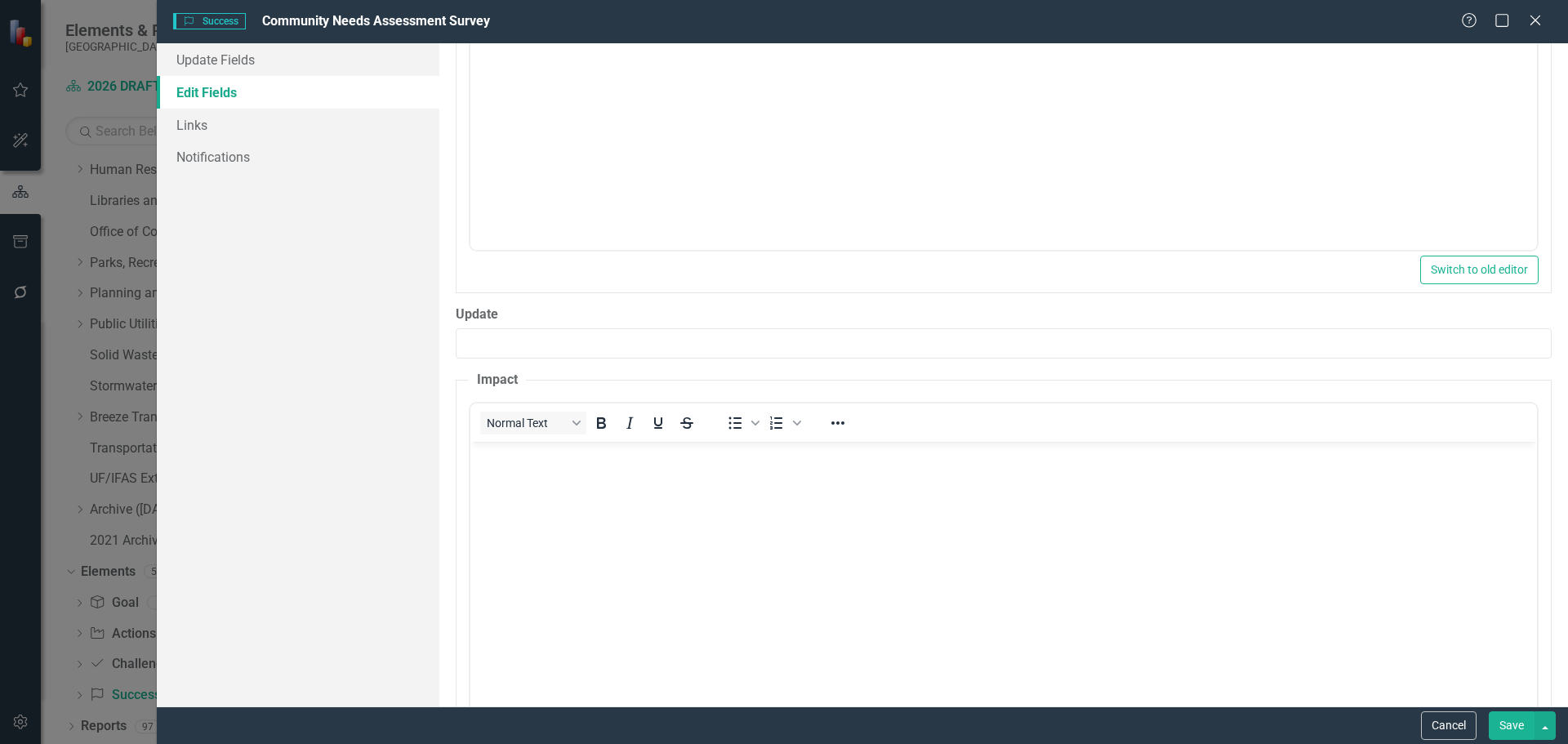
scroll to position [0, 0]
click at [584, 512] on body "Rich Text Area. Press ALT-0 for help." at bounding box center [1003, 564] width 1067 height 245
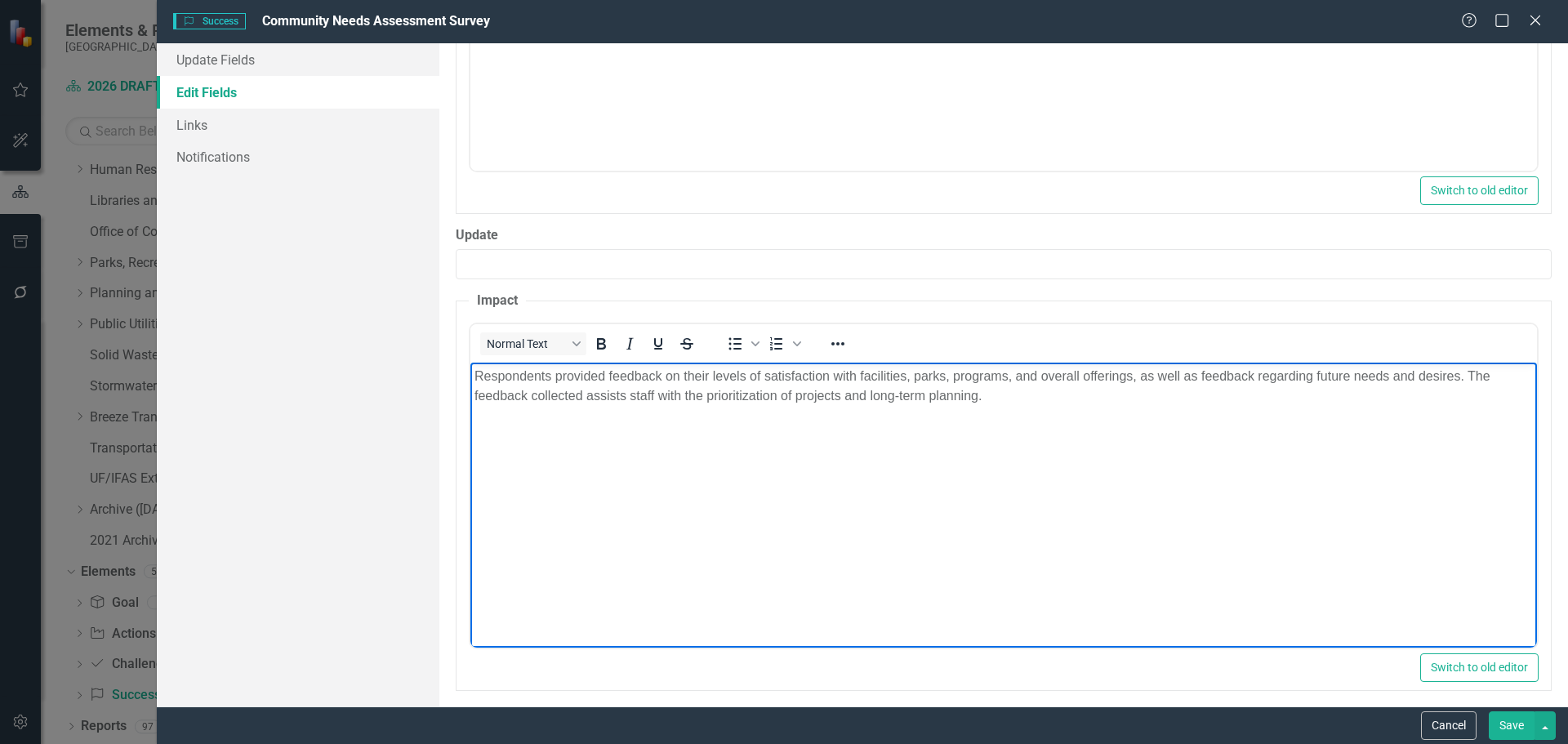
scroll to position [824, 0]
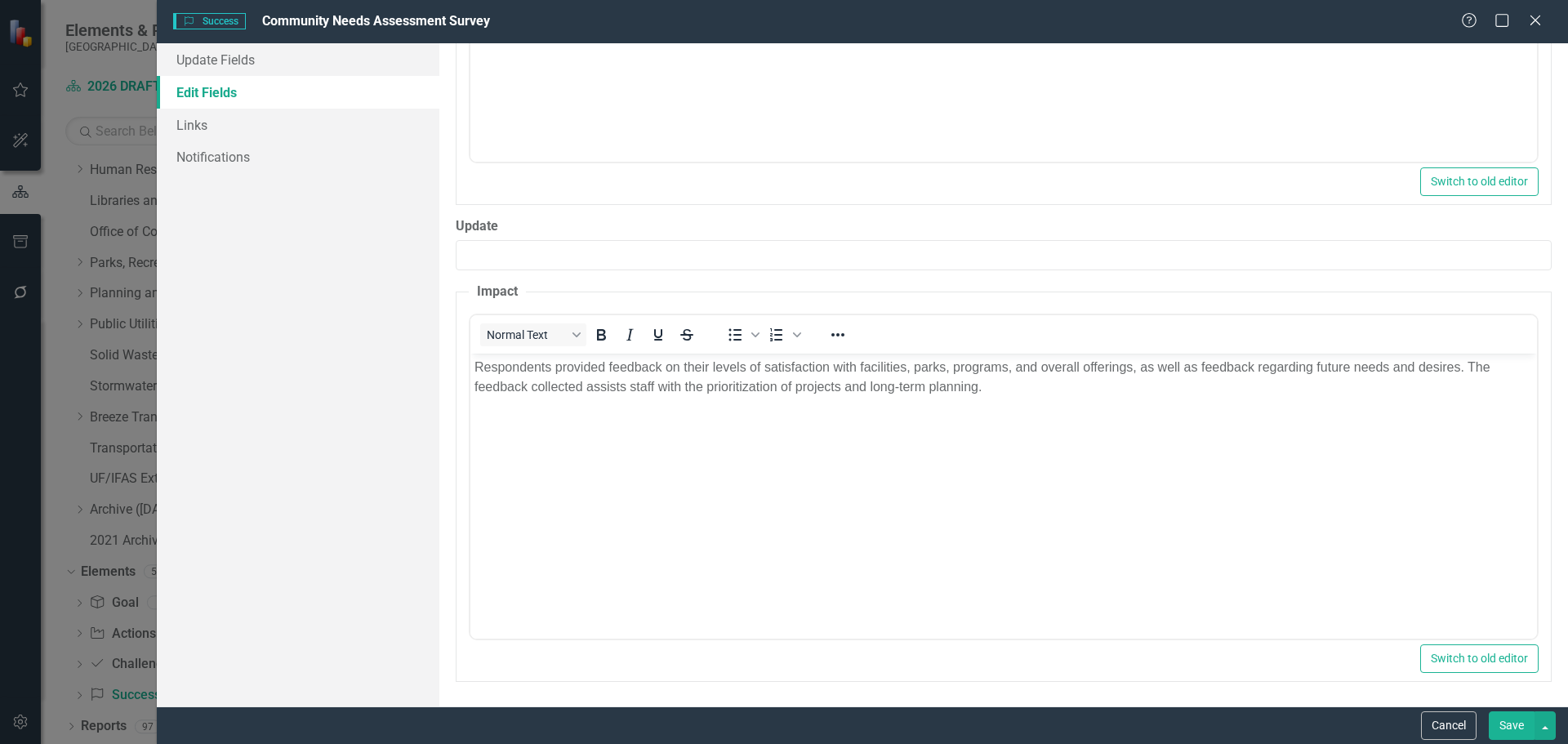
click at [1500, 720] on button "Save" at bounding box center [1511, 725] width 45 height 29
